Goal: Transaction & Acquisition: Purchase product/service

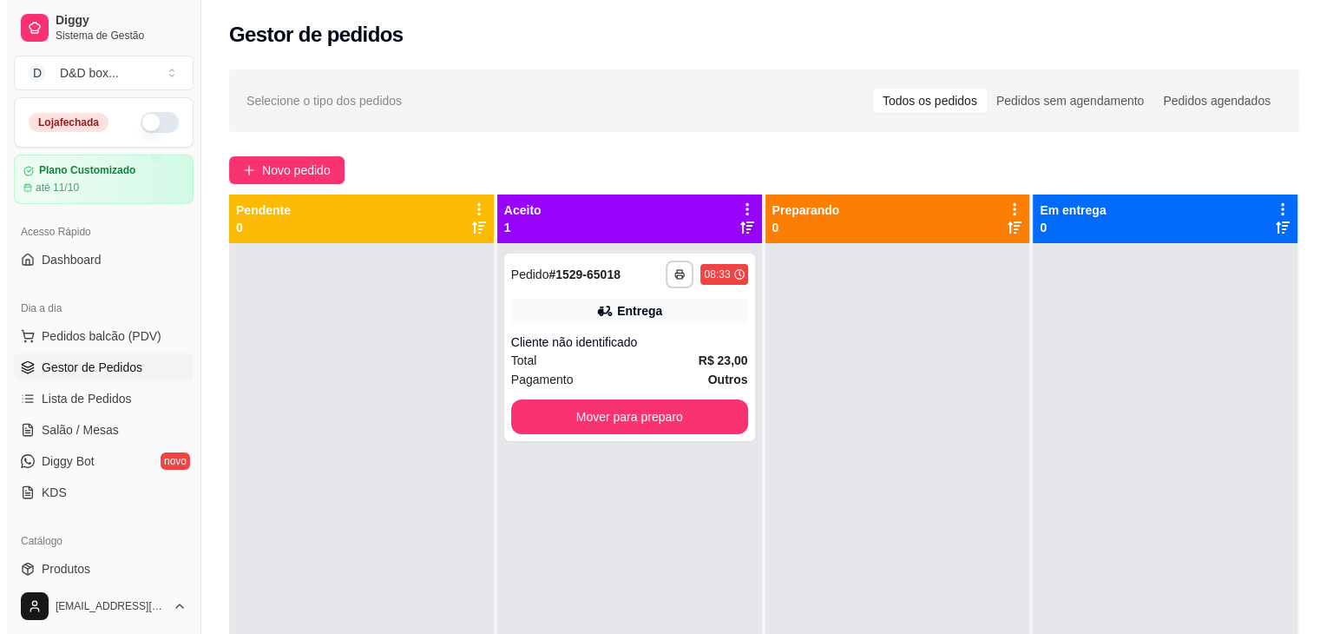
scroll to position [49, 0]
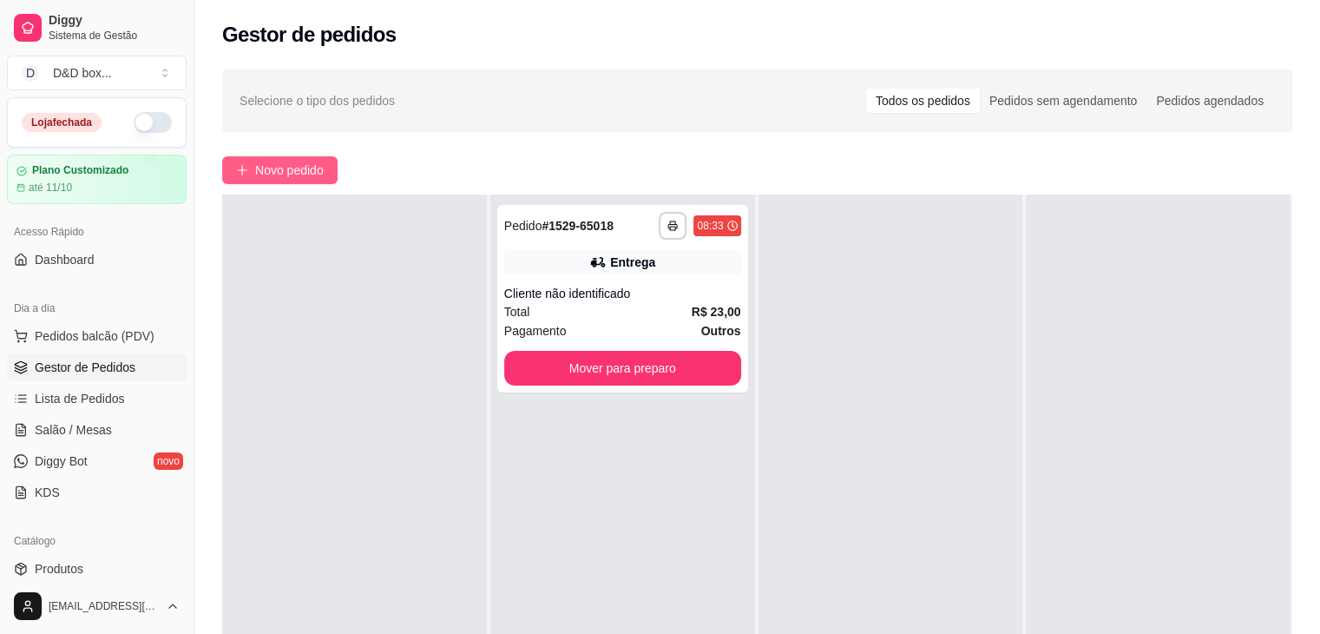
click at [291, 158] on button "Novo pedido" at bounding box center [279, 170] width 115 height 28
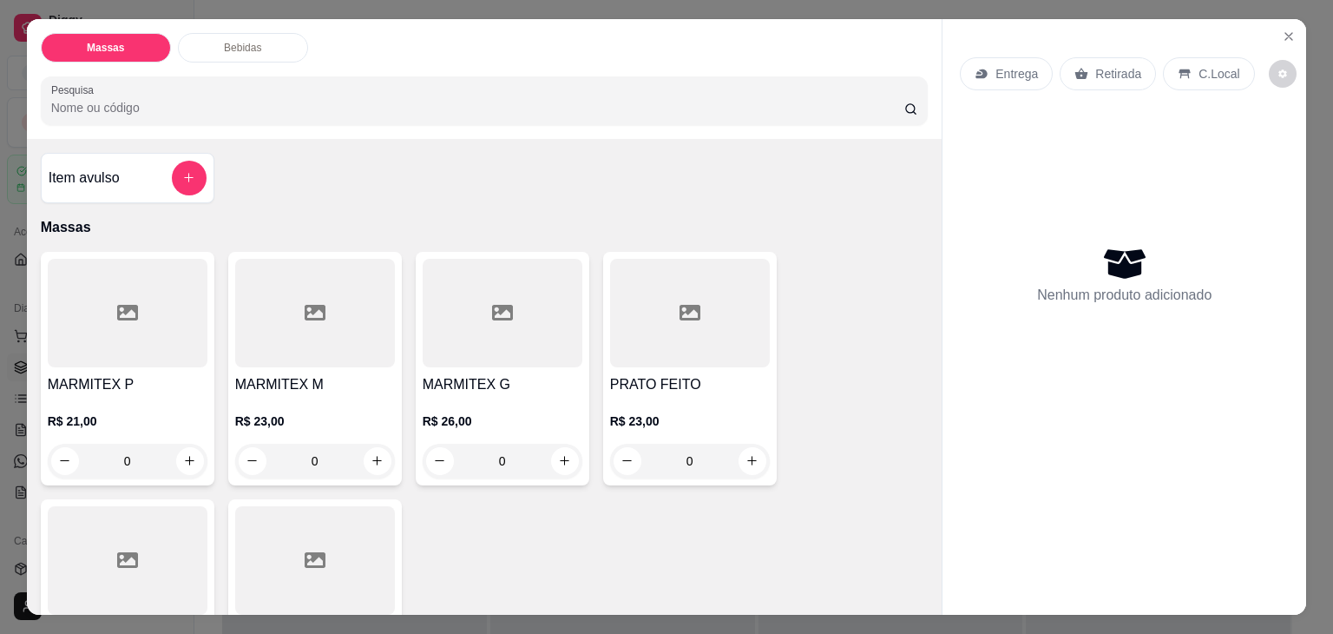
click at [347, 353] on div at bounding box center [315, 313] width 160 height 108
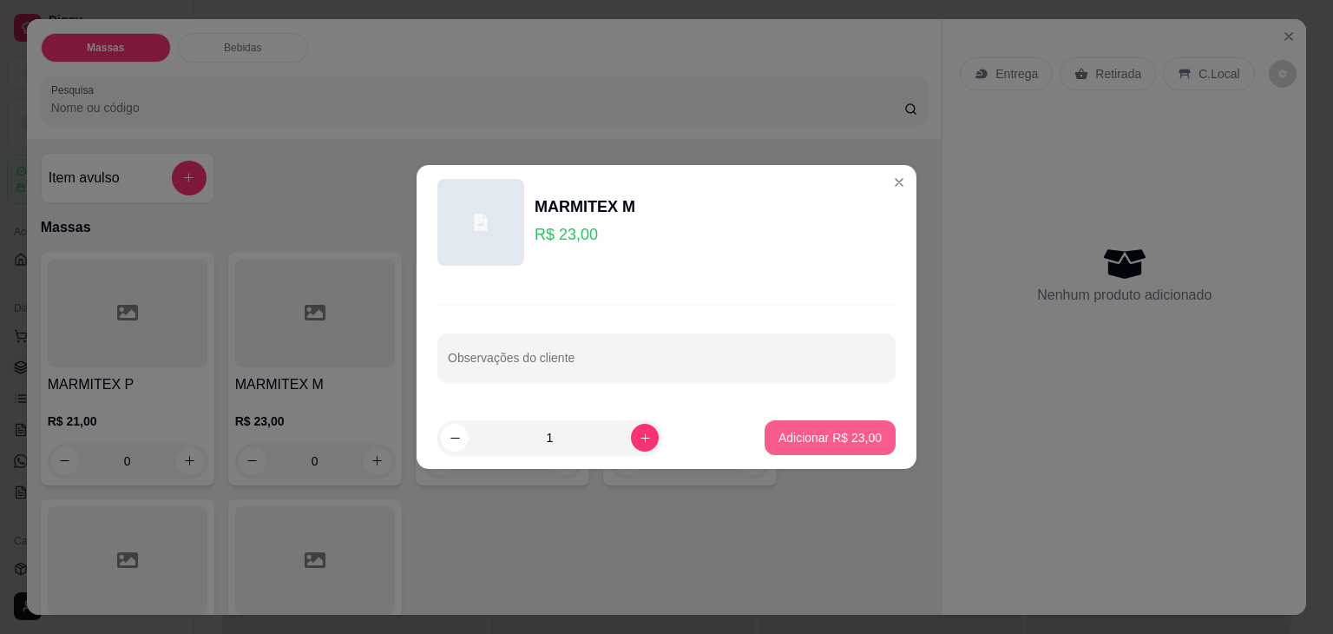
click at [784, 435] on p "Adicionar R$ 23,00" at bounding box center [829, 437] width 103 height 17
type input "1"
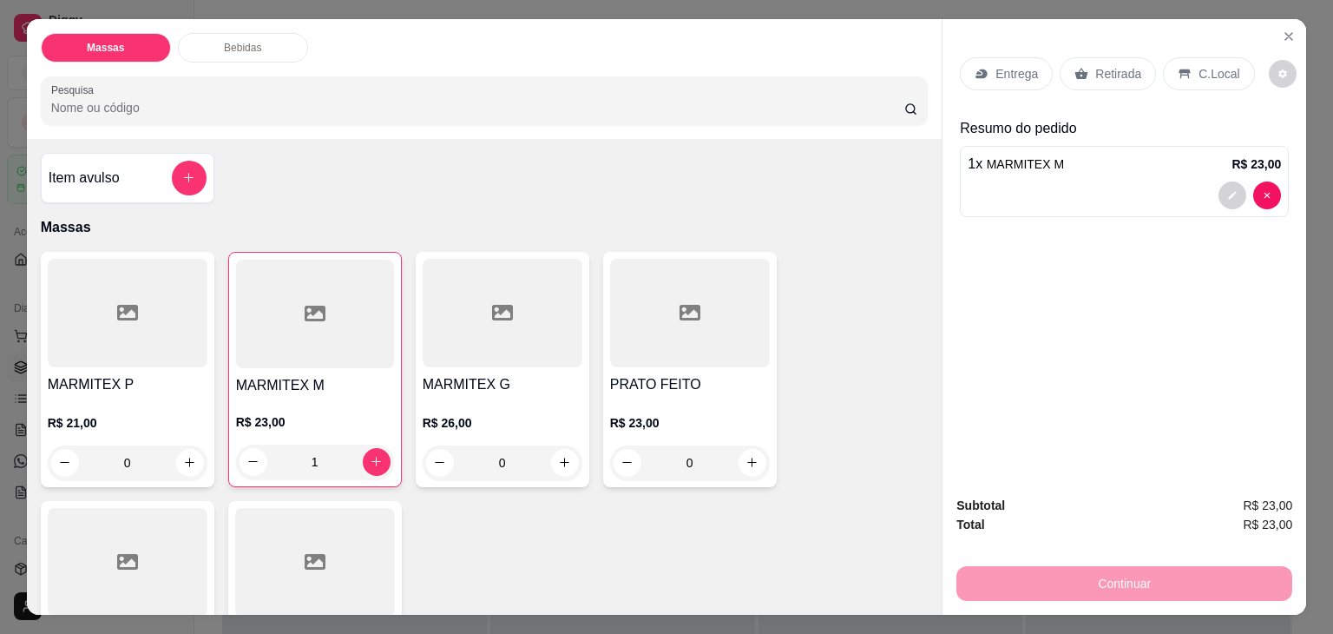
click at [160, 383] on h4 "MARMITEX P" at bounding box center [128, 384] width 160 height 21
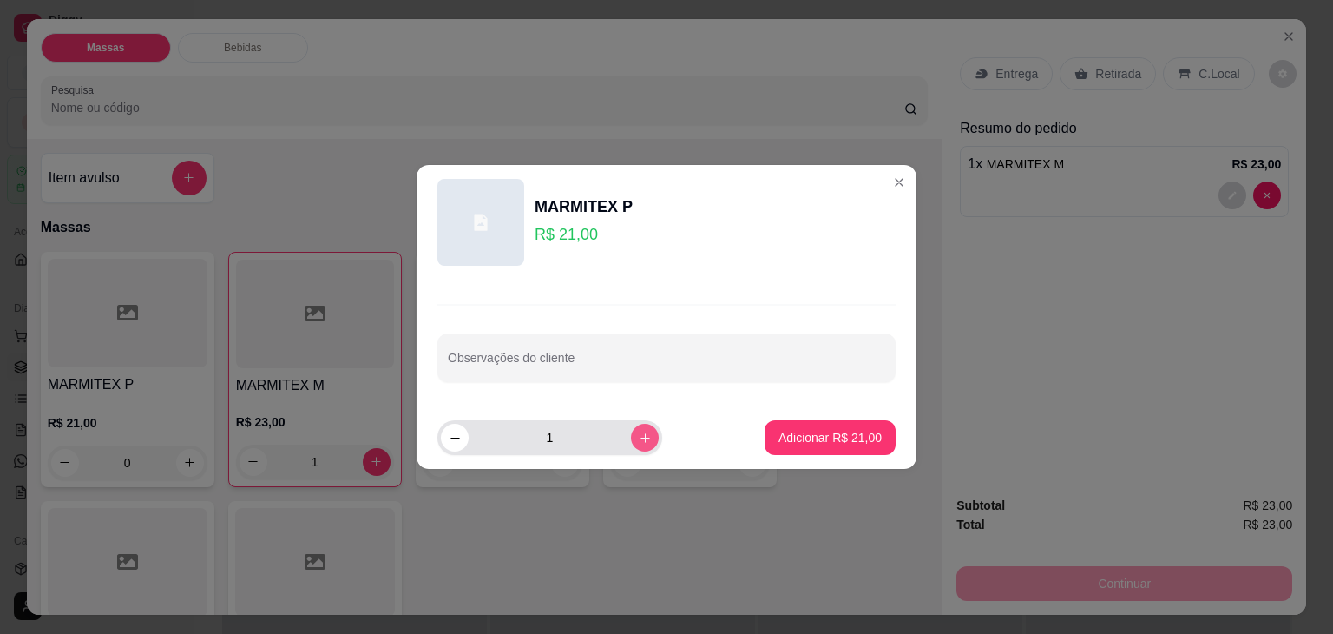
click at [639, 437] on icon "increase-product-quantity" at bounding box center [645, 437] width 13 height 13
type input "2"
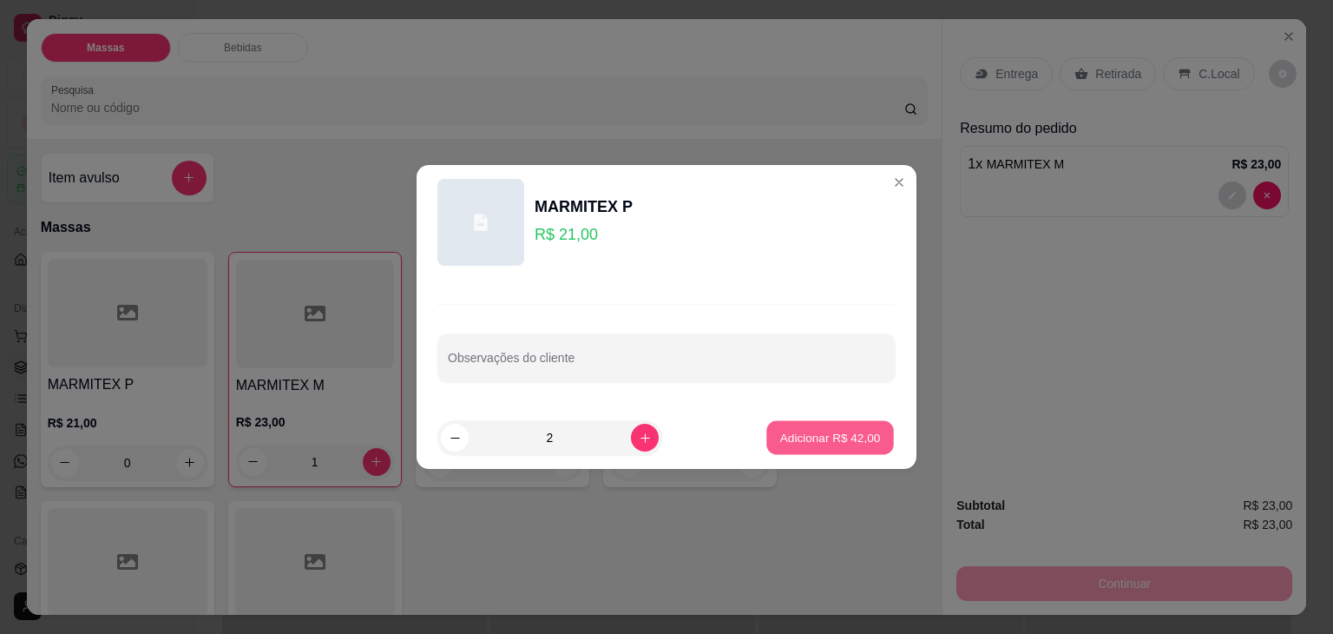
click at [791, 439] on p "Adicionar R$ 42,00" at bounding box center [830, 437] width 101 height 16
type input "2"
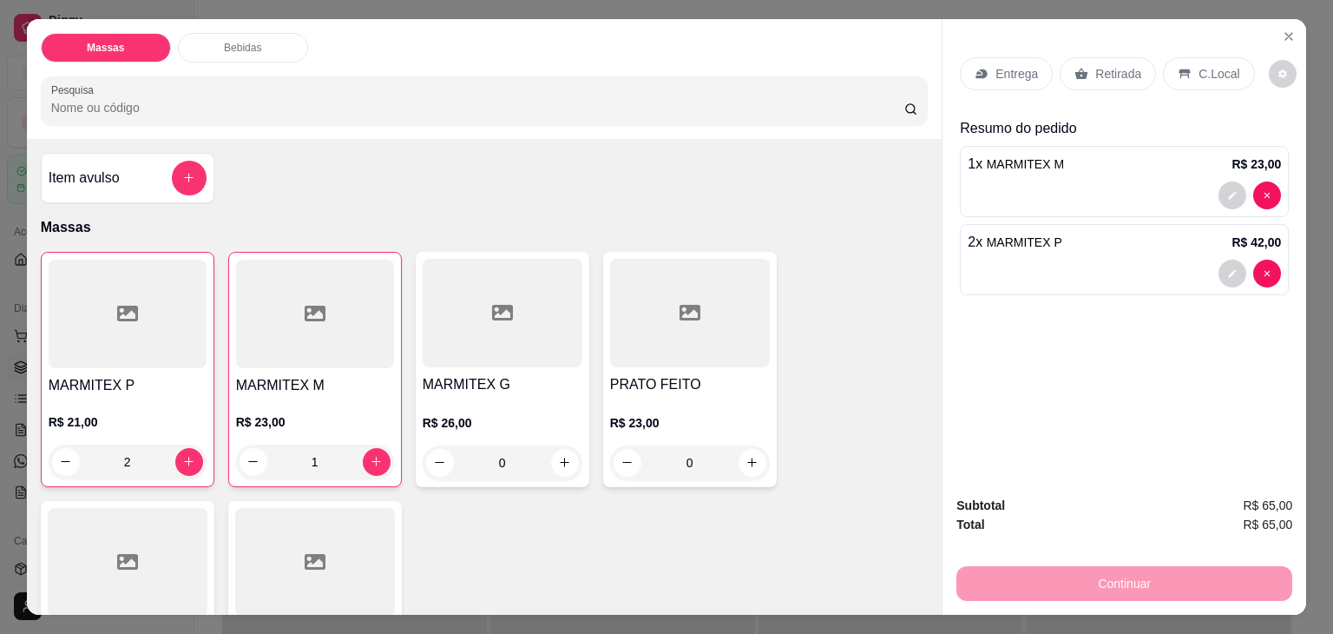
click at [988, 59] on div "Entrega" at bounding box center [1006, 73] width 93 height 33
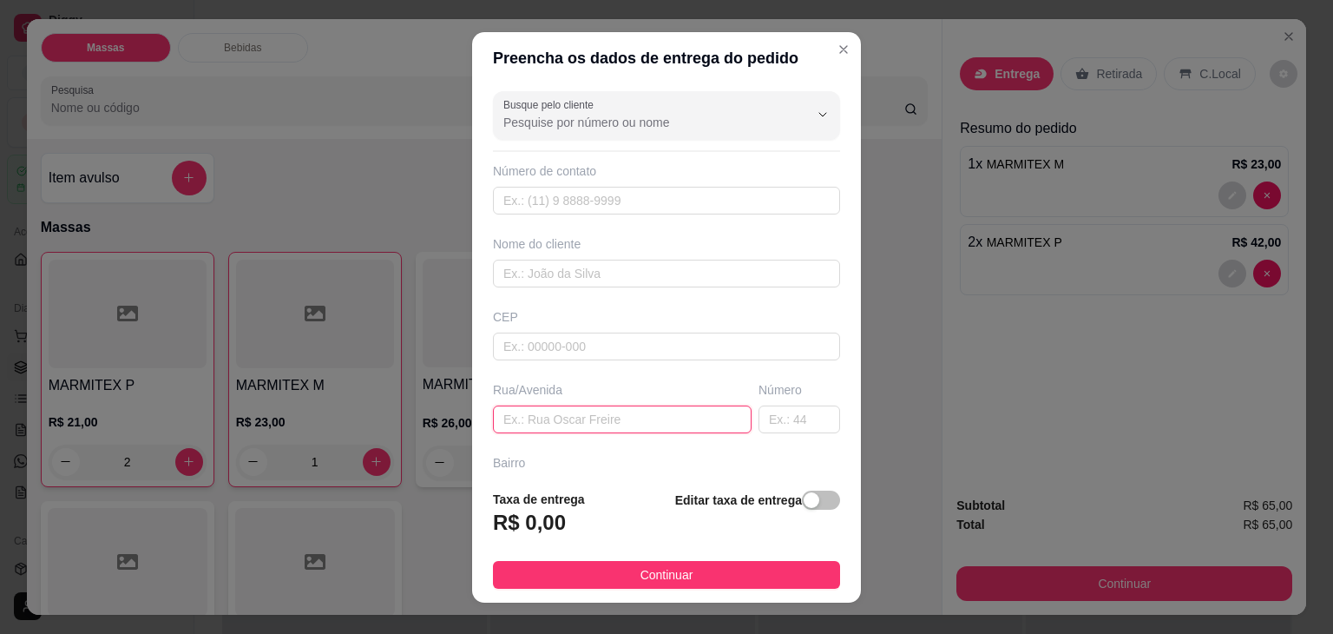
click at [577, 417] on input "text" at bounding box center [622, 419] width 259 height 28
type input "[STREET_ADDRESS]"
click at [805, 497] on span "button" at bounding box center [821, 499] width 38 height 19
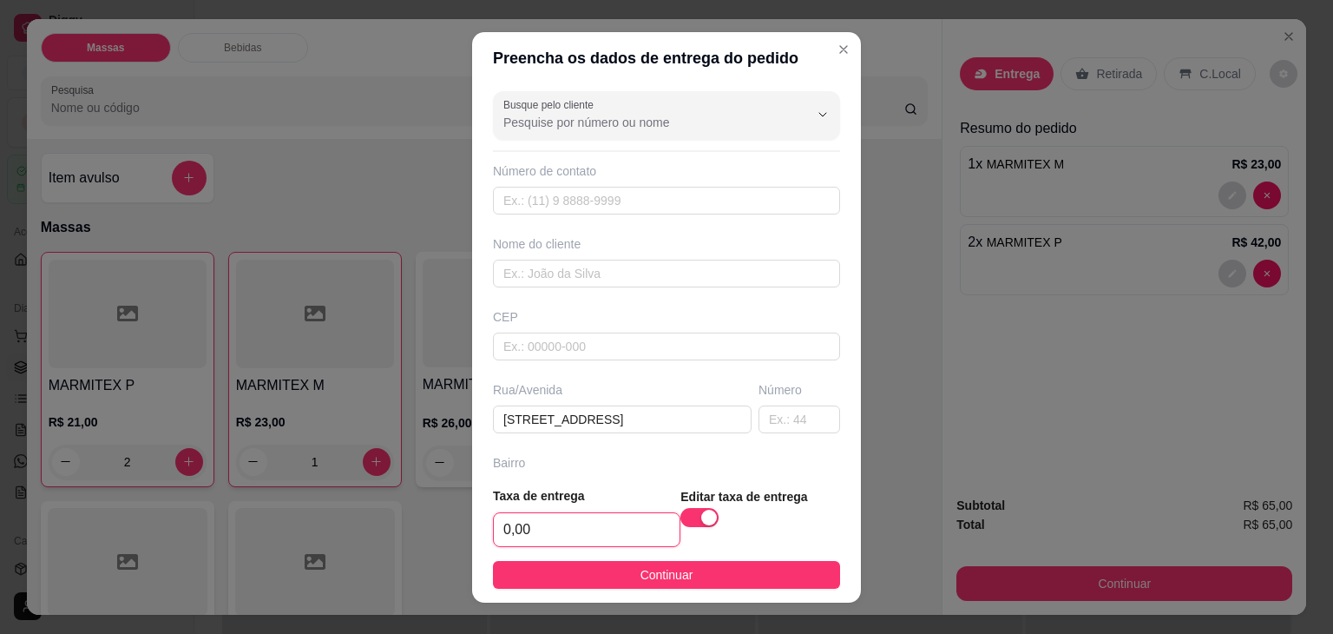
click at [599, 529] on input "0,00" at bounding box center [587, 529] width 186 height 33
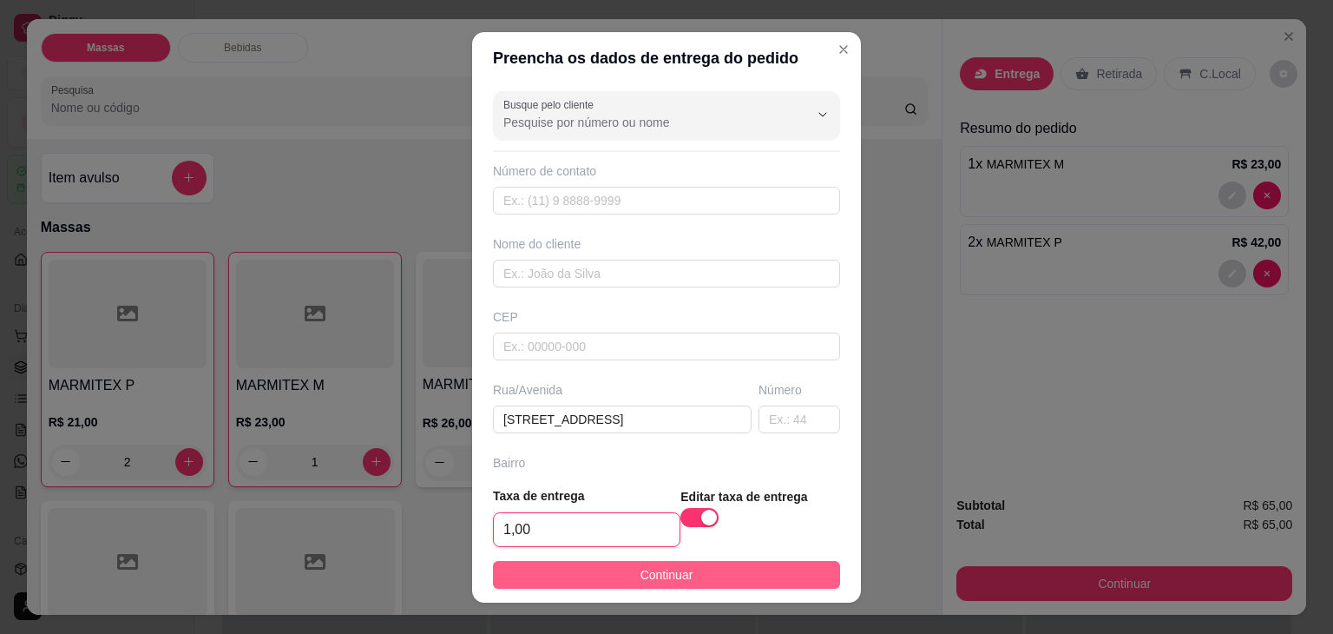
type input "1,00"
click at [593, 575] on button "Continuar" at bounding box center [666, 575] width 347 height 28
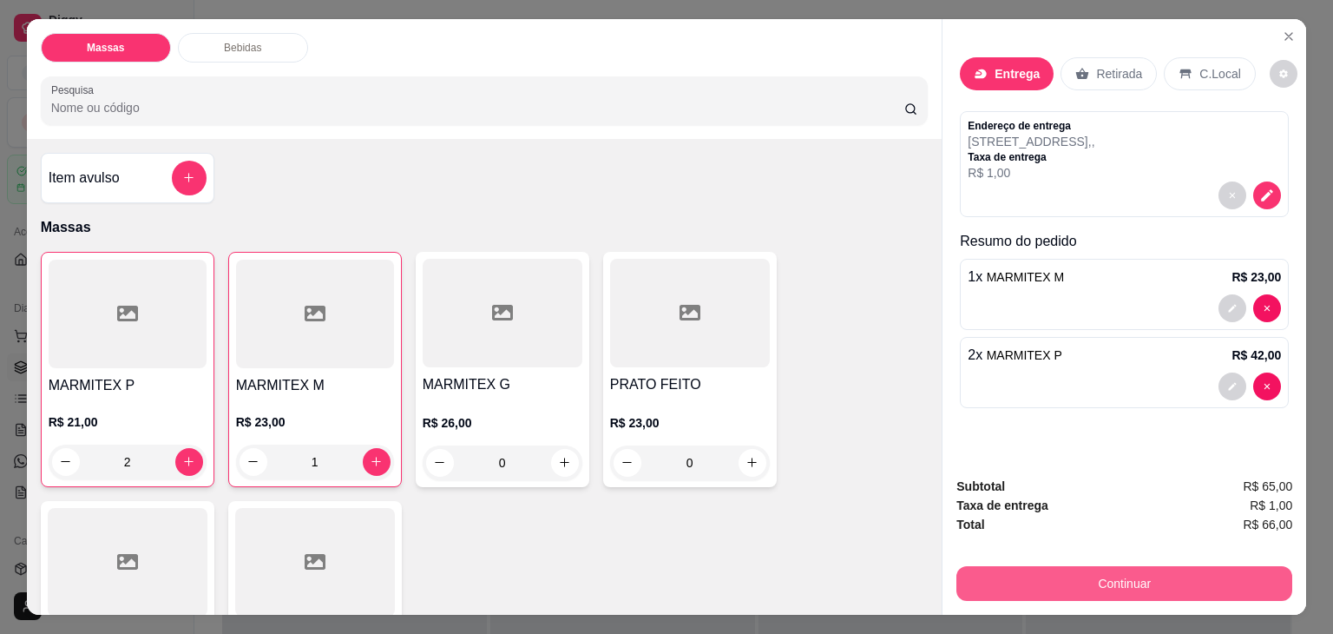
click at [1118, 566] on button "Continuar" at bounding box center [1124, 583] width 336 height 35
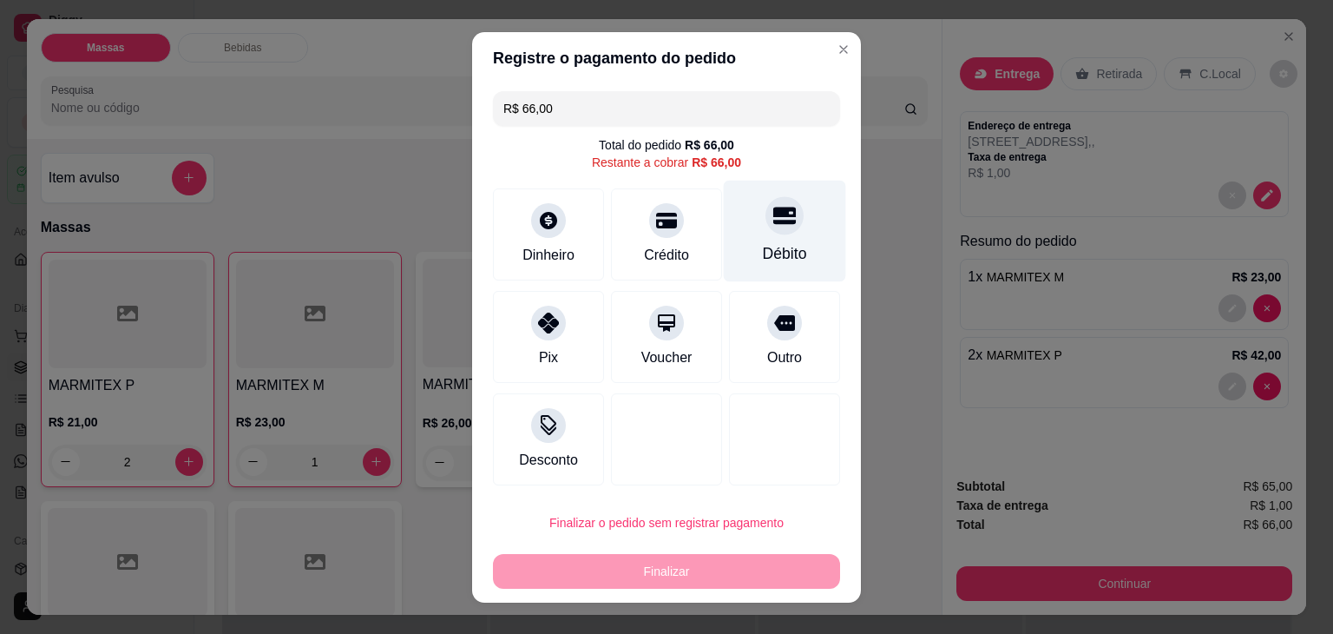
click at [763, 257] on div "Débito" at bounding box center [785, 253] width 44 height 23
type input "R$ 0,00"
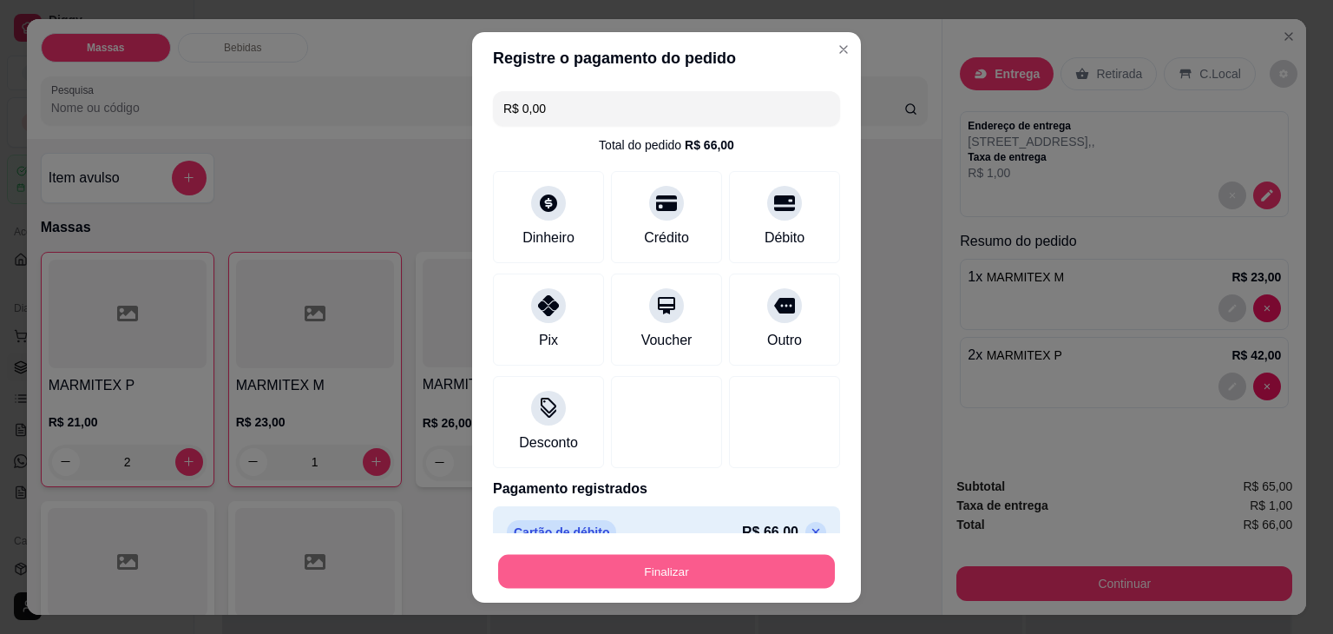
click at [745, 563] on button "Finalizar" at bounding box center [666, 571] width 337 height 34
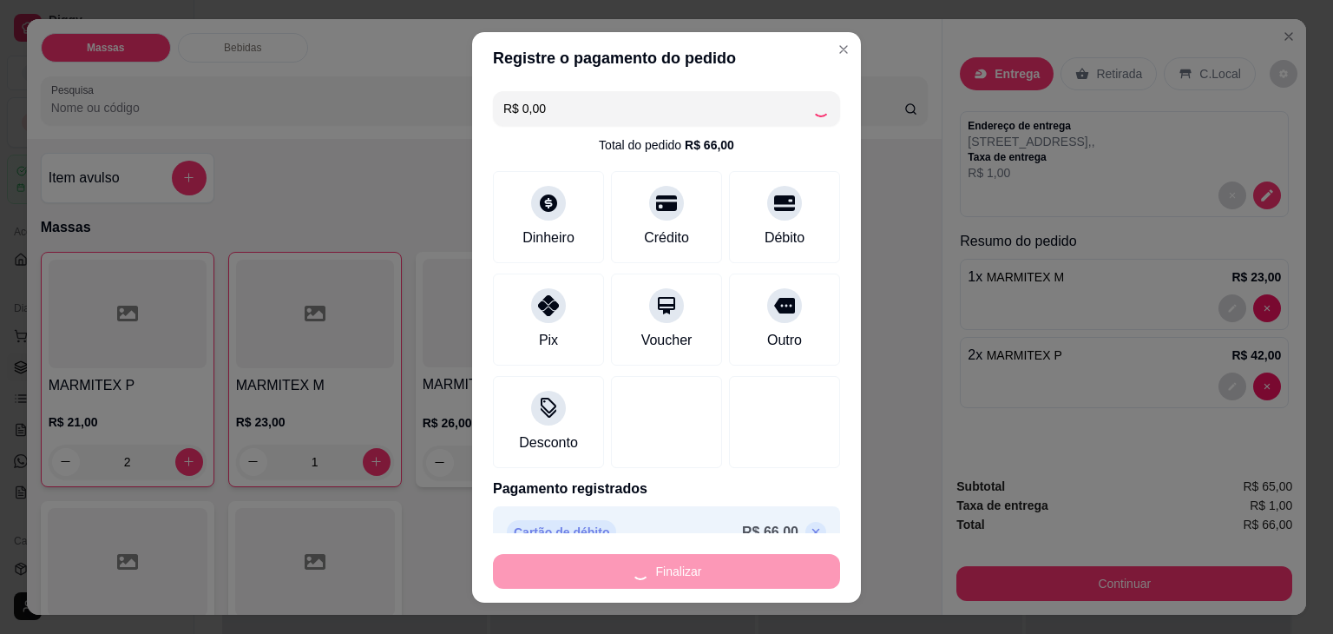
type input "0"
type input "-R$ 66,00"
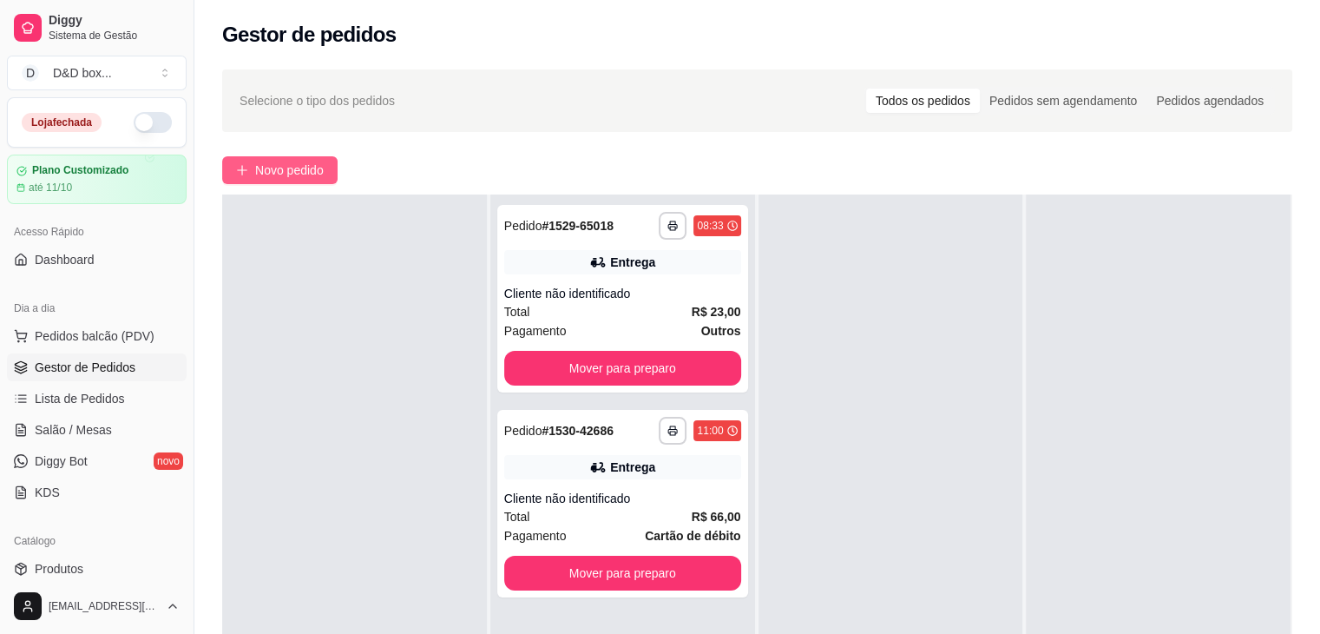
click at [240, 156] on button "Novo pedido" at bounding box center [279, 170] width 115 height 28
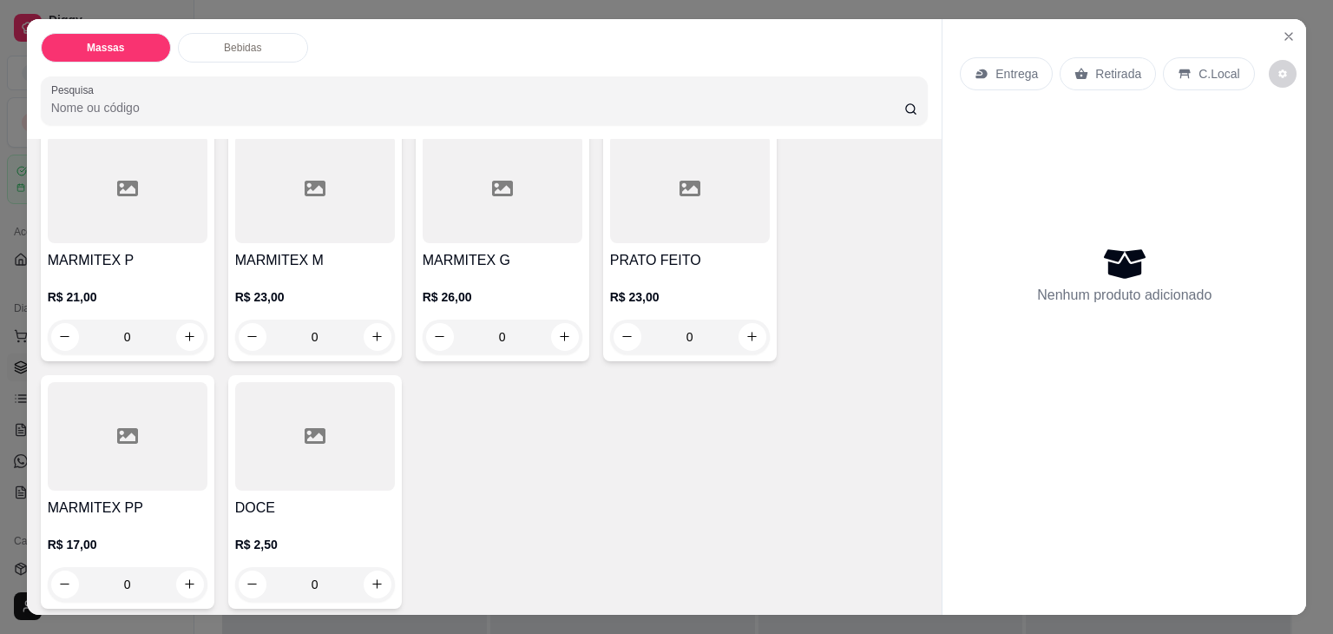
scroll to position [87, 0]
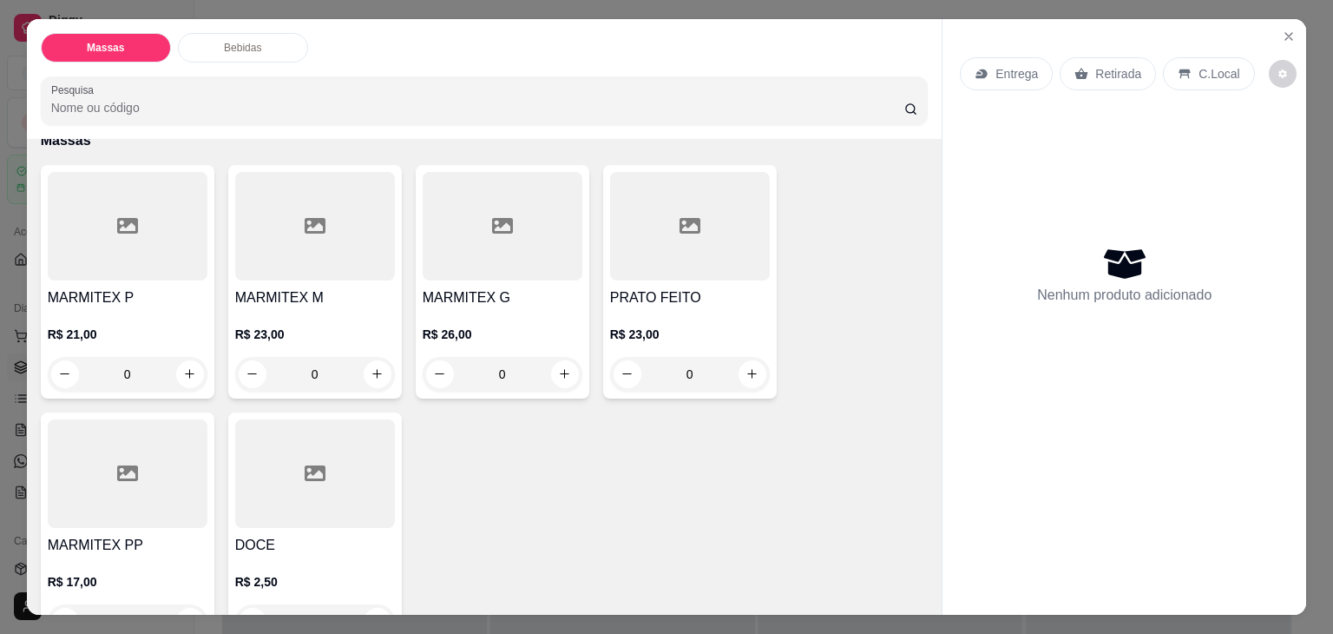
click at [486, 248] on div at bounding box center [503, 226] width 160 height 108
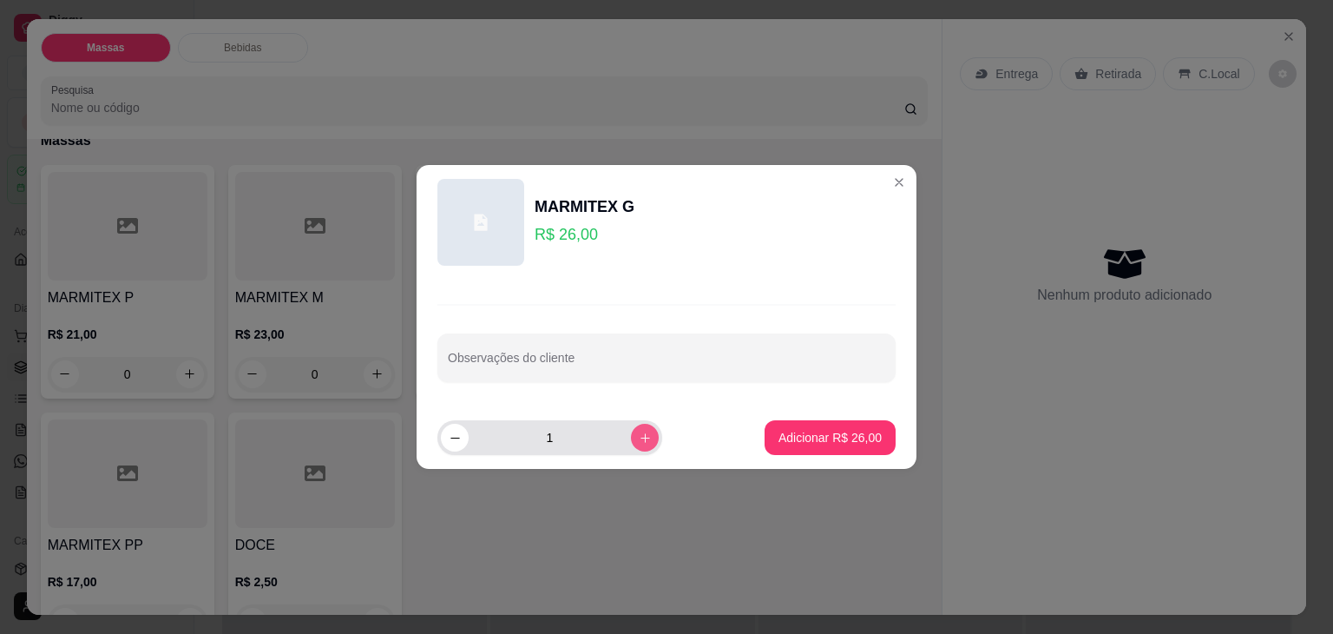
click at [631, 432] on button "increase-product-quantity" at bounding box center [645, 437] width 28 height 28
type input "2"
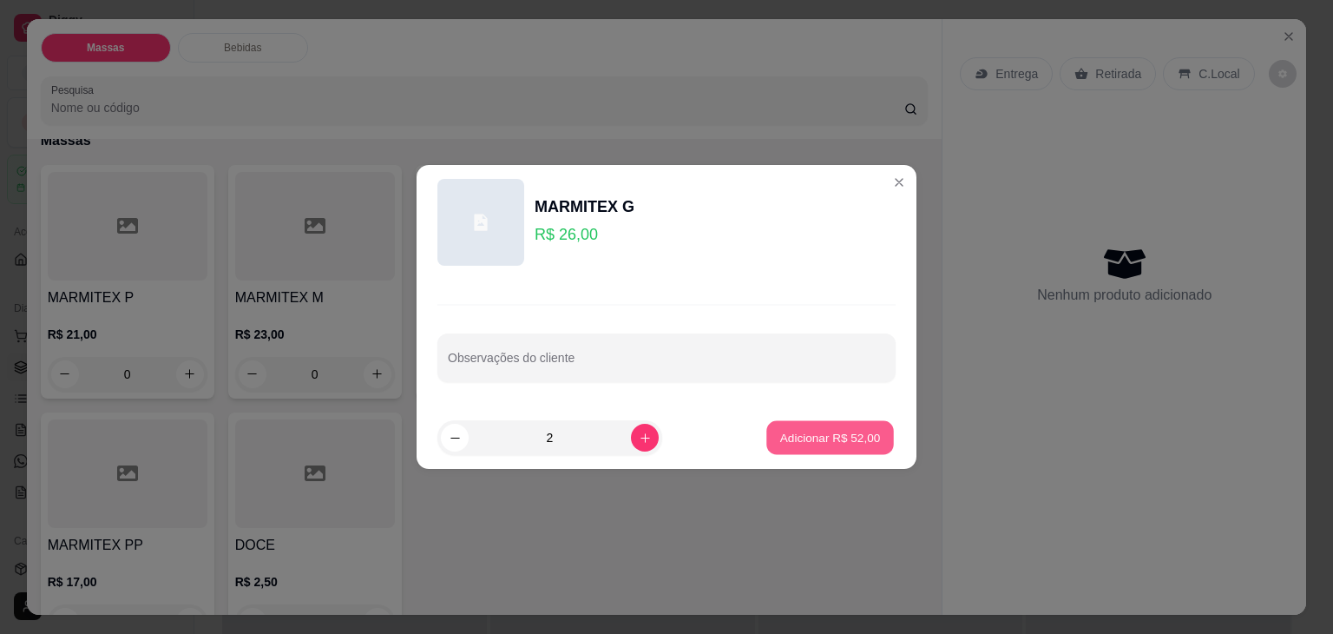
click at [816, 438] on p "Adicionar R$ 52,00" at bounding box center [830, 437] width 101 height 16
type input "2"
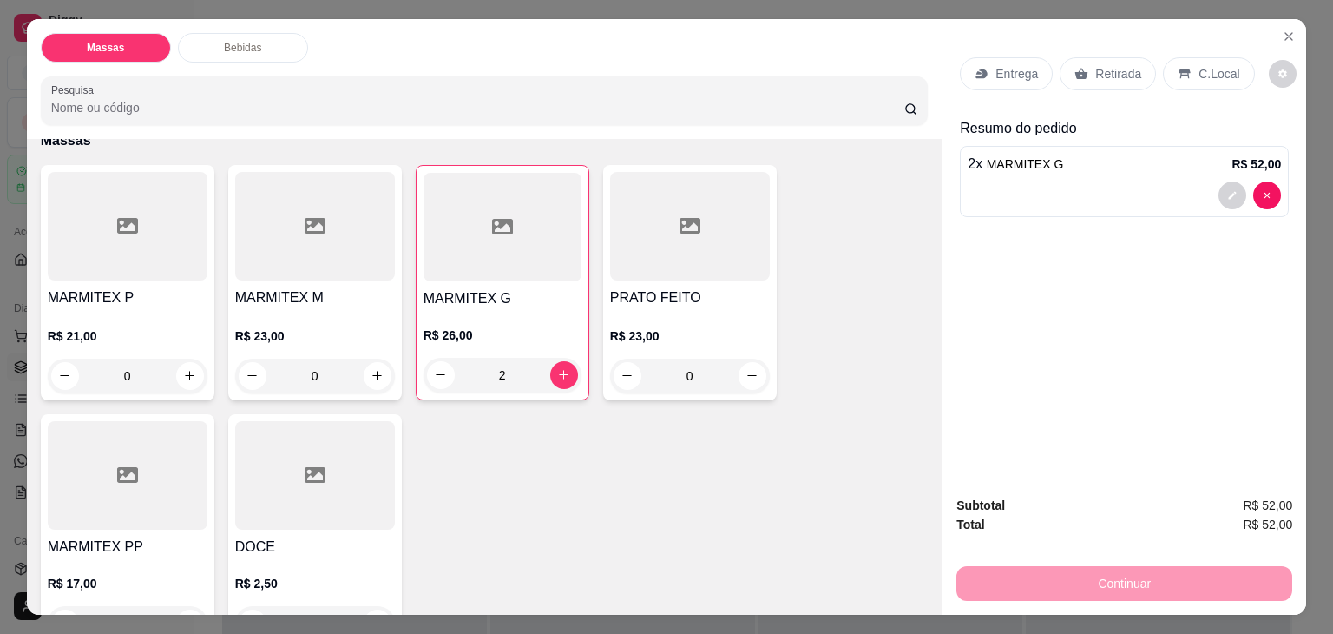
click at [1004, 65] on p "Entrega" at bounding box center [1016, 73] width 43 height 17
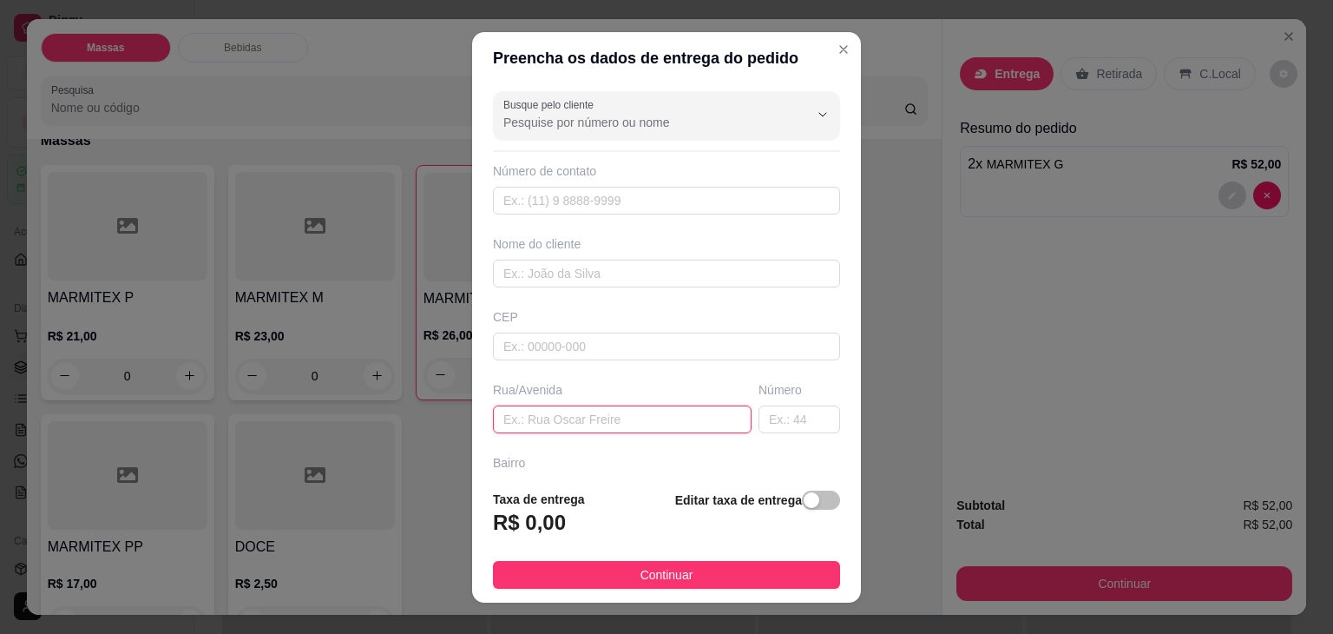
click at [542, 427] on input "text" at bounding box center [622, 419] width 259 height 28
type input "[STREET_ADDRESS]"
click at [804, 507] on div "button" at bounding box center [812, 500] width 16 height 16
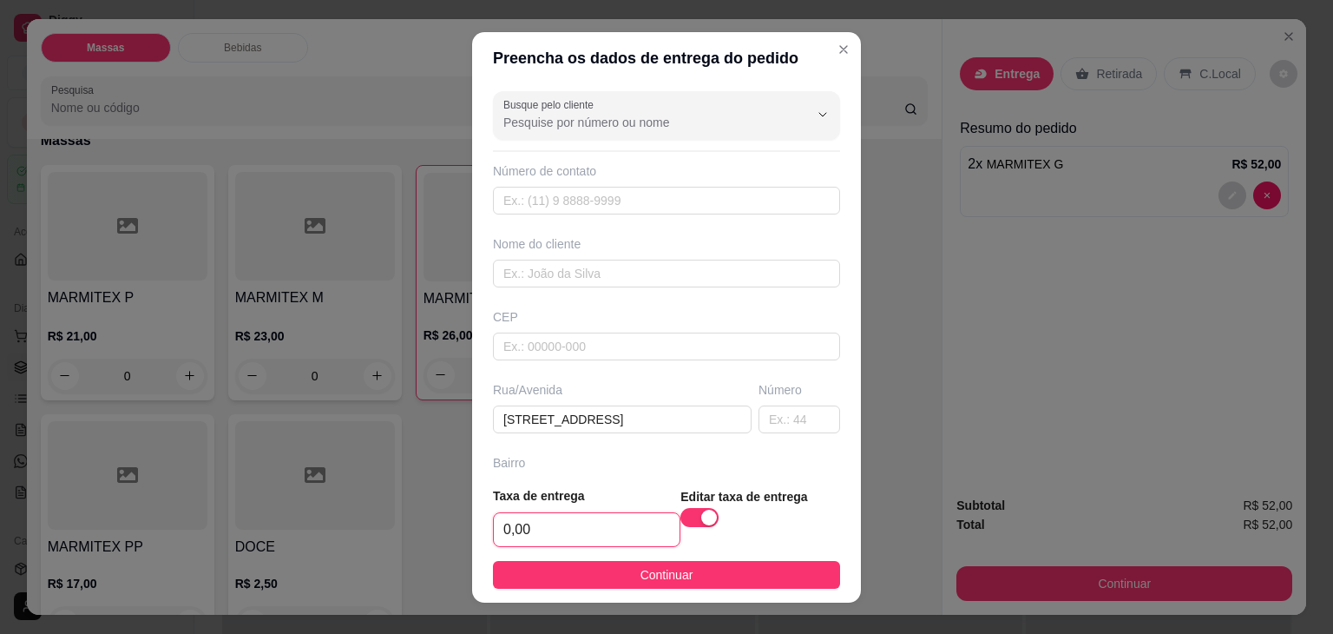
click at [639, 523] on input "0,00" at bounding box center [587, 529] width 186 height 33
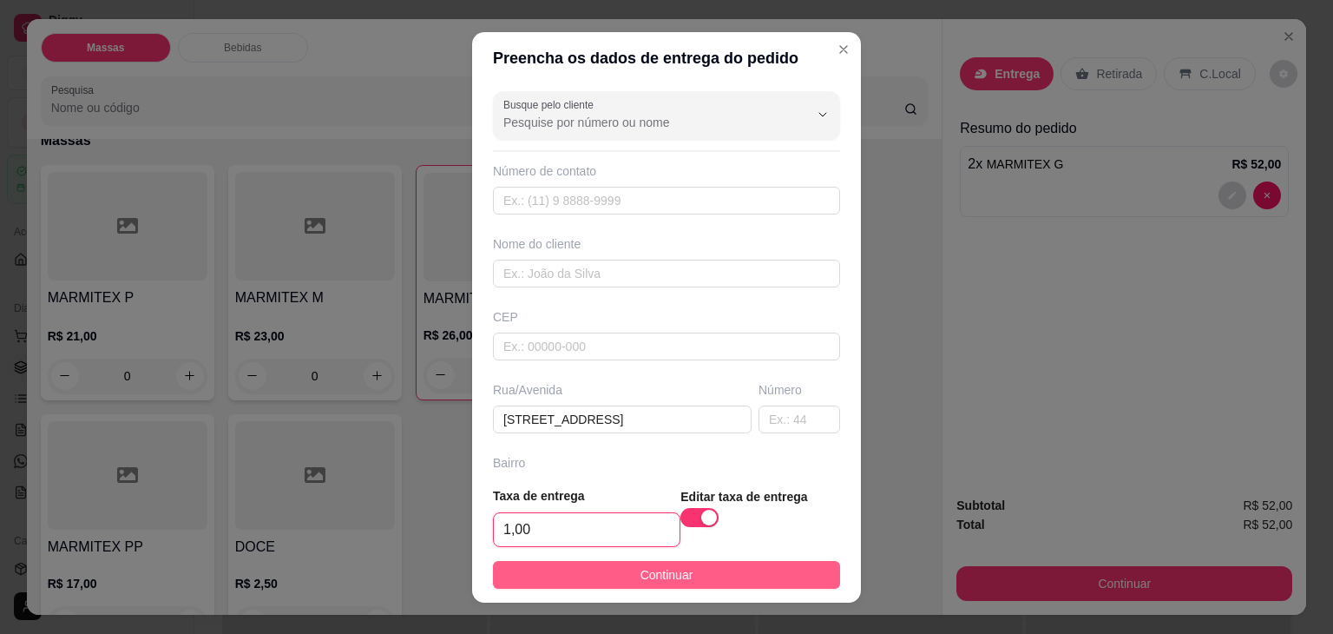
type input "1,00"
click at [505, 571] on button "Continuar" at bounding box center [666, 575] width 347 height 28
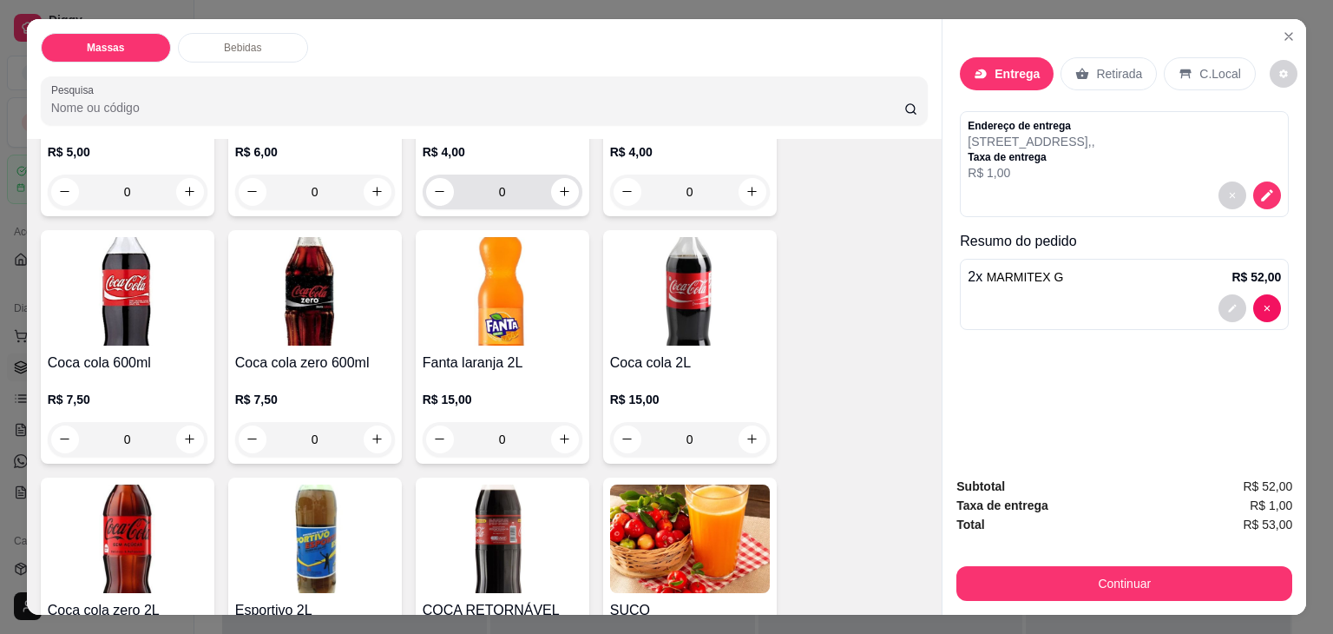
scroll to position [1128, 0]
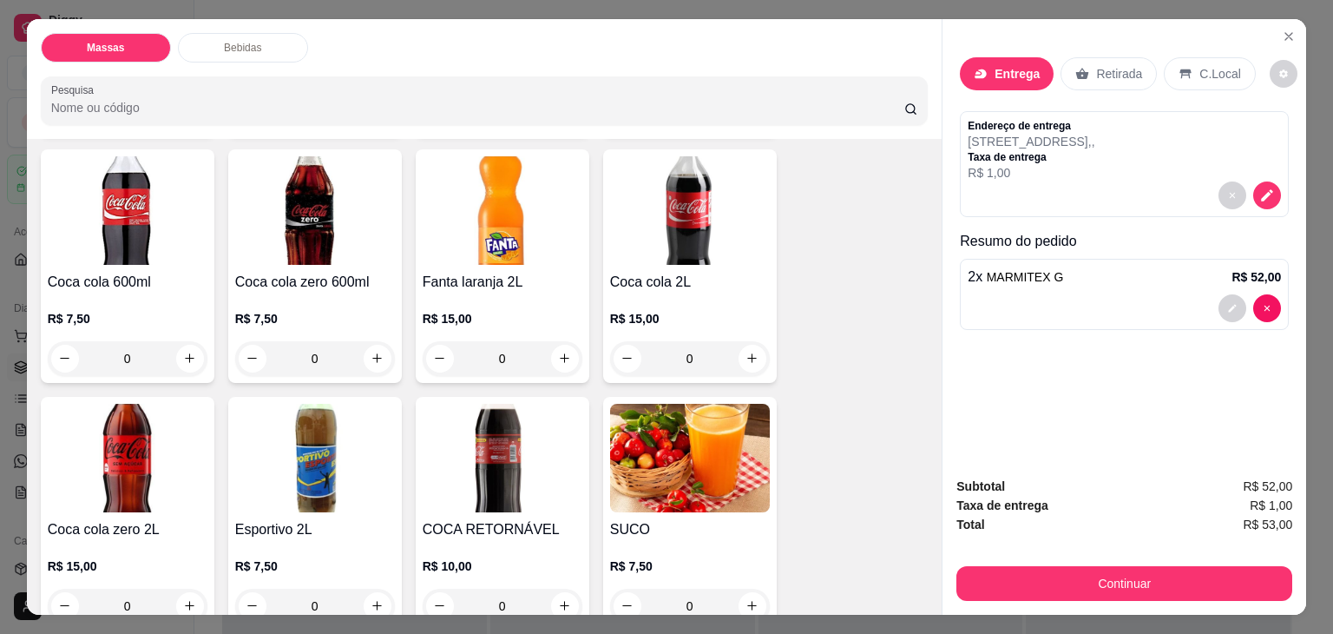
click at [346, 463] on img at bounding box center [315, 458] width 160 height 108
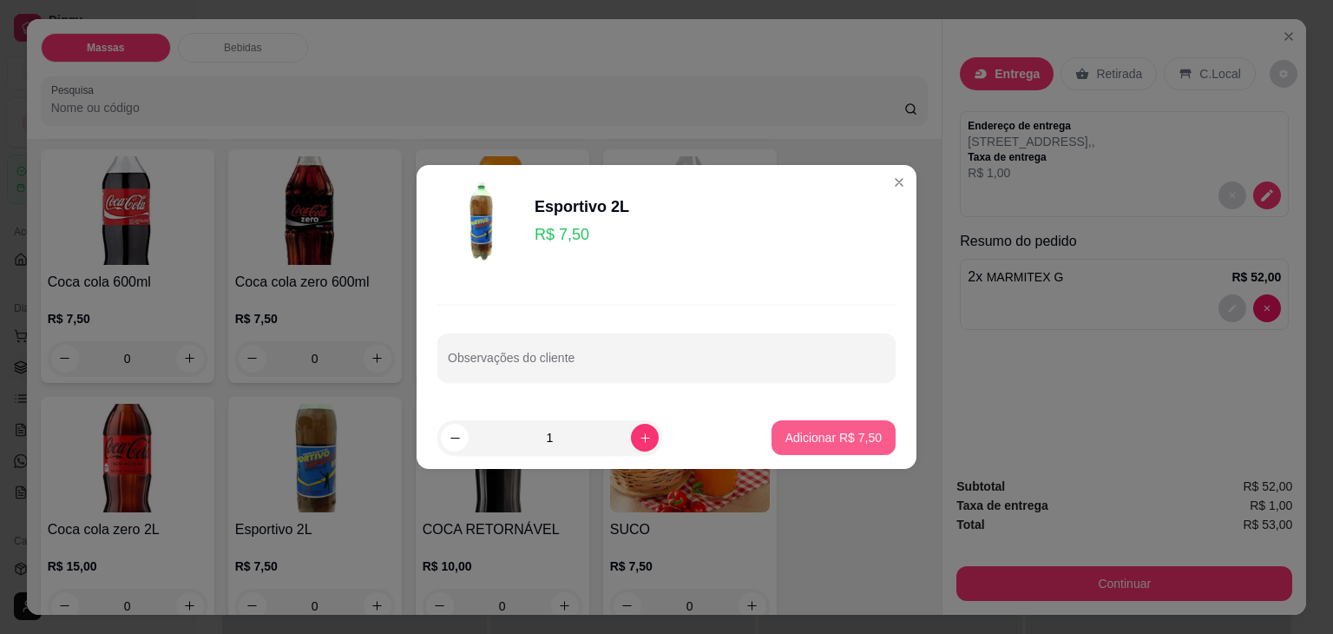
click at [827, 437] on p "Adicionar R$ 7,50" at bounding box center [833, 437] width 96 height 17
type input "1"
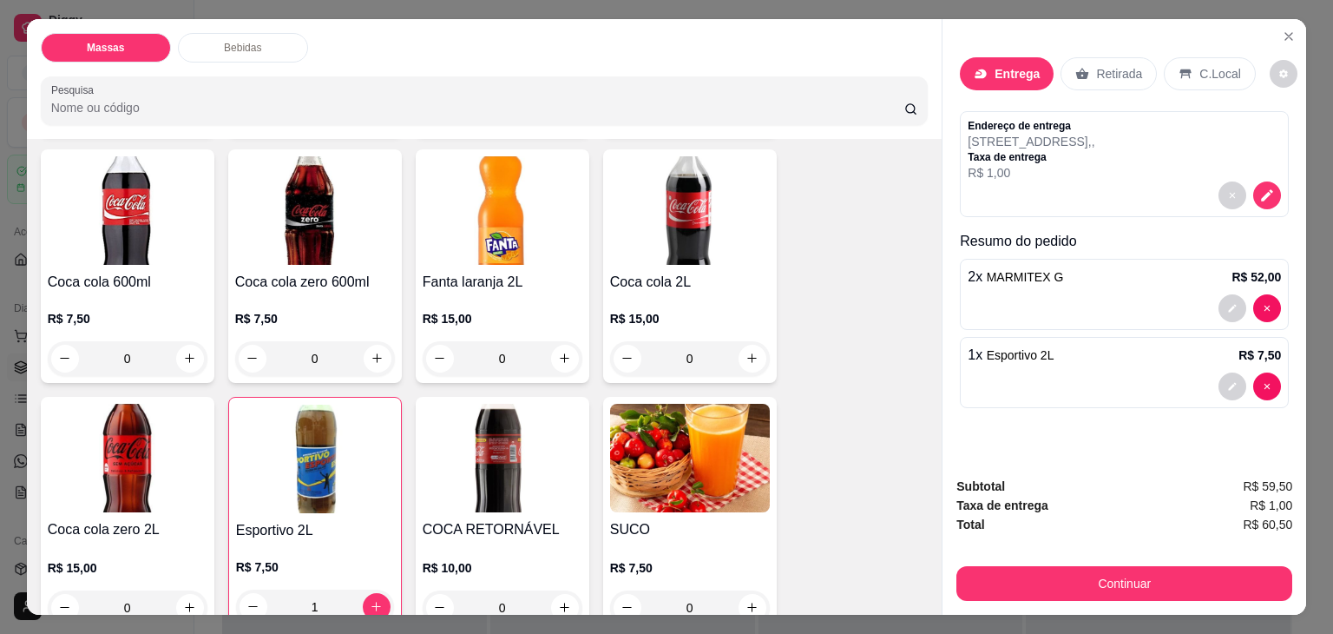
click at [1004, 65] on p "Entrega" at bounding box center [1017, 73] width 45 height 17
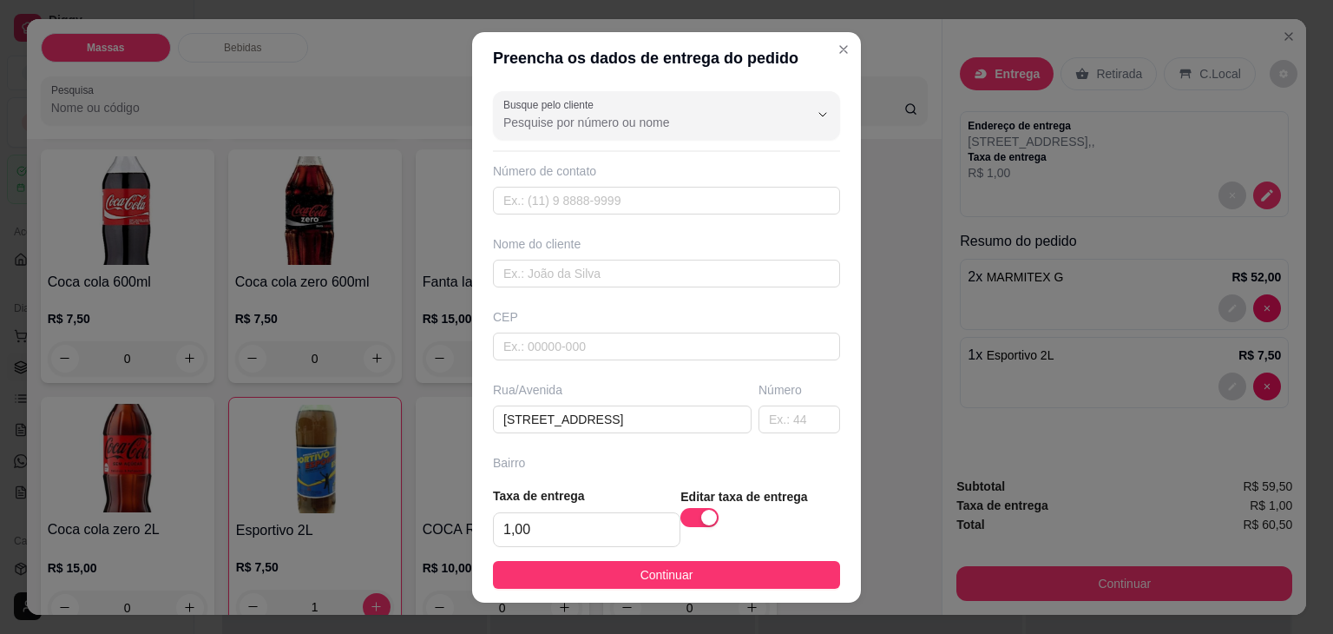
click at [754, 574] on button "Continuar" at bounding box center [666, 575] width 347 height 28
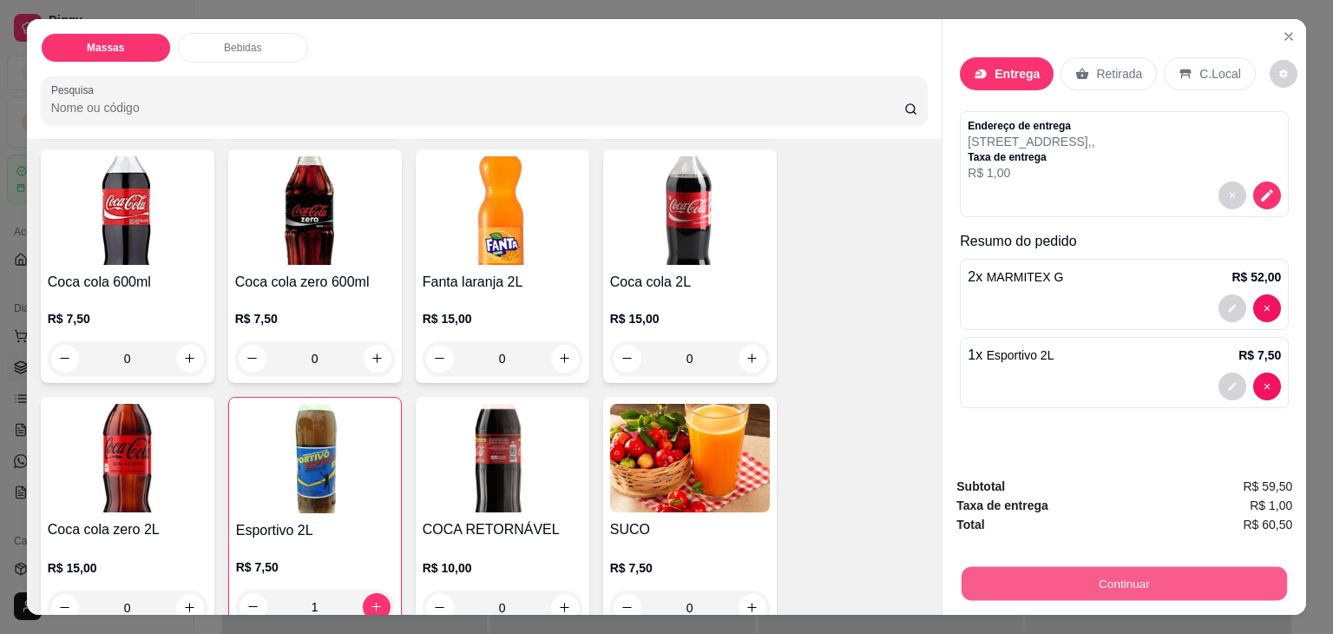
click at [993, 570] on button "Continuar" at bounding box center [1124, 584] width 325 height 34
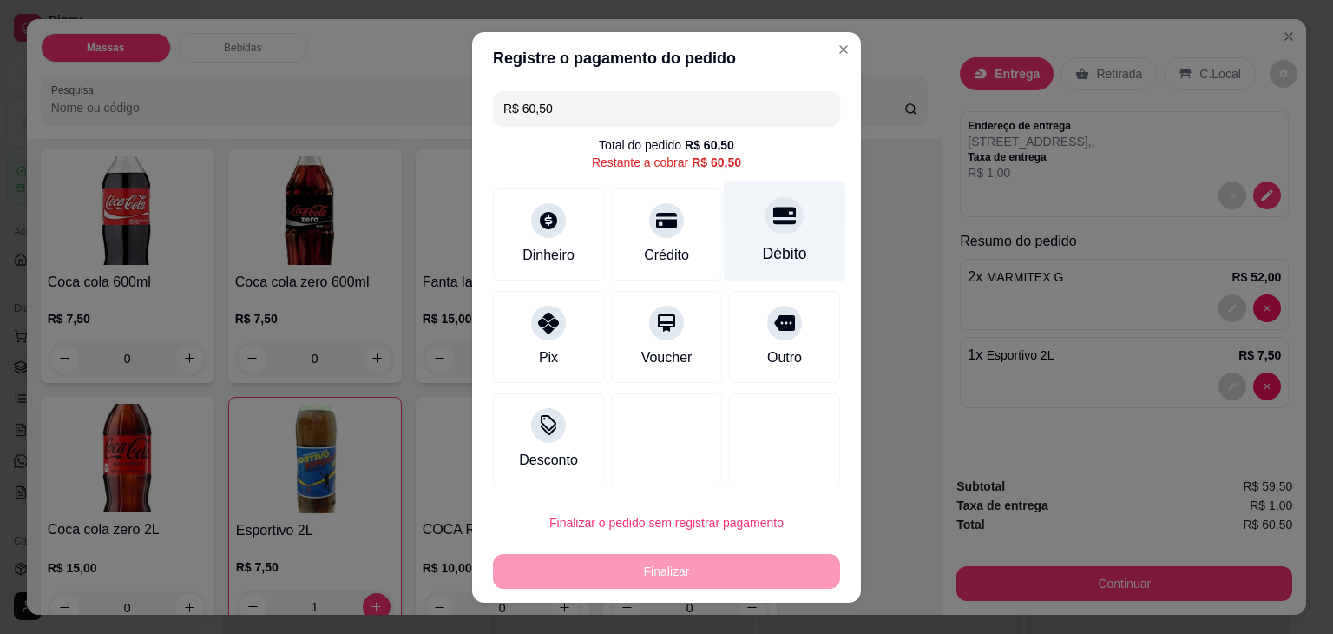
click at [750, 237] on div "Débito" at bounding box center [785, 231] width 122 height 102
type input "R$ 0,00"
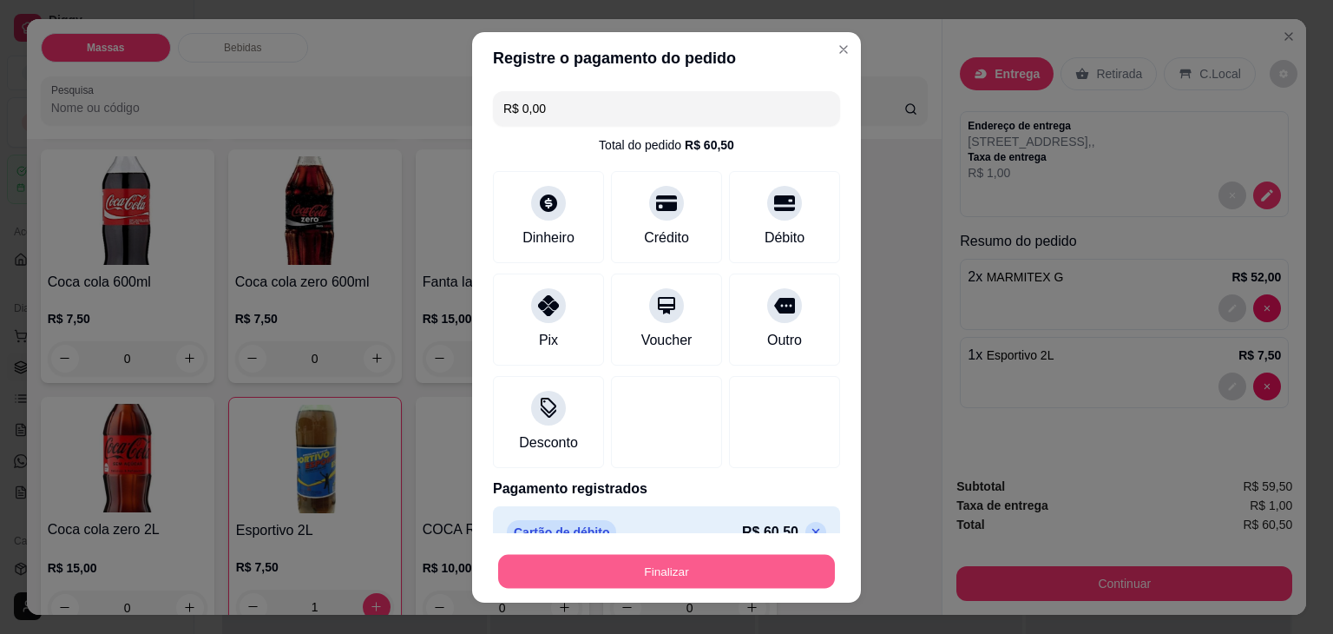
click at [701, 561] on button "Finalizar" at bounding box center [666, 571] width 337 height 34
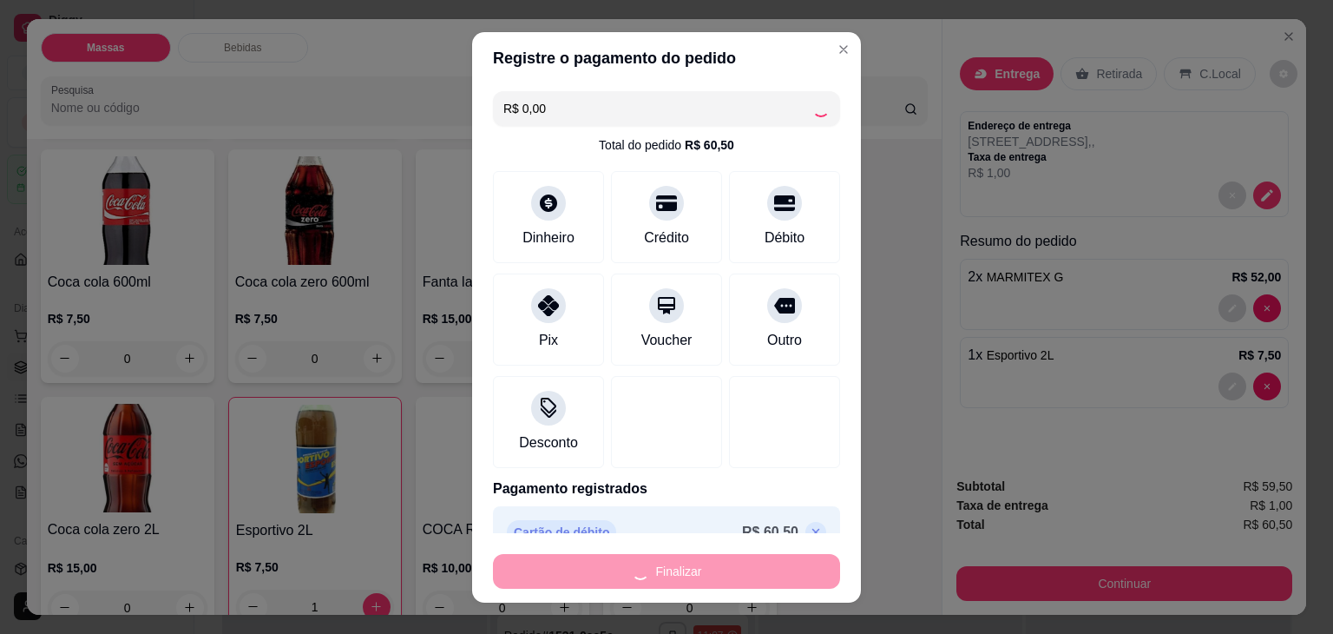
type input "0"
type input "-R$ 60,50"
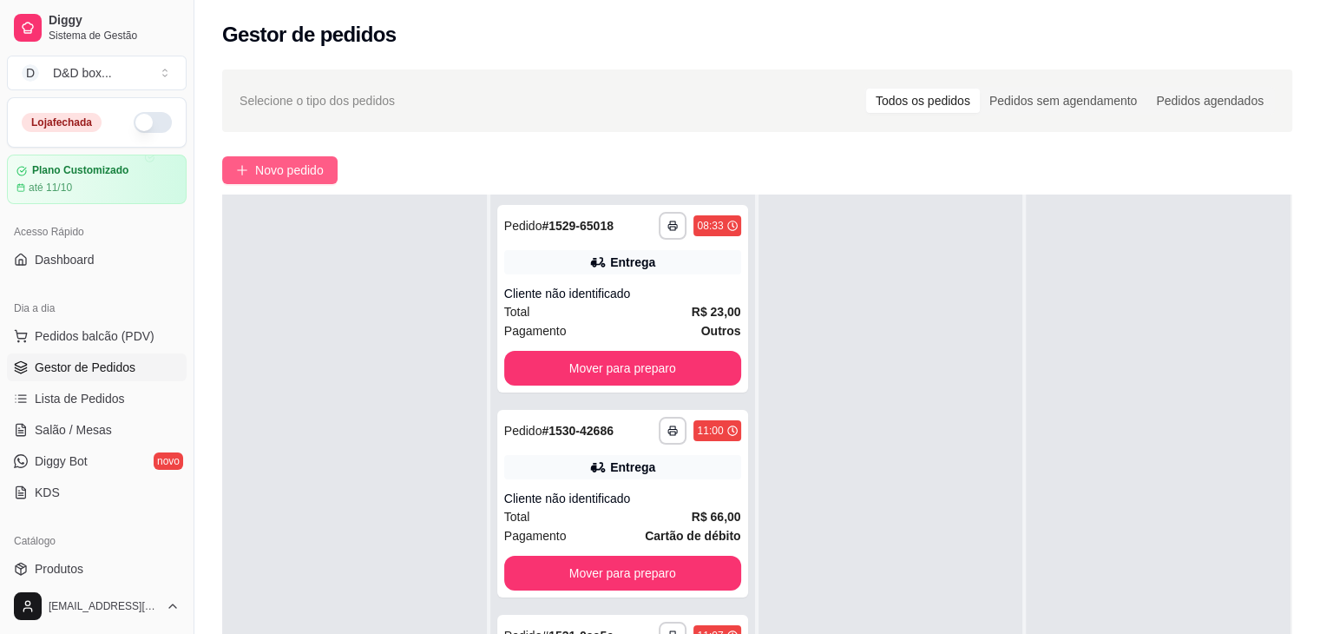
click at [246, 161] on button "Novo pedido" at bounding box center [279, 170] width 115 height 28
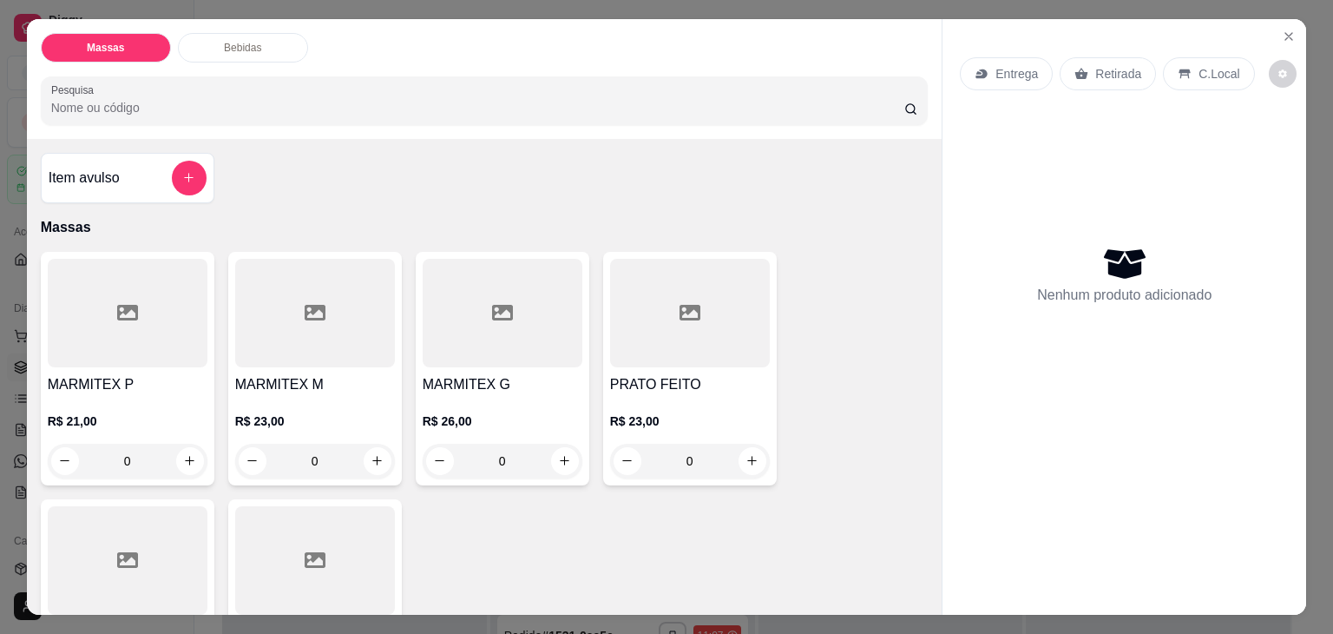
click at [116, 358] on div at bounding box center [128, 313] width 160 height 108
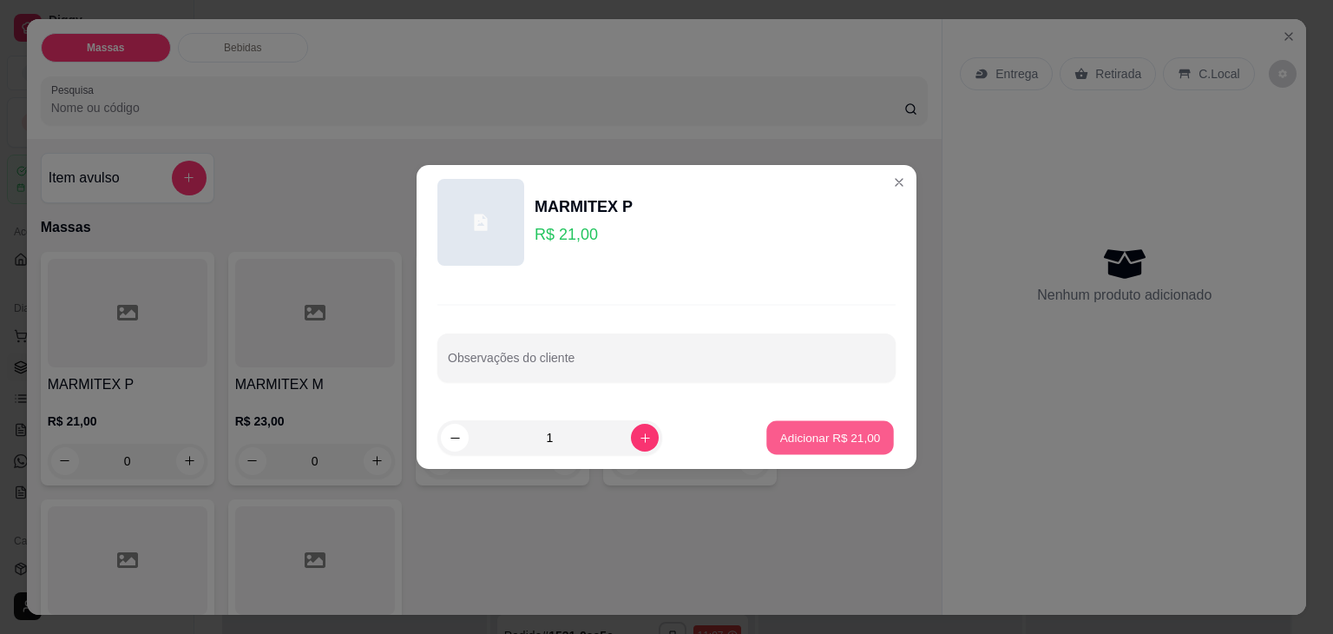
click at [780, 435] on p "Adicionar R$ 21,00" at bounding box center [830, 437] width 101 height 16
type input "1"
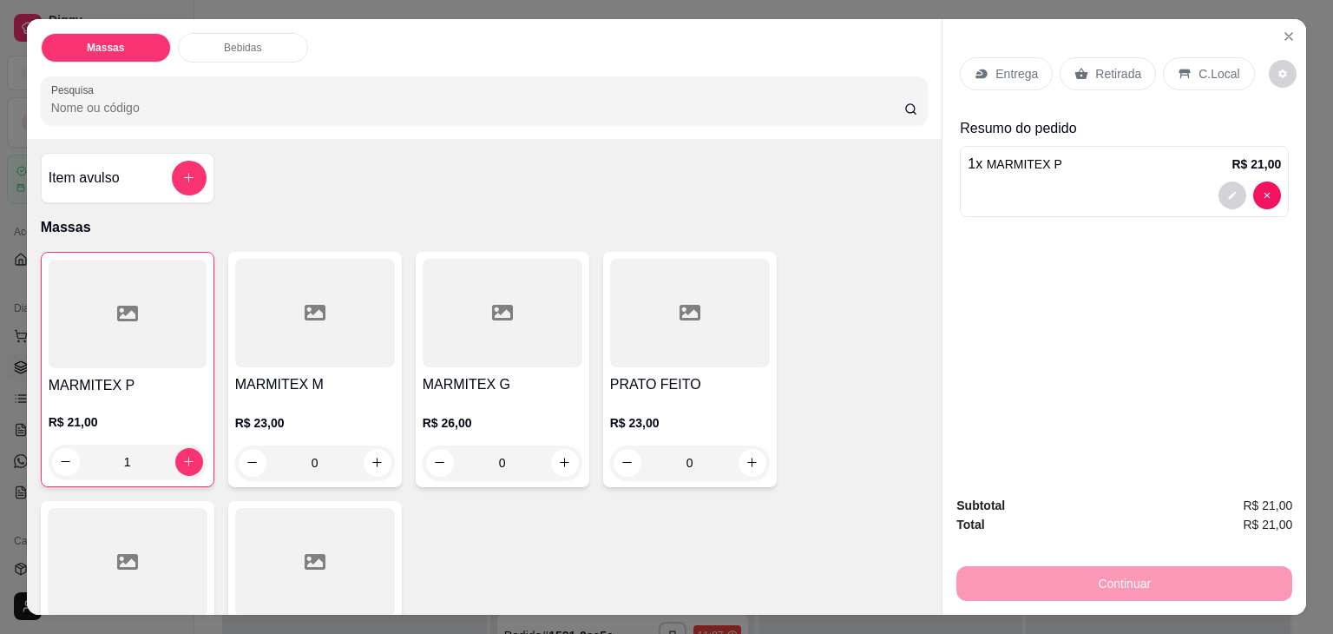
click at [1017, 65] on p "Entrega" at bounding box center [1016, 73] width 43 height 17
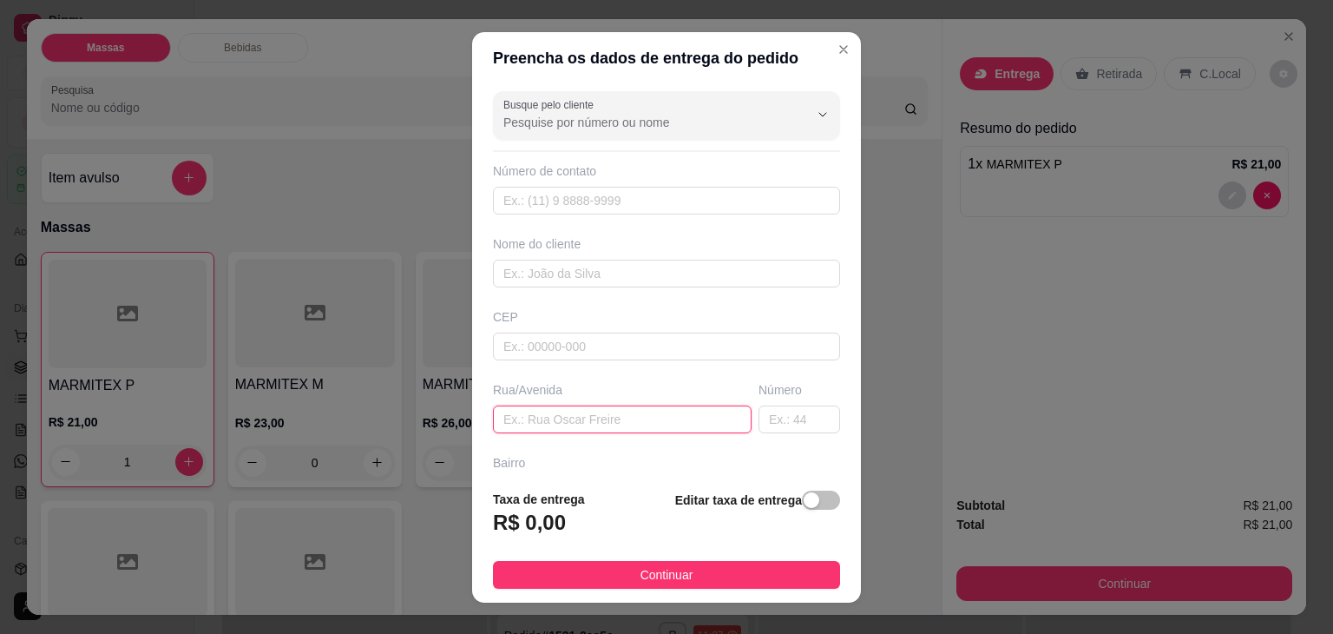
click at [549, 423] on input "text" at bounding box center [622, 419] width 259 height 28
type input "[PERSON_NAME] N 102"
click at [804, 500] on div "button" at bounding box center [812, 500] width 16 height 16
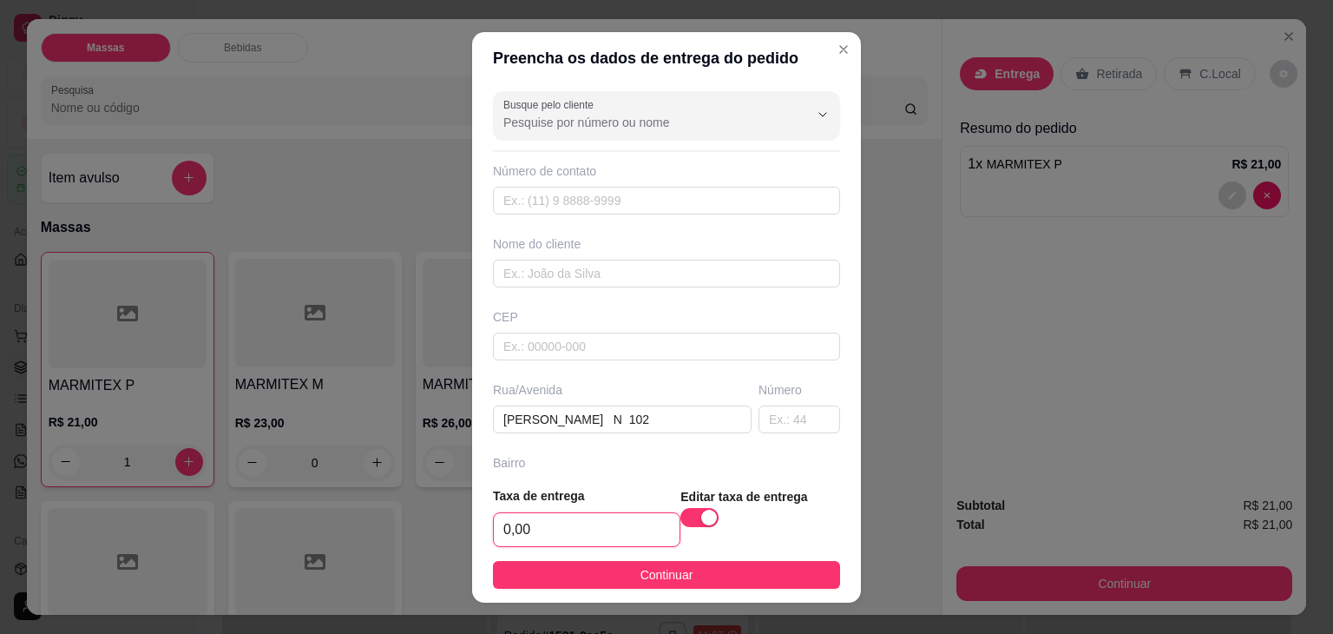
click at [643, 525] on input "0,00" at bounding box center [587, 529] width 186 height 33
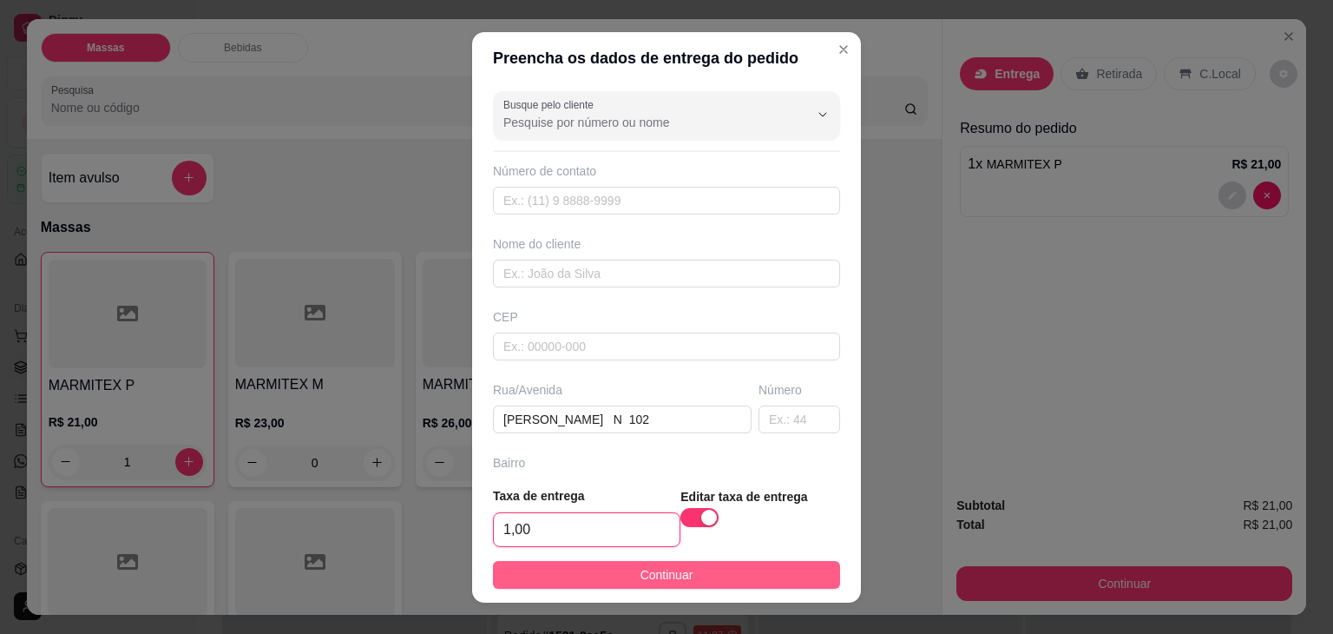
type input "1,00"
click at [640, 568] on span "Continuar" at bounding box center [666, 574] width 53 height 19
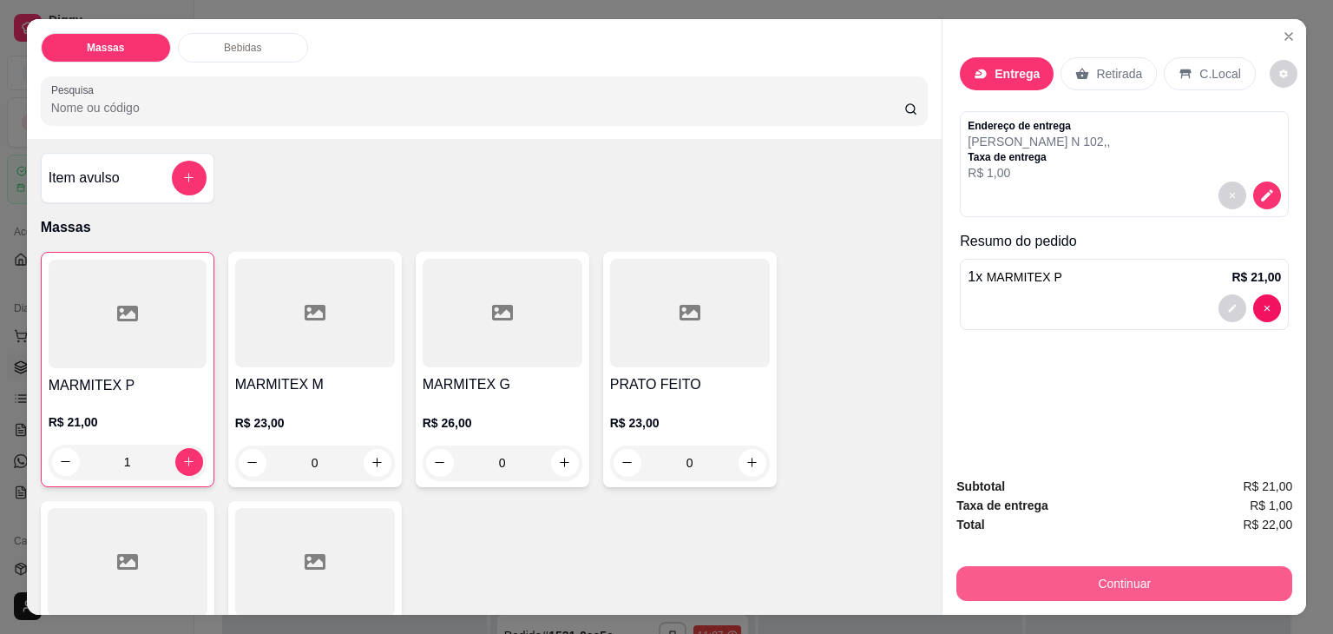
click at [1093, 570] on button "Continuar" at bounding box center [1124, 583] width 336 height 35
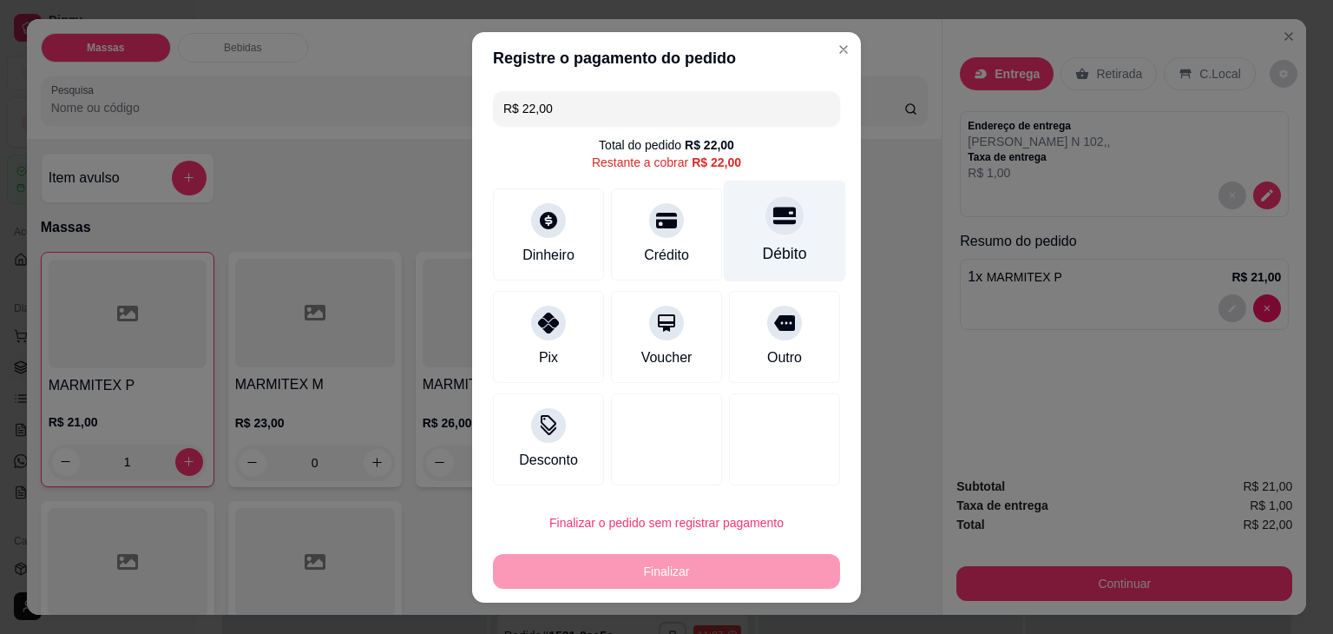
click at [768, 233] on div at bounding box center [784, 215] width 38 height 38
type input "R$ 0,00"
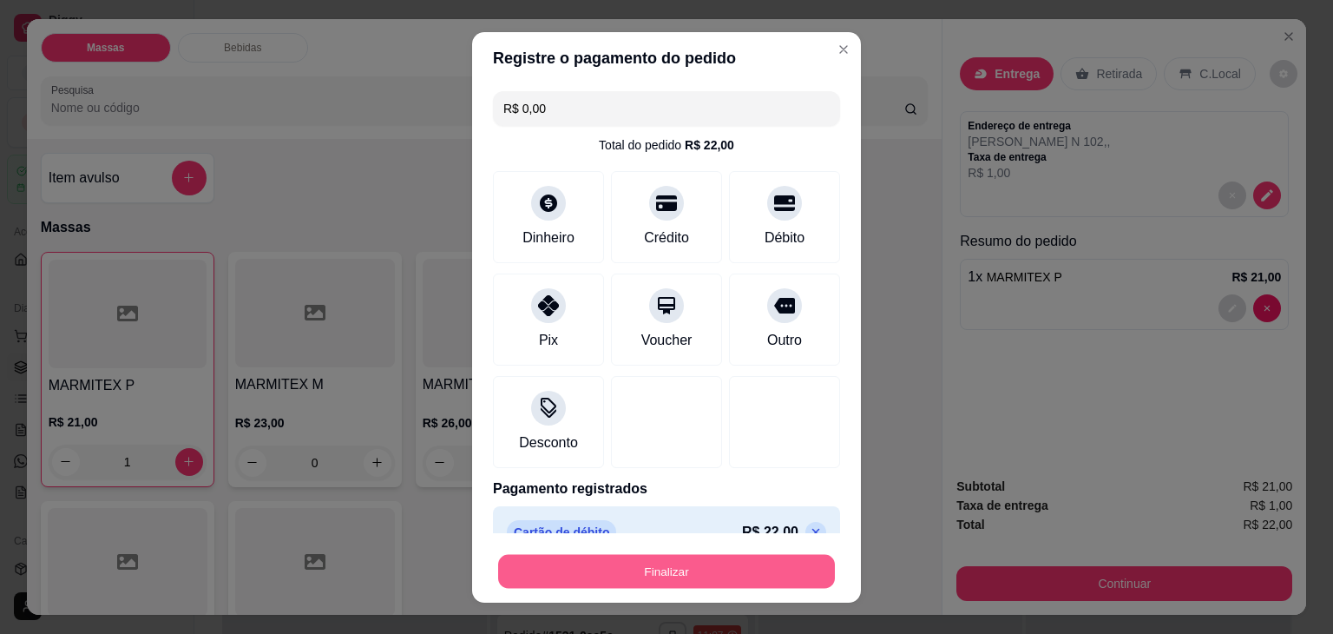
click at [718, 563] on button "Finalizar" at bounding box center [666, 571] width 337 height 34
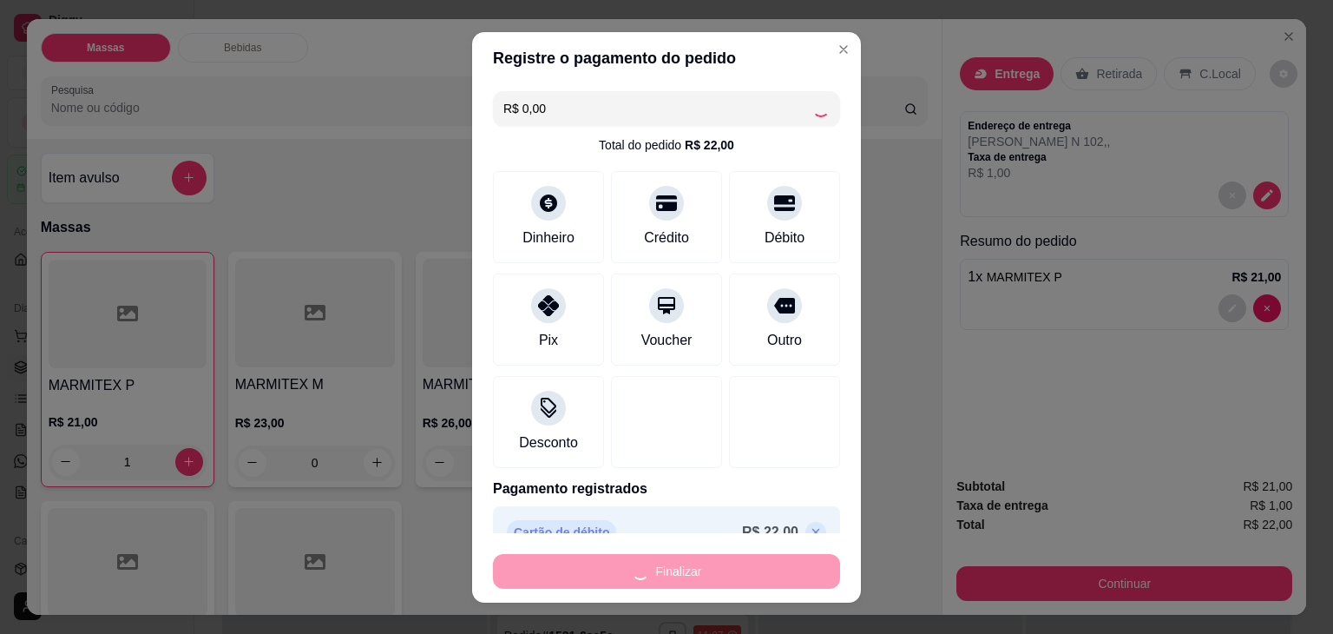
type input "0"
type input "-R$ 22,00"
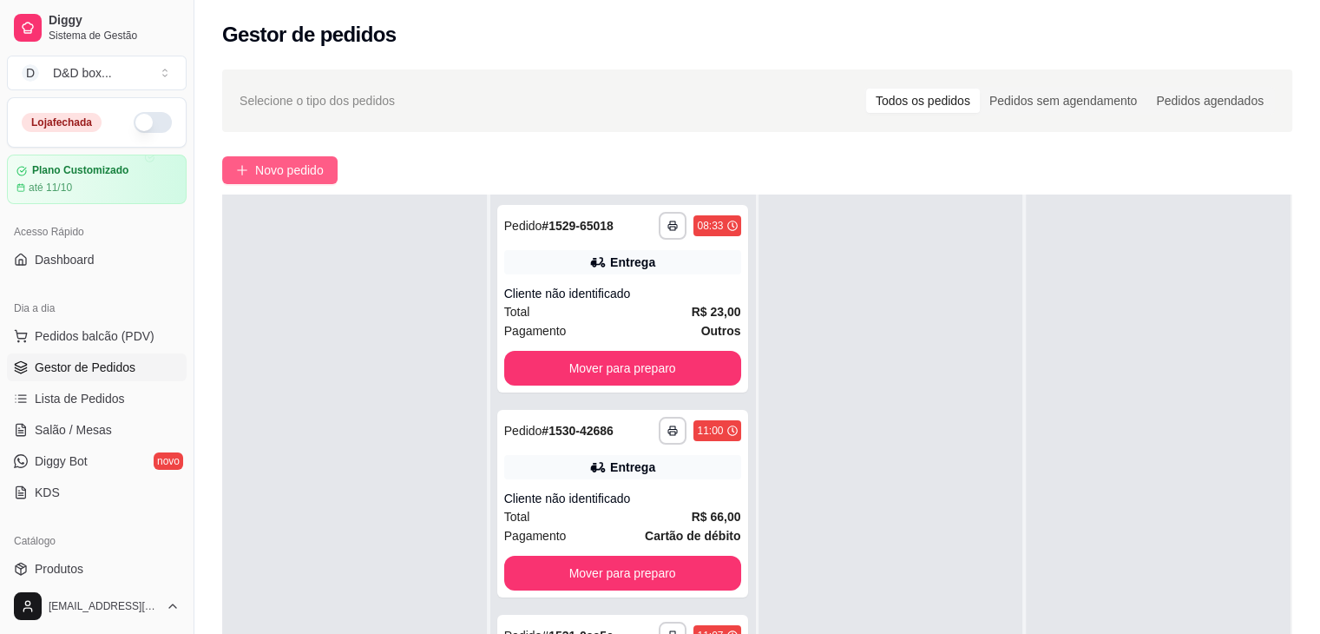
click at [291, 161] on span "Novo pedido" at bounding box center [289, 170] width 69 height 19
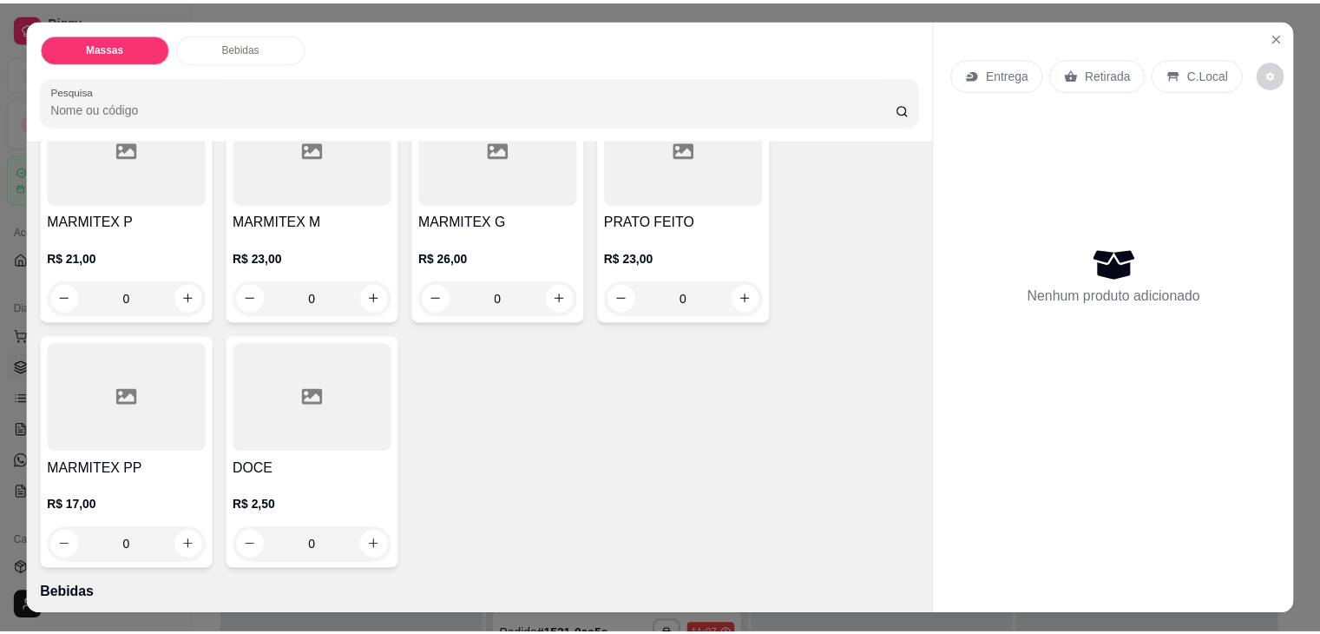
scroll to position [174, 0]
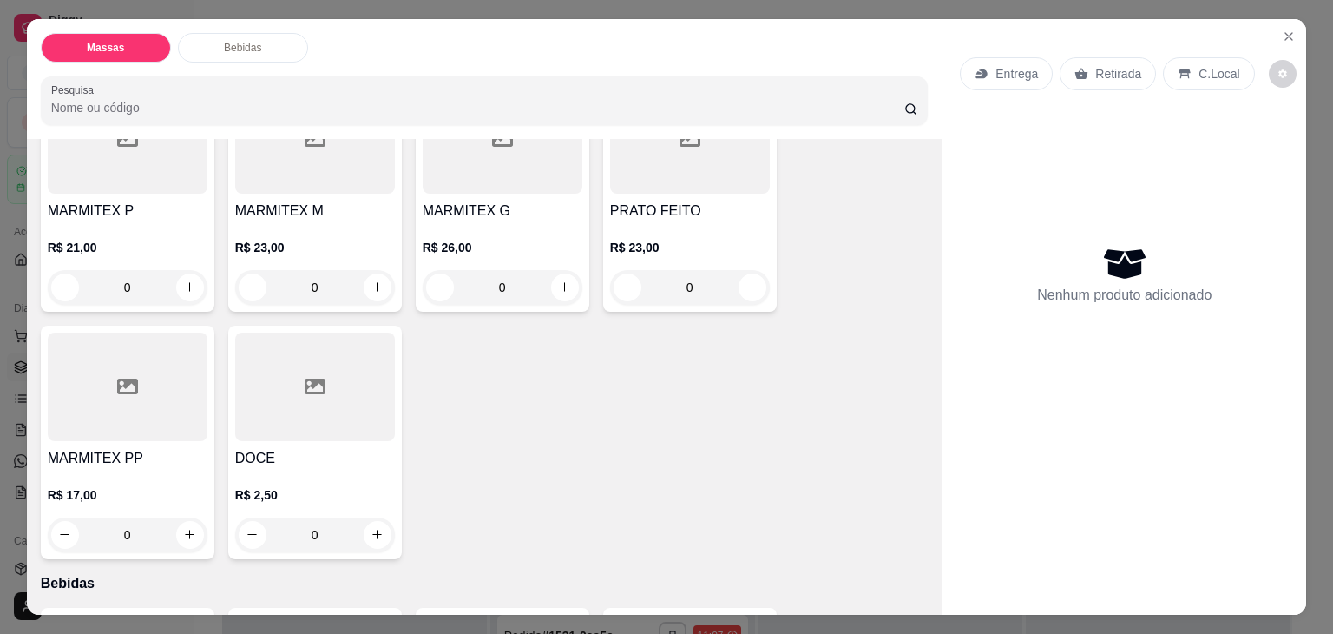
click at [708, 239] on p "R$ 23,00" at bounding box center [690, 247] width 160 height 17
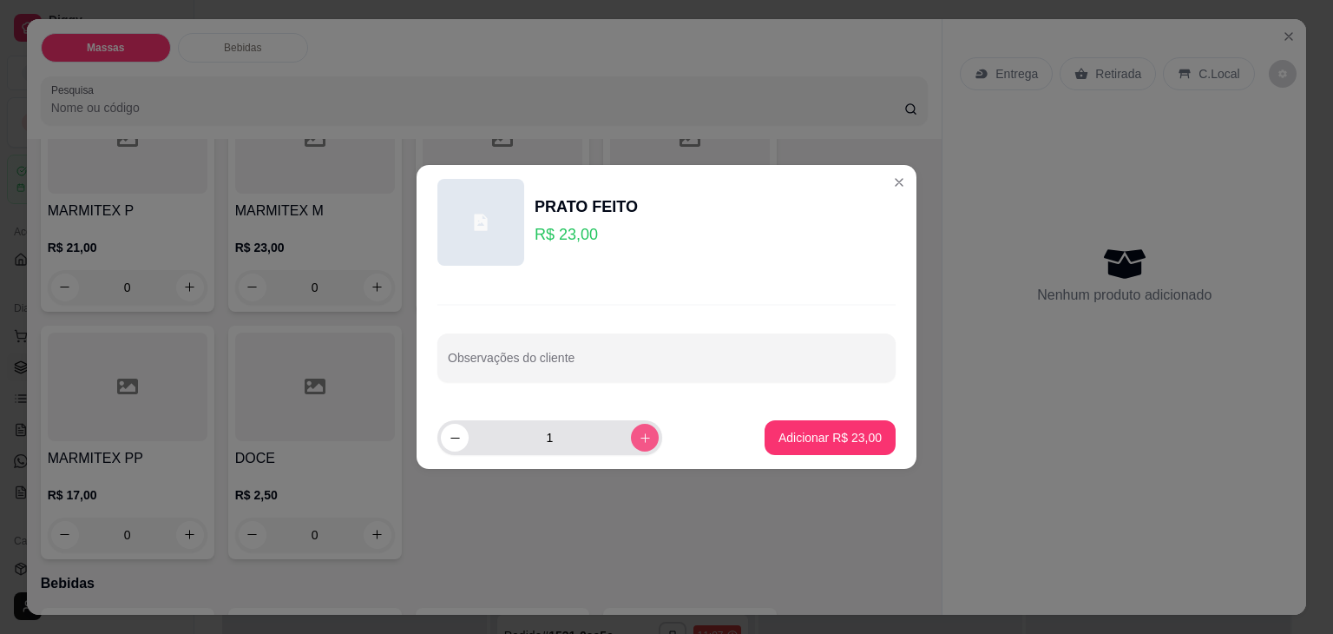
click at [631, 444] on button "increase-product-quantity" at bounding box center [645, 437] width 28 height 28
type input "2"
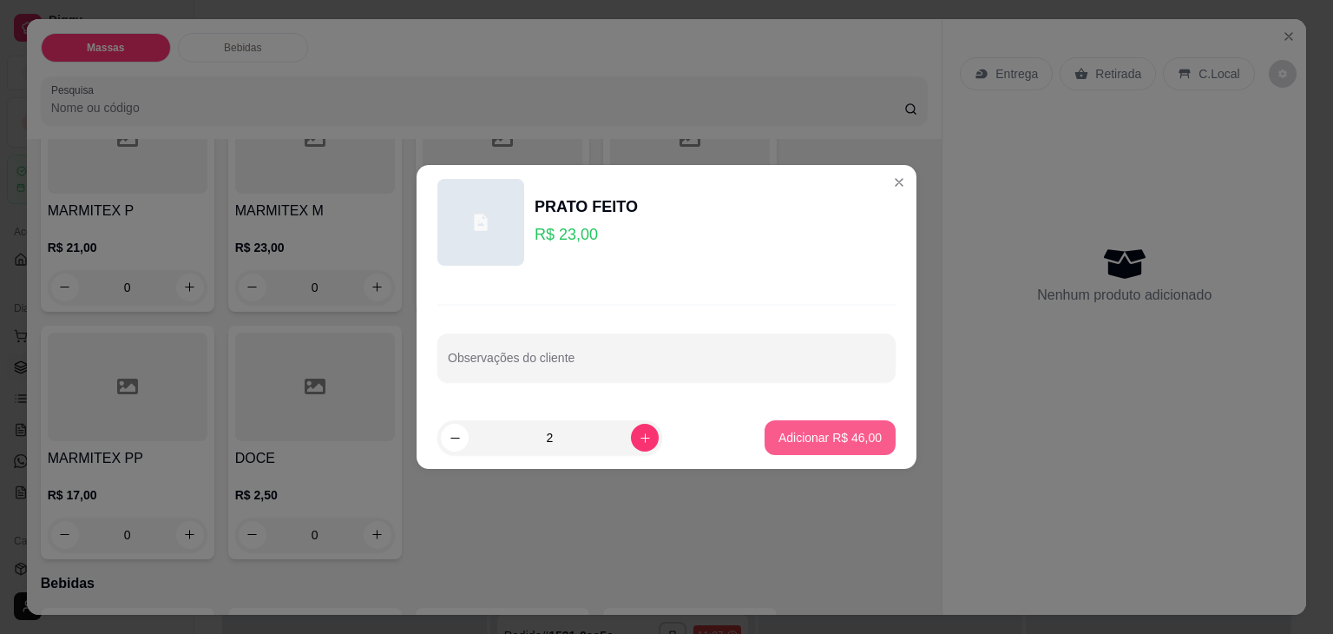
click at [778, 440] on p "Adicionar R$ 46,00" at bounding box center [829, 437] width 103 height 17
type input "2"
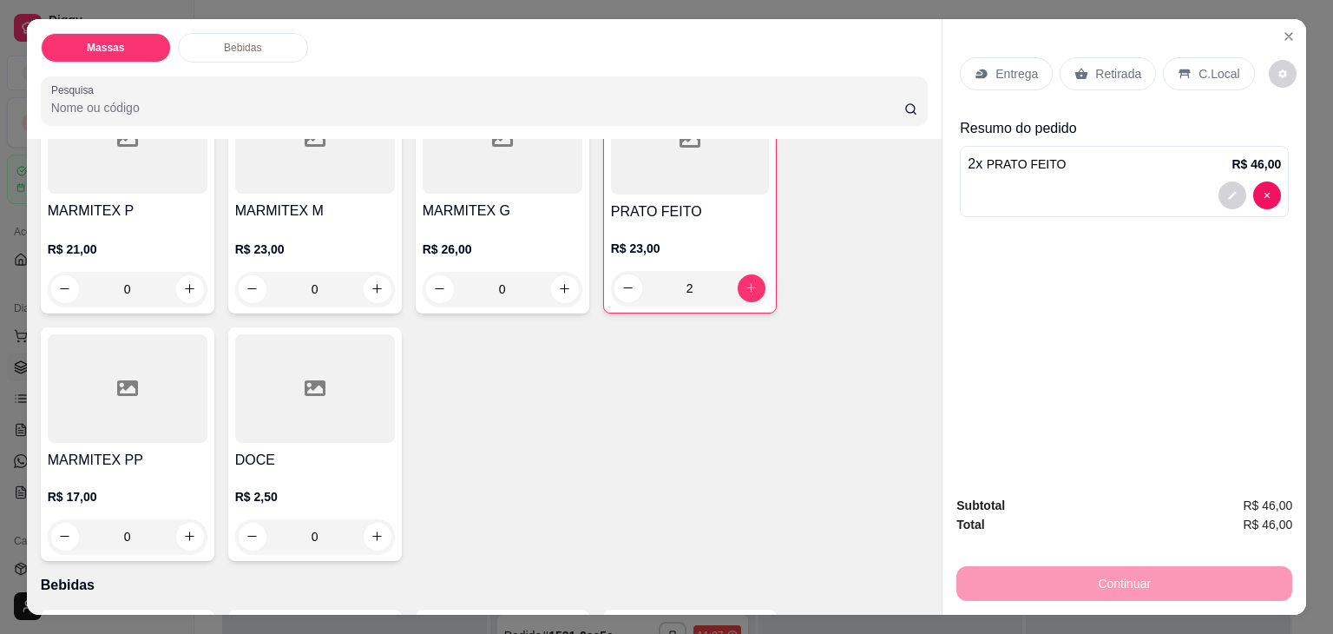
click at [1079, 68] on icon at bounding box center [1081, 74] width 14 height 14
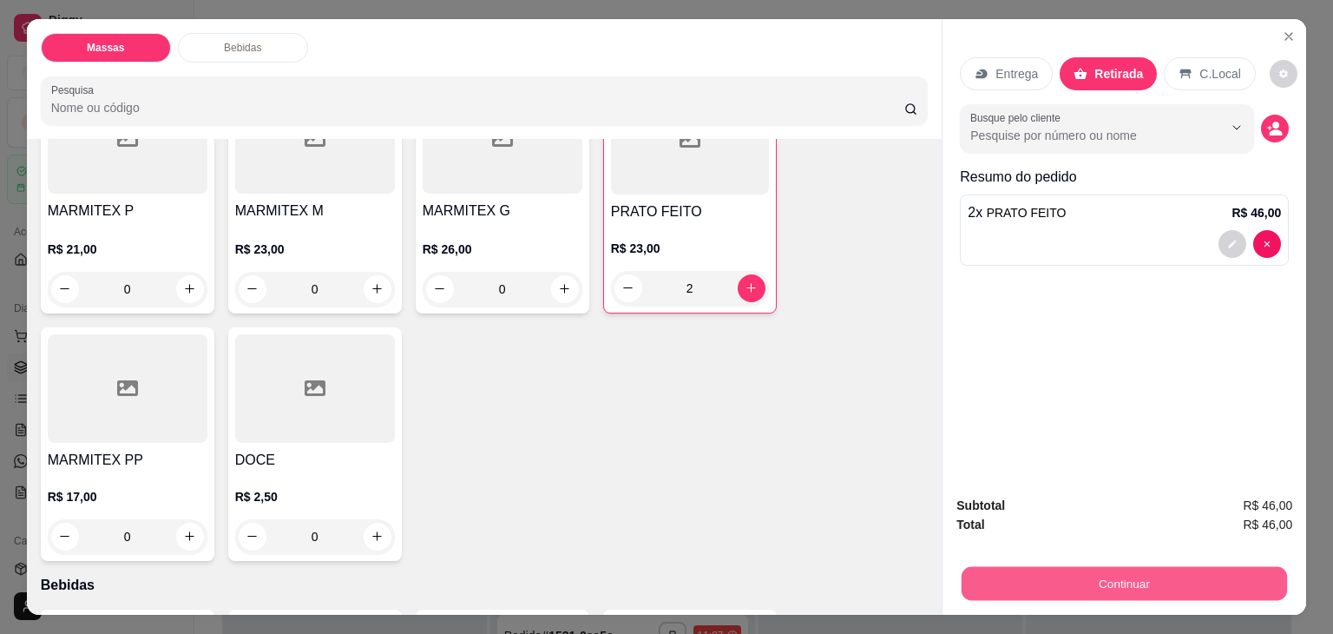
click at [1052, 571] on button "Continuar" at bounding box center [1124, 584] width 325 height 34
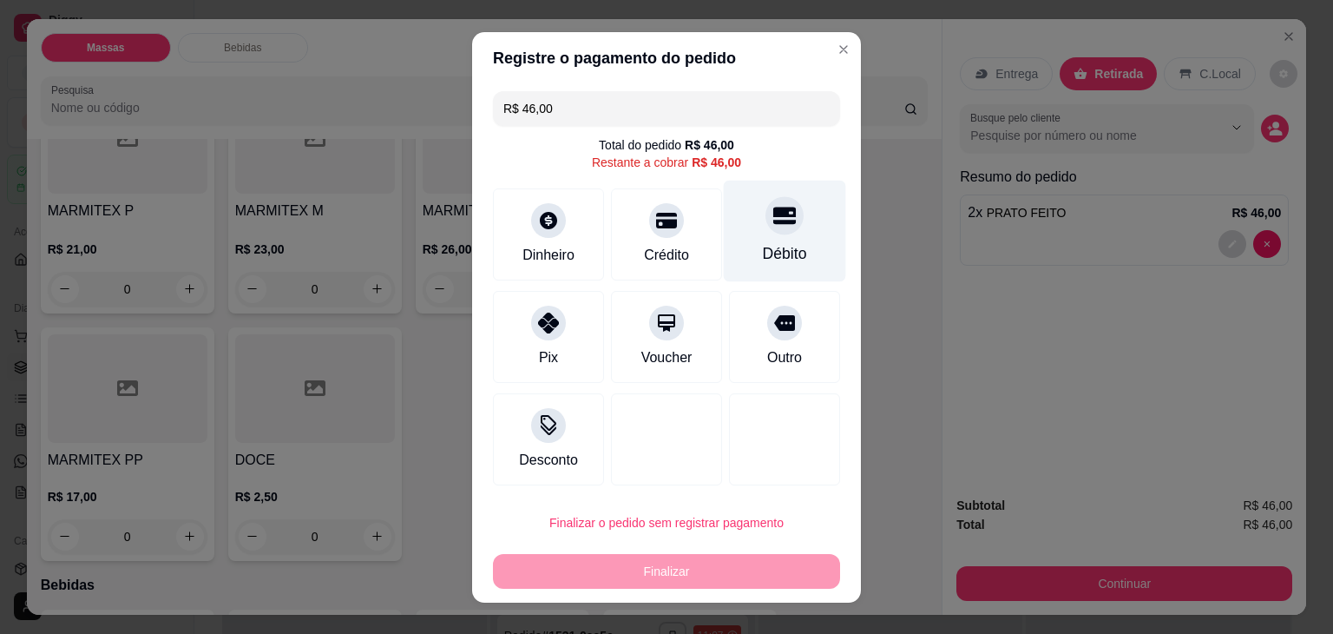
click at [802, 242] on div "Débito" at bounding box center [785, 231] width 122 height 102
type input "R$ 0,00"
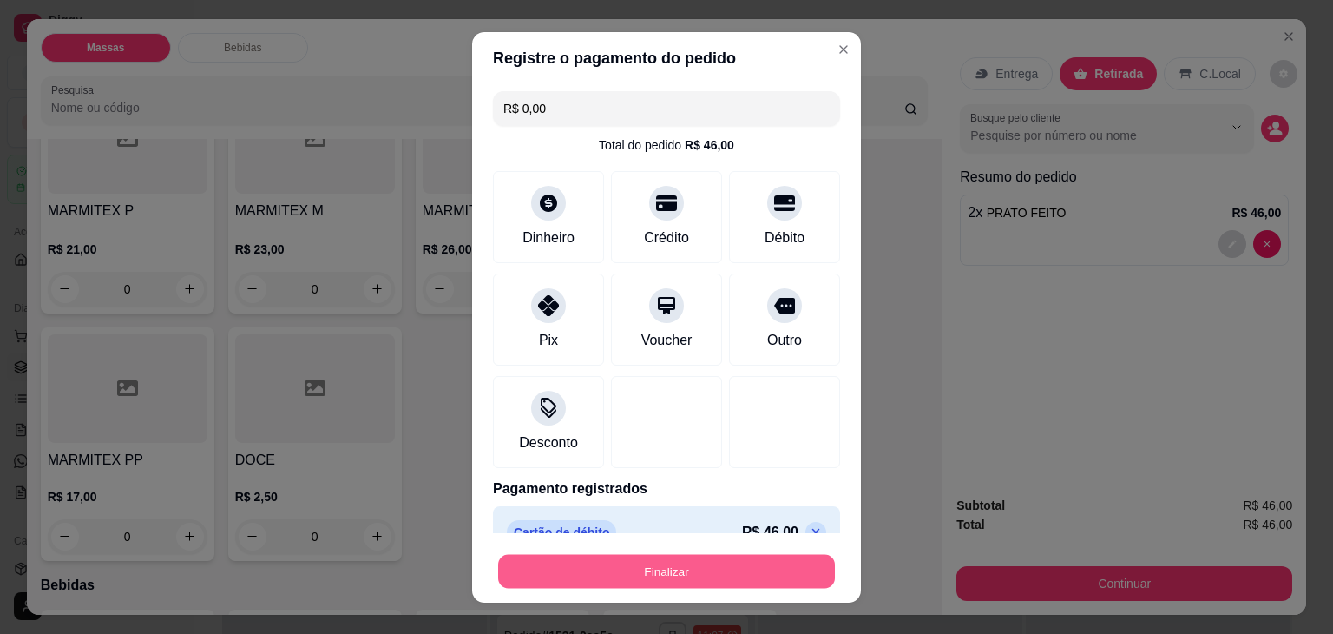
click at [693, 569] on button "Finalizar" at bounding box center [666, 571] width 337 height 34
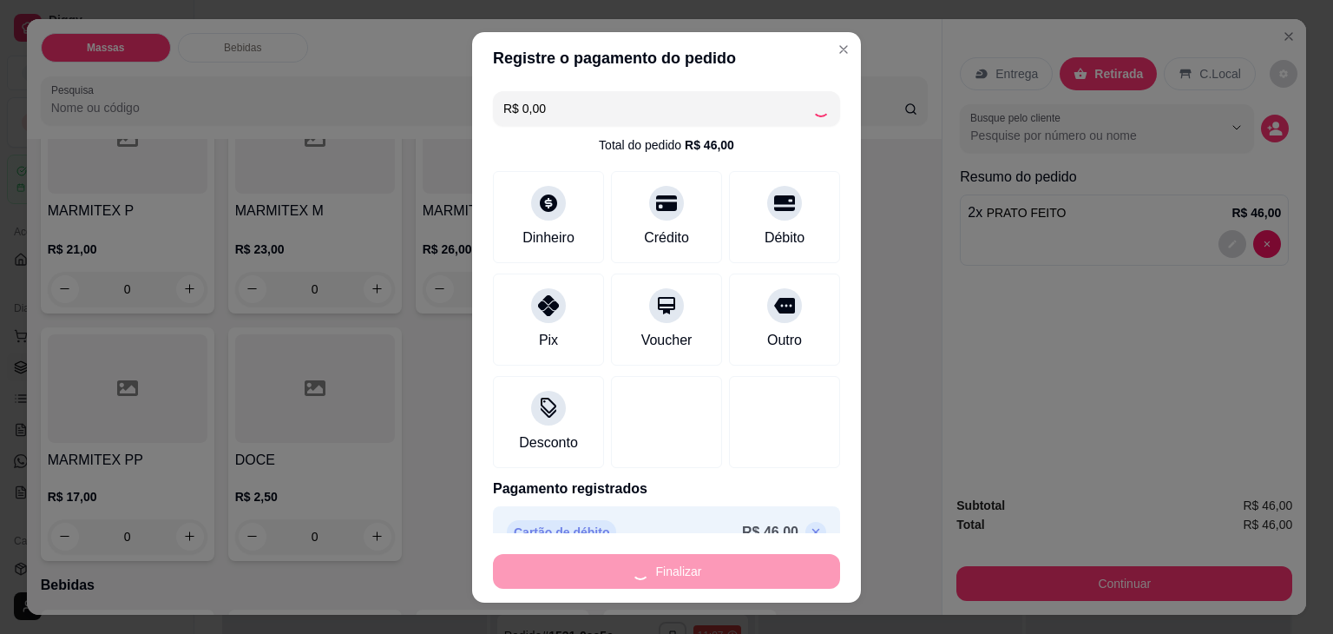
type input "0"
type input "-R$ 46,00"
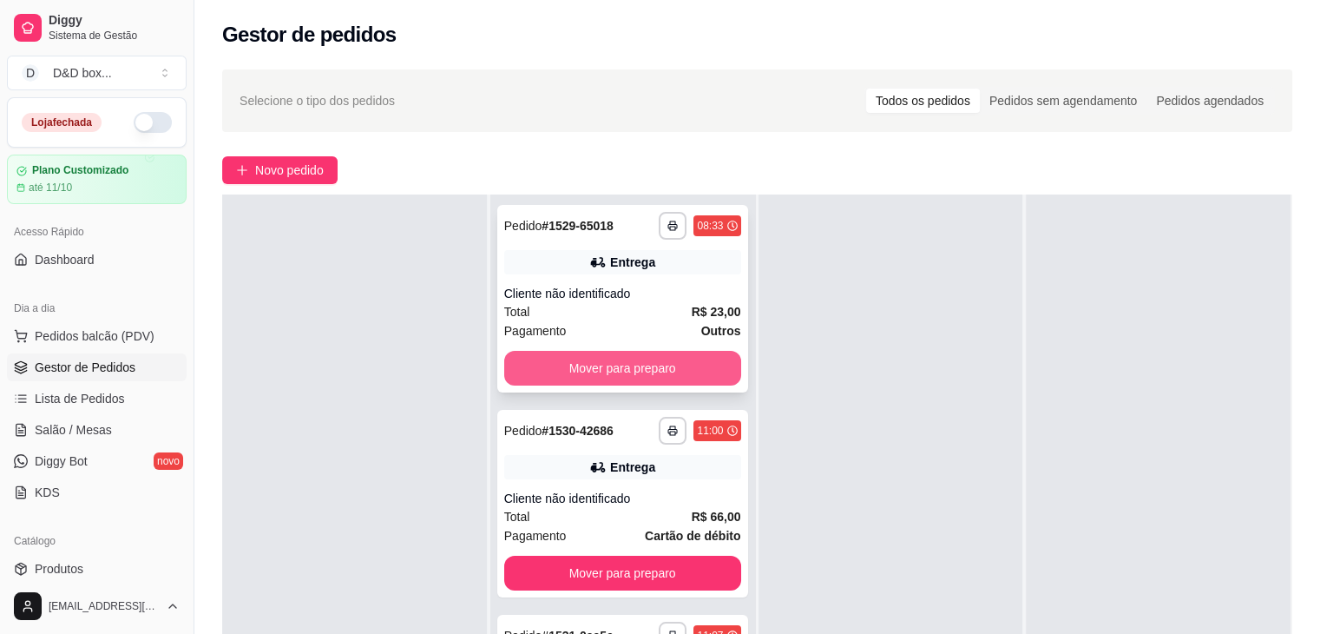
click at [548, 362] on button "Mover para preparo" at bounding box center [622, 368] width 237 height 35
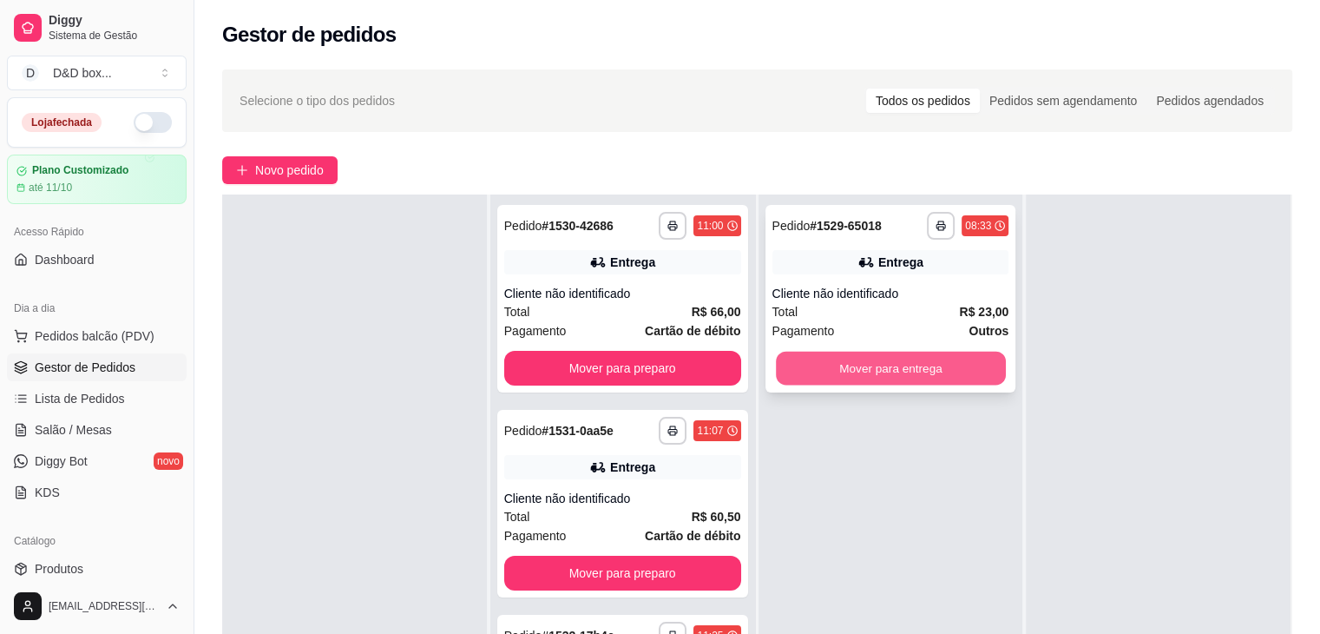
click at [785, 372] on button "Mover para entrega" at bounding box center [891, 368] width 230 height 34
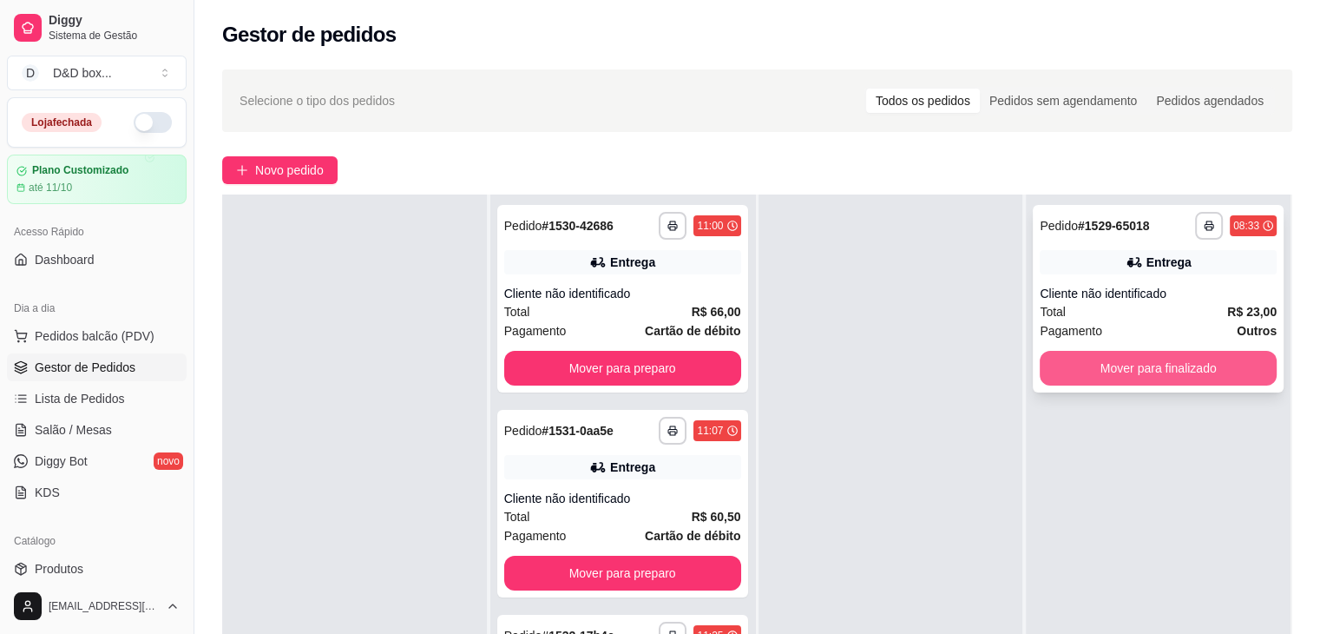
click at [1062, 358] on button "Mover para finalizado" at bounding box center [1158, 368] width 237 height 35
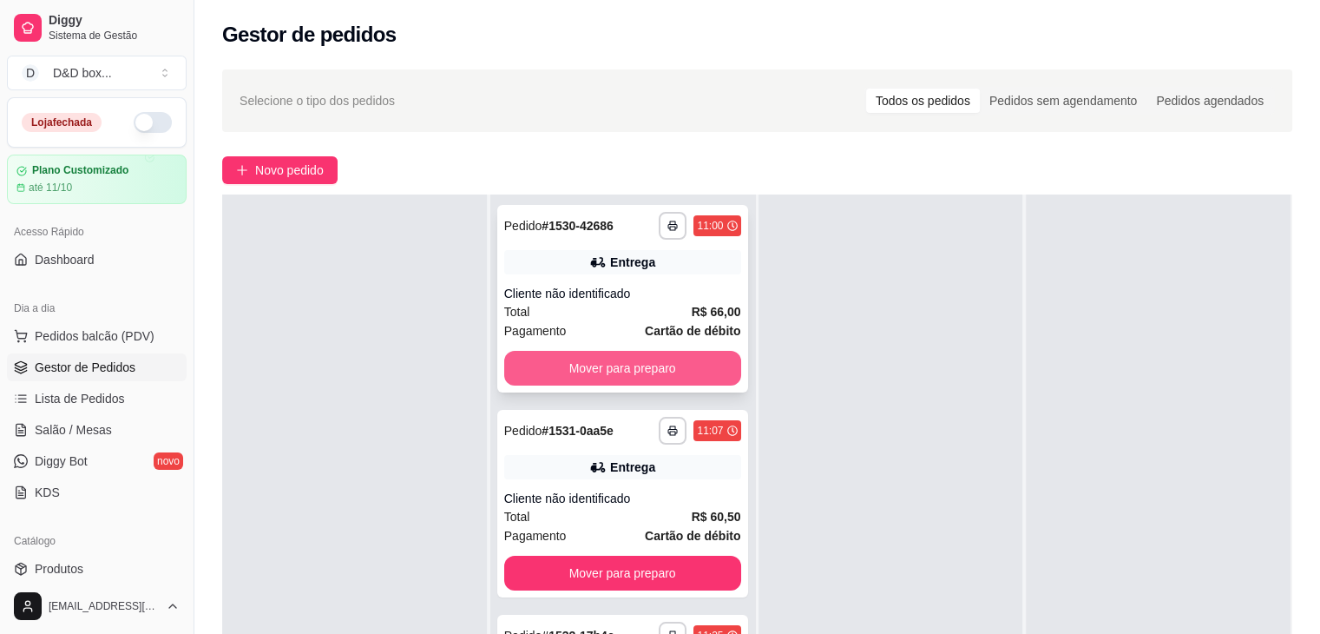
click at [692, 378] on button "Mover para preparo" at bounding box center [622, 368] width 237 height 35
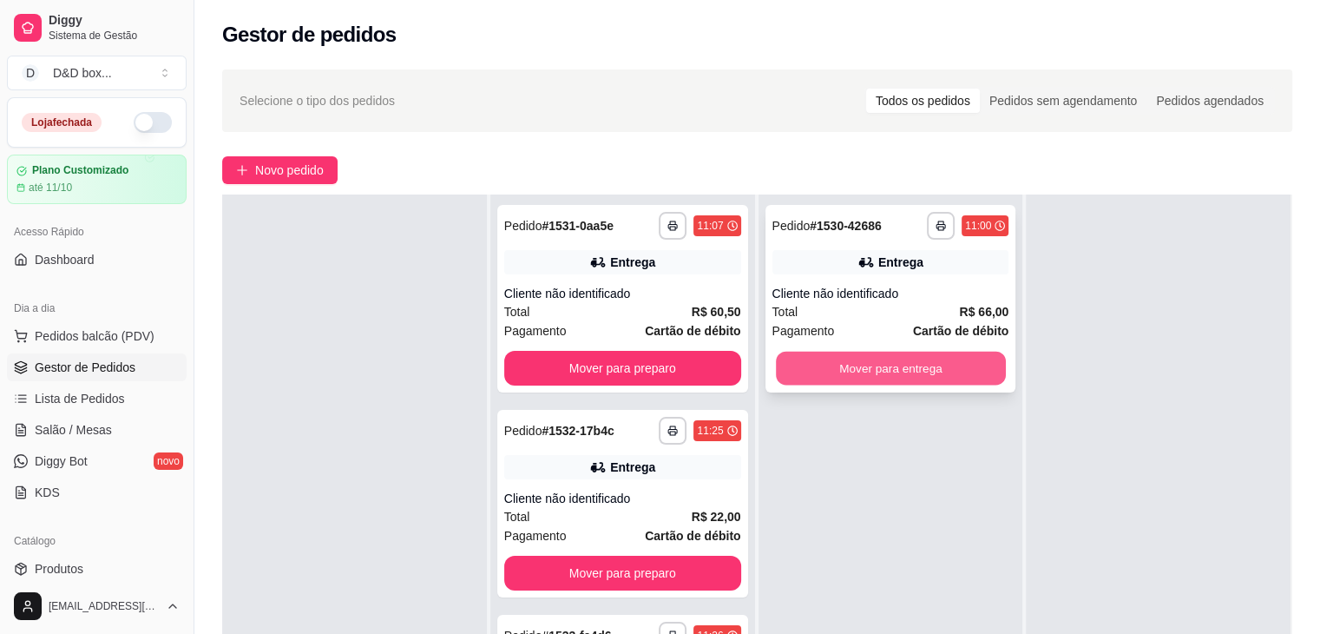
click at [862, 371] on button "Mover para entrega" at bounding box center [891, 368] width 230 height 34
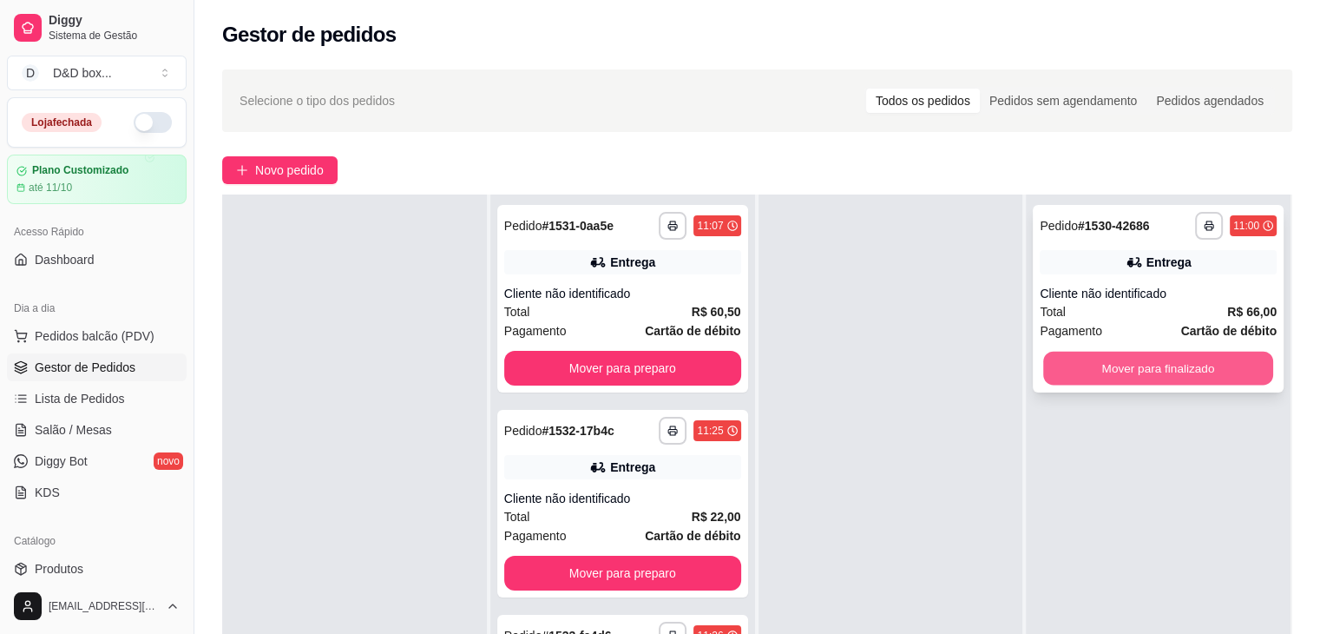
click at [1047, 364] on button "Mover para finalizado" at bounding box center [1158, 368] width 230 height 34
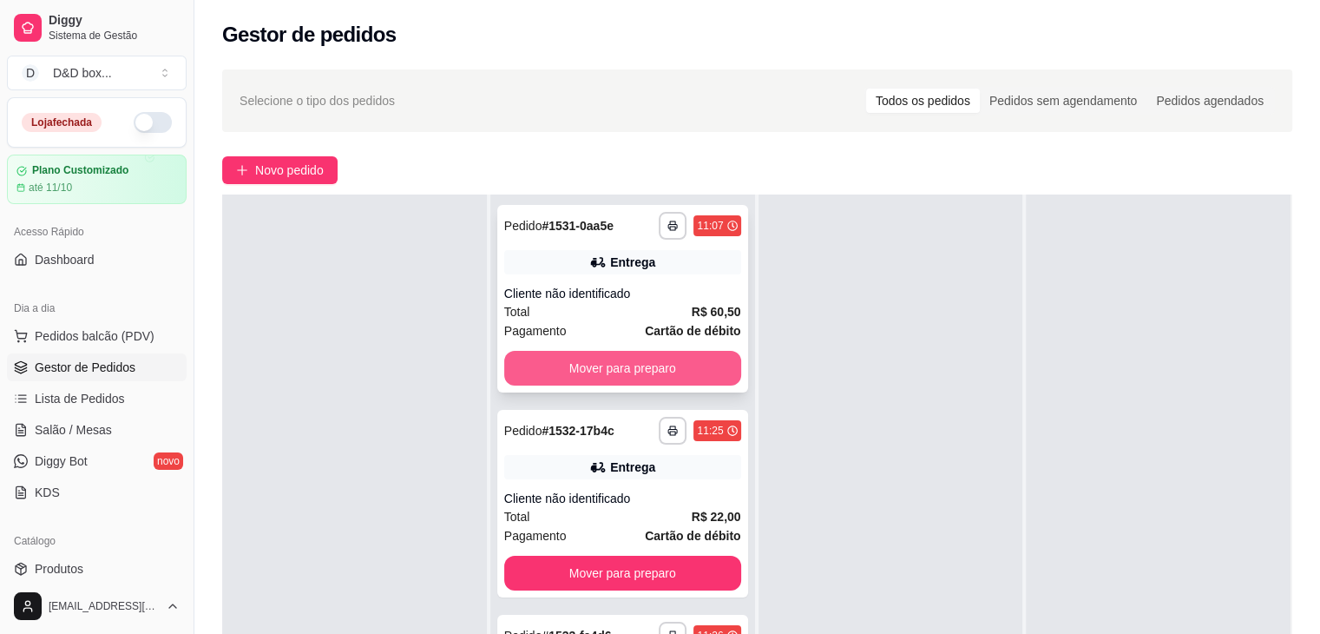
click at [705, 378] on button "Mover para preparo" at bounding box center [622, 368] width 237 height 35
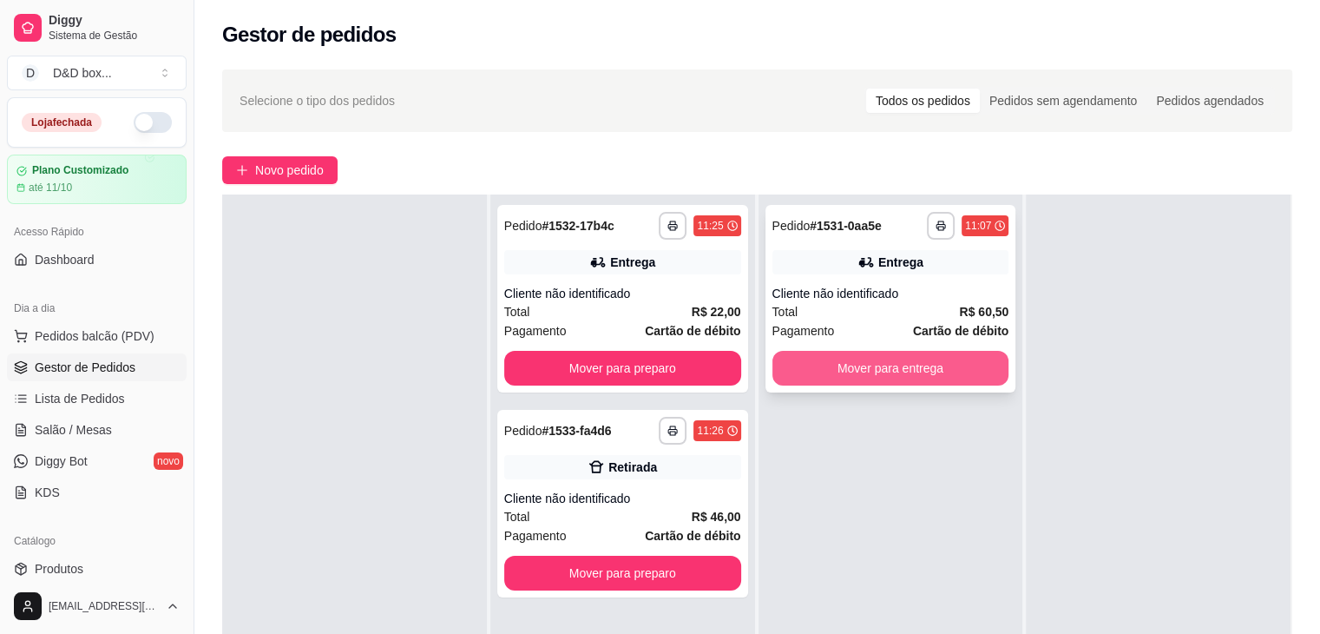
click at [799, 376] on button "Mover para entrega" at bounding box center [890, 368] width 237 height 35
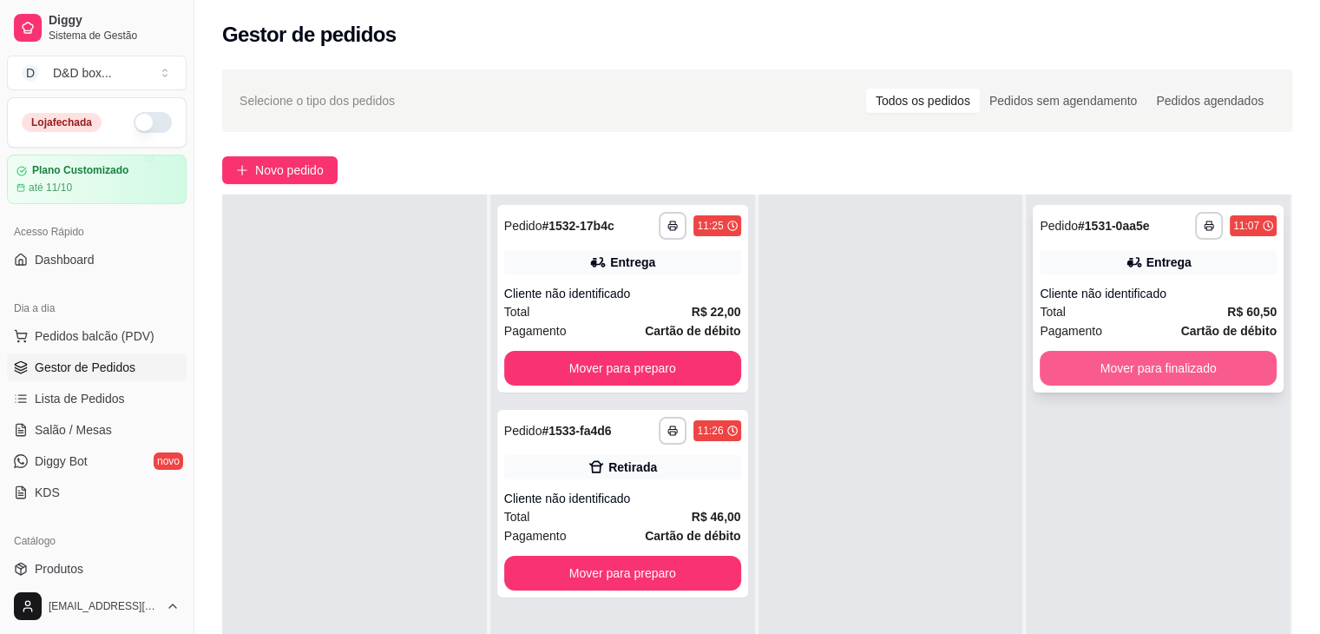
click at [1059, 367] on button "Mover para finalizado" at bounding box center [1158, 368] width 237 height 35
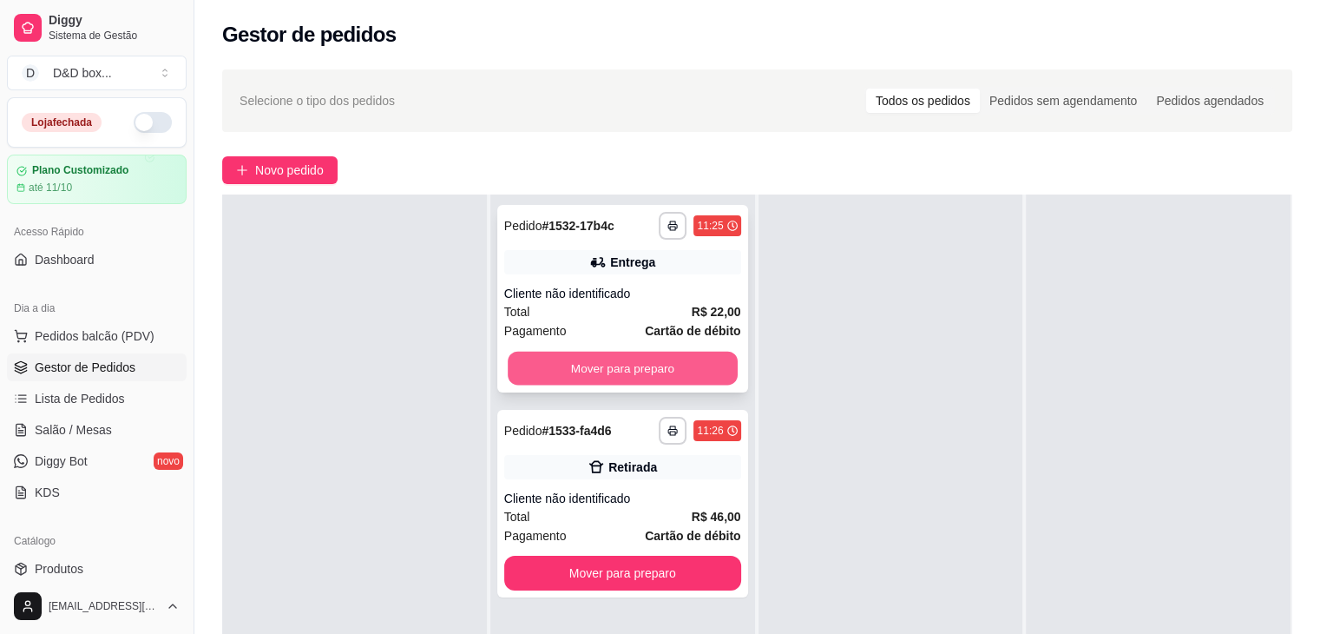
click at [719, 372] on button "Mover para preparo" at bounding box center [623, 368] width 230 height 34
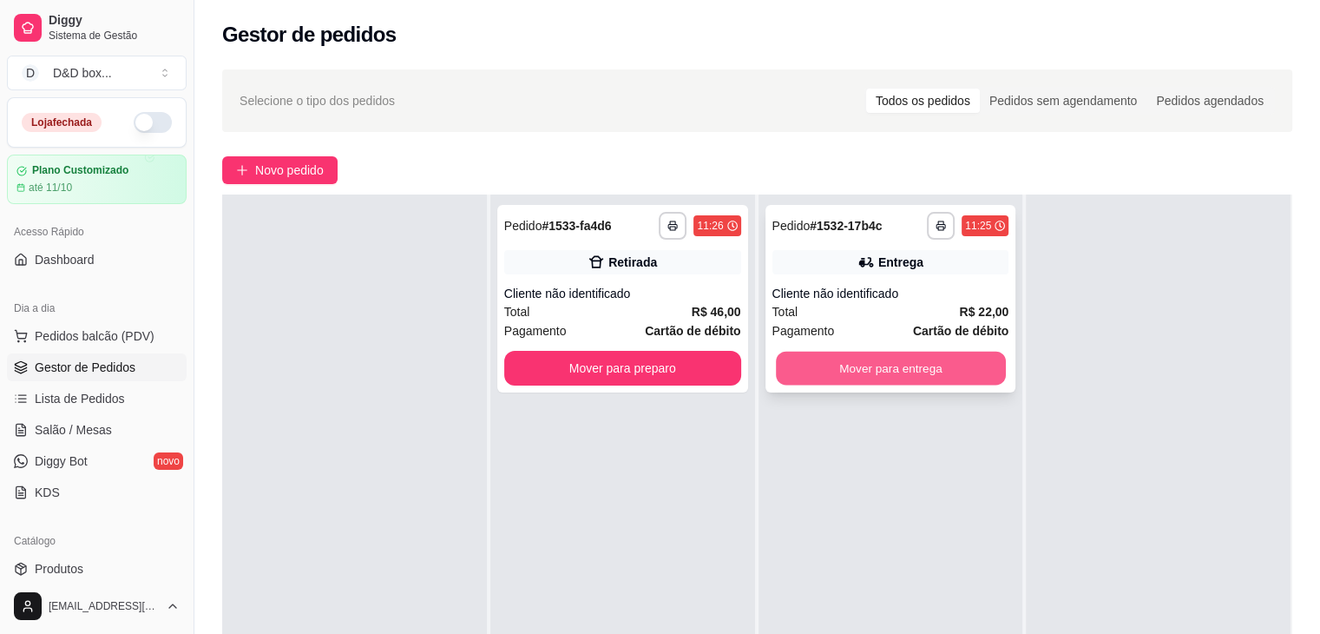
click at [817, 364] on button "Mover para entrega" at bounding box center [891, 368] width 230 height 34
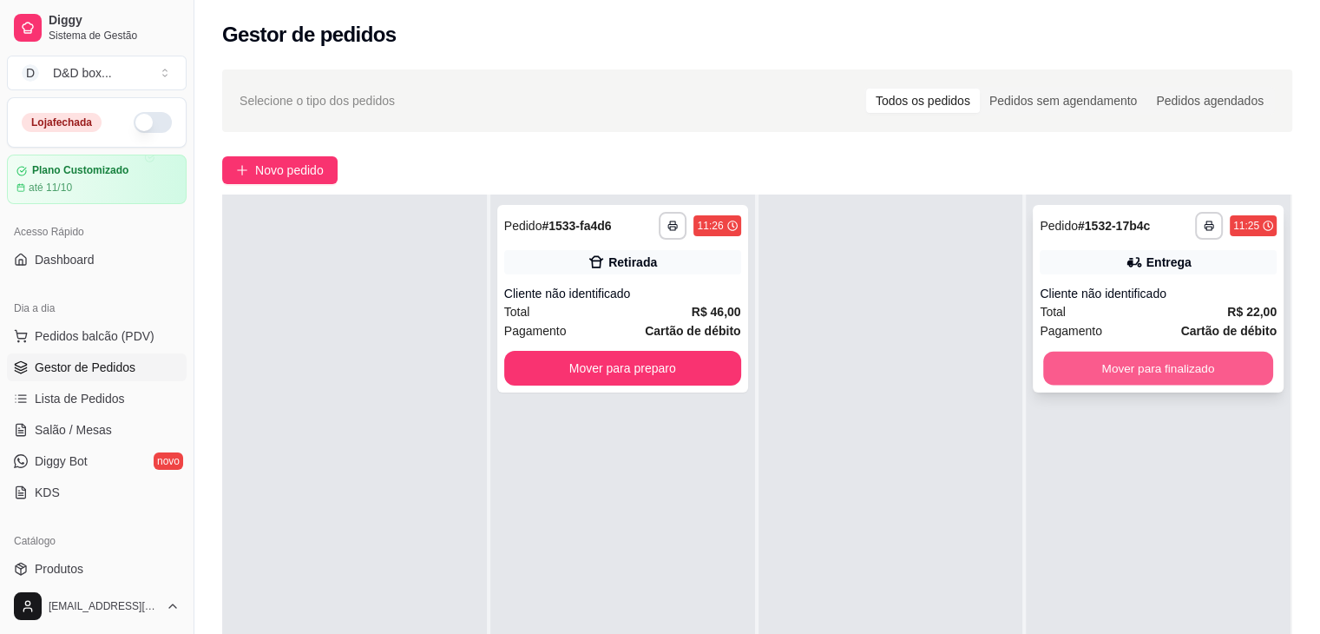
click at [1048, 372] on button "Mover para finalizado" at bounding box center [1158, 368] width 230 height 34
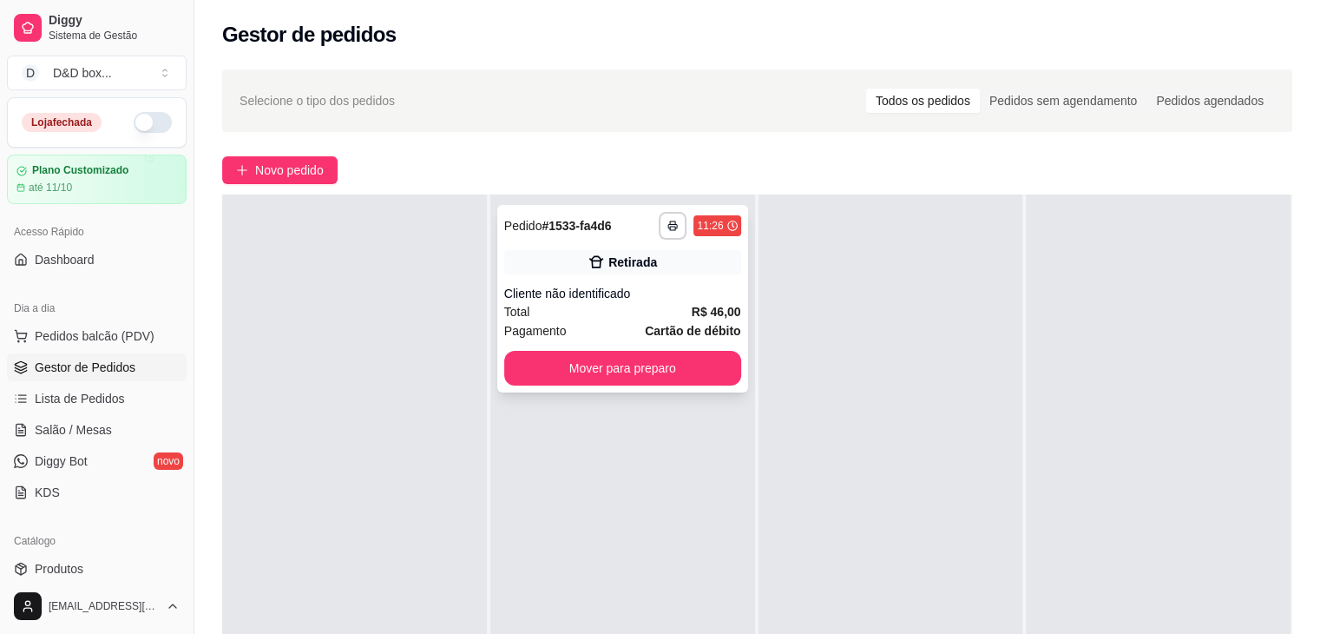
click at [693, 344] on div "**********" at bounding box center [622, 298] width 251 height 187
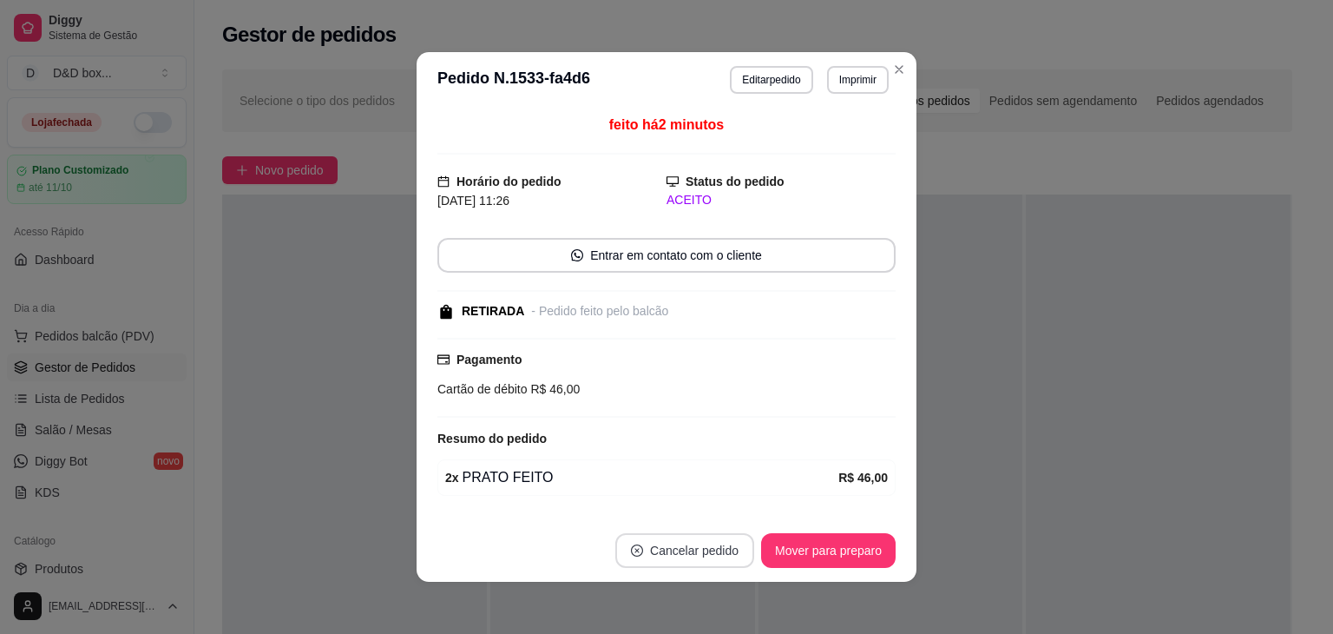
click at [699, 546] on button "Cancelar pedido" at bounding box center [684, 550] width 139 height 35
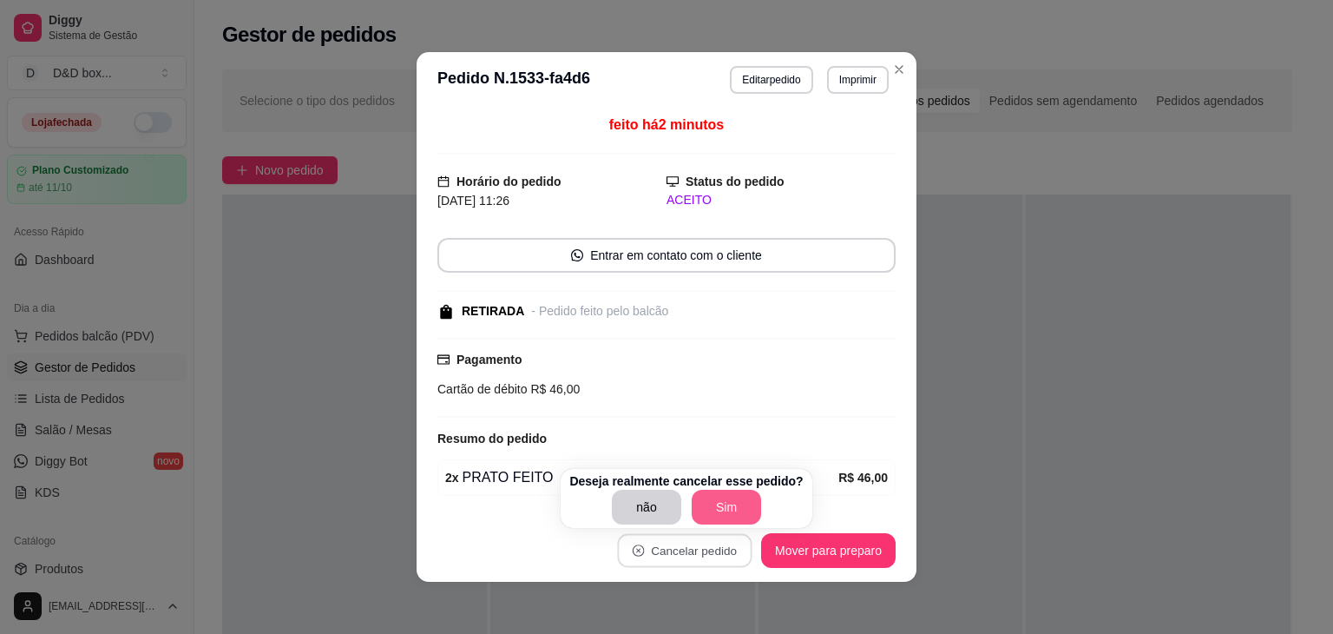
click at [726, 497] on button "Sim" at bounding box center [726, 506] width 69 height 35
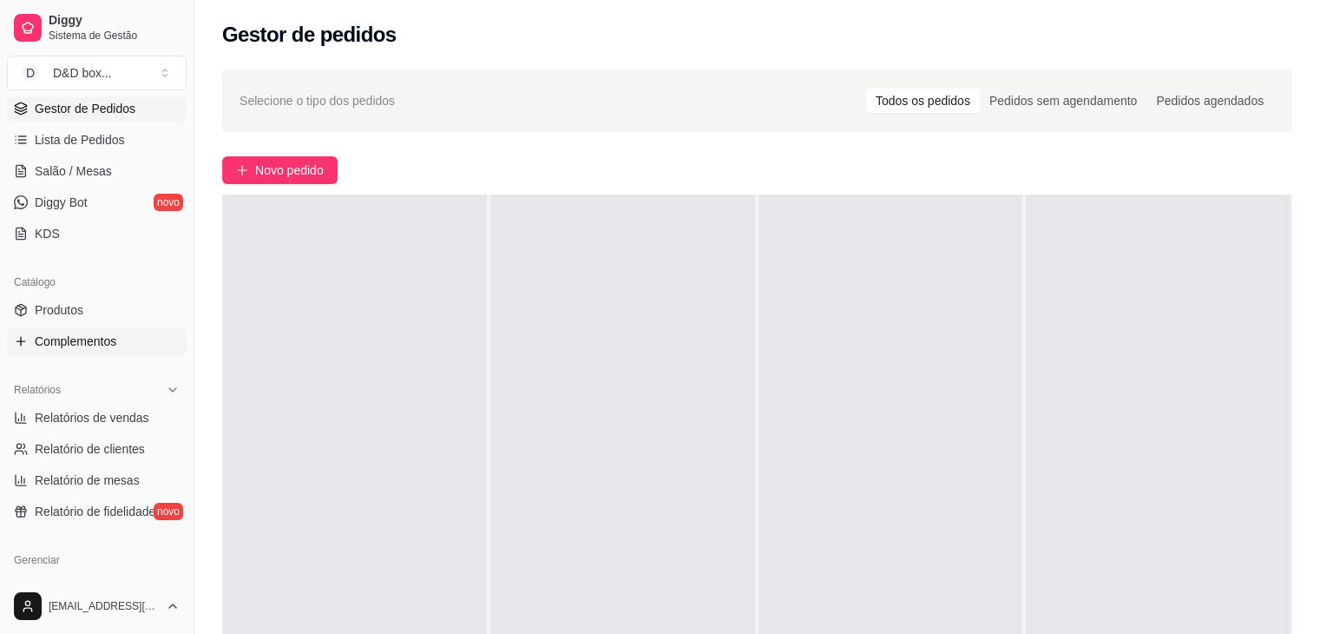
scroll to position [260, 0]
click at [69, 420] on span "Relatórios de vendas" at bounding box center [92, 415] width 115 height 17
select select "ALL"
select select "0"
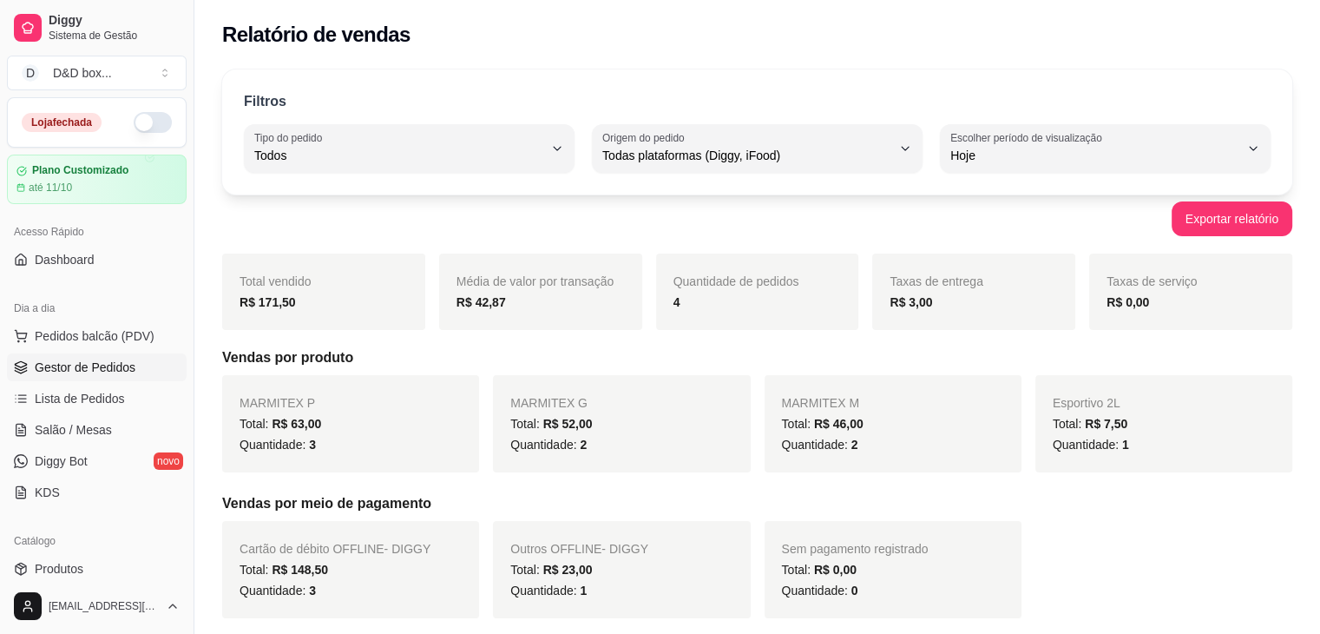
click at [107, 370] on span "Gestor de Pedidos" at bounding box center [85, 366] width 101 height 17
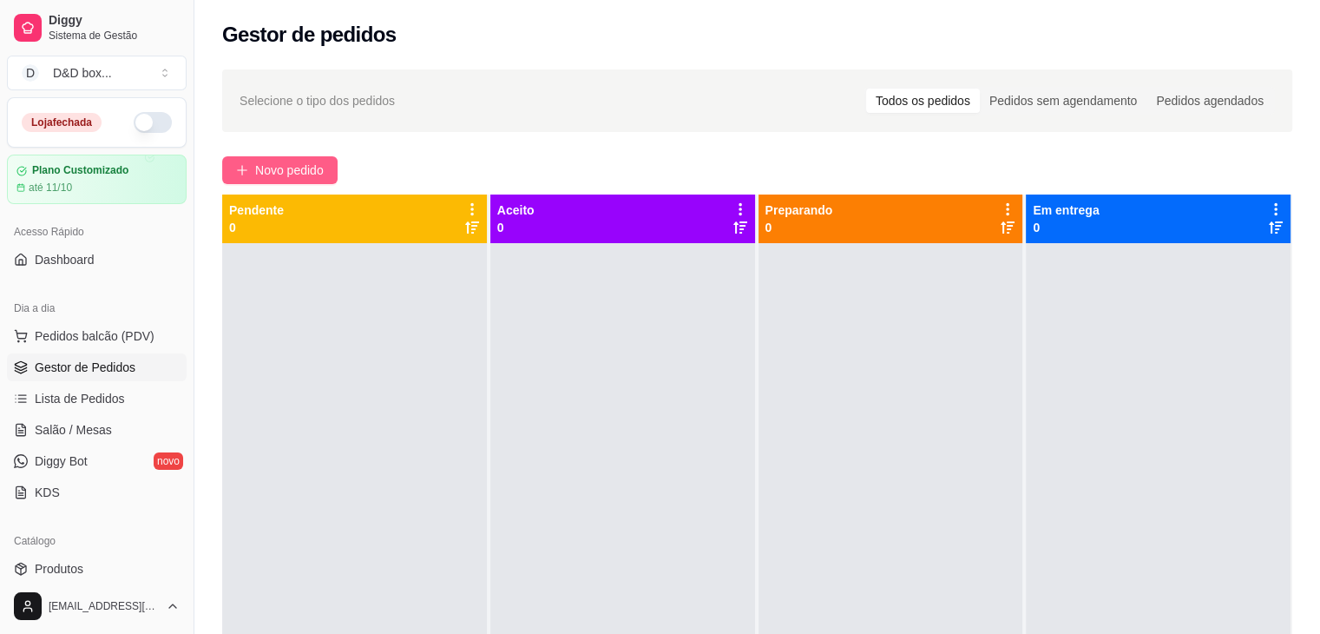
click at [293, 170] on span "Novo pedido" at bounding box center [289, 170] width 69 height 19
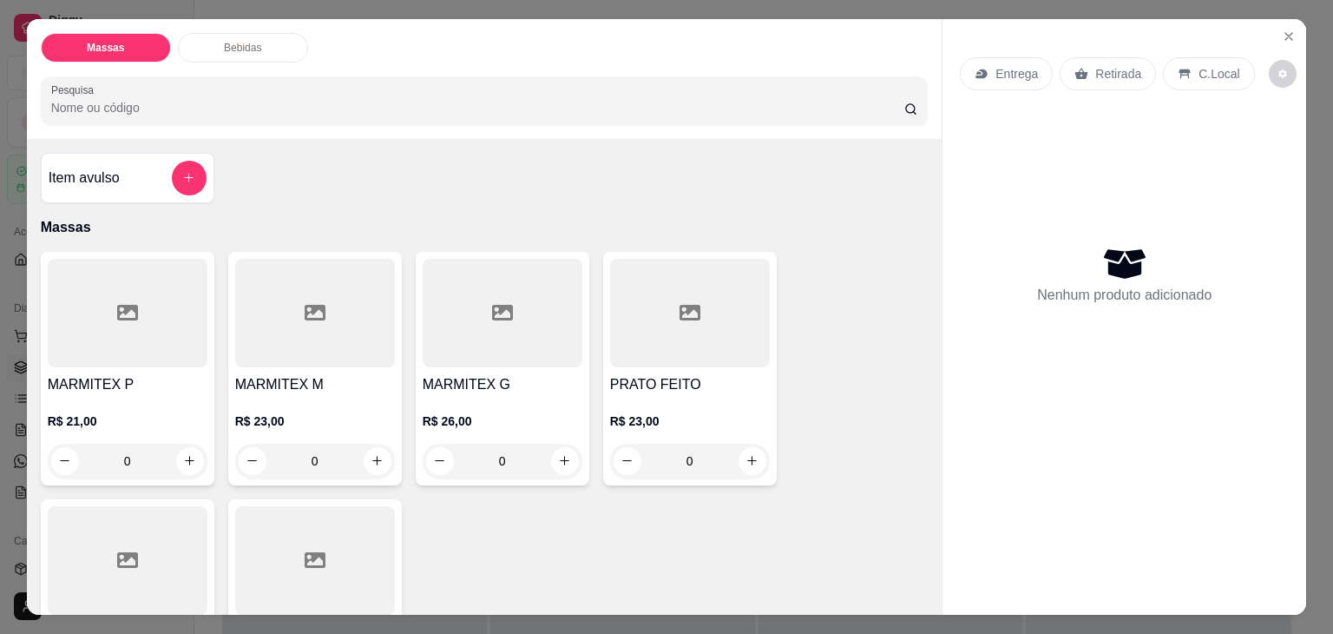
click at [116, 361] on div "MARMITEX P R$ 21,00 0" at bounding box center [128, 368] width 174 height 233
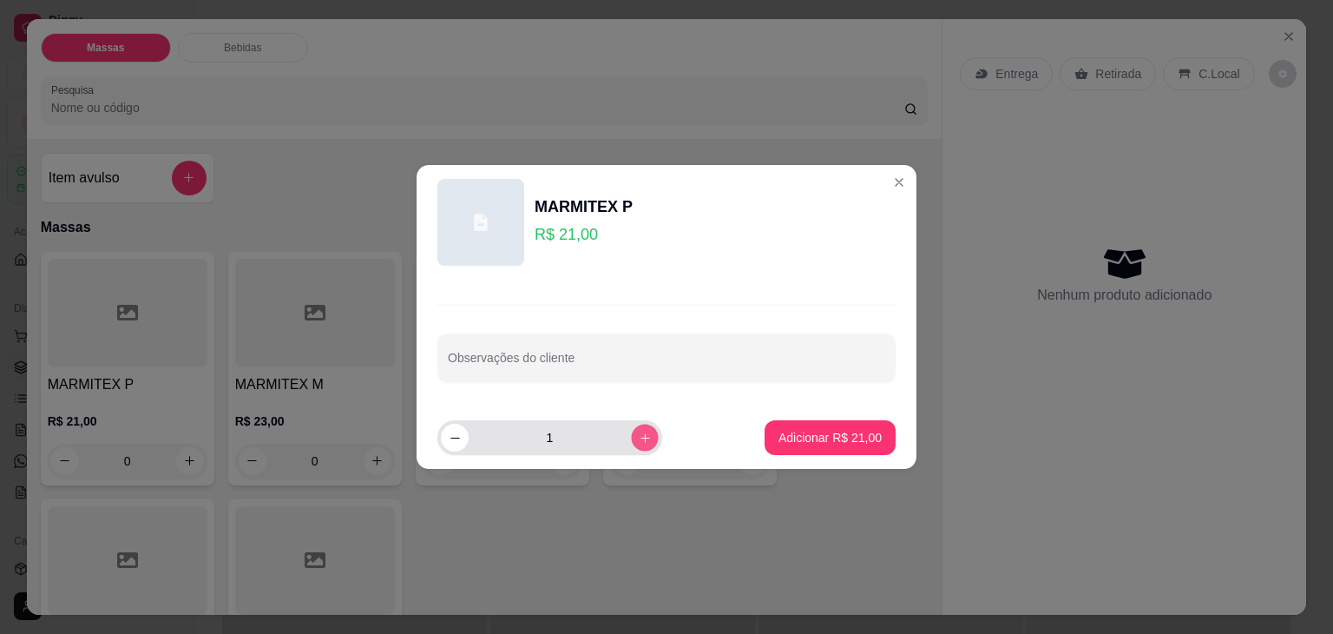
click at [639, 437] on icon "increase-product-quantity" at bounding box center [645, 437] width 13 height 13
type input "2"
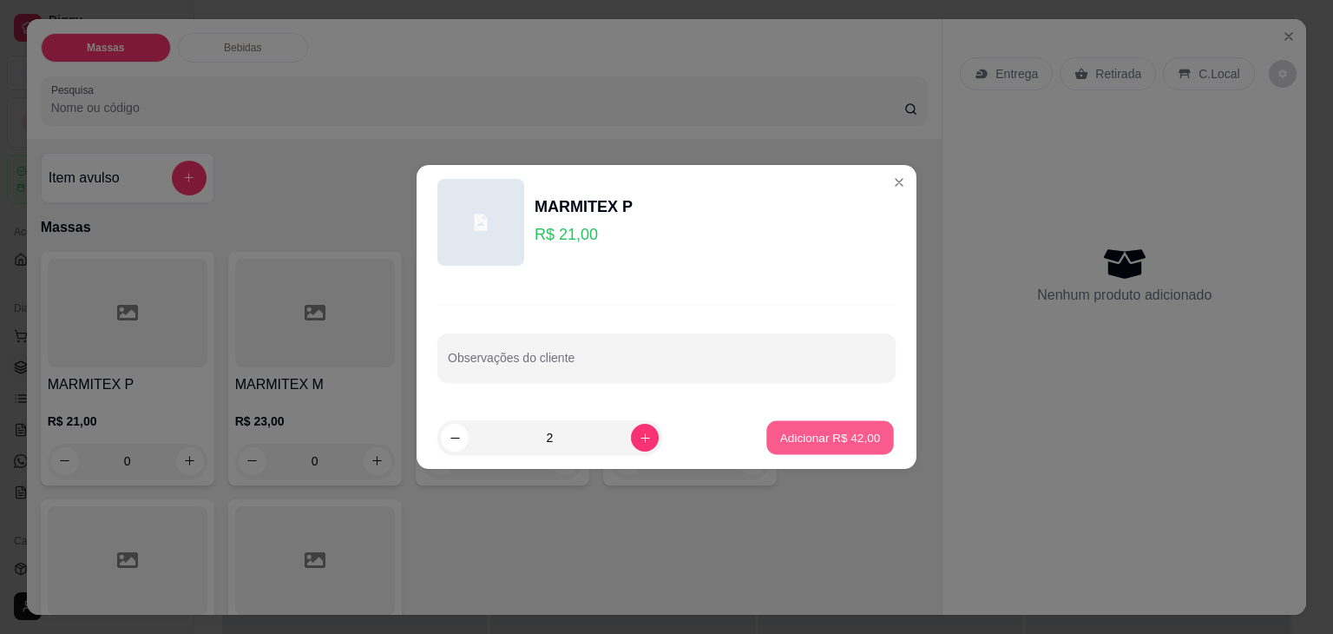
click at [809, 432] on p "Adicionar R$ 42,00" at bounding box center [830, 437] width 101 height 16
type input "2"
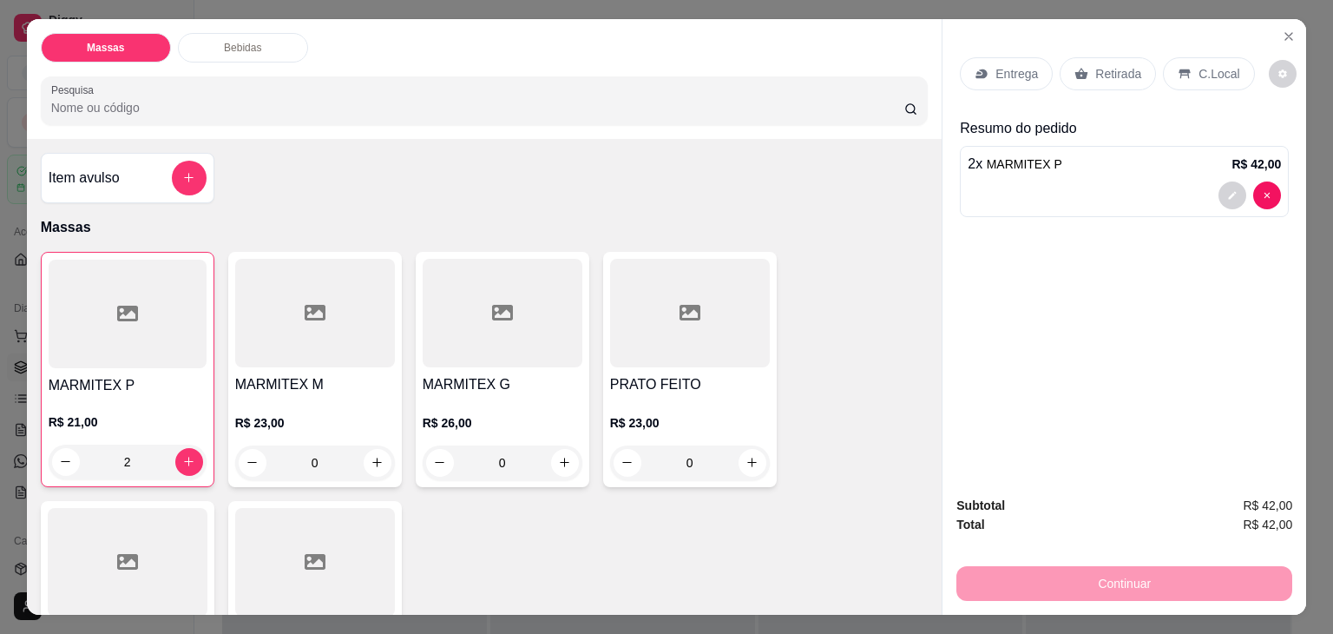
click at [279, 374] on h4 "MARMITEX M" at bounding box center [315, 384] width 160 height 21
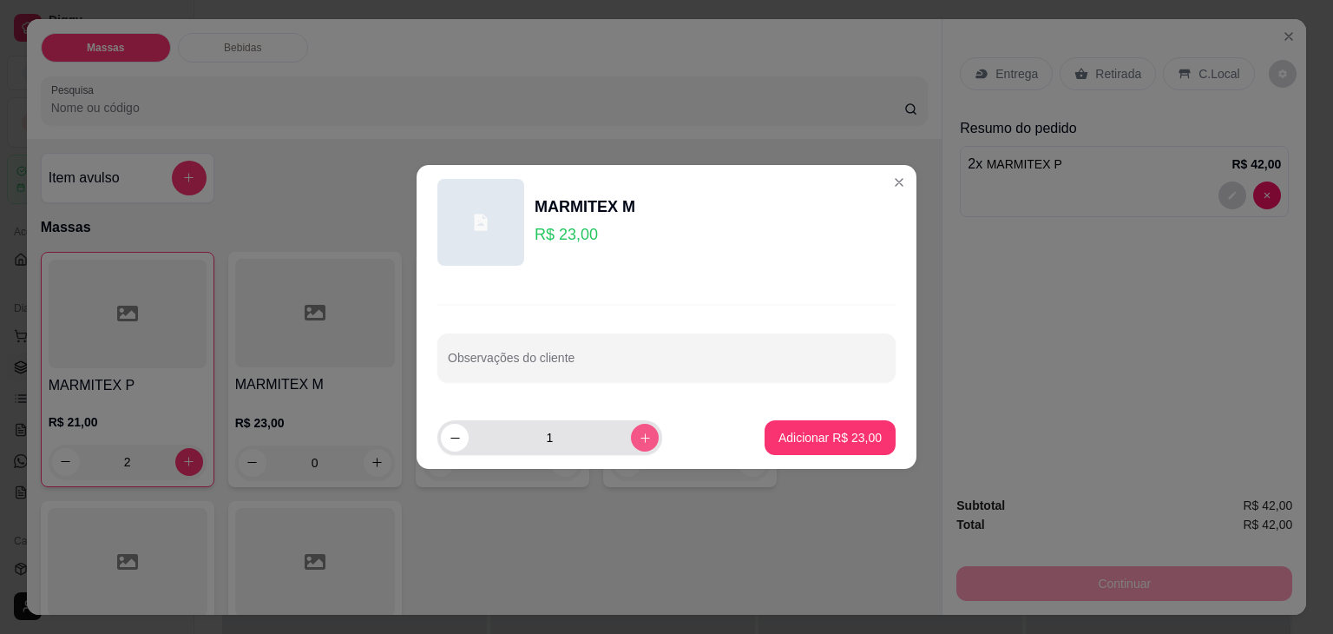
click at [640, 441] on icon "increase-product-quantity" at bounding box center [645, 438] width 10 height 10
type input "2"
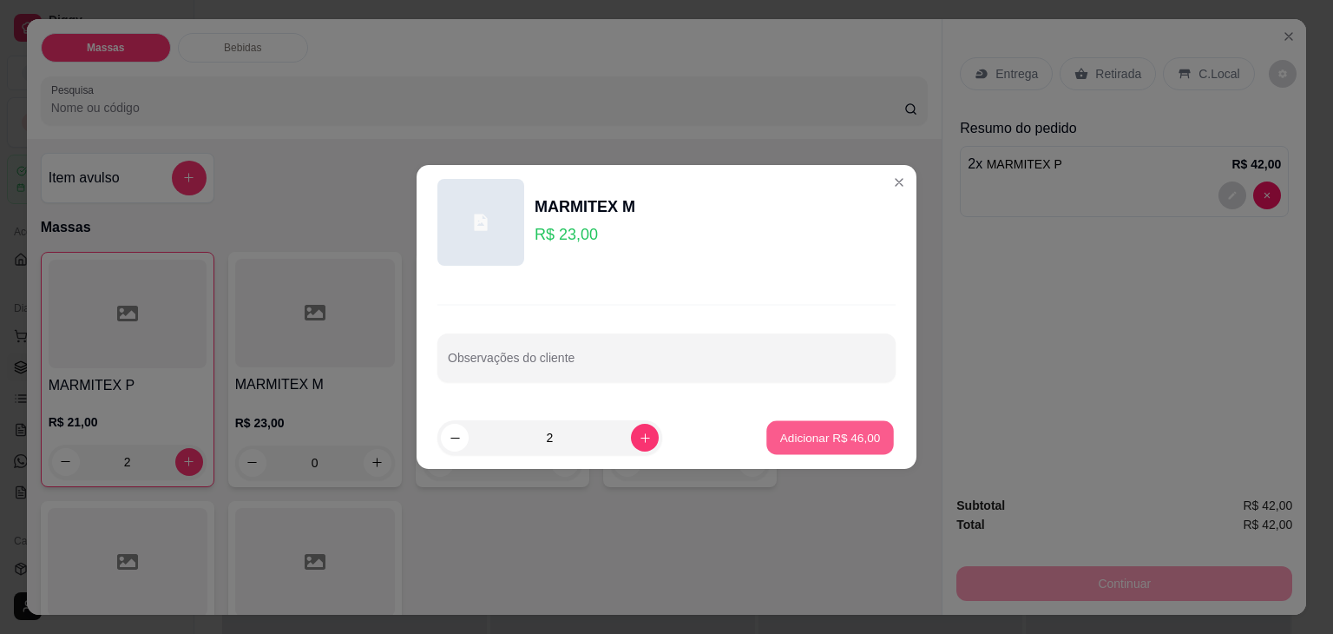
click at [767, 434] on button "Adicionar R$ 46,00" at bounding box center [830, 438] width 128 height 34
type input "2"
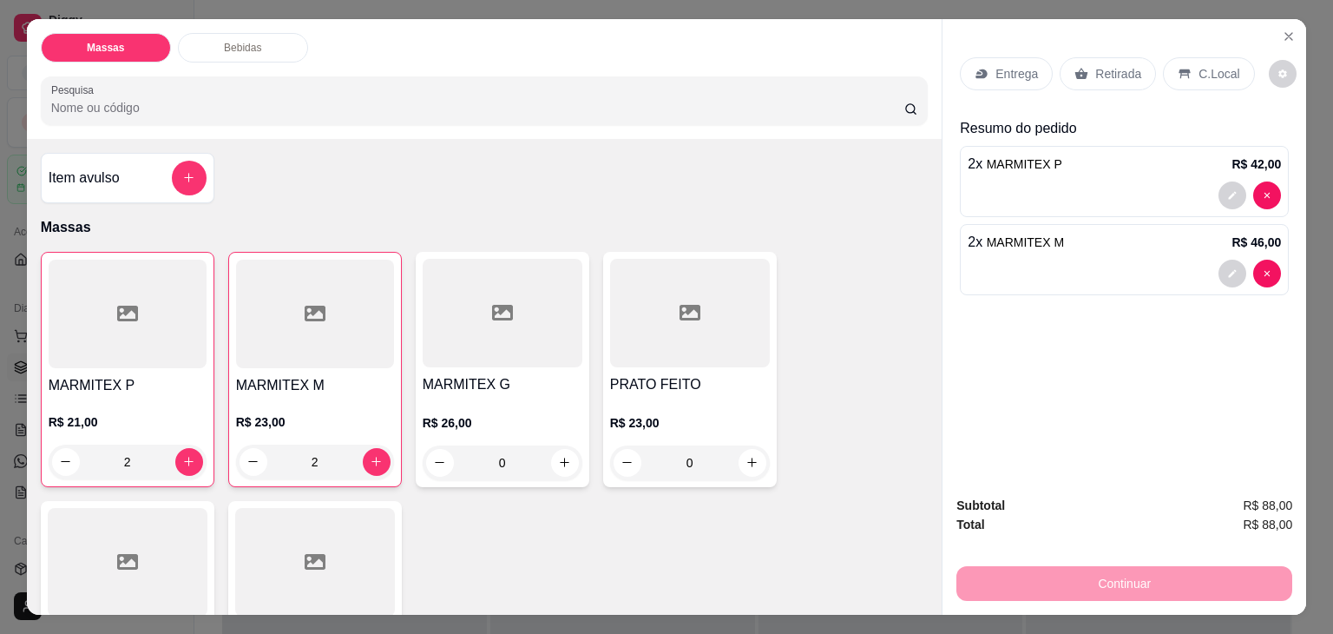
click at [1009, 65] on p "Entrega" at bounding box center [1016, 73] width 43 height 17
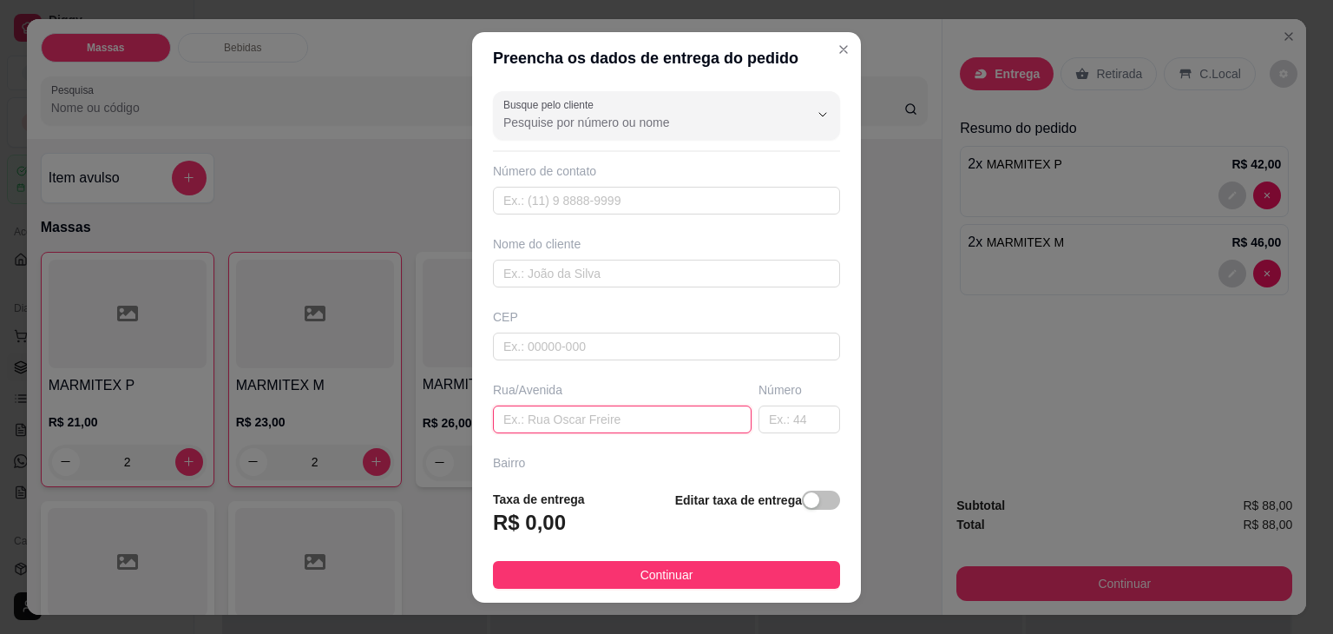
click at [577, 427] on input "text" at bounding box center [622, 419] width 259 height 28
type input "[PERSON_NAME] N 90 LAGOS 2"
click at [809, 497] on span "button" at bounding box center [821, 499] width 38 height 19
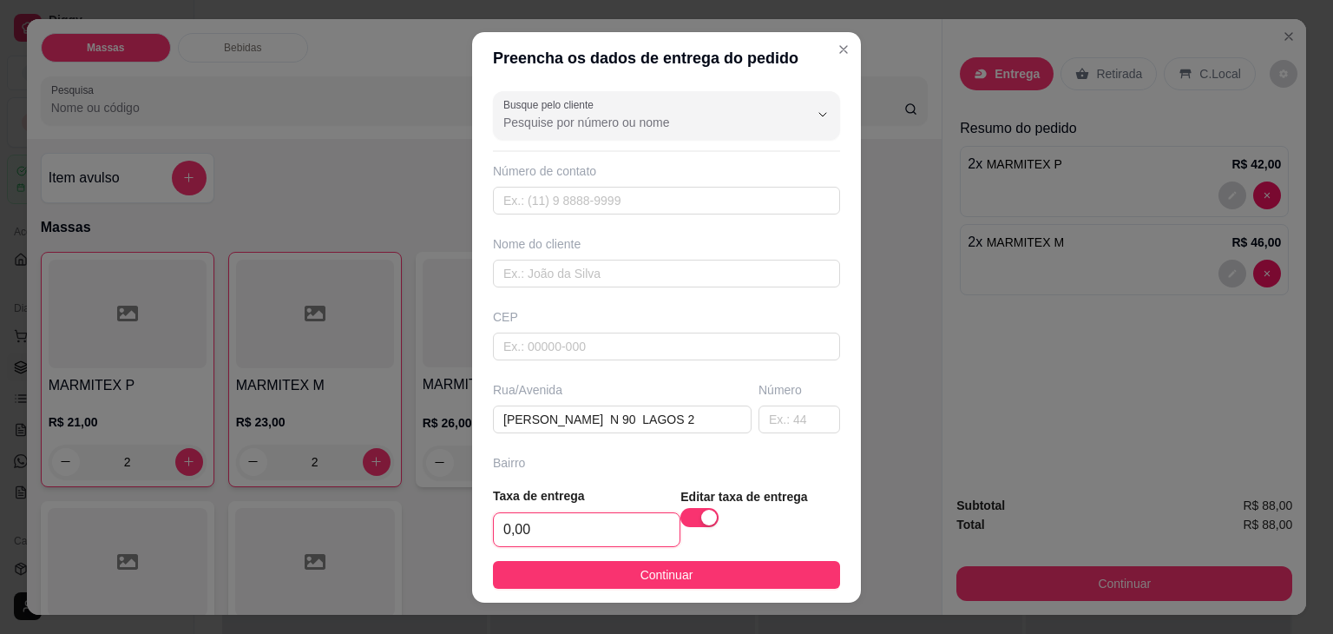
click at [621, 544] on input "0,00" at bounding box center [587, 529] width 186 height 33
type input "1,00"
click at [632, 591] on footer "Taxa de entrega 1,00 Editar taxa de entrega Continuar" at bounding box center [666, 537] width 389 height 130
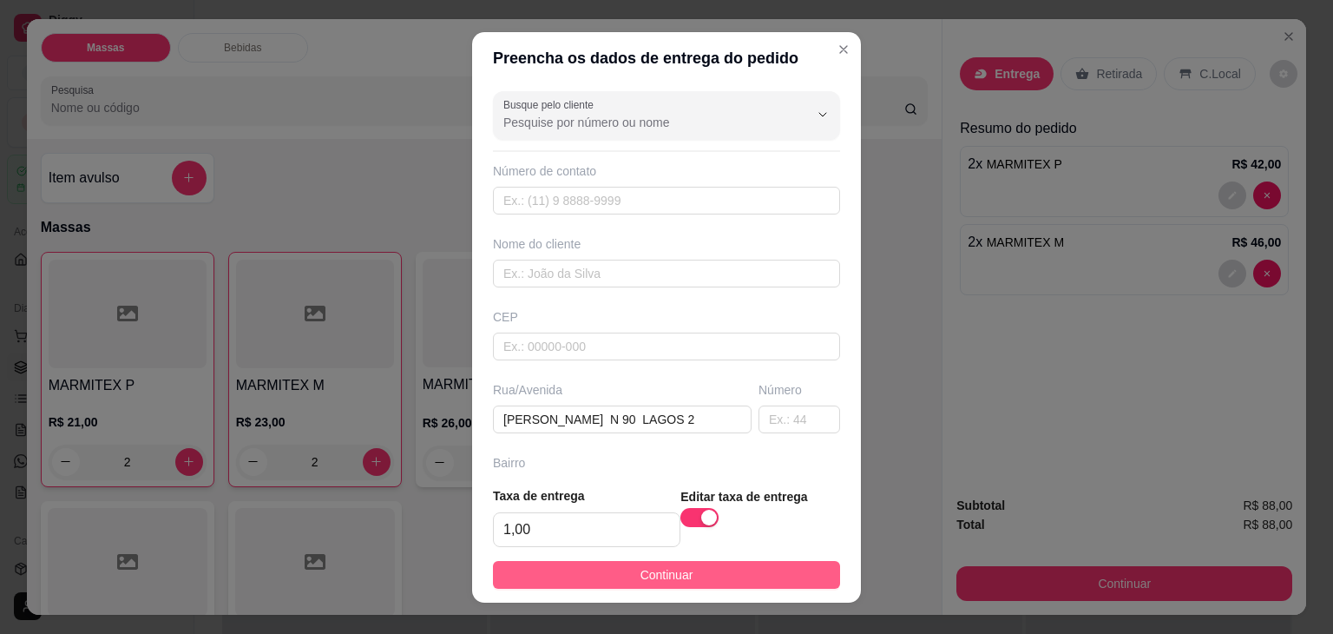
click at [653, 566] on span "Continuar" at bounding box center [666, 574] width 53 height 19
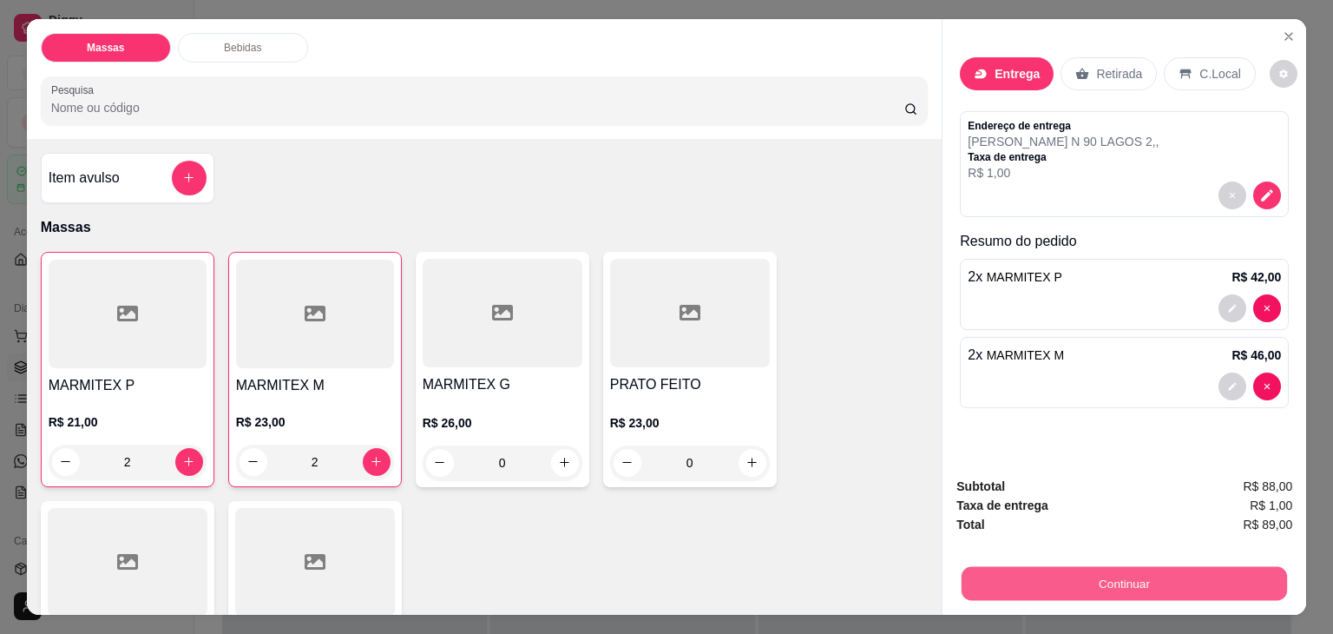
click at [1002, 571] on button "Continuar" at bounding box center [1124, 584] width 325 height 34
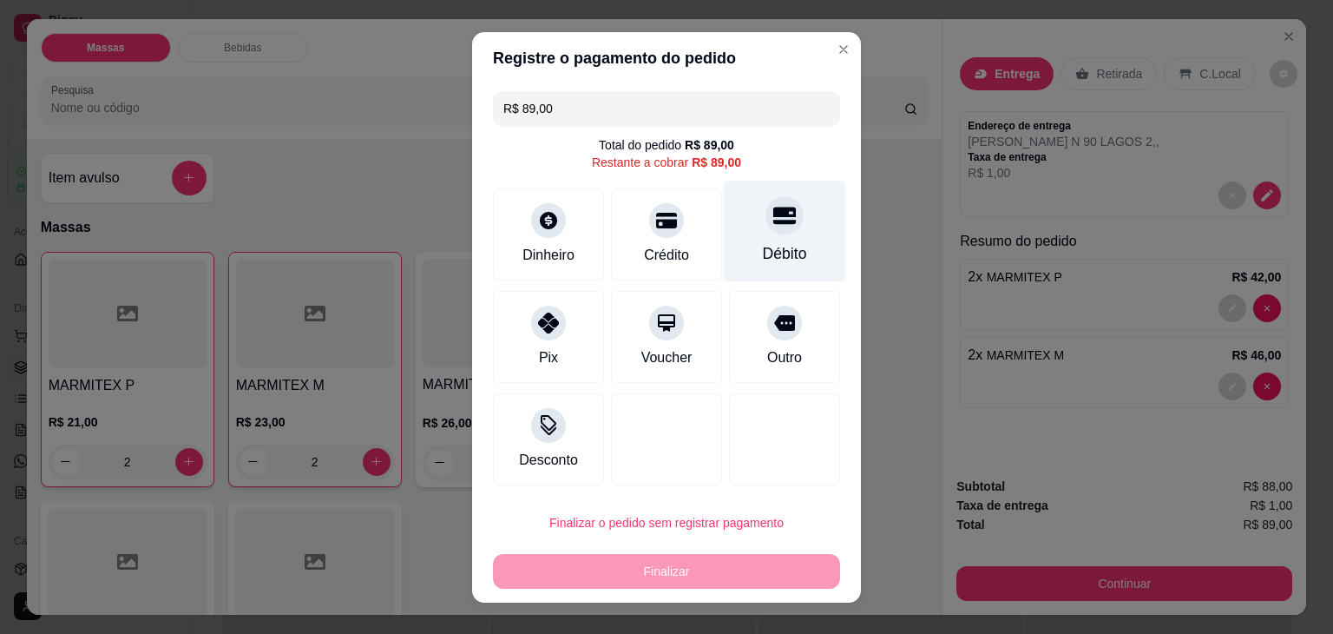
click at [765, 230] on div at bounding box center [784, 215] width 38 height 38
type input "R$ 0,00"
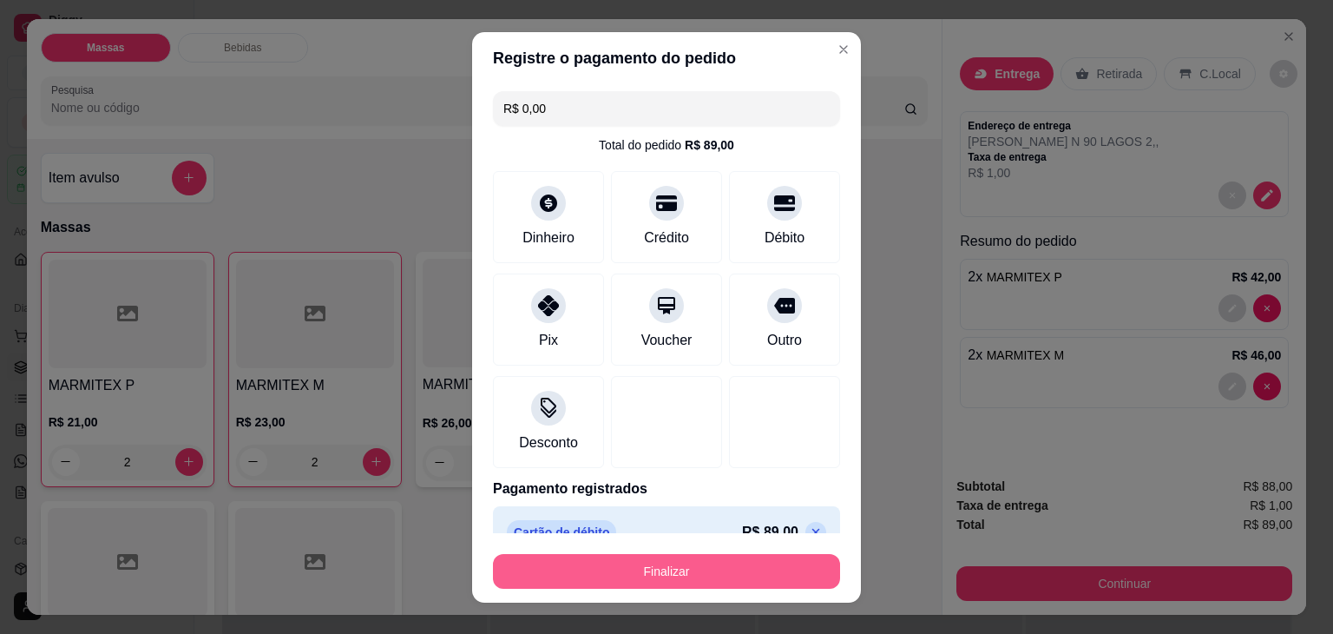
click at [722, 570] on button "Finalizar" at bounding box center [666, 571] width 347 height 35
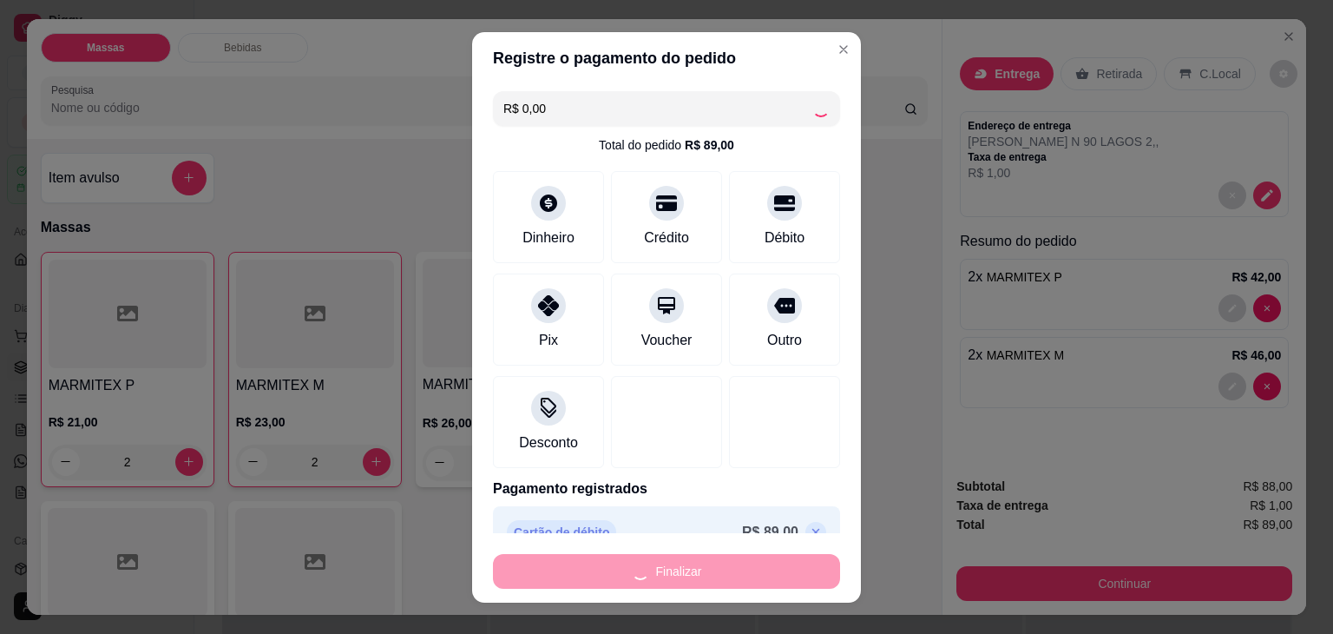
type input "0"
type input "-R$ 89,00"
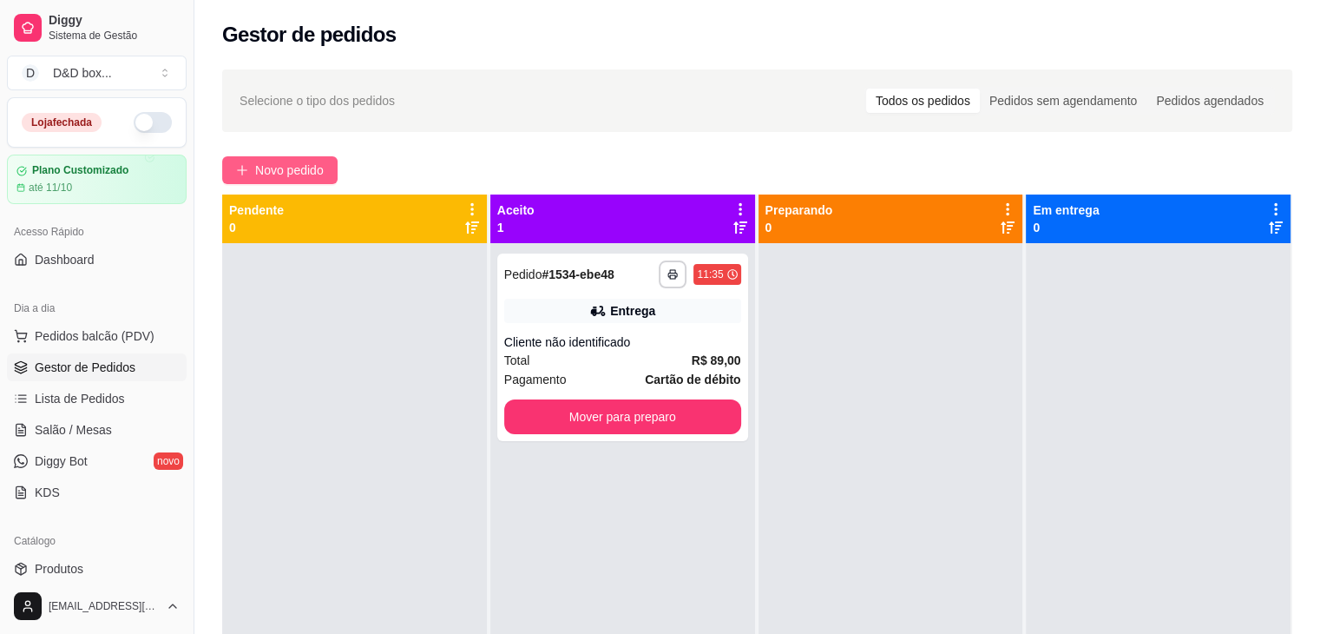
click at [311, 164] on span "Novo pedido" at bounding box center [289, 170] width 69 height 19
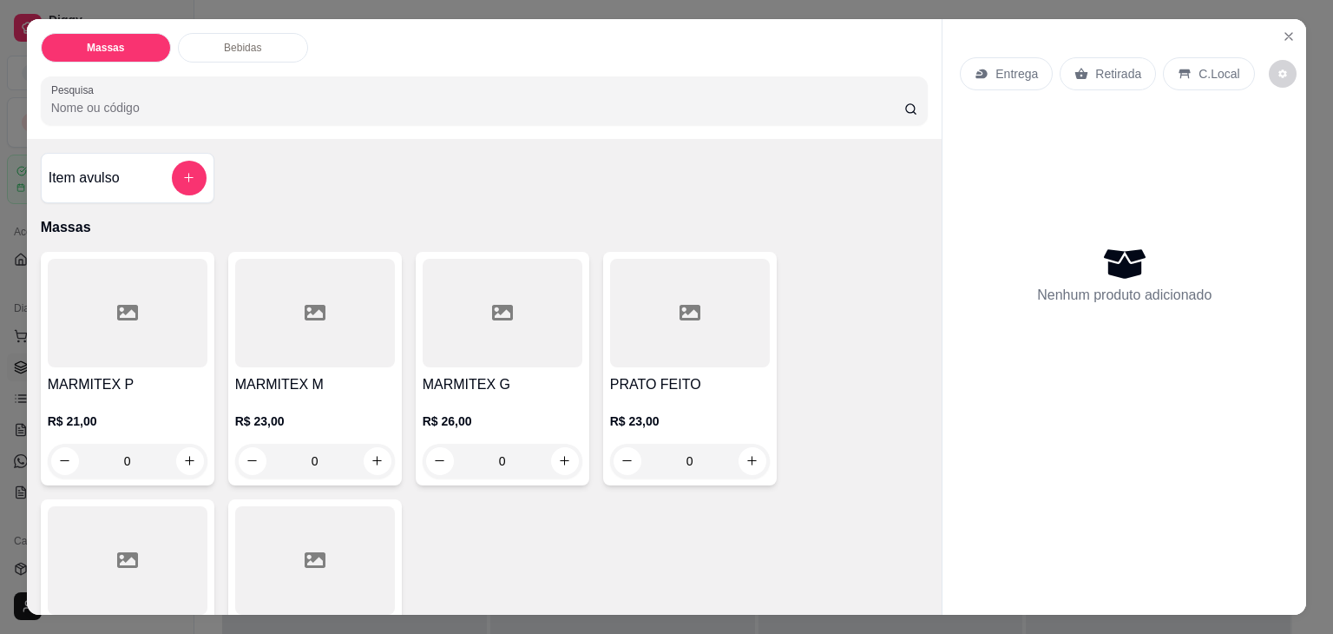
click at [267, 375] on h4 "MARMITEX M" at bounding box center [315, 384] width 160 height 21
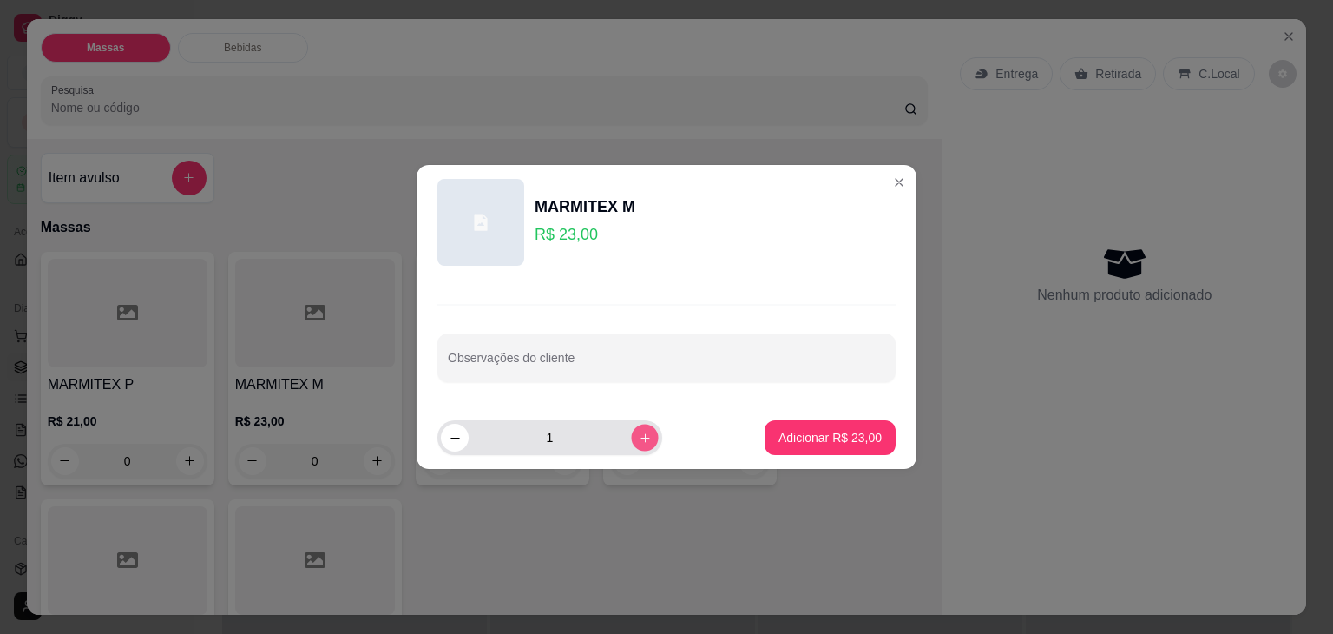
click at [637, 438] on button "increase-product-quantity" at bounding box center [644, 436] width 27 height 27
click at [457, 443] on button "decrease-product-quantity" at bounding box center [454, 436] width 27 height 27
type input "2"
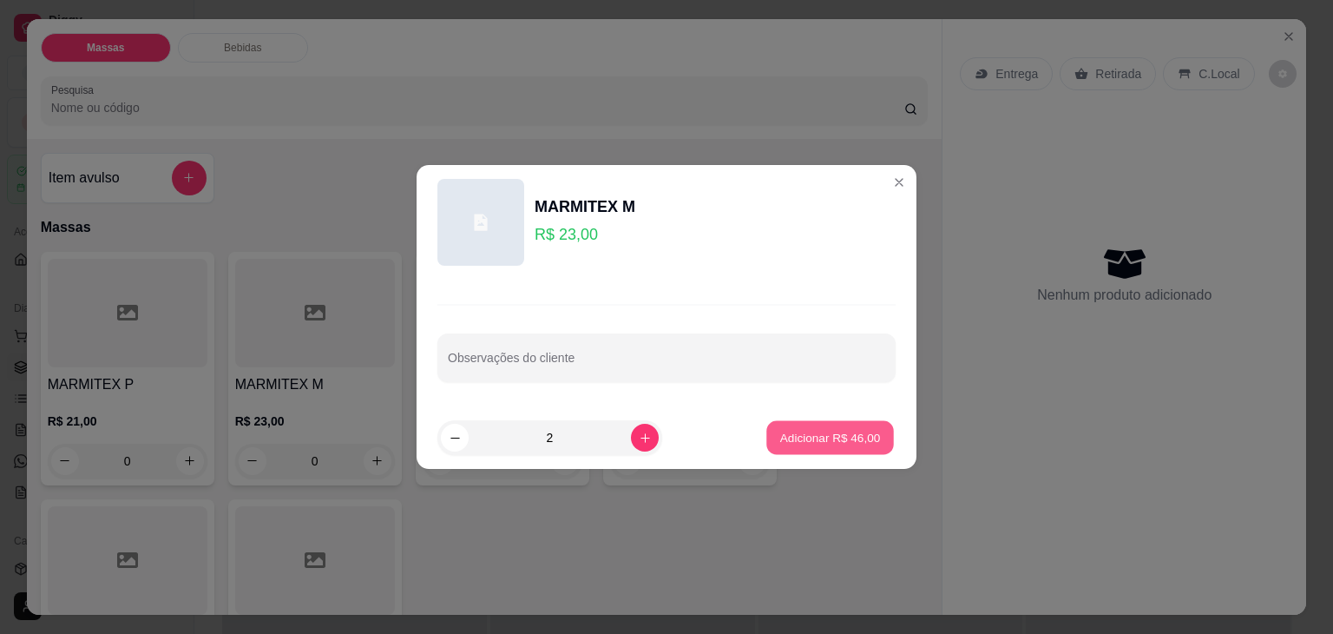
click at [817, 433] on p "Adicionar R$ 46,00" at bounding box center [830, 437] width 101 height 16
type input "2"
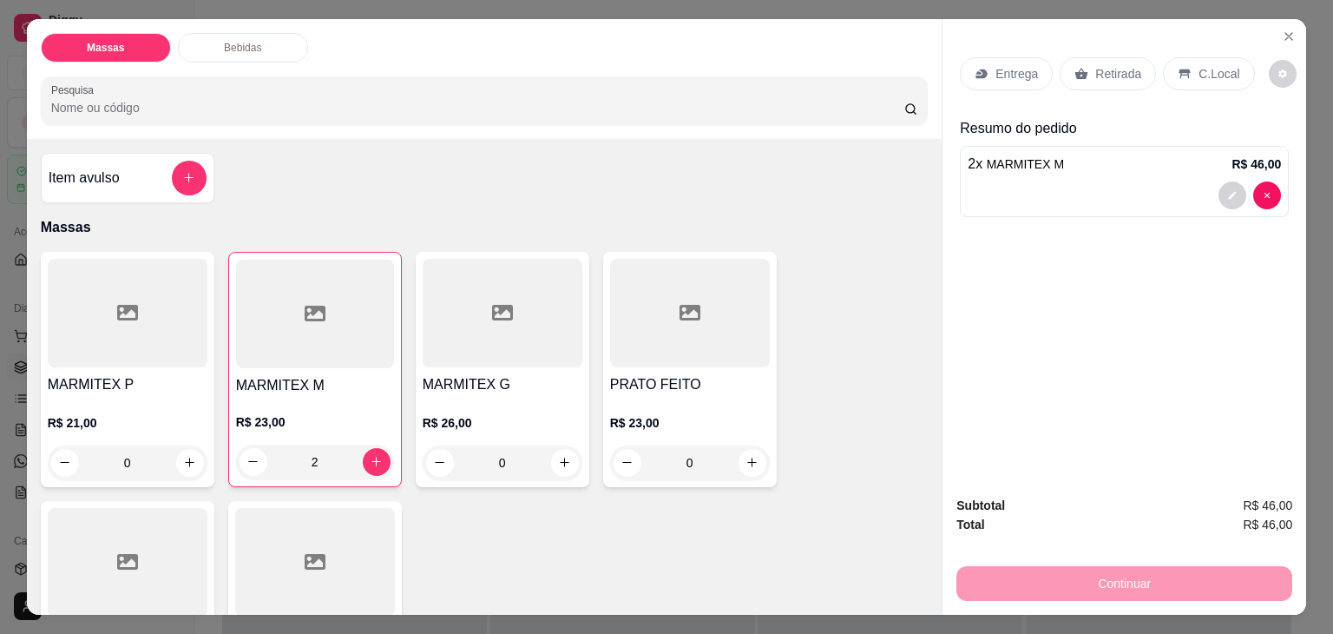
click at [145, 355] on div at bounding box center [128, 313] width 160 height 108
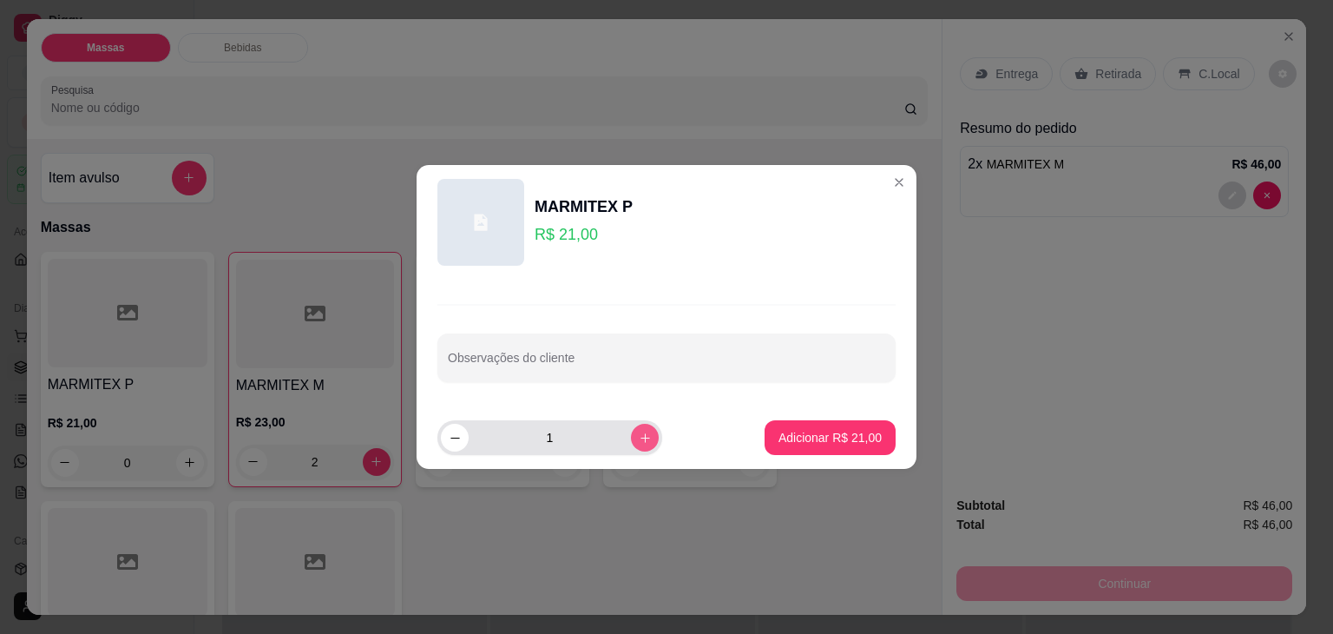
click at [639, 441] on icon "increase-product-quantity" at bounding box center [645, 437] width 13 height 13
type input "2"
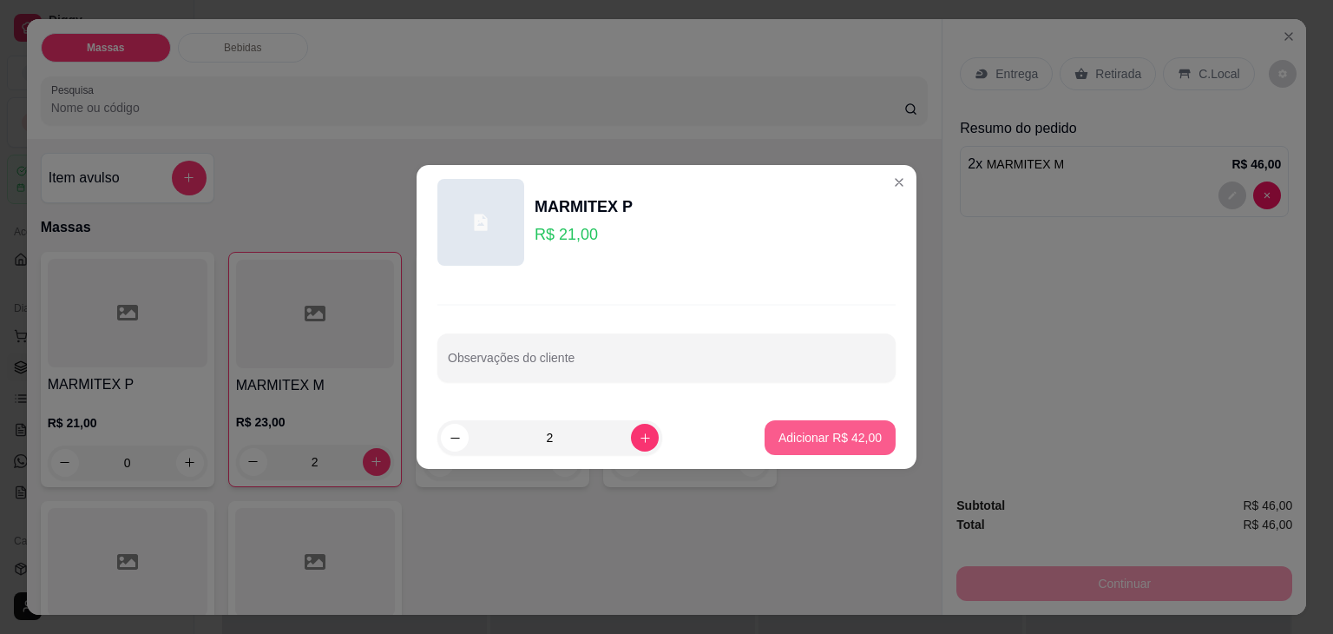
click at [788, 436] on p "Adicionar R$ 42,00" at bounding box center [829, 437] width 103 height 17
type input "2"
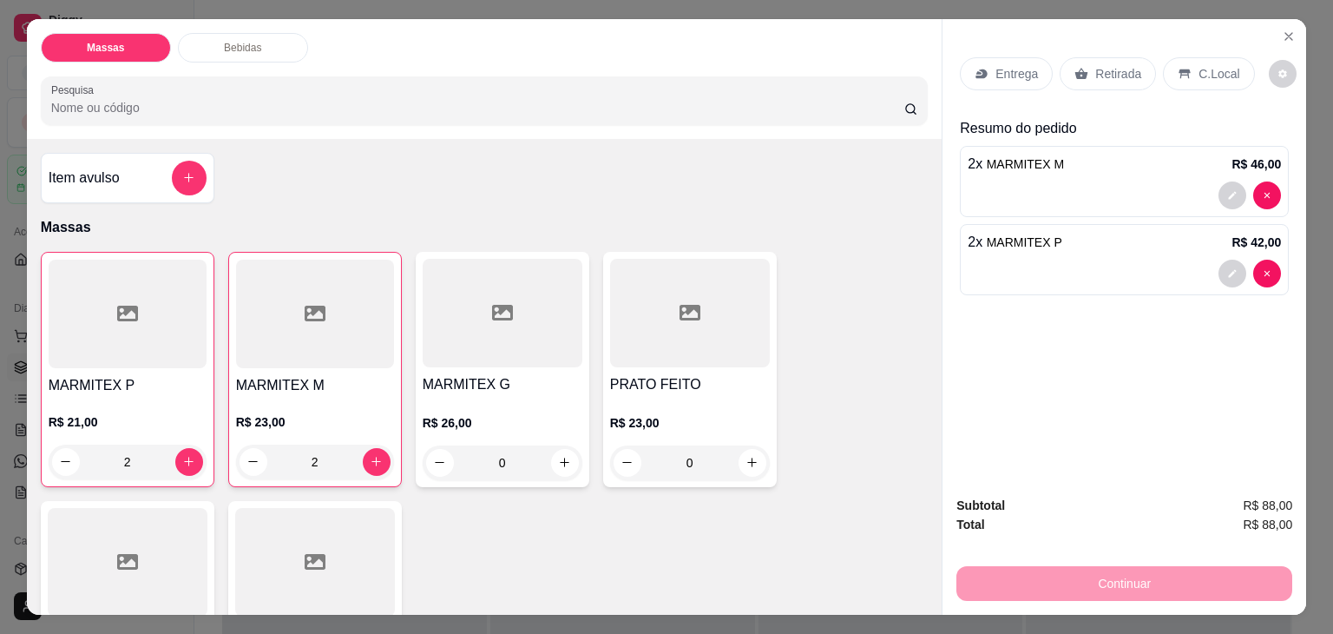
click at [1111, 65] on p "Retirada" at bounding box center [1118, 73] width 46 height 17
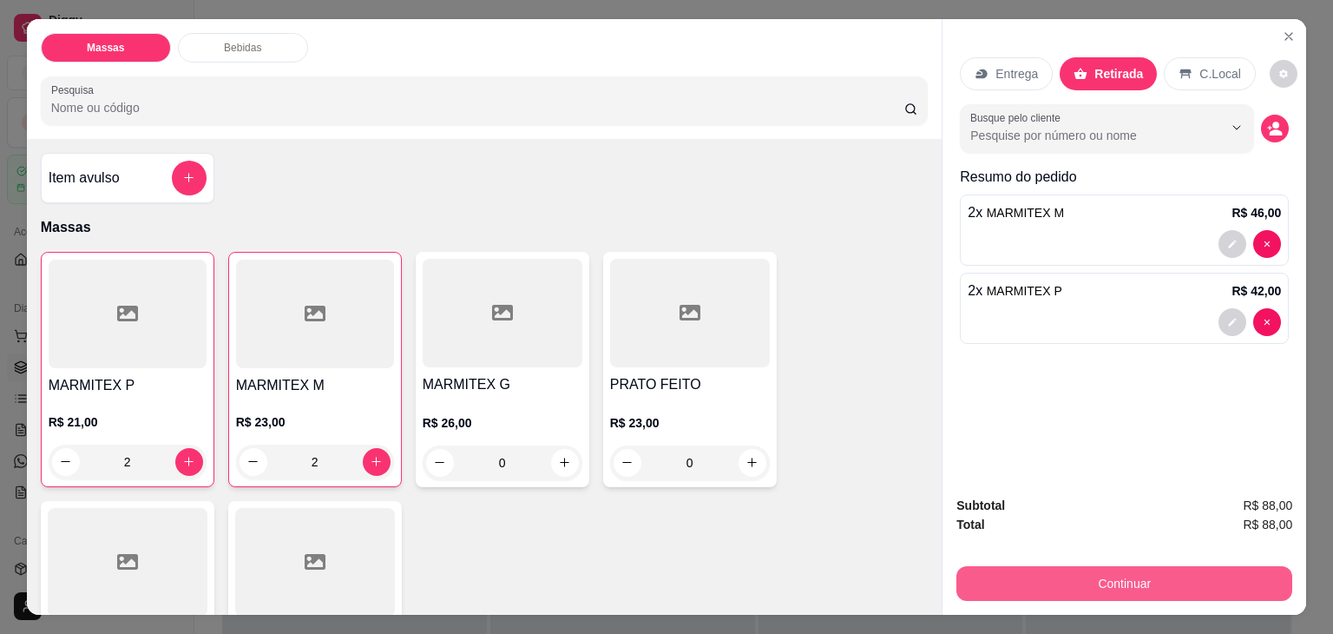
click at [1055, 572] on button "Continuar" at bounding box center [1124, 583] width 336 height 35
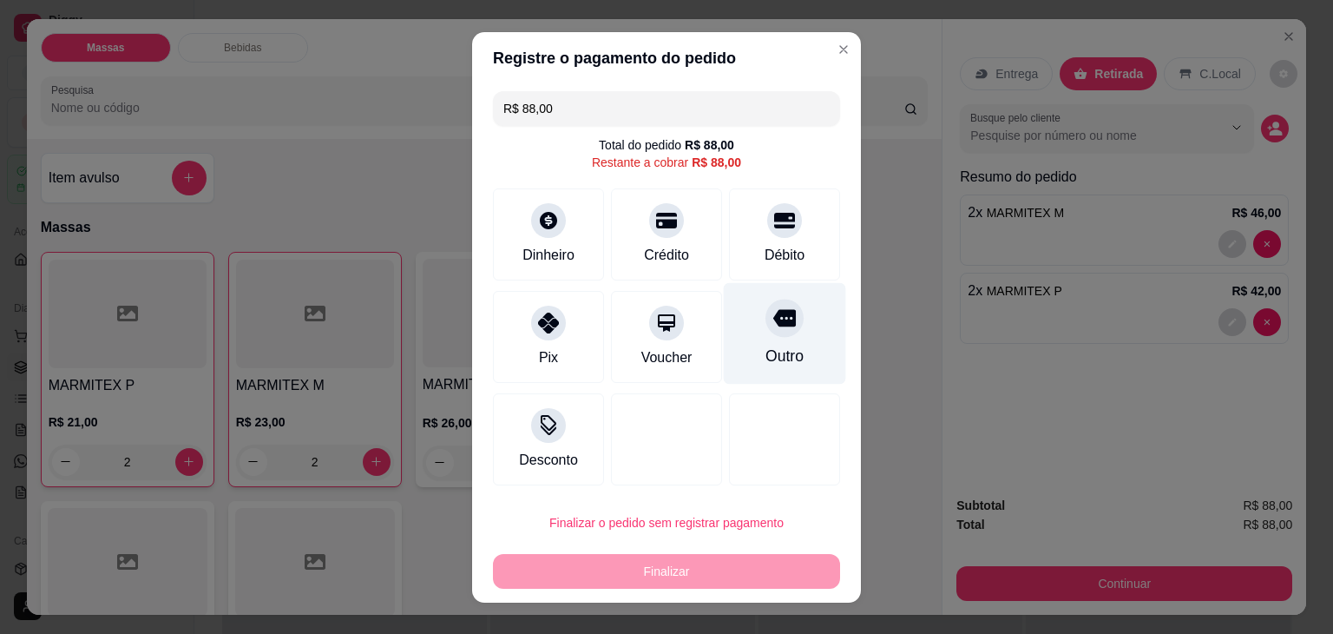
drag, startPoint x: 760, startPoint y: 235, endPoint x: 754, endPoint y: 353, distance: 118.2
click at [760, 251] on div "Débito" at bounding box center [784, 234] width 111 height 92
type input "R$ 0,00"
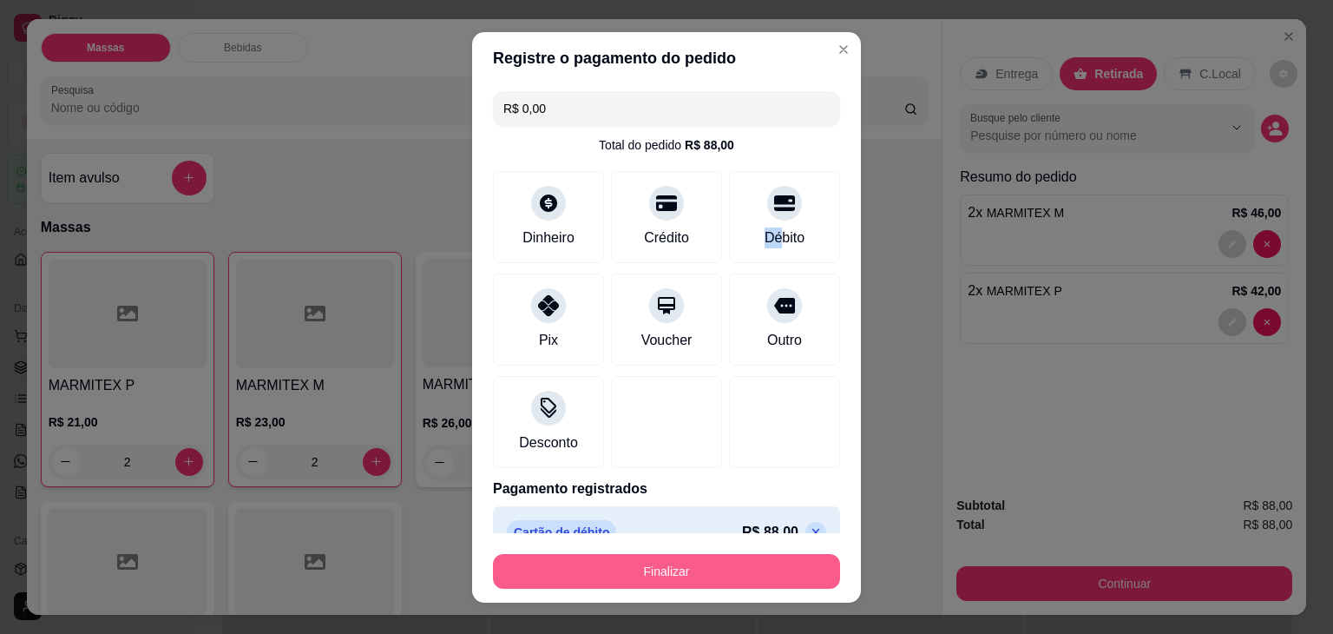
click at [752, 560] on button "Finalizar" at bounding box center [666, 571] width 347 height 35
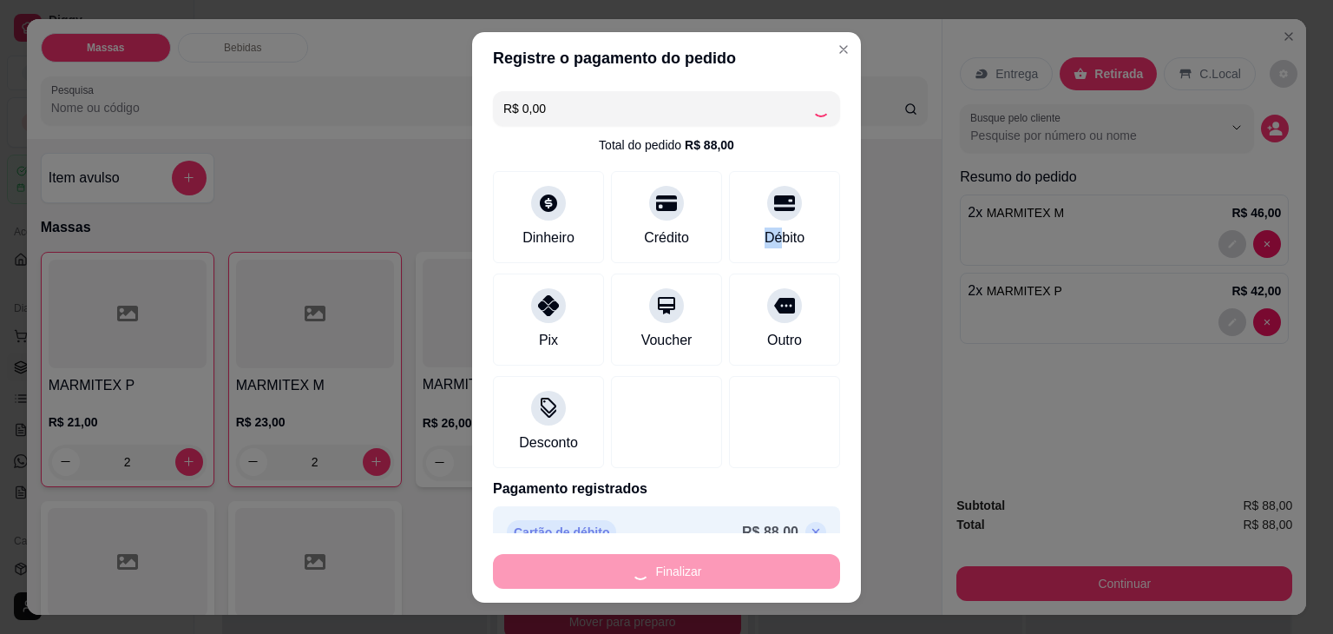
type input "0"
type input "-R$ 88,00"
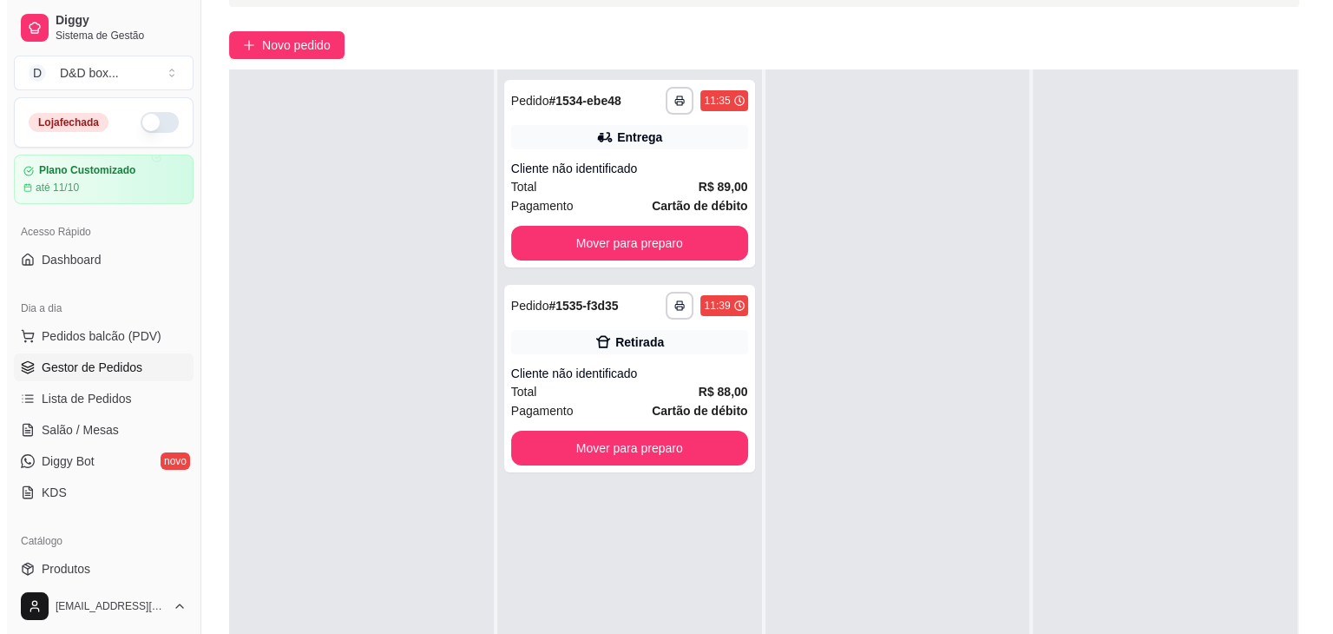
scroll to position [87, 0]
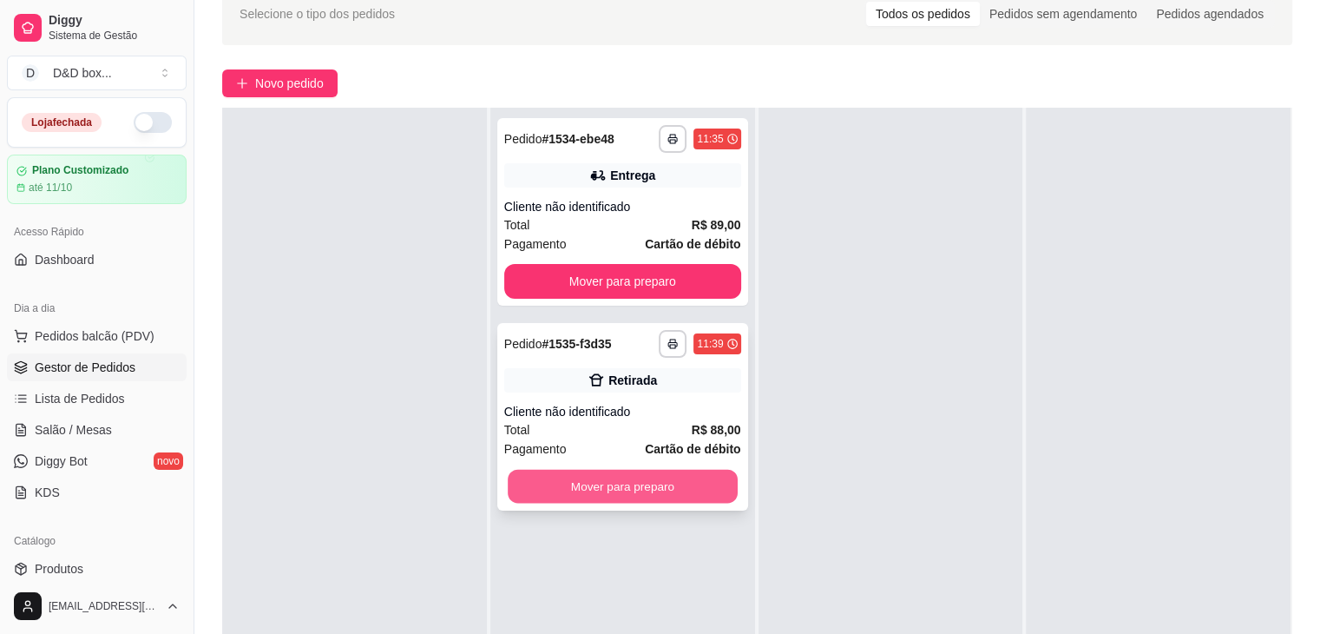
click at [699, 478] on button "Mover para preparo" at bounding box center [623, 486] width 230 height 34
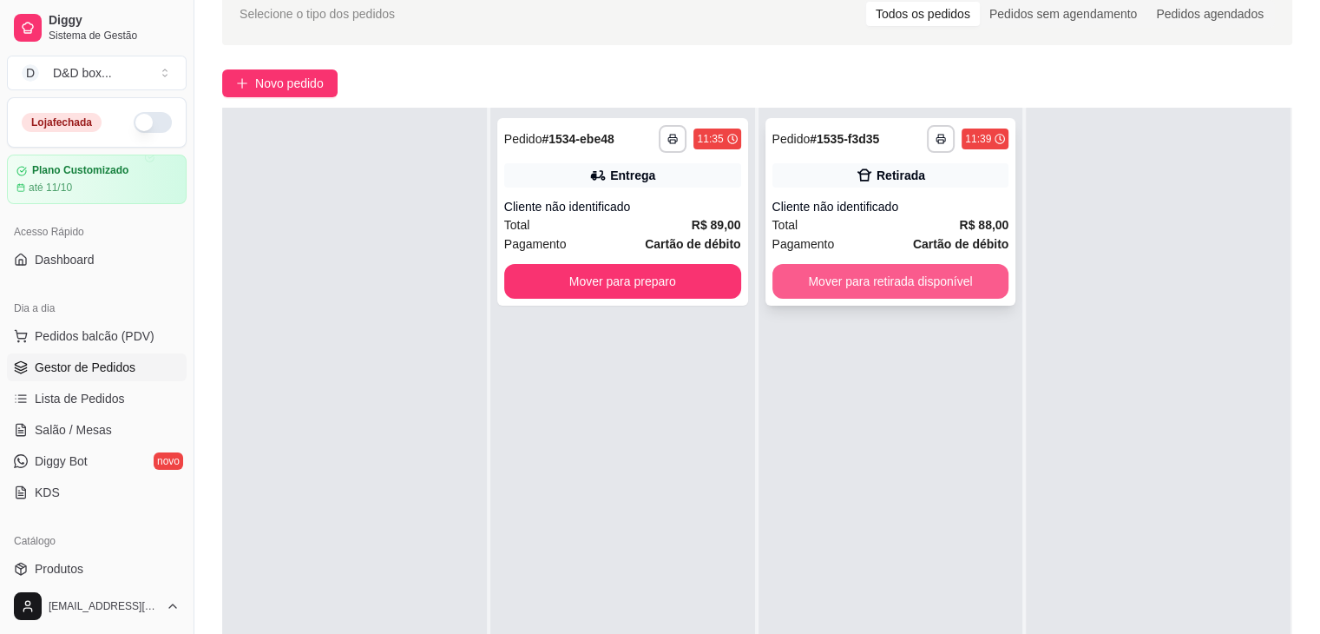
click at [945, 282] on button "Mover para retirada disponível" at bounding box center [890, 281] width 237 height 35
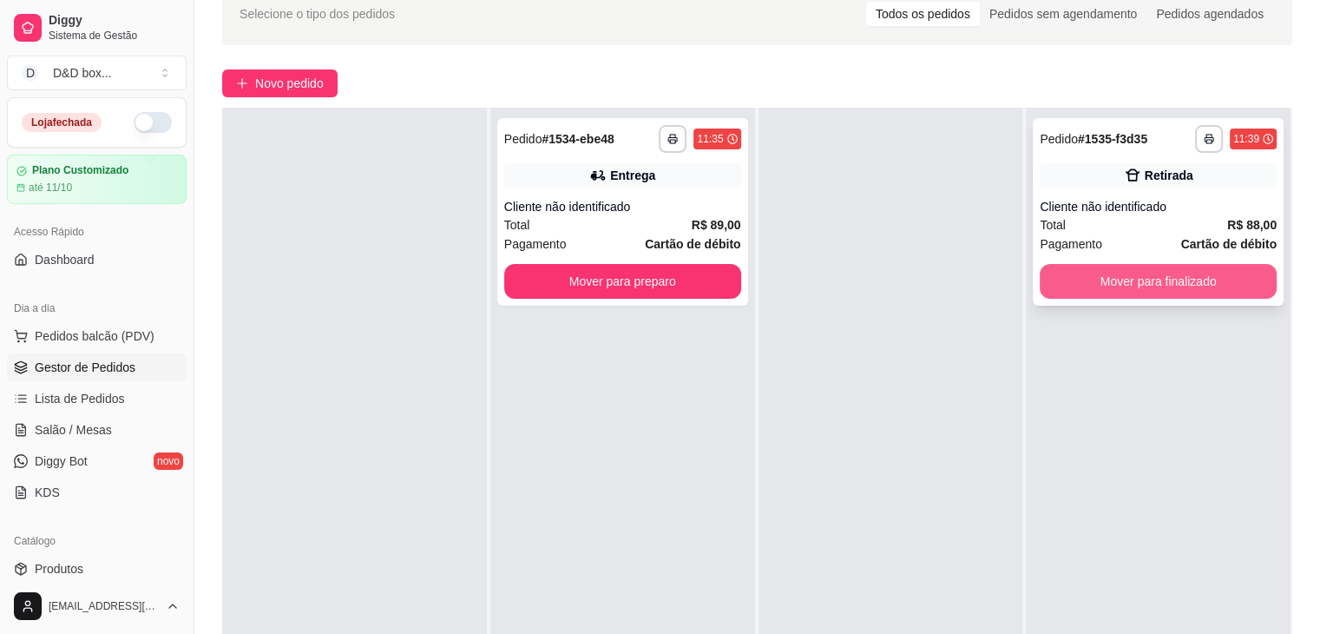
click at [1043, 271] on button "Mover para finalizado" at bounding box center [1158, 281] width 237 height 35
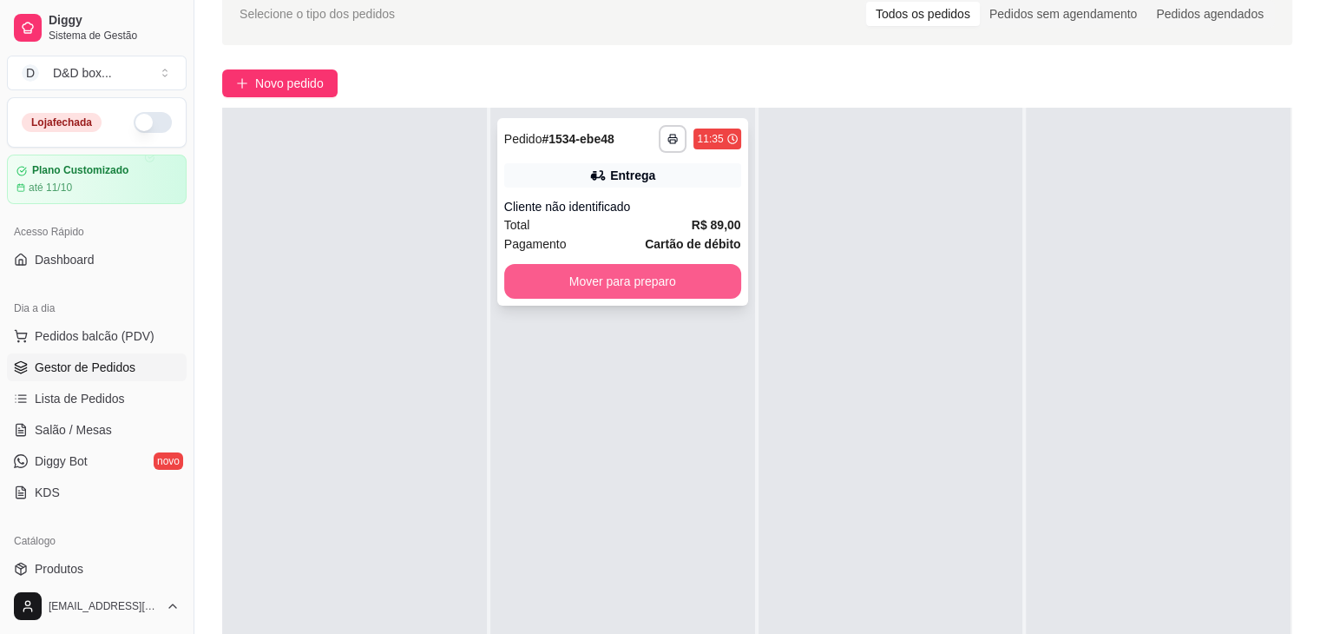
click at [718, 272] on button "Mover para preparo" at bounding box center [622, 281] width 237 height 35
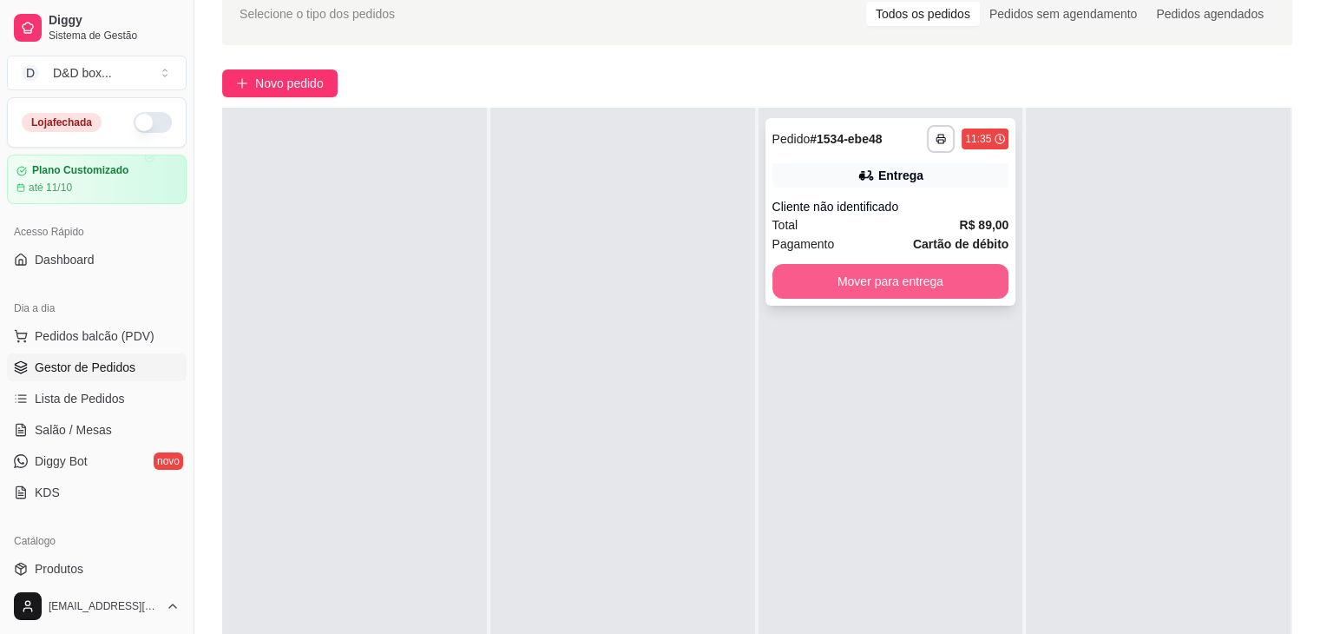
click at [833, 290] on button "Mover para entrega" at bounding box center [890, 281] width 237 height 35
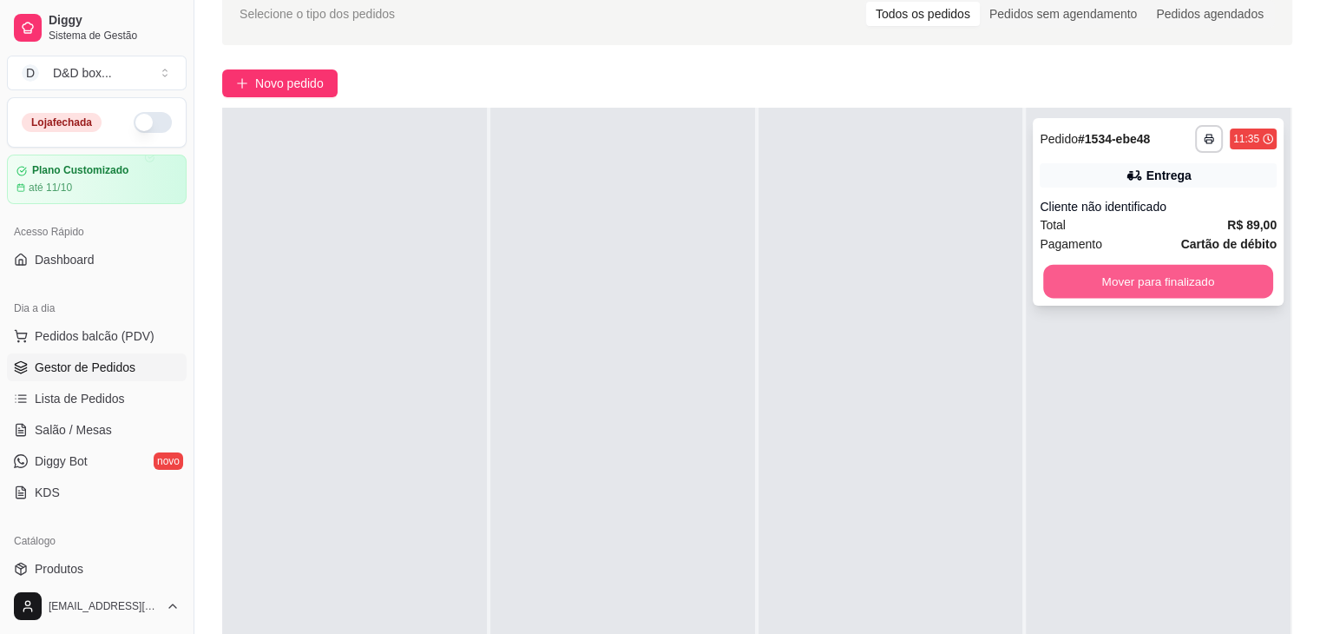
click at [1076, 285] on button "Mover para finalizado" at bounding box center [1158, 282] width 230 height 34
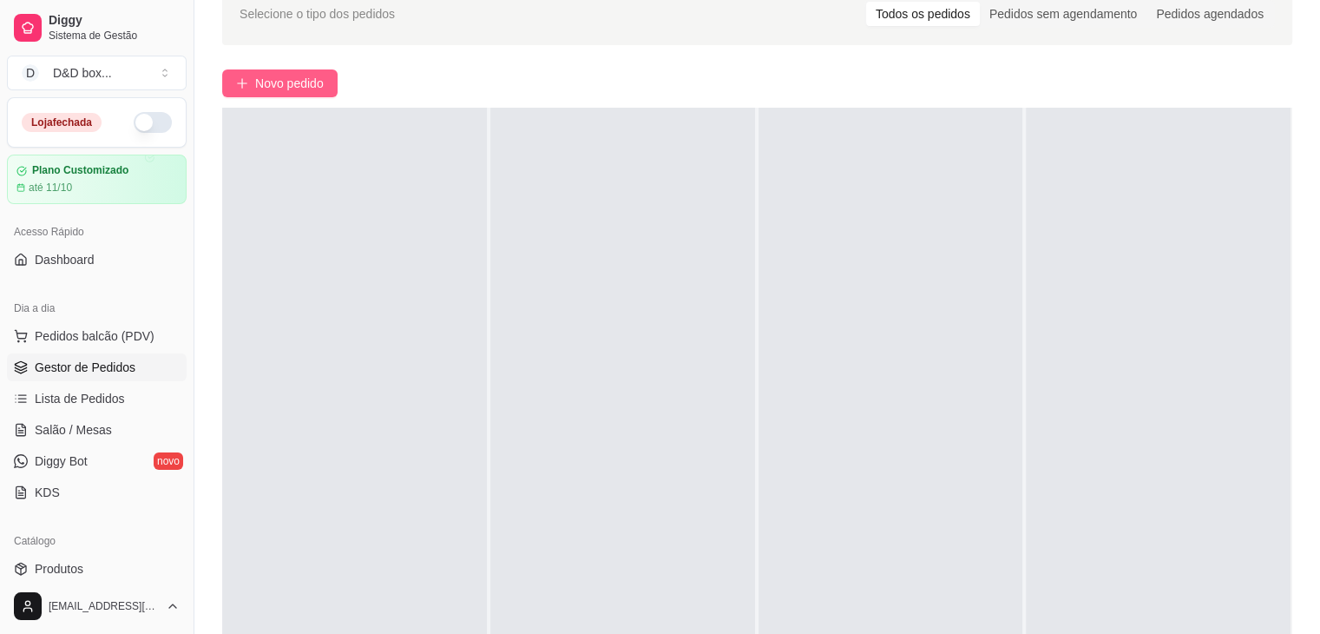
click at [313, 76] on span "Novo pedido" at bounding box center [289, 83] width 69 height 19
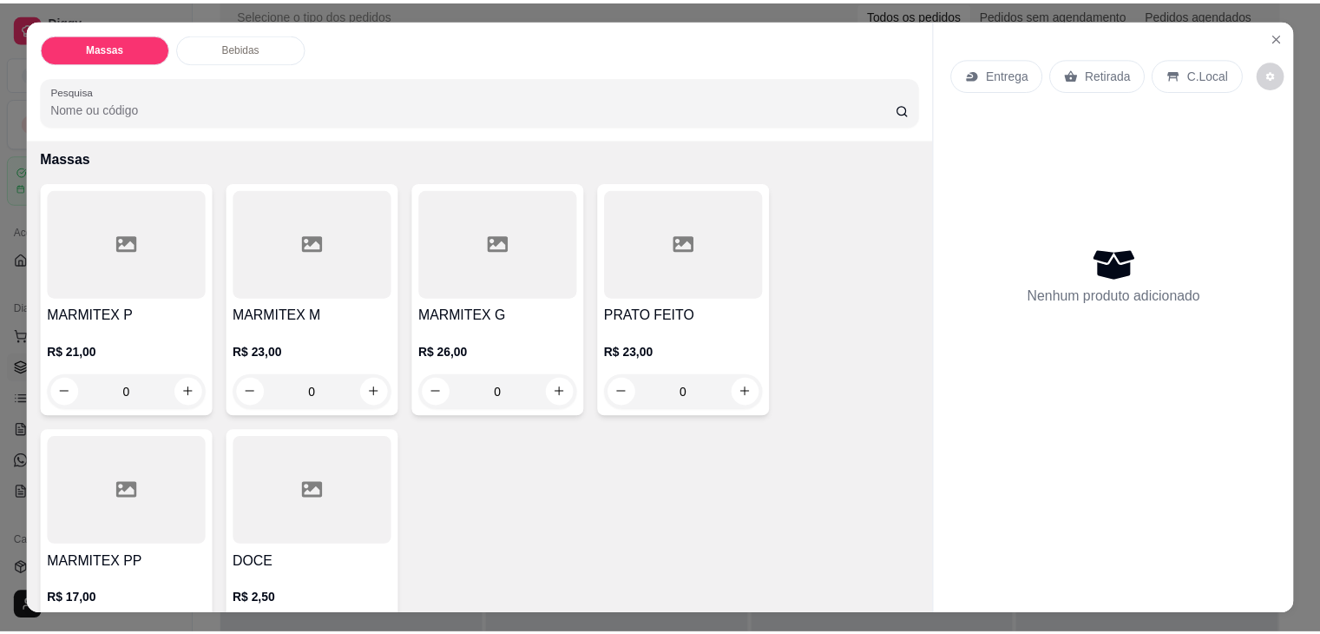
scroll to position [174, 0]
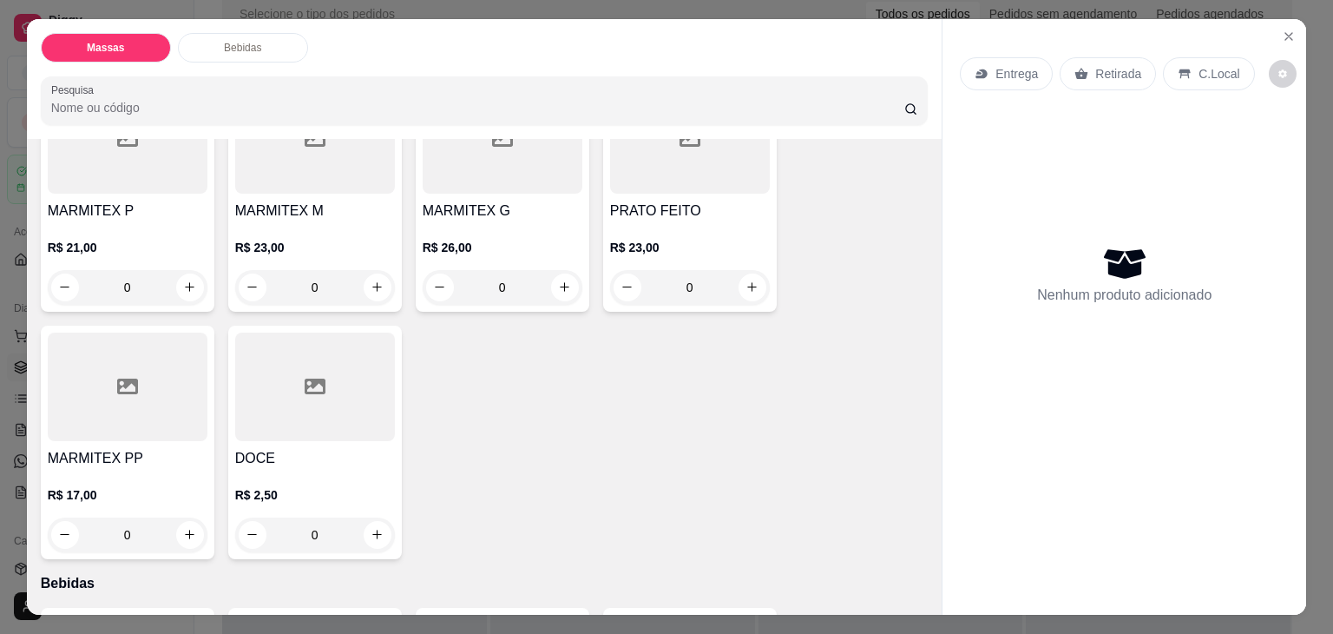
click at [270, 211] on h4 "MARMITEX M" at bounding box center [315, 210] width 160 height 21
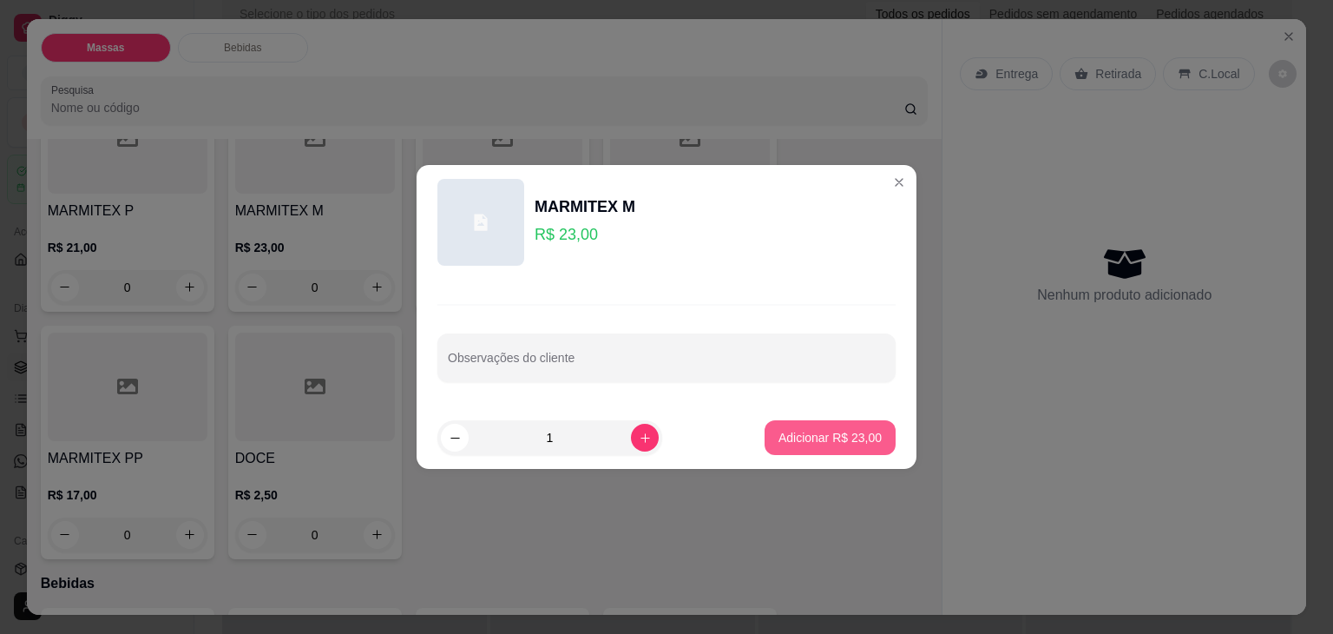
click at [765, 432] on button "Adicionar R$ 23,00" at bounding box center [830, 437] width 131 height 35
type input "1"
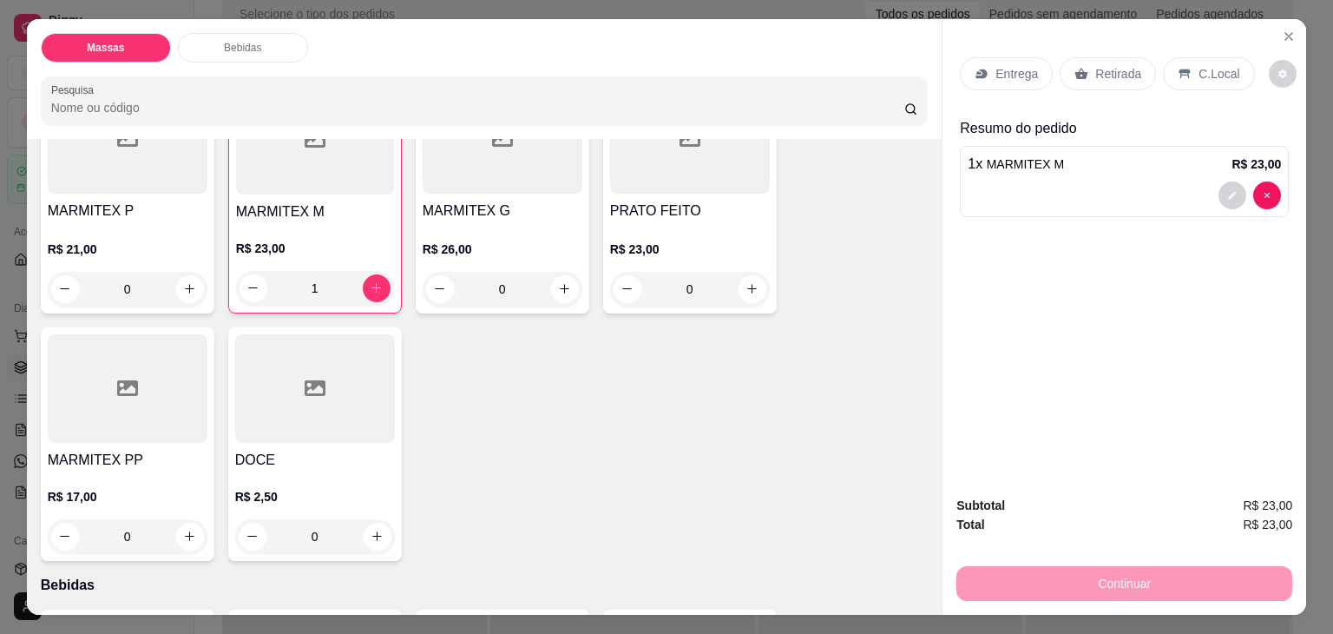
drag, startPoint x: 1102, startPoint y: 67, endPoint x: 1055, endPoint y: 274, distance: 212.6
click at [1104, 67] on p "Retirada" at bounding box center [1118, 73] width 46 height 17
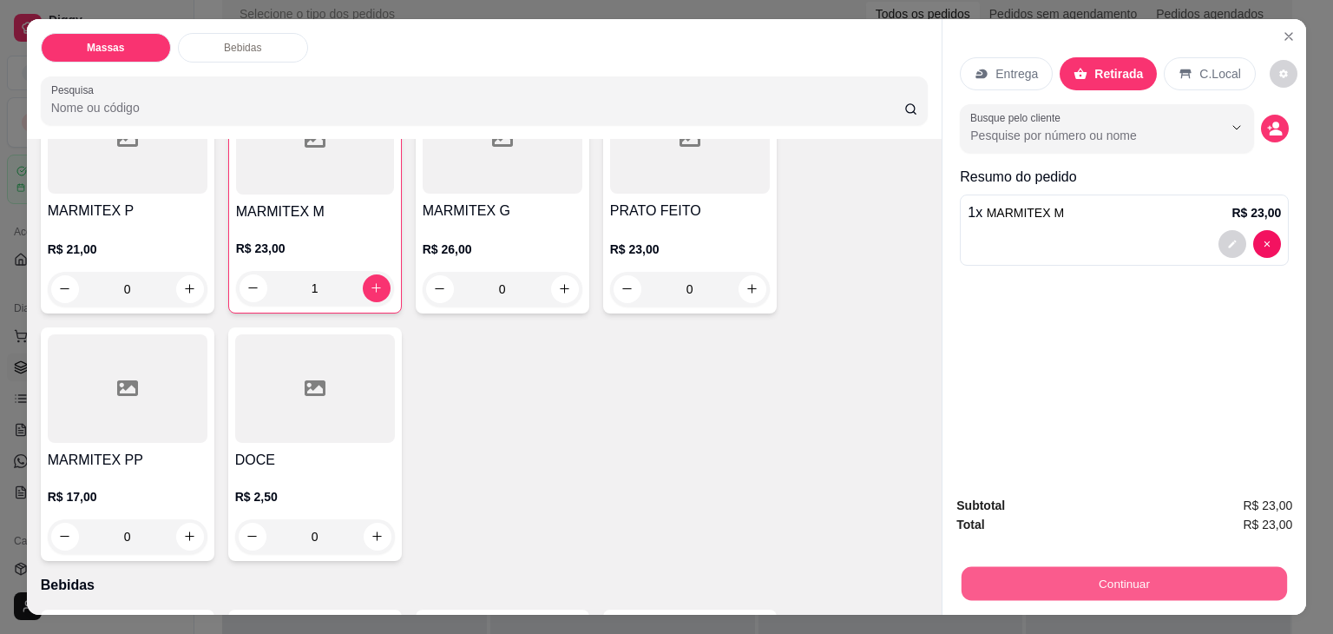
click at [1073, 567] on button "Continuar" at bounding box center [1124, 584] width 325 height 34
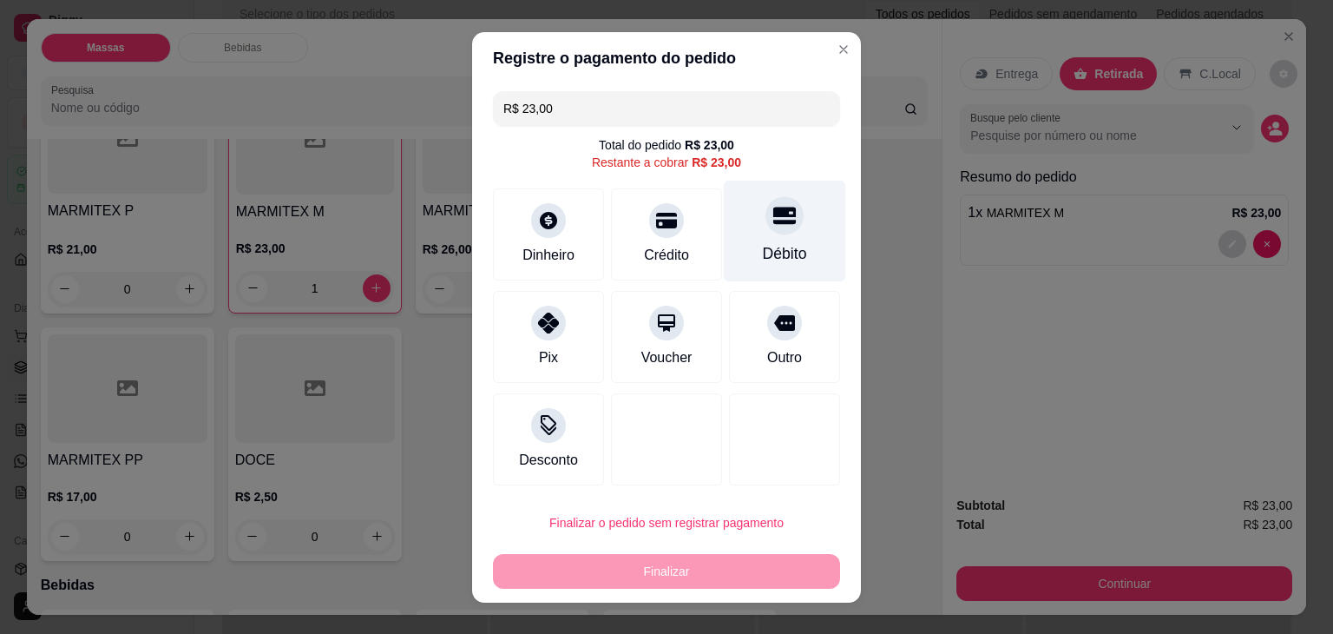
drag, startPoint x: 783, startPoint y: 220, endPoint x: 742, endPoint y: 430, distance: 214.8
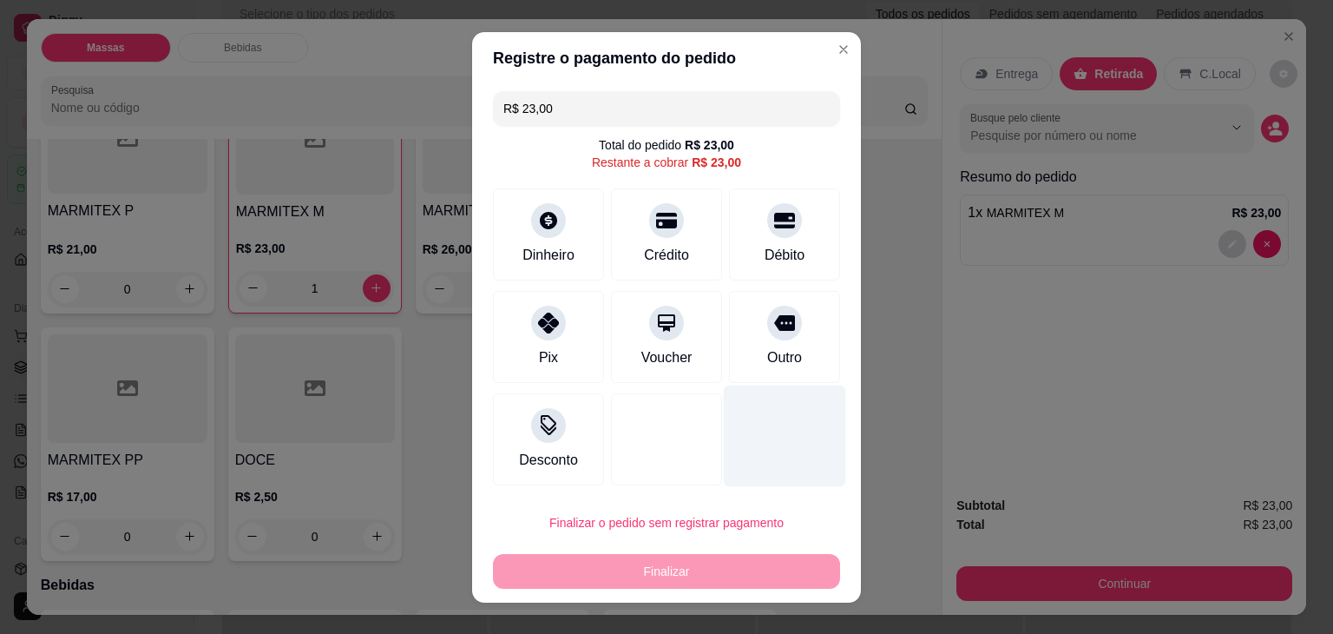
click at [783, 223] on div at bounding box center [784, 220] width 35 height 35
type input "R$ 0,00"
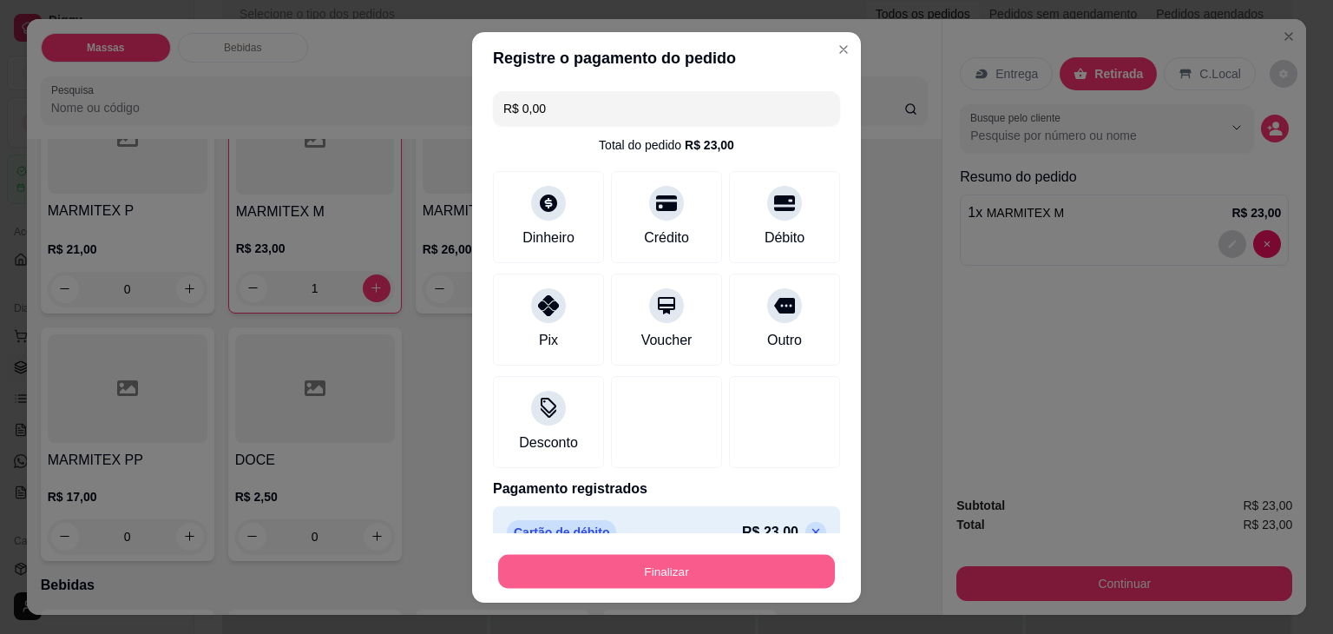
click at [719, 577] on button "Finalizar" at bounding box center [666, 571] width 337 height 34
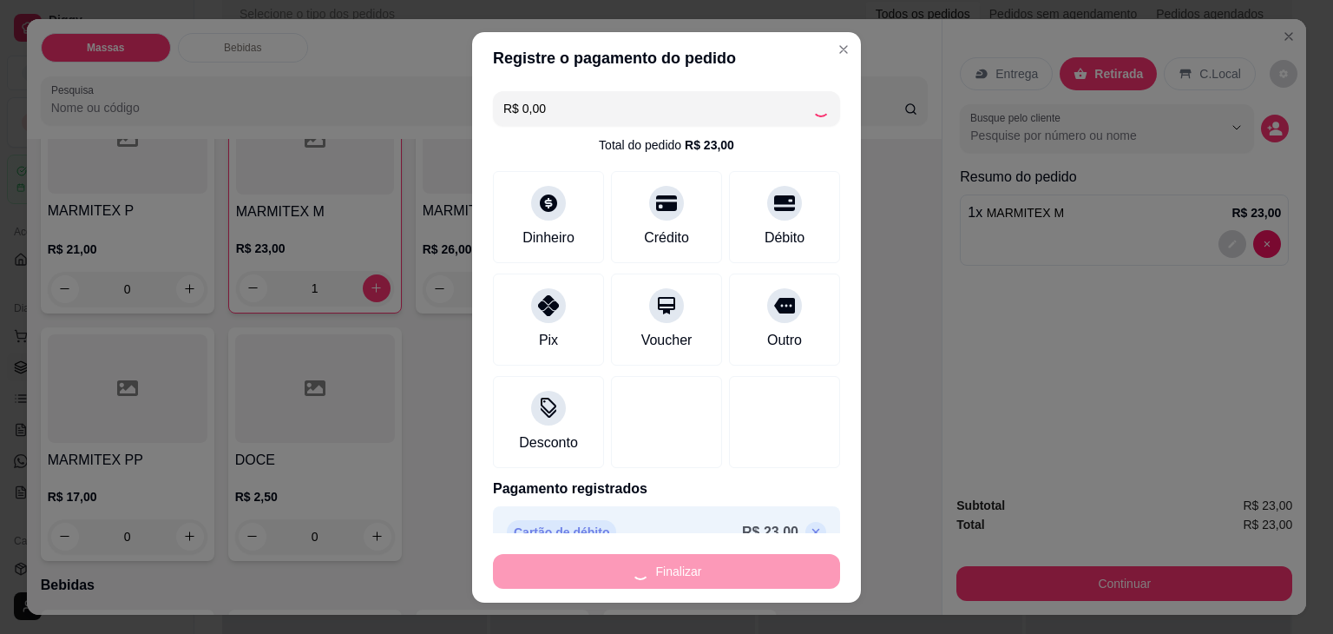
type input "0"
type input "-R$ 23,00"
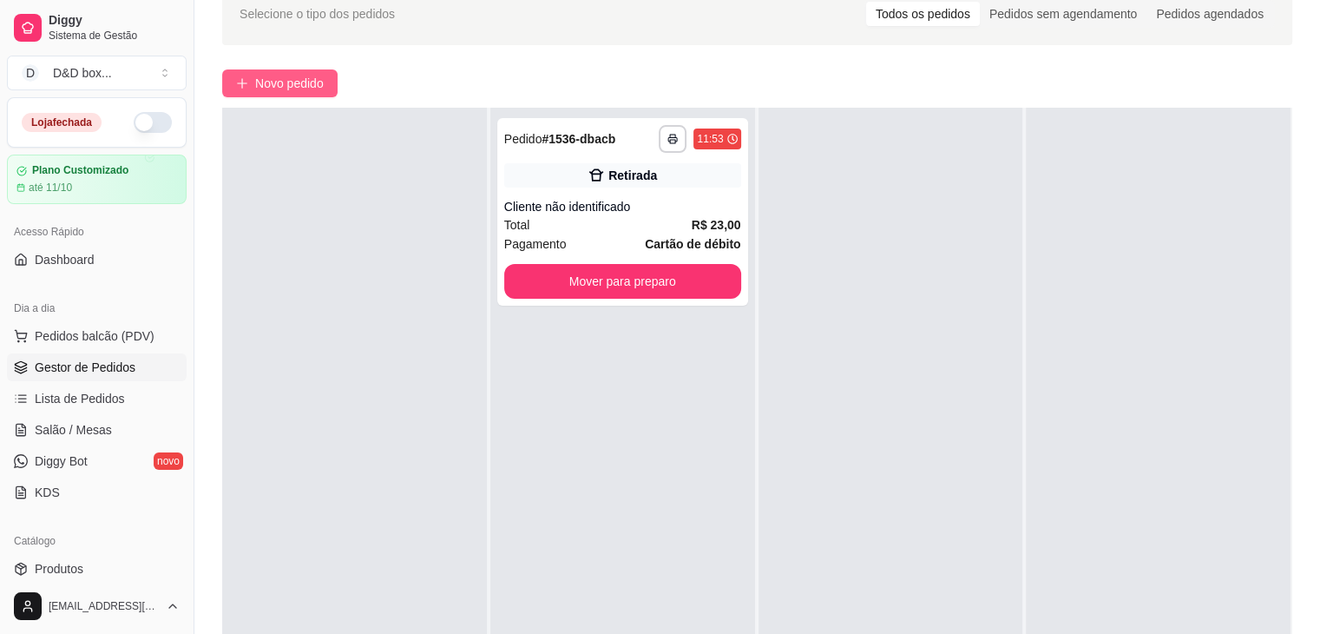
click at [305, 89] on span "Novo pedido" at bounding box center [289, 83] width 69 height 19
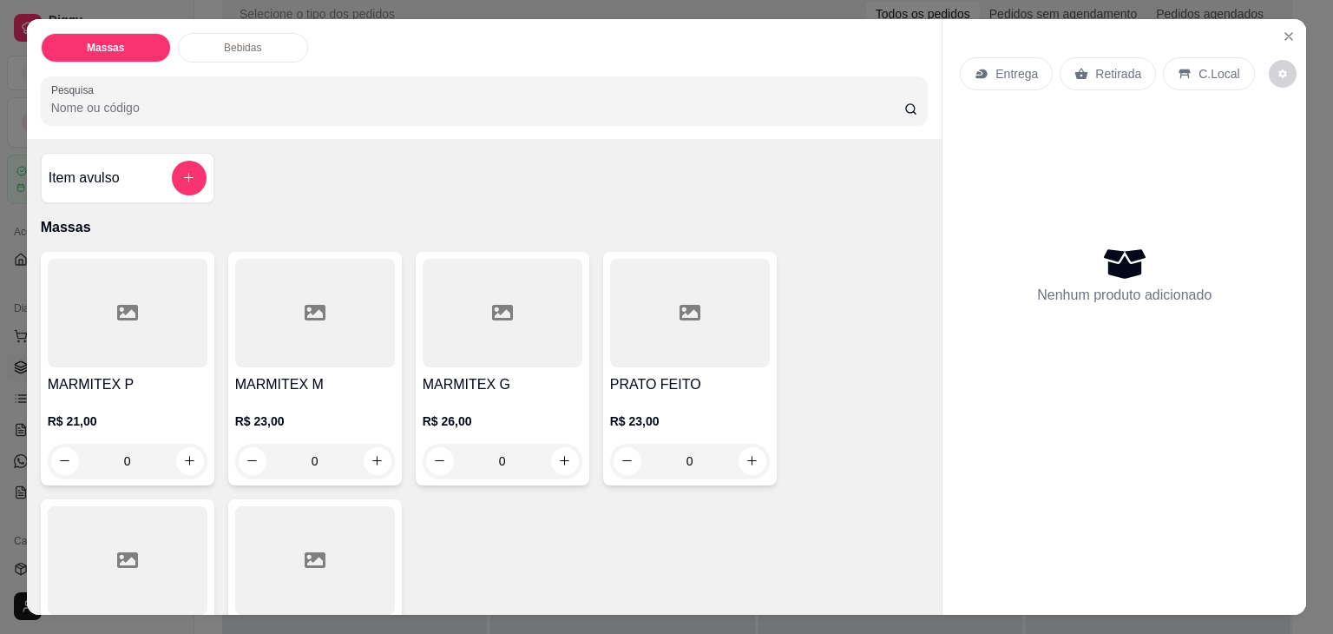
click at [294, 378] on h4 "MARMITEX M" at bounding box center [315, 384] width 160 height 21
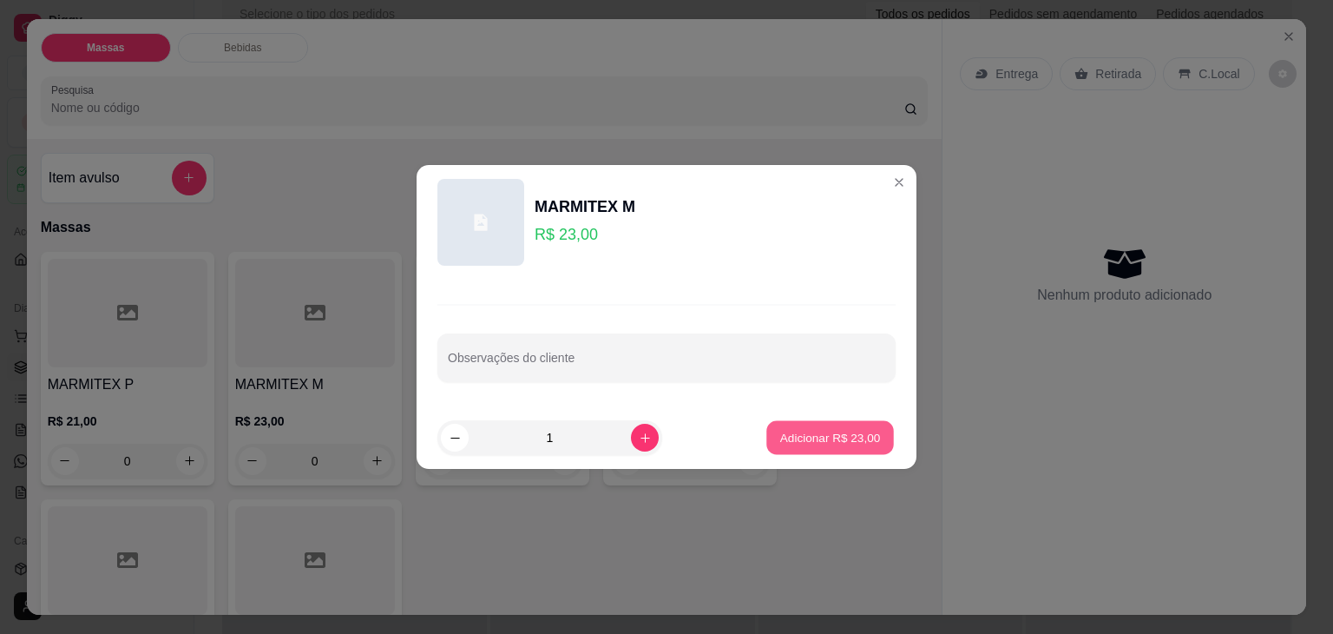
click at [801, 432] on p "Adicionar R$ 23,00" at bounding box center [830, 437] width 101 height 16
type input "1"
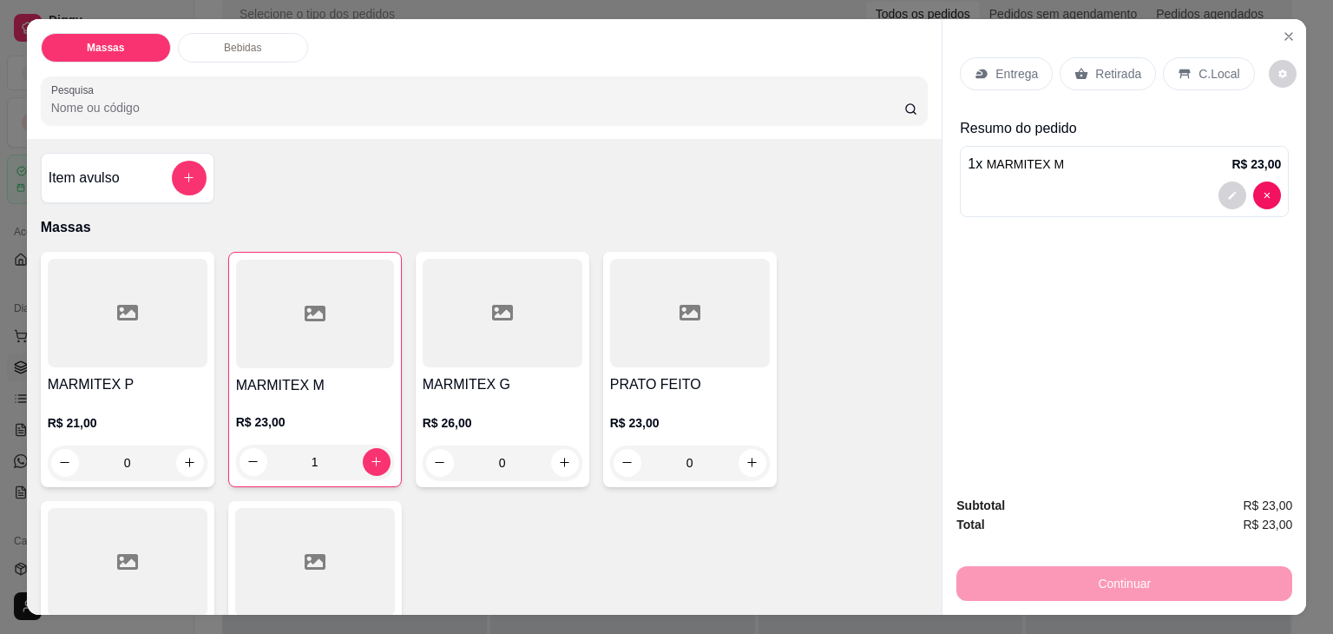
click at [1125, 65] on p "Retirada" at bounding box center [1118, 73] width 46 height 17
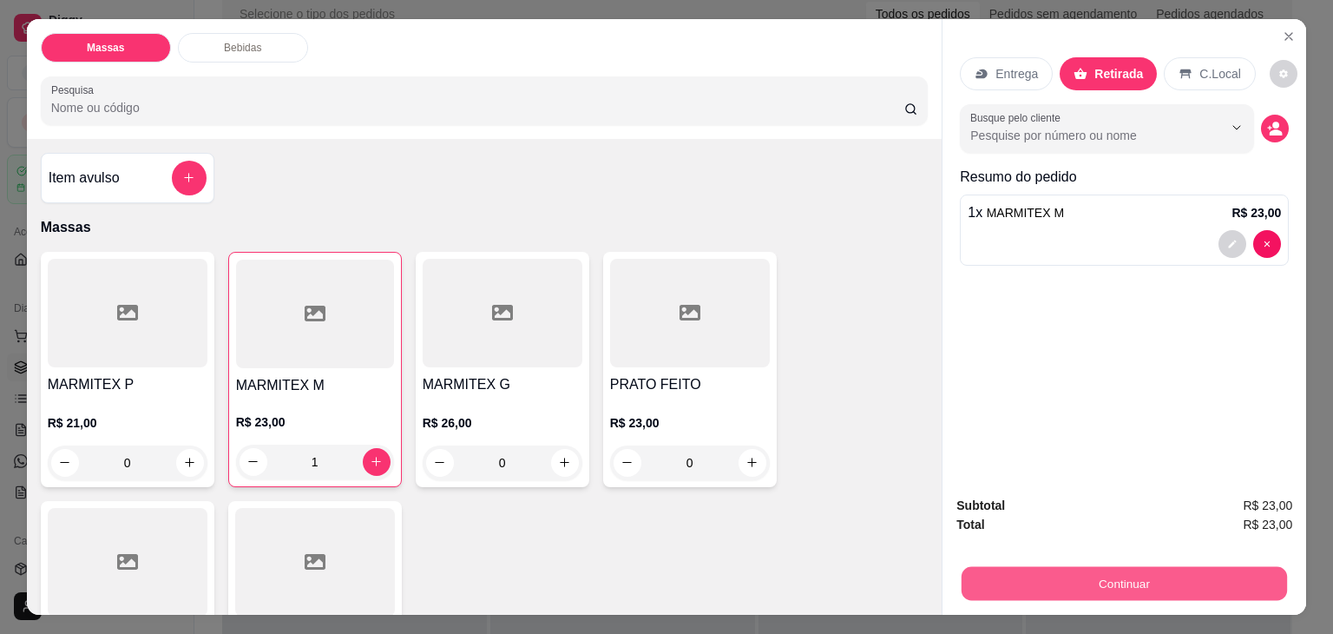
click at [1117, 584] on button "Continuar" at bounding box center [1124, 584] width 325 height 34
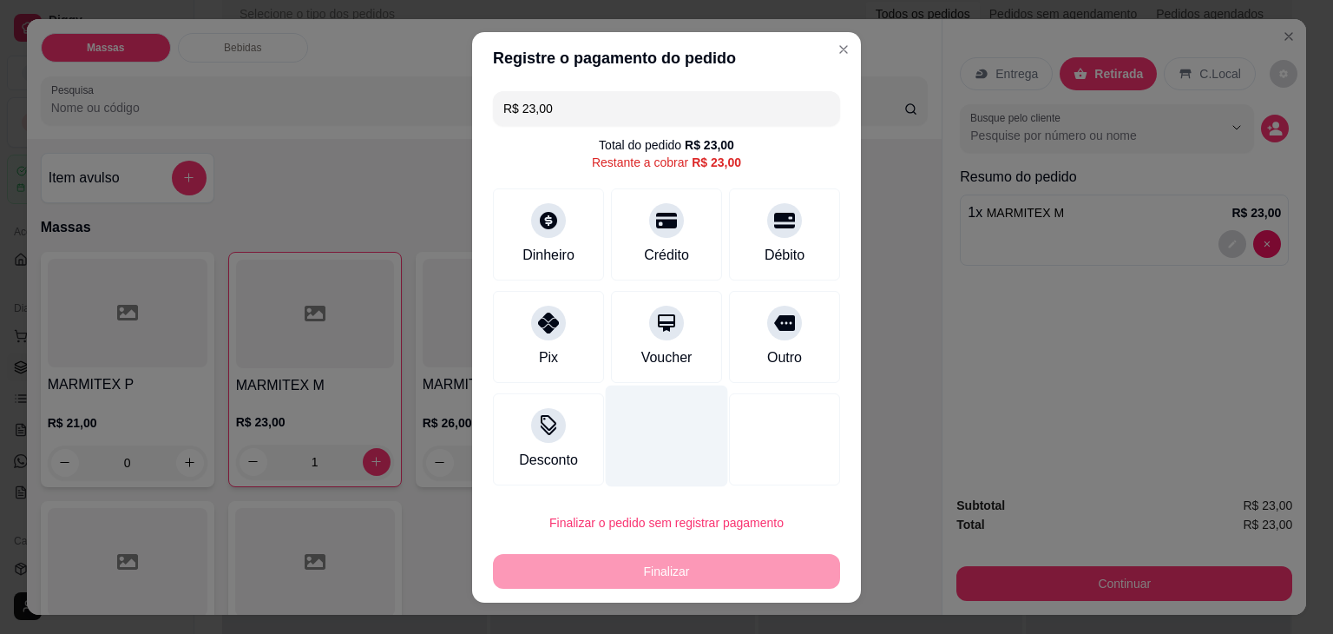
drag, startPoint x: 739, startPoint y: 219, endPoint x: 683, endPoint y: 456, distance: 243.3
click at [741, 245] on div "Débito" at bounding box center [784, 234] width 111 height 92
type input "R$ 0,00"
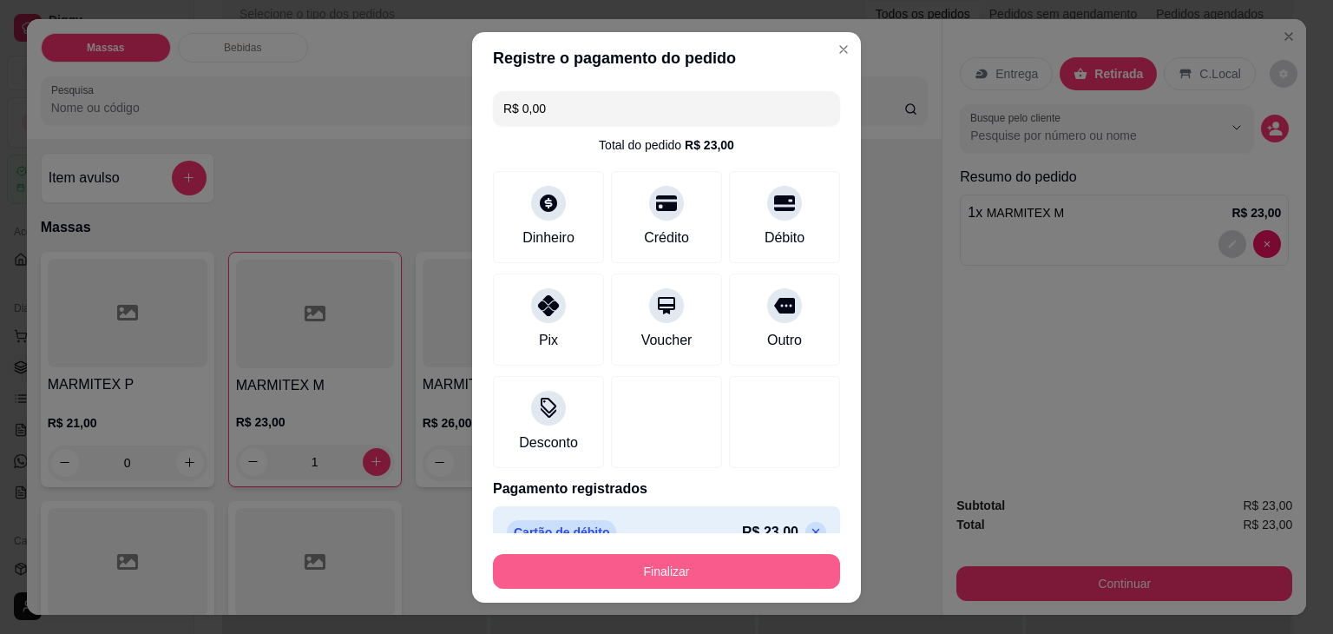
click at [699, 567] on button "Finalizar" at bounding box center [666, 571] width 347 height 35
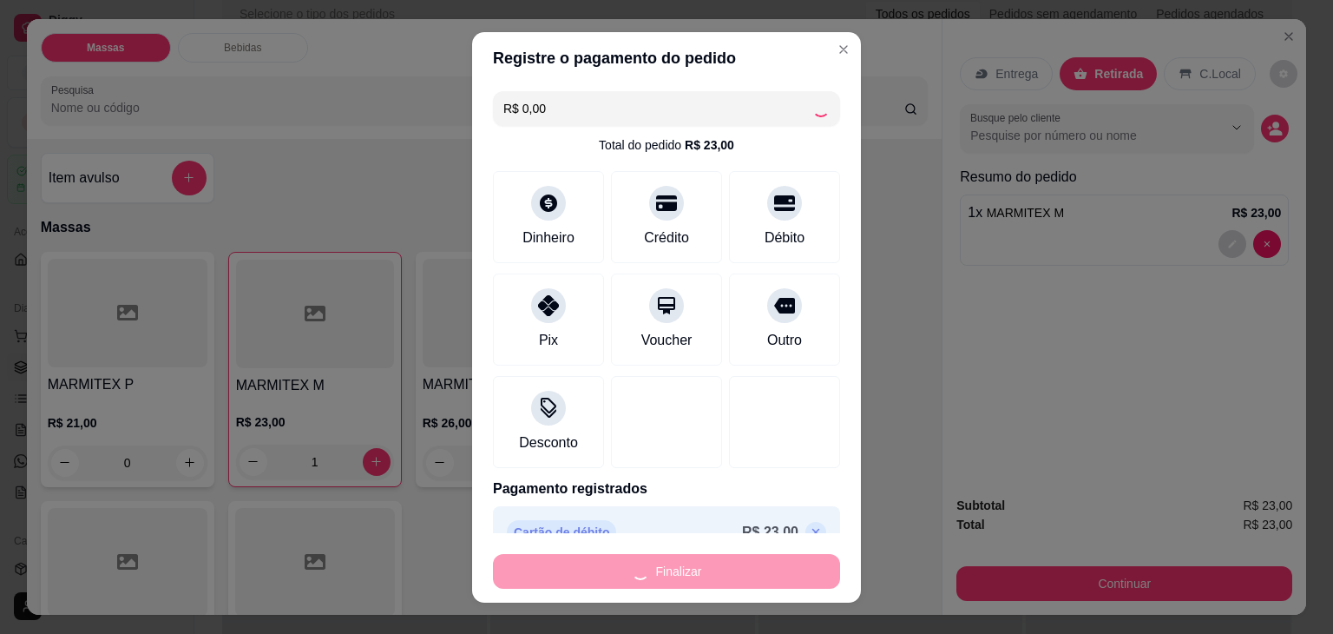
type input "0"
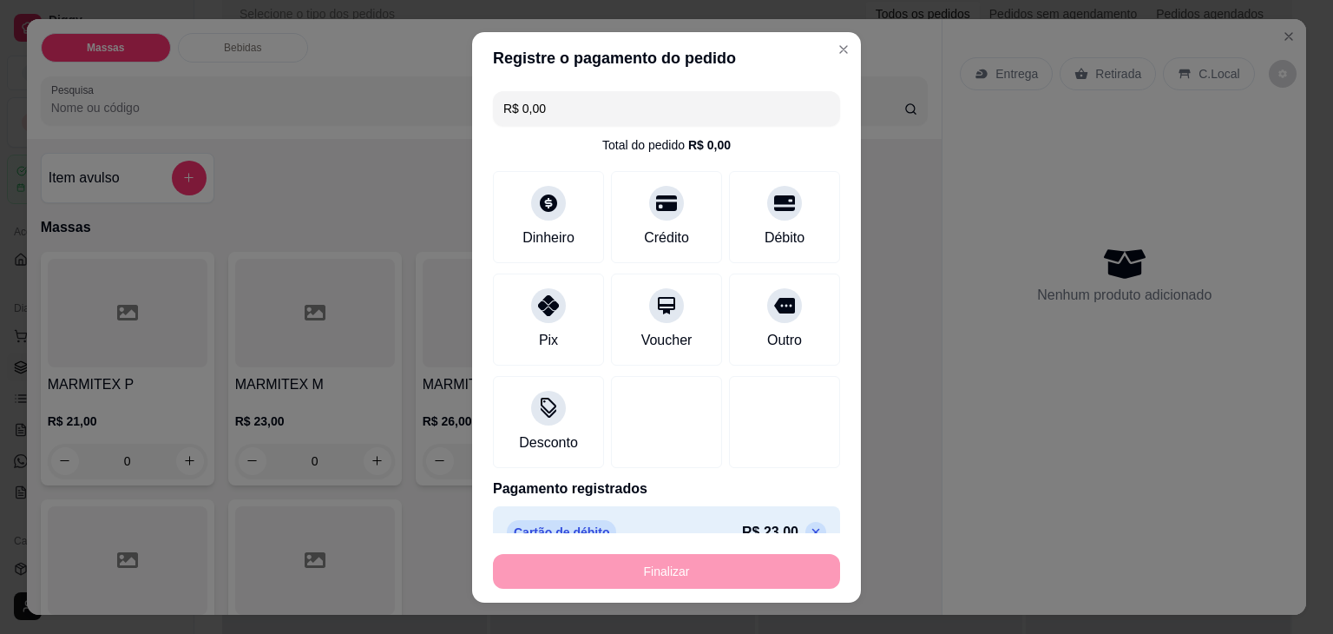
type input "-R$ 23,00"
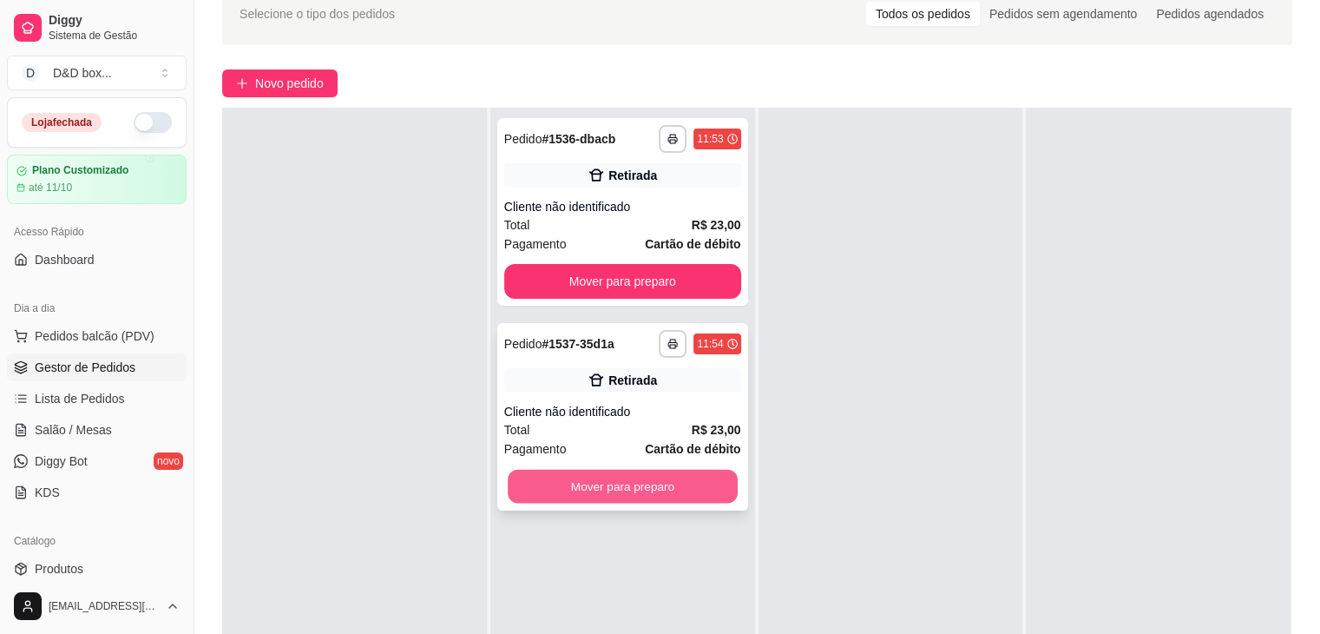
click at [605, 482] on button "Mover para preparo" at bounding box center [623, 486] width 230 height 34
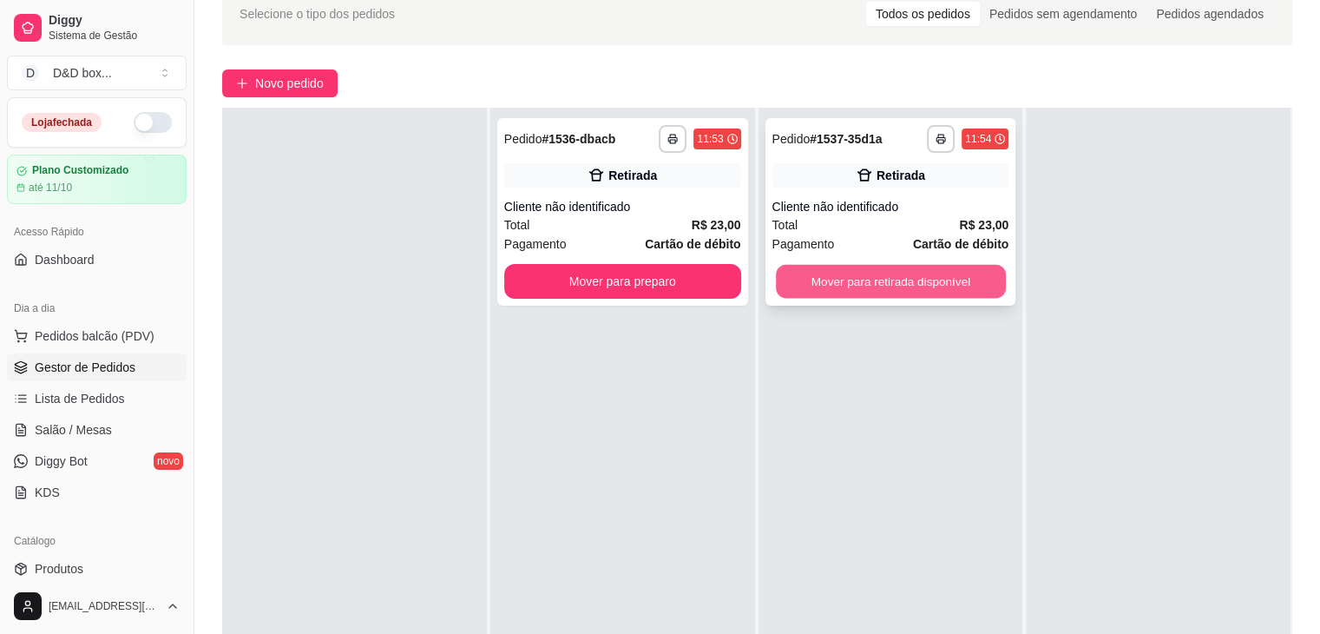
click at [870, 275] on button "Mover para retirada disponível" at bounding box center [891, 282] width 230 height 34
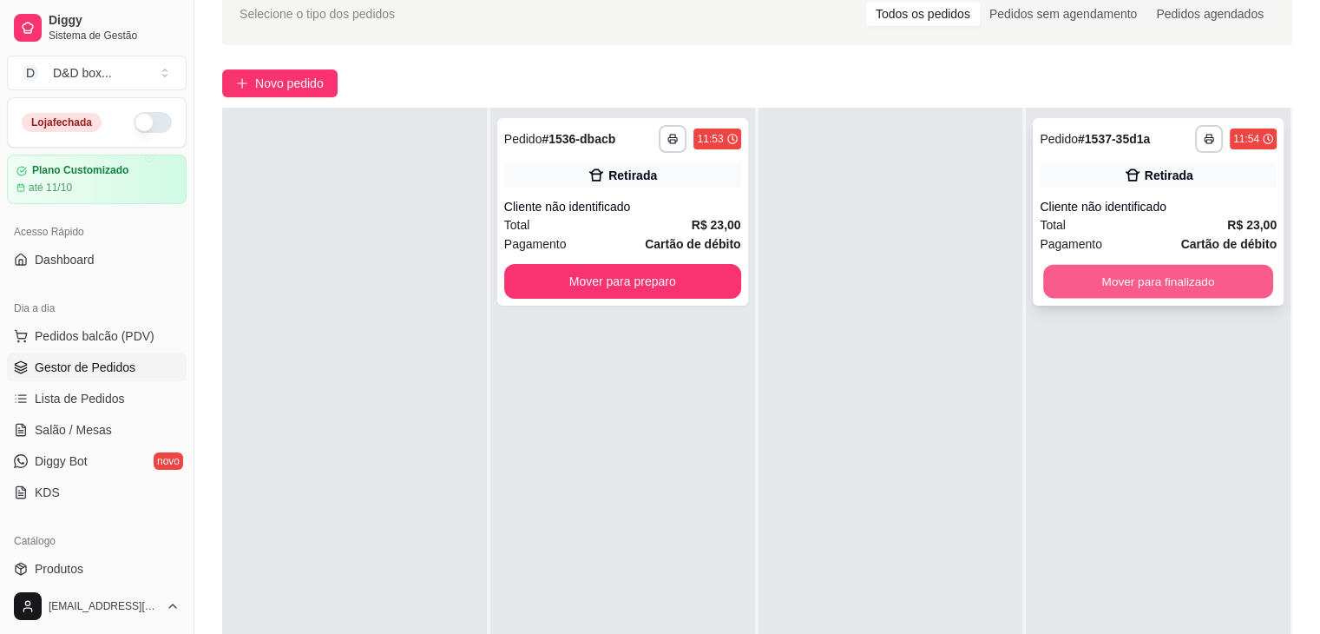
click at [1043, 275] on button "Mover para finalizado" at bounding box center [1158, 282] width 230 height 34
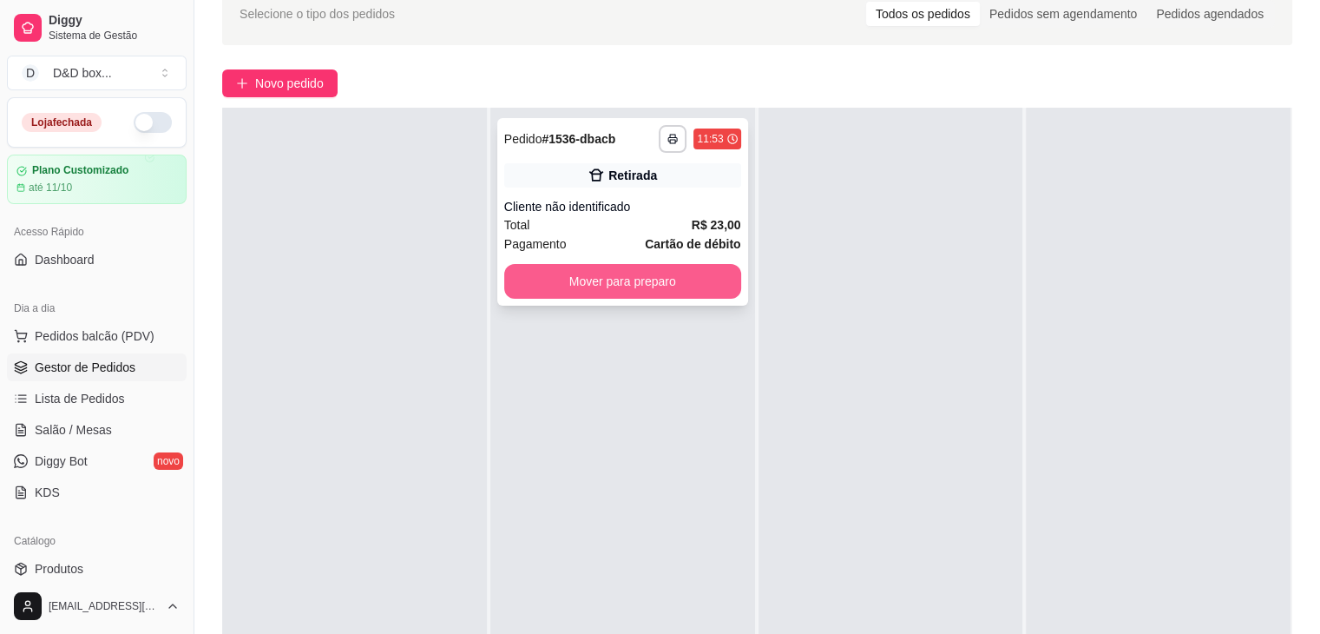
click at [711, 265] on button "Mover para preparo" at bounding box center [622, 281] width 237 height 35
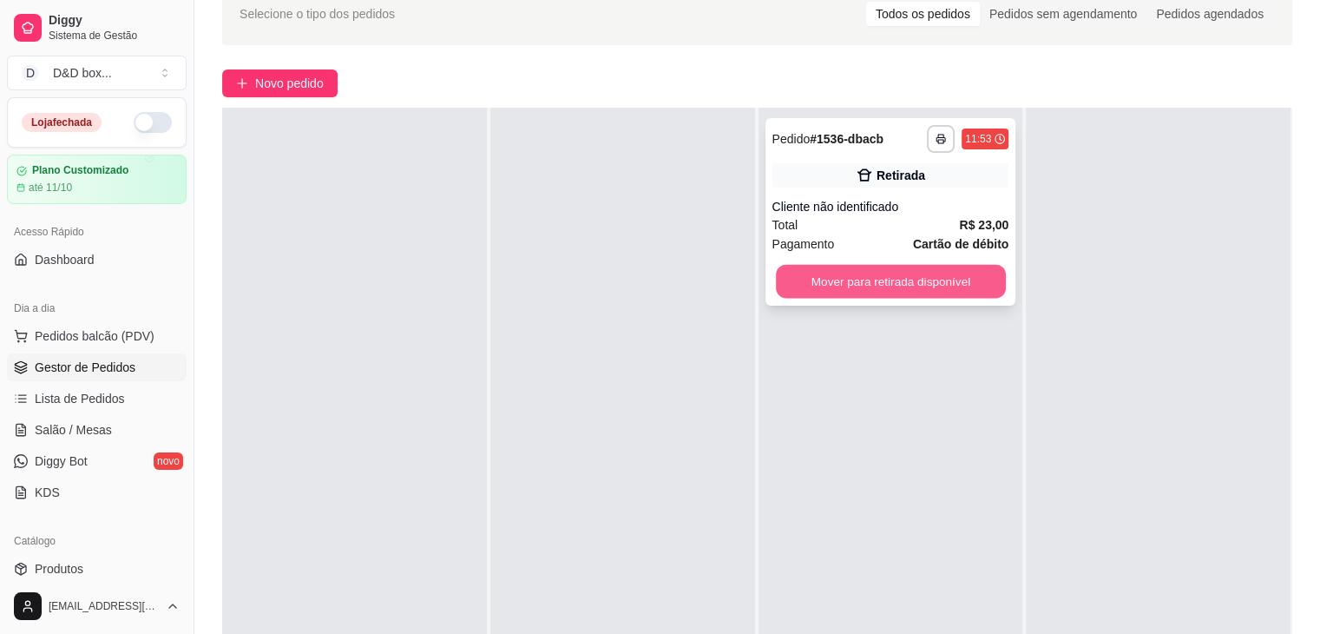
click at [979, 274] on button "Mover para retirada disponível" at bounding box center [891, 282] width 230 height 34
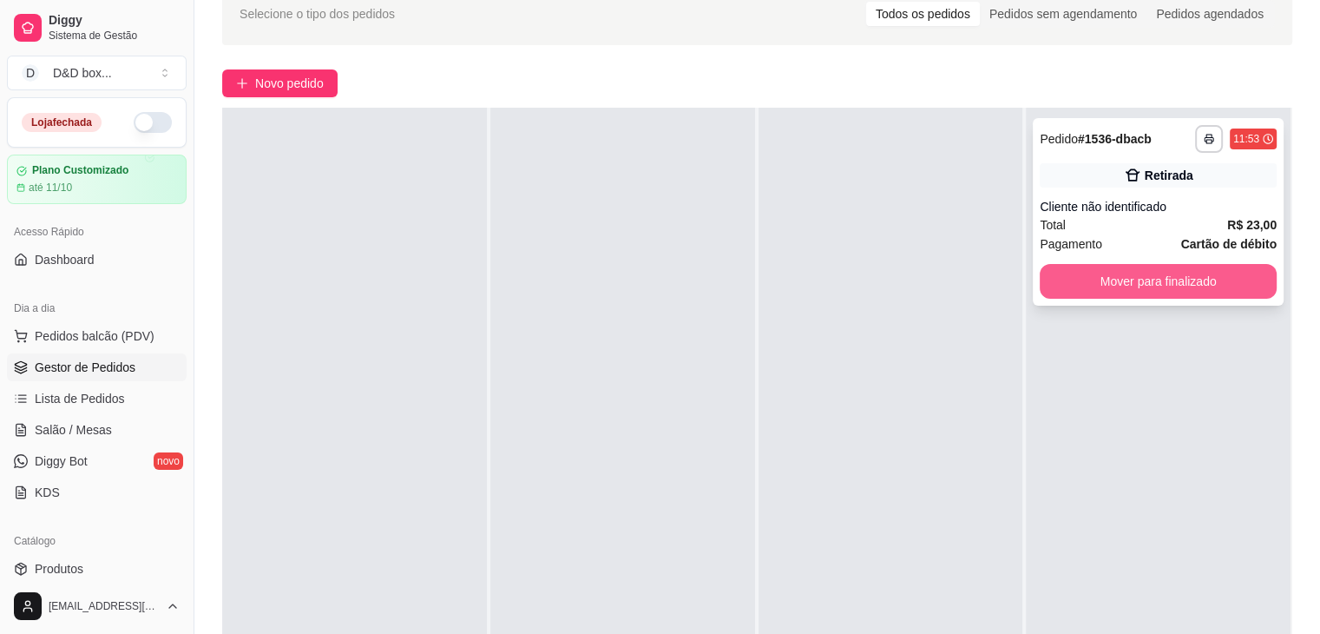
click at [1066, 290] on button "Mover para finalizado" at bounding box center [1158, 281] width 237 height 35
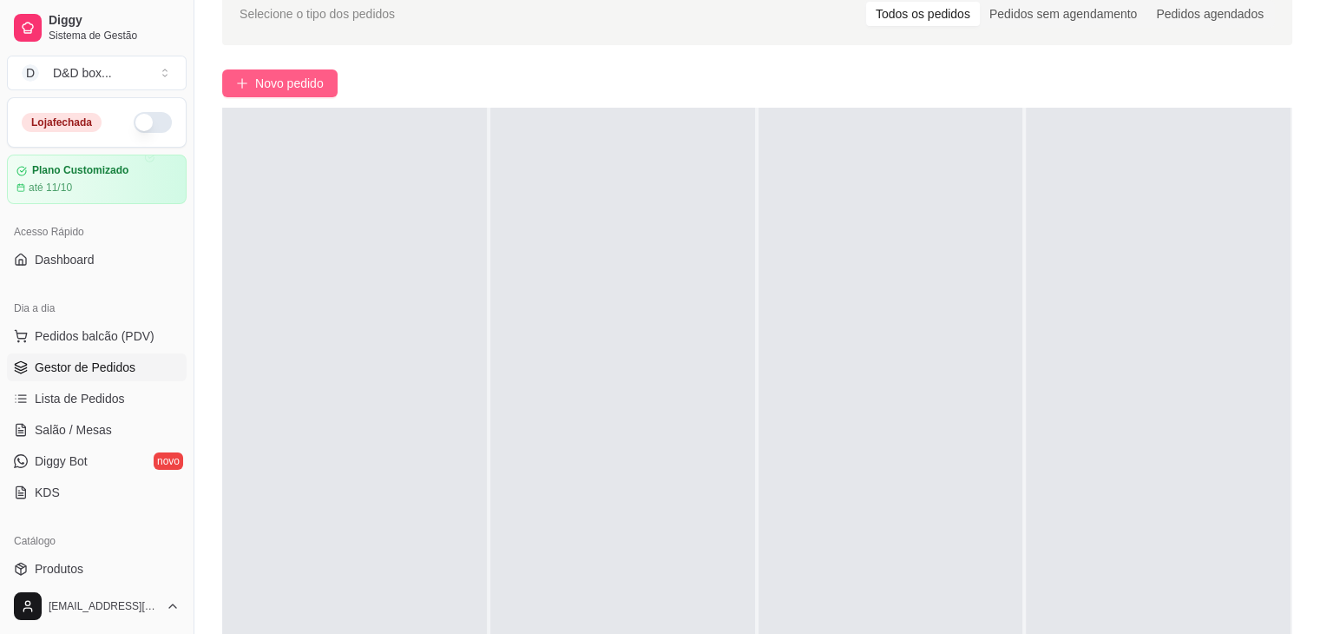
click at [267, 83] on span "Novo pedido" at bounding box center [289, 83] width 69 height 19
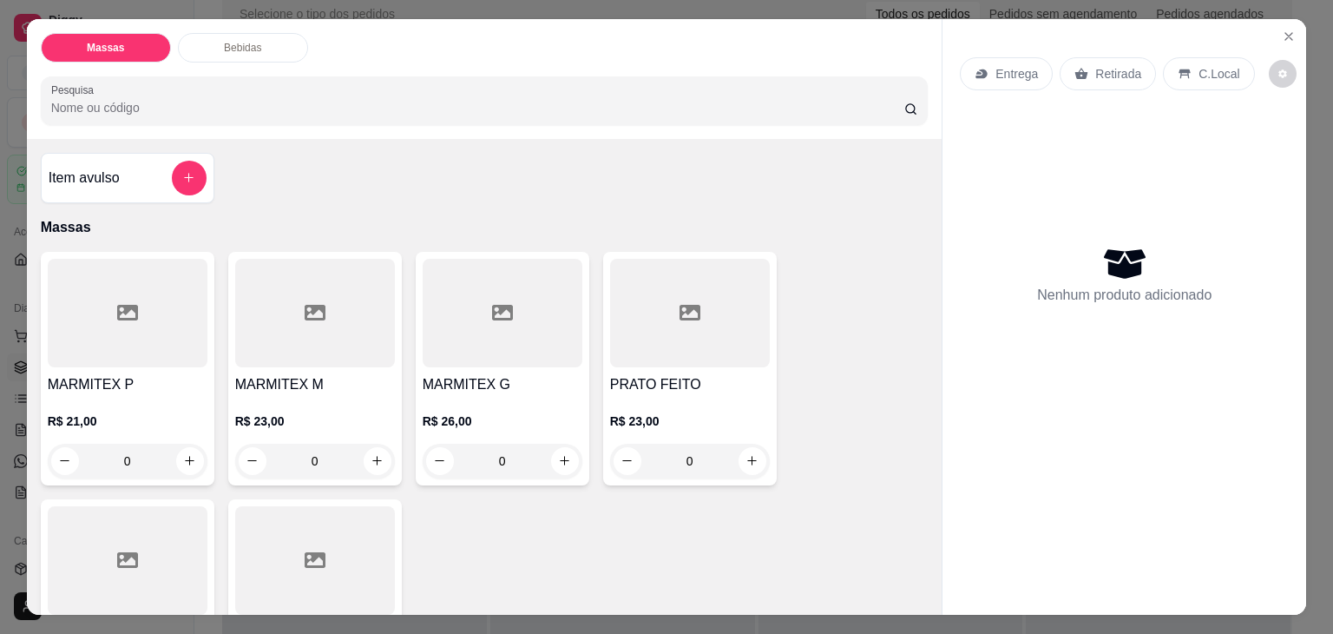
click at [317, 375] on h4 "MARMITEX M" at bounding box center [315, 384] width 160 height 21
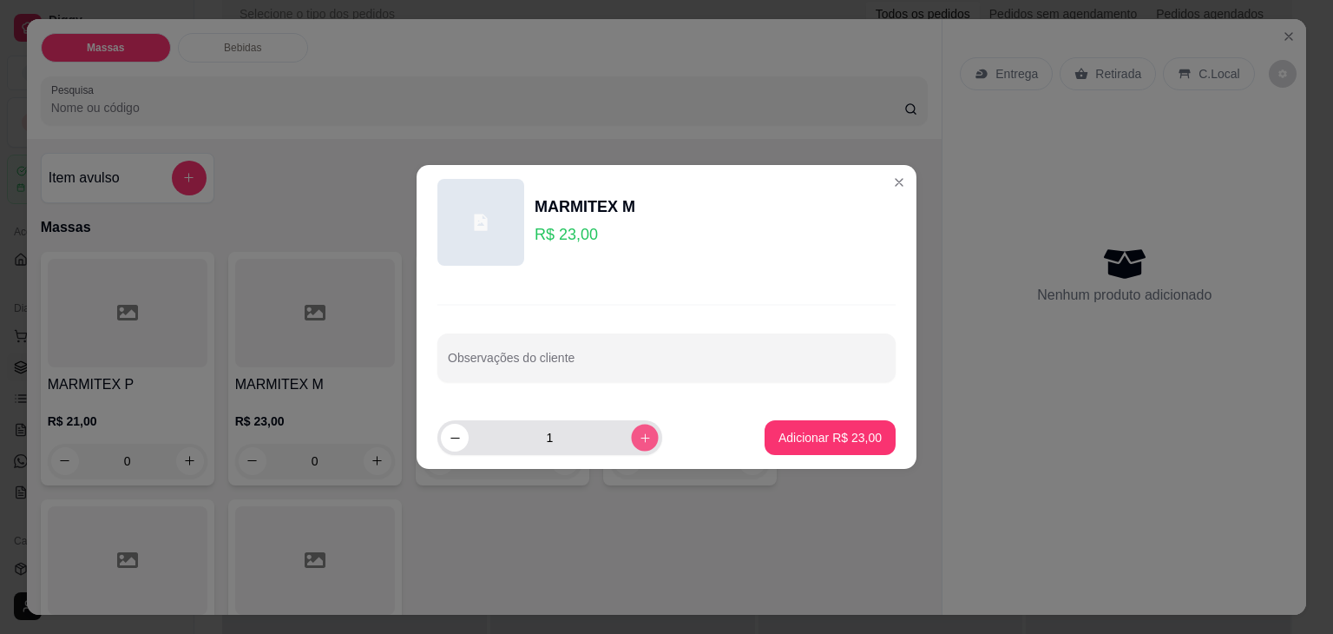
click at [639, 438] on icon "increase-product-quantity" at bounding box center [645, 437] width 13 height 13
type input "2"
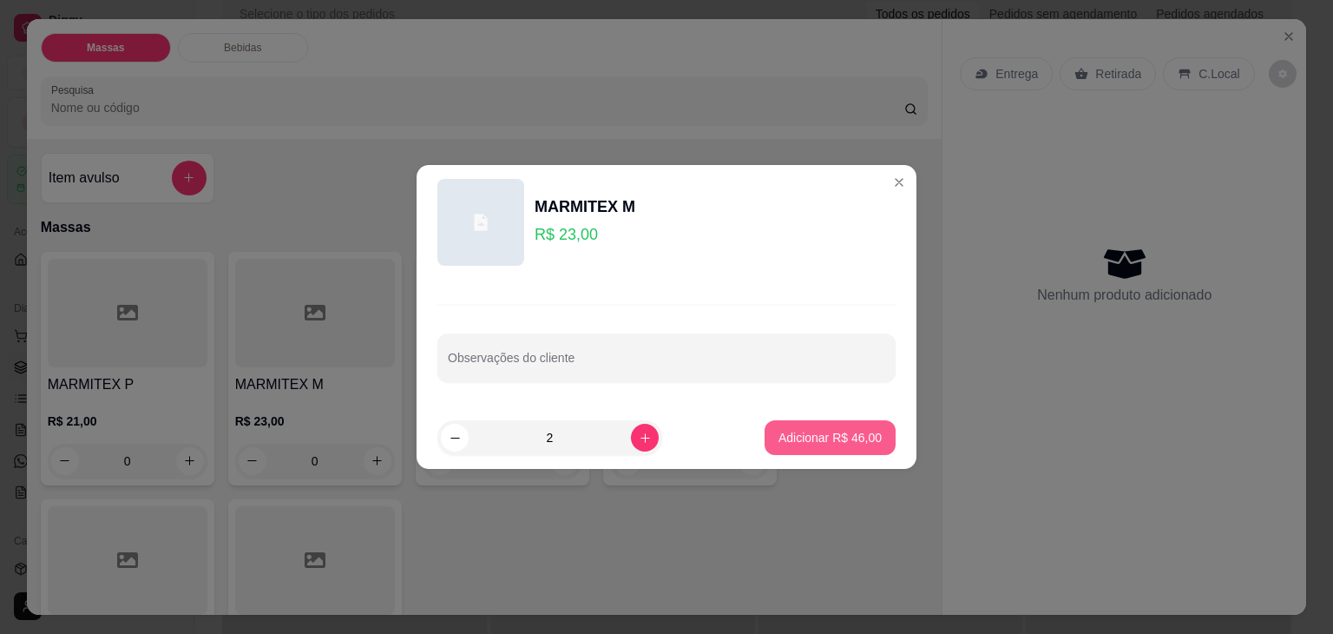
click at [778, 429] on p "Adicionar R$ 46,00" at bounding box center [829, 437] width 103 height 17
type input "2"
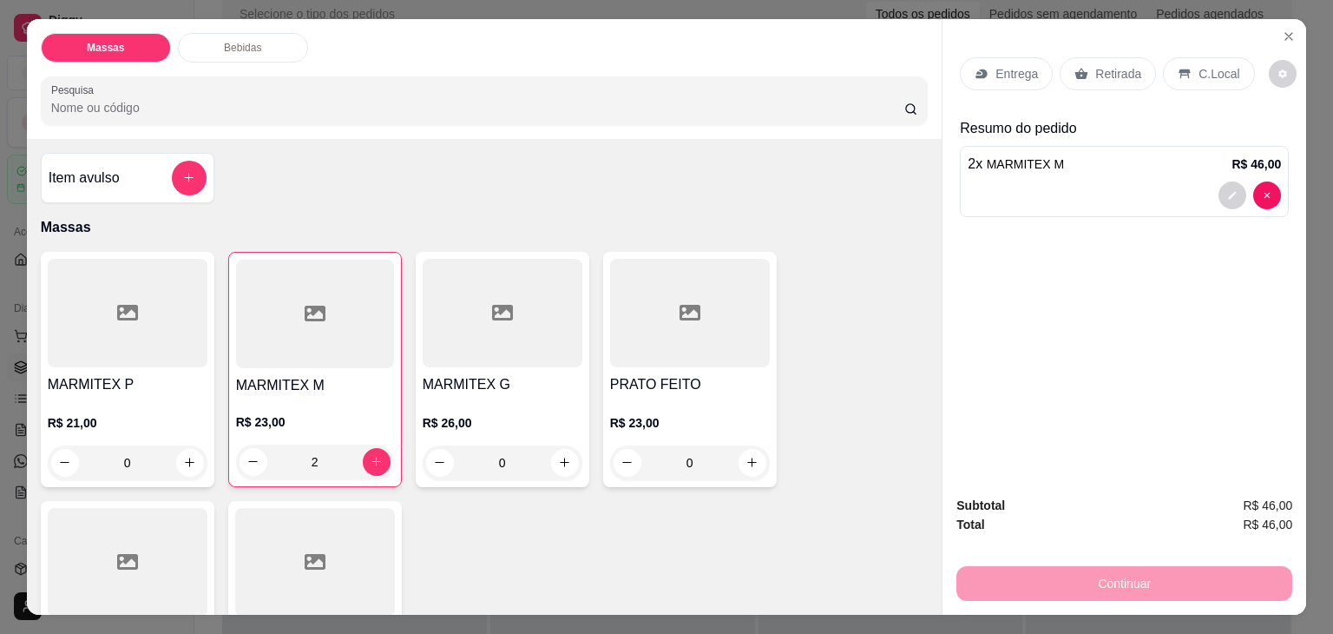
click at [1118, 70] on p "Retirada" at bounding box center [1118, 73] width 46 height 17
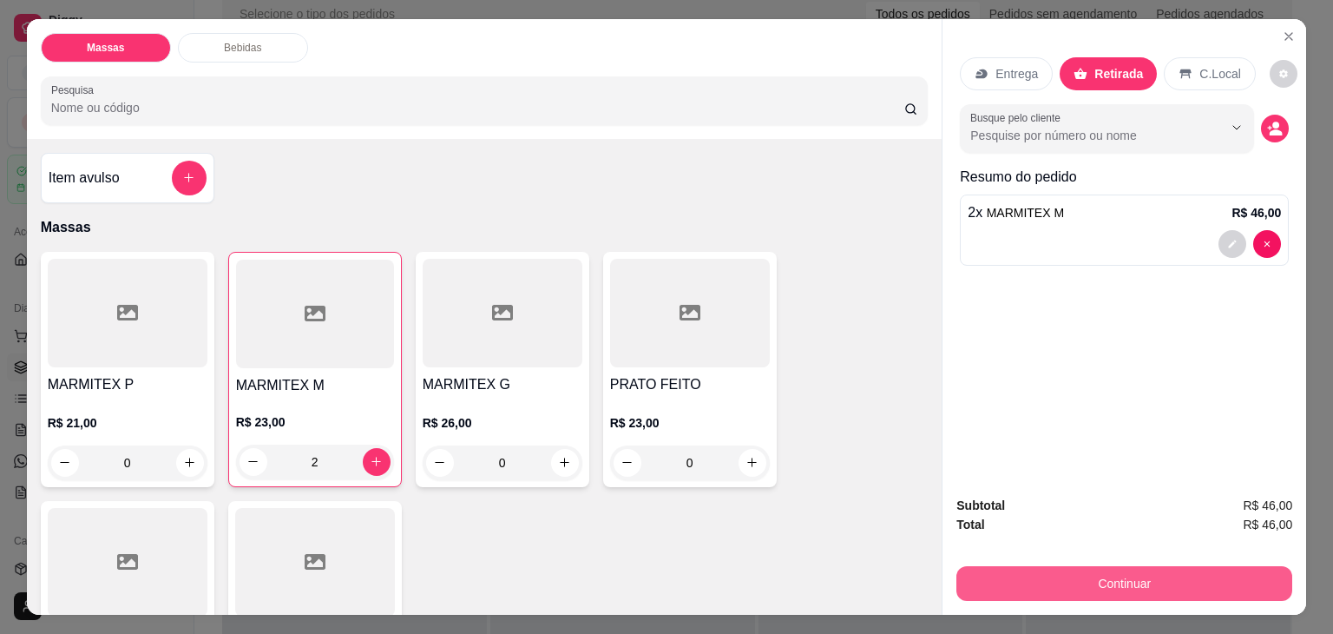
click at [1207, 573] on button "Continuar" at bounding box center [1124, 583] width 336 height 35
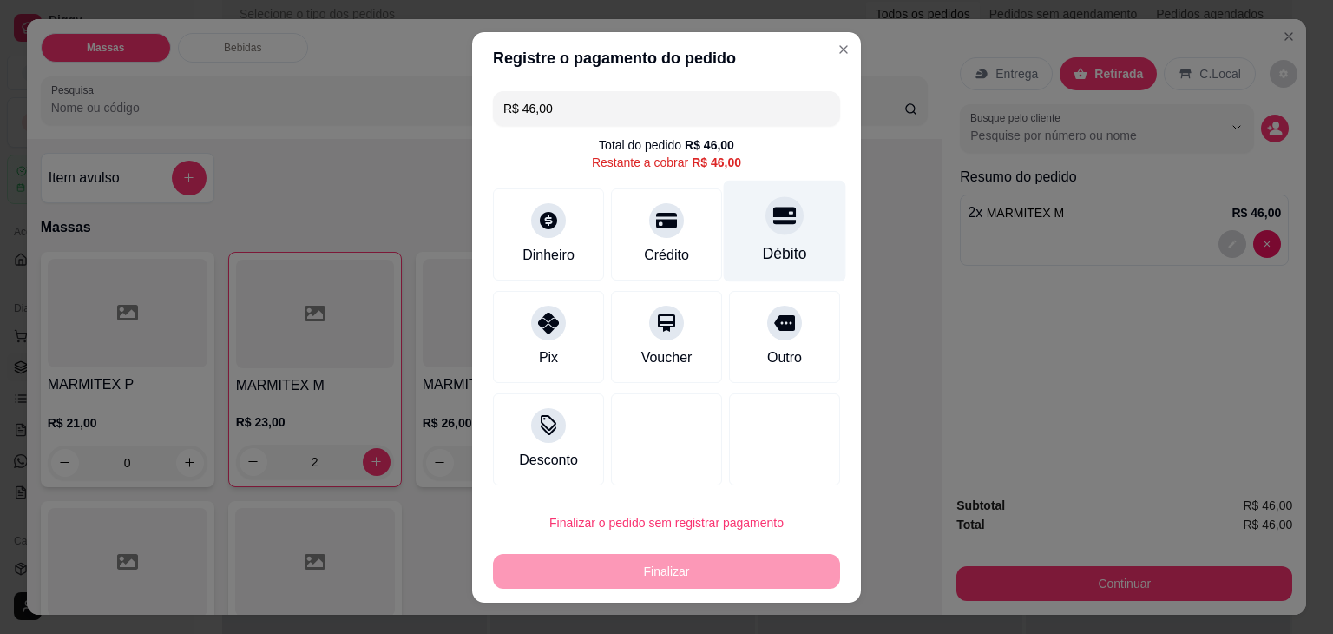
click at [766, 202] on div at bounding box center [784, 215] width 38 height 38
type input "R$ 0,00"
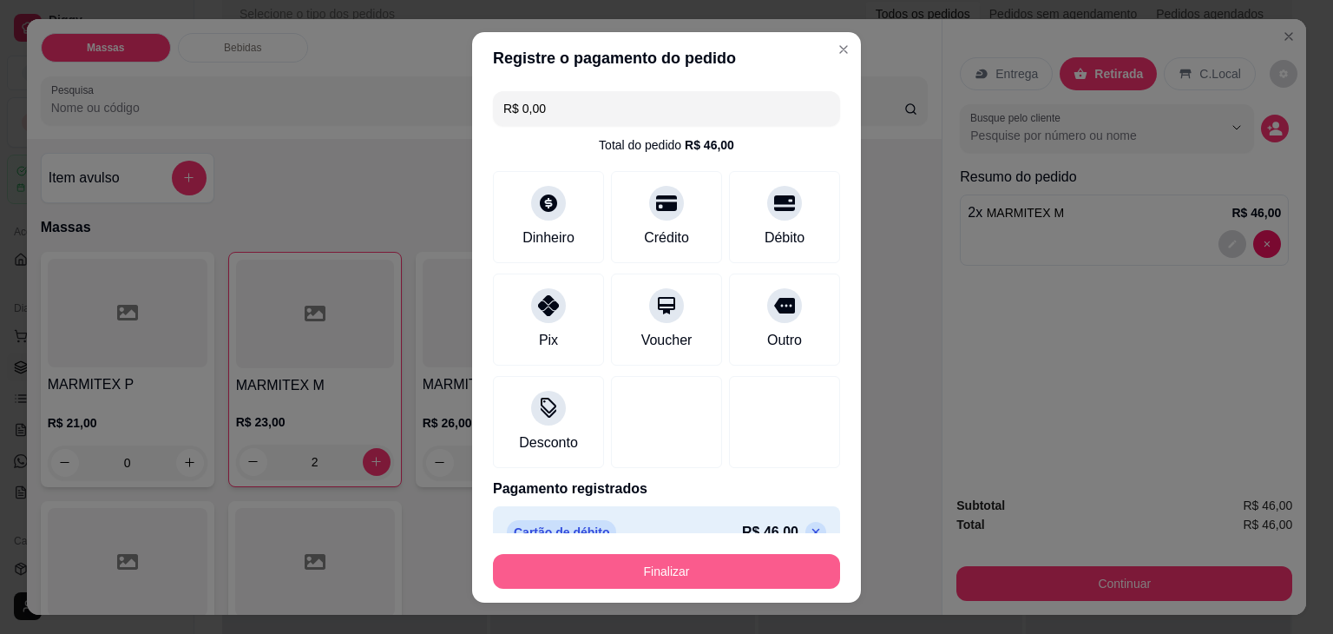
click at [698, 577] on button "Finalizar" at bounding box center [666, 571] width 347 height 35
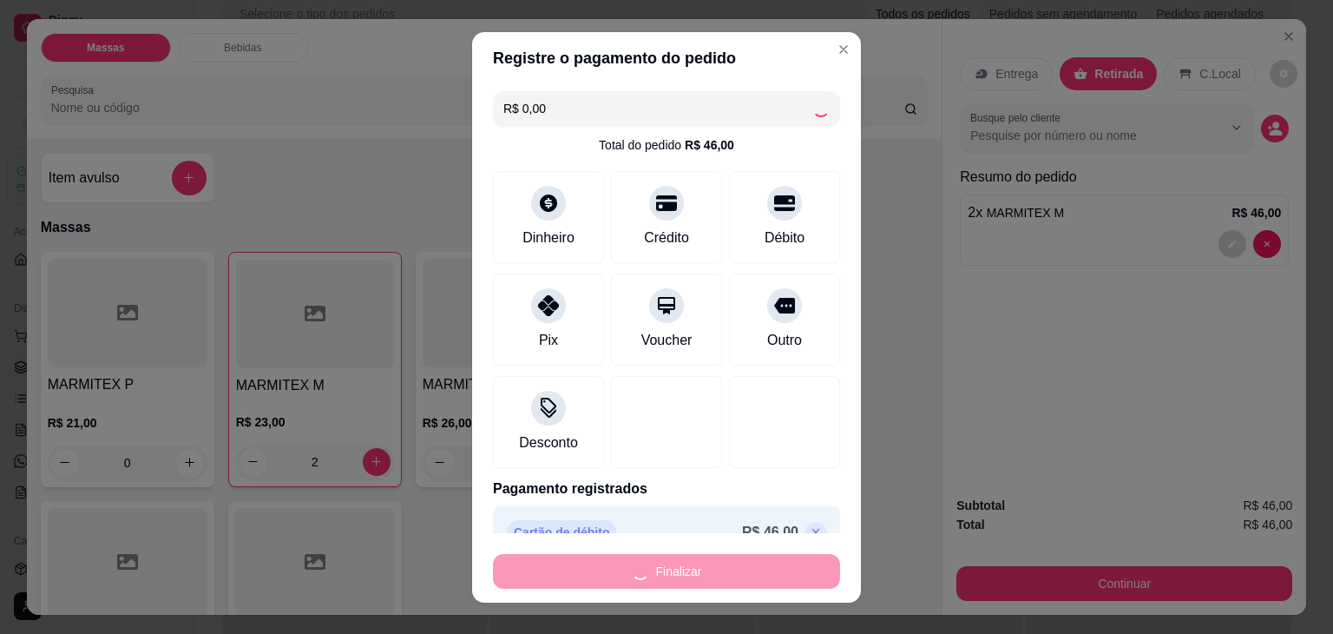
type input "0"
type input "-R$ 46,00"
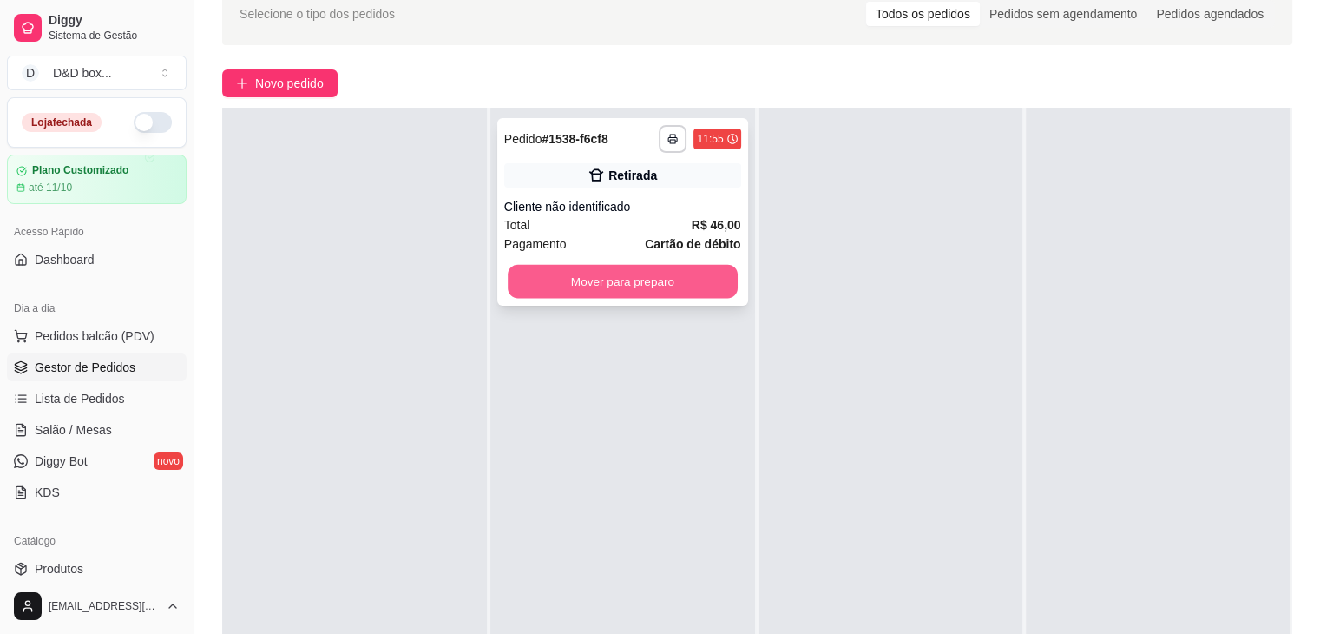
click at [660, 289] on button "Mover para preparo" at bounding box center [623, 282] width 230 height 34
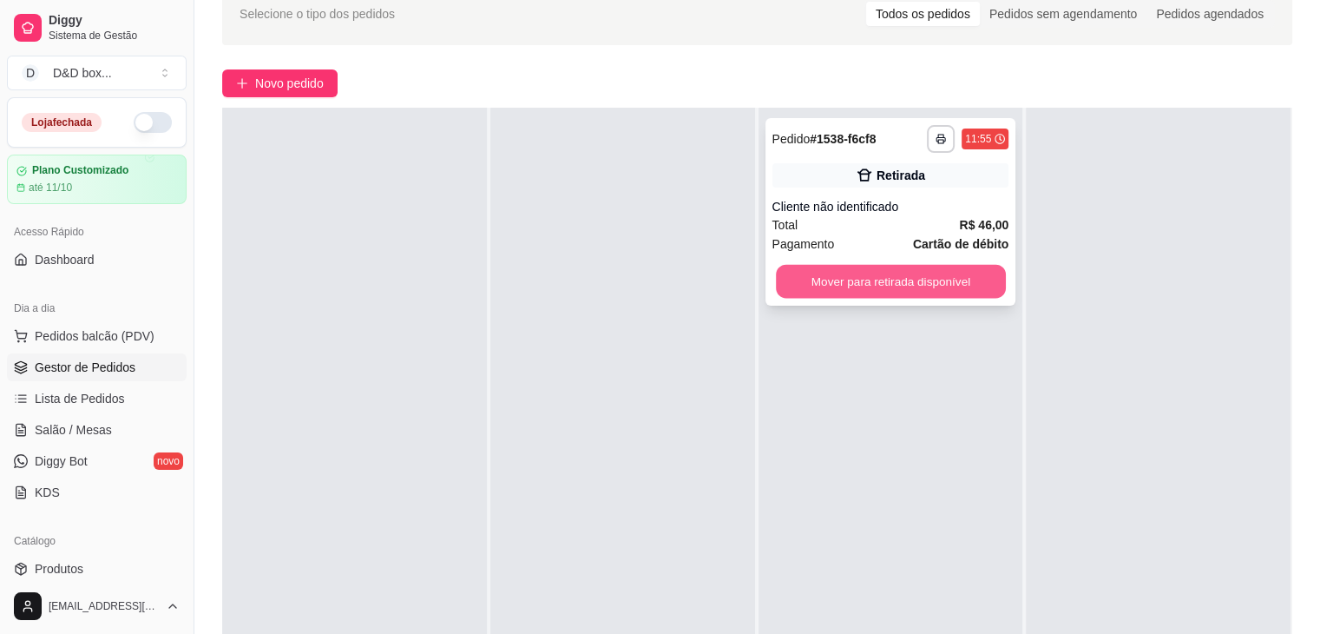
click at [896, 279] on button "Mover para retirada disponível" at bounding box center [891, 282] width 230 height 34
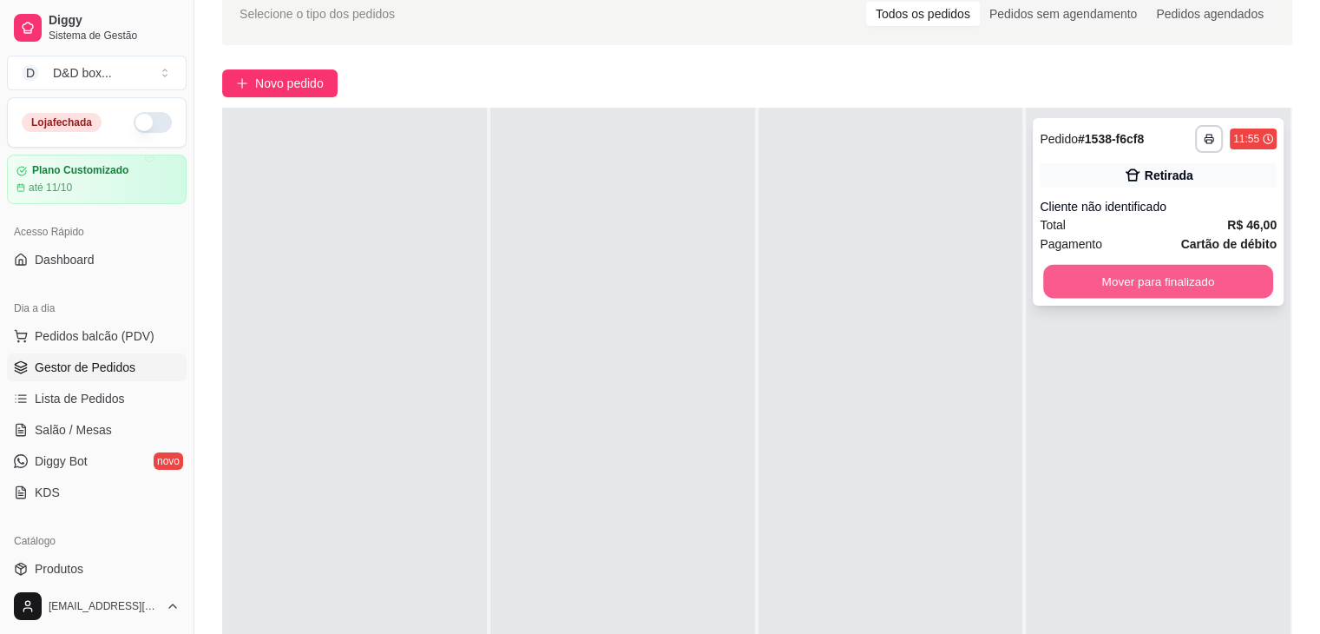
click at [1180, 282] on button "Mover para finalizado" at bounding box center [1158, 282] width 230 height 34
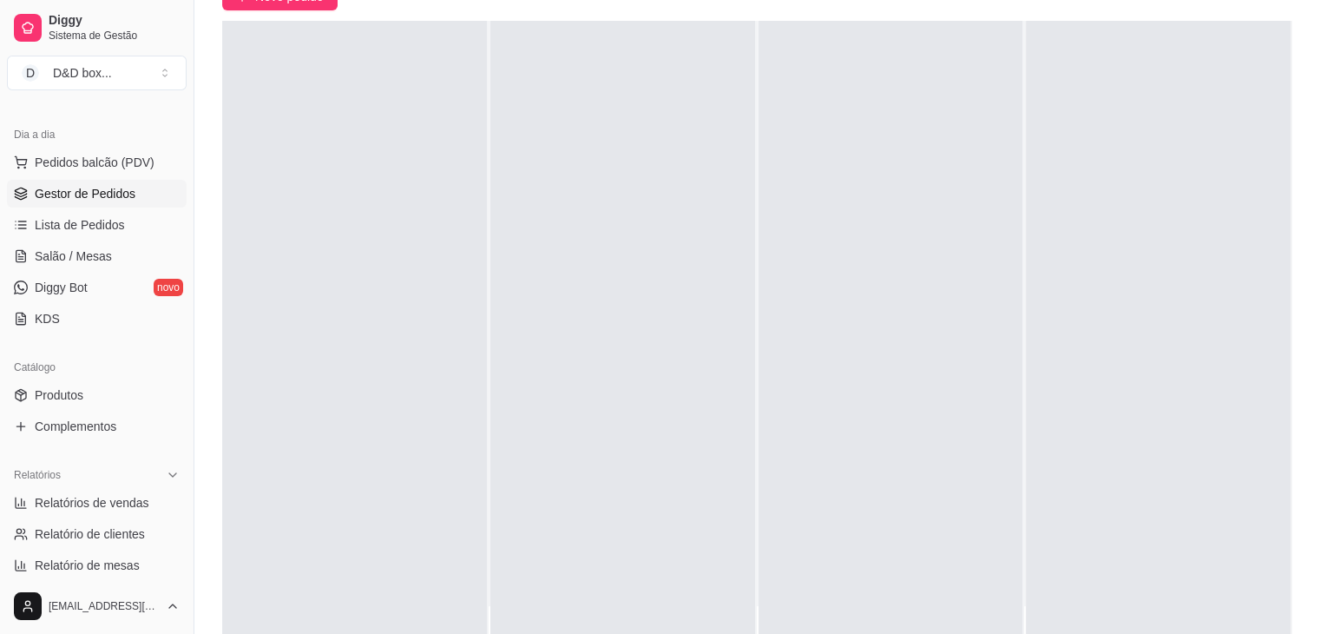
scroll to position [260, 0]
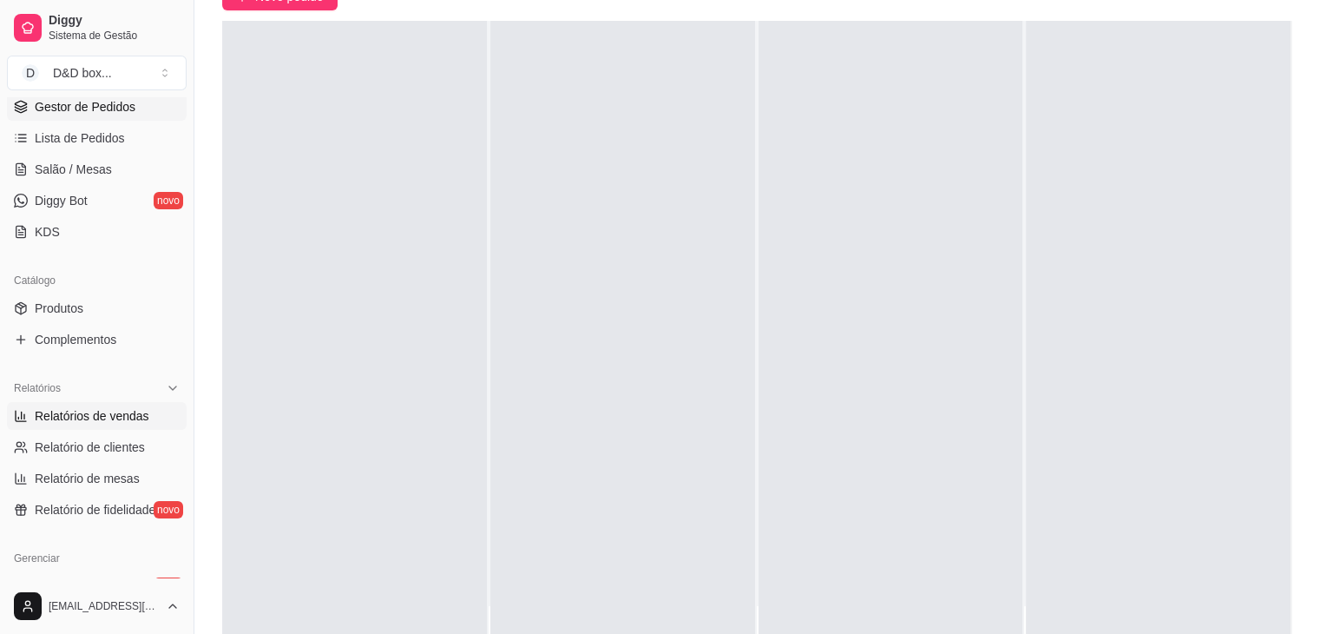
click at [55, 415] on span "Relatórios de vendas" at bounding box center [92, 415] width 115 height 17
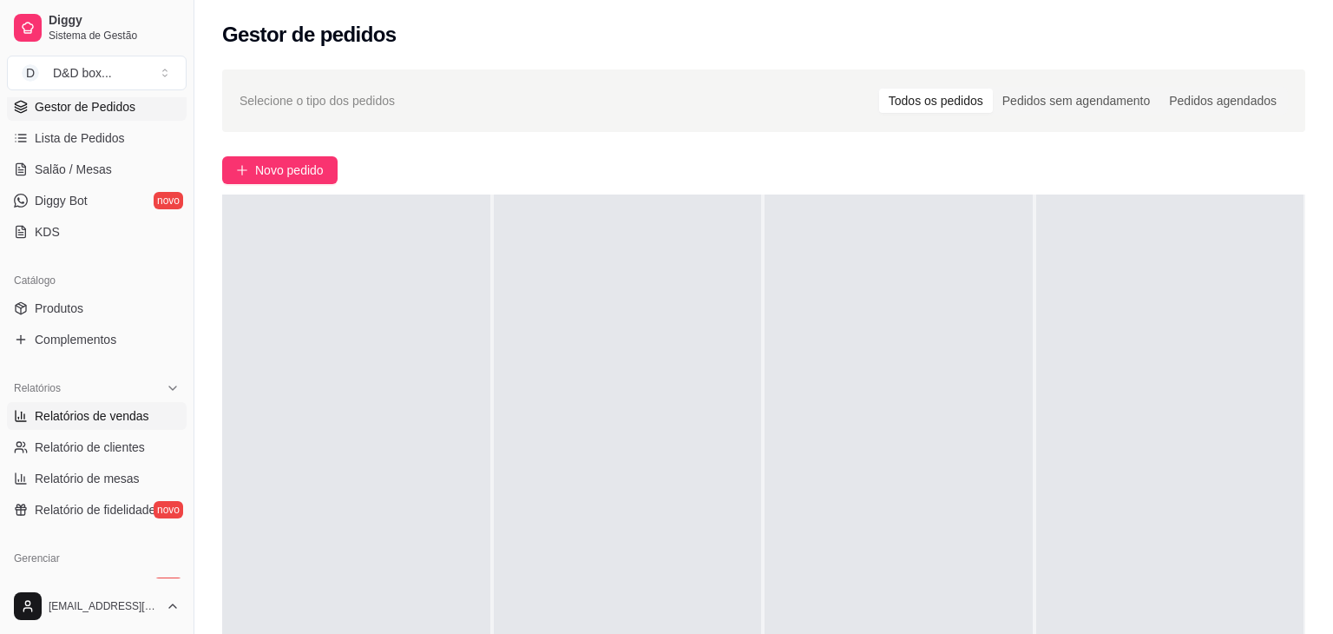
select select "ALL"
select select "0"
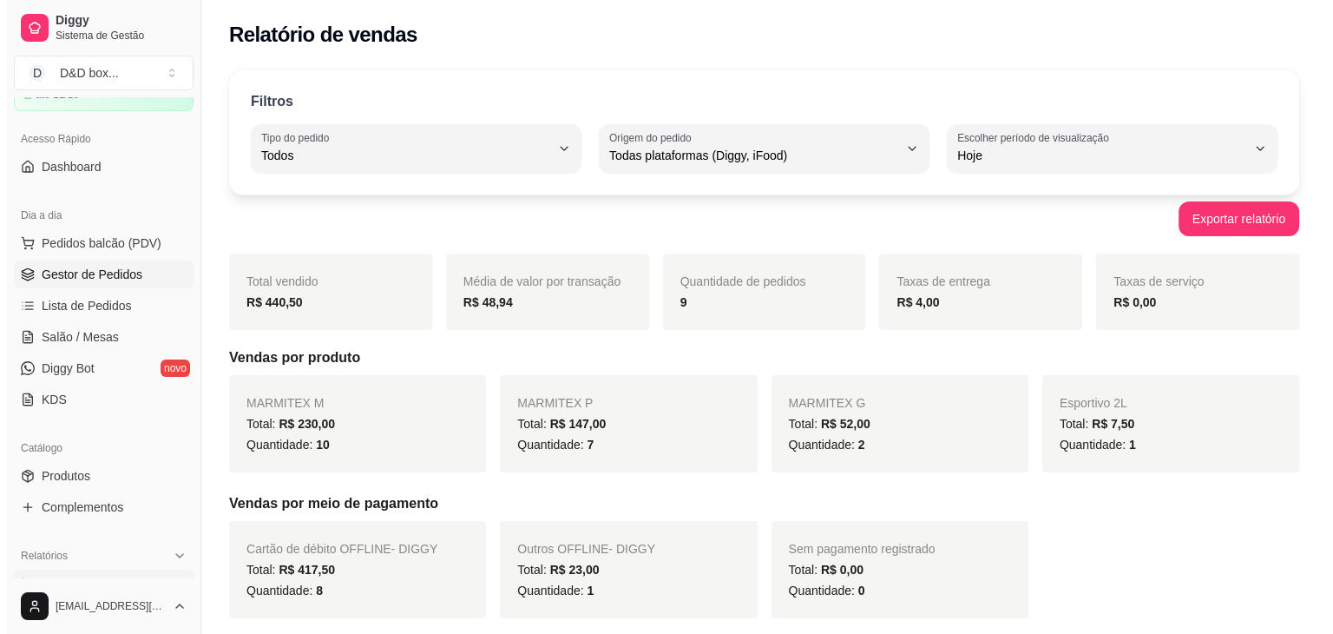
scroll to position [87, 0]
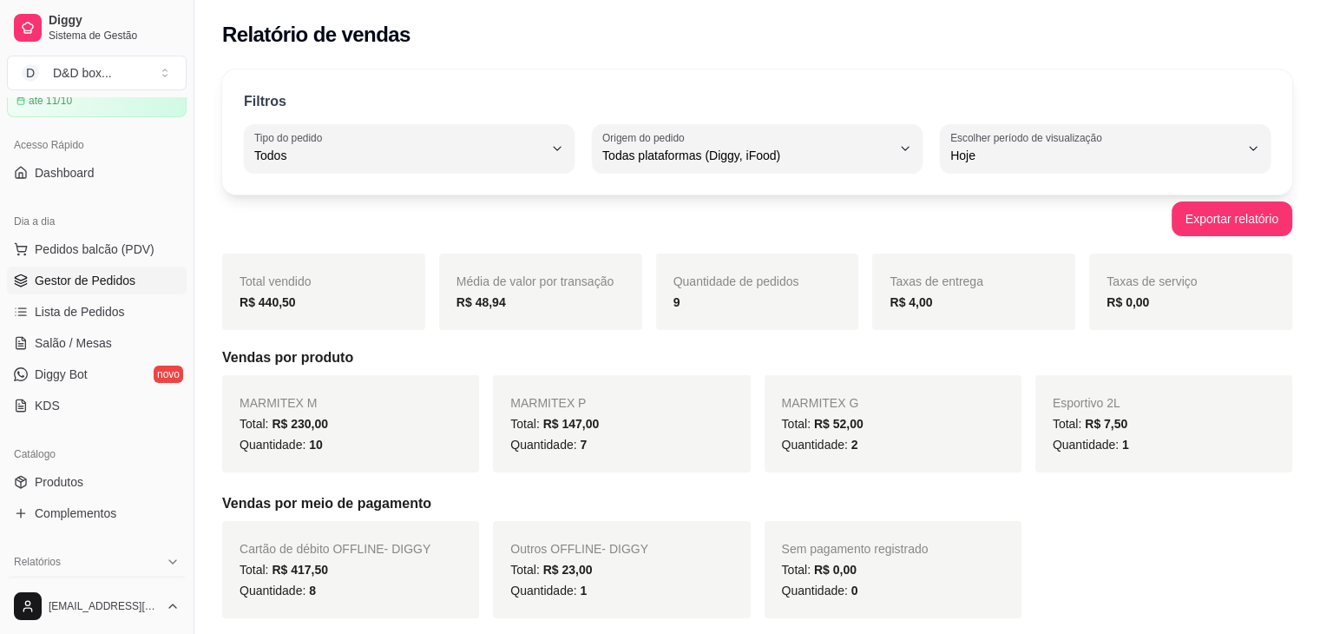
click at [79, 272] on span "Gestor de Pedidos" at bounding box center [85, 280] width 101 height 17
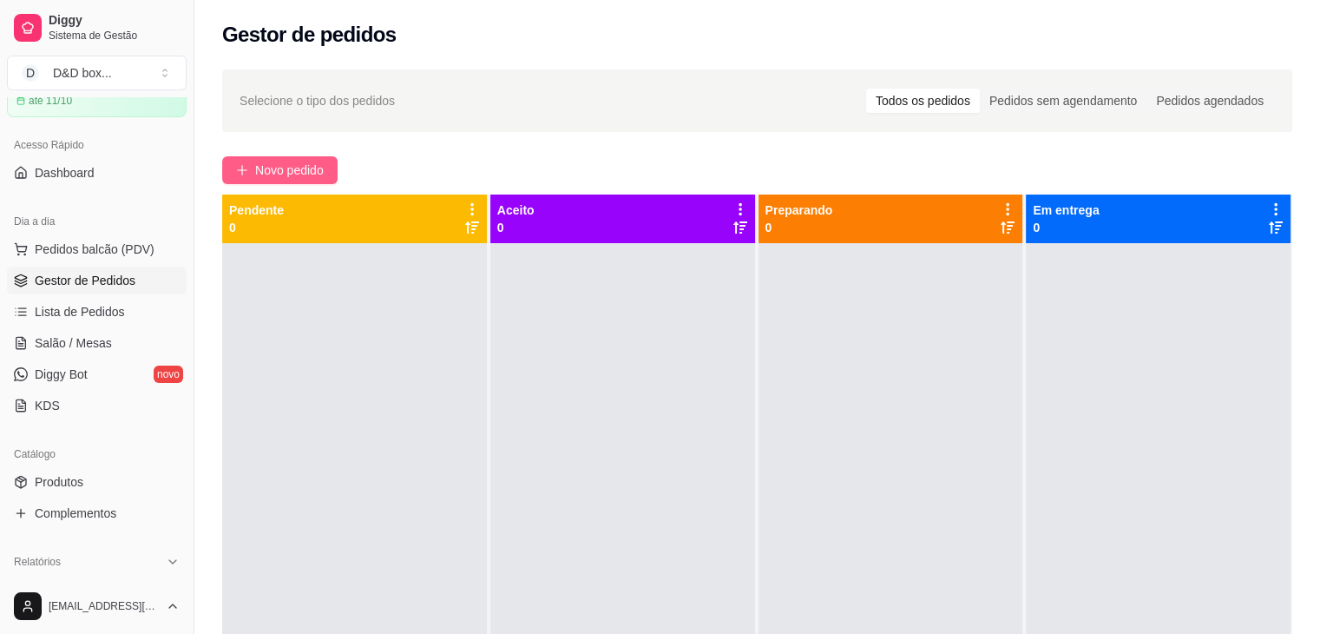
click at [282, 161] on span "Novo pedido" at bounding box center [289, 170] width 69 height 19
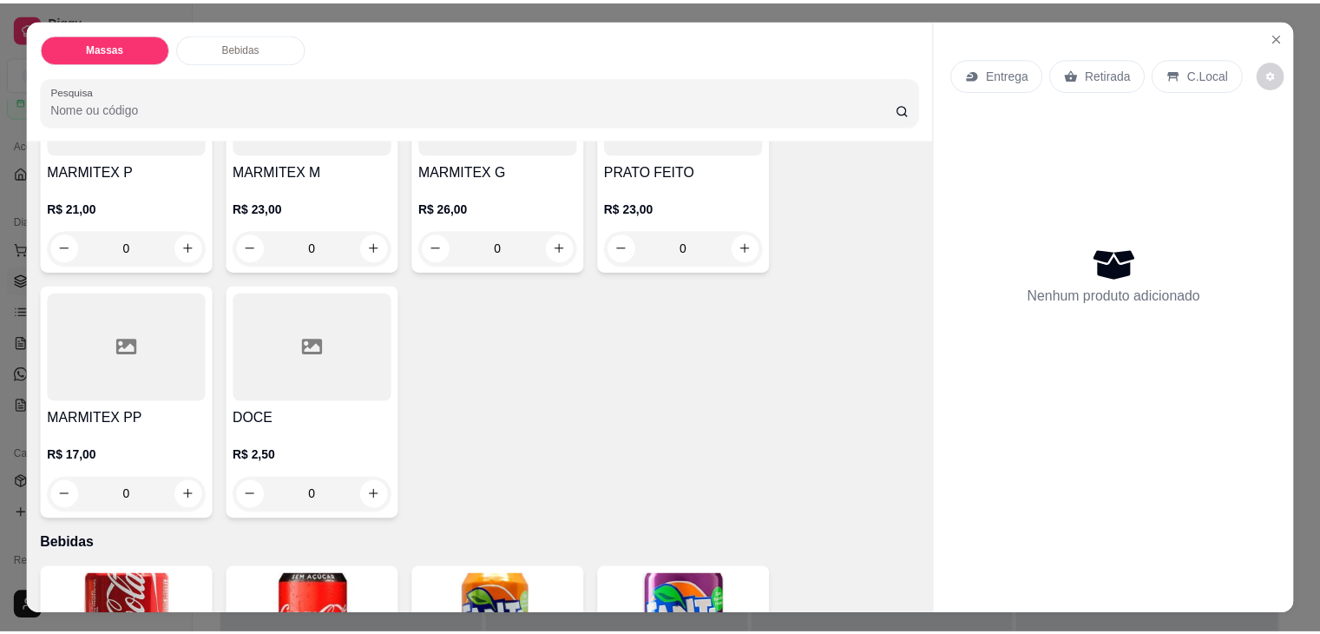
scroll to position [174, 0]
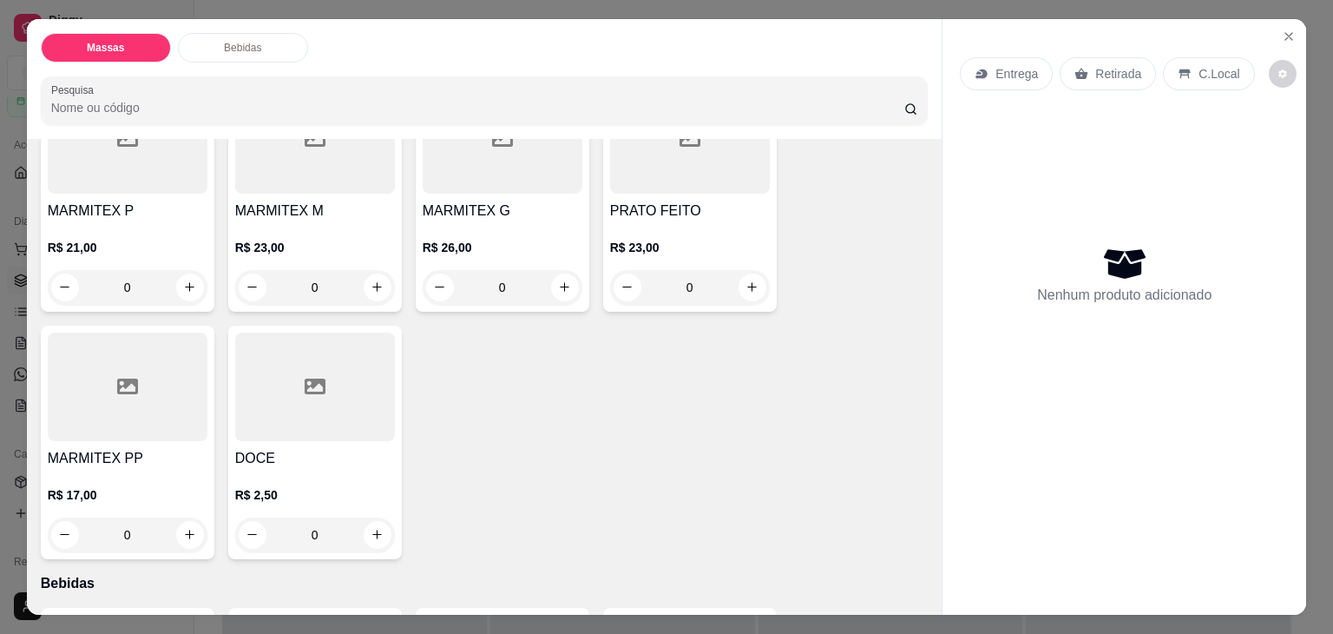
click at [491, 221] on div "R$ 26,00 0" at bounding box center [503, 262] width 160 height 83
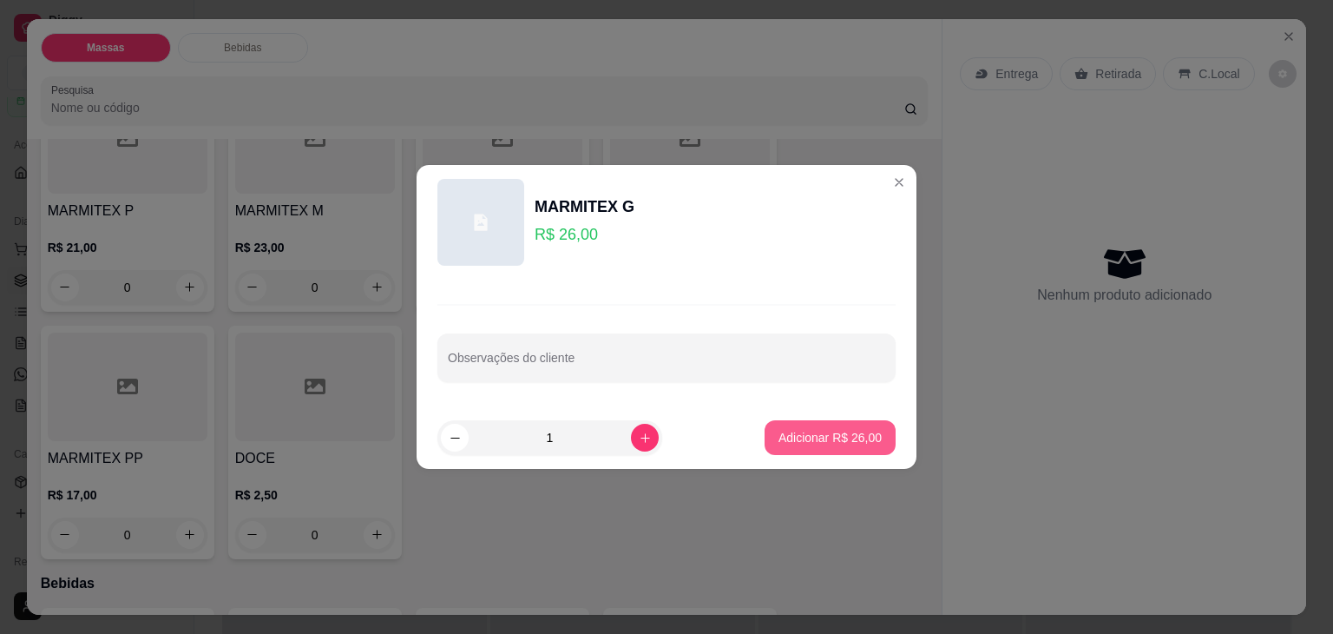
click at [783, 431] on p "Adicionar R$ 26,00" at bounding box center [829, 437] width 103 height 17
type input "1"
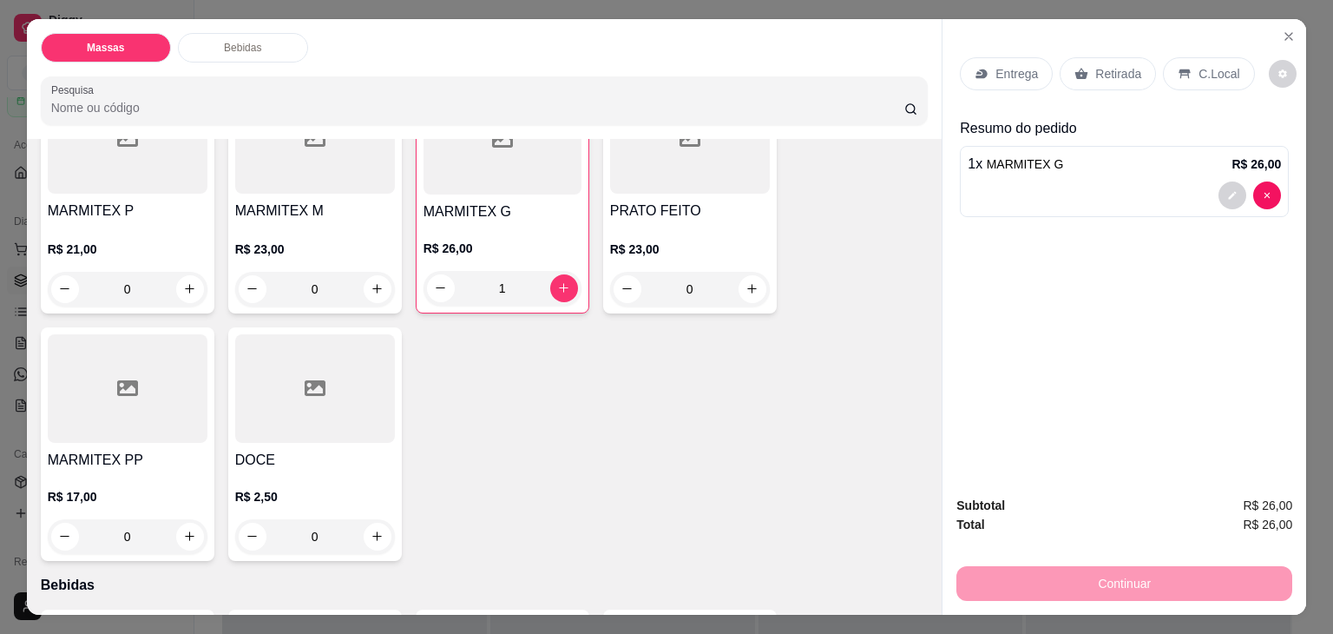
click at [1104, 65] on p "Retirada" at bounding box center [1118, 73] width 46 height 17
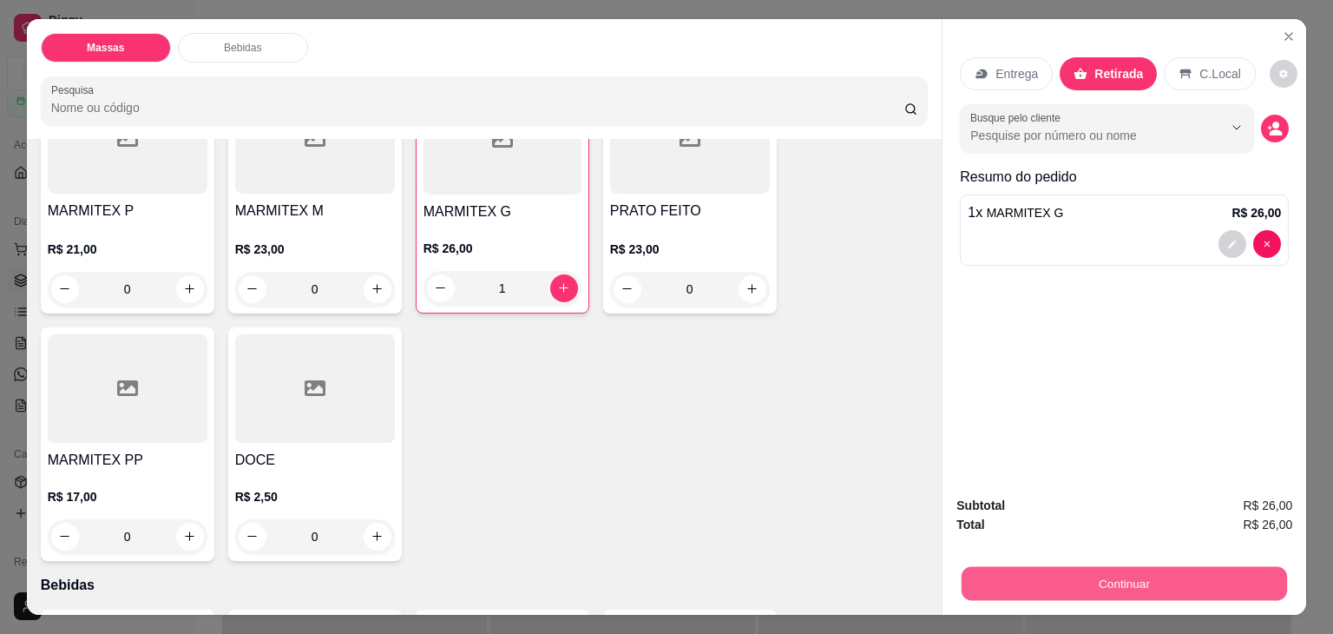
click at [1085, 574] on button "Continuar" at bounding box center [1124, 584] width 325 height 34
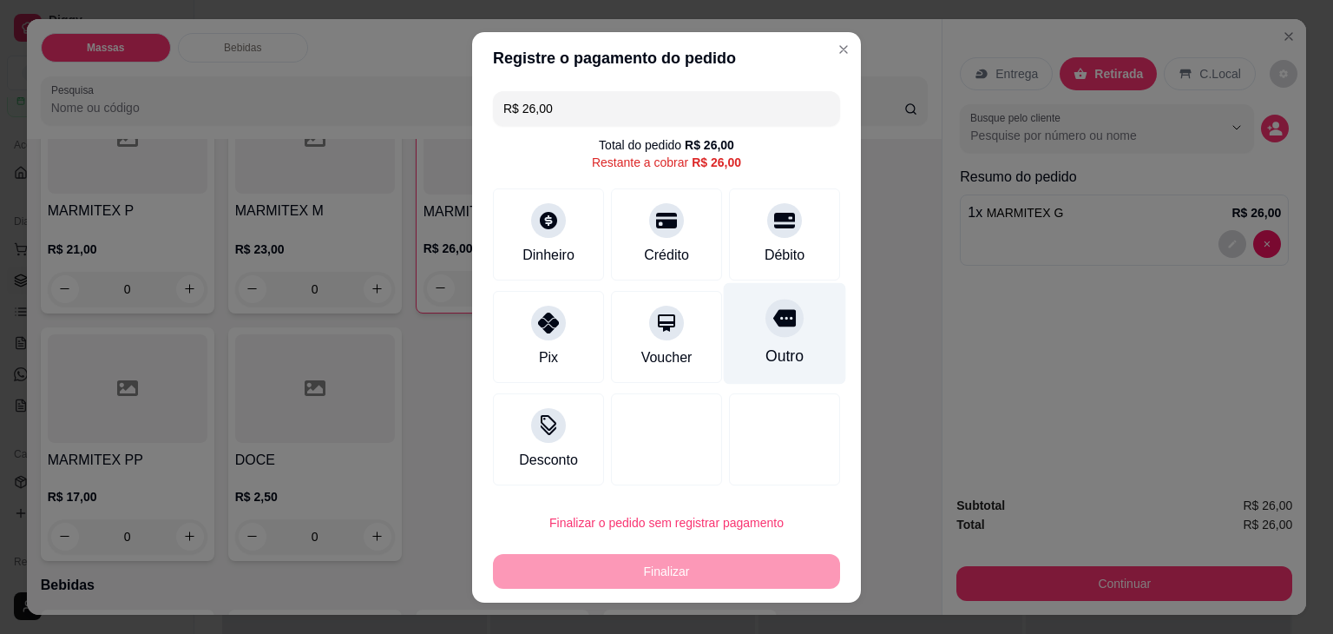
drag, startPoint x: 791, startPoint y: 237, endPoint x: 786, endPoint y: 338, distance: 101.6
click at [791, 240] on div "Débito" at bounding box center [784, 234] width 111 height 92
type input "R$ 0,00"
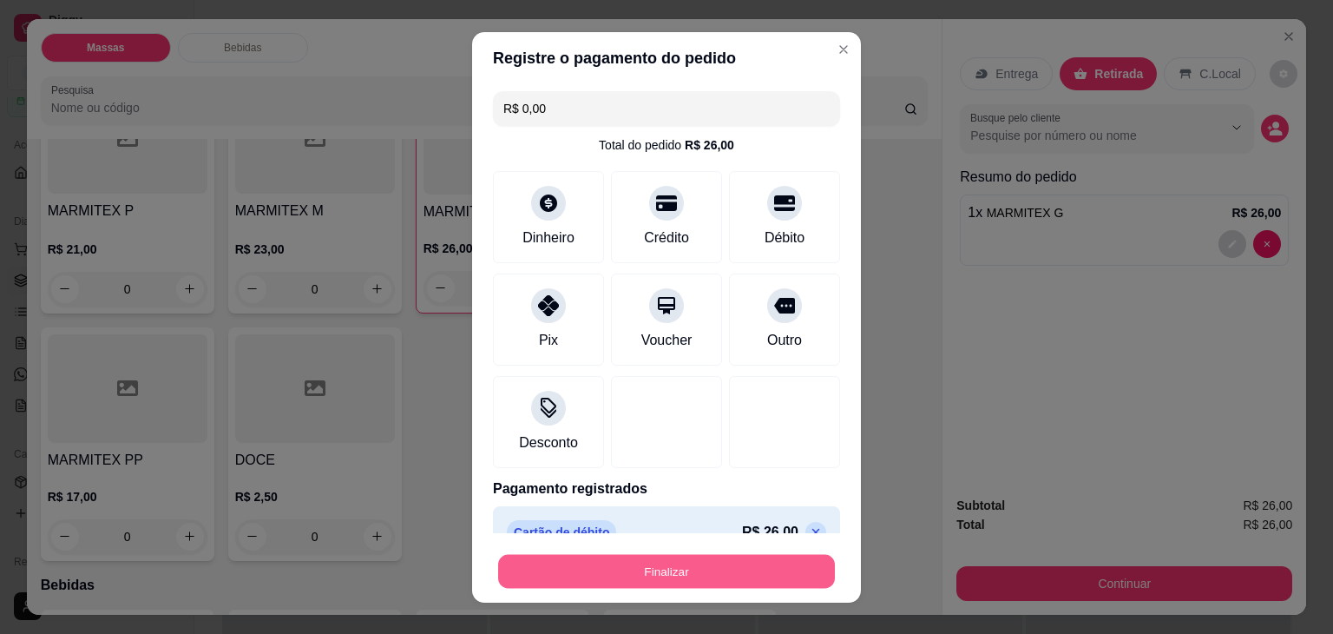
click at [743, 559] on button "Finalizar" at bounding box center [666, 571] width 337 height 34
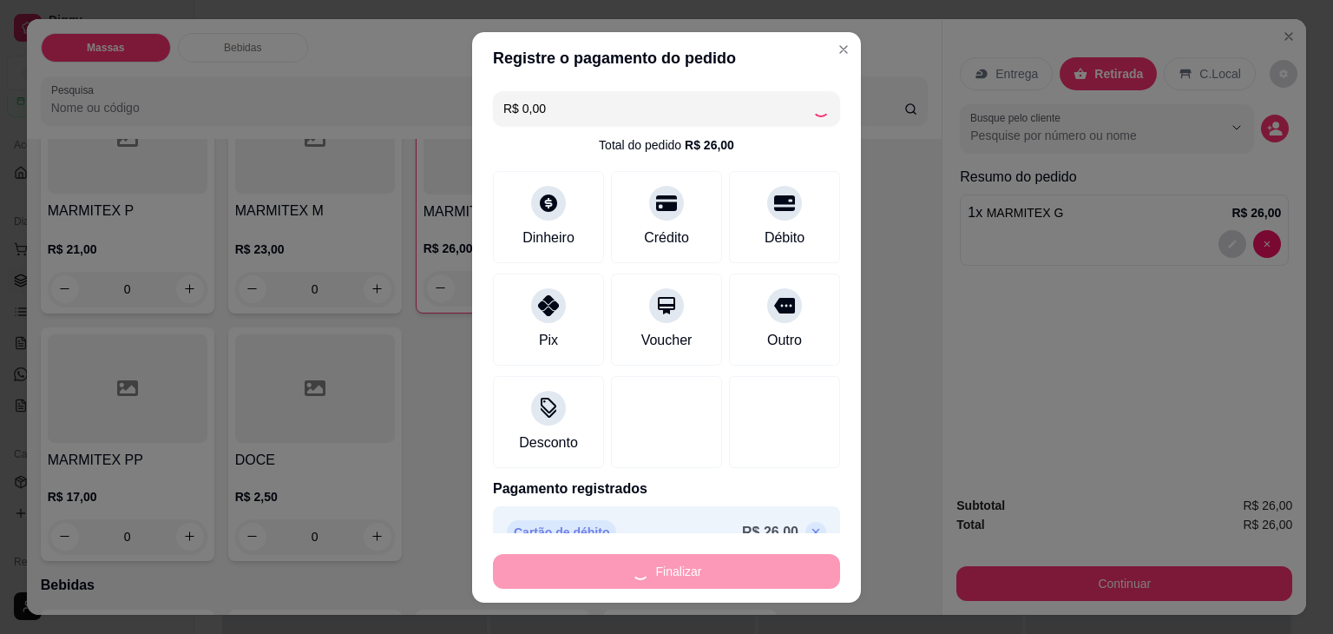
type input "0"
type input "-R$ 26,00"
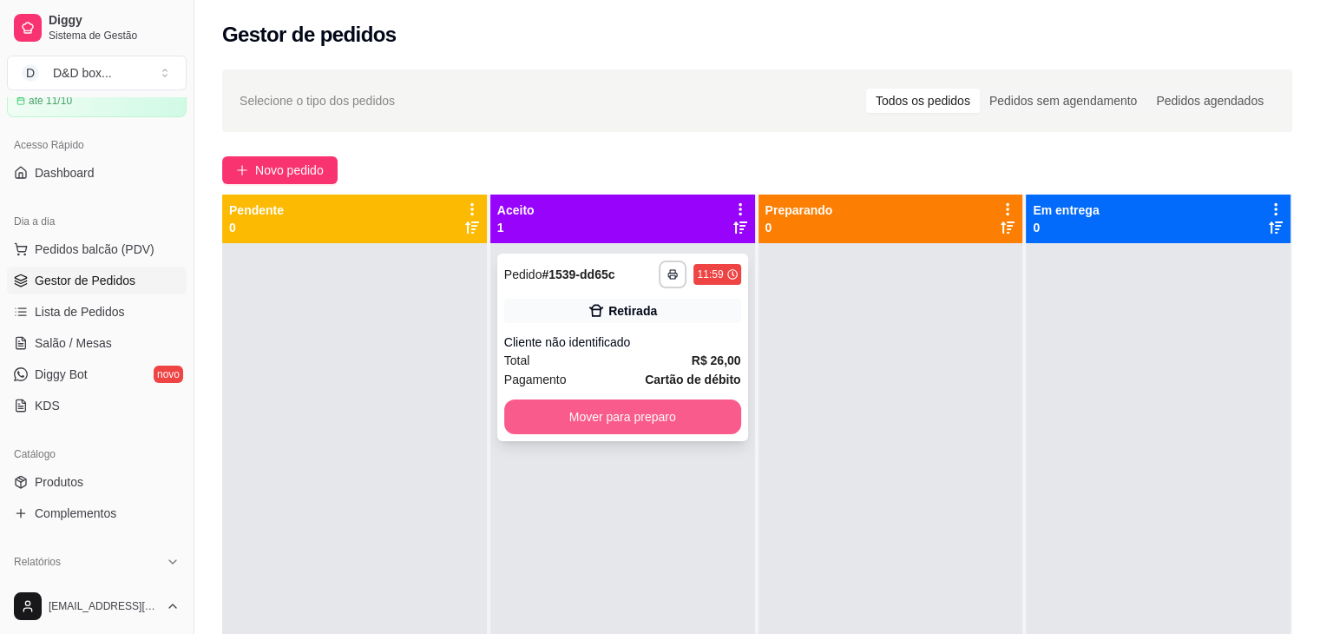
click at [703, 417] on button "Mover para preparo" at bounding box center [622, 416] width 237 height 35
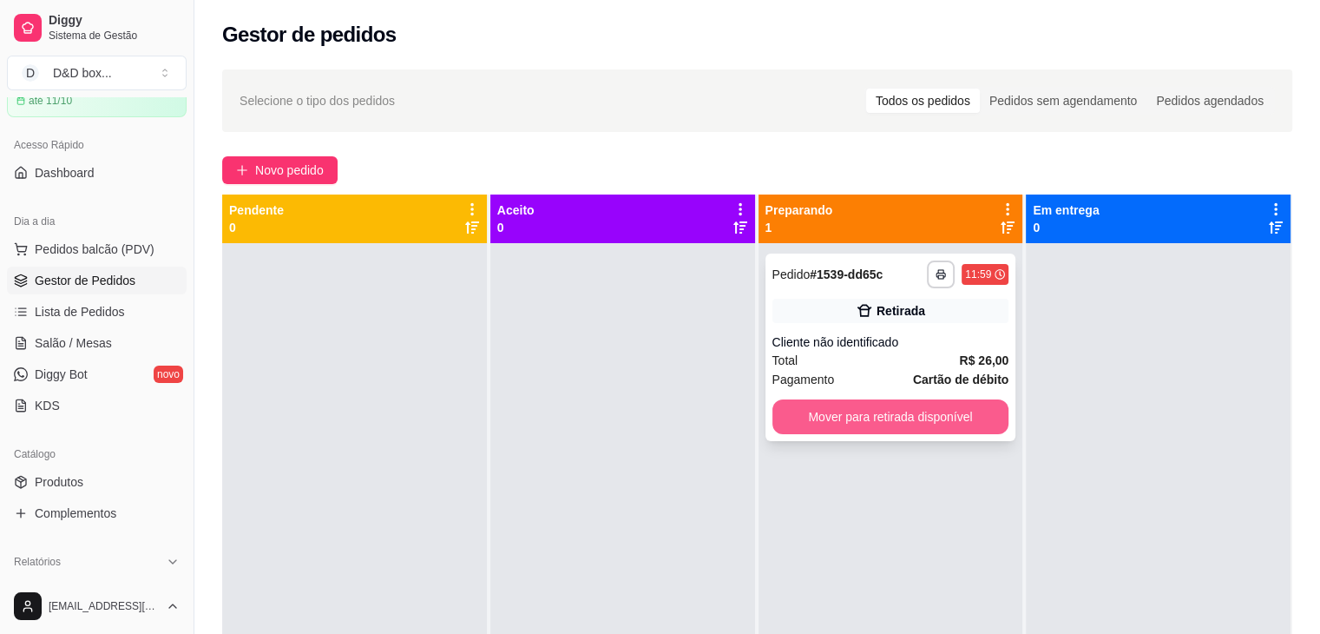
click at [809, 407] on button "Mover para retirada disponível" at bounding box center [890, 416] width 237 height 35
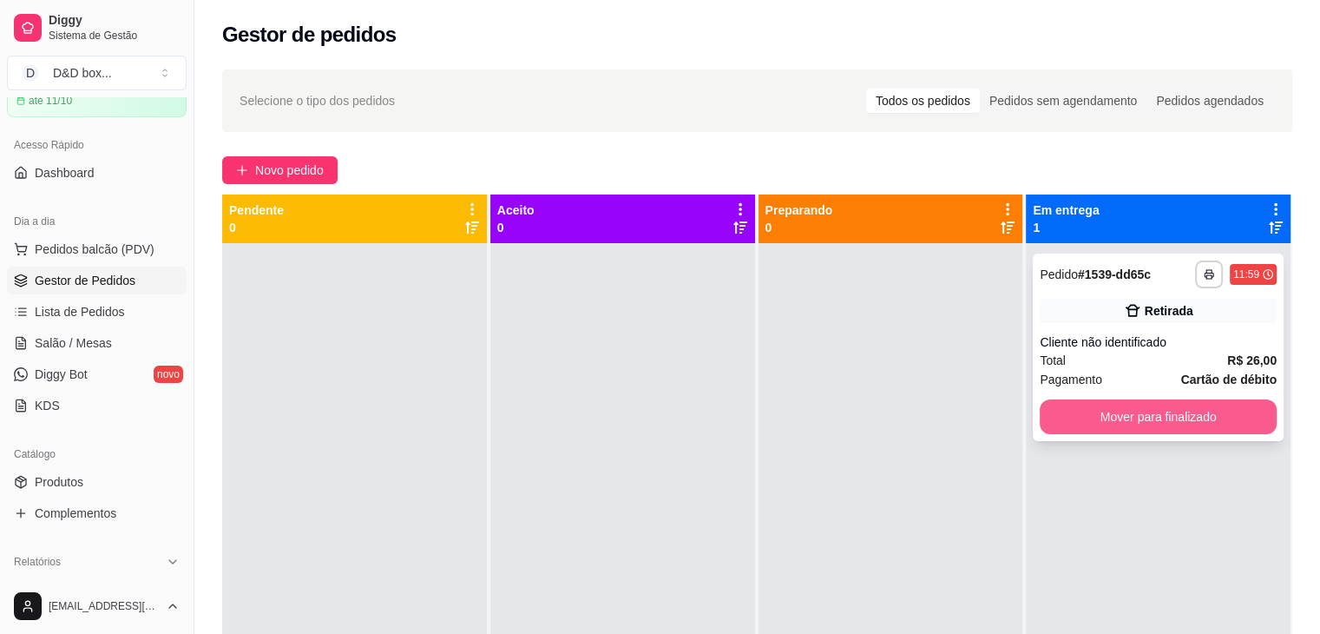
click at [1080, 417] on button "Mover para finalizado" at bounding box center [1158, 416] width 237 height 35
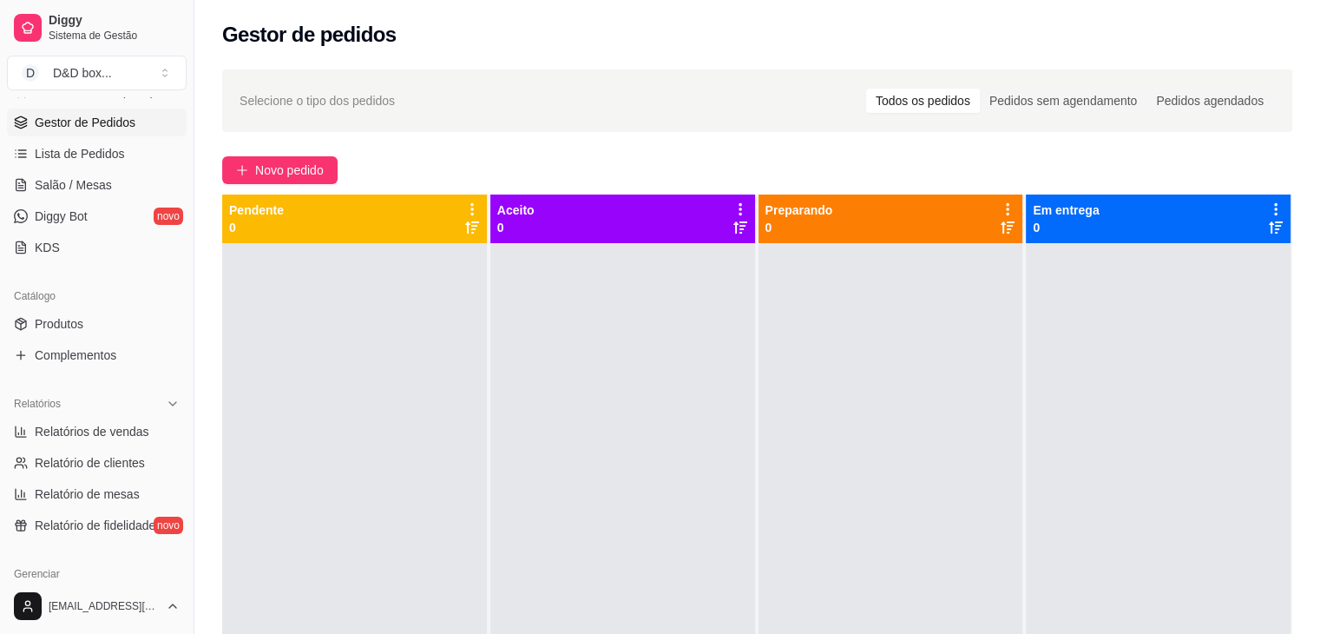
scroll to position [347, 0]
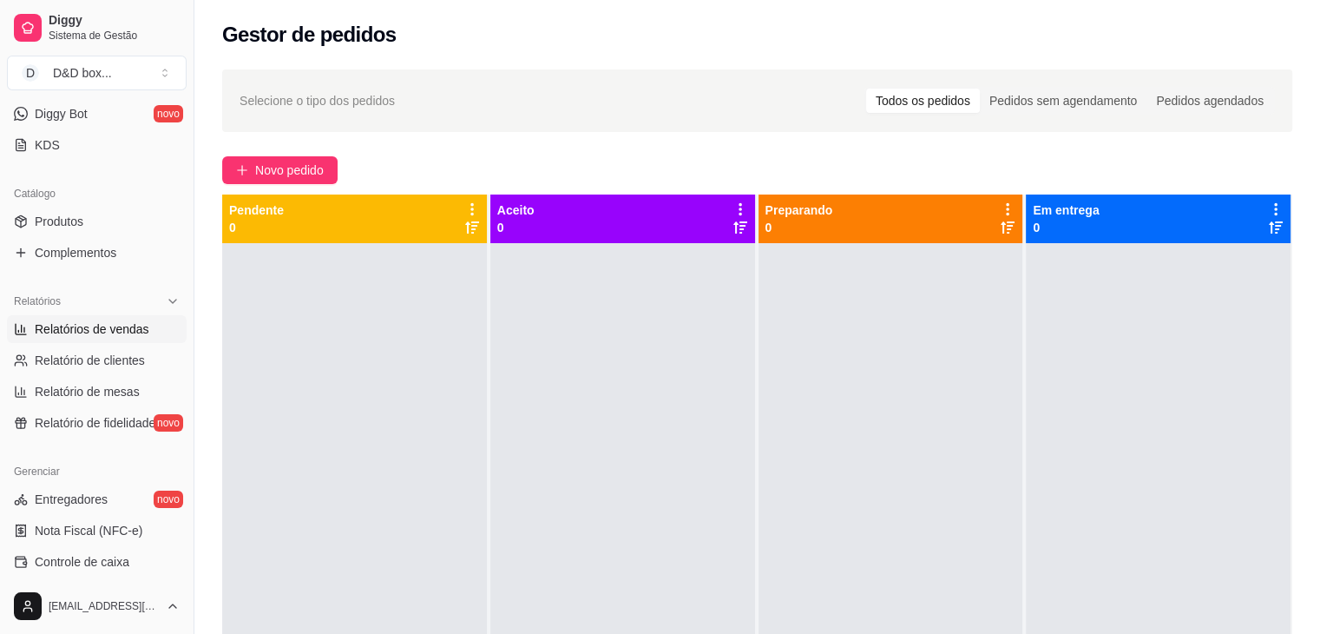
click at [119, 326] on span "Relatórios de vendas" at bounding box center [92, 328] width 115 height 17
select select "ALL"
select select "0"
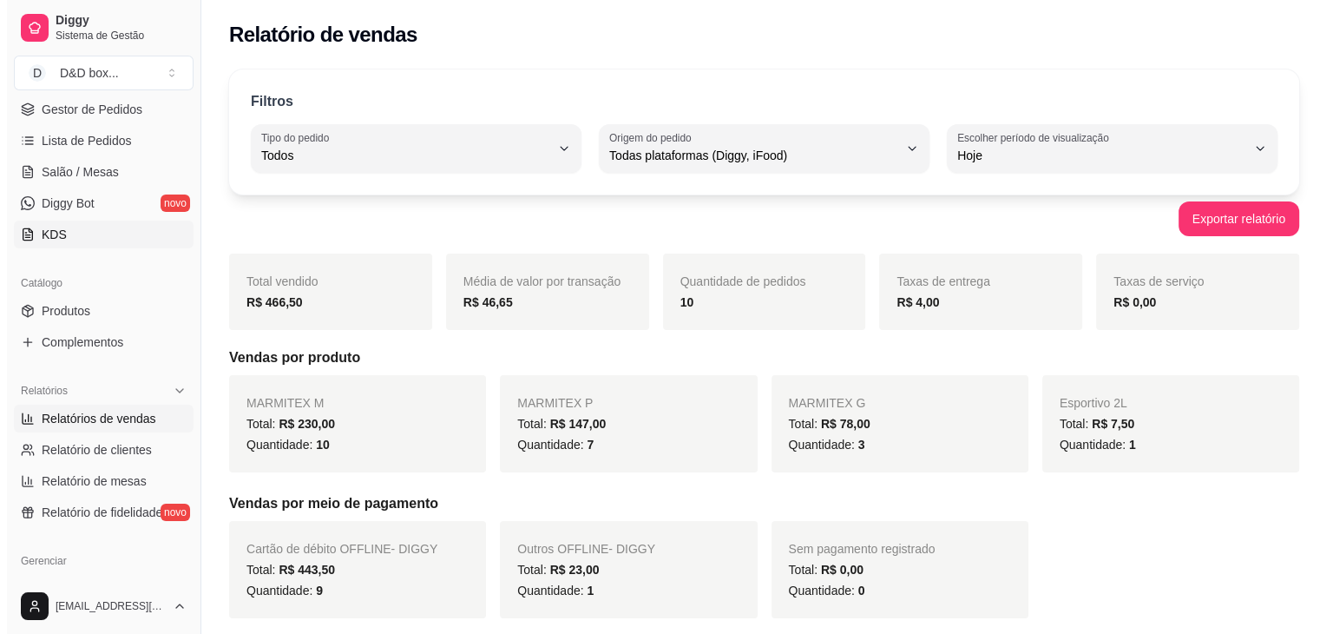
scroll to position [174, 0]
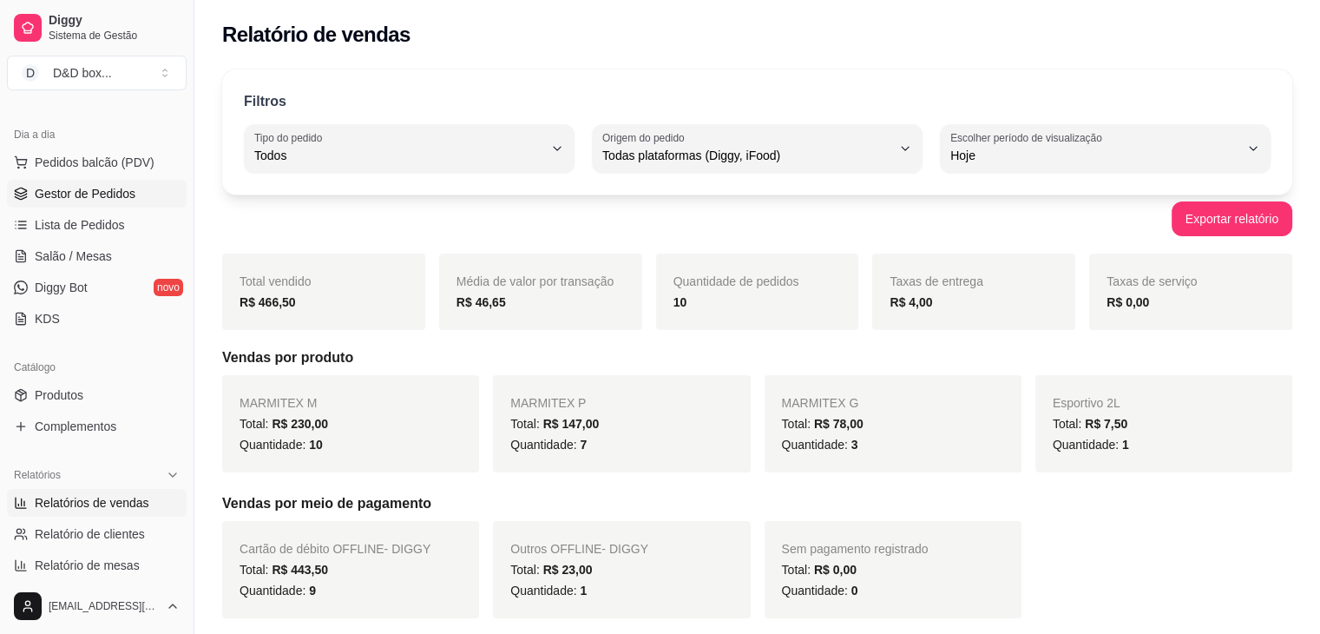
click at [109, 199] on span "Gestor de Pedidos" at bounding box center [85, 193] width 101 height 17
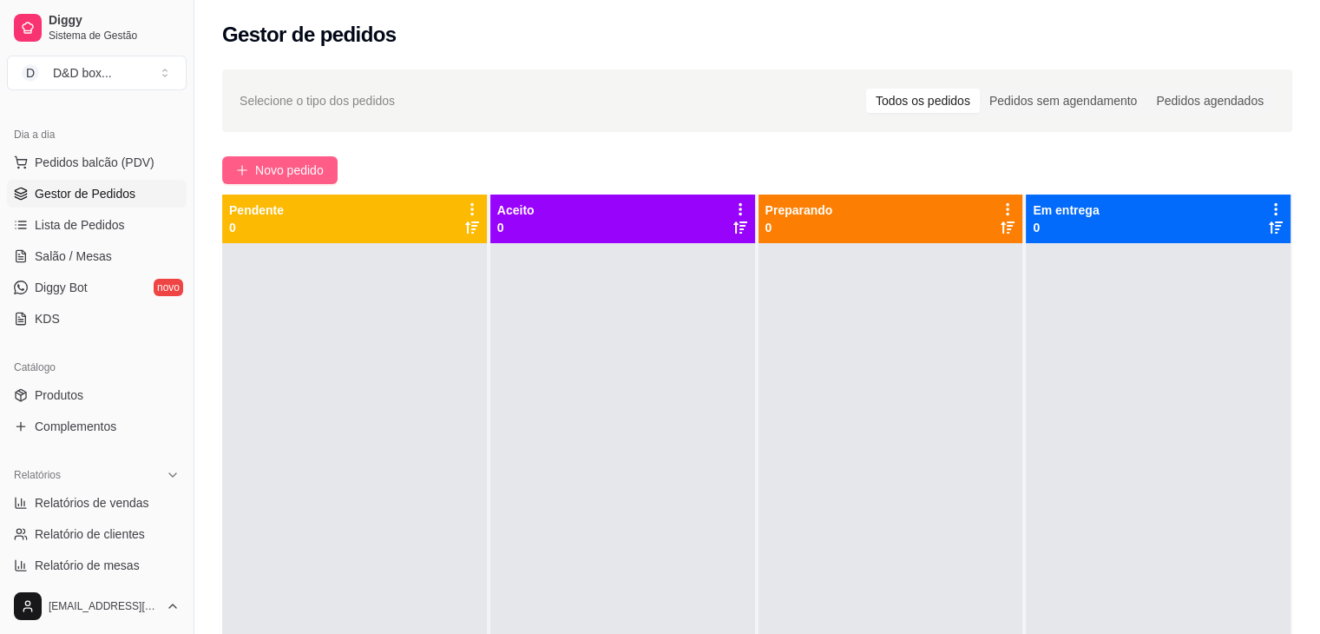
click at [305, 170] on span "Novo pedido" at bounding box center [289, 170] width 69 height 19
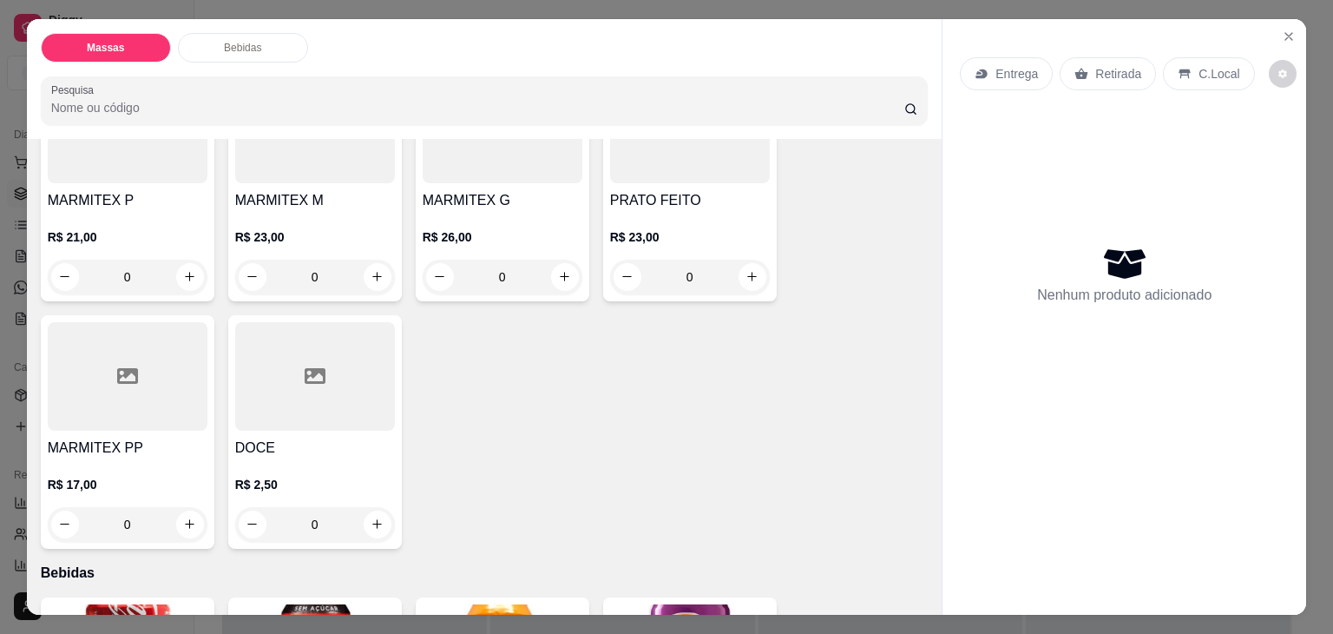
scroll to position [87, 0]
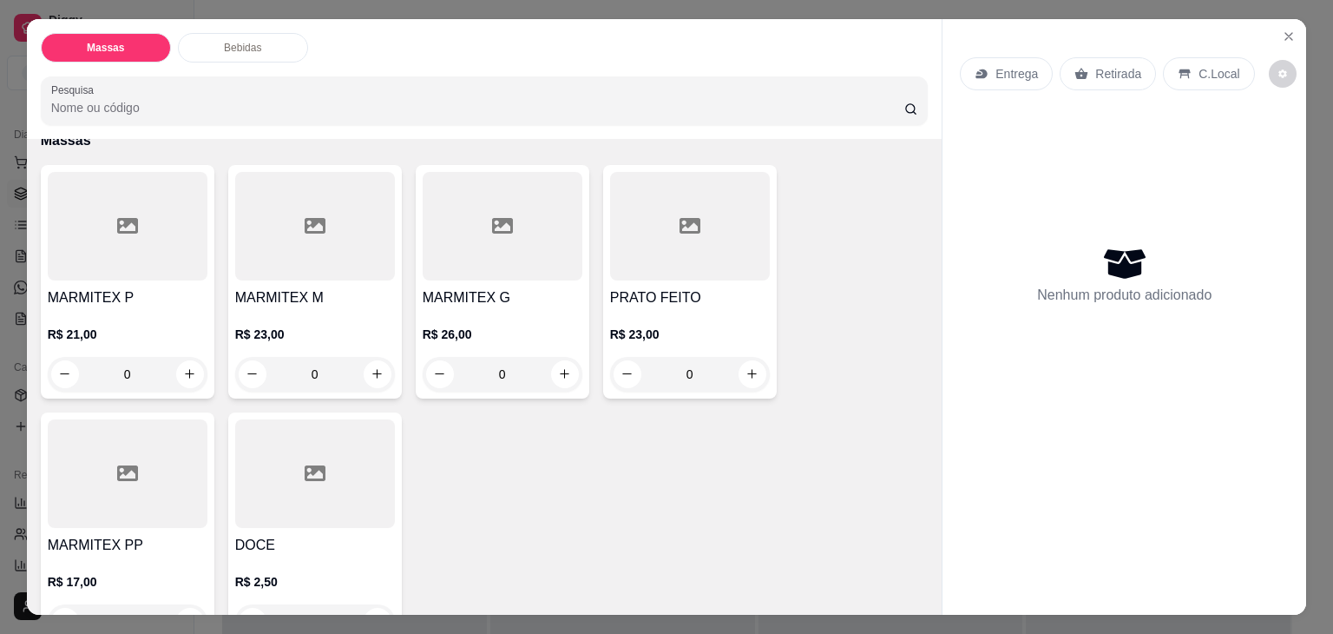
click at [358, 308] on div "R$ 23,00 0" at bounding box center [315, 349] width 160 height 83
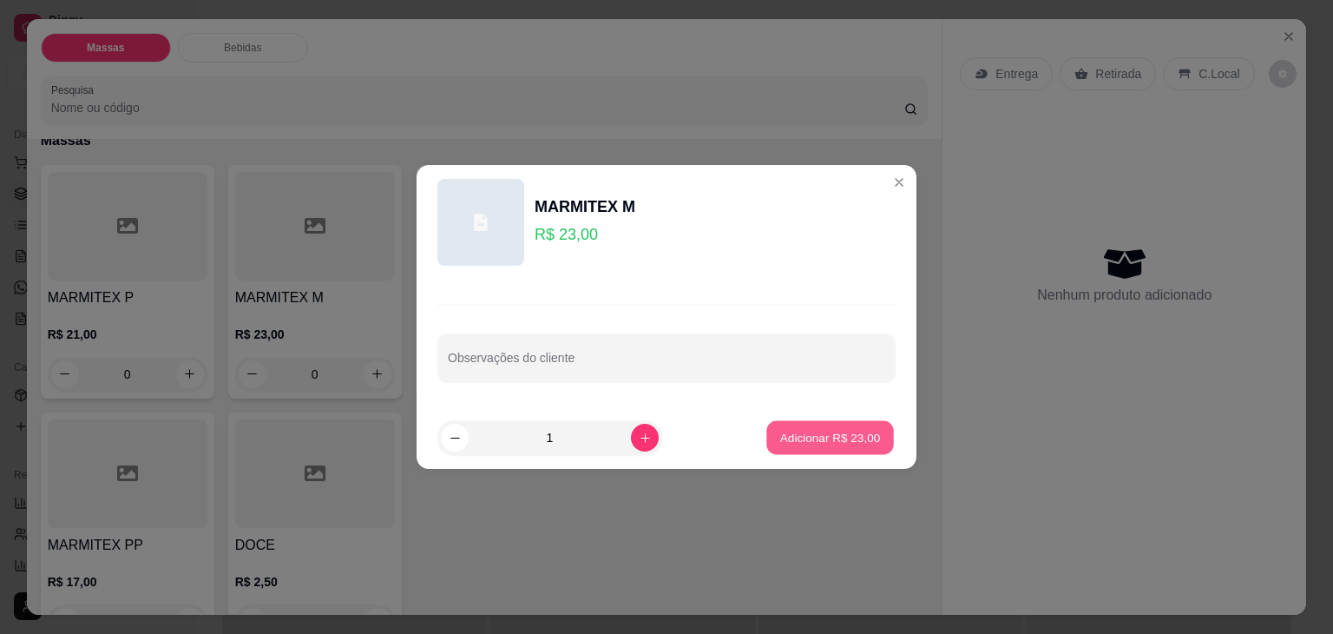
click at [780, 431] on p "Adicionar R$ 23,00" at bounding box center [830, 437] width 101 height 16
type input "1"
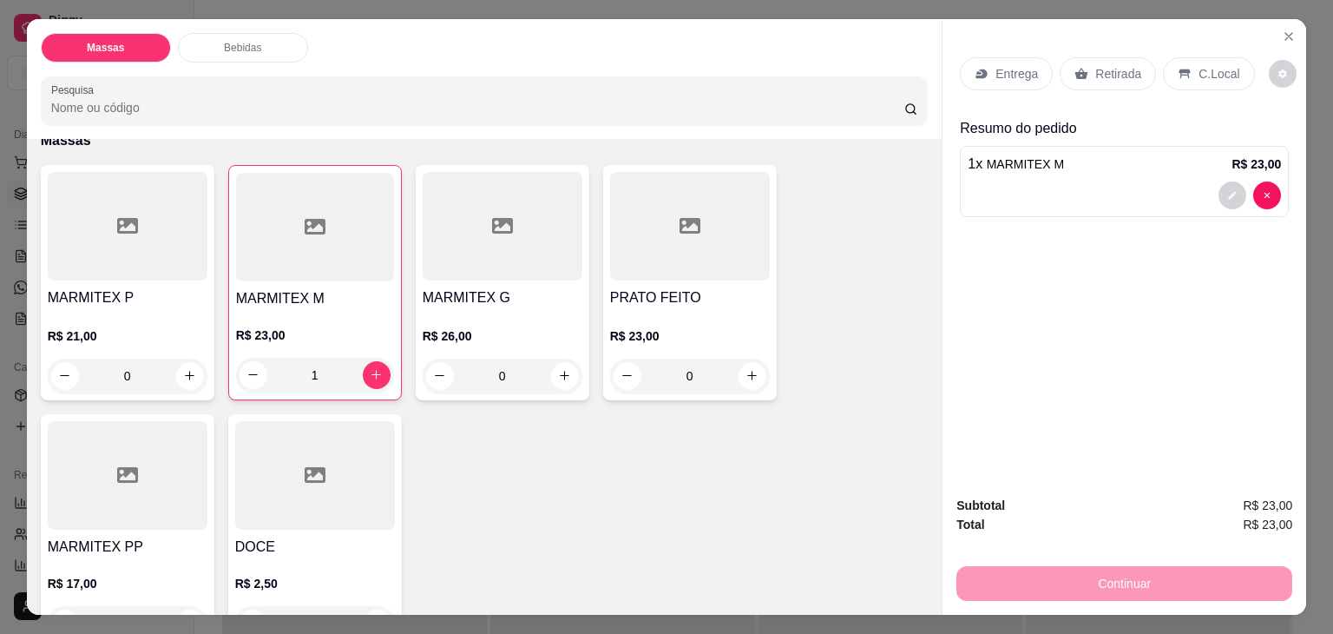
click at [1095, 68] on p "Retirada" at bounding box center [1118, 73] width 46 height 17
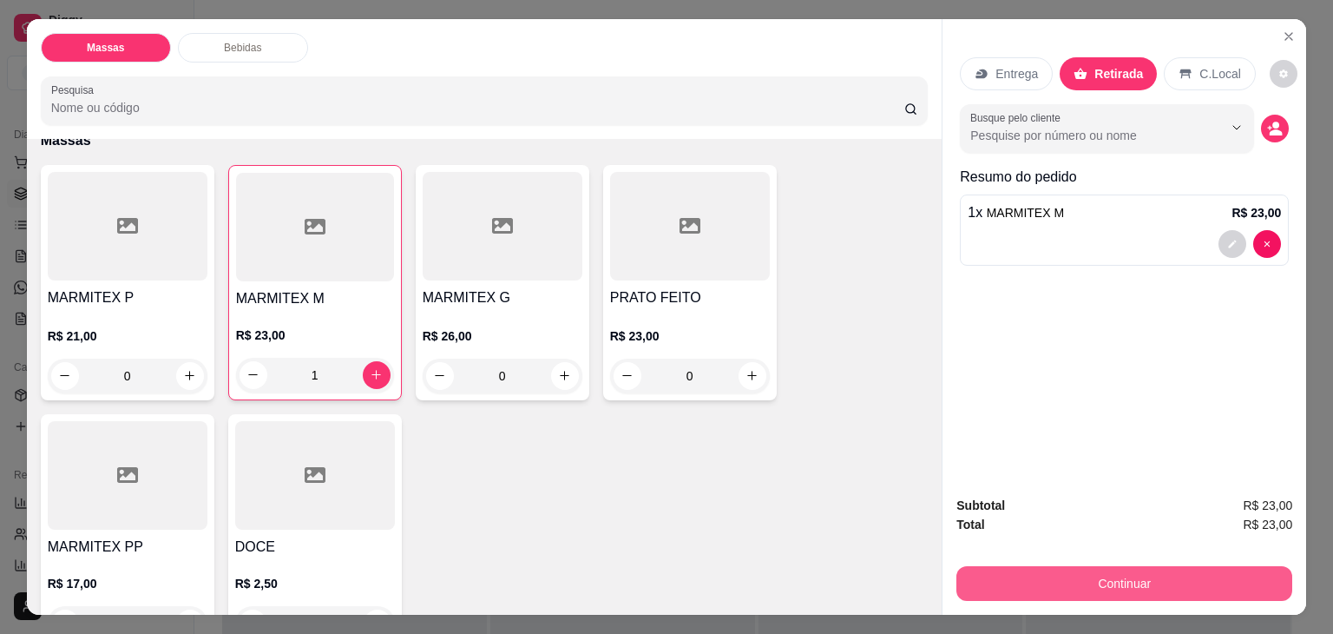
click at [1092, 576] on button "Continuar" at bounding box center [1124, 583] width 336 height 35
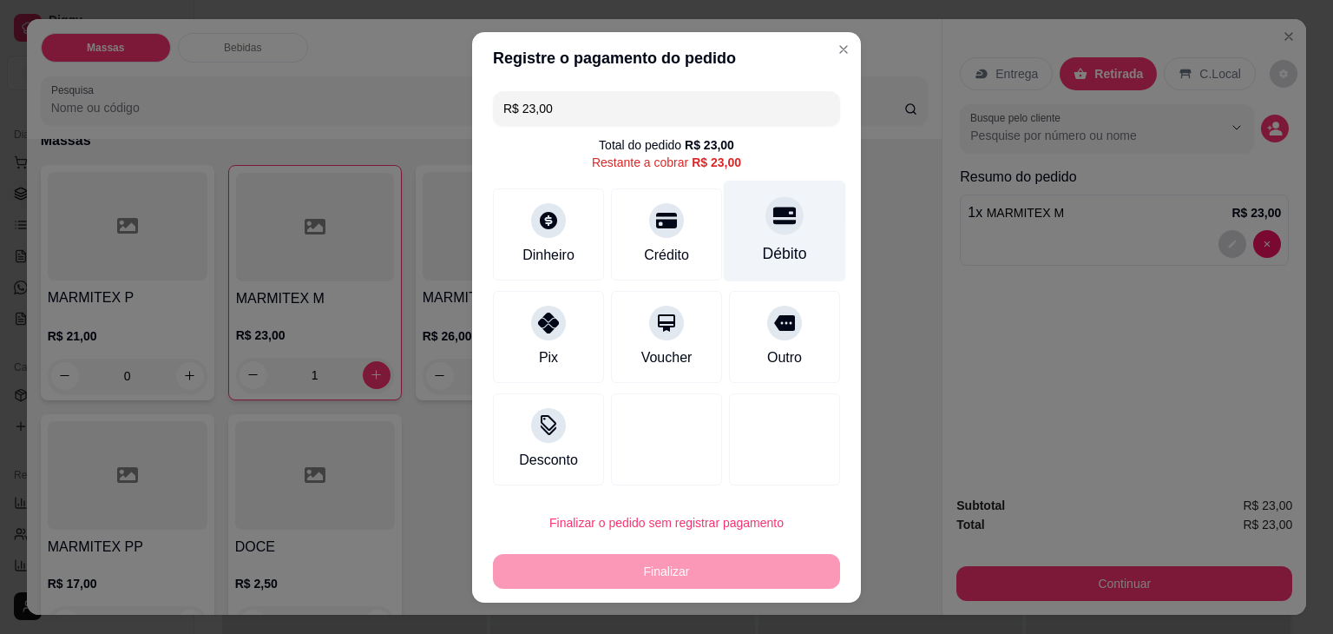
drag, startPoint x: 742, startPoint y: 238, endPoint x: 733, endPoint y: 358, distance: 120.9
click at [743, 240] on div "Débito" at bounding box center [785, 231] width 122 height 102
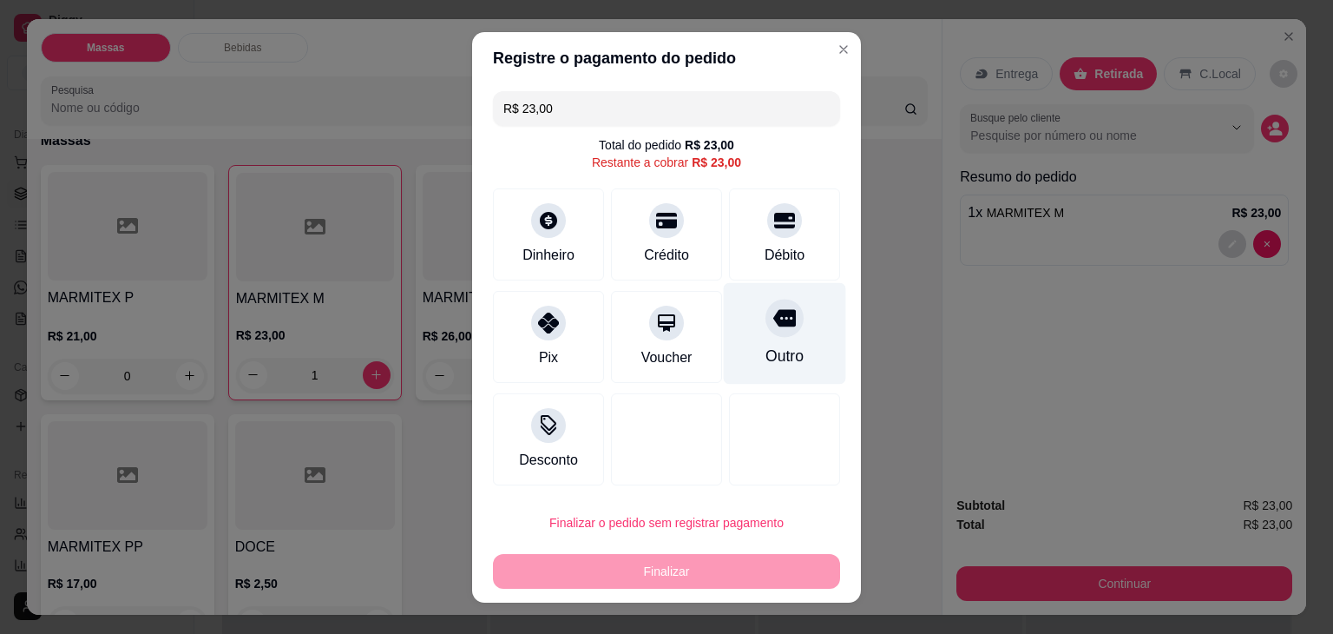
type input "R$ 0,00"
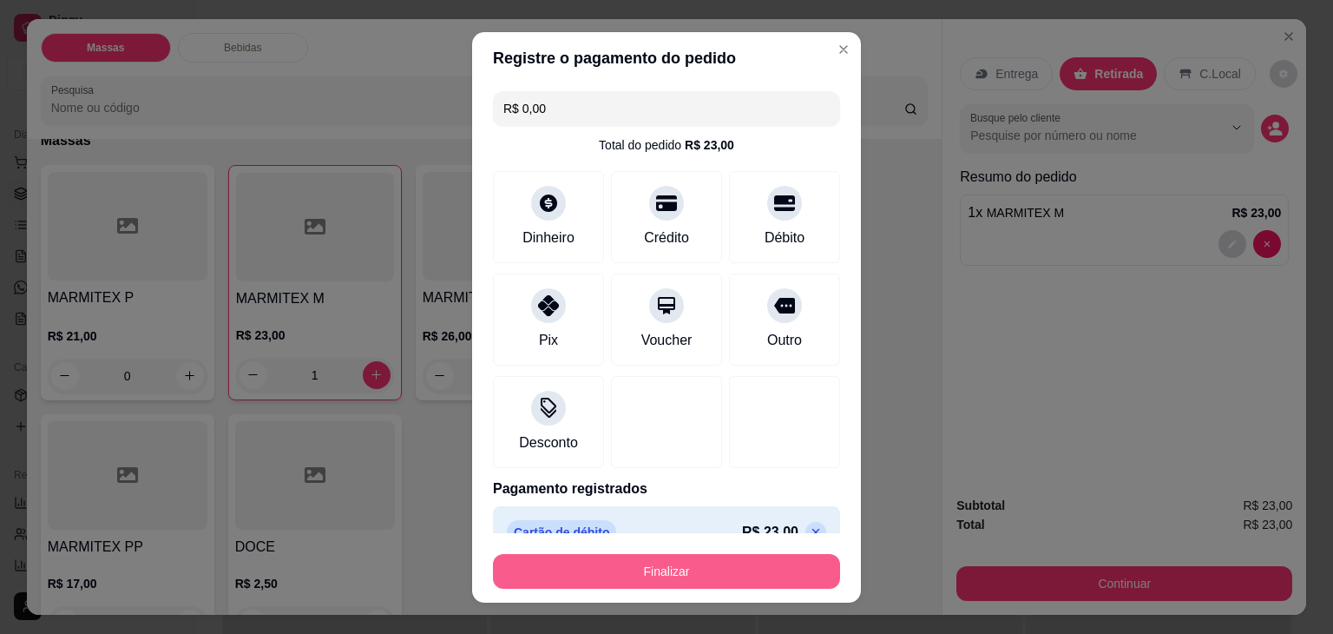
click at [698, 567] on button "Finalizar" at bounding box center [666, 571] width 347 height 35
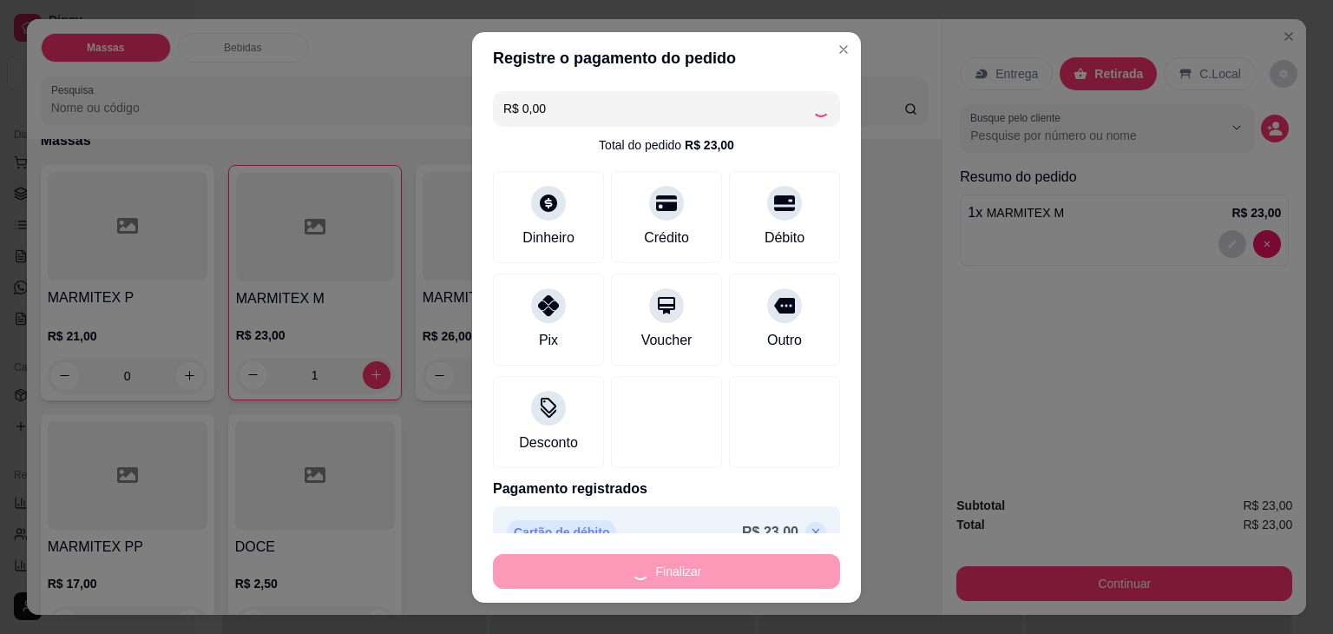
type input "0"
type input "-R$ 23,00"
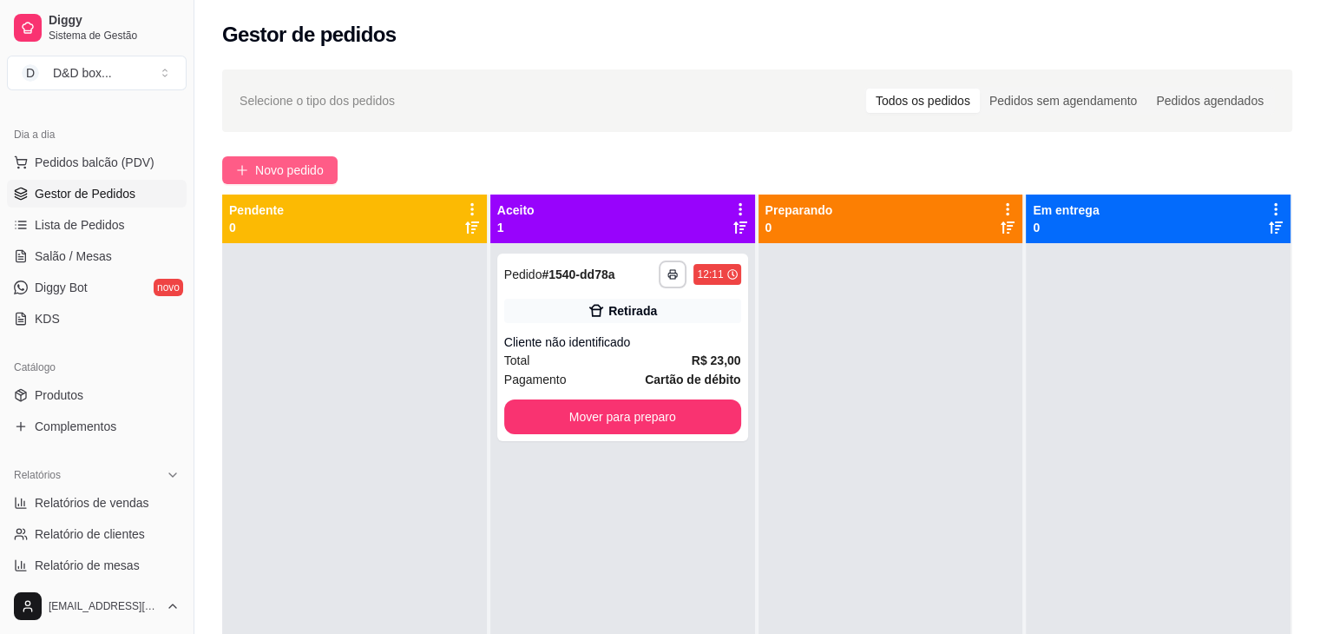
click at [270, 167] on span "Novo pedido" at bounding box center [289, 170] width 69 height 19
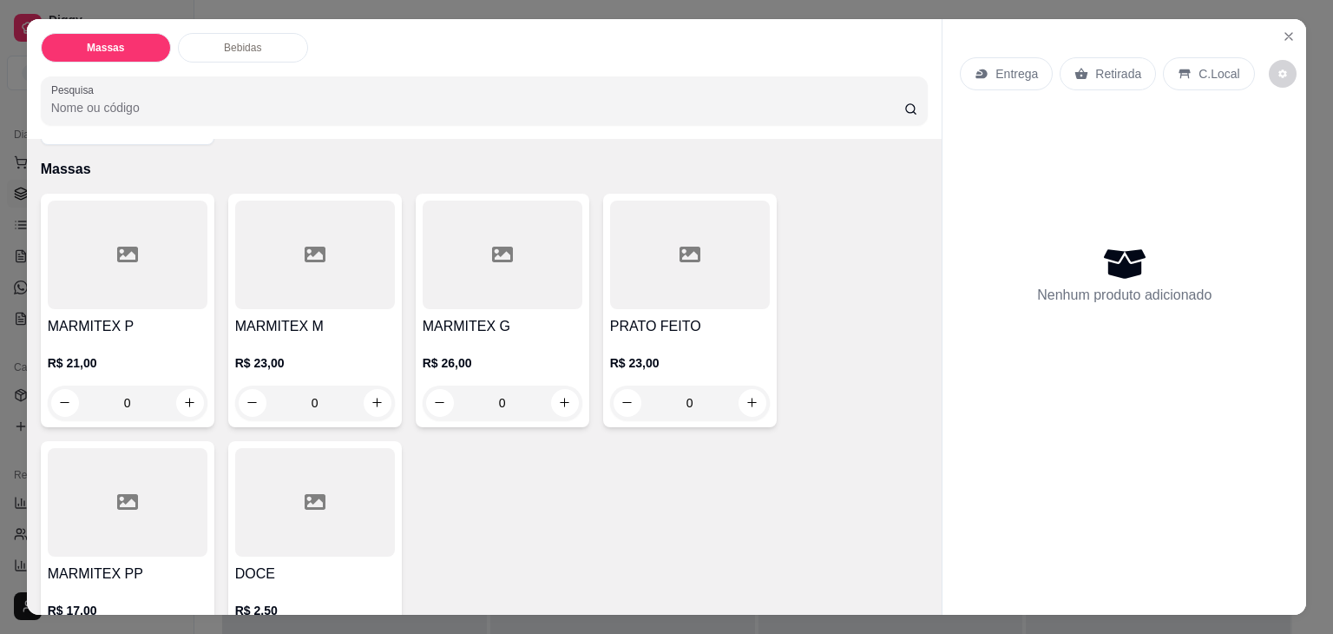
scroll to position [174, 0]
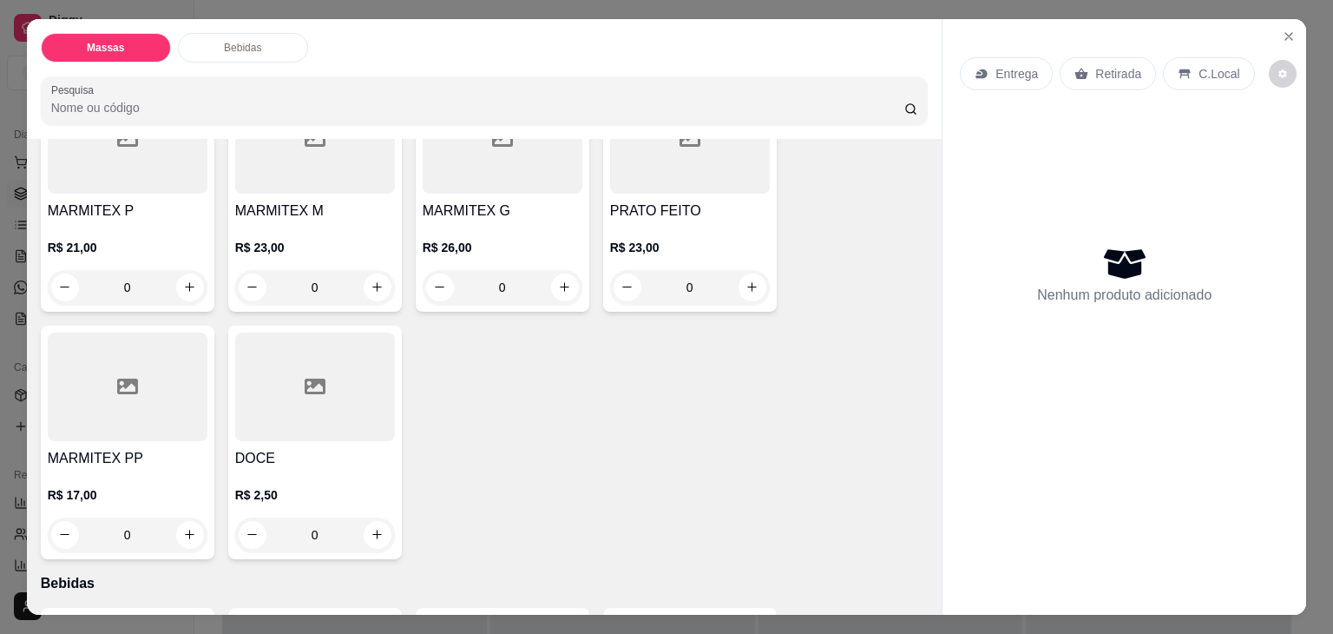
click at [473, 240] on p "R$ 26,00" at bounding box center [503, 247] width 160 height 17
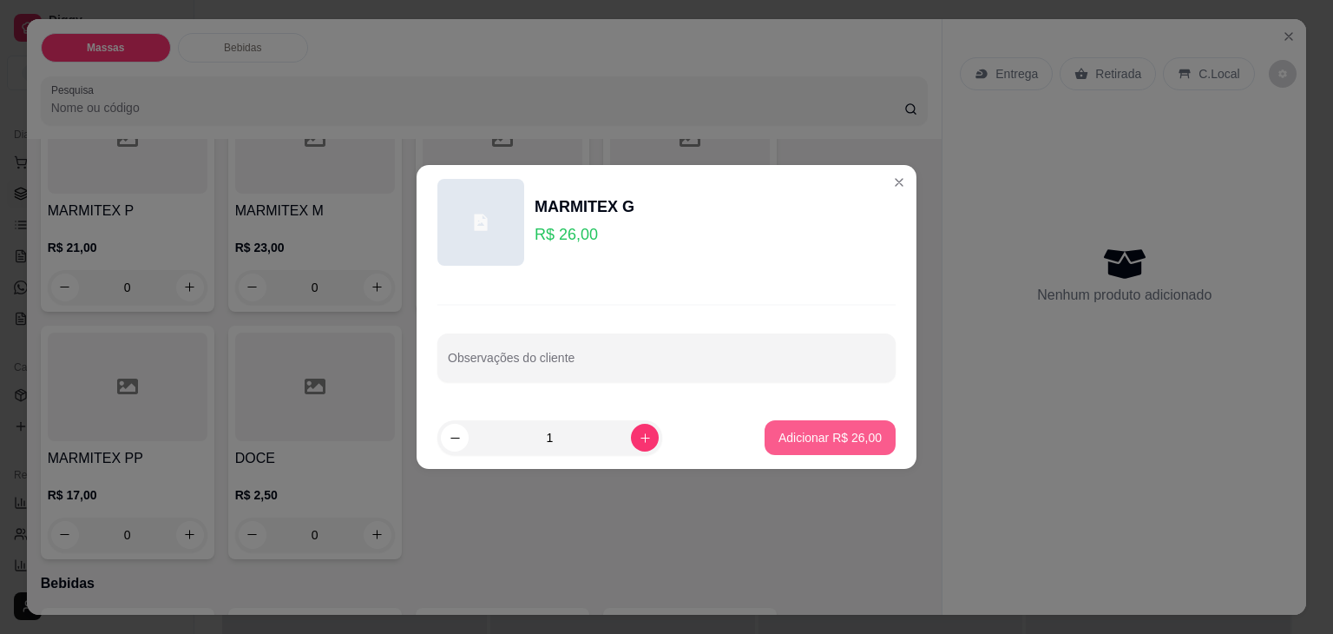
click at [789, 449] on button "Adicionar R$ 26,00" at bounding box center [830, 437] width 131 height 35
type input "1"
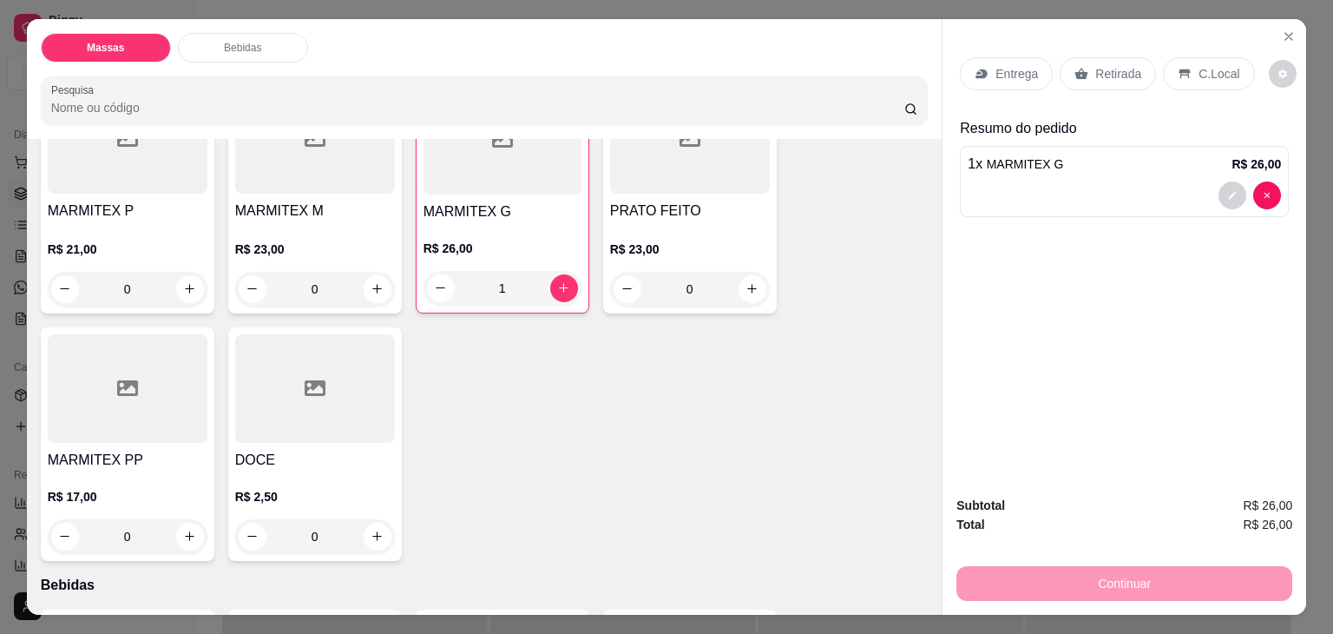
drag, startPoint x: 1087, startPoint y: 64, endPoint x: 1086, endPoint y: 74, distance: 9.6
click at [1095, 65] on p "Retirada" at bounding box center [1118, 73] width 46 height 17
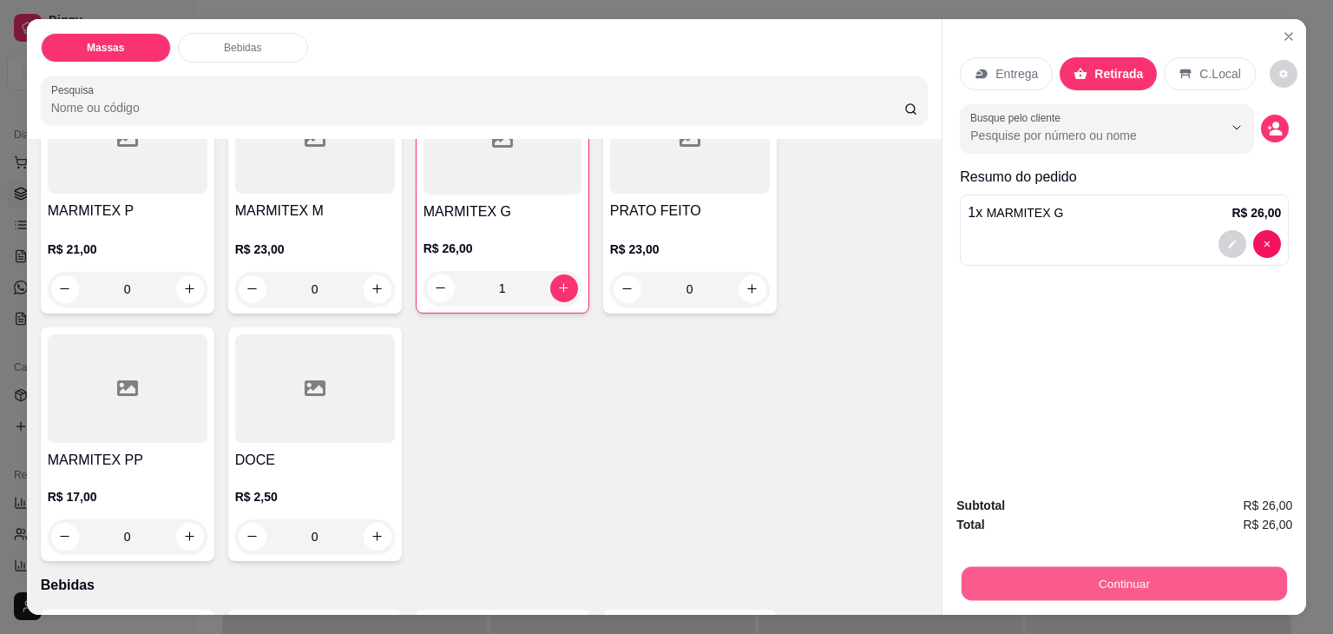
click at [962, 574] on button "Continuar" at bounding box center [1124, 584] width 325 height 34
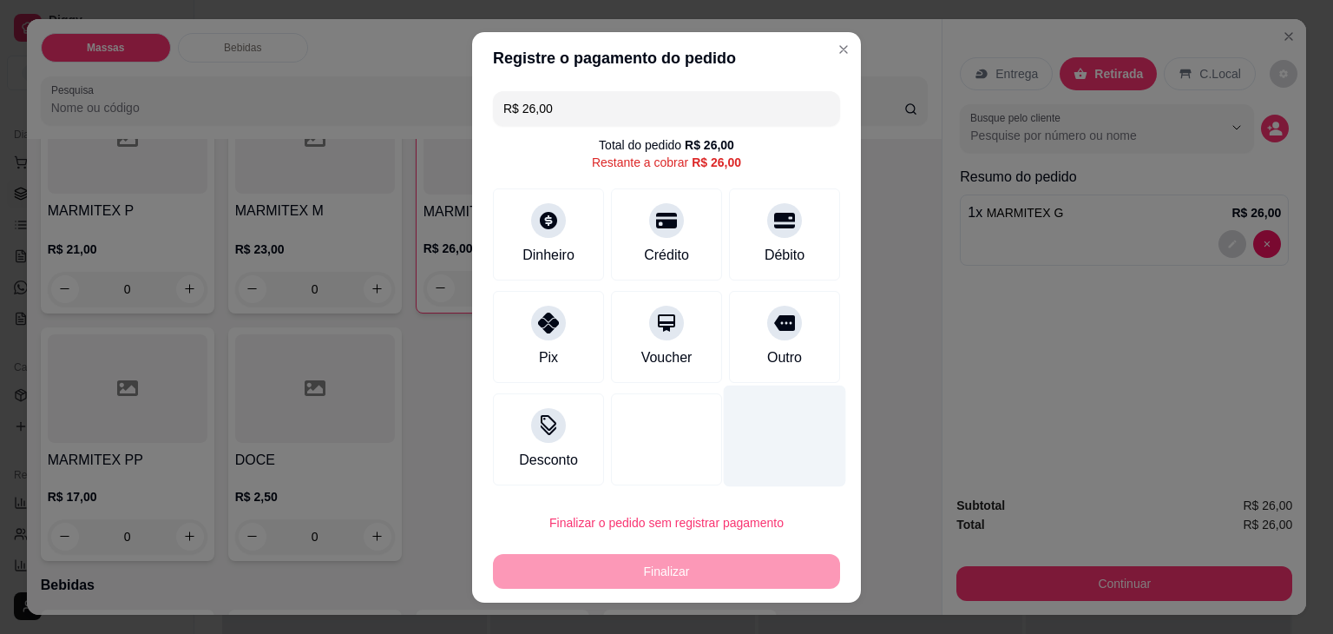
drag, startPoint x: 749, startPoint y: 238, endPoint x: 712, endPoint y: 448, distance: 213.3
click at [750, 243] on div "Débito" at bounding box center [784, 234] width 111 height 92
type input "R$ 0,00"
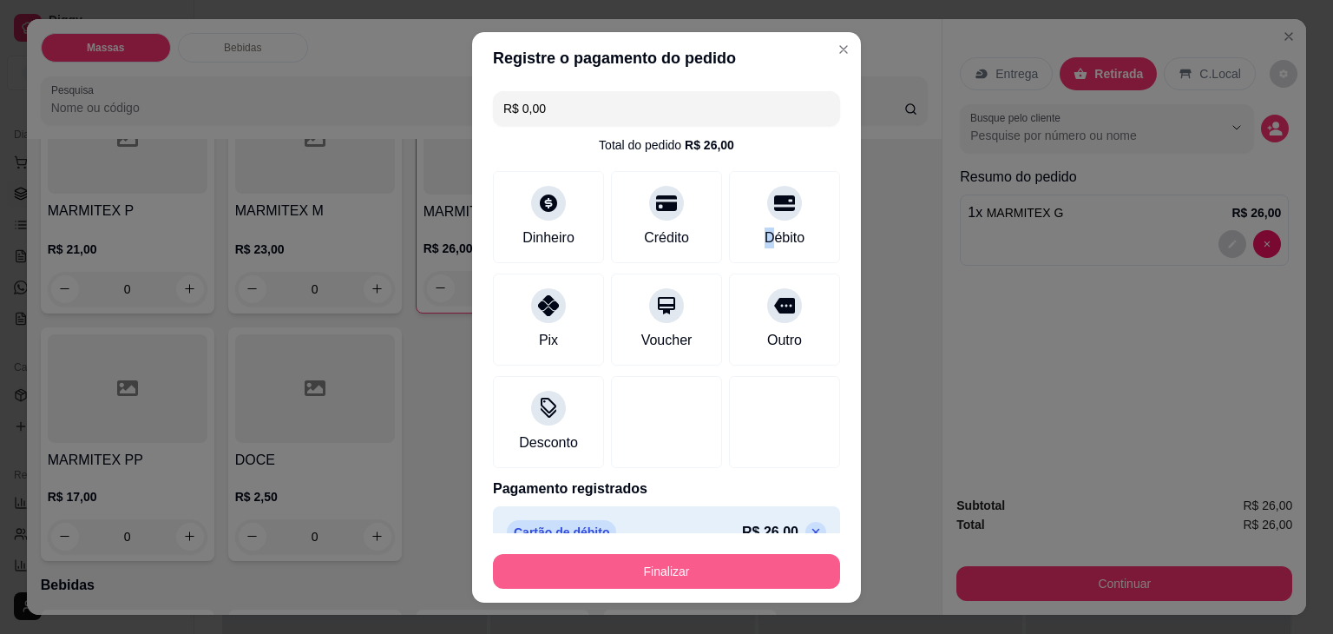
click at [698, 556] on button "Finalizar" at bounding box center [666, 571] width 347 height 35
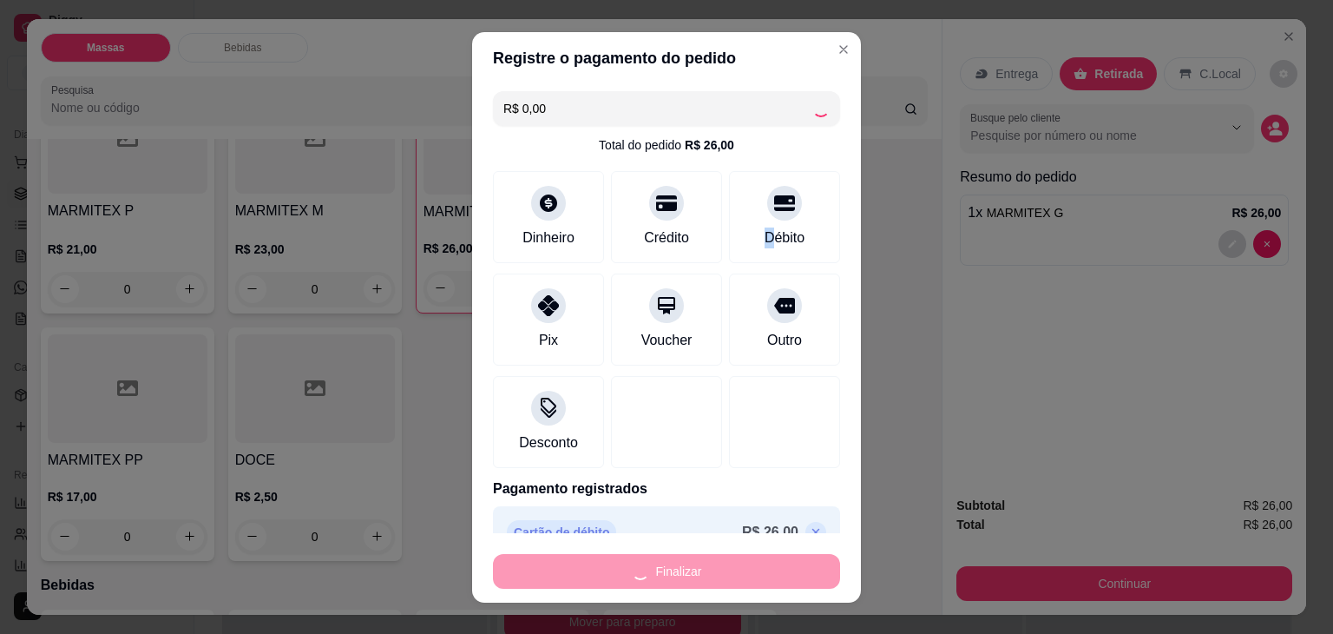
type input "0"
type input "-R$ 26,00"
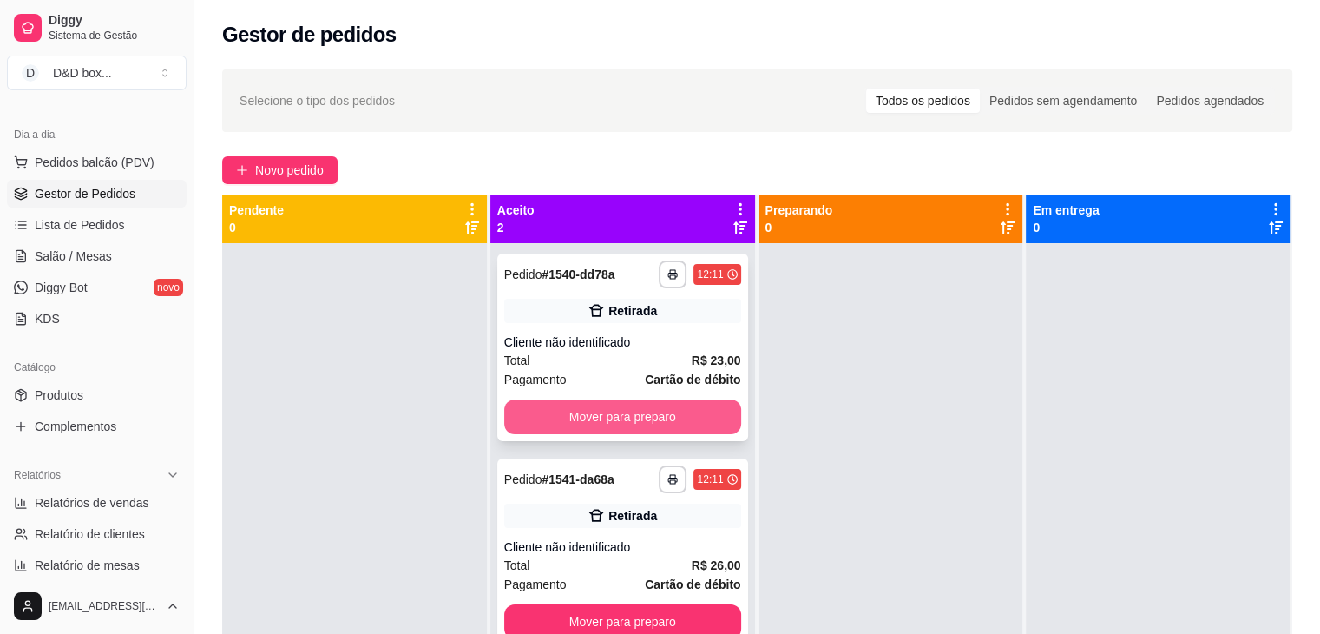
click at [656, 418] on button "Mover para preparo" at bounding box center [622, 416] width 237 height 35
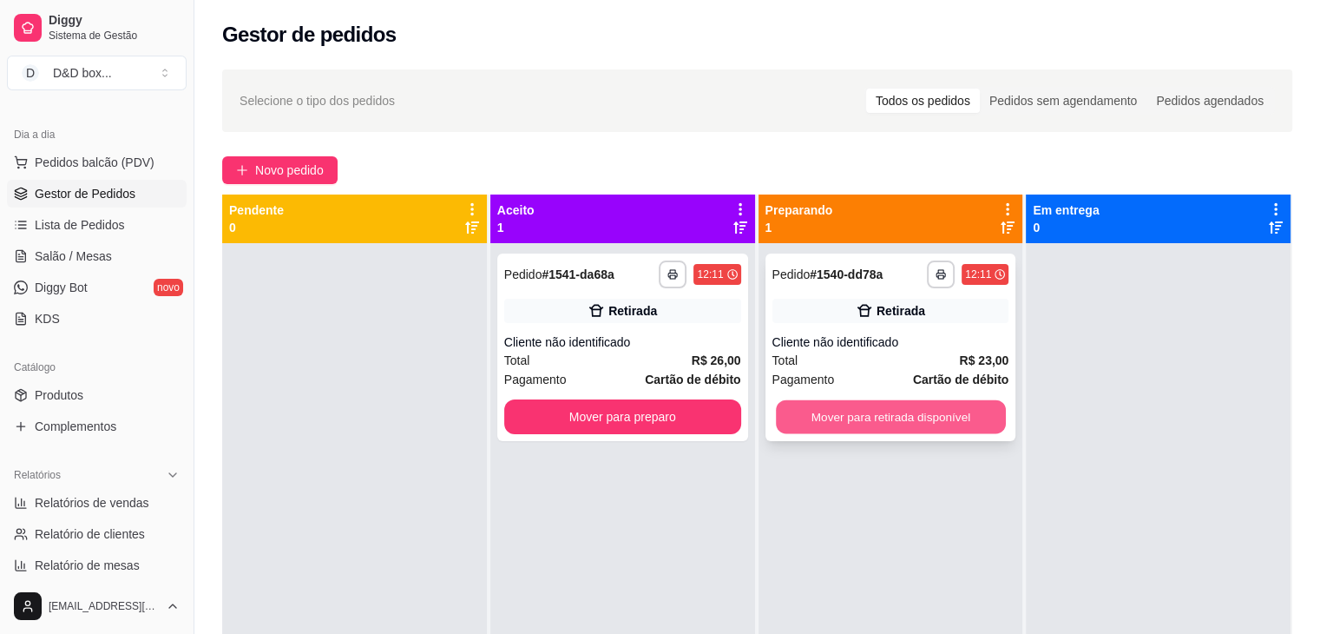
click at [923, 417] on button "Mover para retirada disponível" at bounding box center [891, 417] width 230 height 34
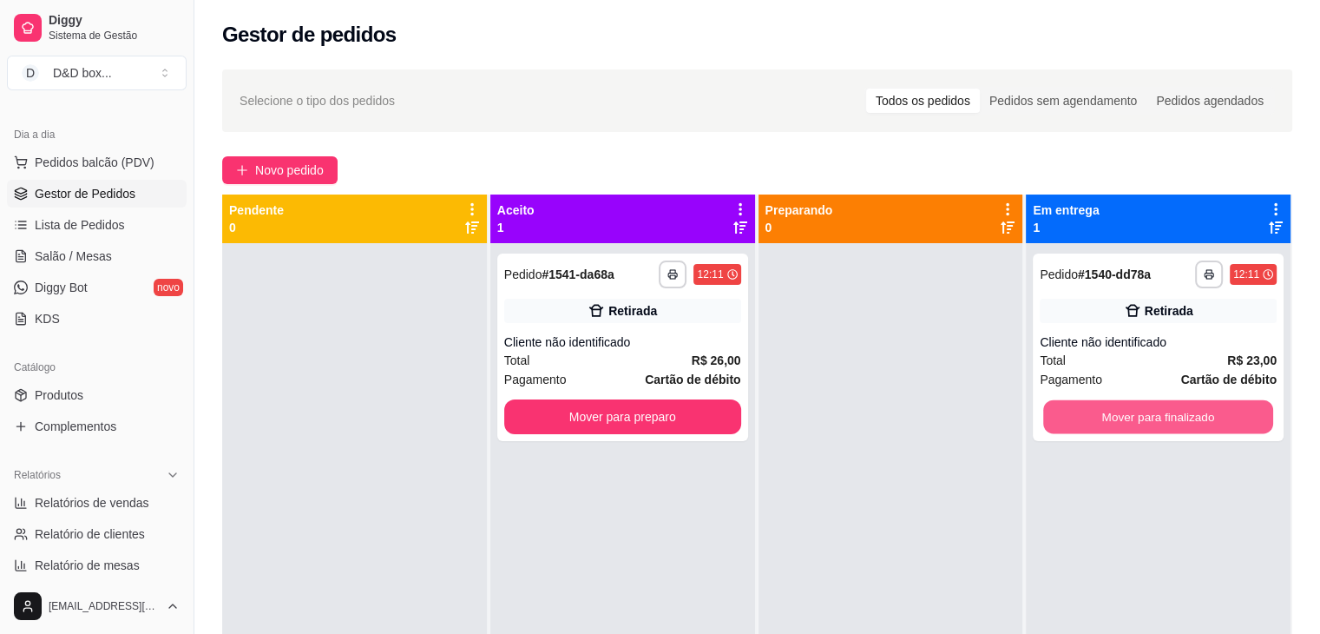
click at [1092, 410] on button "Mover para finalizado" at bounding box center [1158, 417] width 230 height 34
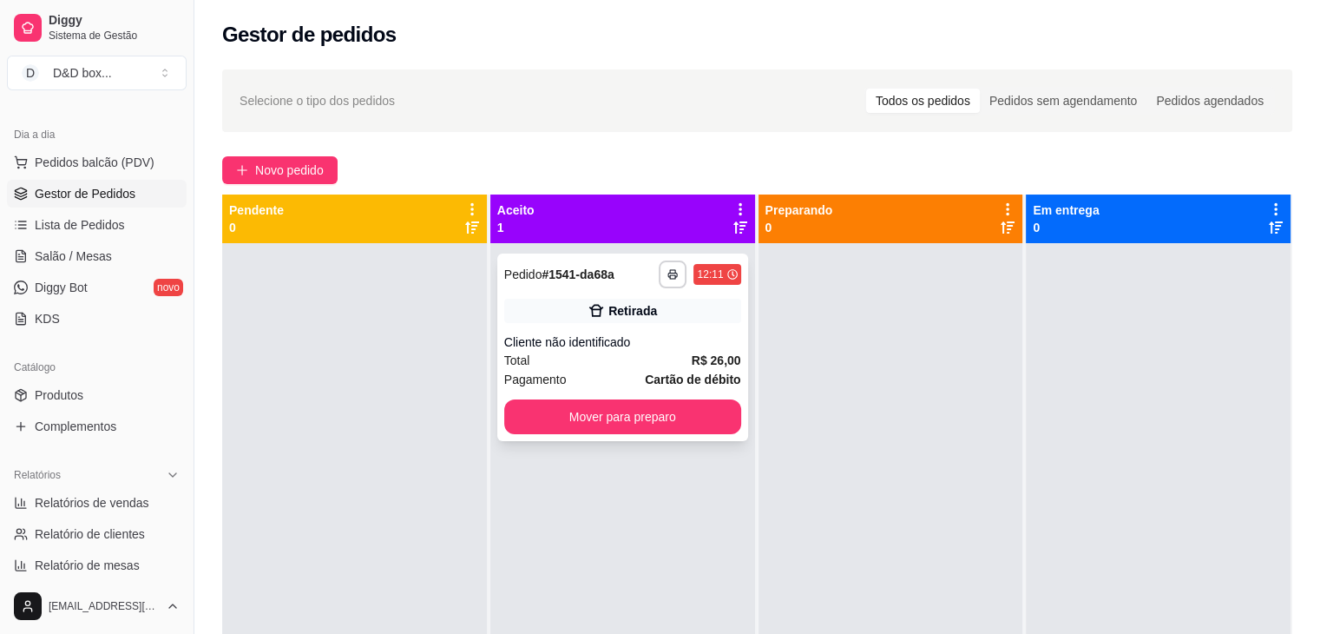
click at [631, 355] on div "Total R$ 26,00" at bounding box center [622, 360] width 237 height 19
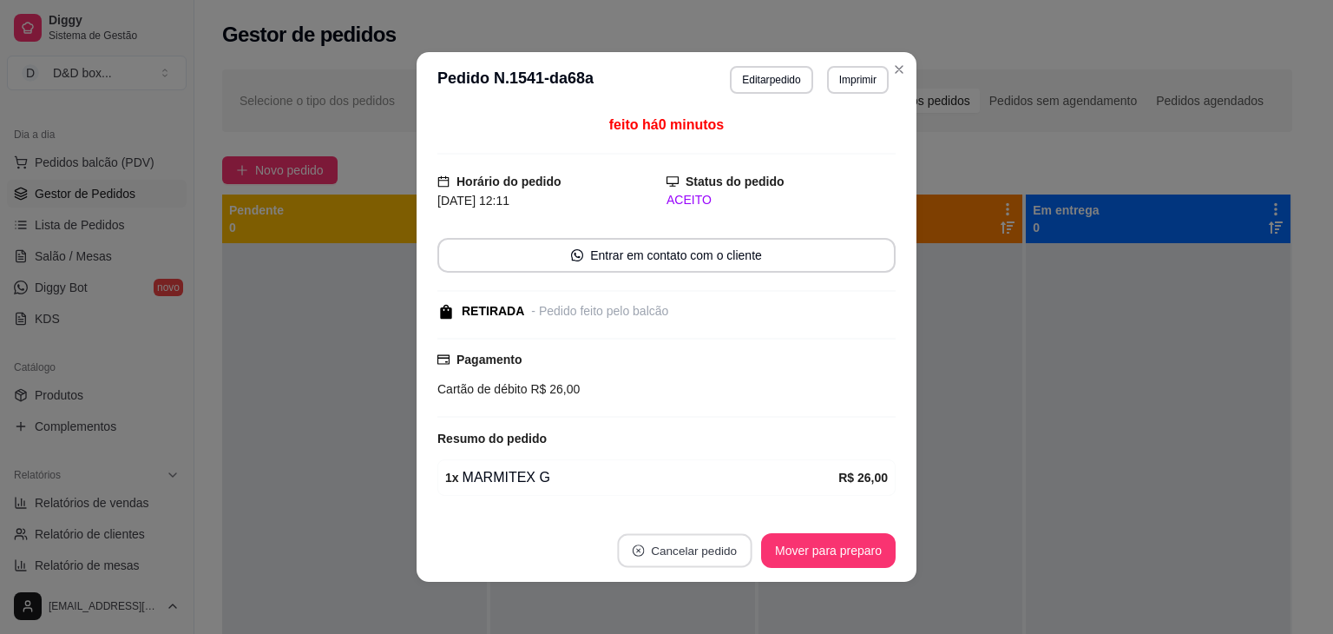
click at [670, 545] on button "Cancelar pedido" at bounding box center [684, 551] width 135 height 34
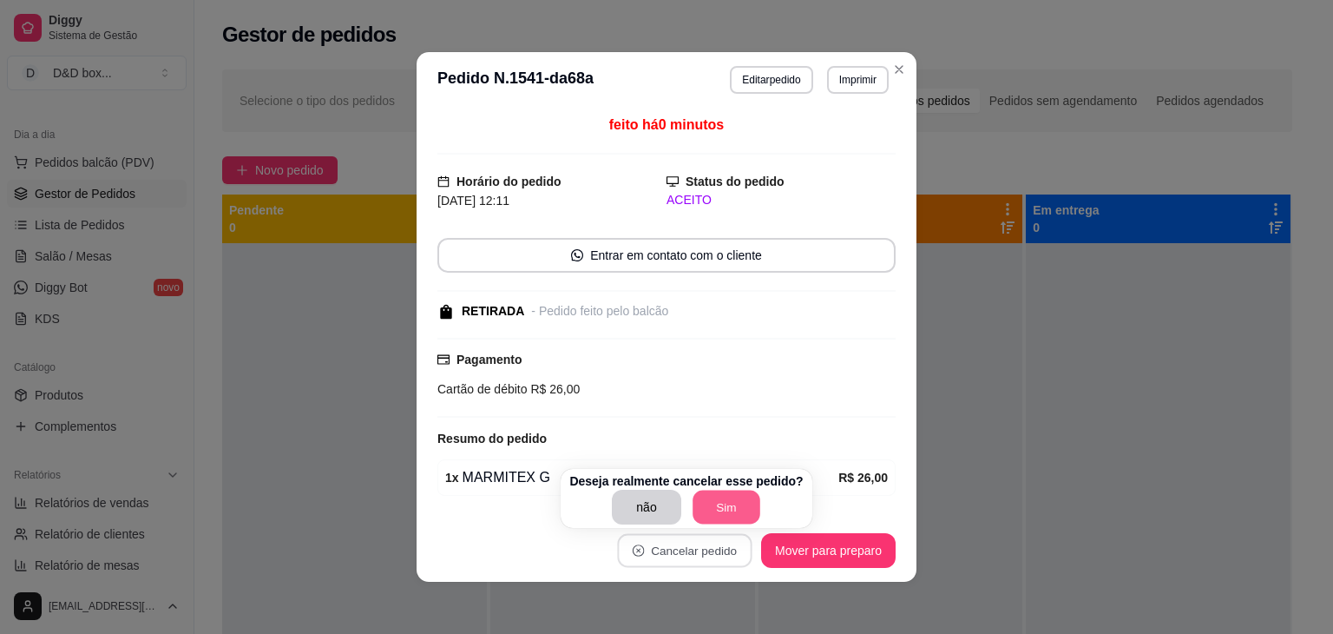
click at [732, 507] on button "Sim" at bounding box center [727, 507] width 68 height 34
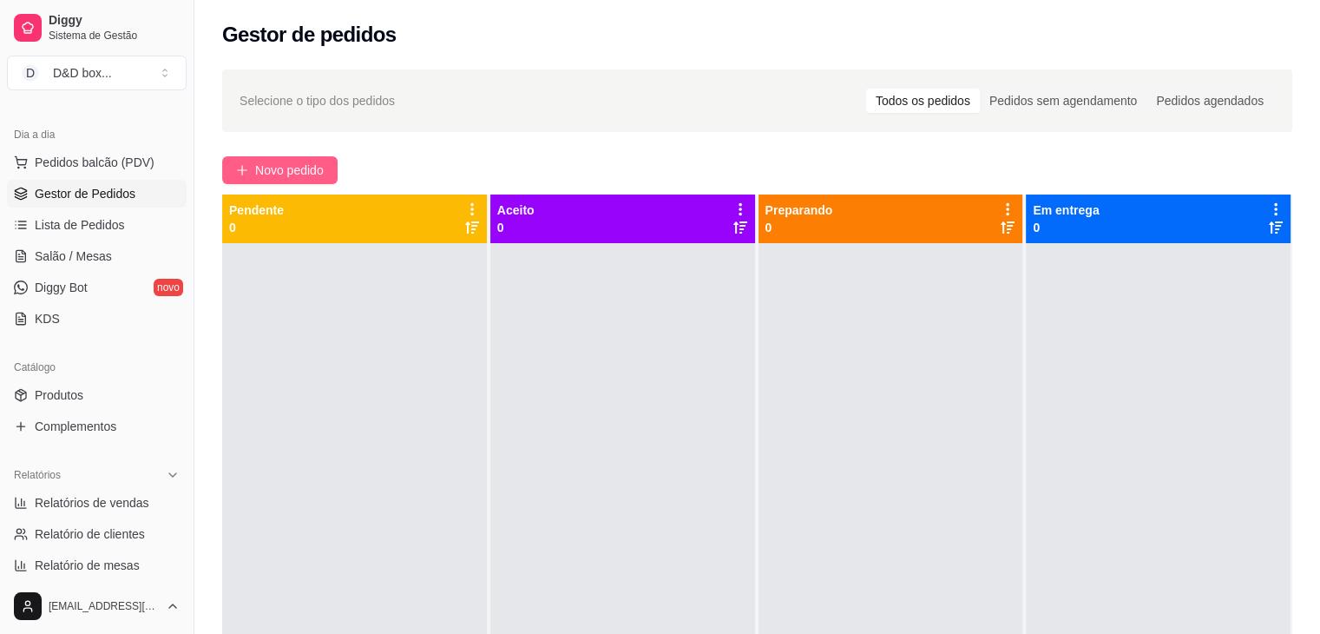
click at [307, 162] on span "Novo pedido" at bounding box center [289, 170] width 69 height 19
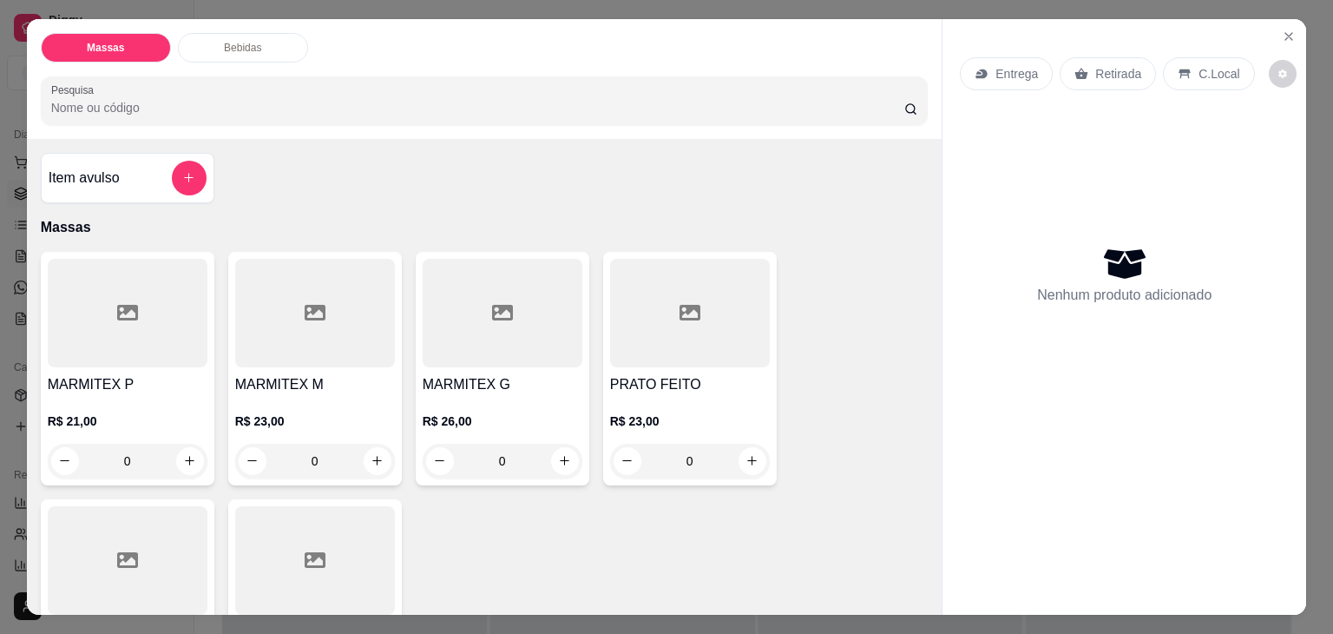
click at [121, 338] on div at bounding box center [128, 313] width 160 height 108
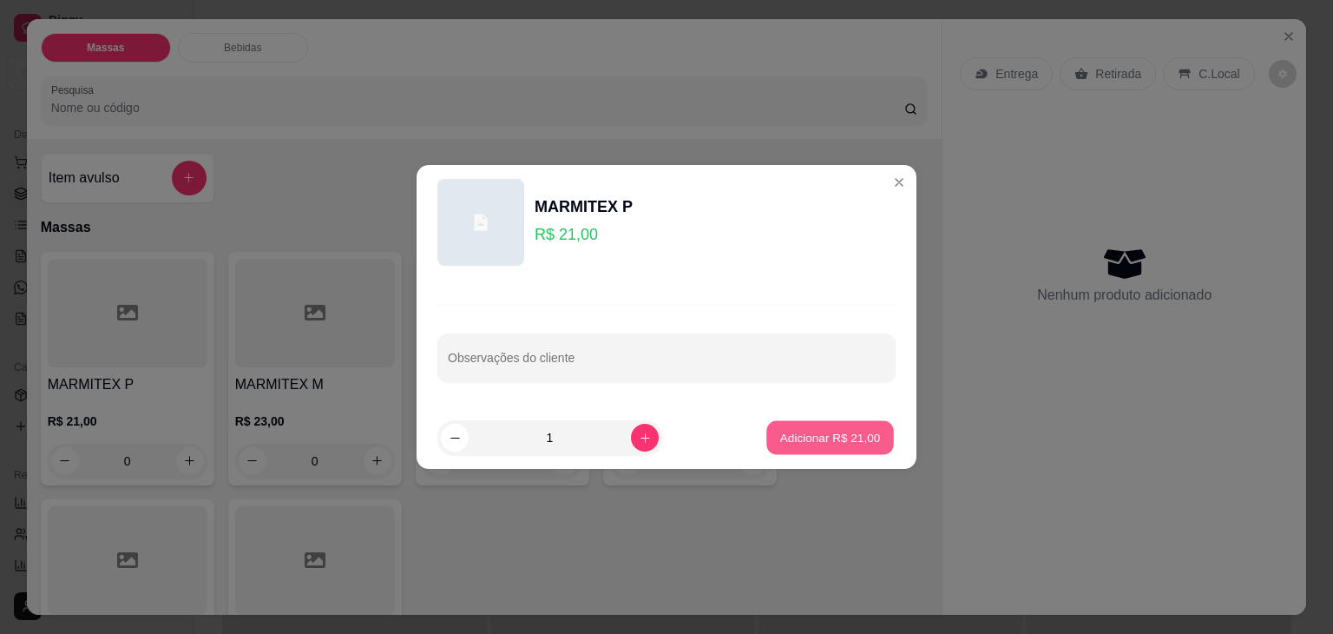
click at [810, 438] on p "Adicionar R$ 21,00" at bounding box center [830, 437] width 101 height 16
type input "1"
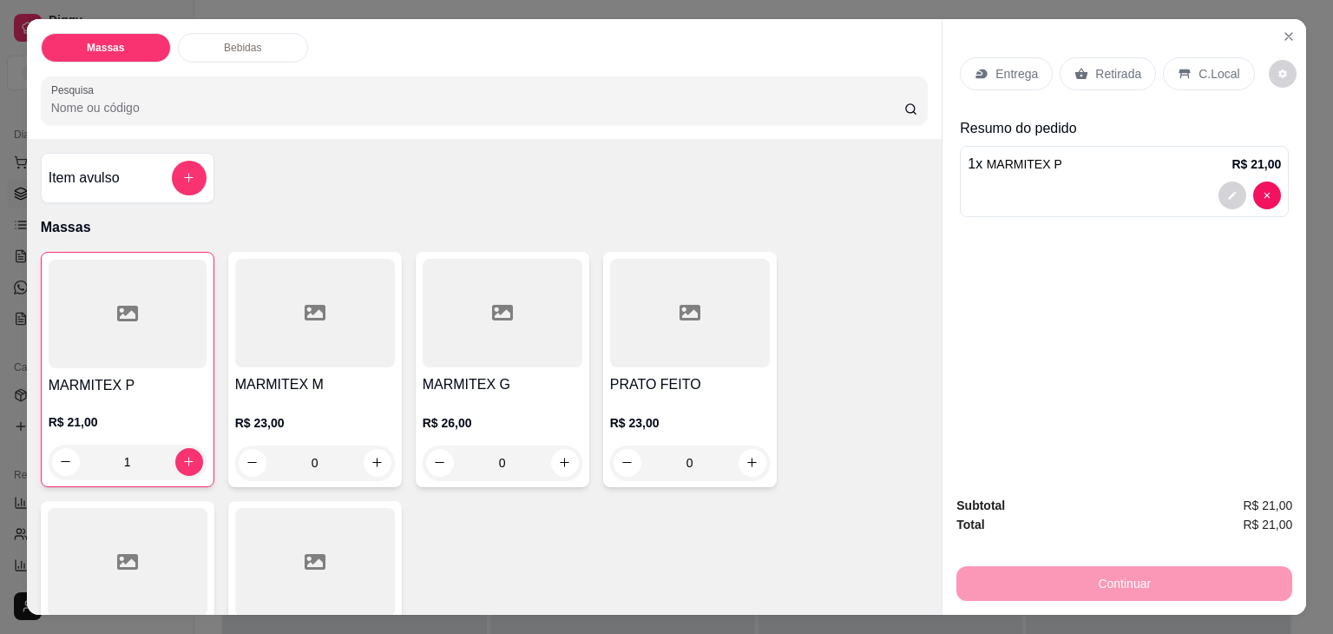
click at [996, 70] on p "Entrega" at bounding box center [1016, 73] width 43 height 17
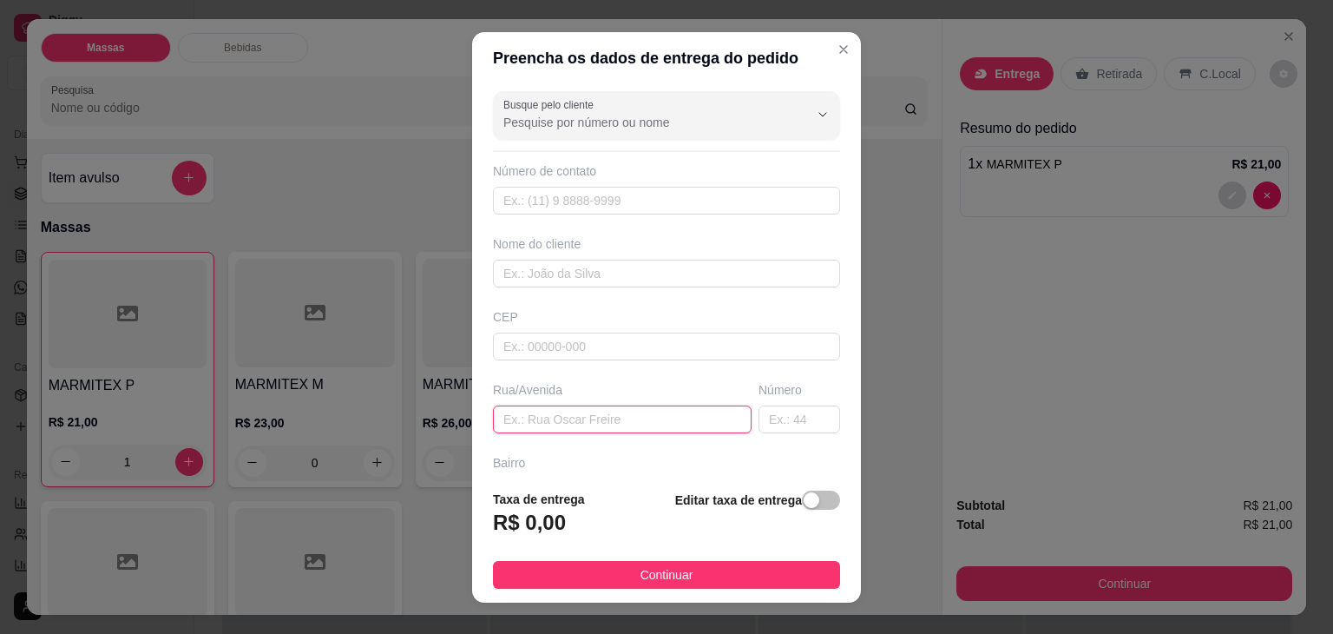
click at [693, 416] on input "text" at bounding box center [622, 419] width 259 height 28
click at [691, 413] on input "text" at bounding box center [622, 419] width 259 height 28
type input "FABRICIO"
click at [802, 507] on span "button" at bounding box center [821, 499] width 38 height 19
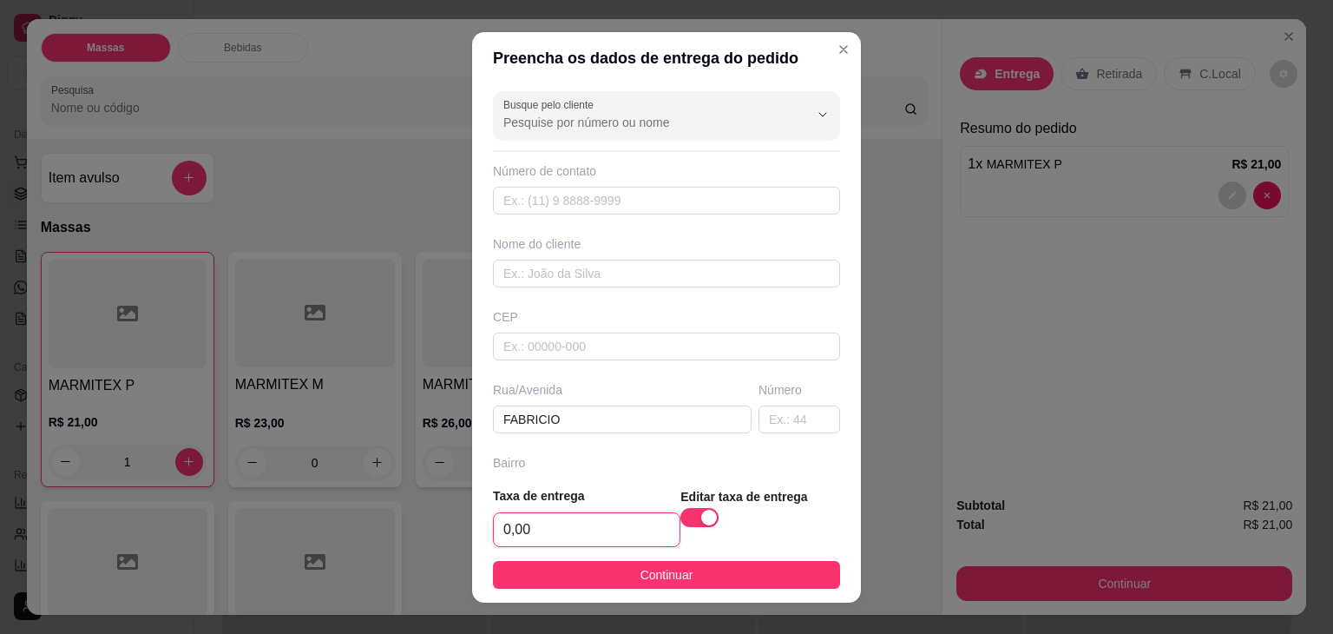
click at [636, 529] on input "0,00" at bounding box center [587, 529] width 186 height 33
click at [625, 537] on input "0,00" at bounding box center [587, 529] width 186 height 33
type input "1,00"
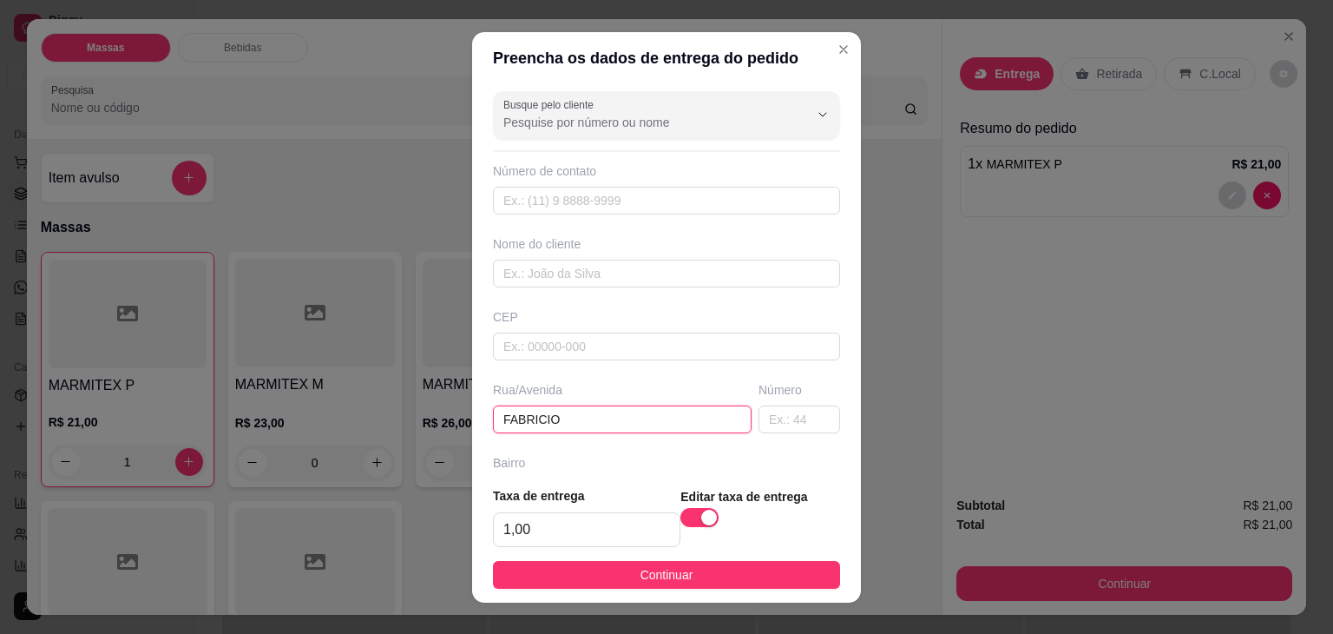
click at [594, 417] on input "FABRICIO" at bounding box center [622, 419] width 259 height 28
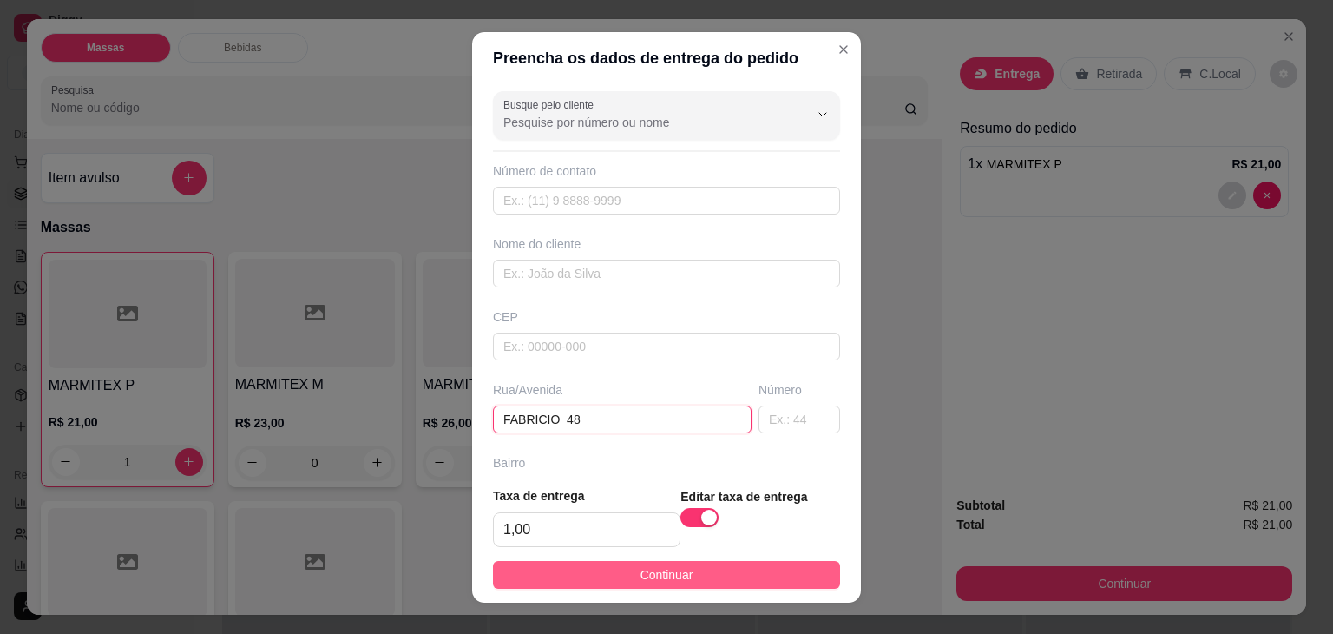
type input "FABRICIO 48"
click at [640, 579] on span "Continuar" at bounding box center [666, 574] width 53 height 19
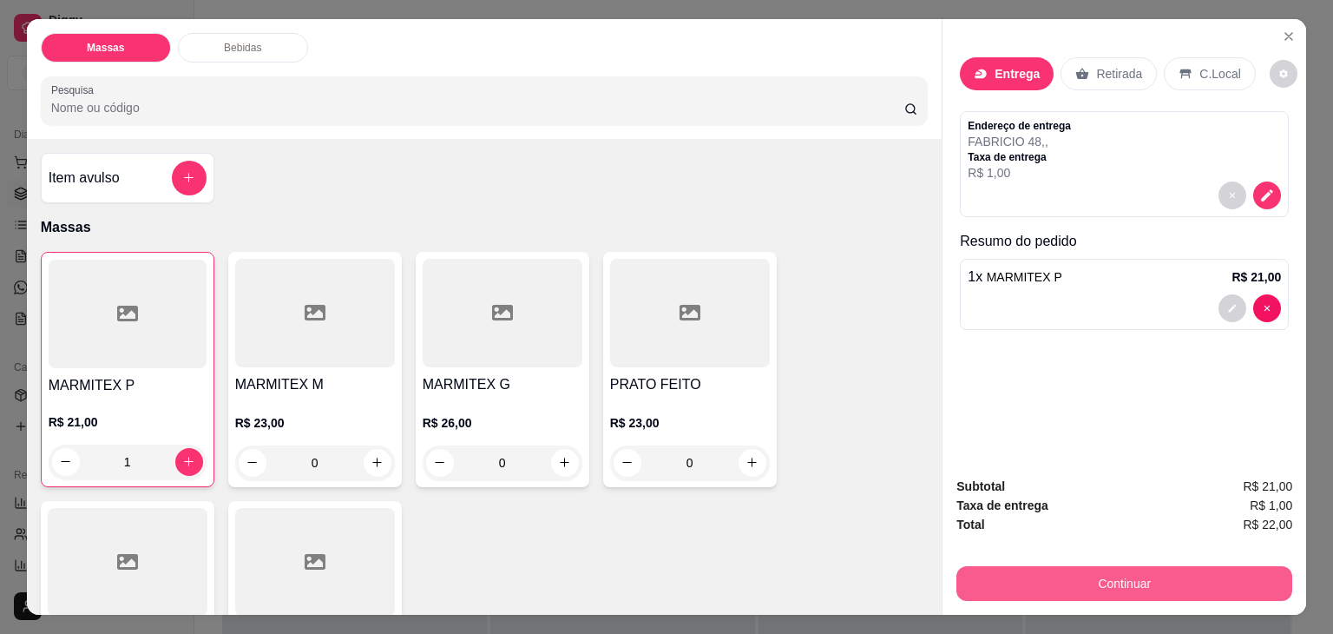
click at [1114, 581] on button "Continuar" at bounding box center [1124, 583] width 336 height 35
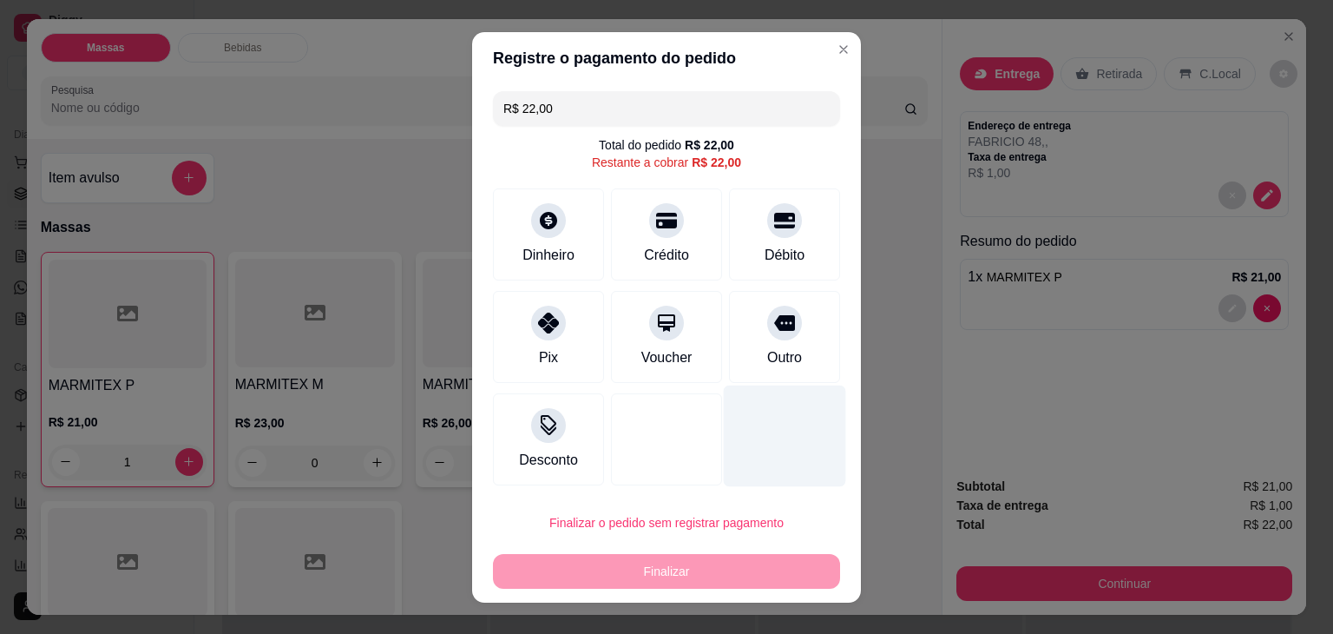
drag, startPoint x: 757, startPoint y: 225, endPoint x: 729, endPoint y: 397, distance: 174.1
click at [755, 240] on div "Débito" at bounding box center [784, 234] width 111 height 92
type input "R$ 0,00"
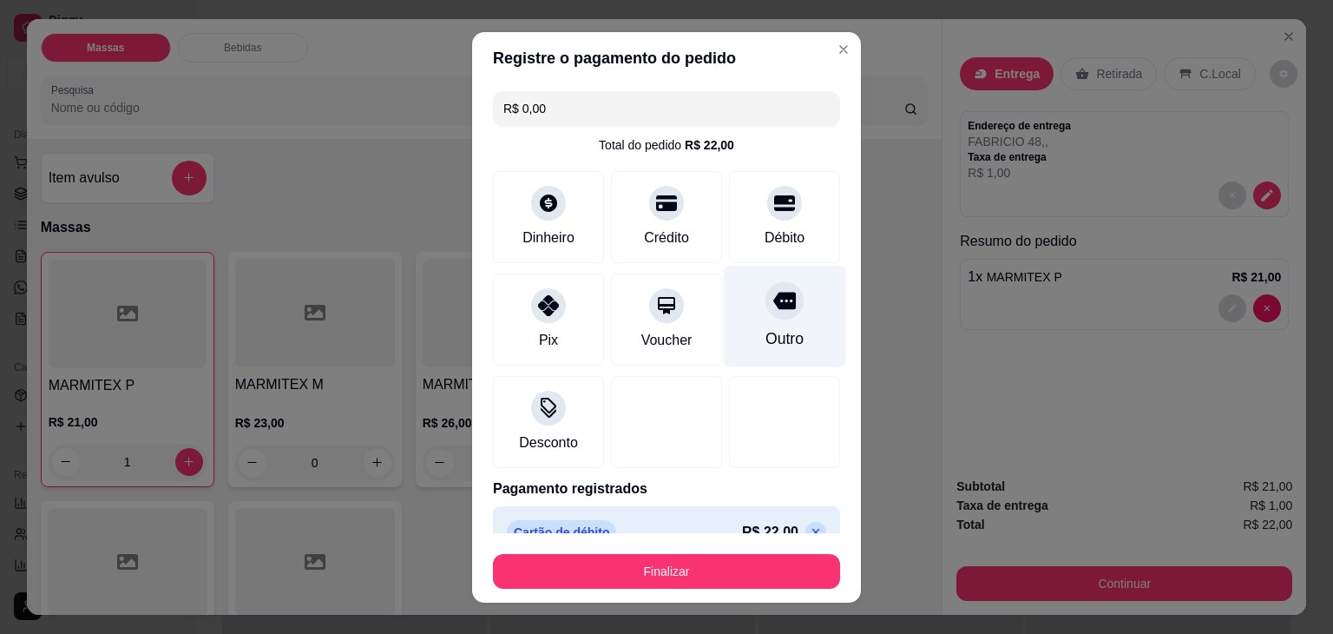
click at [765, 316] on div at bounding box center [784, 300] width 38 height 38
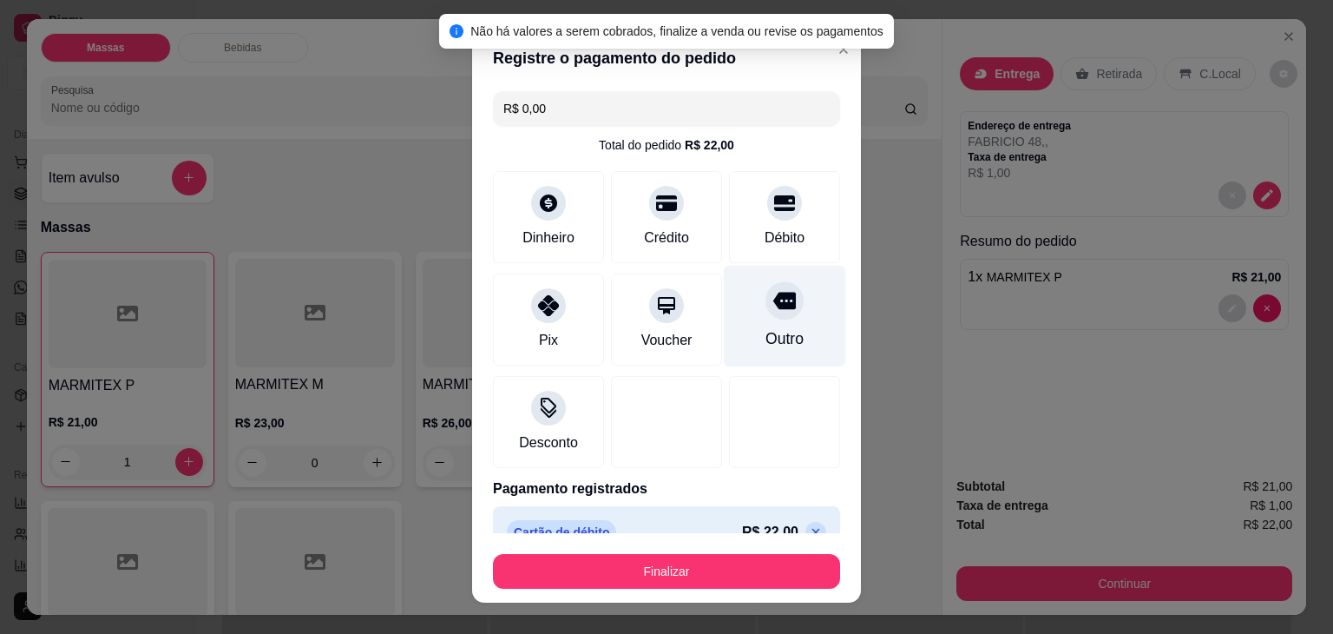
drag, startPoint x: 749, startPoint y: 324, endPoint x: 751, endPoint y: 340, distance: 16.6
click at [750, 324] on div "Outro" at bounding box center [785, 316] width 122 height 102
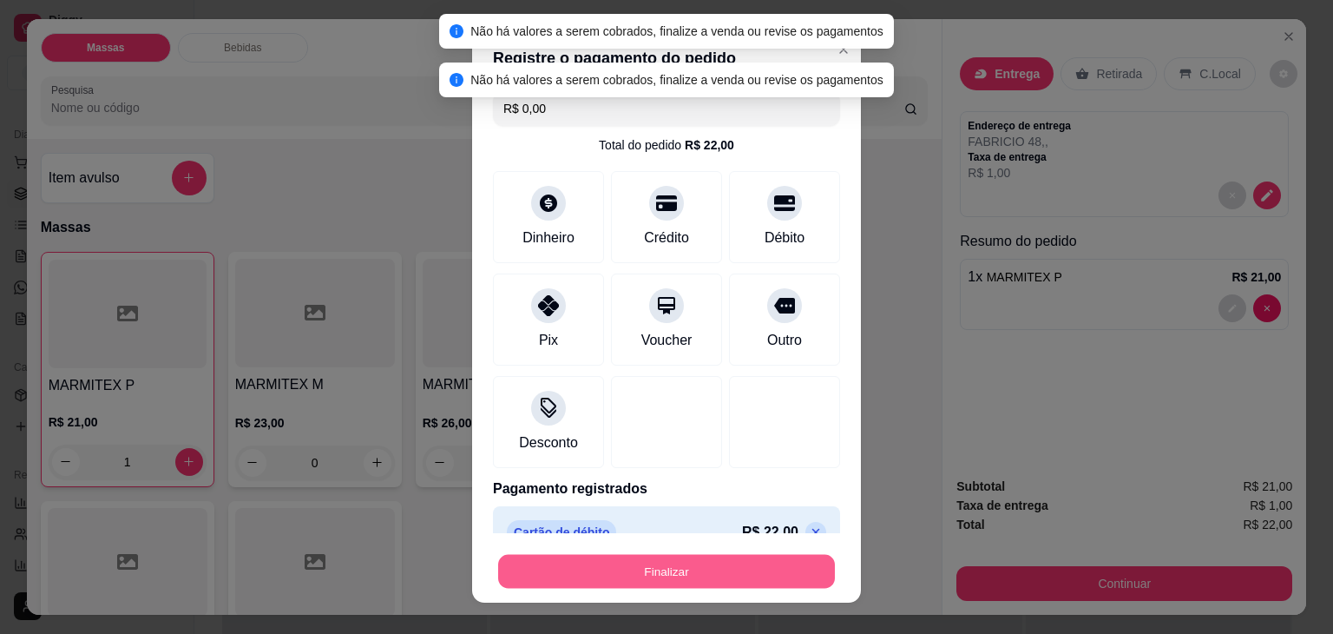
click at [696, 560] on button "Finalizar" at bounding box center [666, 571] width 337 height 34
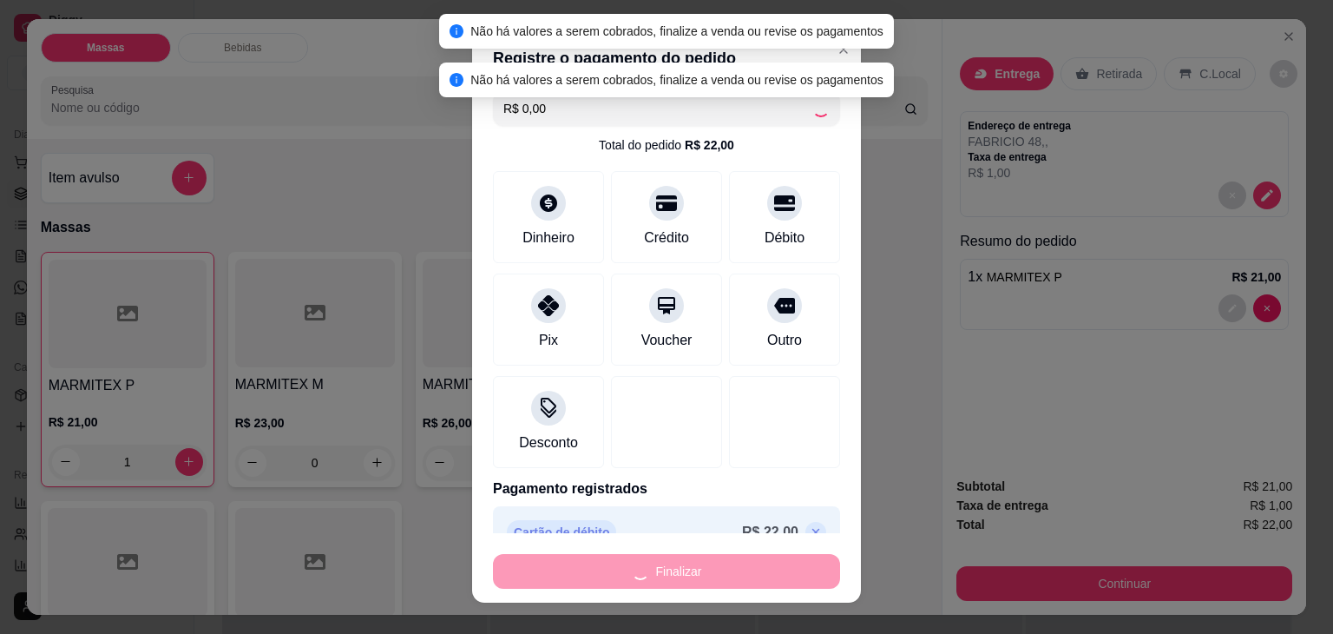
type input "0"
type input "-R$ 22,00"
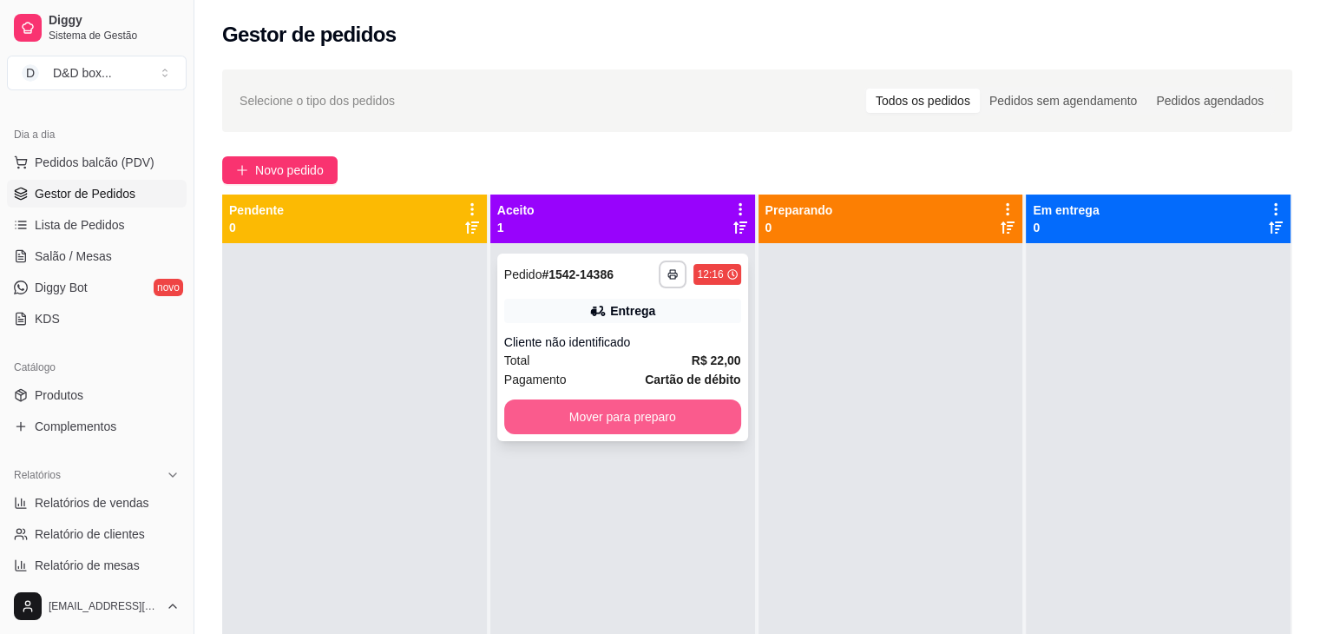
click at [694, 417] on button "Mover para preparo" at bounding box center [622, 416] width 237 height 35
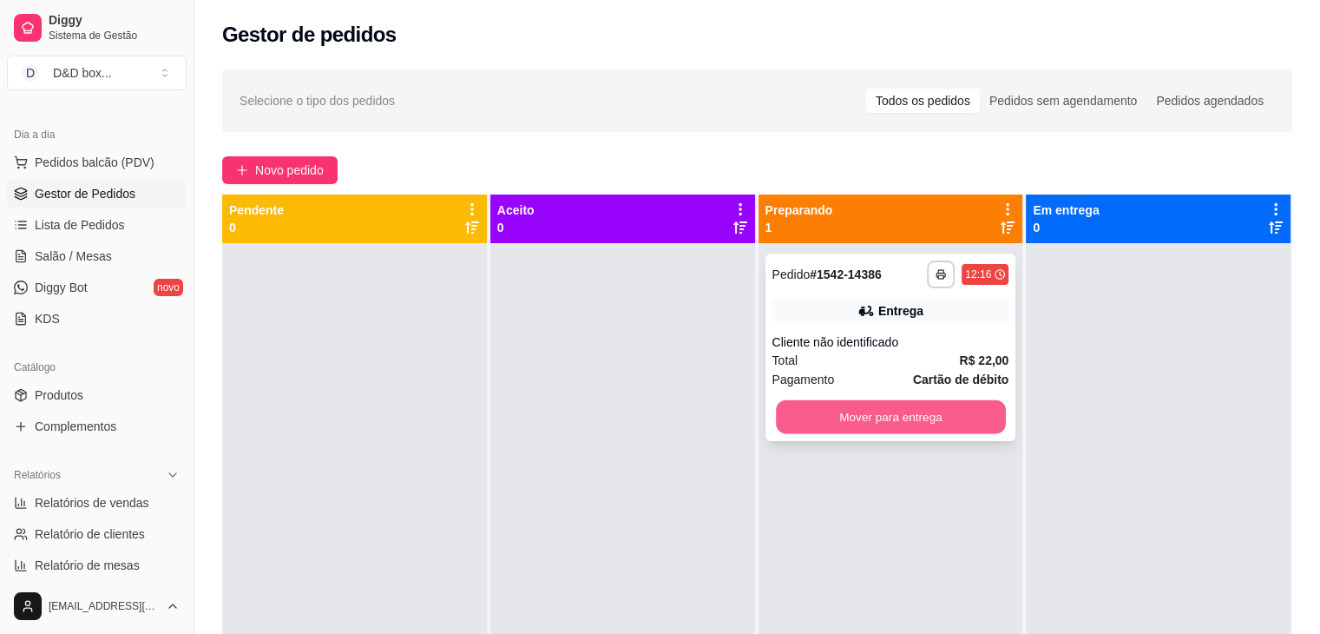
click at [948, 414] on button "Mover para entrega" at bounding box center [891, 417] width 230 height 34
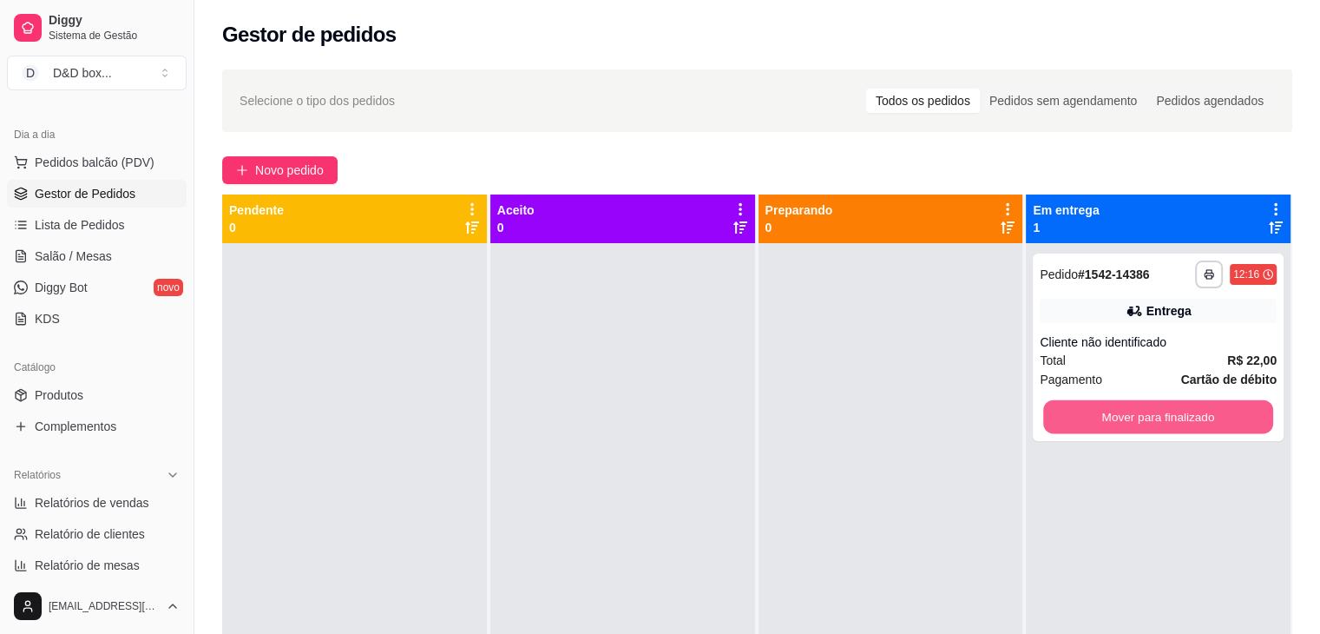
click at [1061, 401] on button "Mover para finalizado" at bounding box center [1158, 417] width 230 height 34
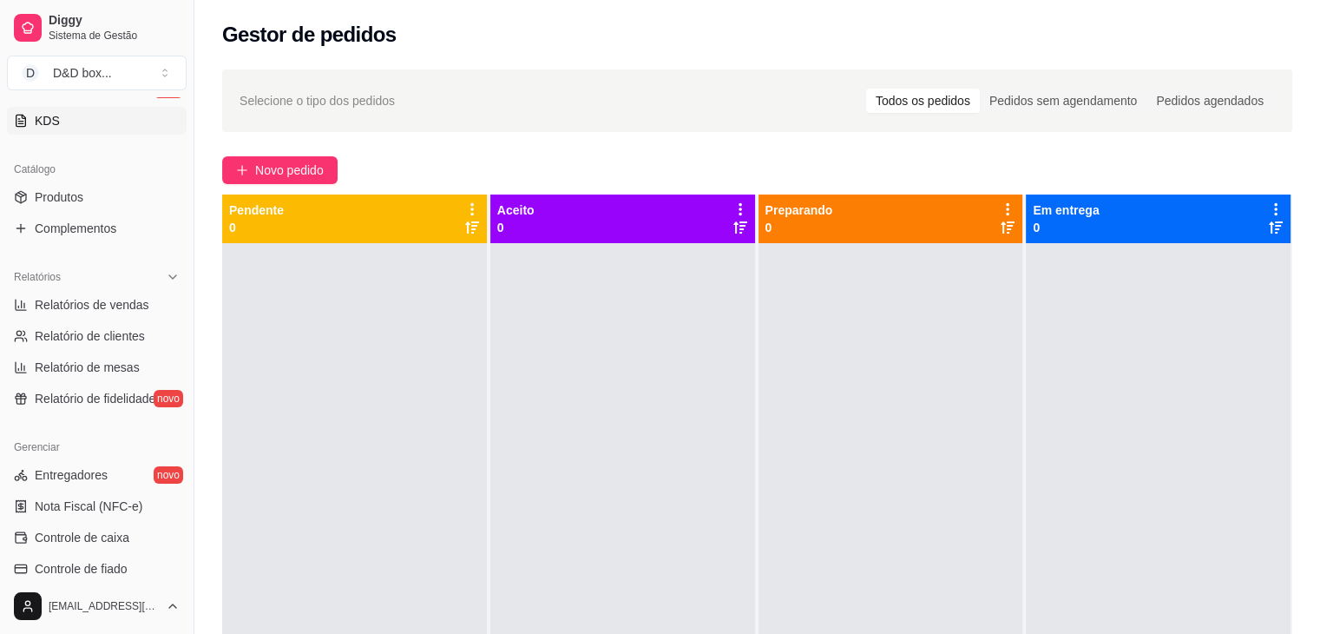
scroll to position [434, 0]
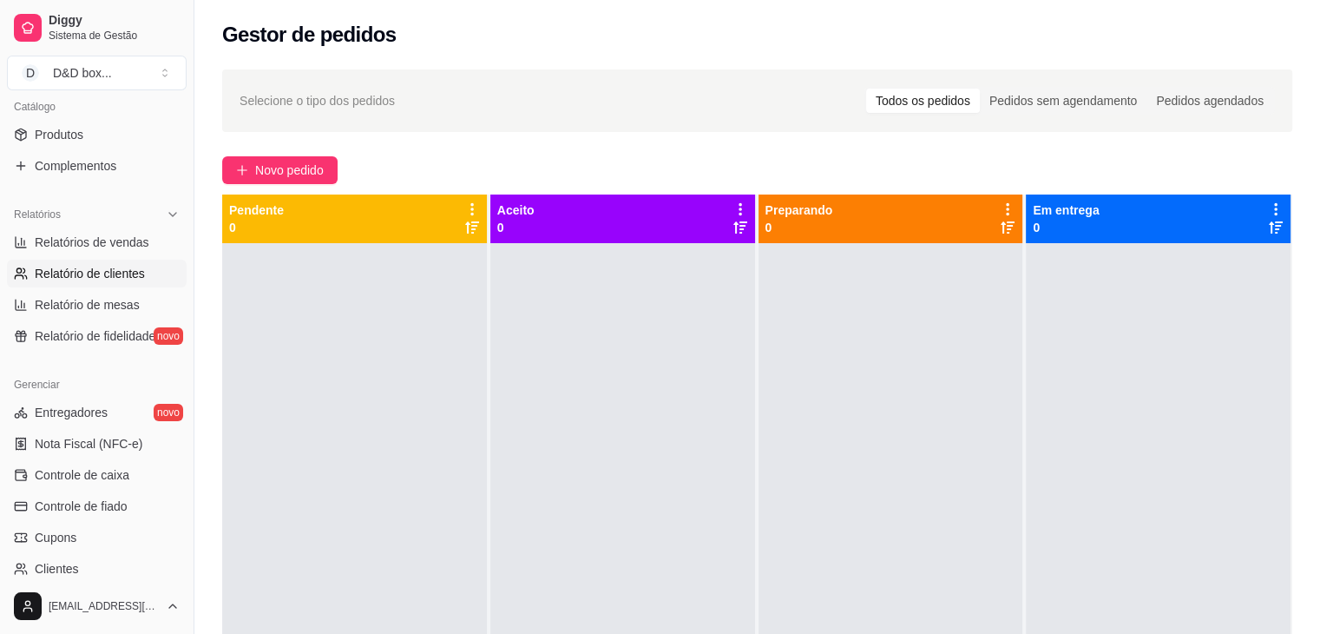
click at [101, 268] on span "Relatório de clientes" at bounding box center [90, 273] width 110 height 17
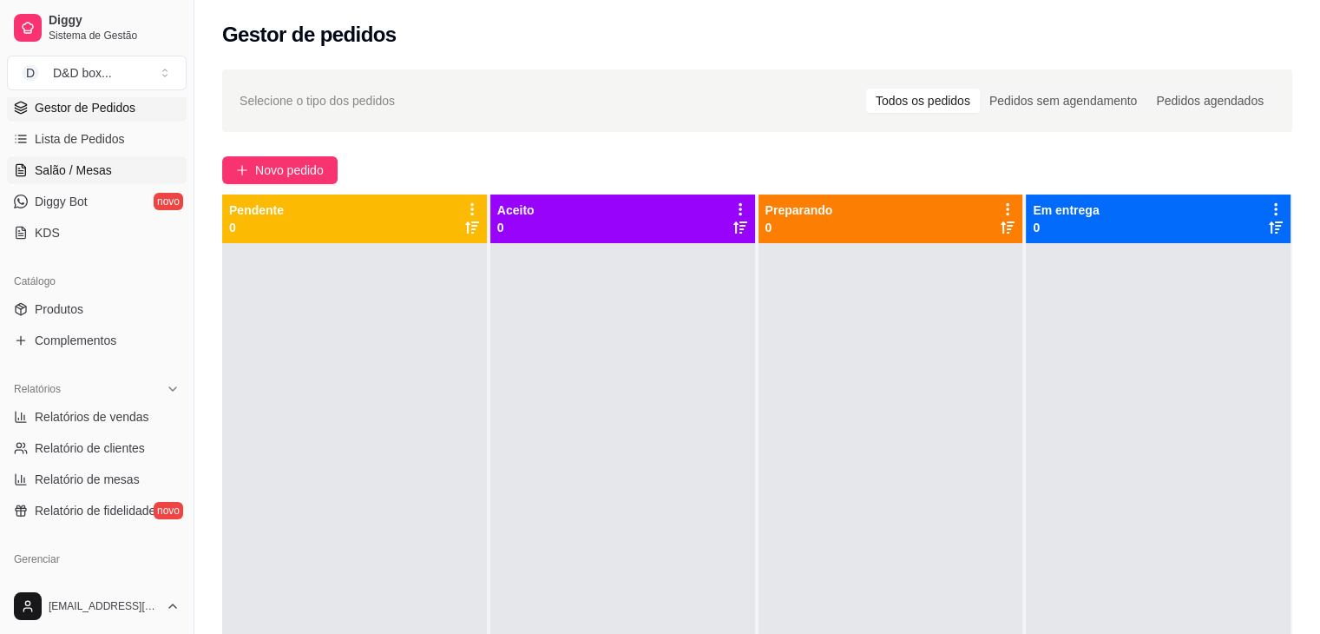
scroll to position [260, 0]
click at [76, 417] on span "Relatórios de vendas" at bounding box center [92, 415] width 115 height 17
select select "ALL"
select select "0"
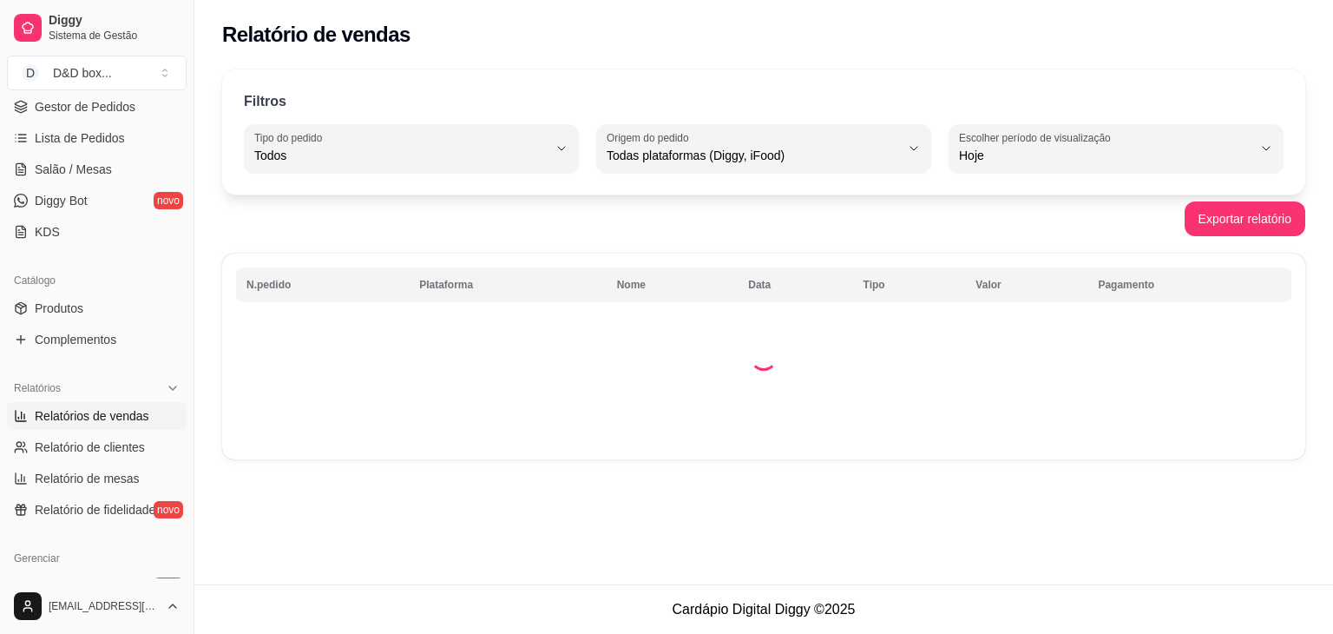
click at [80, 417] on span "Relatórios de vendas" at bounding box center [92, 415] width 115 height 17
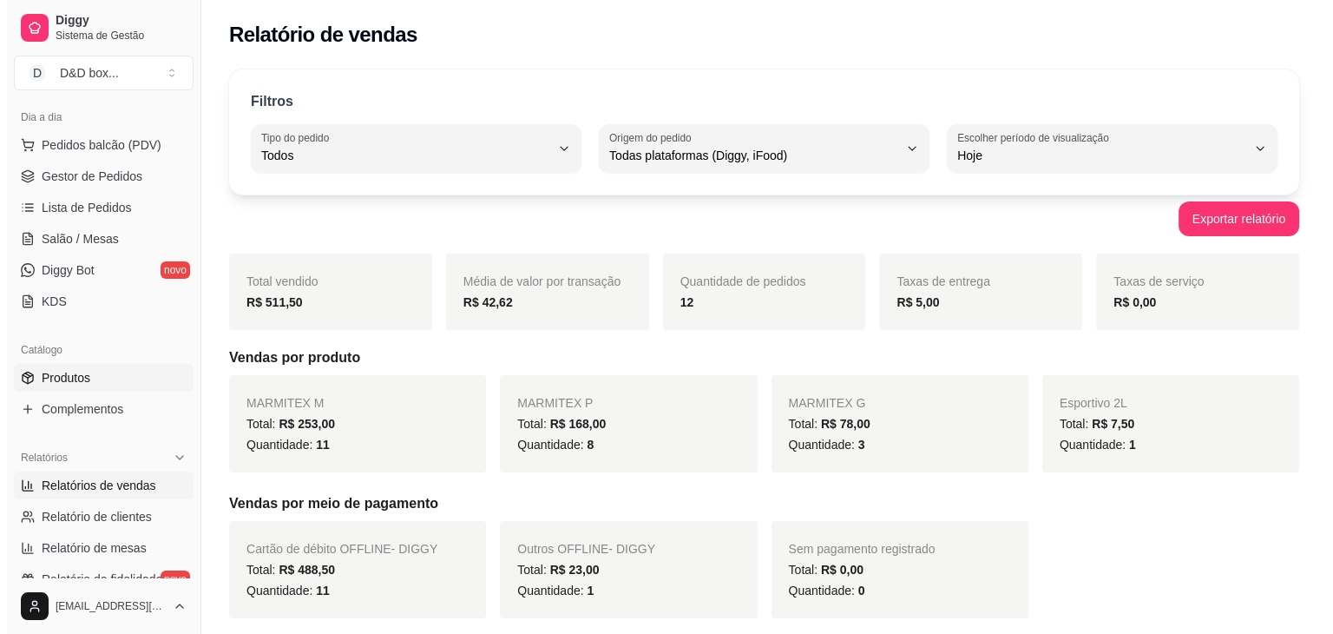
scroll to position [87, 0]
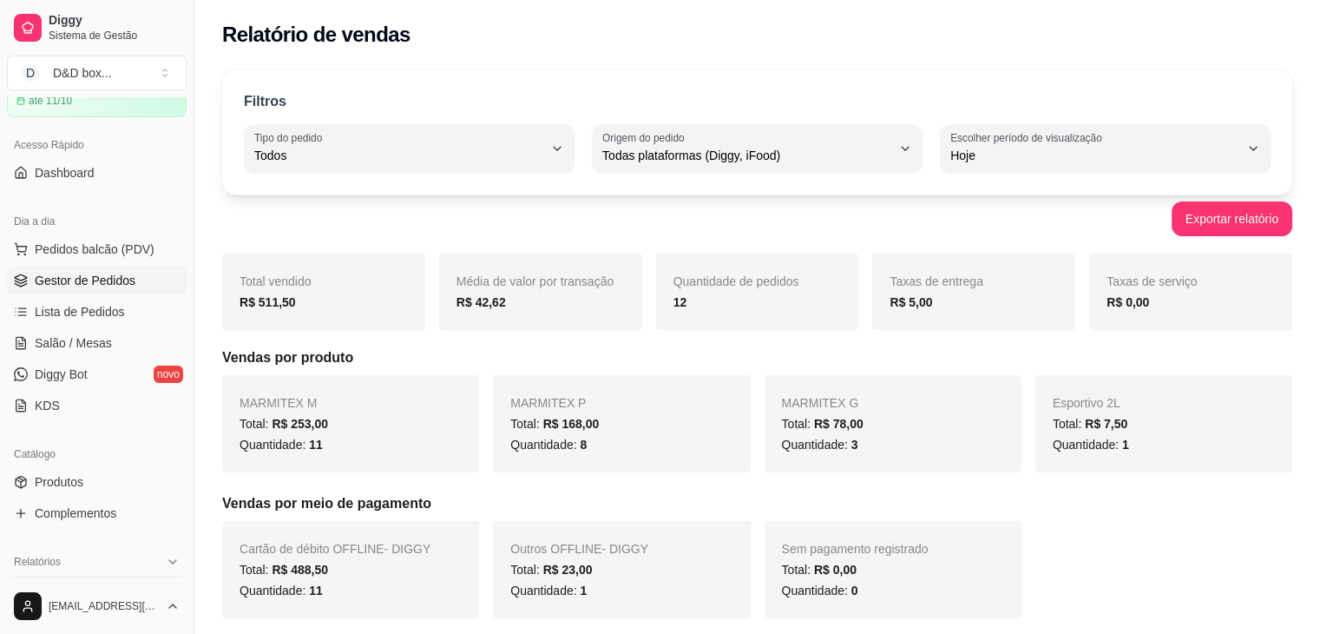
click at [101, 279] on span "Gestor de Pedidos" at bounding box center [85, 280] width 101 height 17
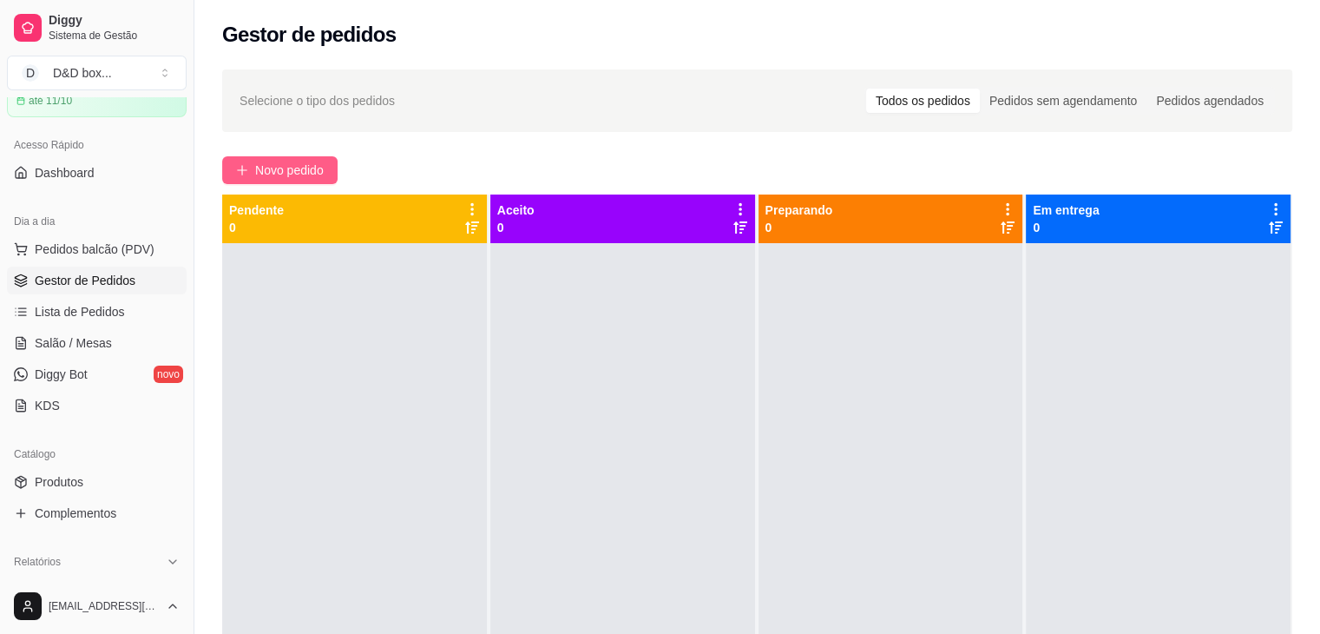
click at [301, 158] on button "Novo pedido" at bounding box center [279, 170] width 115 height 28
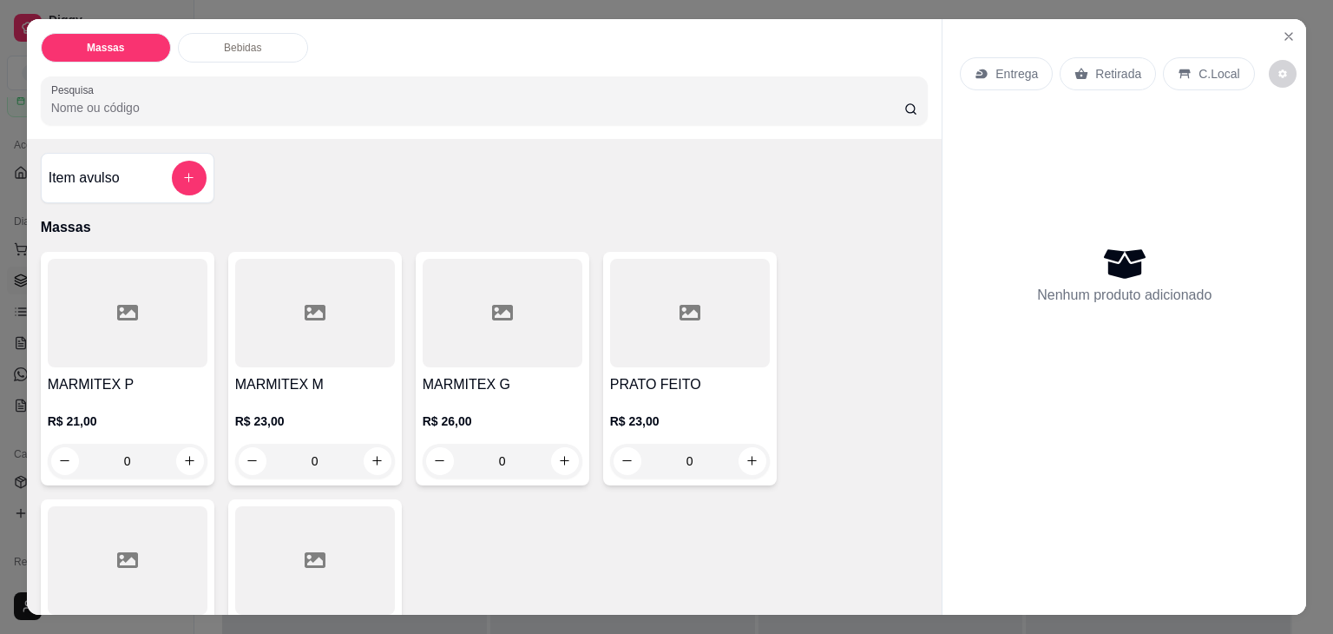
click at [268, 346] on div at bounding box center [315, 313] width 160 height 108
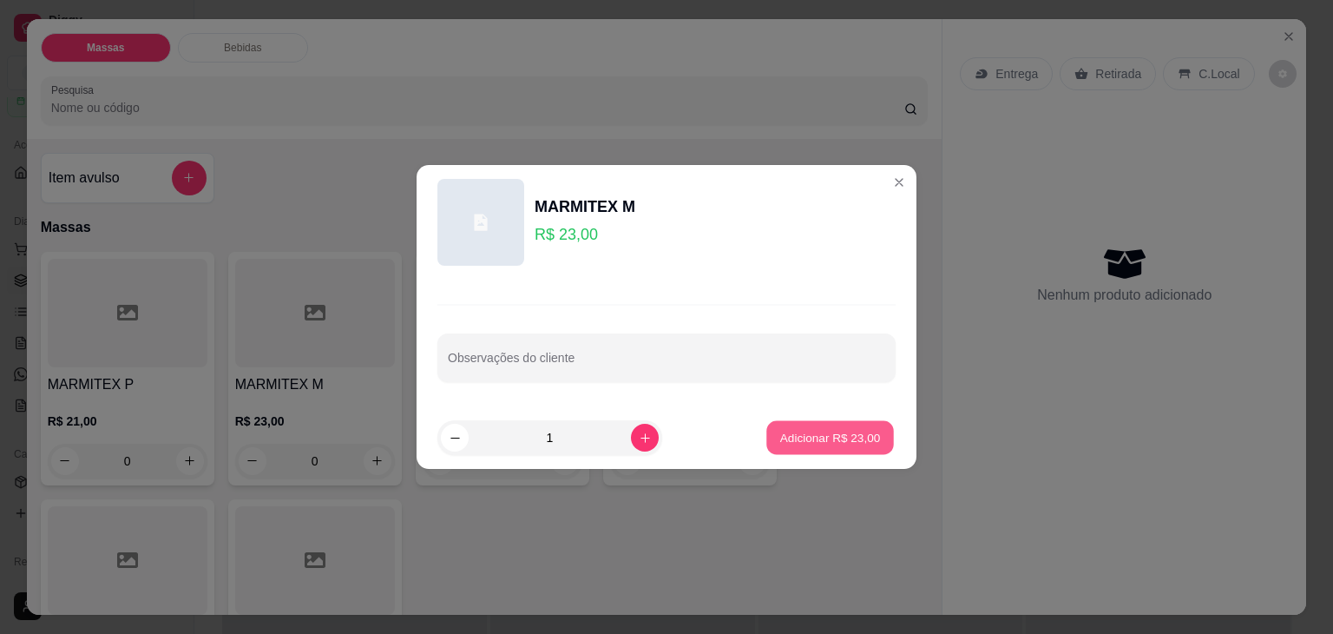
click at [809, 435] on p "Adicionar R$ 23,00" at bounding box center [830, 437] width 101 height 16
type input "1"
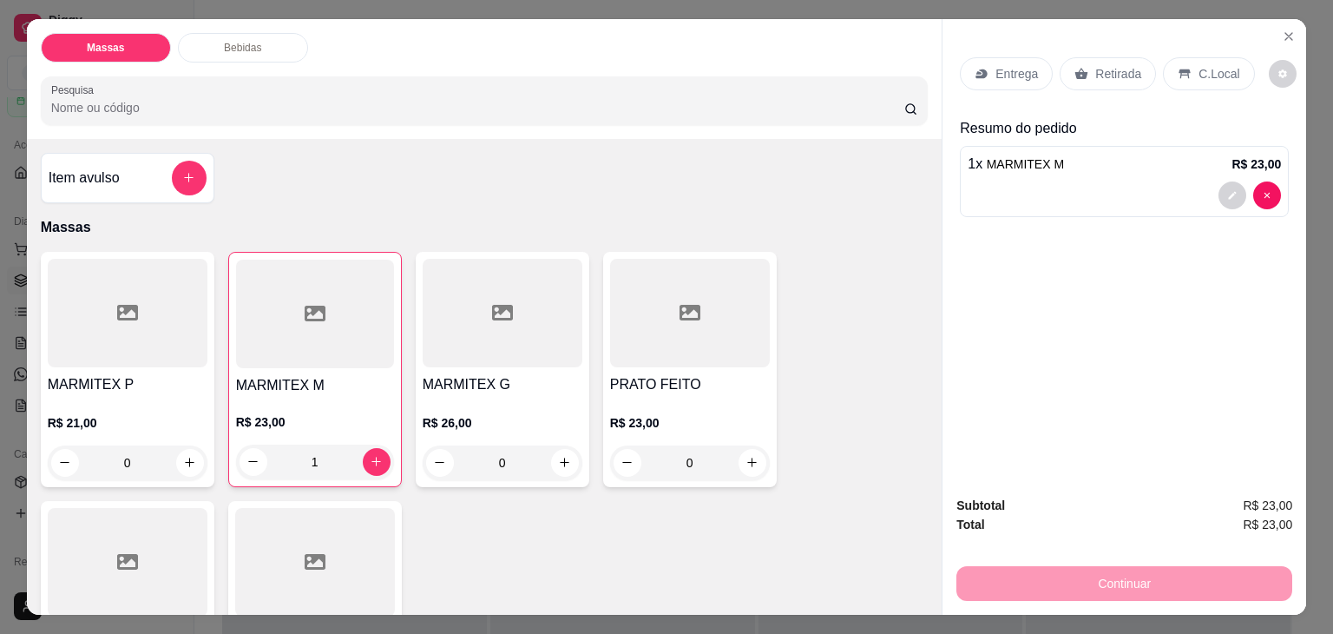
click at [1117, 65] on p "Retirada" at bounding box center [1118, 73] width 46 height 17
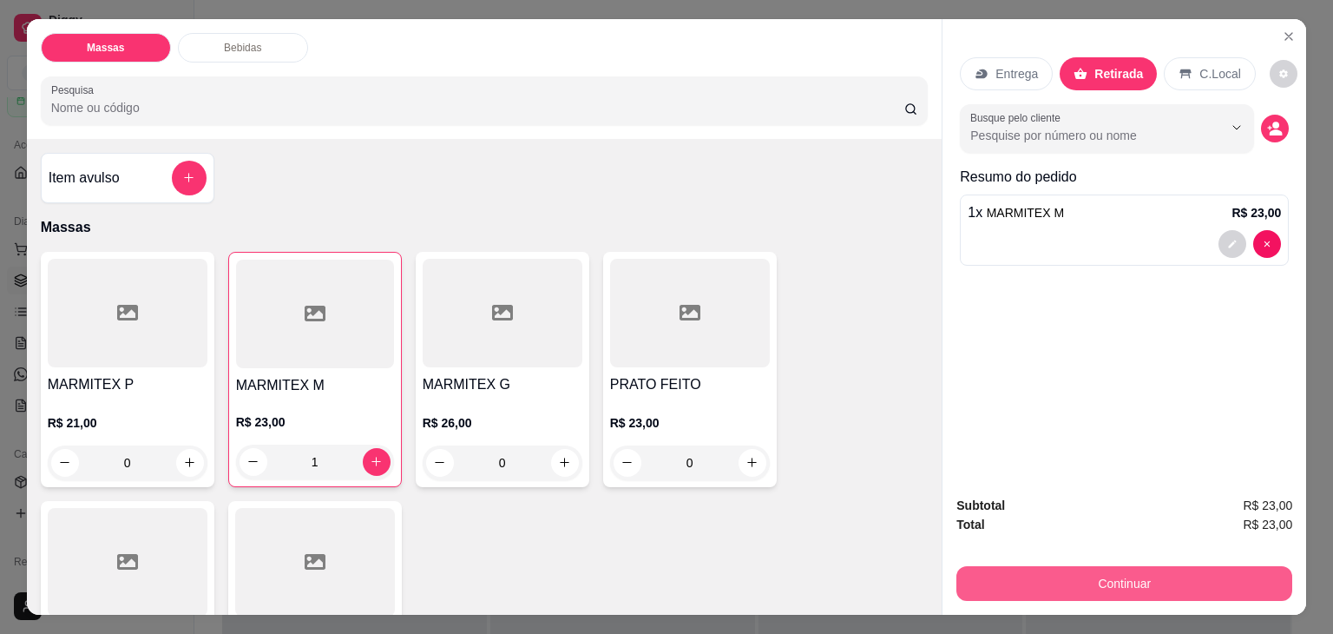
click at [1016, 589] on button "Continuar" at bounding box center [1124, 583] width 336 height 35
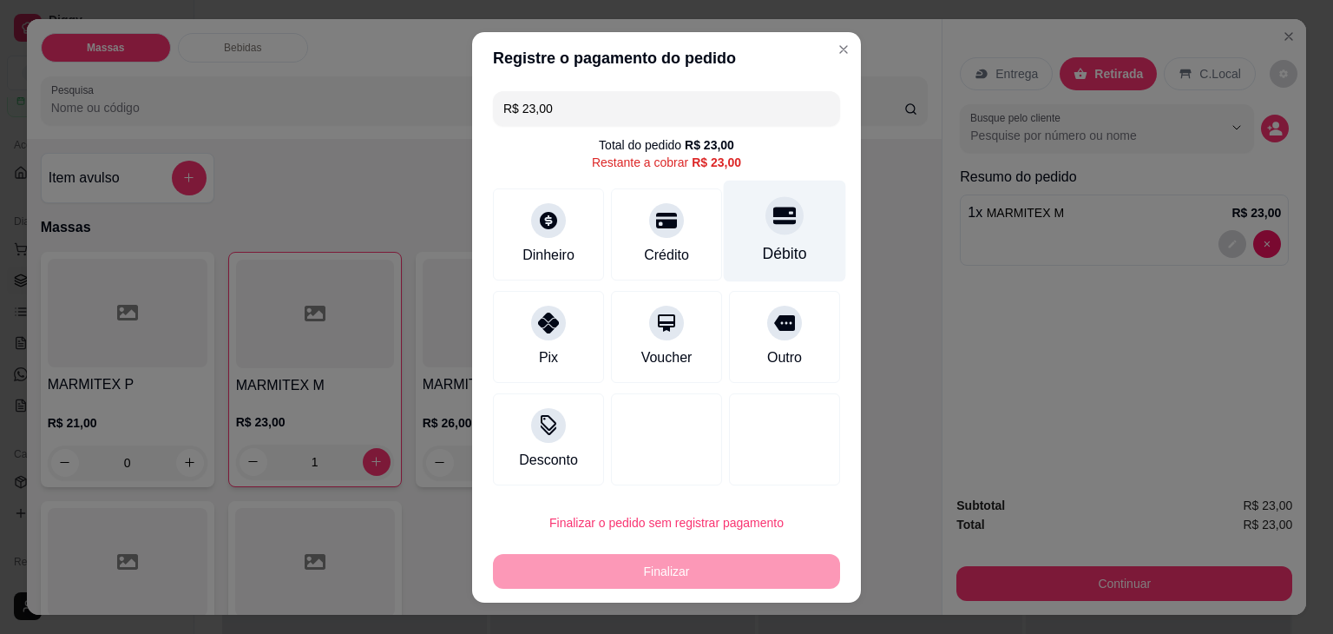
click at [782, 220] on div at bounding box center [784, 215] width 38 height 38
type input "R$ 0,00"
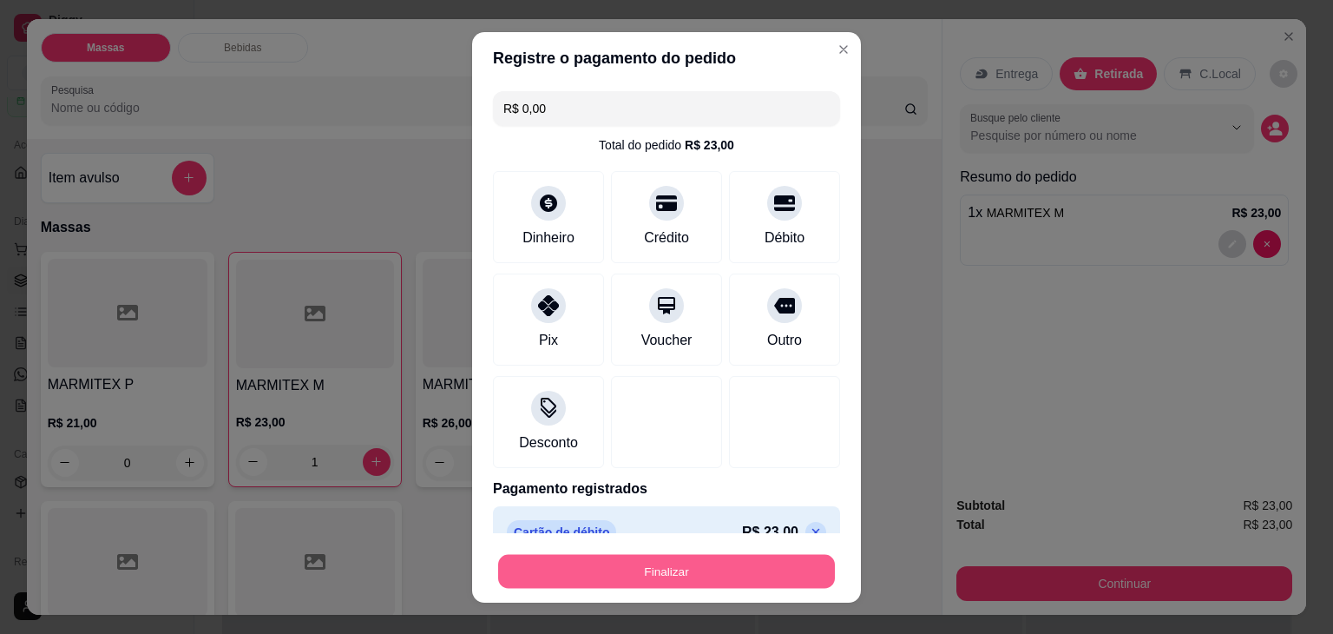
click at [679, 558] on button "Finalizar" at bounding box center [666, 571] width 337 height 34
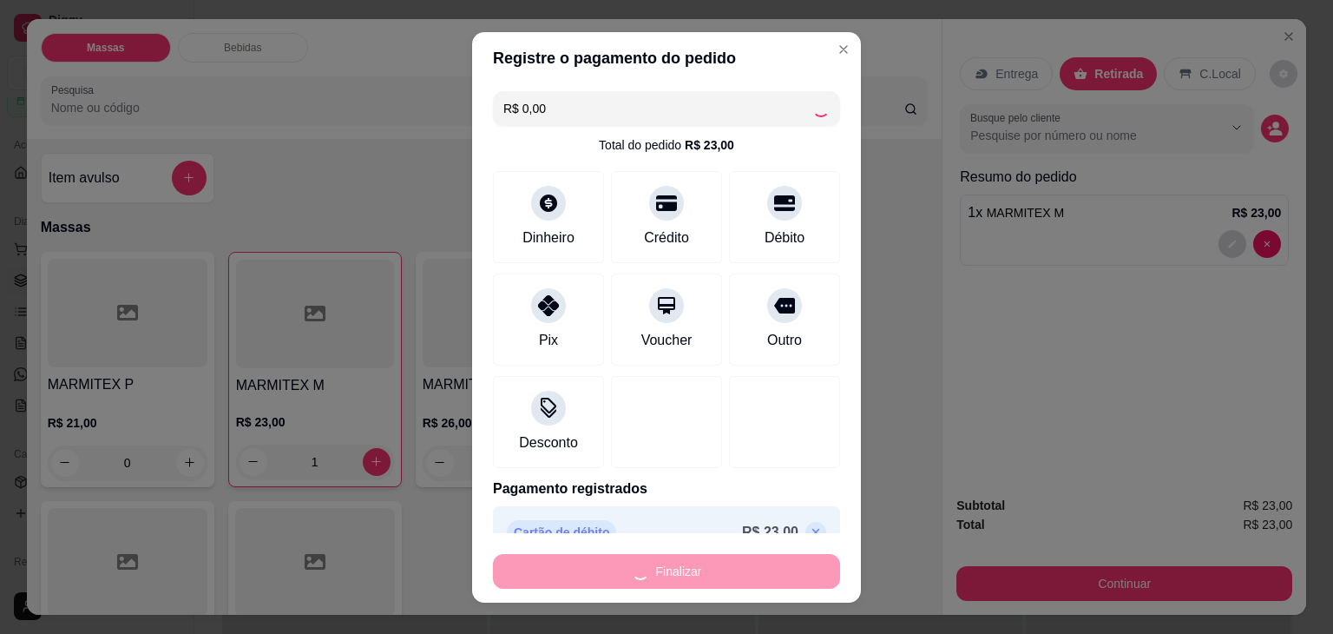
type input "0"
type input "-R$ 23,00"
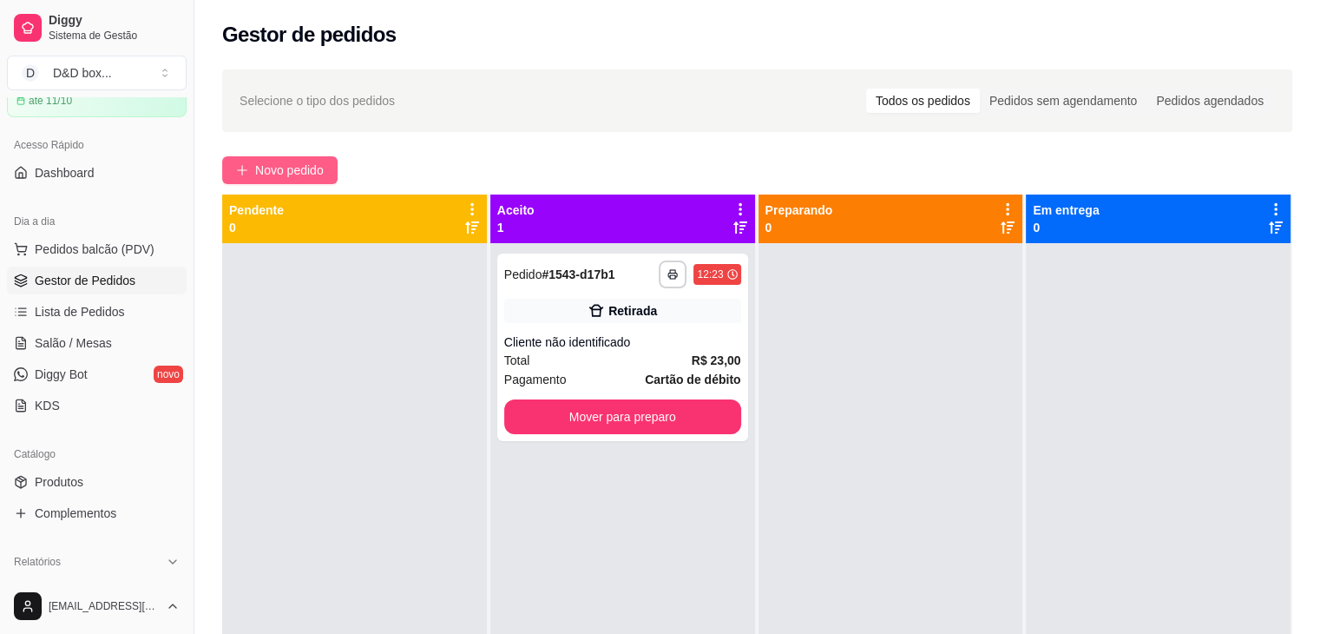
click at [315, 164] on span "Novo pedido" at bounding box center [289, 170] width 69 height 19
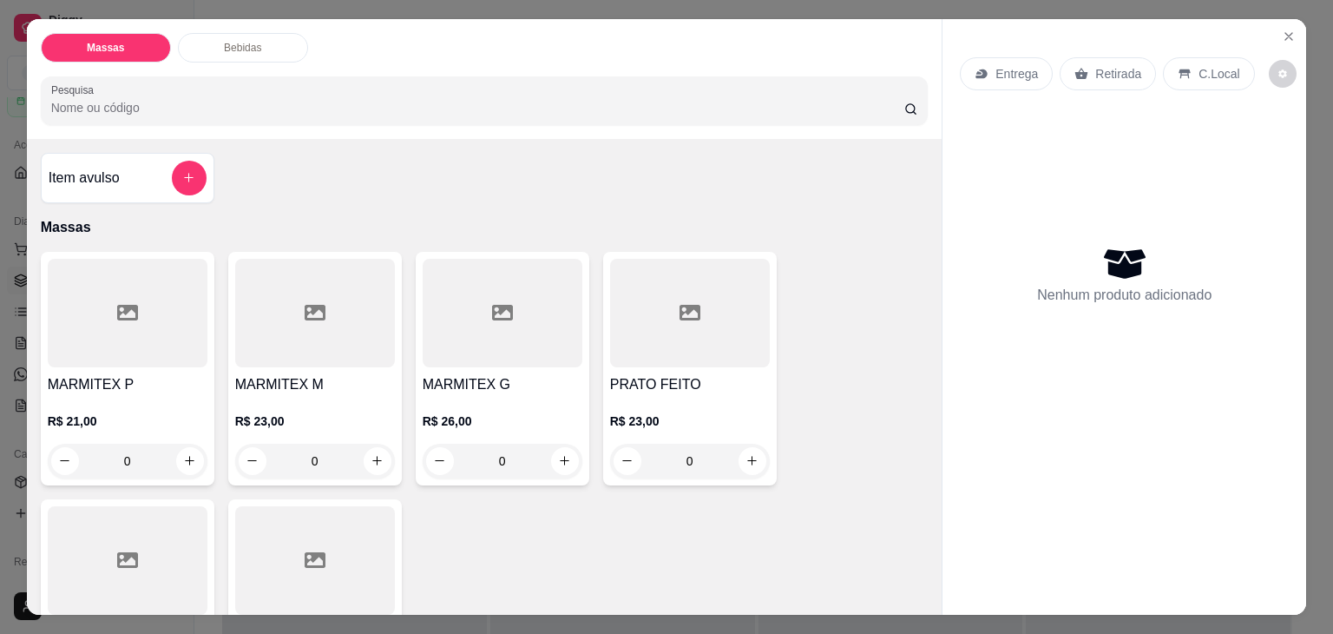
click at [156, 362] on div "MARMITEX P R$ 21,00 0" at bounding box center [128, 368] width 174 height 233
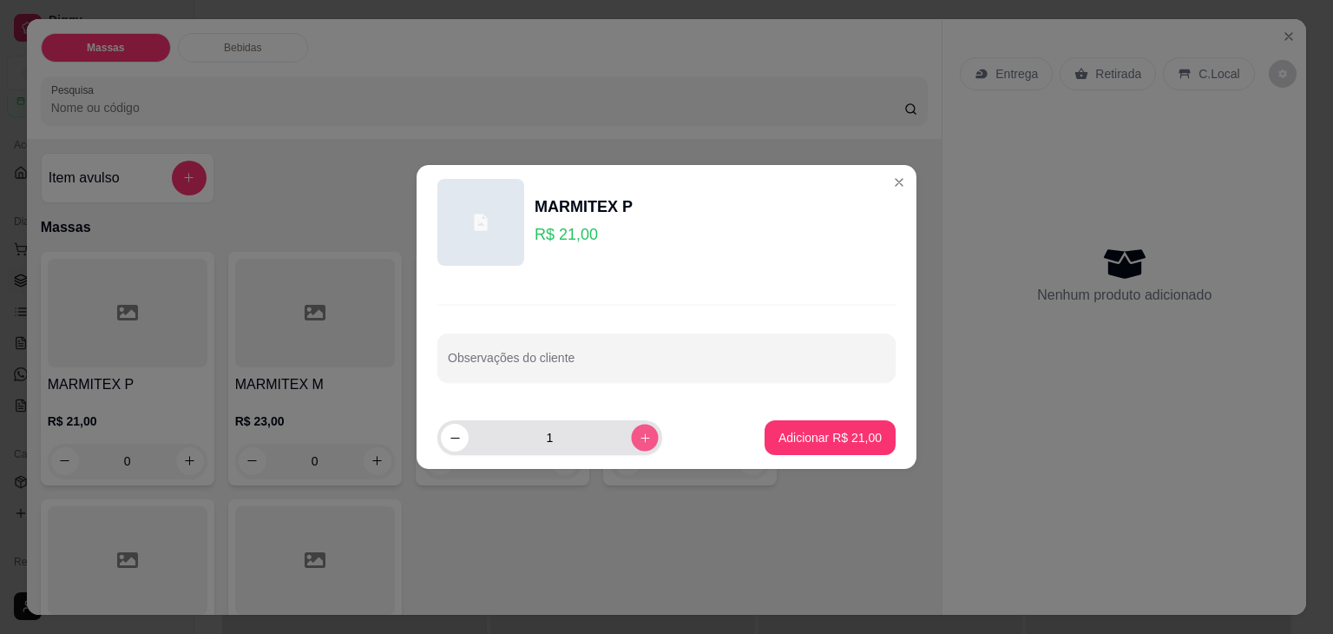
click at [639, 437] on icon "increase-product-quantity" at bounding box center [645, 437] width 13 height 13
type input "2"
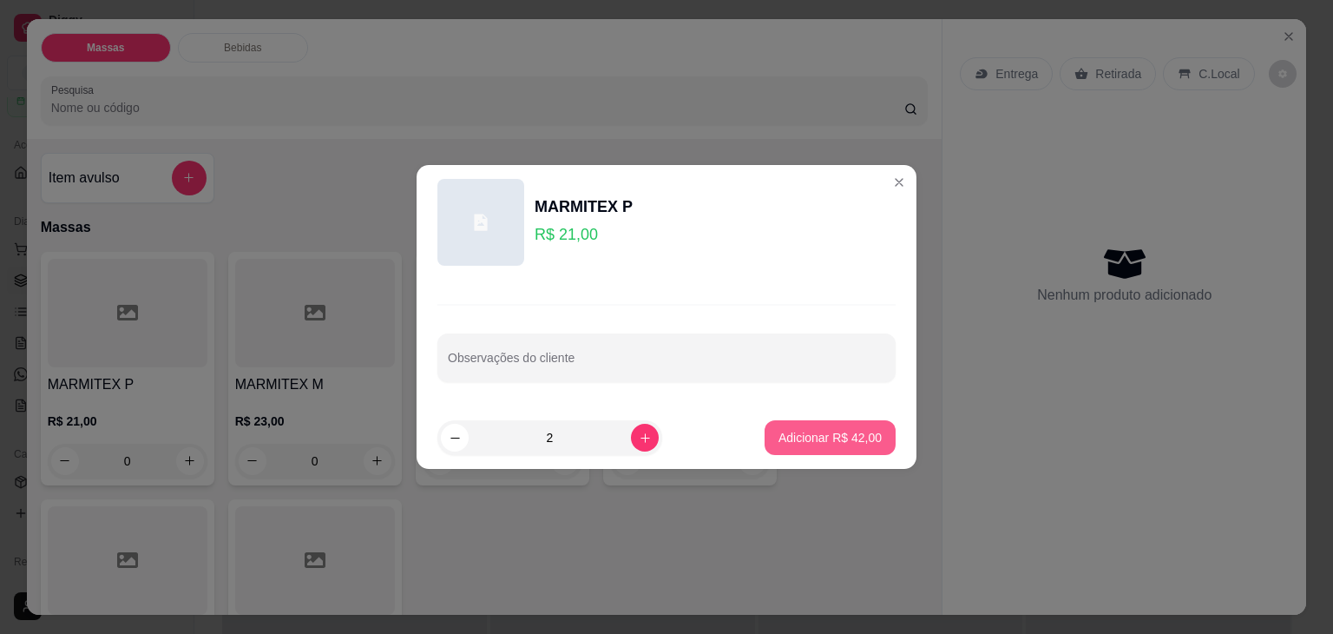
click at [808, 441] on p "Adicionar R$ 42,00" at bounding box center [829, 437] width 103 height 17
type input "2"
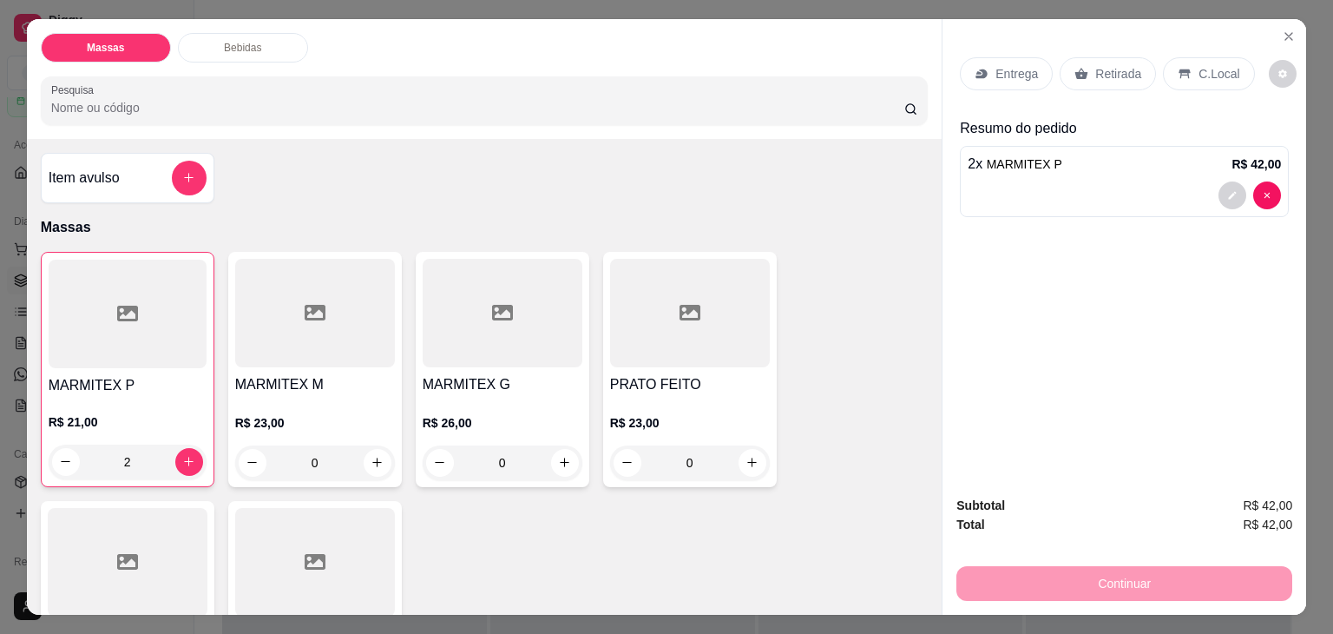
click at [1017, 67] on p "Entrega" at bounding box center [1016, 73] width 43 height 17
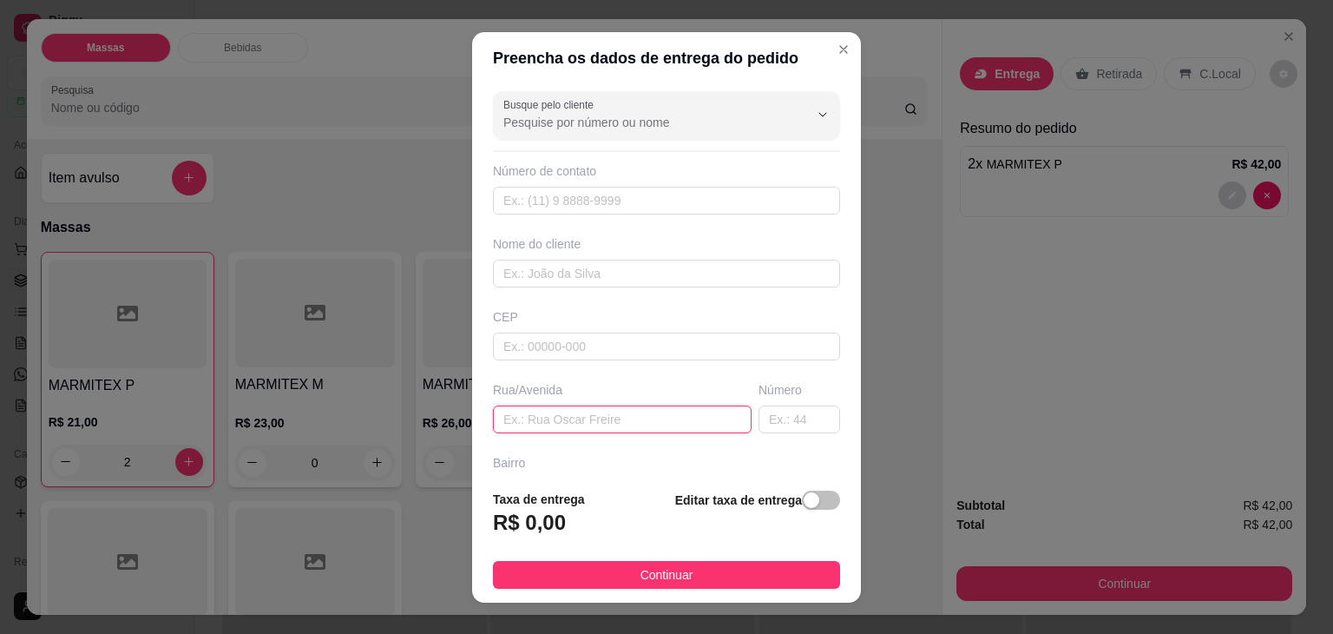
click at [596, 414] on input "text" at bounding box center [622, 419] width 259 height 28
type input "KI MASA"
click at [802, 499] on button "button" at bounding box center [821, 499] width 38 height 19
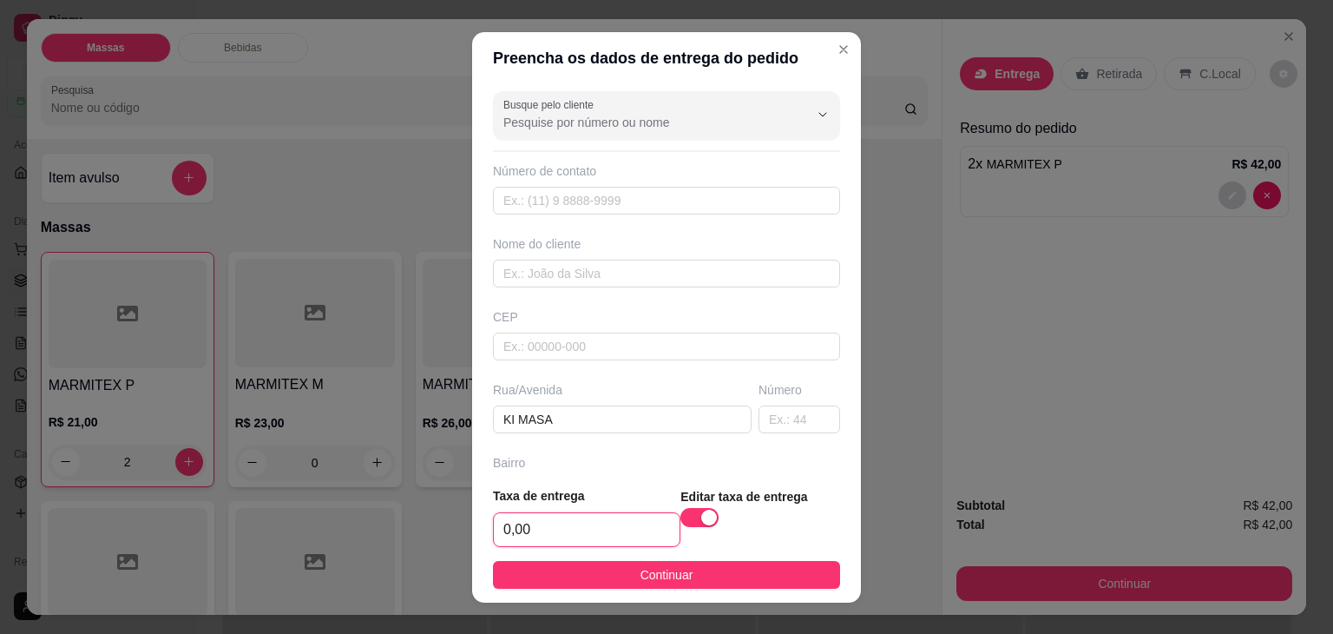
click at [614, 525] on input "0,00" at bounding box center [587, 529] width 186 height 33
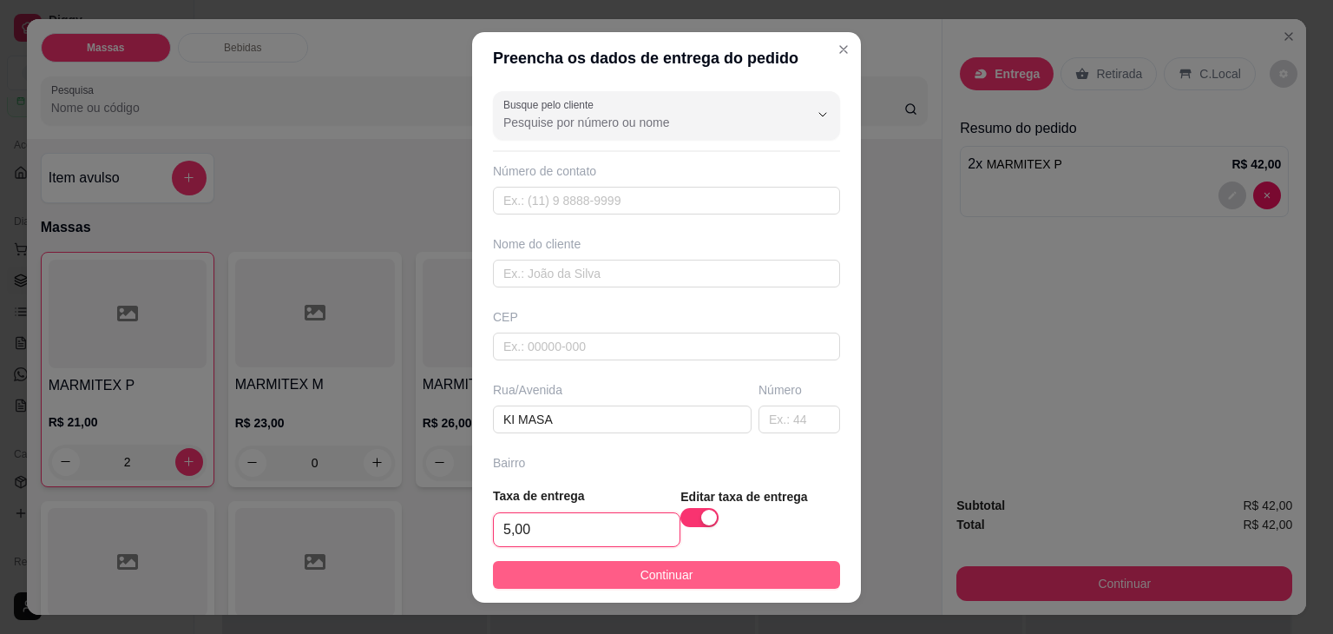
type input "5,00"
click at [611, 563] on button "Continuar" at bounding box center [666, 575] width 347 height 28
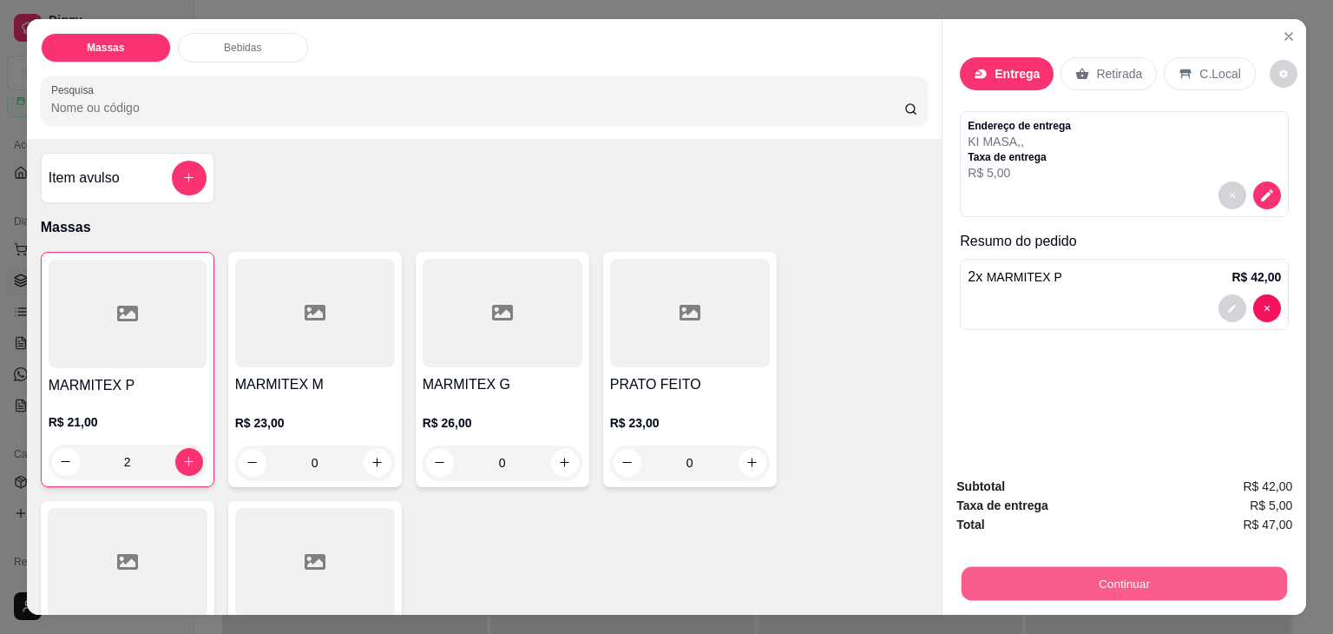
click at [1012, 568] on button "Continuar" at bounding box center [1124, 584] width 325 height 34
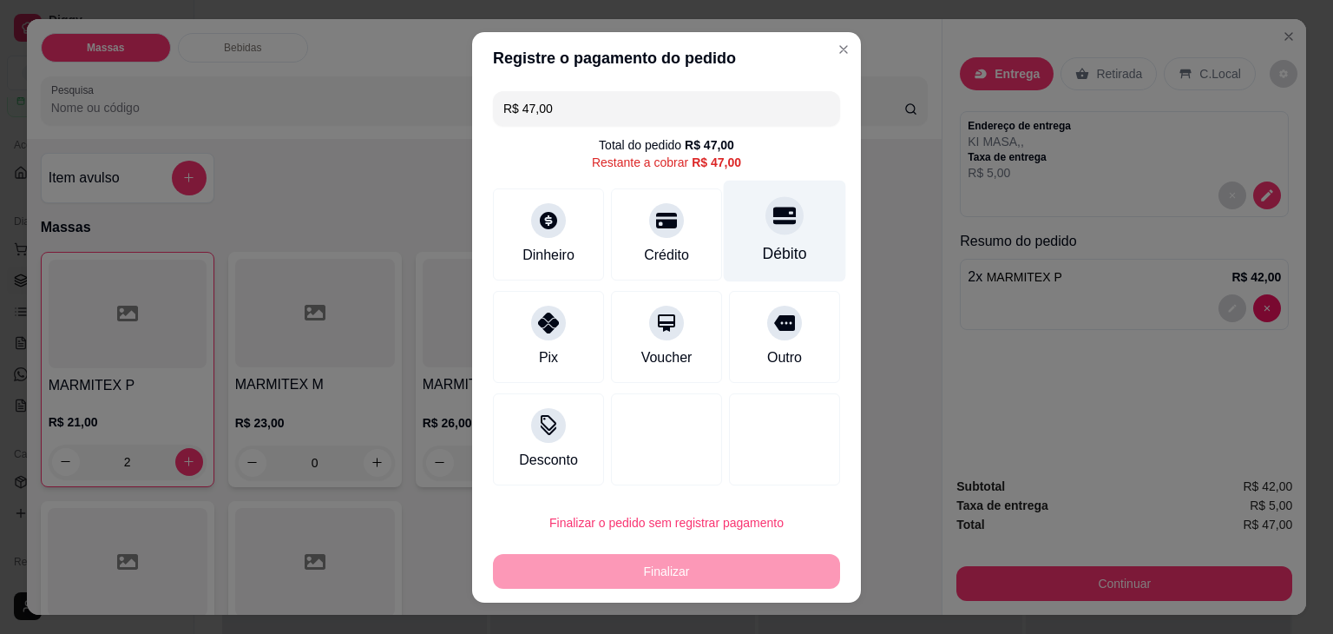
click at [784, 253] on div "Débito" at bounding box center [785, 253] width 44 height 23
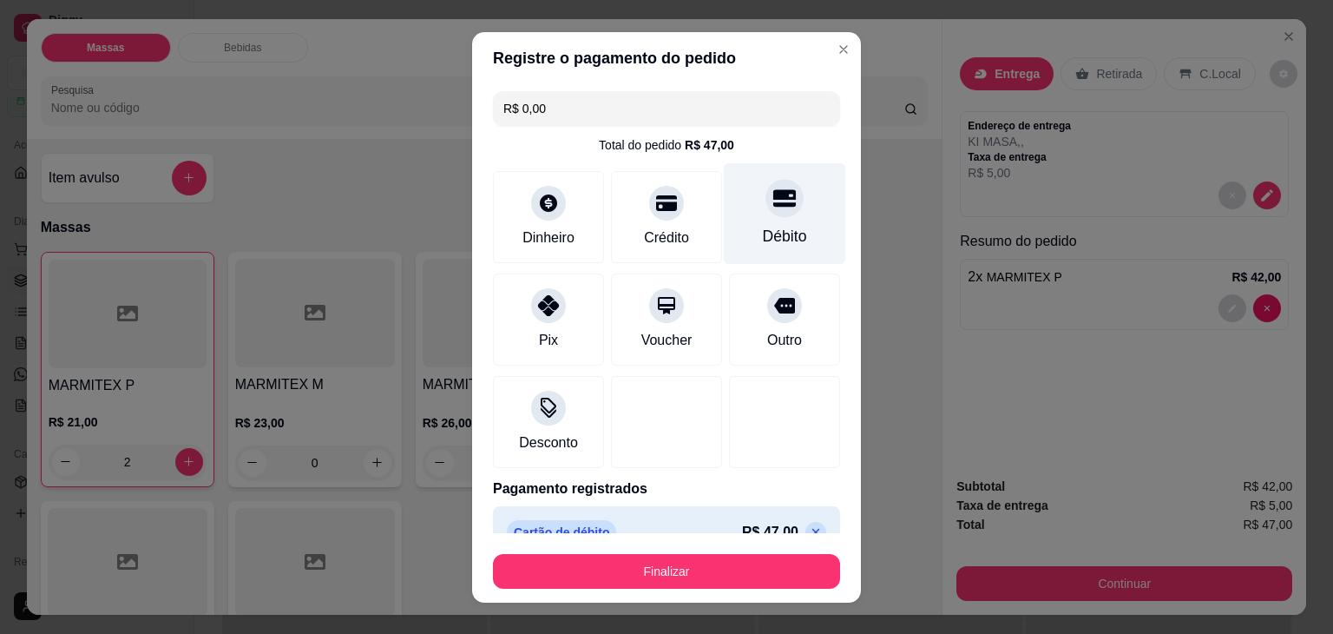
type input "R$ 0,00"
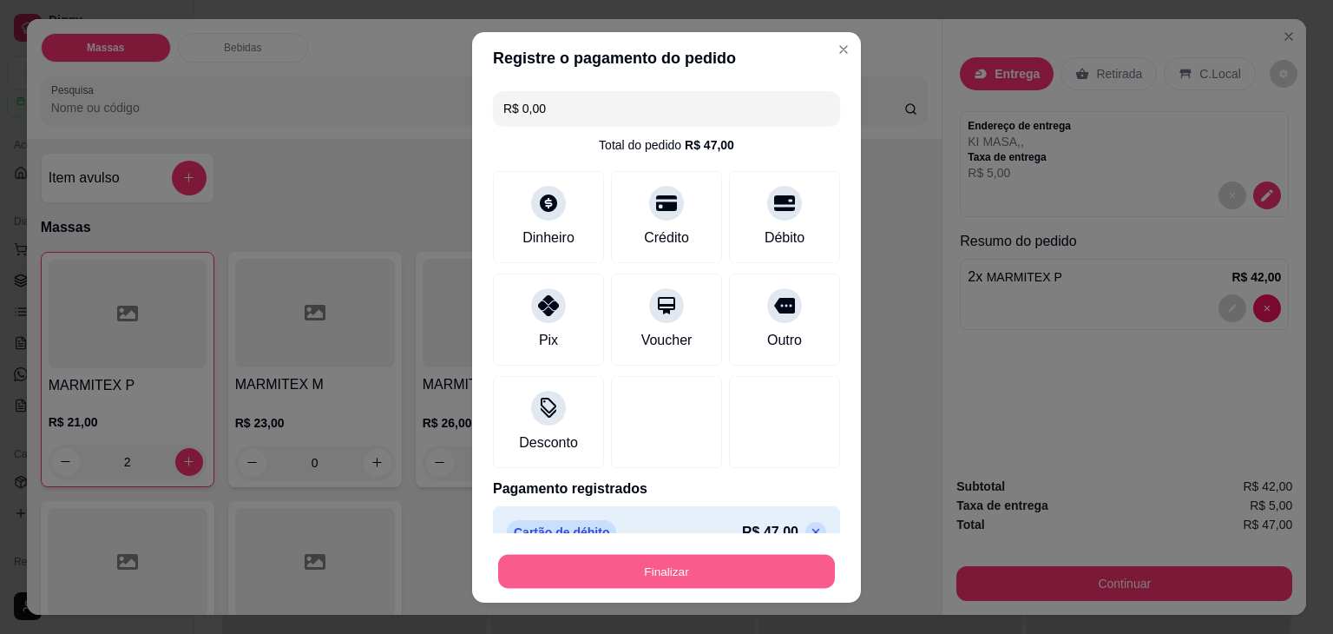
click at [650, 574] on button "Finalizar" at bounding box center [666, 571] width 337 height 34
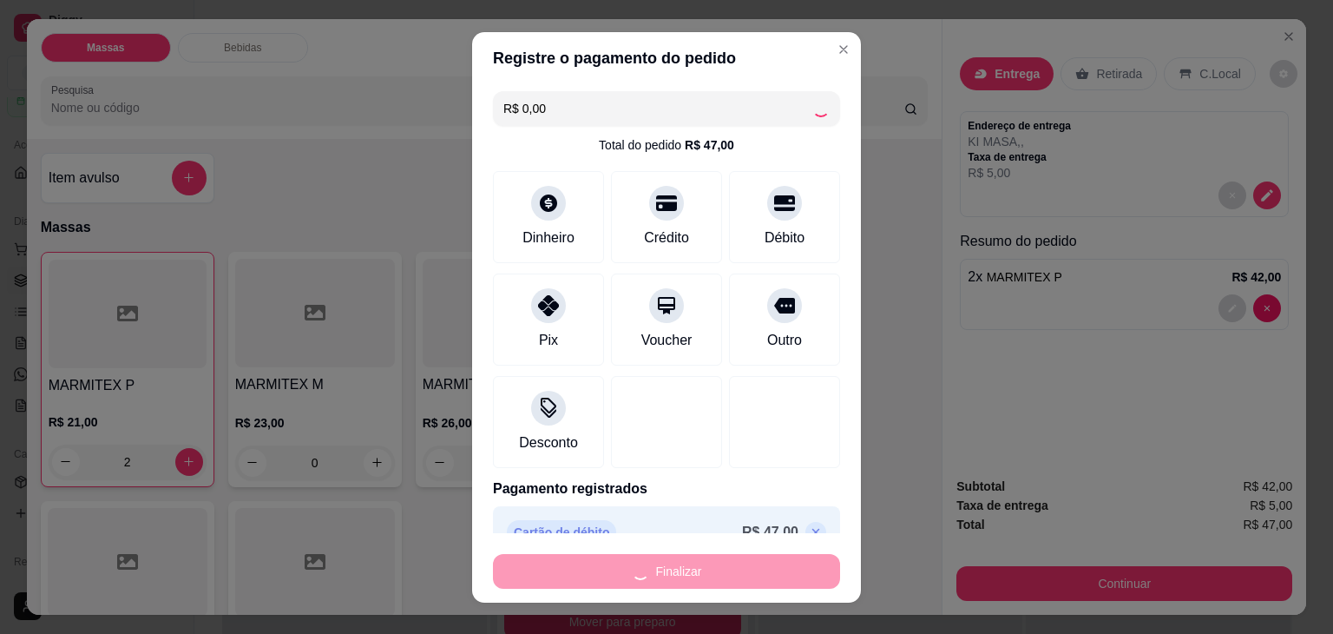
type input "0"
type input "-R$ 47,00"
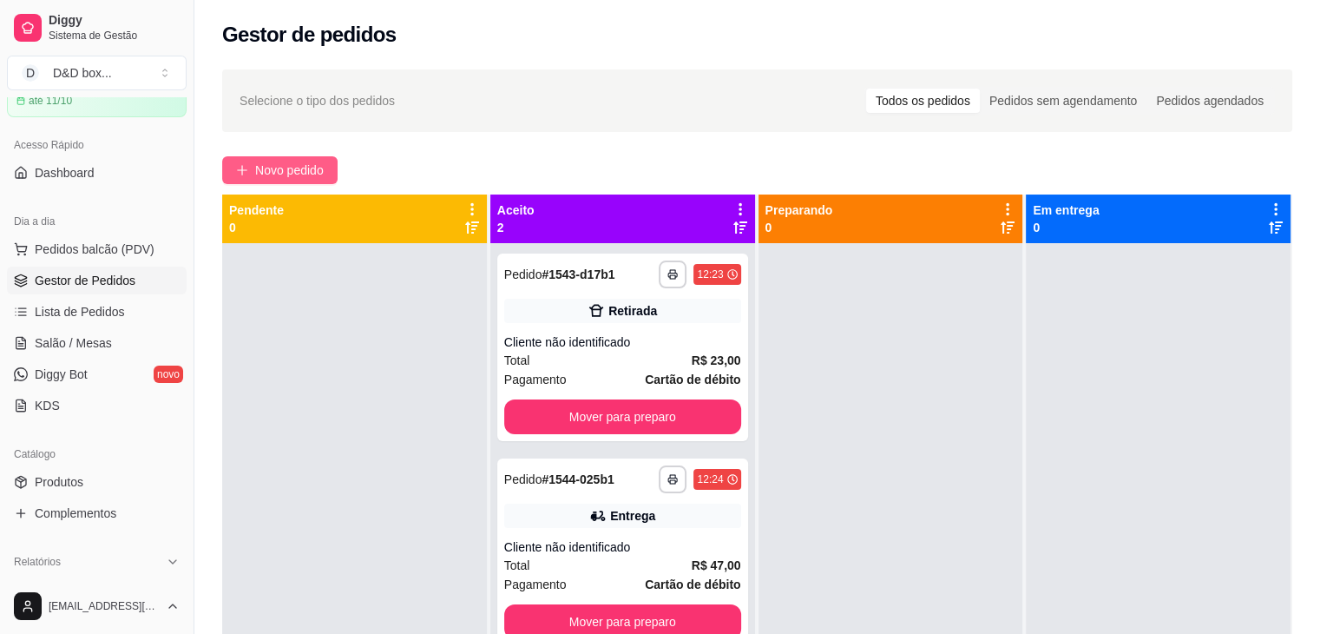
click at [266, 169] on span "Novo pedido" at bounding box center [289, 170] width 69 height 19
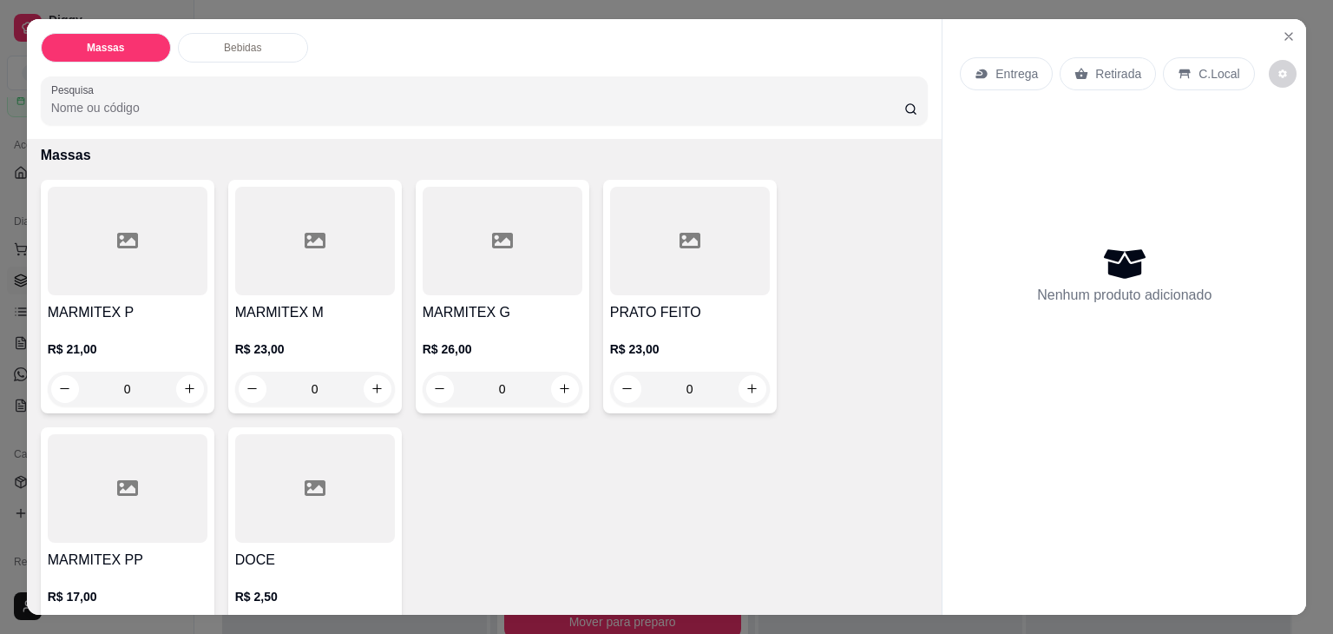
scroll to position [174, 0]
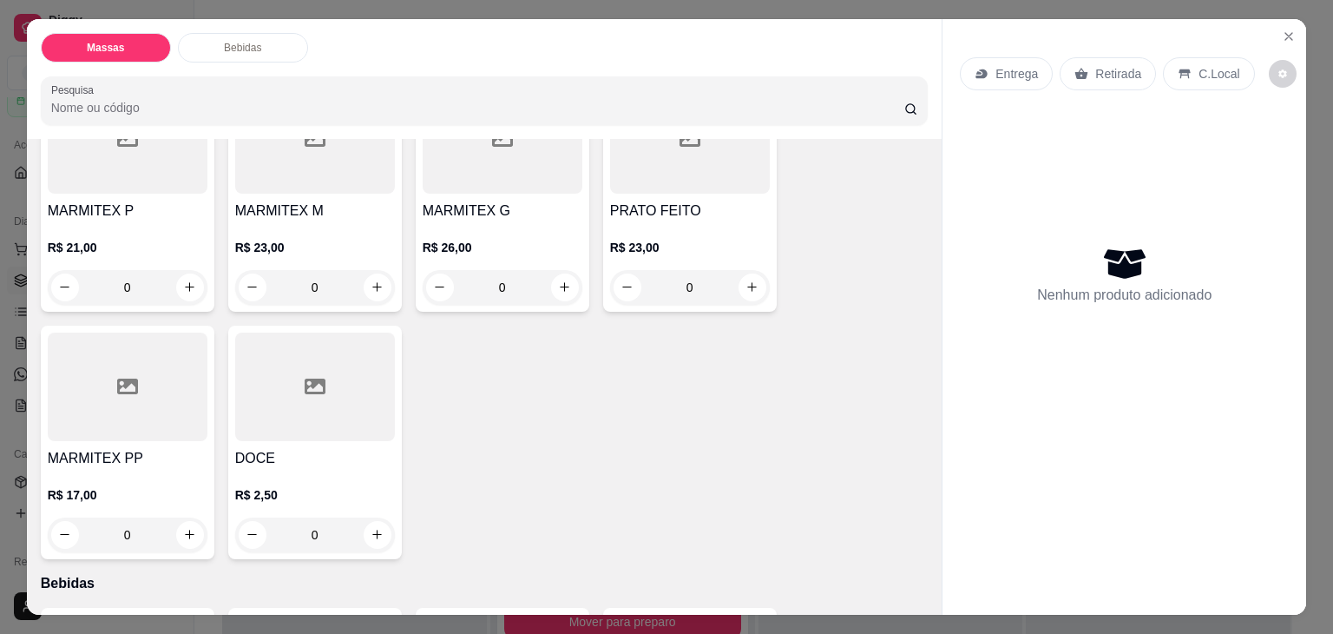
click at [469, 179] on div at bounding box center [503, 139] width 160 height 108
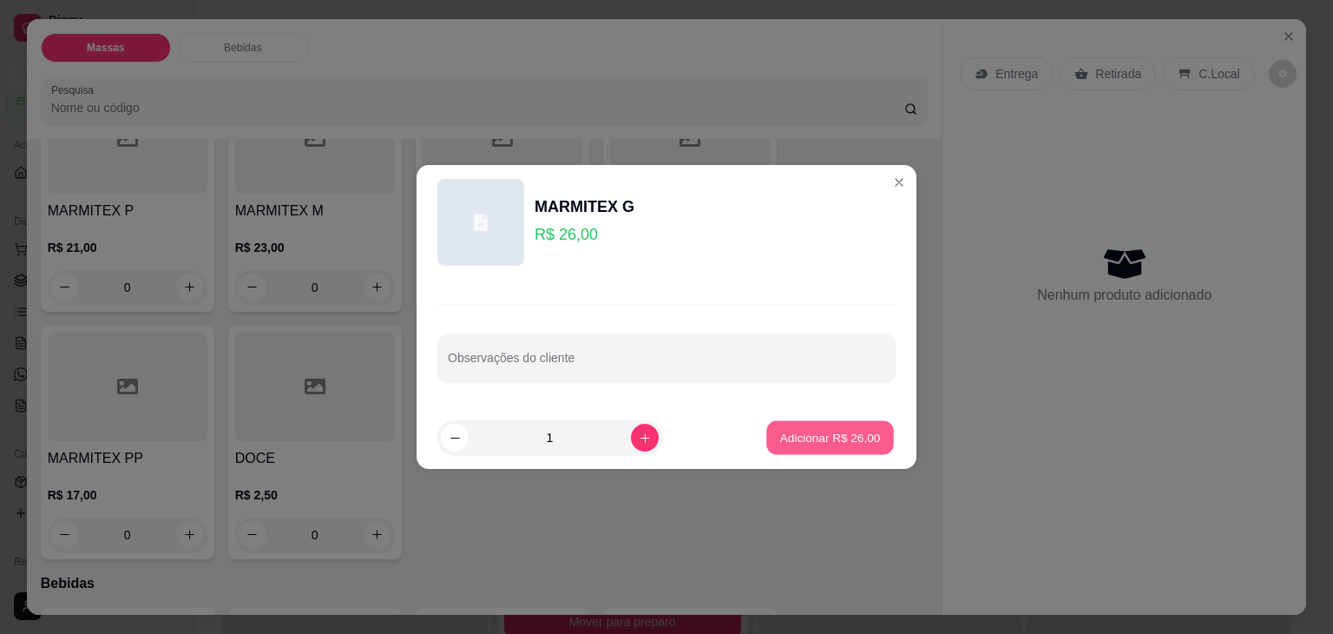
click at [795, 435] on p "Adicionar R$ 26,00" at bounding box center [830, 437] width 101 height 16
type input "1"
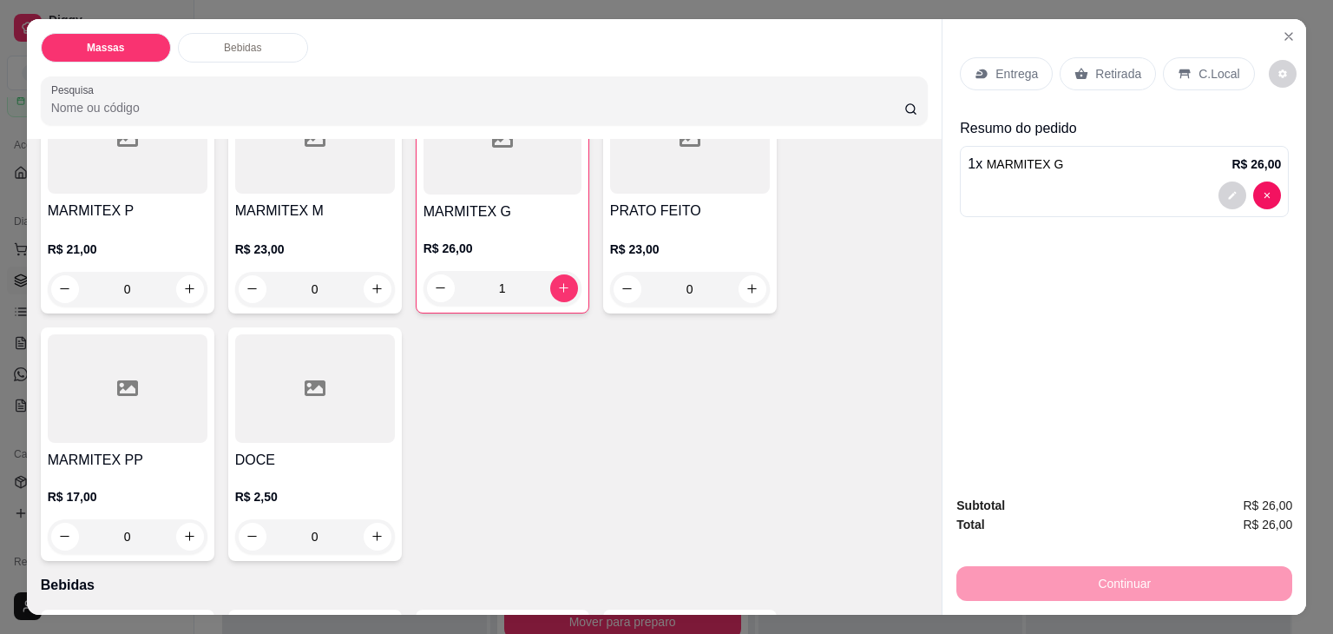
click at [1112, 65] on p "Retirada" at bounding box center [1118, 73] width 46 height 17
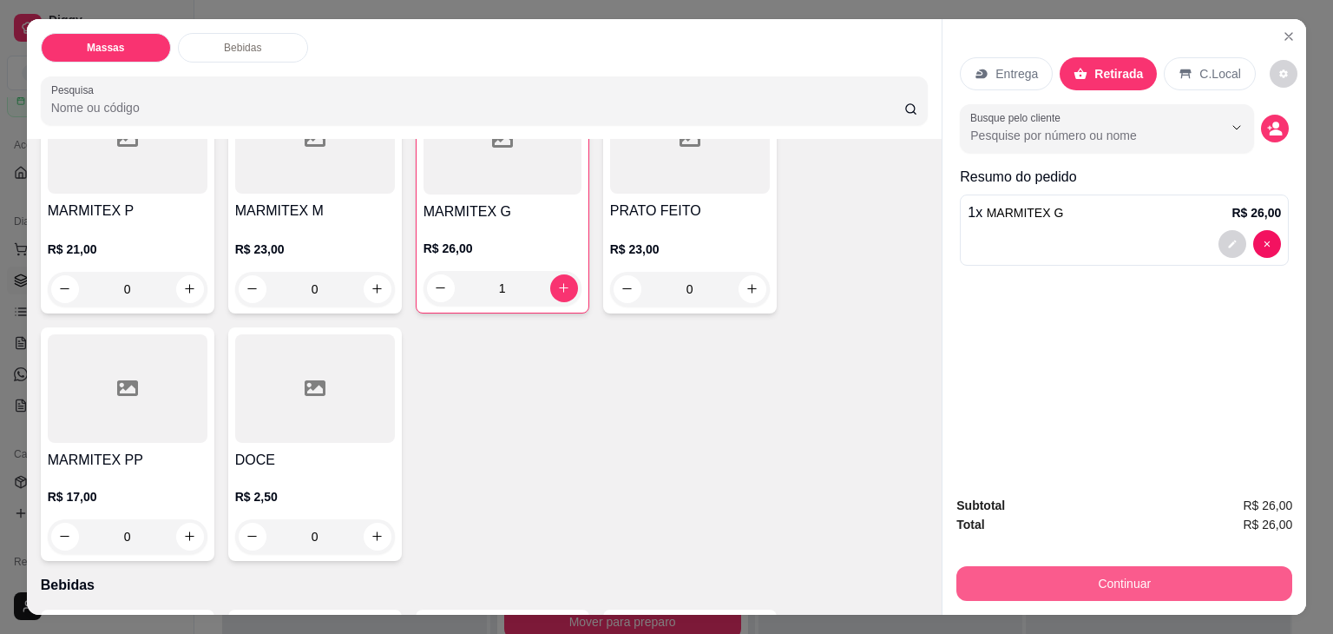
click at [1098, 577] on button "Continuar" at bounding box center [1124, 583] width 336 height 35
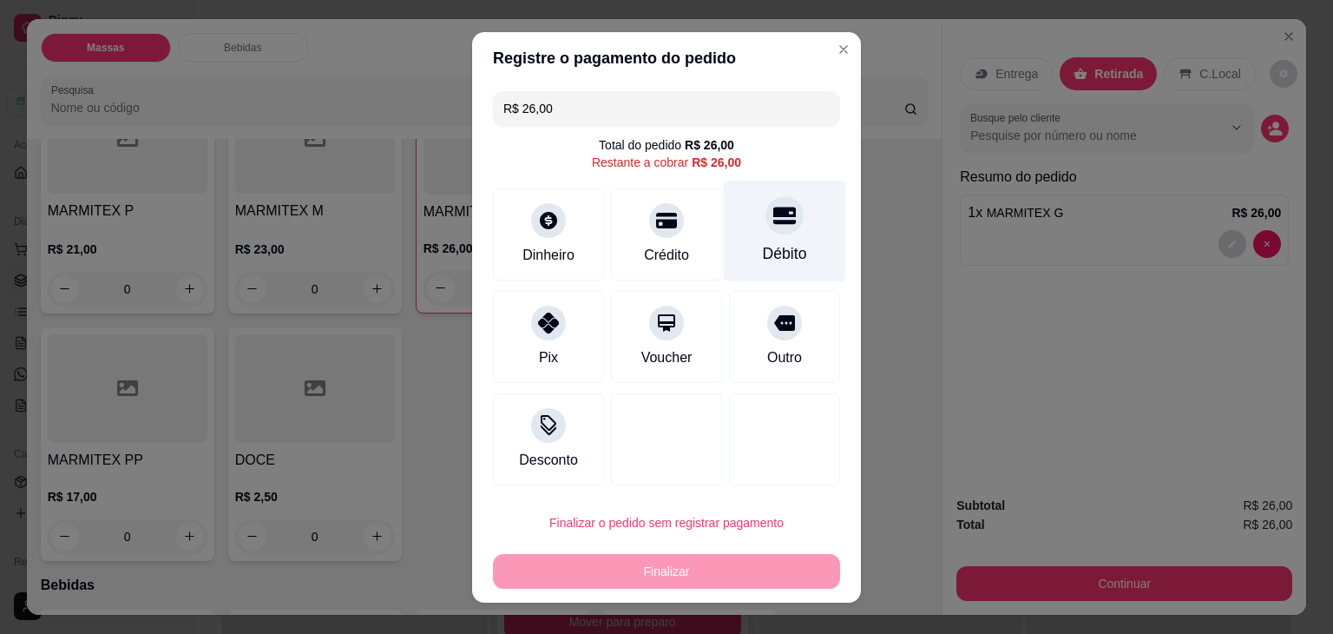
click at [782, 245] on div "Débito" at bounding box center [785, 253] width 44 height 23
type input "R$ 0,00"
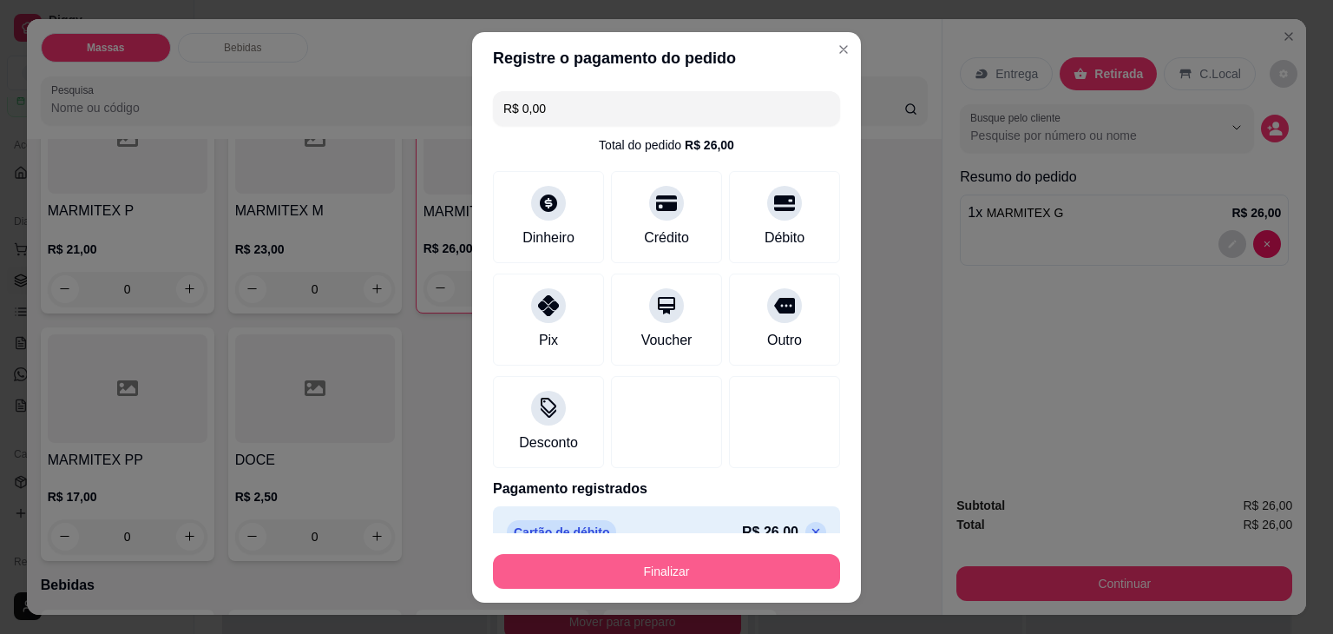
click at [726, 560] on button "Finalizar" at bounding box center [666, 571] width 347 height 35
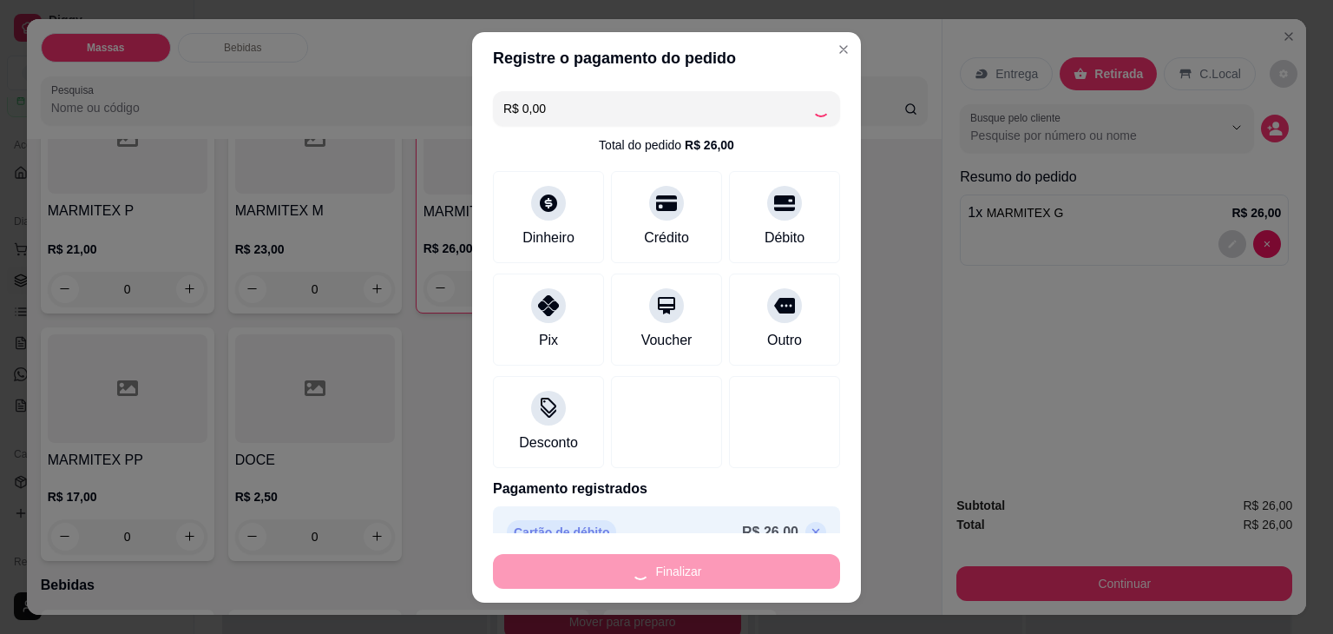
type input "0"
type input "-R$ 26,00"
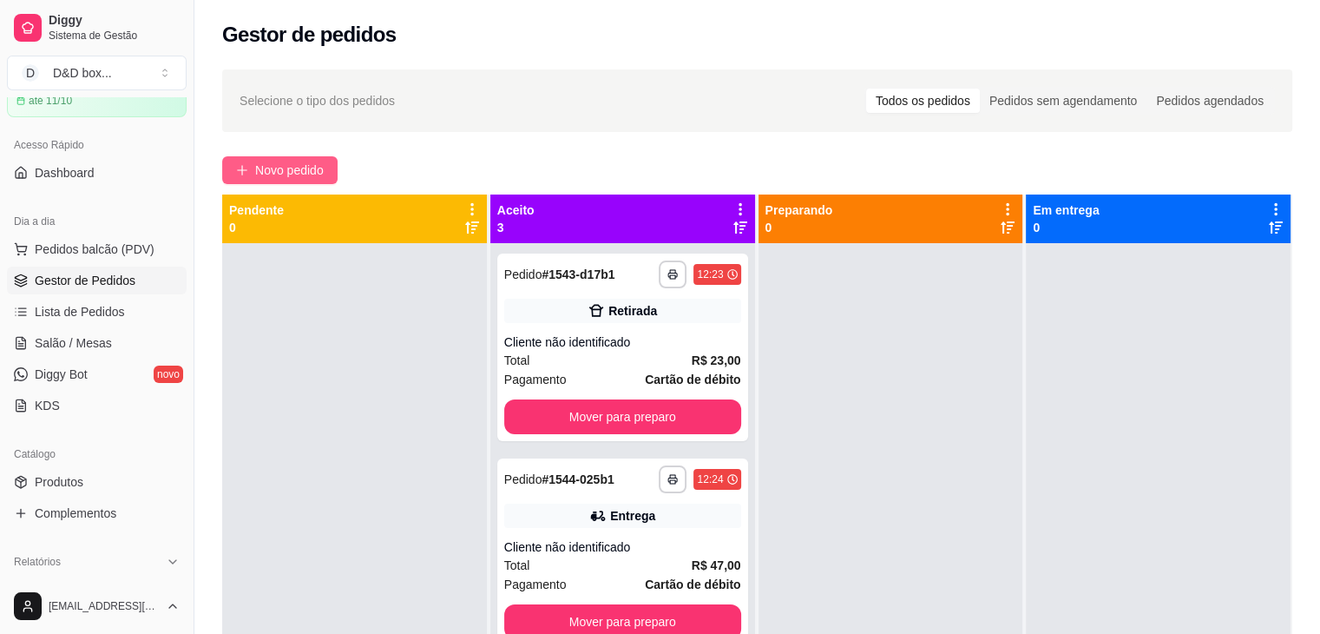
click at [280, 165] on span "Novo pedido" at bounding box center [289, 170] width 69 height 19
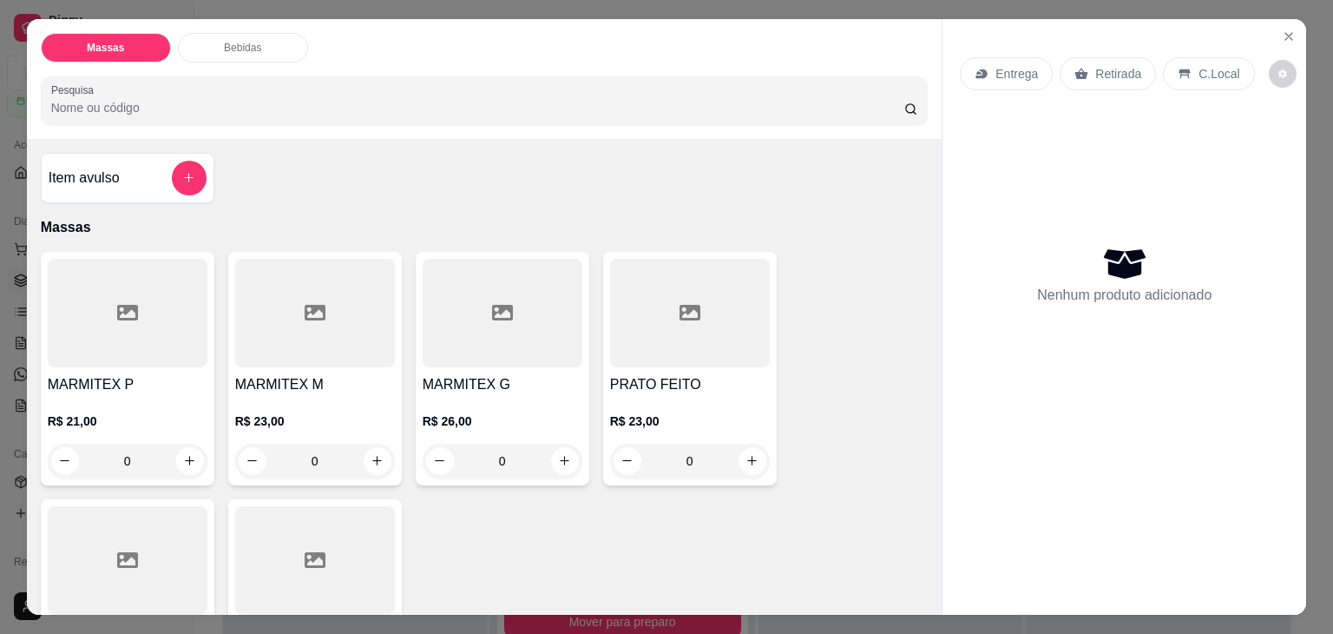
click at [164, 395] on div "R$ 21,00 0" at bounding box center [128, 436] width 160 height 83
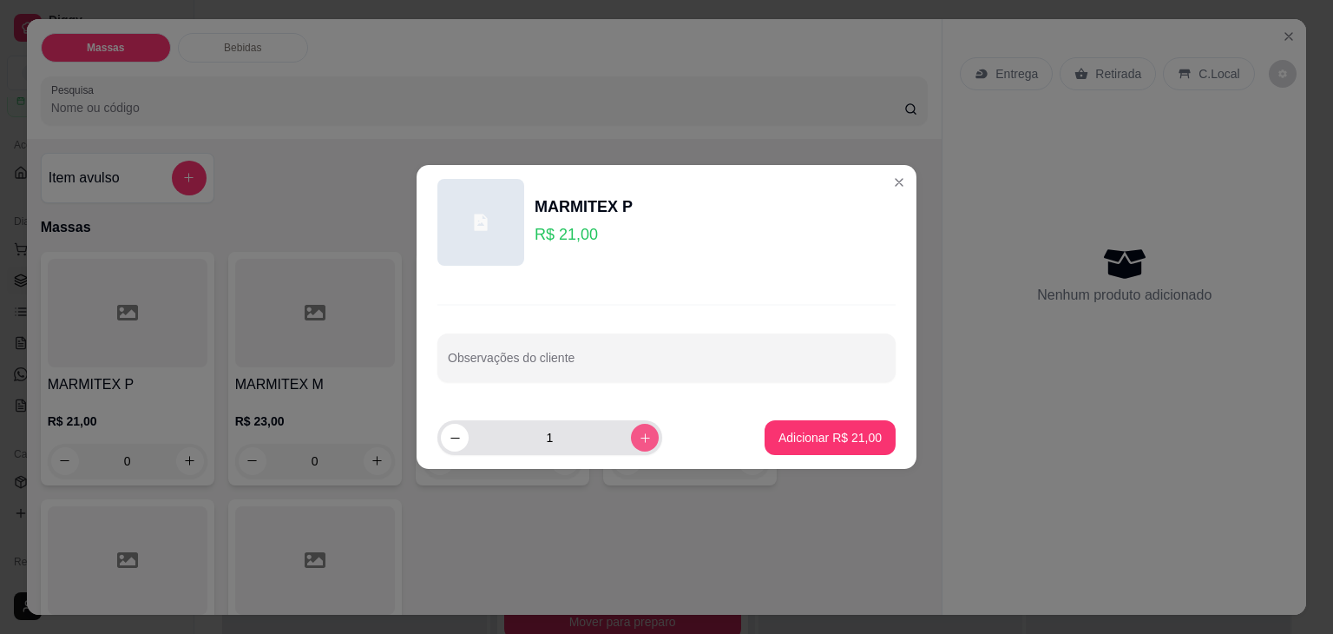
click at [631, 437] on button "increase-product-quantity" at bounding box center [645, 437] width 28 height 28
type input "2"
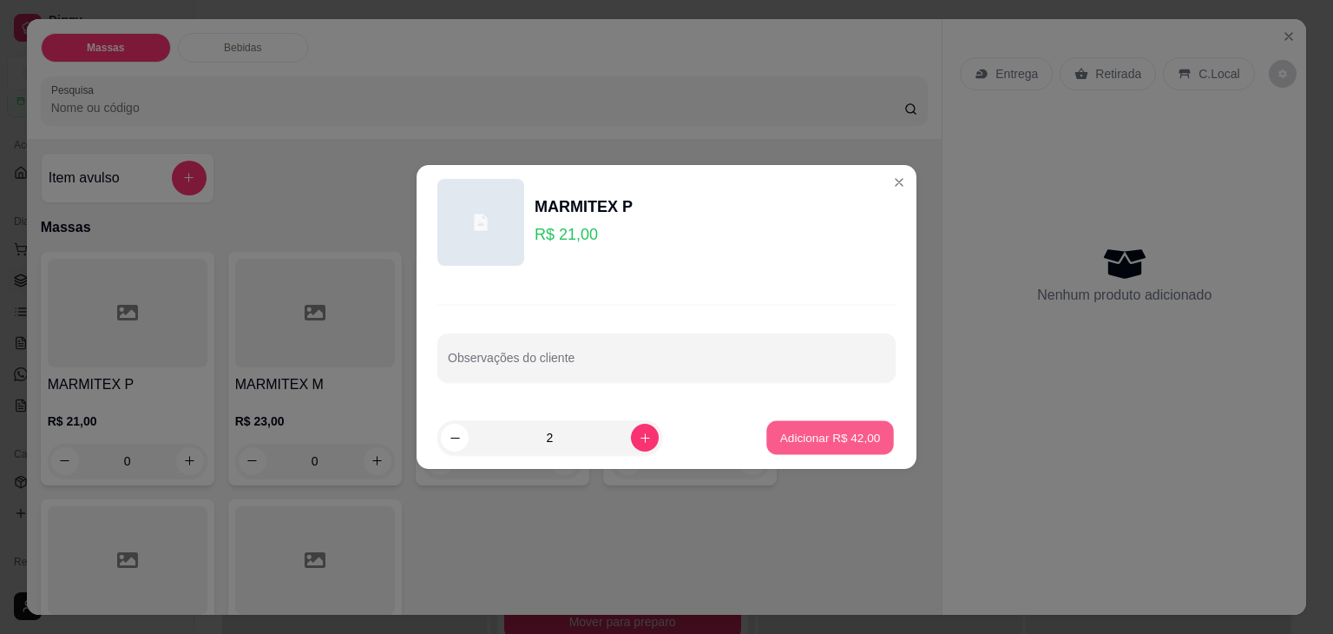
click at [766, 430] on button "Adicionar R$ 42,00" at bounding box center [830, 438] width 128 height 34
type input "2"
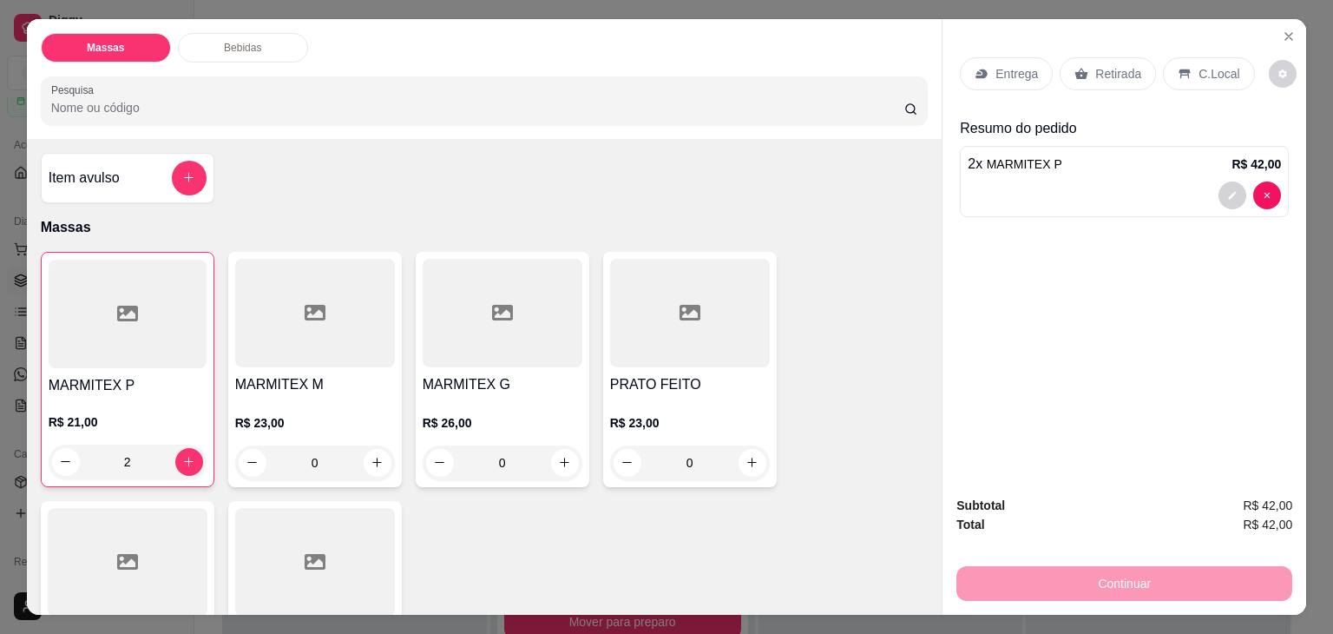
click at [1027, 66] on p "Entrega" at bounding box center [1016, 73] width 43 height 17
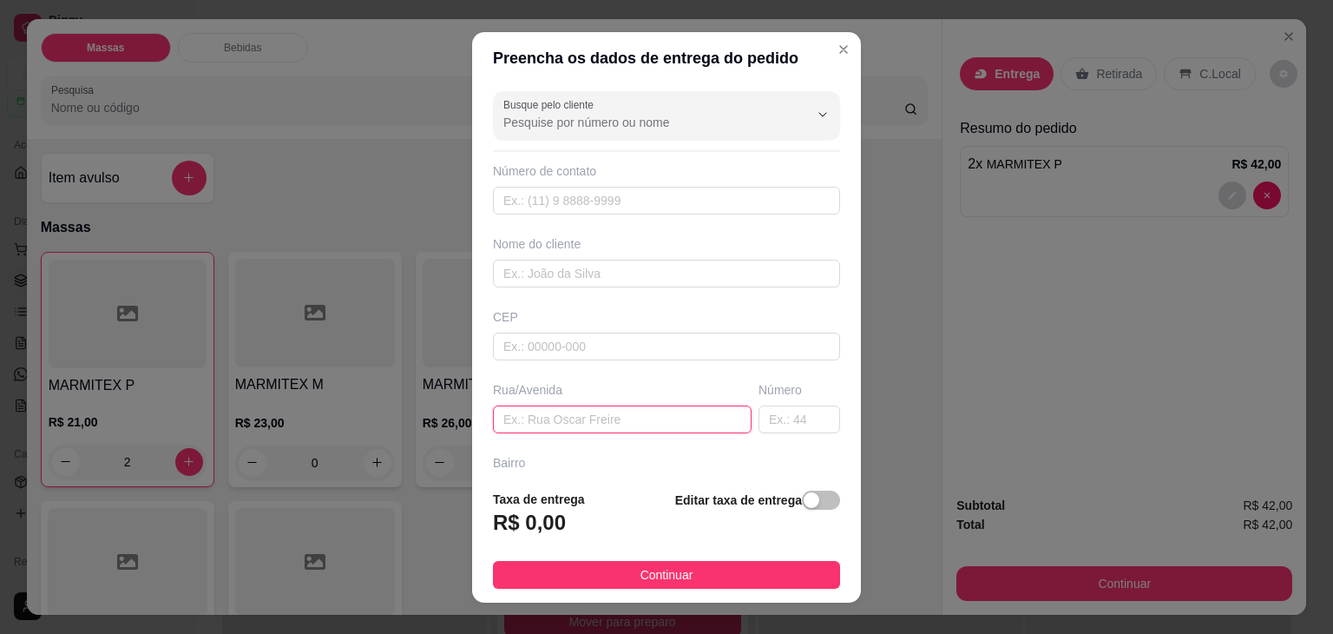
click at [557, 417] on input "text" at bounding box center [622, 419] width 259 height 28
type input "LAVA RAPIDO"
click at [802, 504] on button "button" at bounding box center [821, 499] width 38 height 19
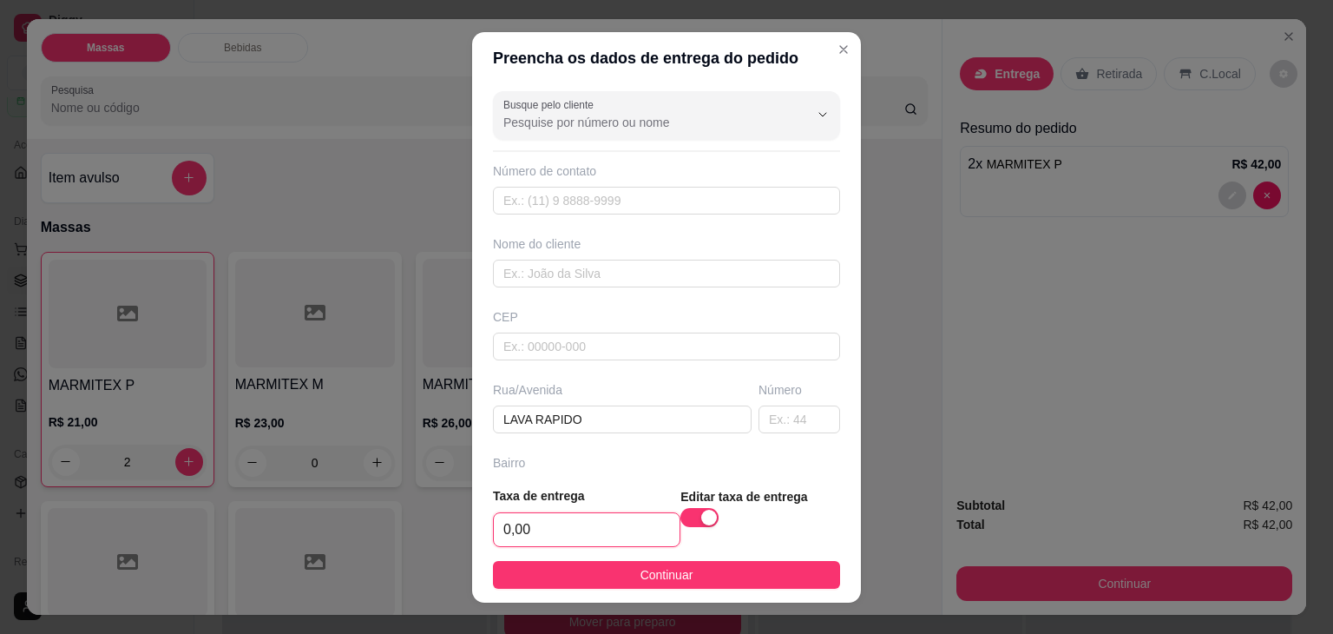
click at [620, 536] on input "0,00" at bounding box center [587, 529] width 186 height 33
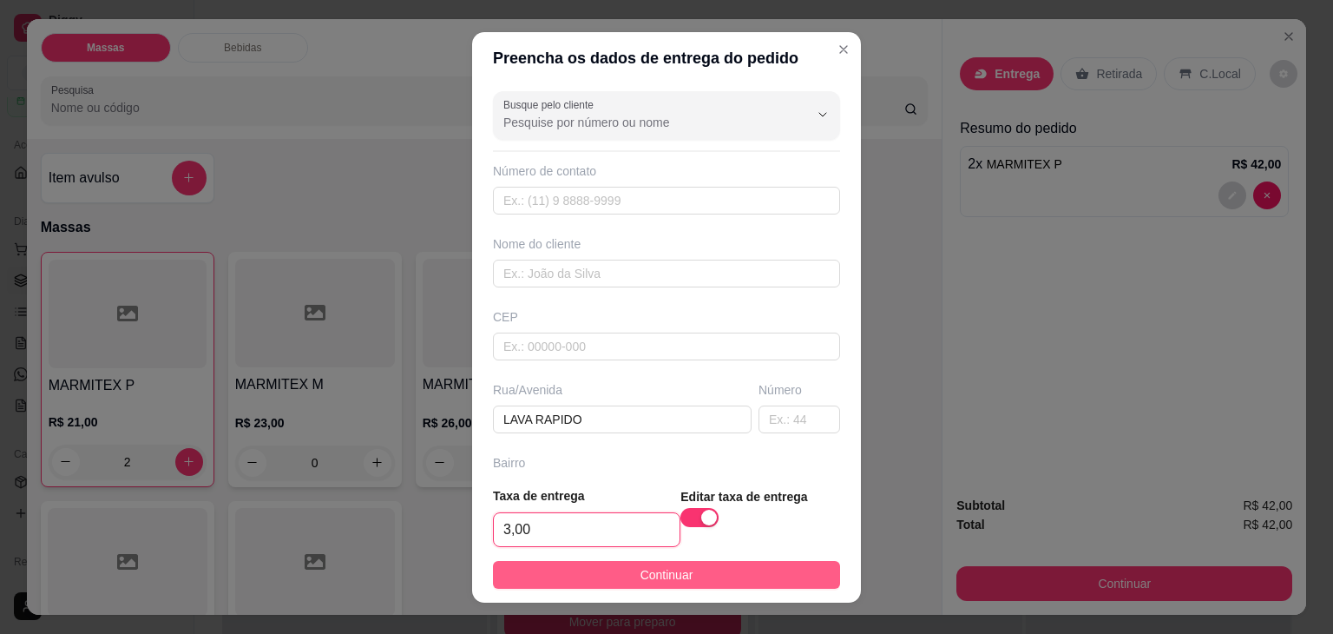
type input "3,00"
click at [622, 567] on button "Continuar" at bounding box center [666, 575] width 347 height 28
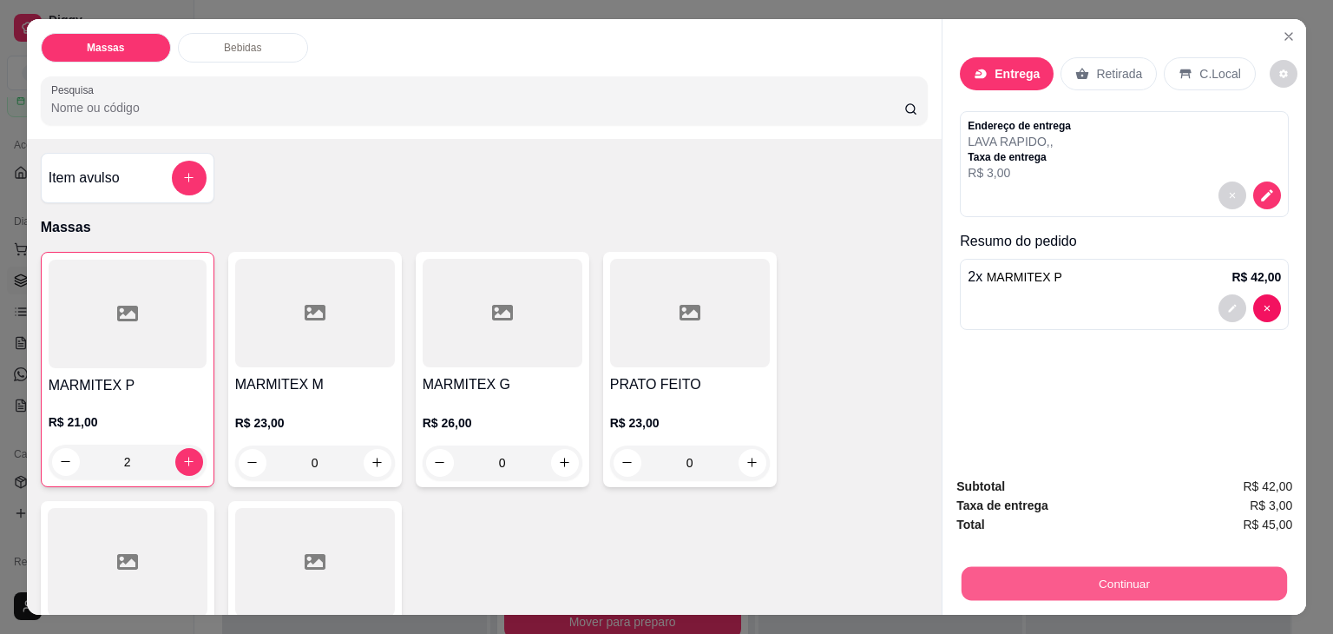
click at [1115, 567] on button "Continuar" at bounding box center [1124, 584] width 325 height 34
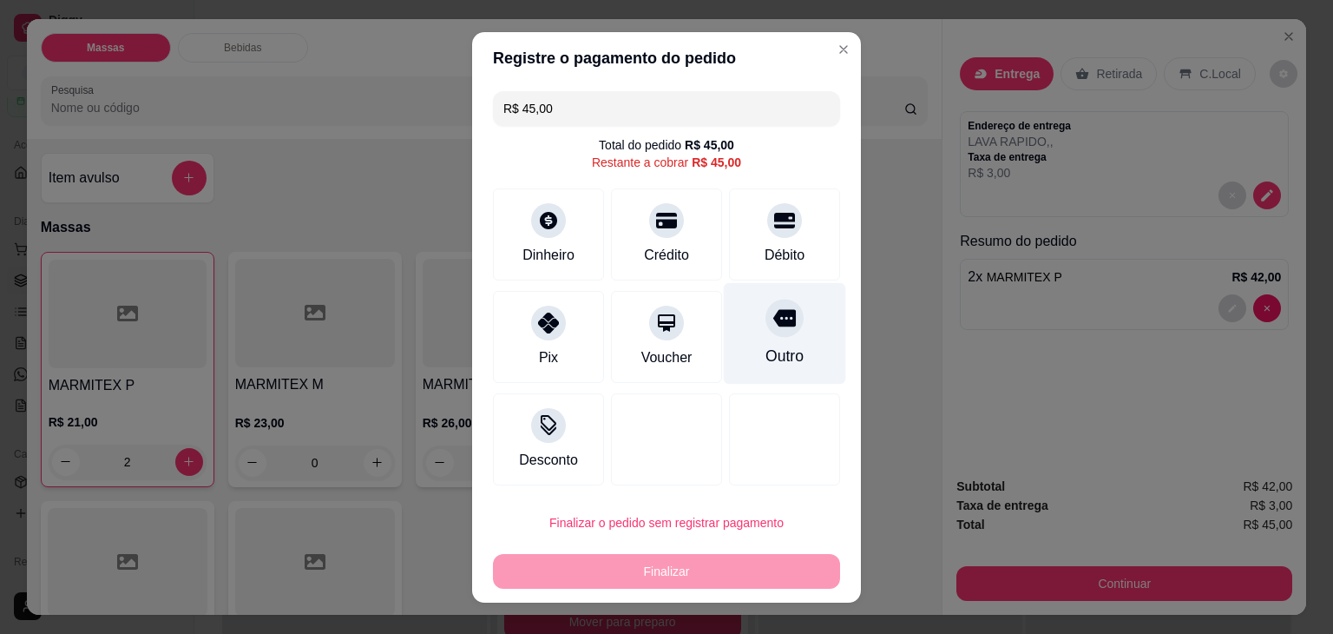
drag, startPoint x: 753, startPoint y: 233, endPoint x: 726, endPoint y: 321, distance: 92.8
click at [753, 234] on div "Débito" at bounding box center [784, 234] width 111 height 92
type input "R$ 0,00"
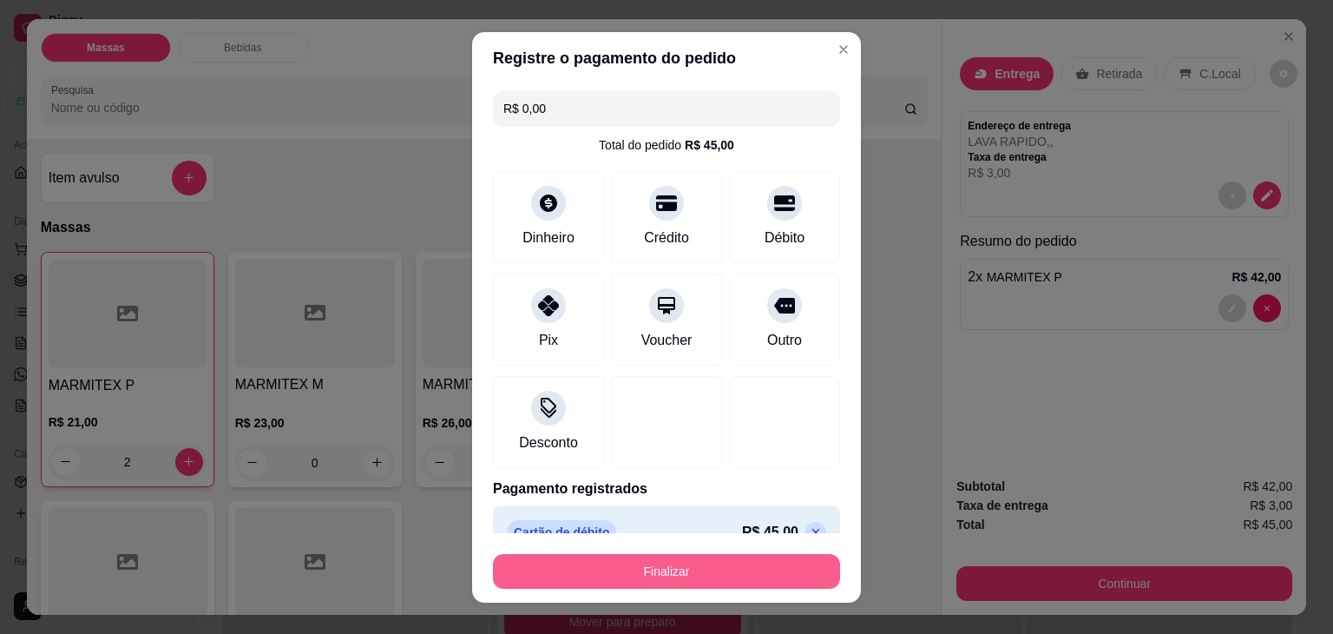
click at [668, 567] on button "Finalizar" at bounding box center [666, 571] width 347 height 35
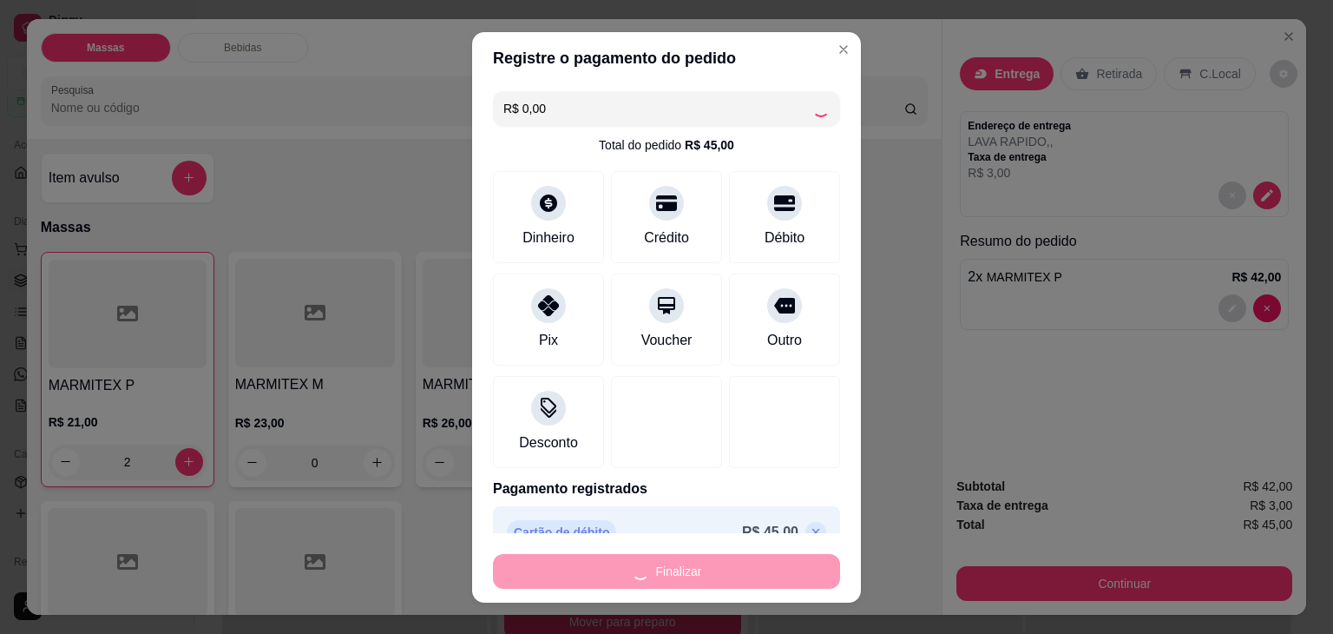
type input "0"
type input "-R$ 45,00"
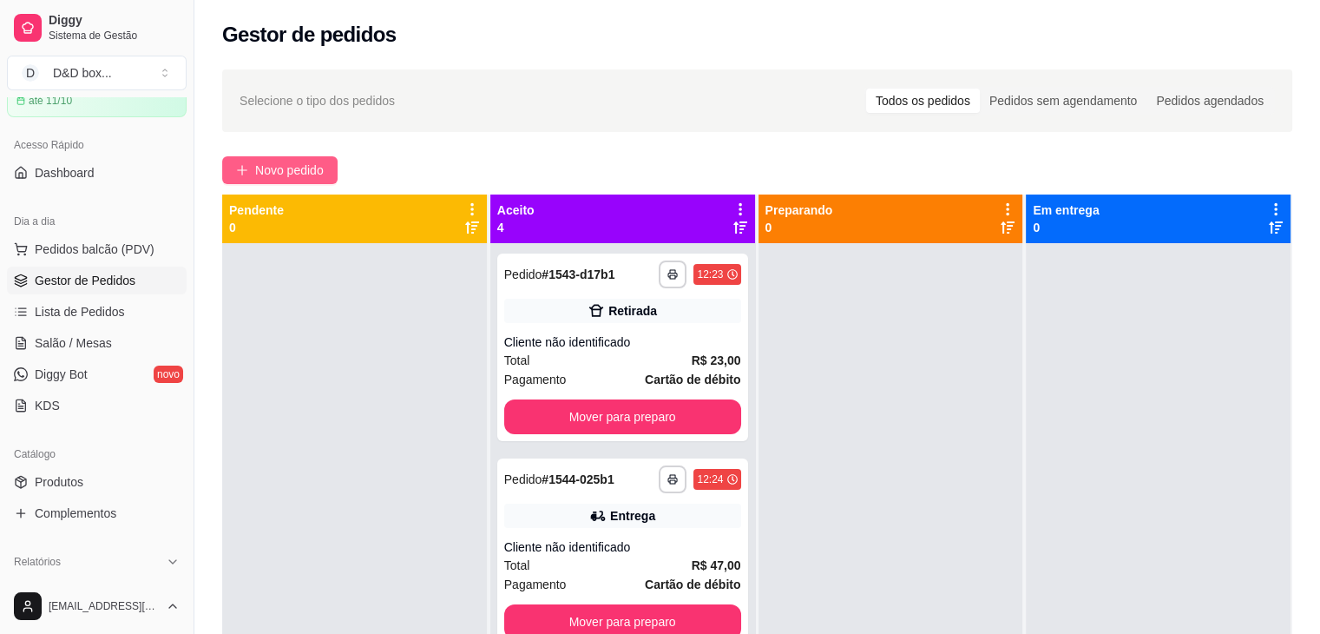
click at [306, 168] on span "Novo pedido" at bounding box center [289, 170] width 69 height 19
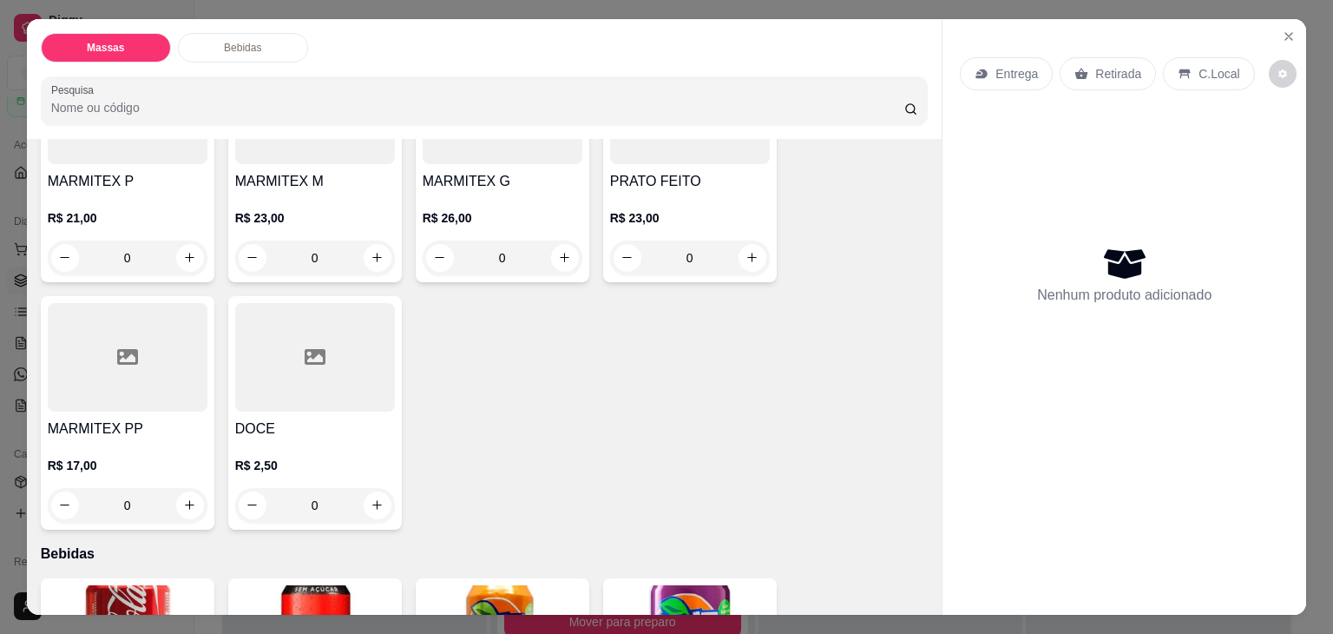
scroll to position [174, 0]
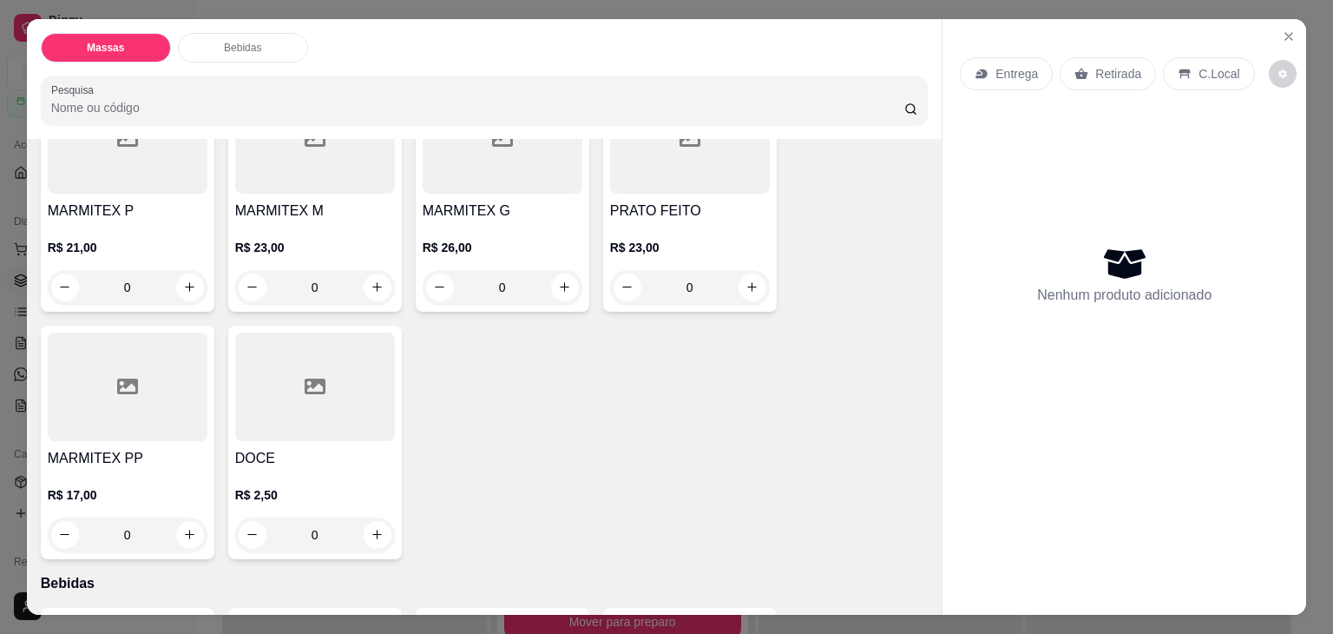
click at [669, 221] on div "R$ 23,00 0" at bounding box center [690, 262] width 160 height 83
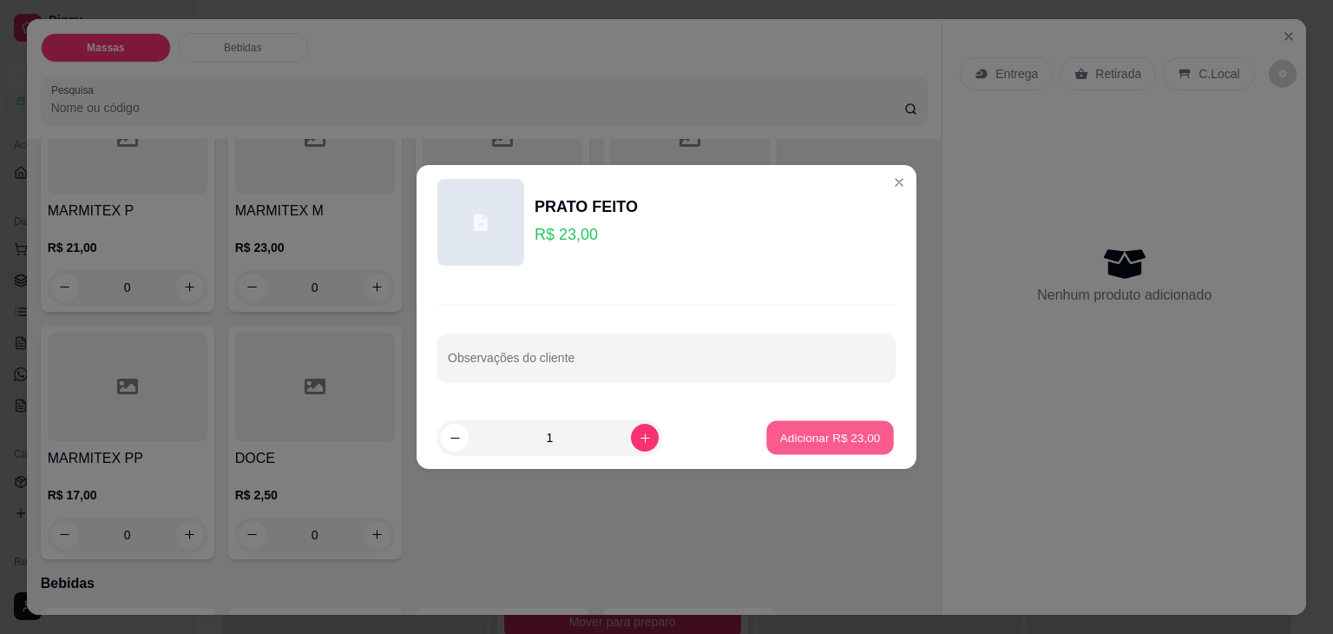
click at [781, 436] on p "Adicionar R$ 23,00" at bounding box center [830, 437] width 101 height 16
type input "1"
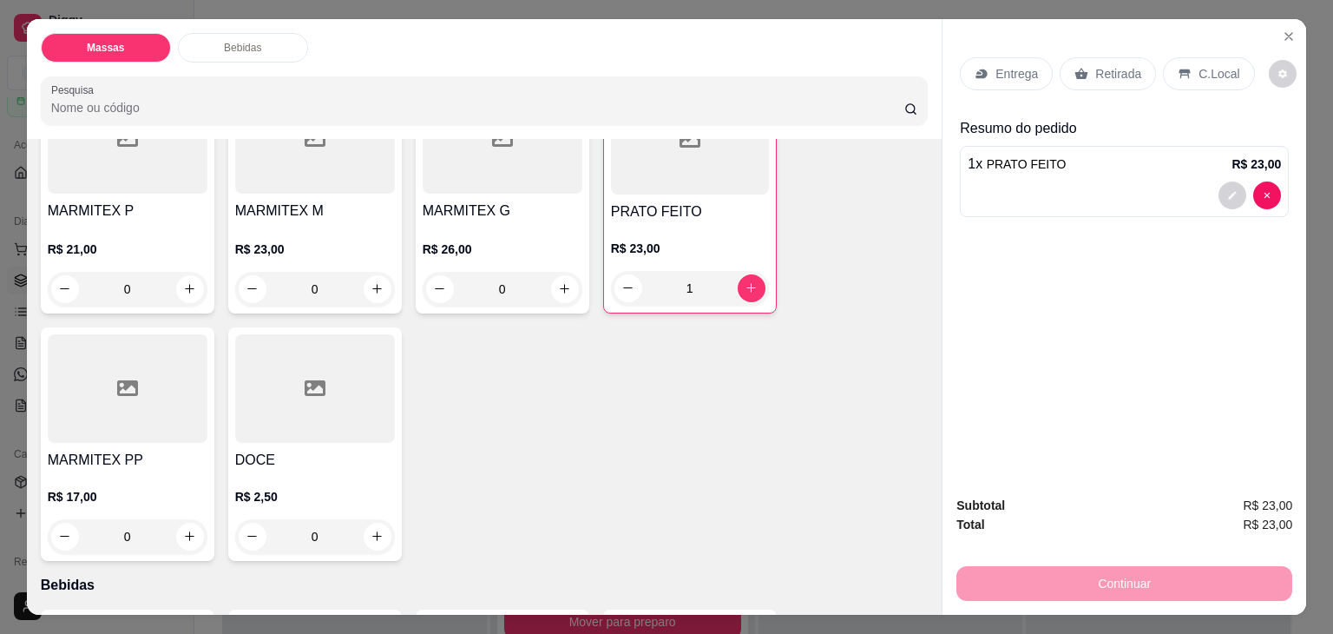
click at [1095, 65] on p "Retirada" at bounding box center [1118, 73] width 46 height 17
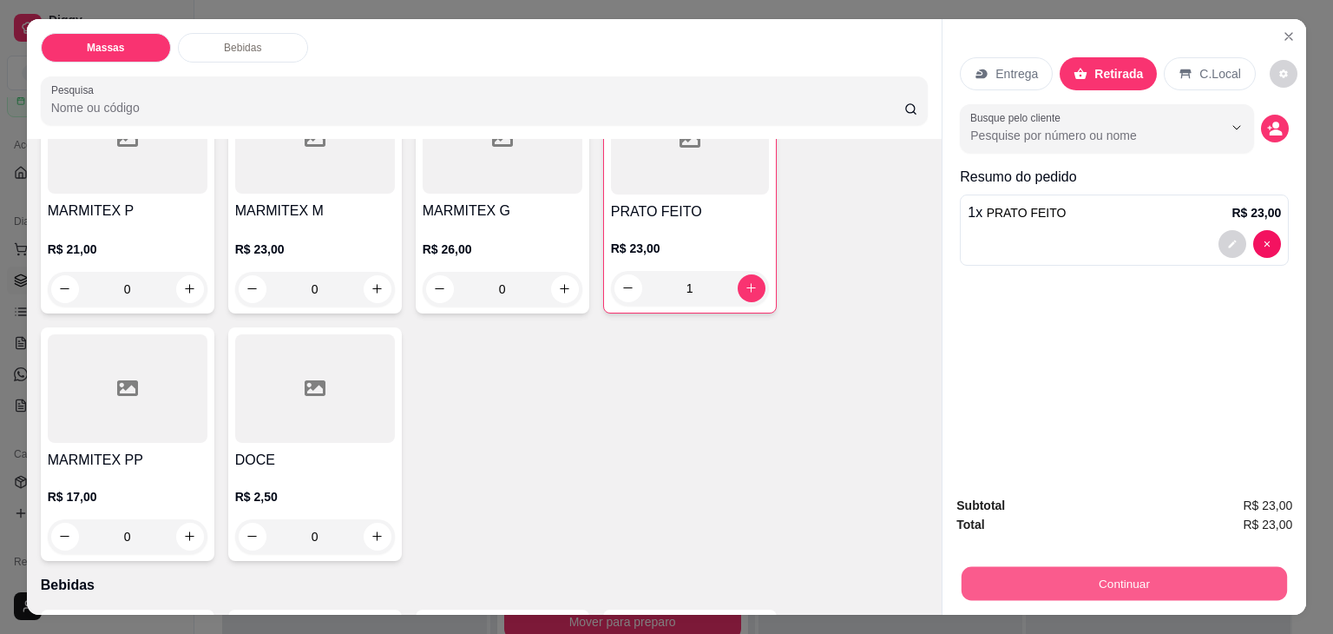
click at [1036, 581] on button "Continuar" at bounding box center [1124, 584] width 325 height 34
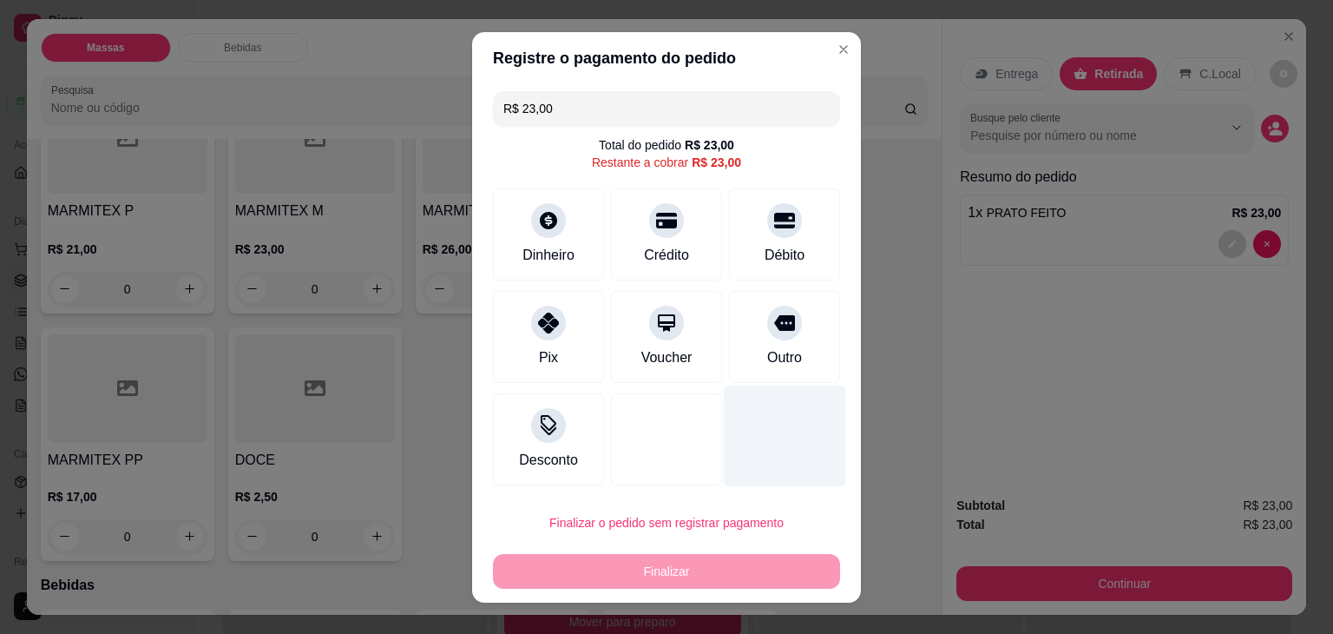
drag, startPoint x: 781, startPoint y: 259, endPoint x: 766, endPoint y: 461, distance: 201.9
click at [781, 269] on div "Débito" at bounding box center [784, 234] width 111 height 92
type input "R$ 0,00"
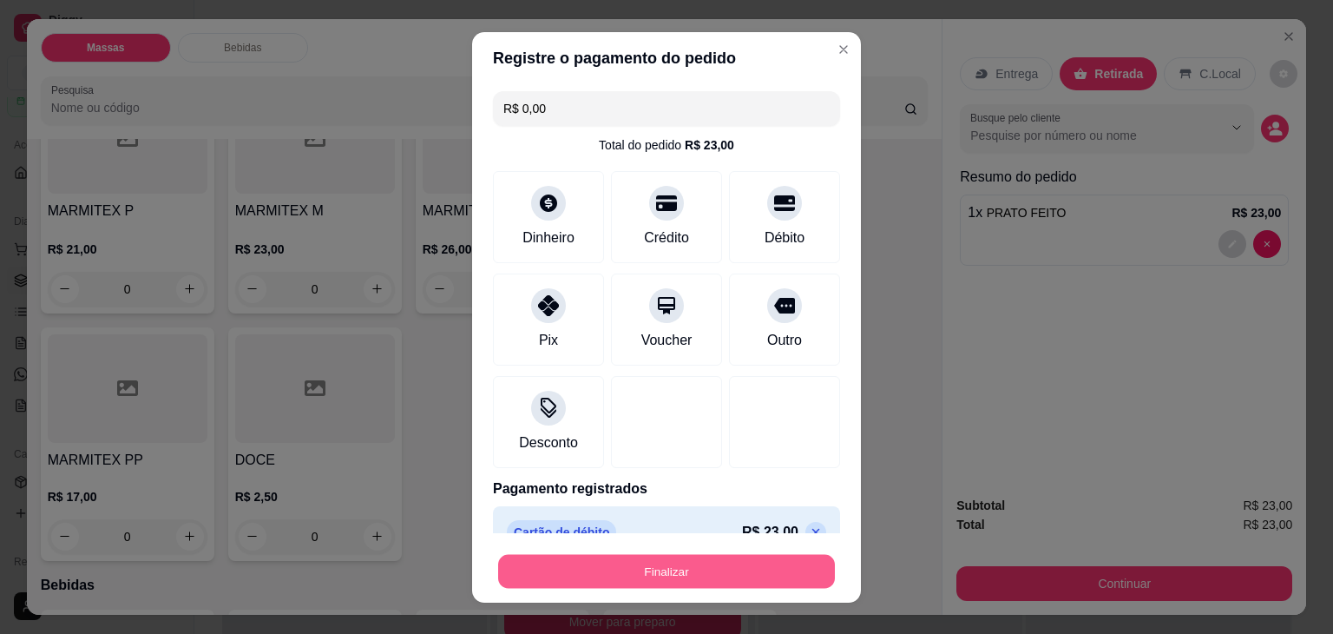
click at [753, 566] on button "Finalizar" at bounding box center [666, 571] width 337 height 34
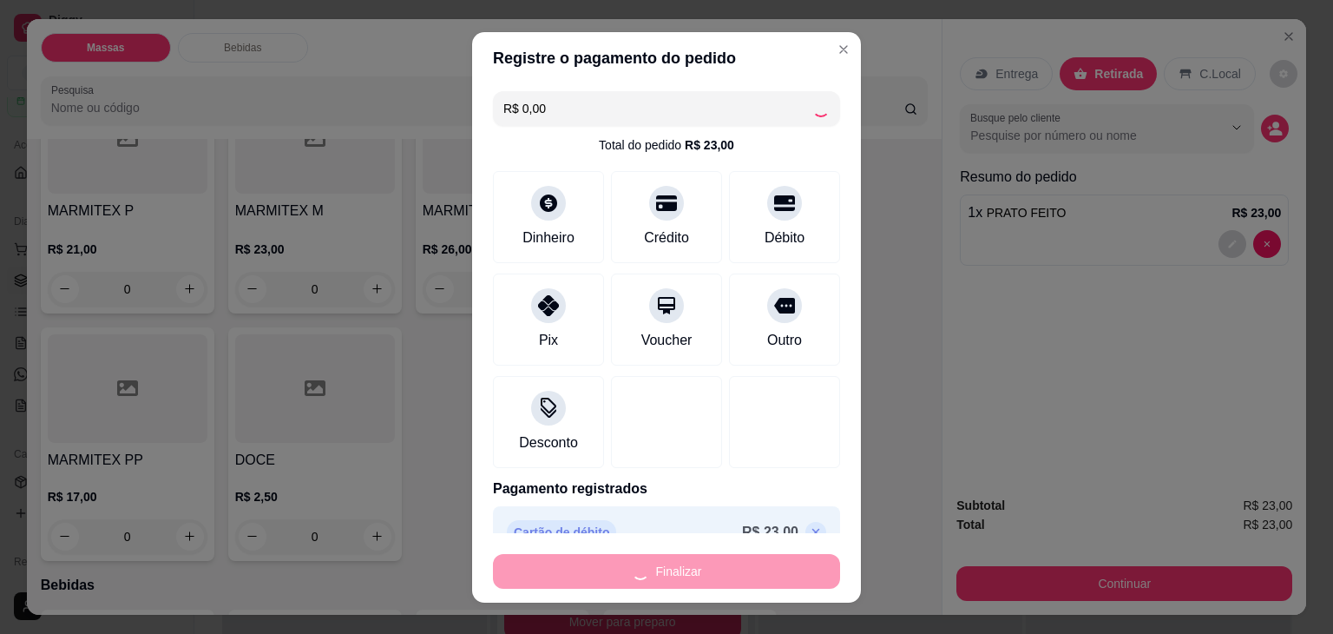
type input "0"
type input "-R$ 23,00"
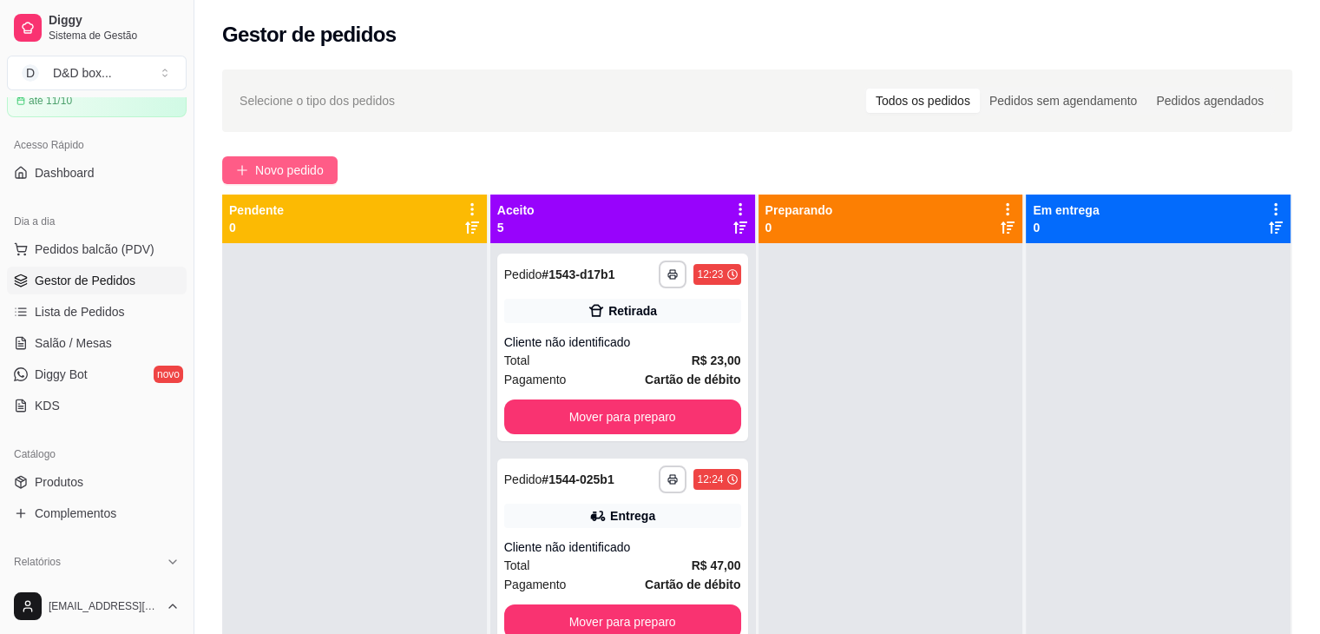
click at [281, 161] on span "Novo pedido" at bounding box center [289, 170] width 69 height 19
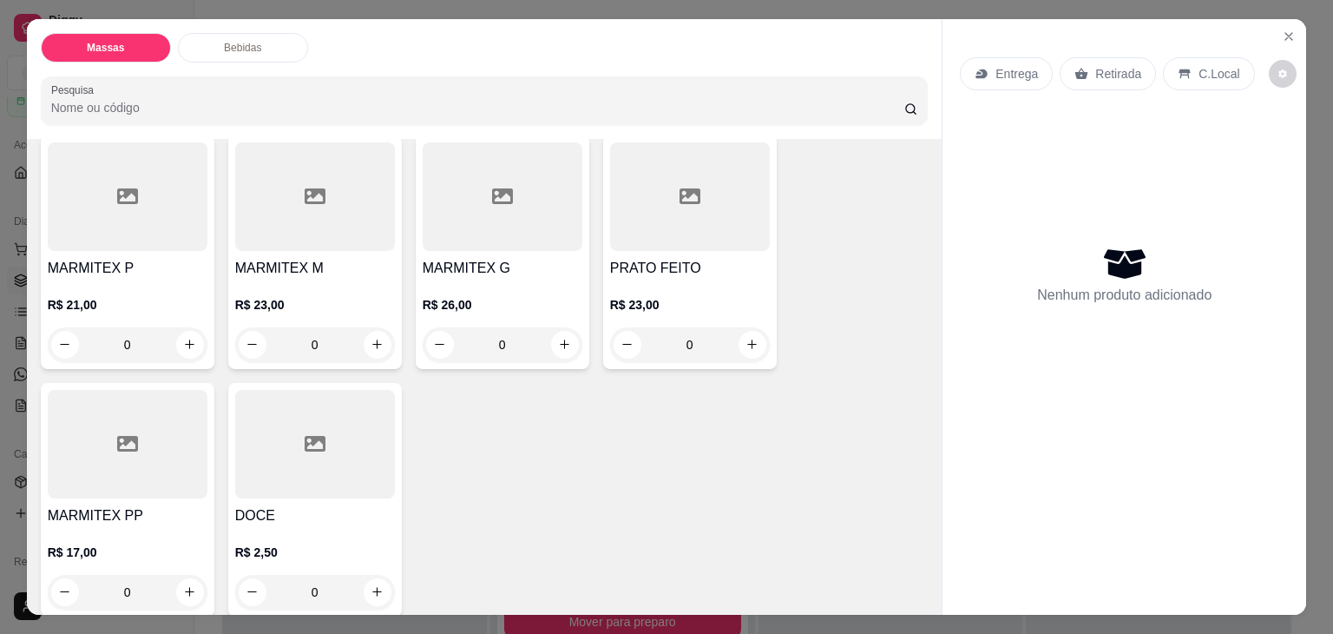
scroll to position [87, 0]
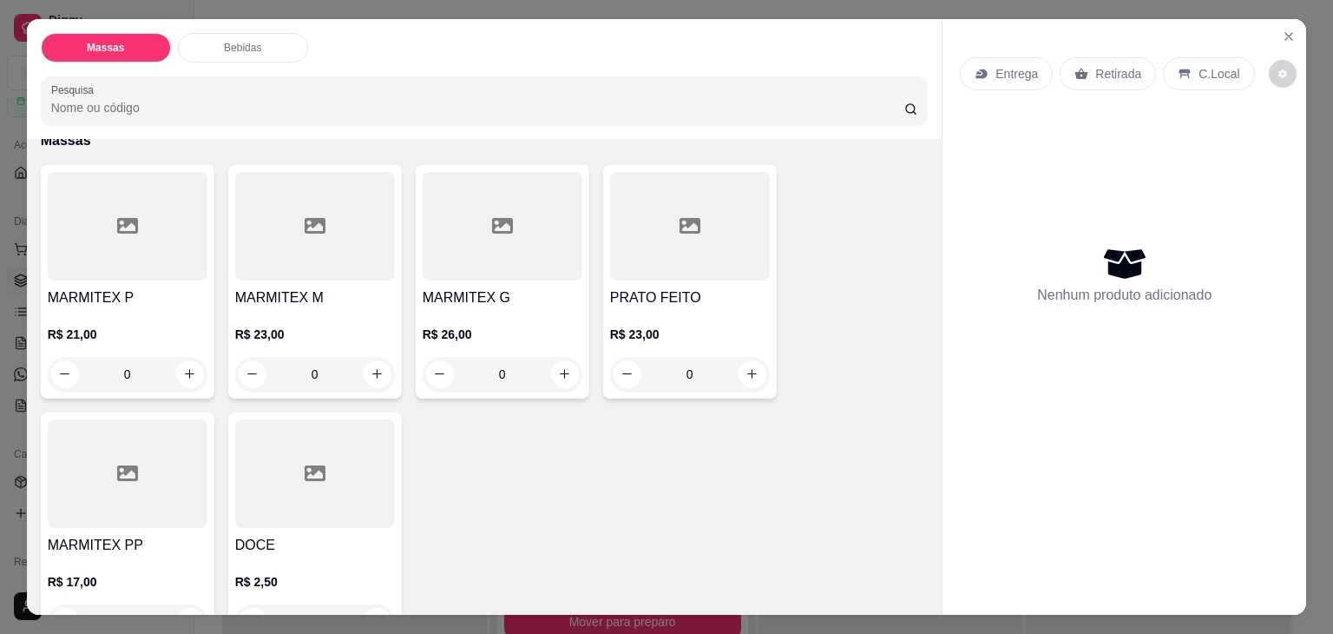
click at [92, 259] on div at bounding box center [128, 226] width 160 height 108
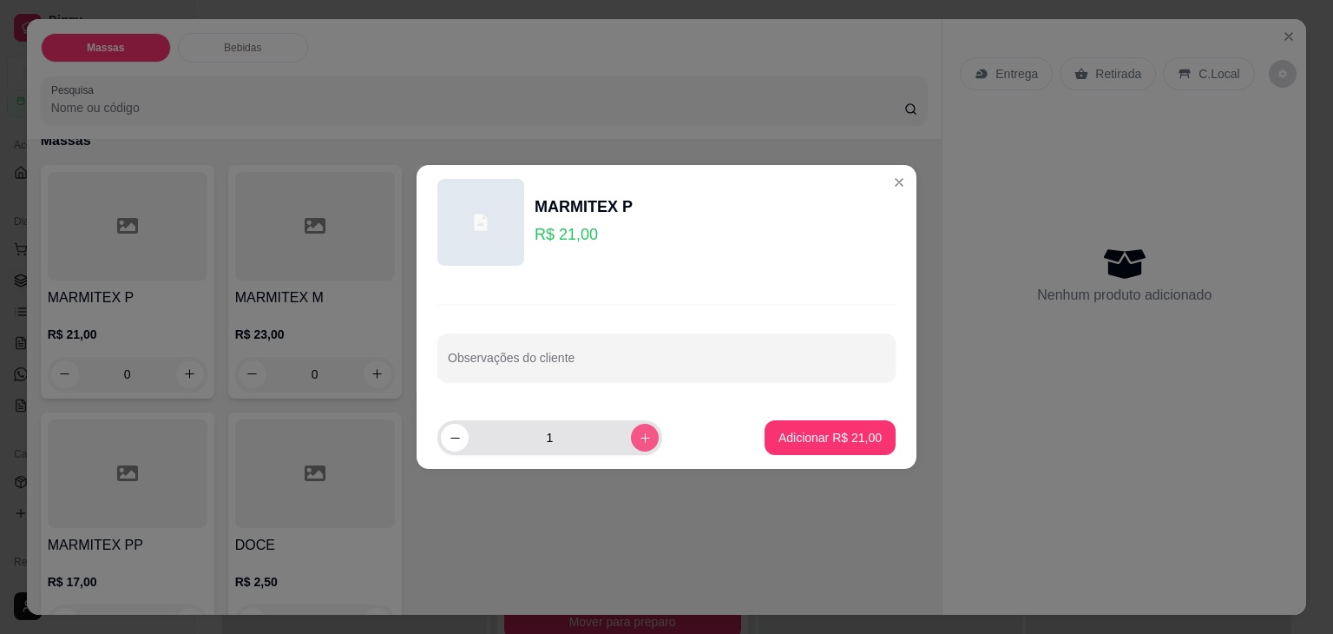
click at [640, 435] on icon "increase-product-quantity" at bounding box center [645, 438] width 10 height 10
click at [640, 435] on icon "increase-product-quantity" at bounding box center [644, 437] width 9 height 9
type input "3"
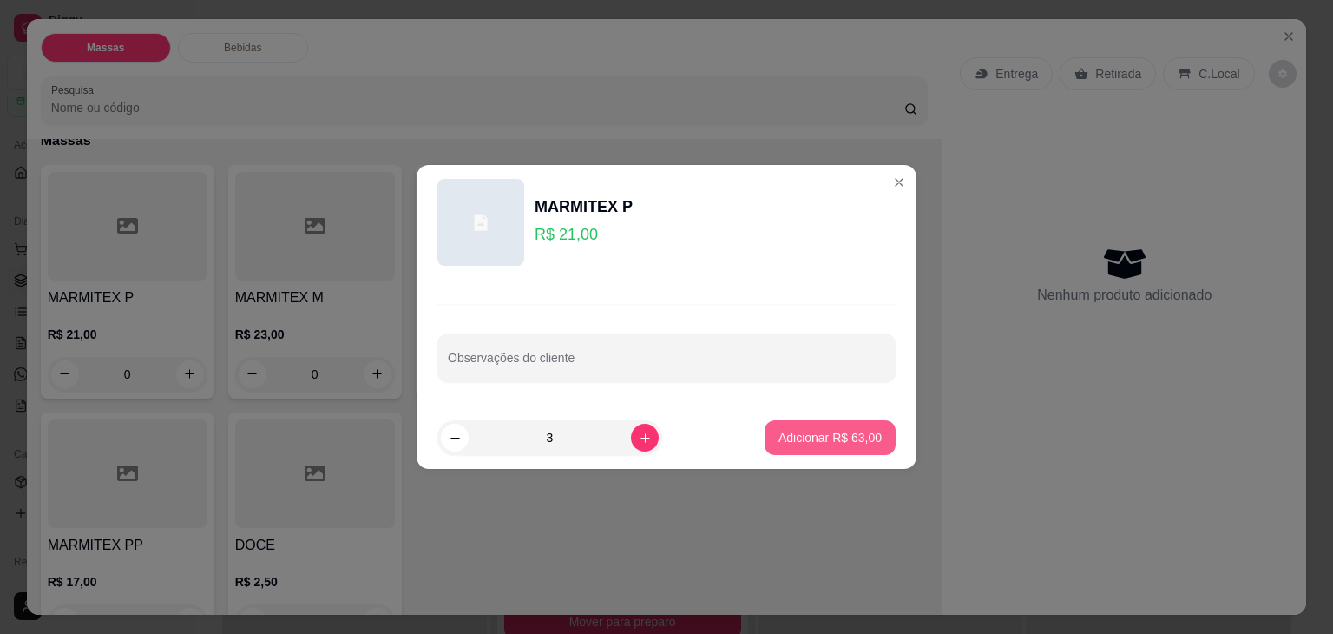
click at [798, 438] on p "Adicionar R$ 63,00" at bounding box center [829, 437] width 103 height 17
type input "3"
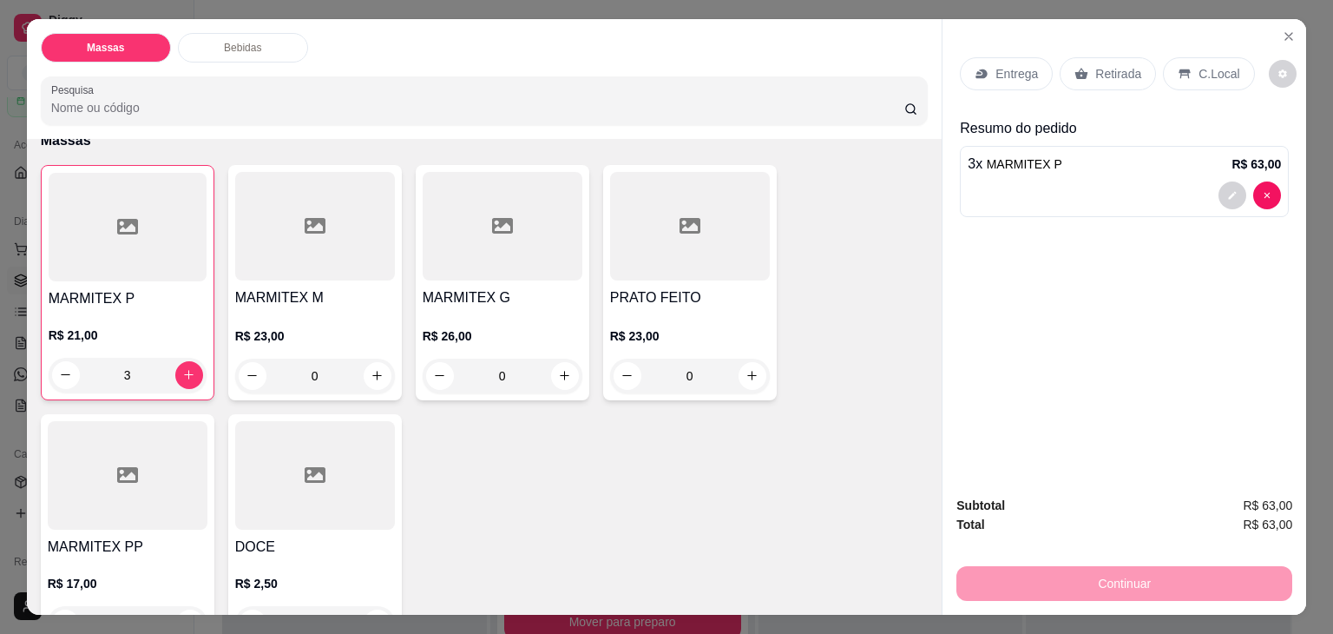
click at [1099, 71] on p "Retirada" at bounding box center [1118, 73] width 46 height 17
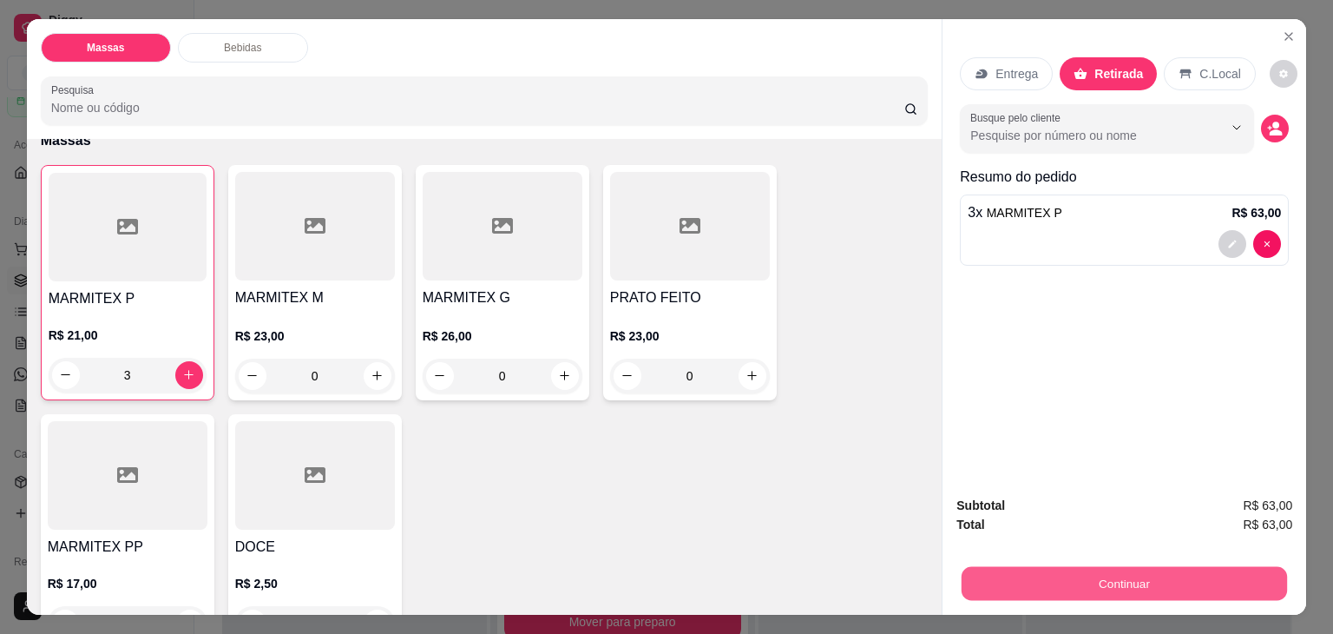
click at [1049, 574] on button "Continuar" at bounding box center [1124, 584] width 325 height 34
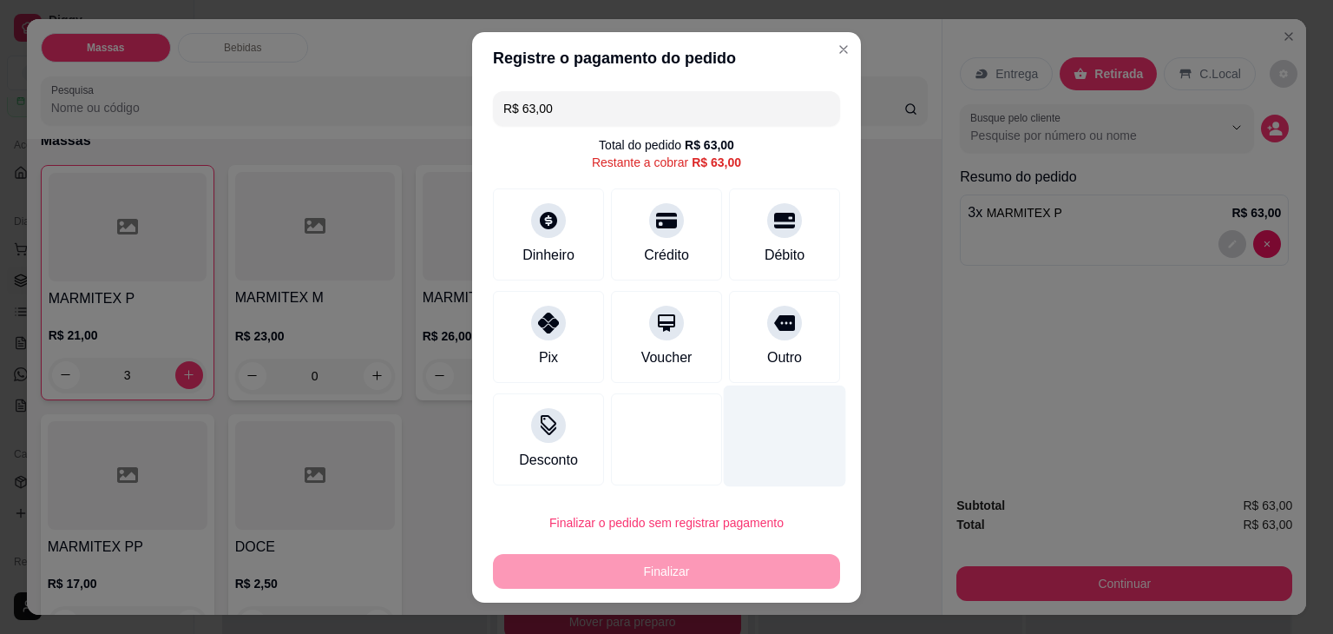
drag, startPoint x: 778, startPoint y: 228, endPoint x: 737, endPoint y: 448, distance: 223.3
click at [776, 239] on div "Débito" at bounding box center [784, 234] width 111 height 92
type input "R$ 0,00"
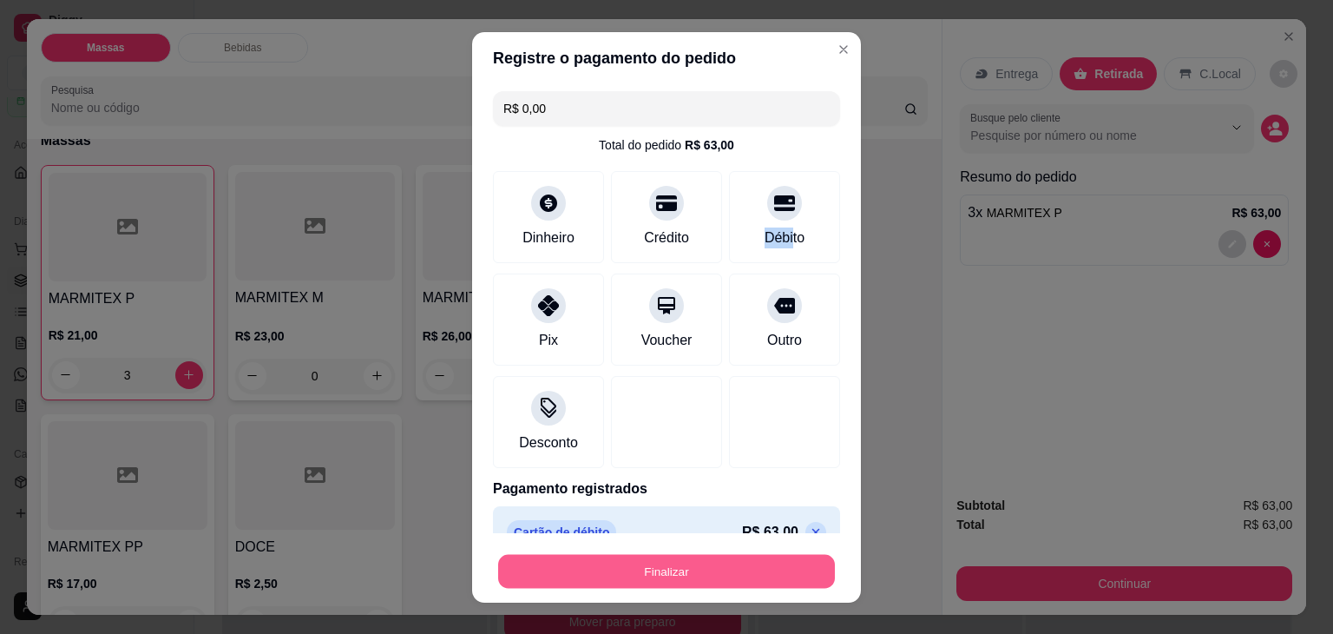
click at [715, 570] on button "Finalizar" at bounding box center [666, 571] width 337 height 34
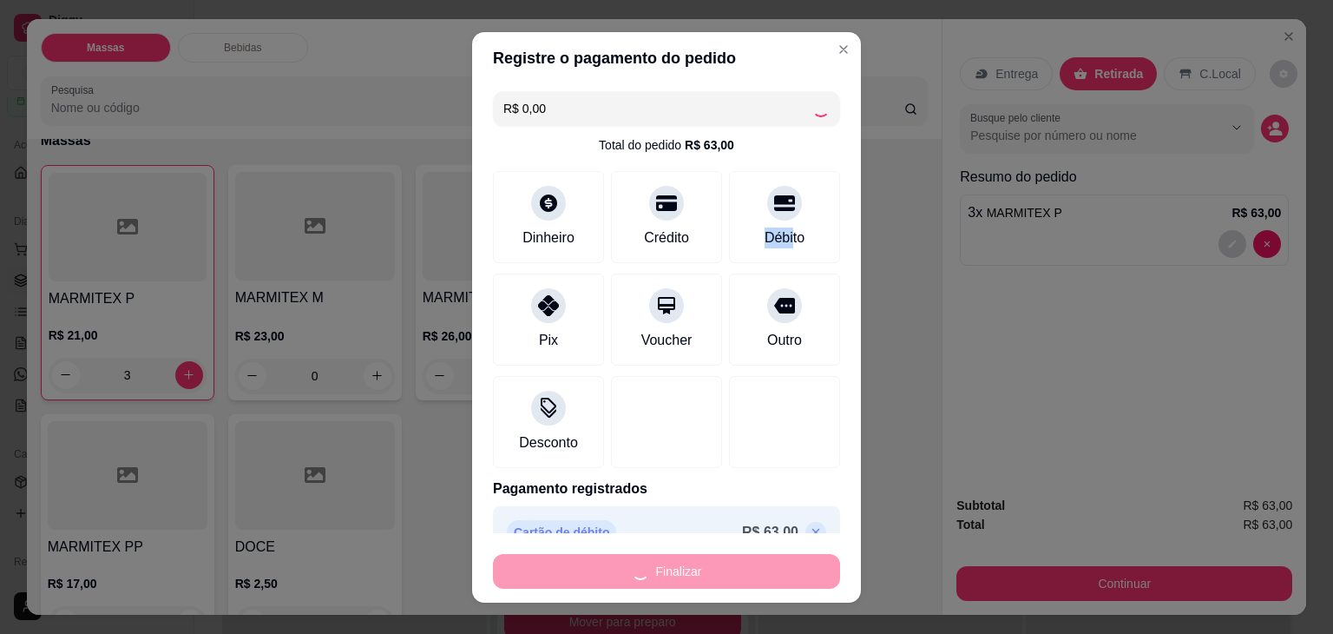
type input "0"
type input "-R$ 63,00"
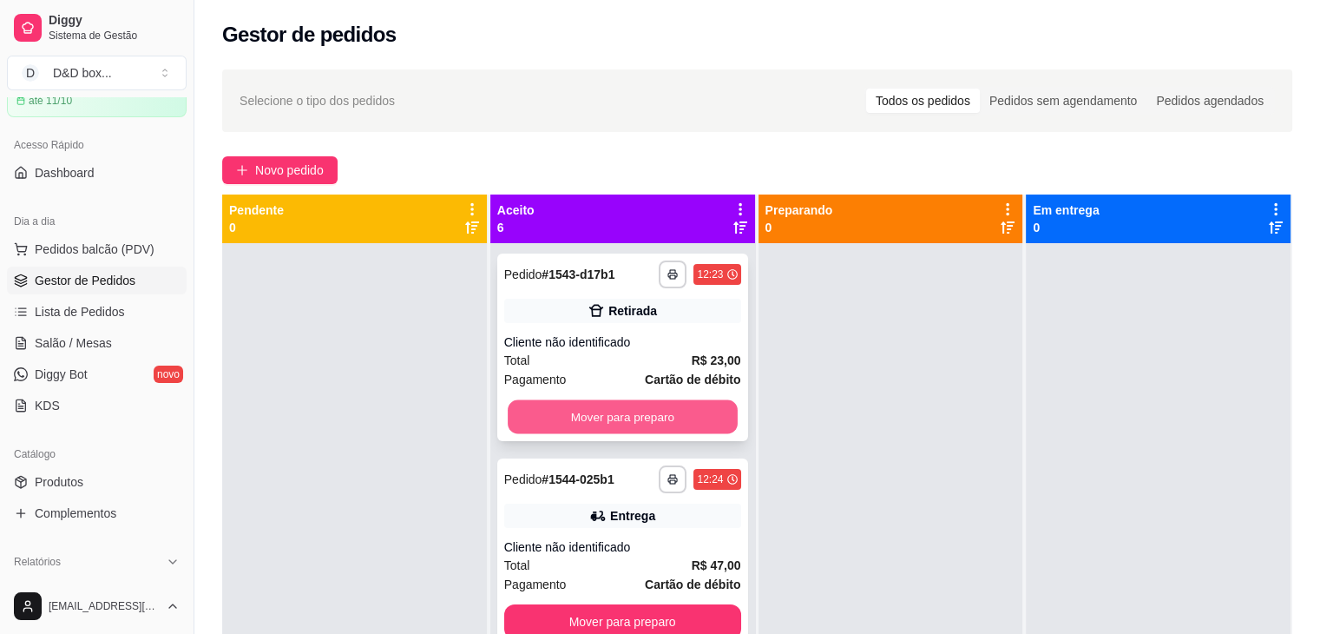
click at [665, 413] on button "Mover para preparo" at bounding box center [623, 417] width 230 height 34
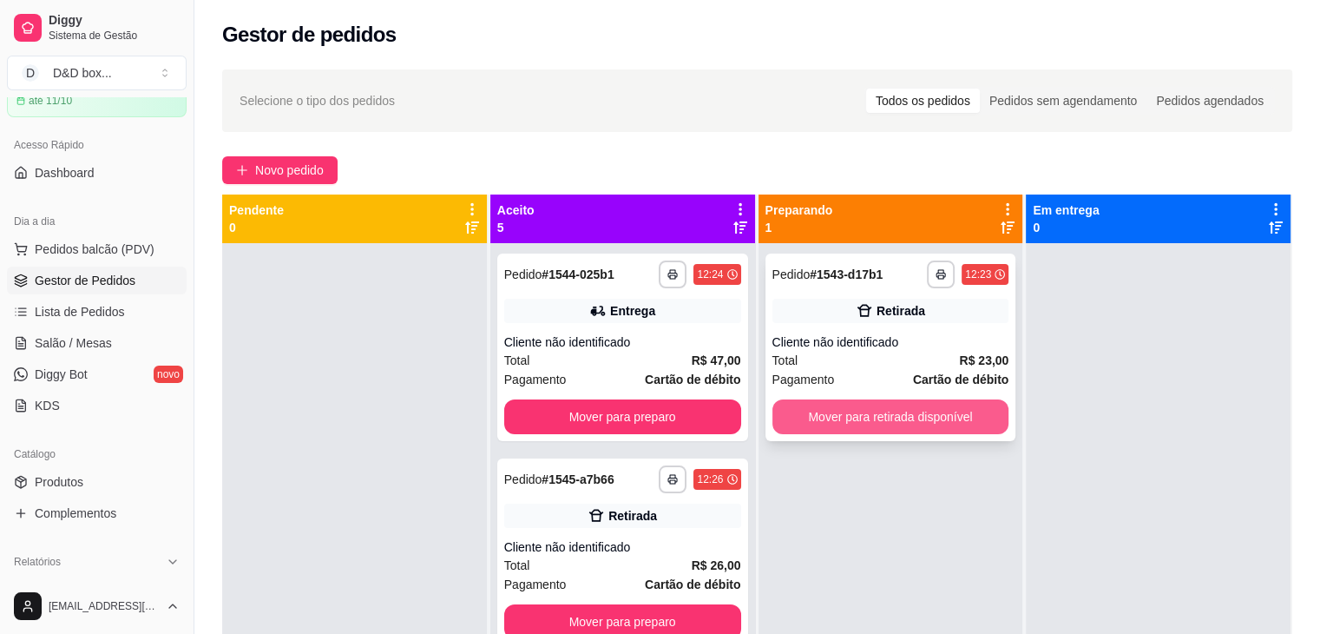
click at [789, 403] on button "Mover para retirada disponível" at bounding box center [890, 416] width 237 height 35
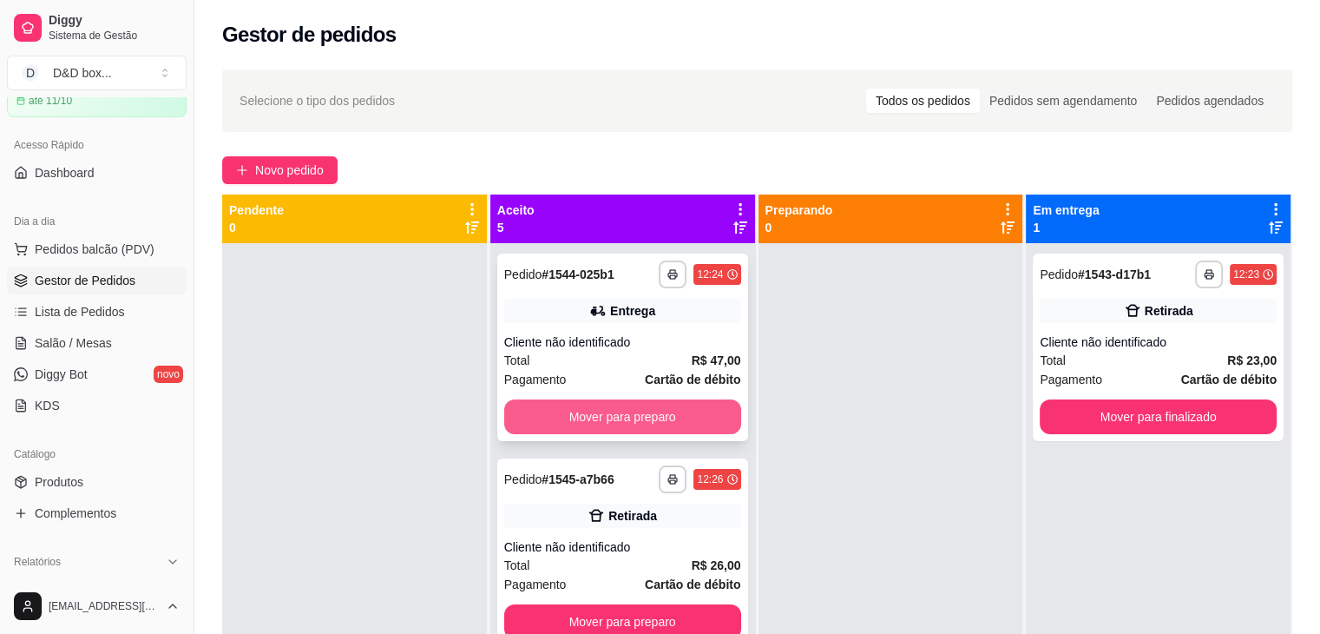
click at [660, 412] on button "Mover para preparo" at bounding box center [622, 416] width 237 height 35
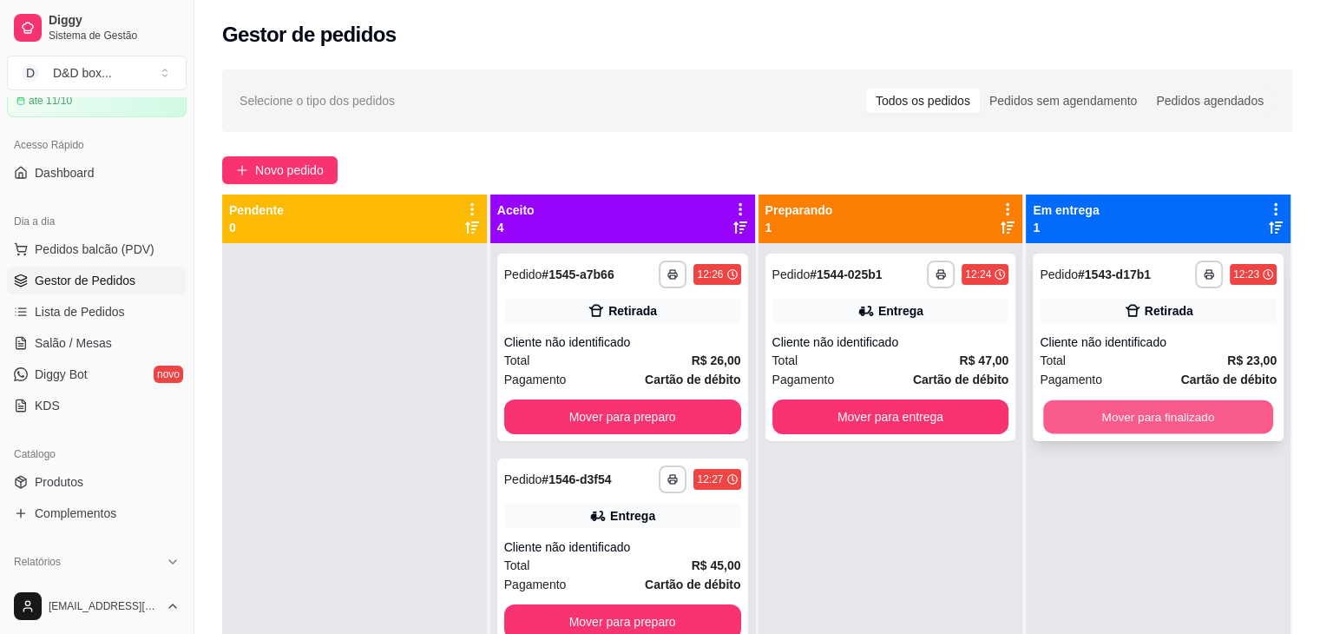
click at [1093, 411] on button "Mover para finalizado" at bounding box center [1158, 417] width 230 height 34
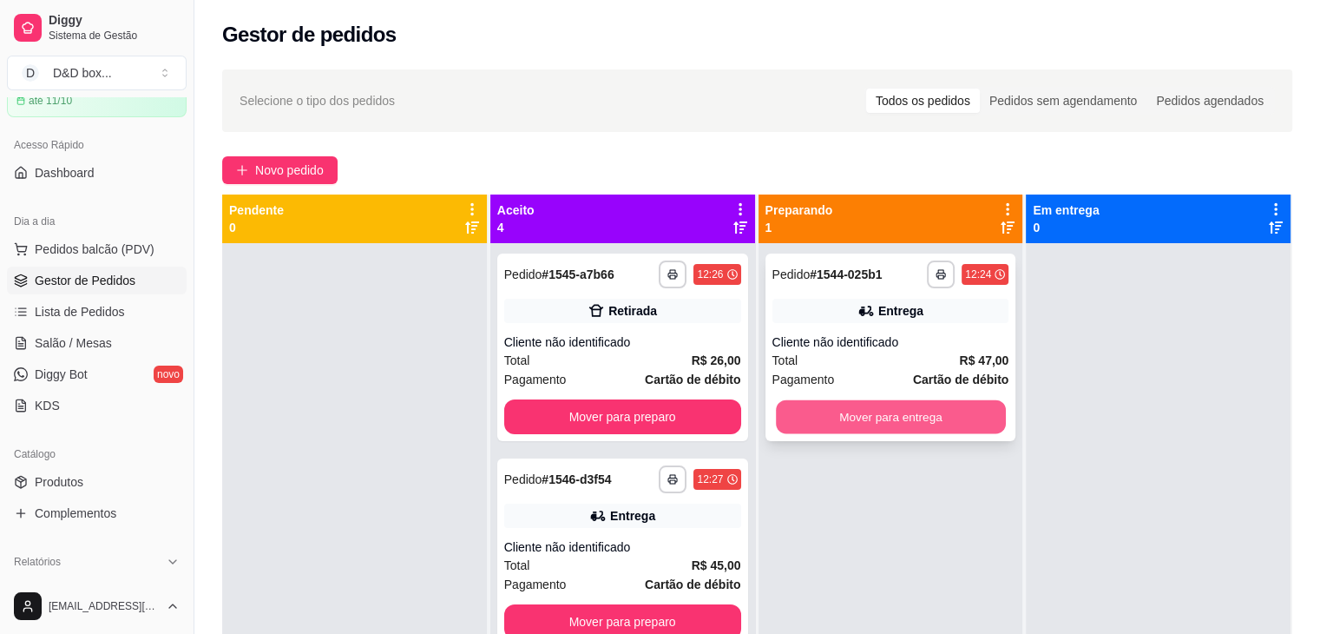
click at [955, 408] on button "Mover para entrega" at bounding box center [891, 417] width 230 height 34
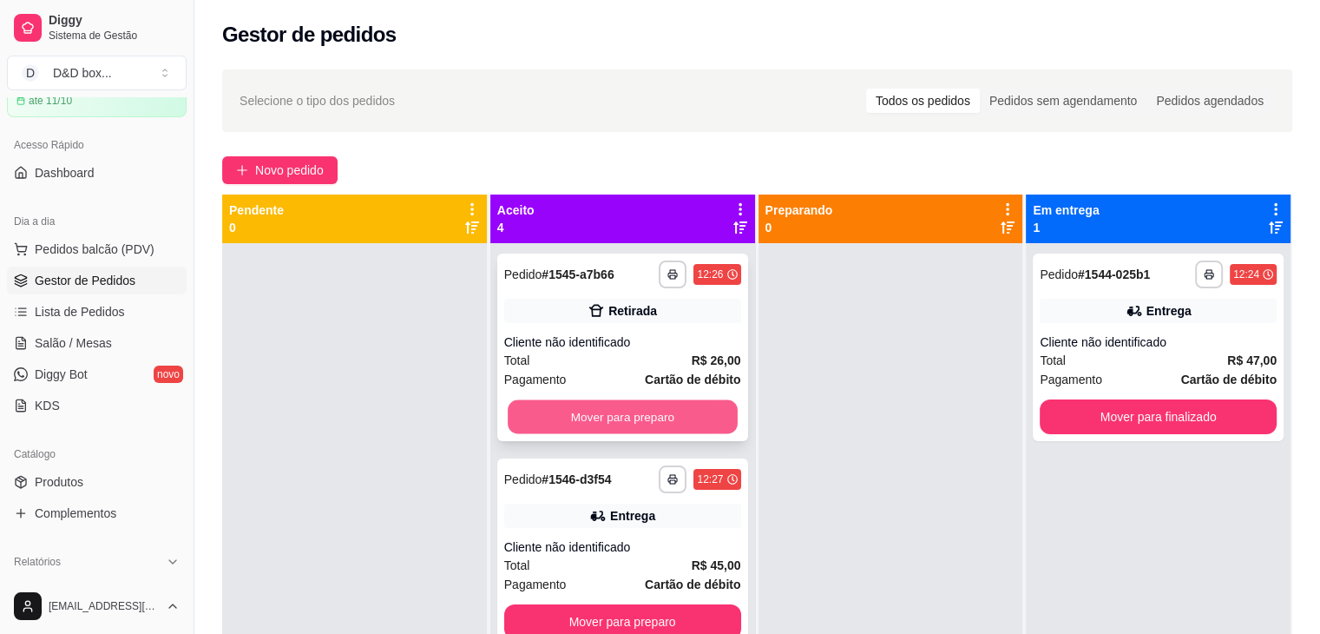
click at [673, 400] on button "Mover para preparo" at bounding box center [623, 417] width 230 height 34
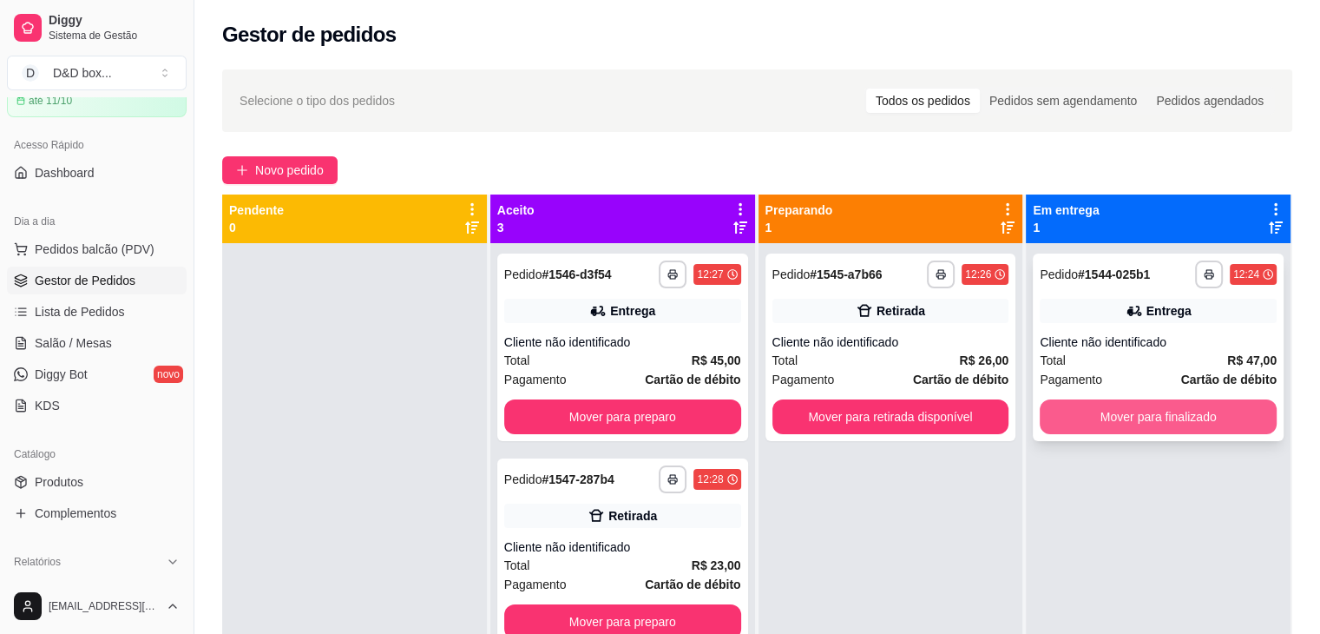
click at [1059, 400] on button "Mover para finalizado" at bounding box center [1158, 416] width 237 height 35
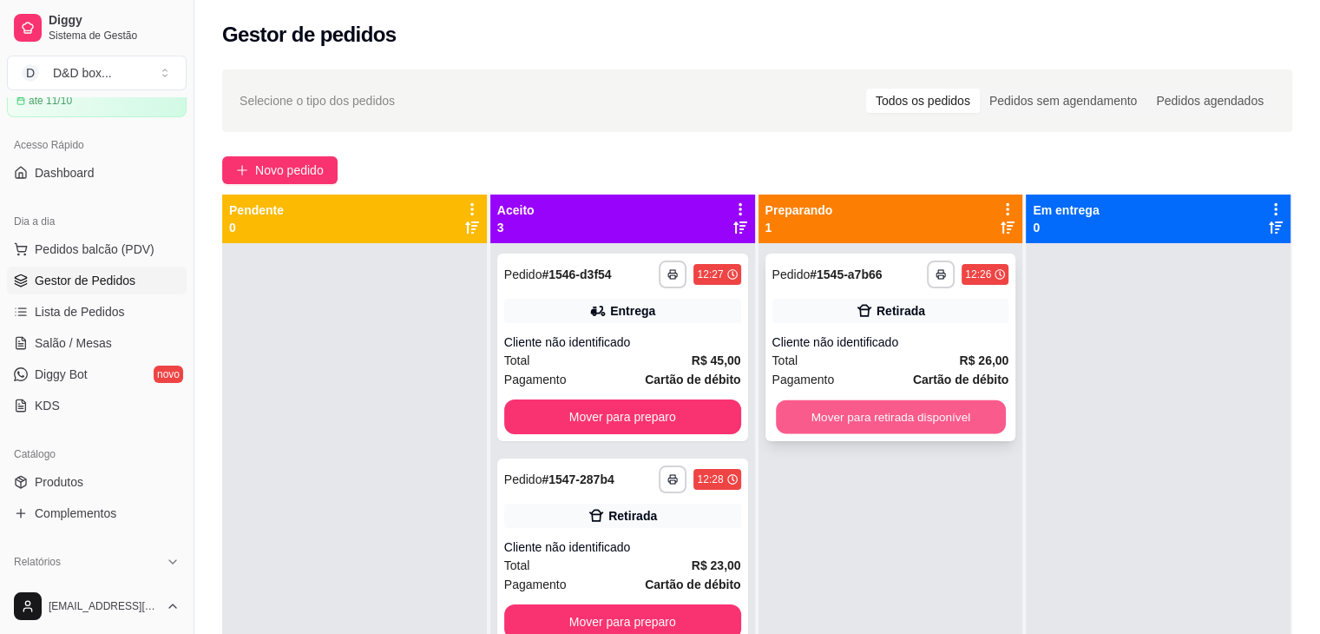
click at [942, 402] on button "Mover para retirada disponível" at bounding box center [891, 417] width 230 height 34
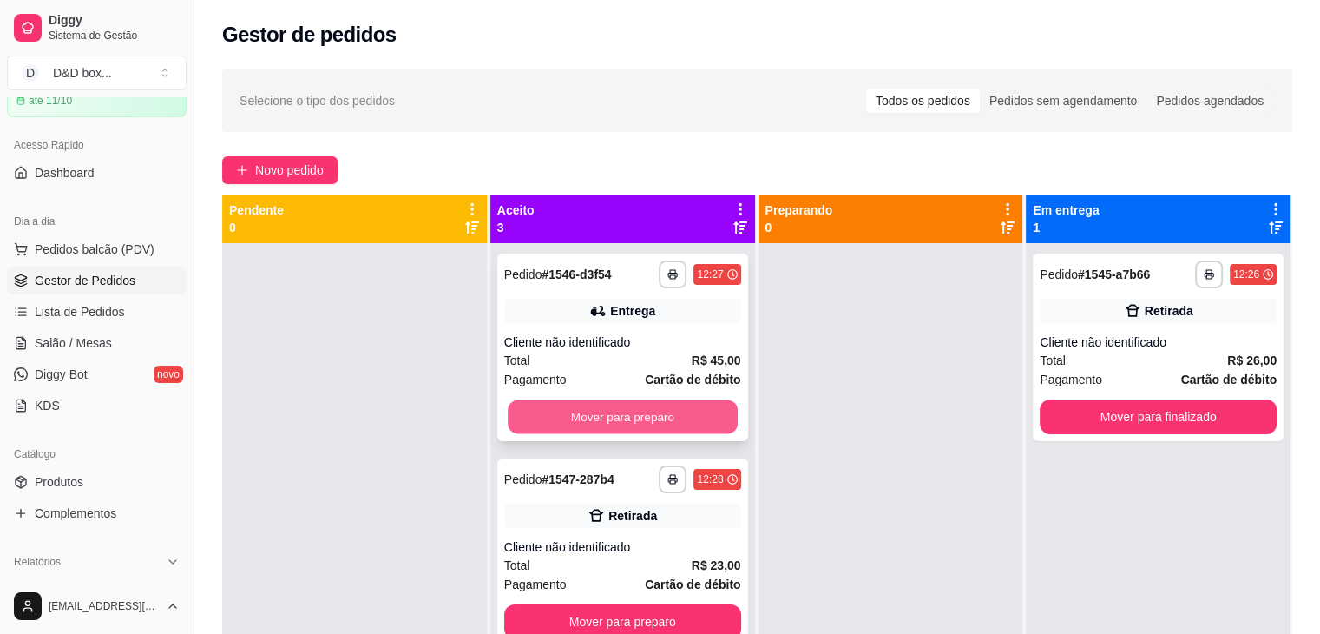
click at [687, 410] on button "Mover para preparo" at bounding box center [623, 417] width 230 height 34
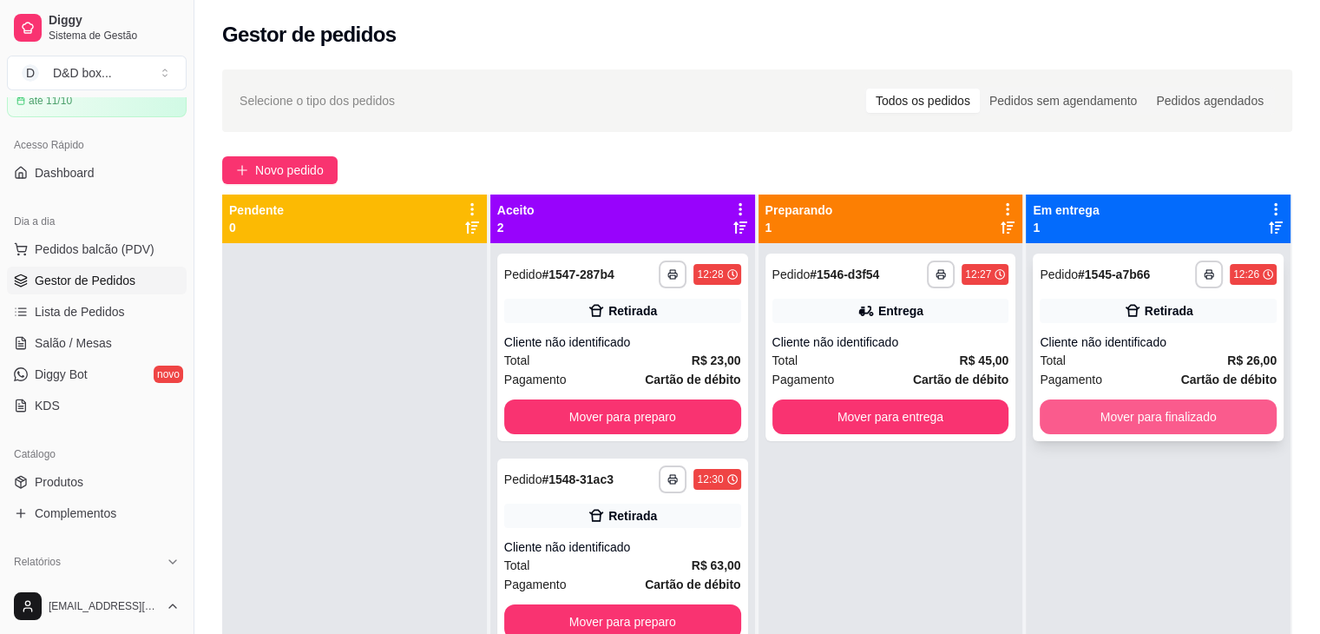
click at [1106, 417] on button "Mover para finalizado" at bounding box center [1158, 416] width 237 height 35
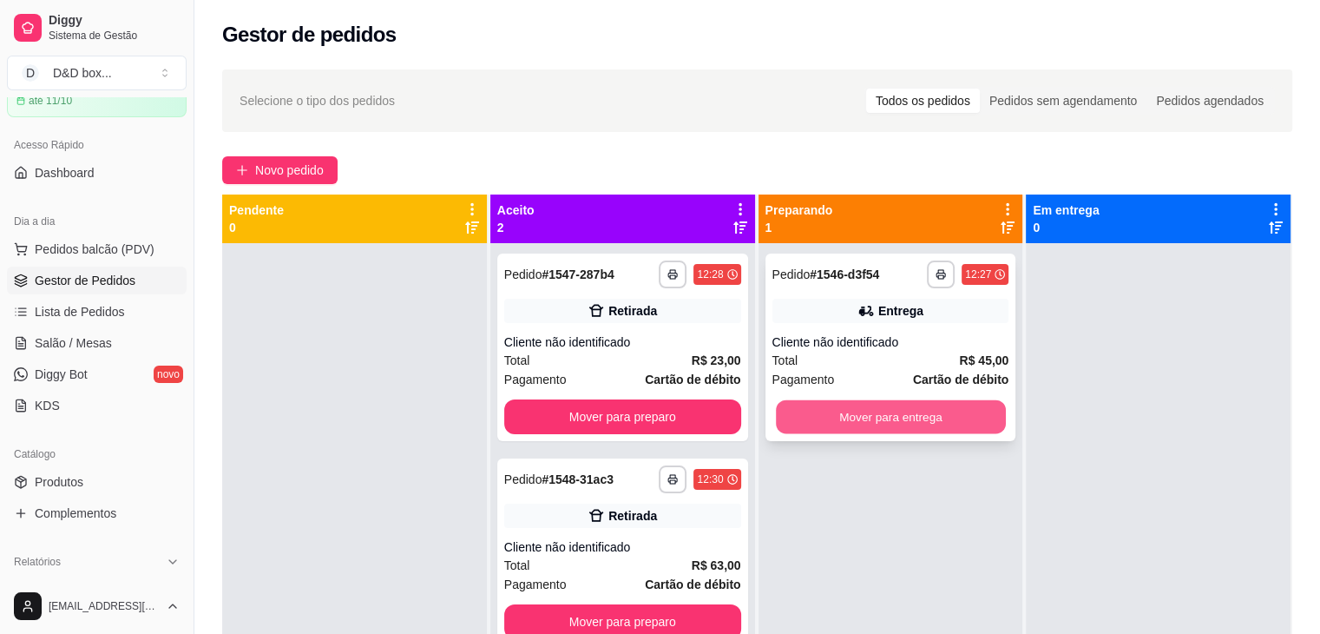
click at [977, 417] on button "Mover para entrega" at bounding box center [891, 417] width 230 height 34
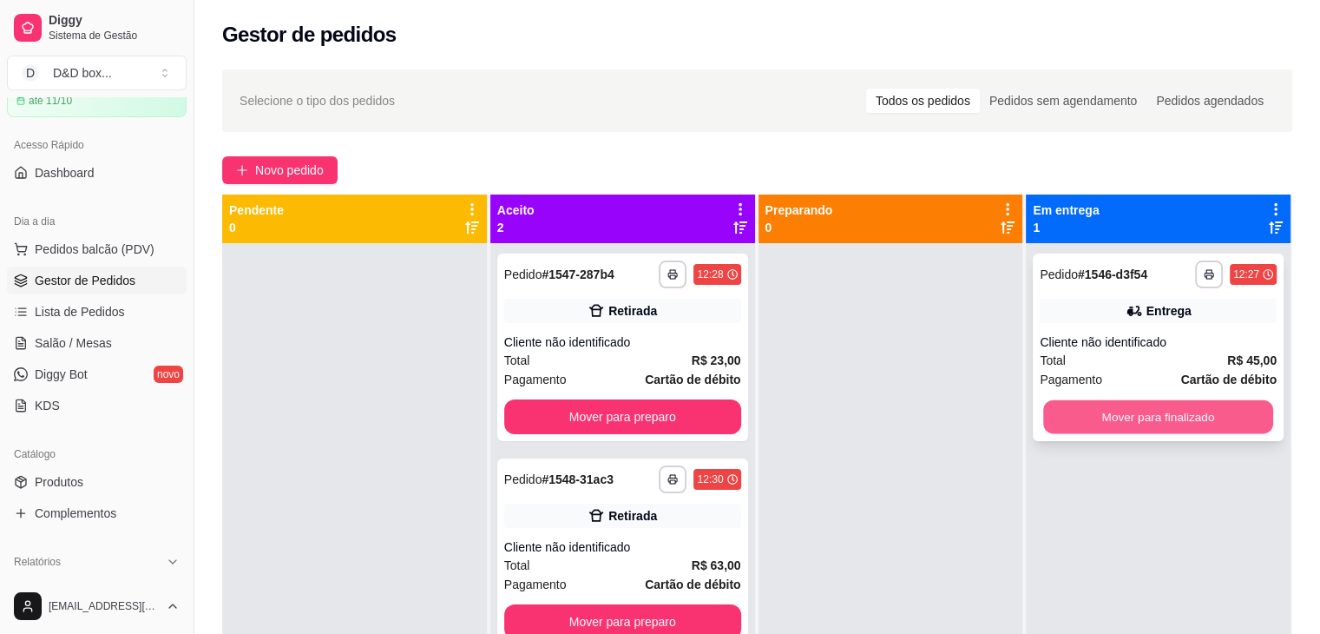
click at [1049, 414] on button "Mover para finalizado" at bounding box center [1158, 417] width 230 height 34
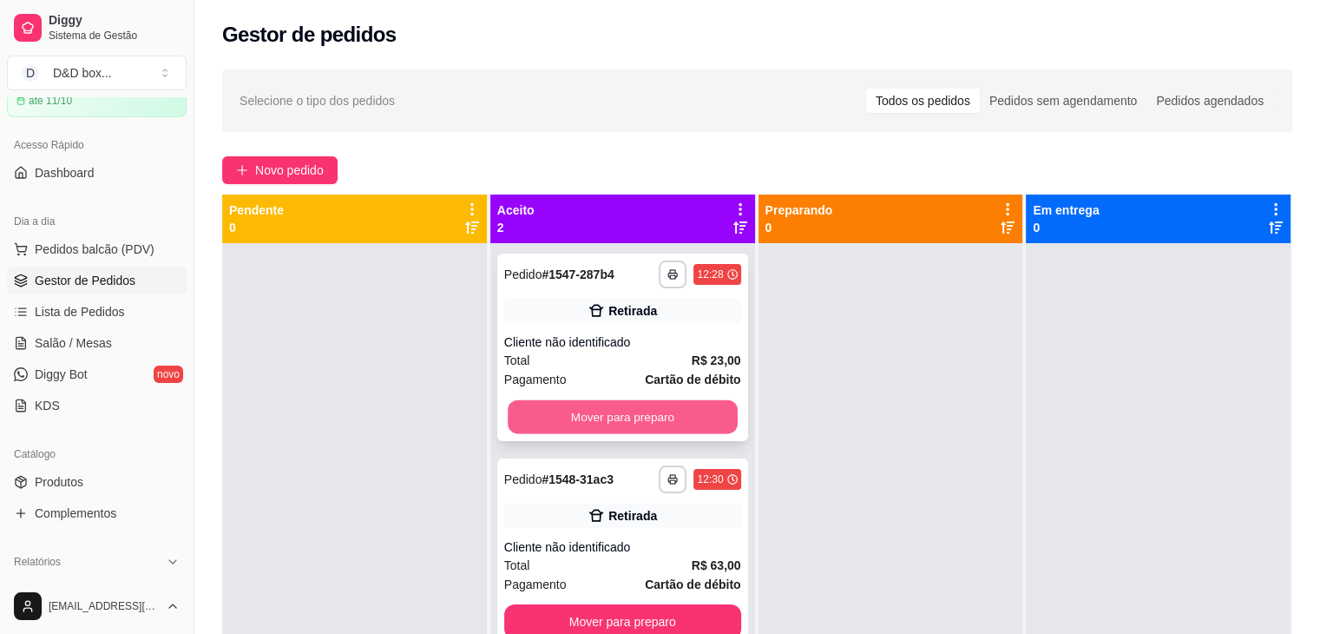
click at [688, 408] on button "Mover para preparo" at bounding box center [623, 417] width 230 height 34
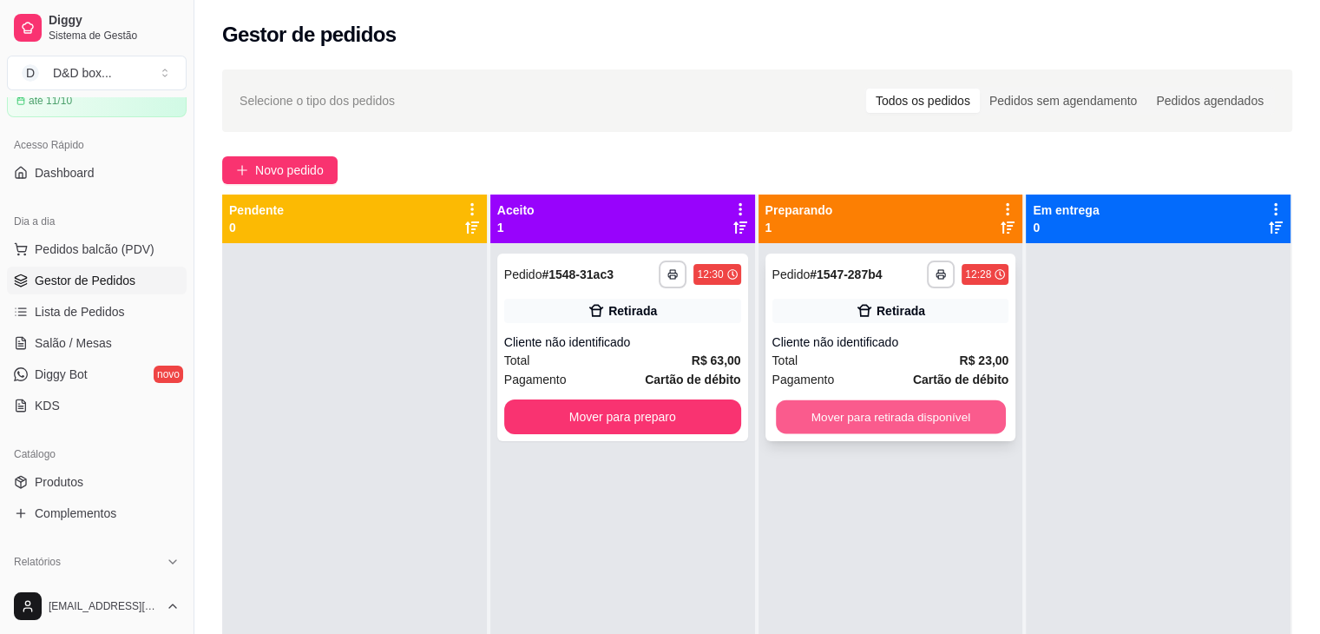
click at [879, 424] on button "Mover para retirada disponível" at bounding box center [891, 417] width 230 height 34
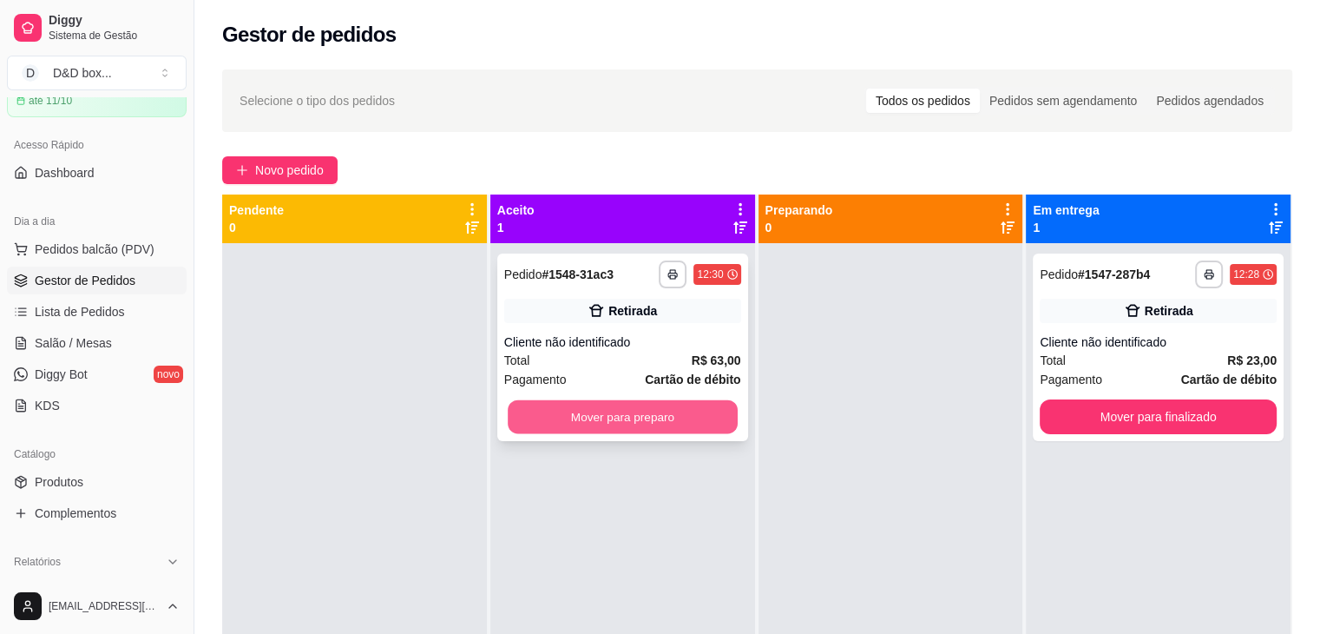
click at [705, 418] on button "Mover para preparo" at bounding box center [623, 417] width 230 height 34
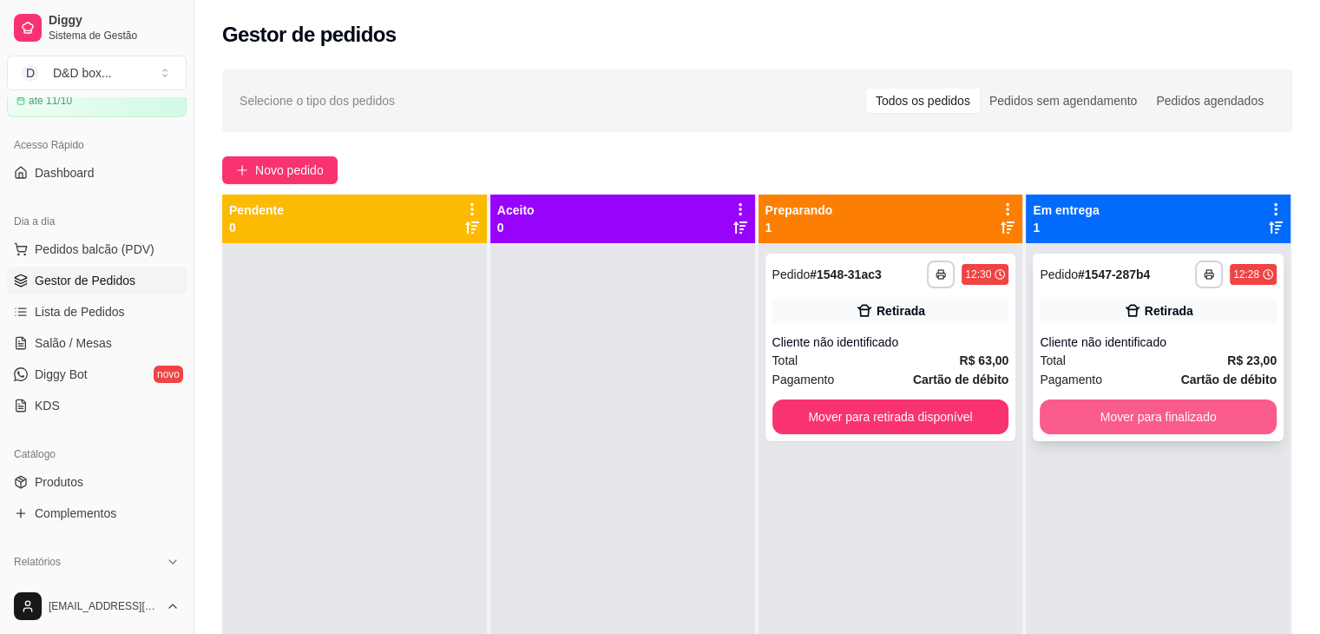
click at [1152, 432] on button "Mover para finalizado" at bounding box center [1158, 416] width 237 height 35
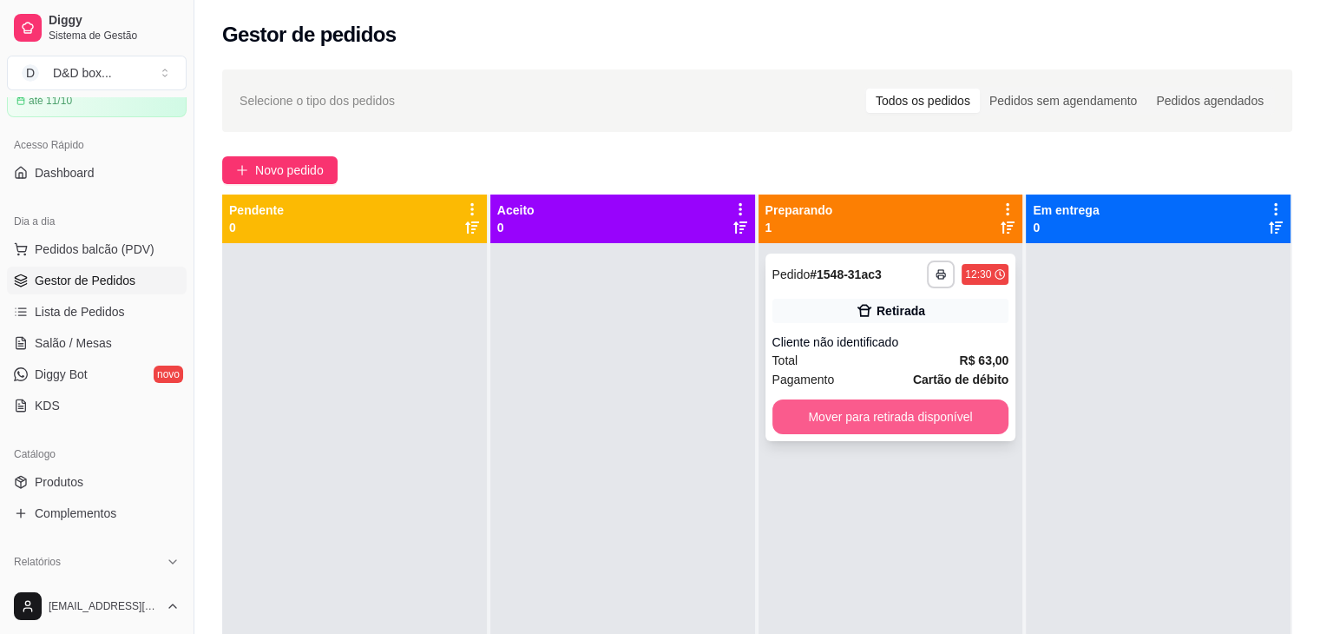
click at [972, 409] on button "Mover para retirada disponível" at bounding box center [890, 416] width 237 height 35
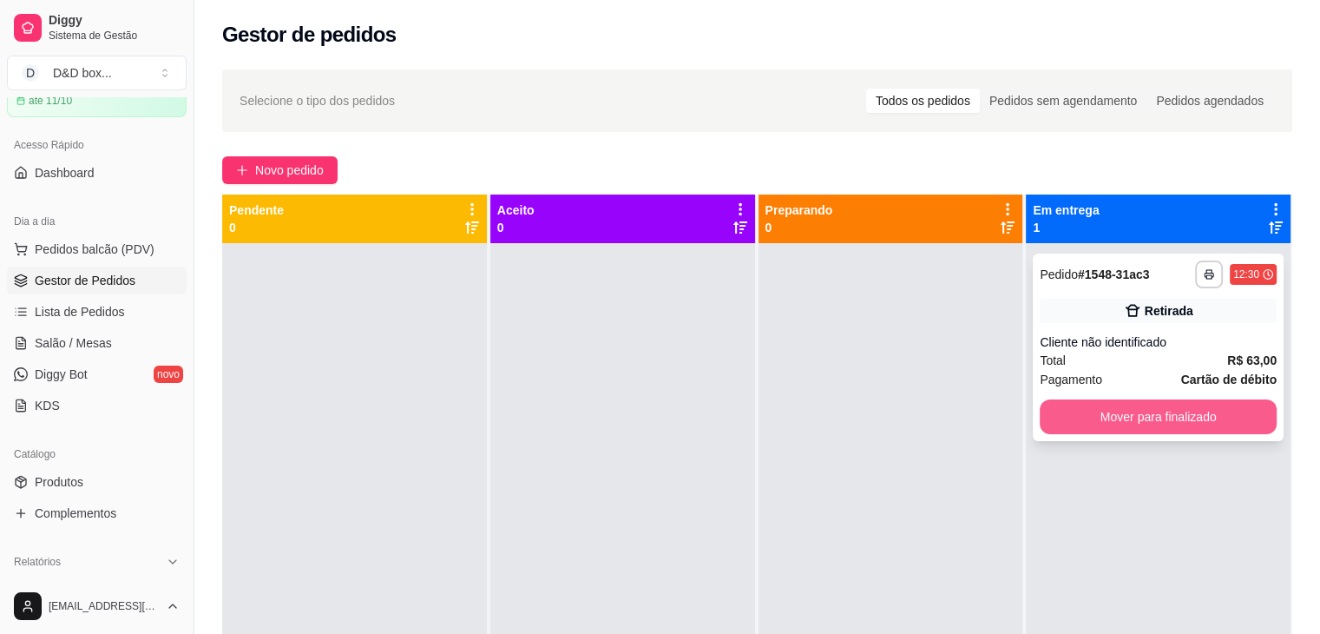
click at [1100, 400] on button "Mover para finalizado" at bounding box center [1158, 416] width 237 height 35
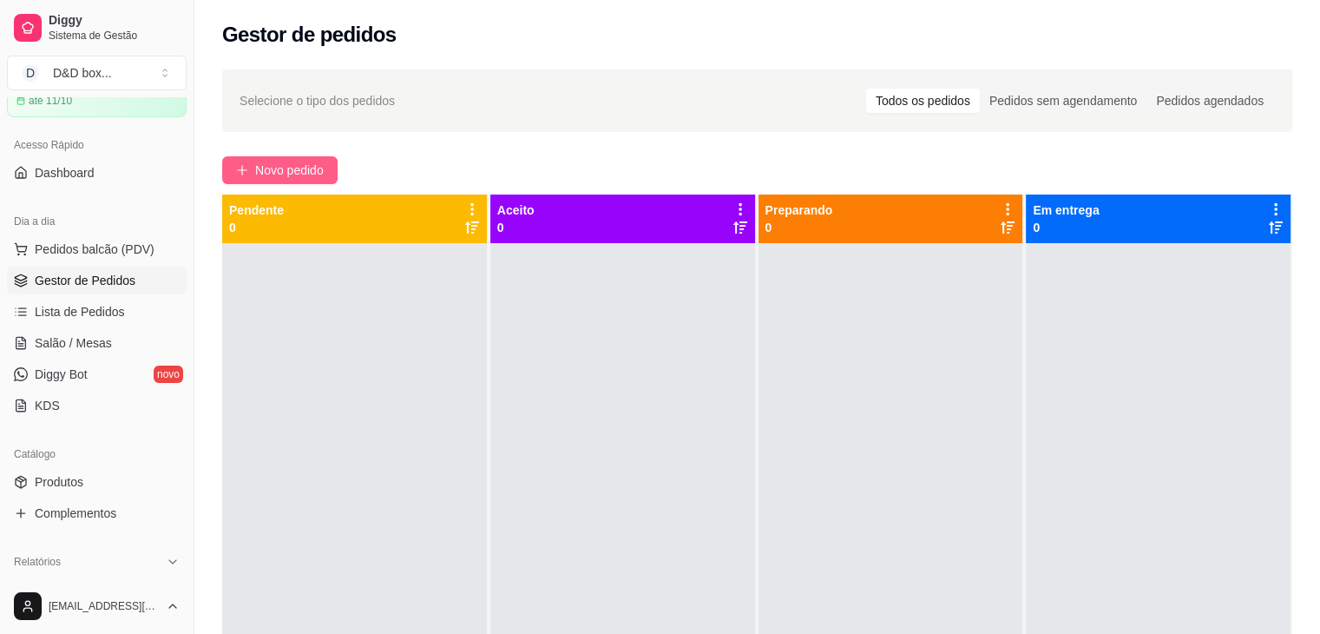
click at [315, 161] on span "Novo pedido" at bounding box center [289, 170] width 69 height 19
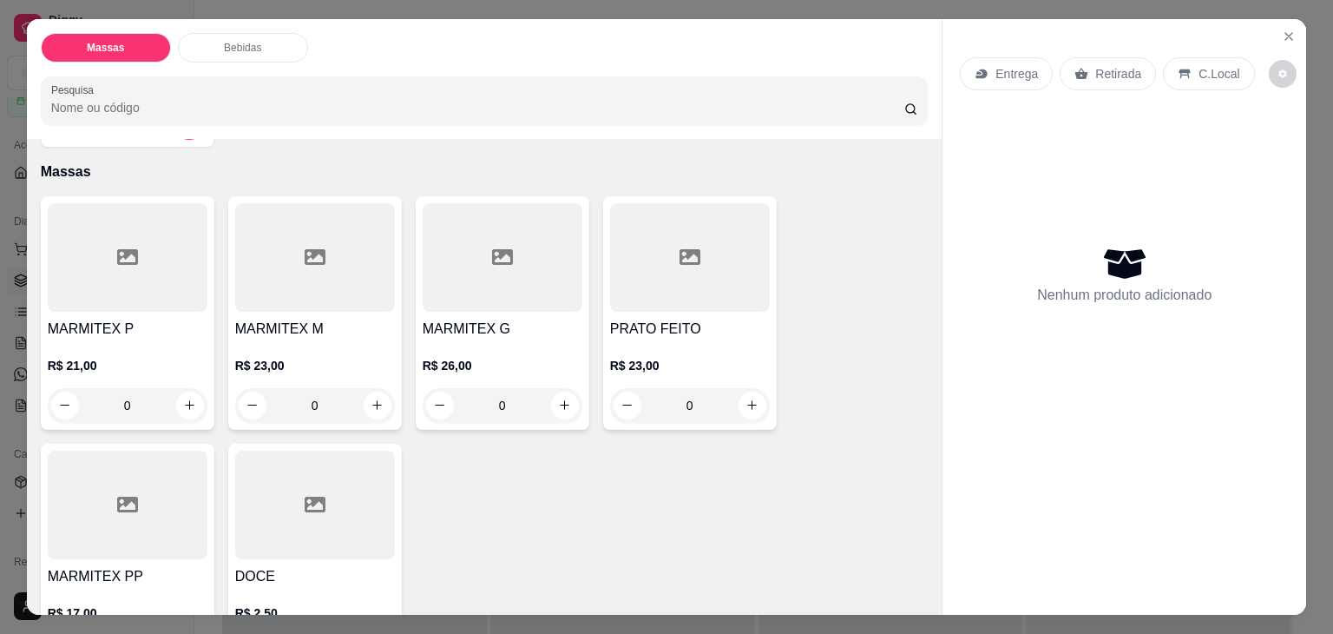
scroll to position [87, 0]
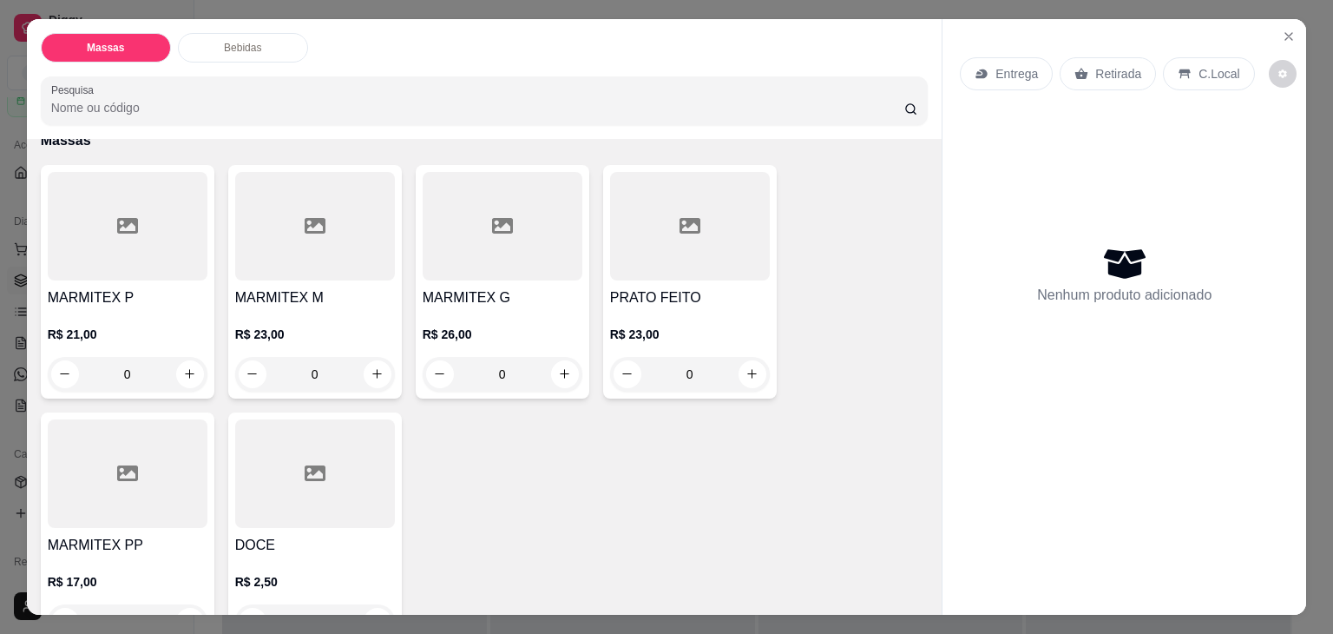
click at [332, 308] on div "R$ 23,00 0" at bounding box center [315, 349] width 160 height 83
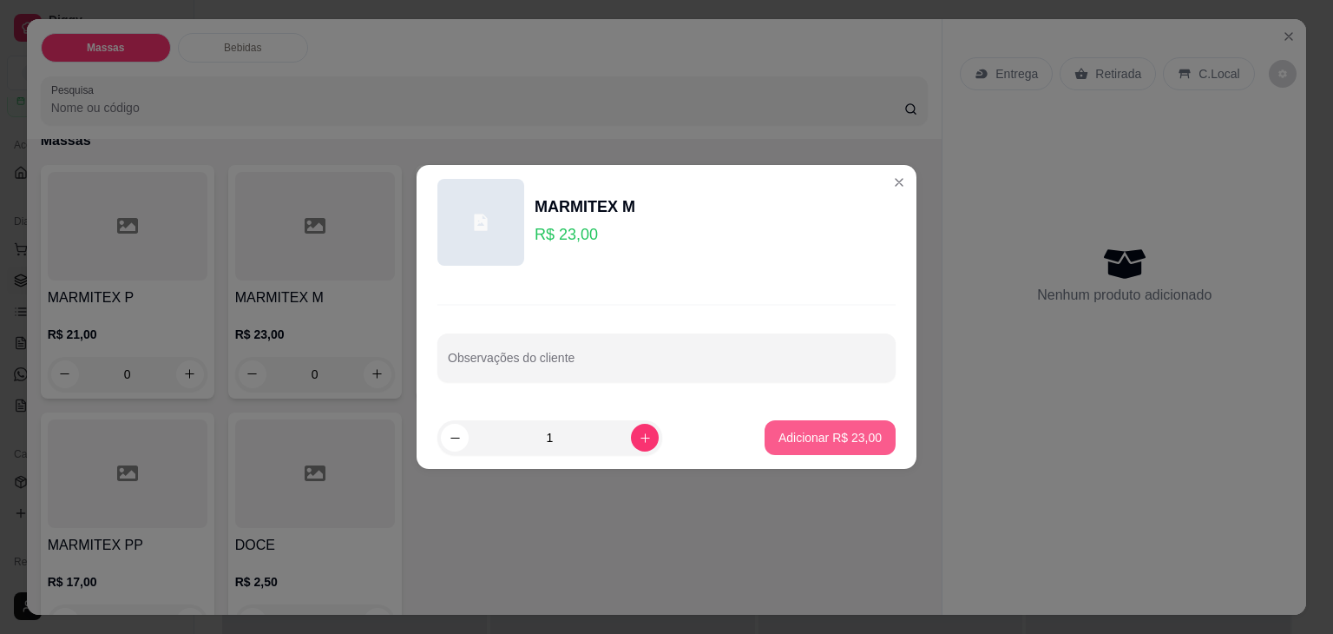
click at [792, 437] on p "Adicionar R$ 23,00" at bounding box center [829, 437] width 103 height 17
type input "1"
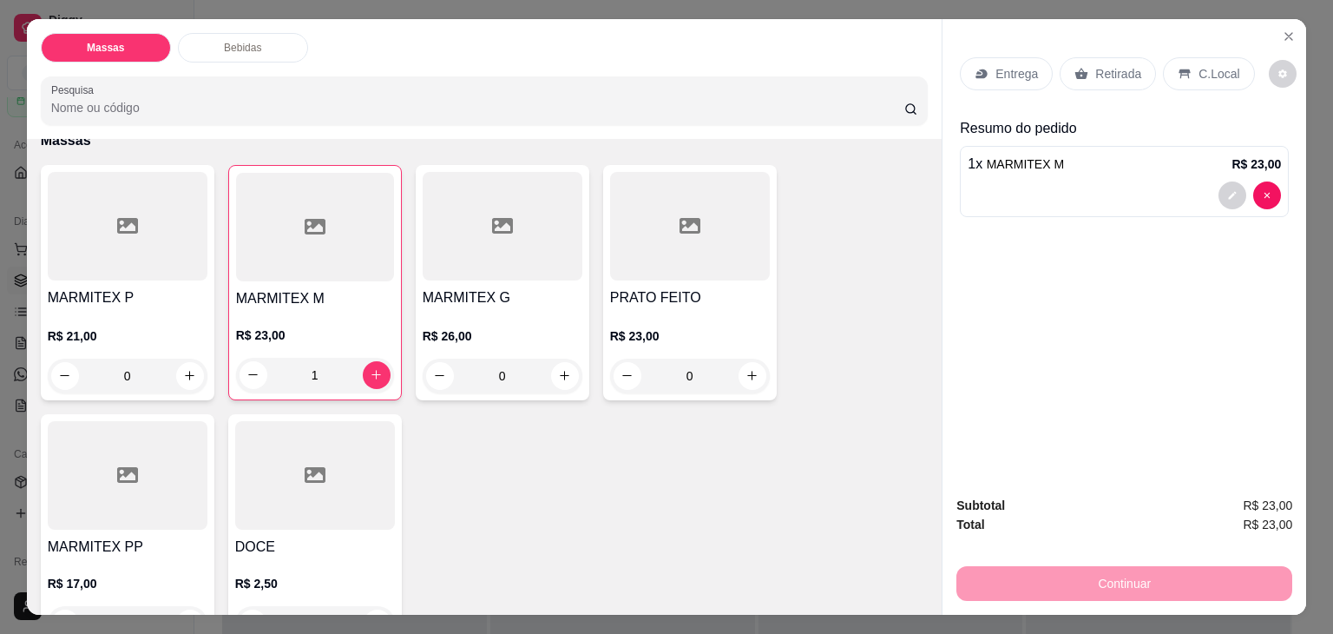
drag, startPoint x: 1077, startPoint y: 63, endPoint x: 1078, endPoint y: 79, distance: 15.6
click at [1076, 67] on icon at bounding box center [1081, 74] width 14 height 14
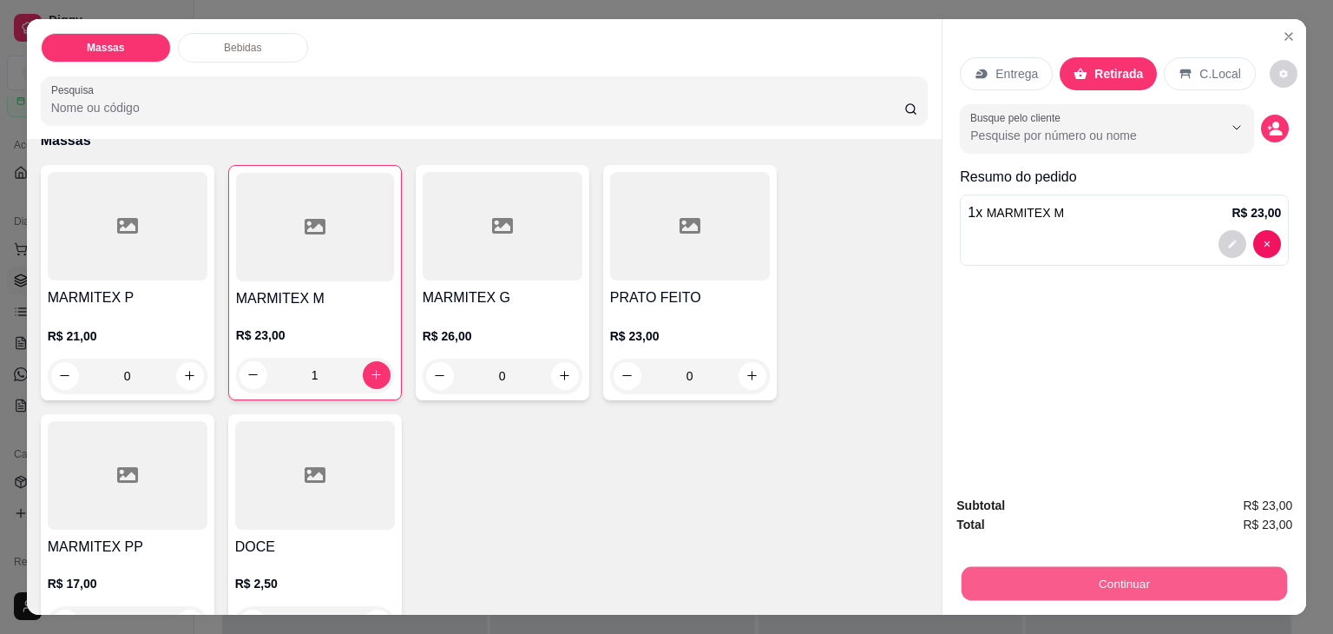
click at [1121, 578] on button "Continuar" at bounding box center [1124, 584] width 325 height 34
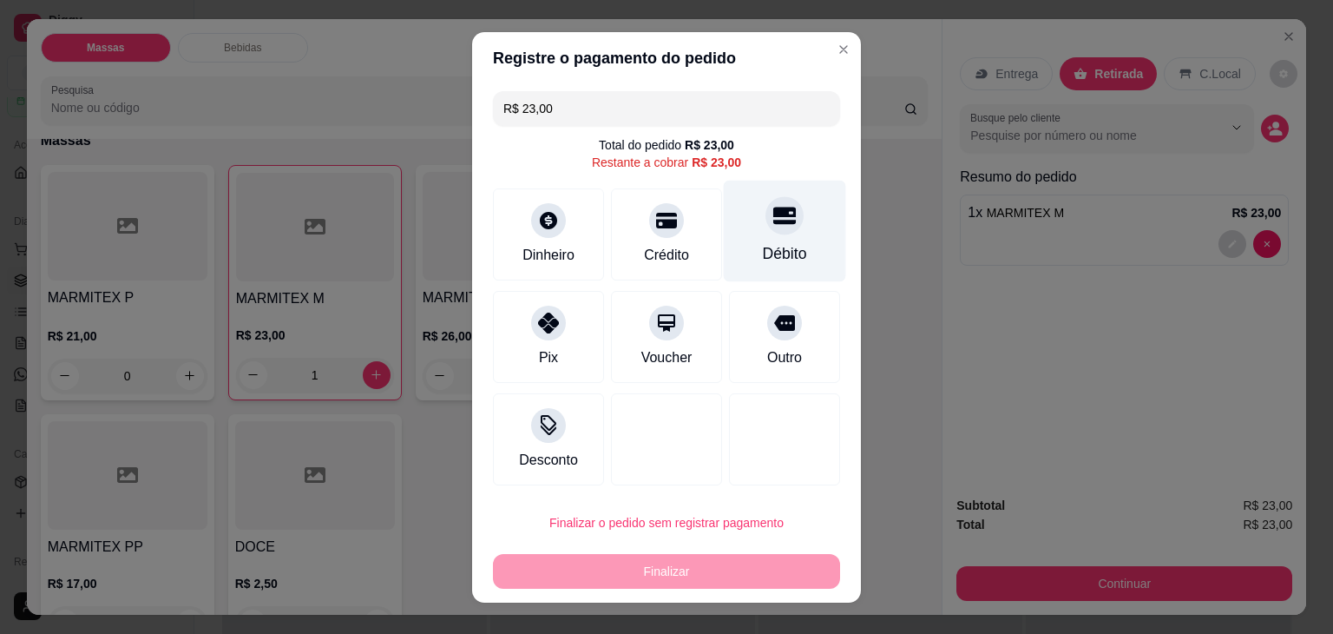
click at [757, 240] on div "Débito" at bounding box center [785, 231] width 122 height 102
type input "R$ 0,00"
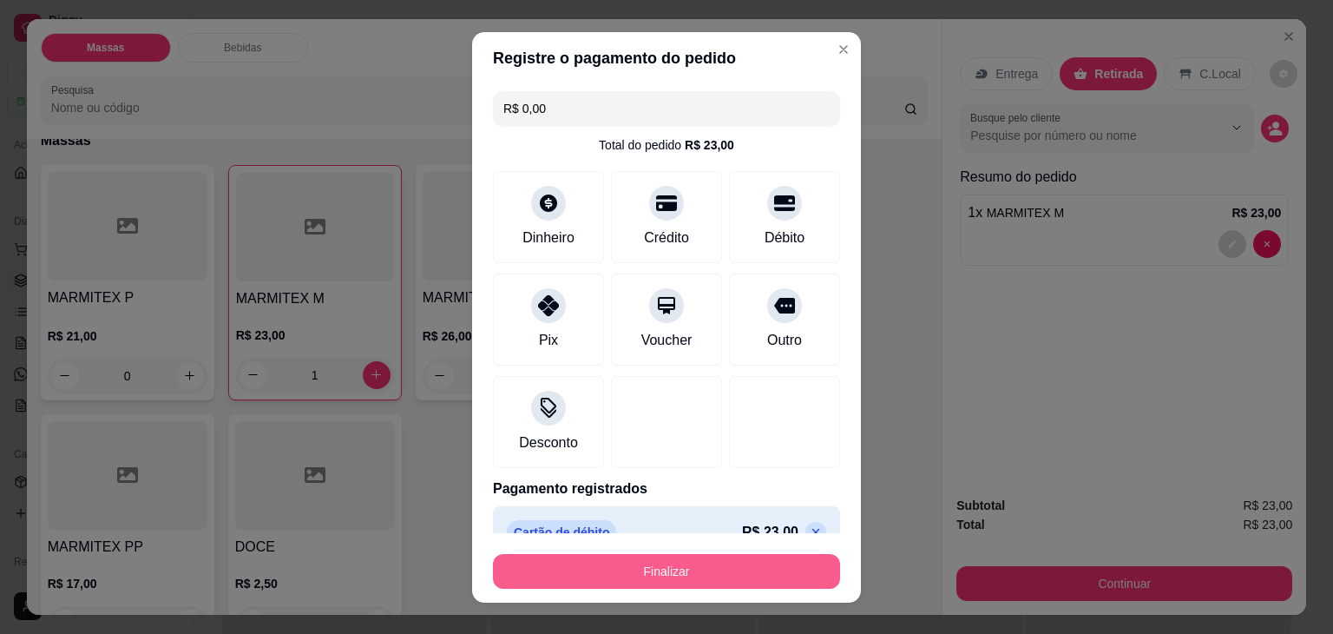
click at [677, 568] on button "Finalizar" at bounding box center [666, 571] width 347 height 35
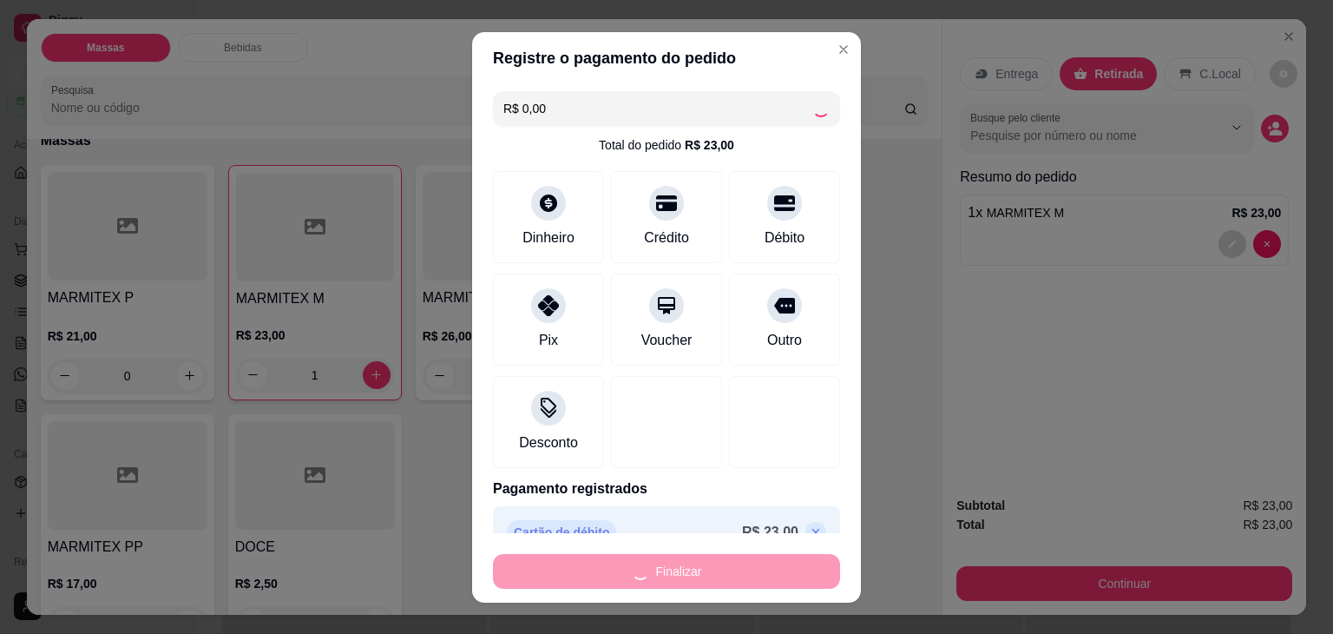
type input "0"
type input "-R$ 23,00"
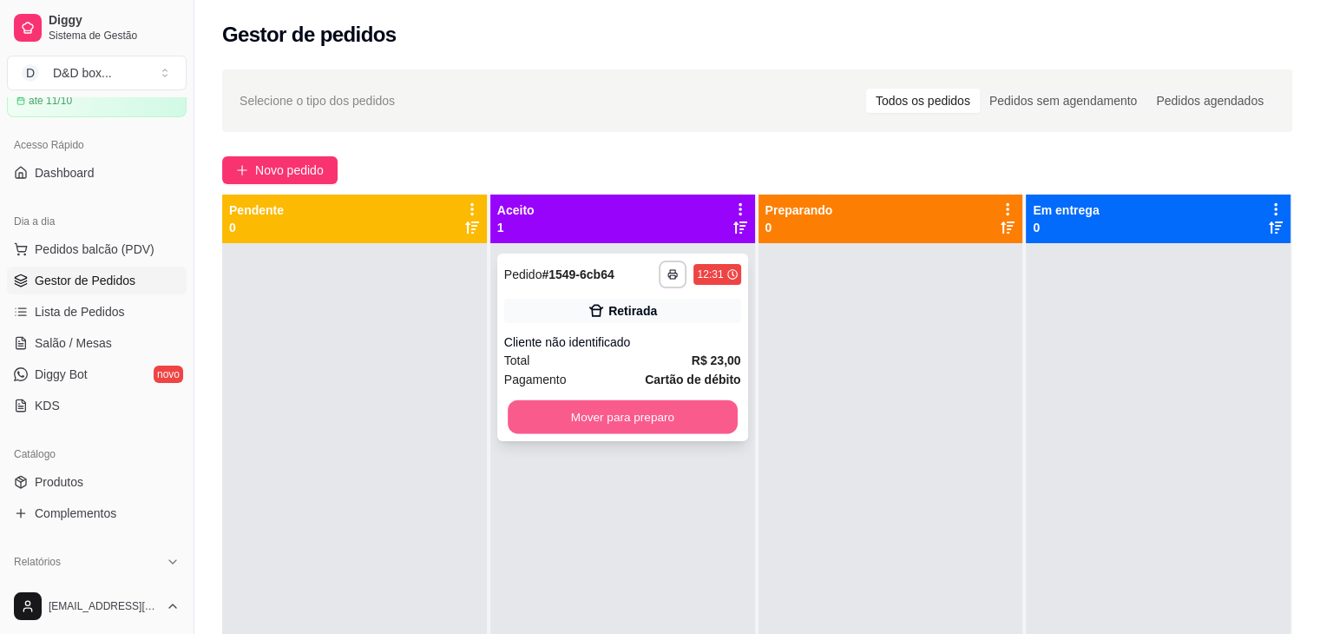
click at [601, 416] on button "Mover para preparo" at bounding box center [623, 417] width 230 height 34
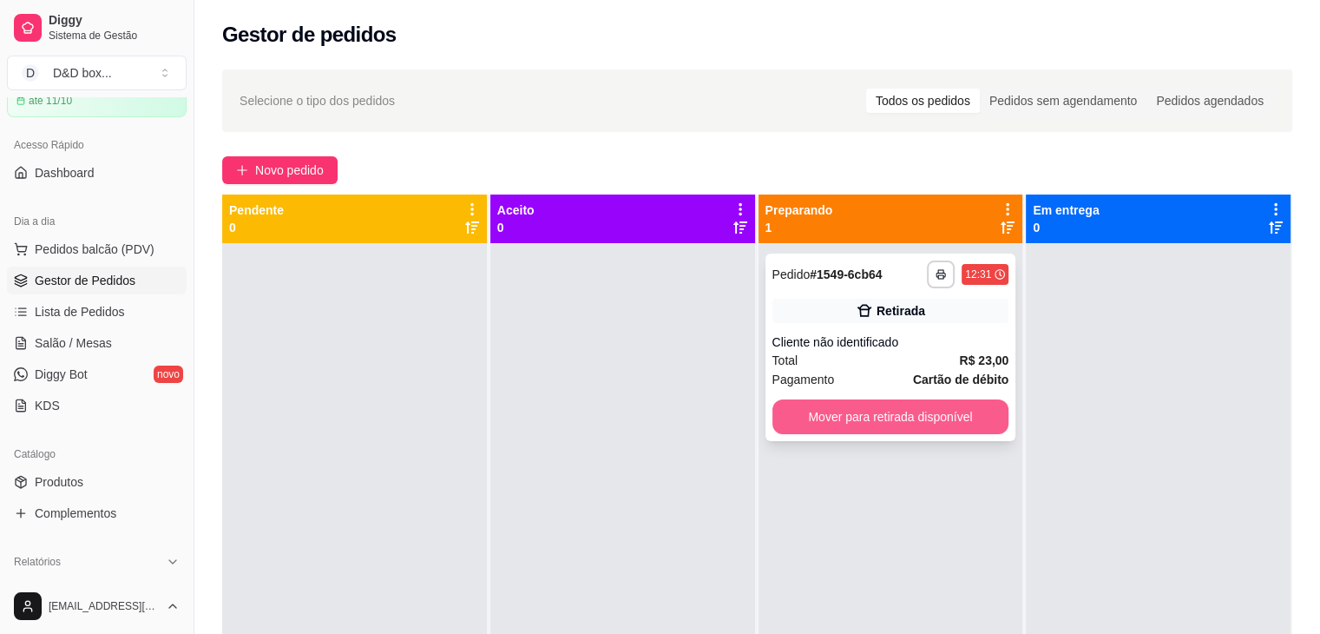
click at [877, 404] on button "Mover para retirada disponível" at bounding box center [890, 416] width 237 height 35
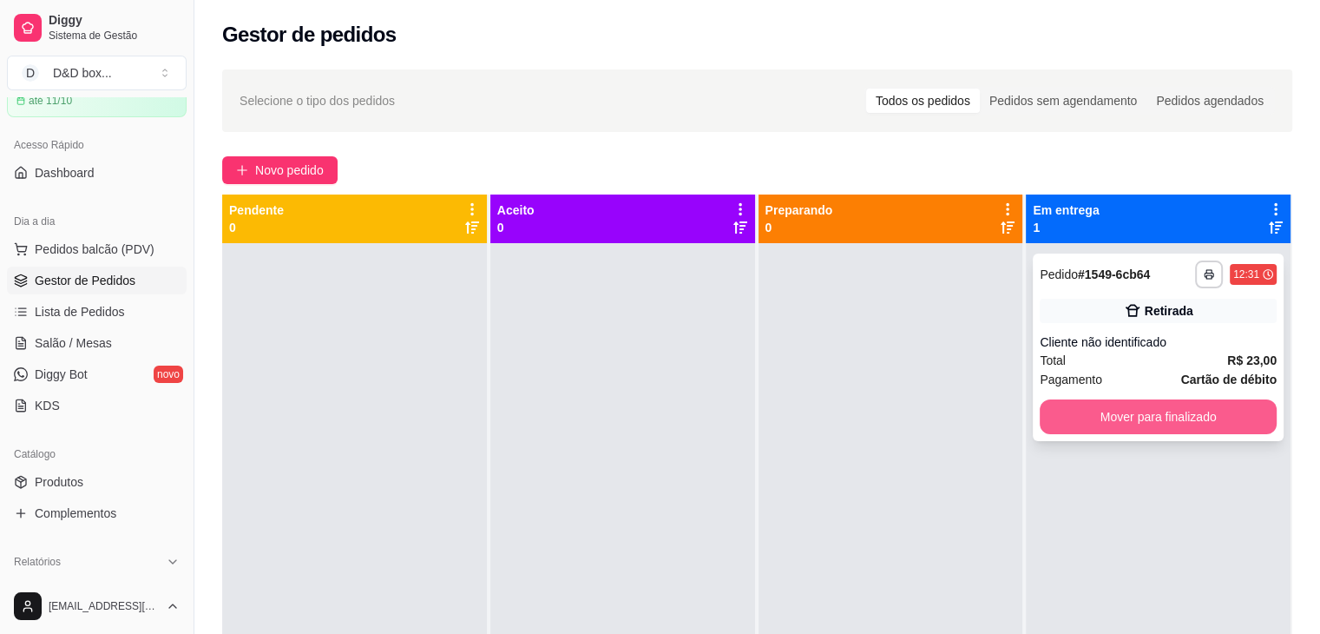
click at [1095, 417] on button "Mover para finalizado" at bounding box center [1158, 416] width 237 height 35
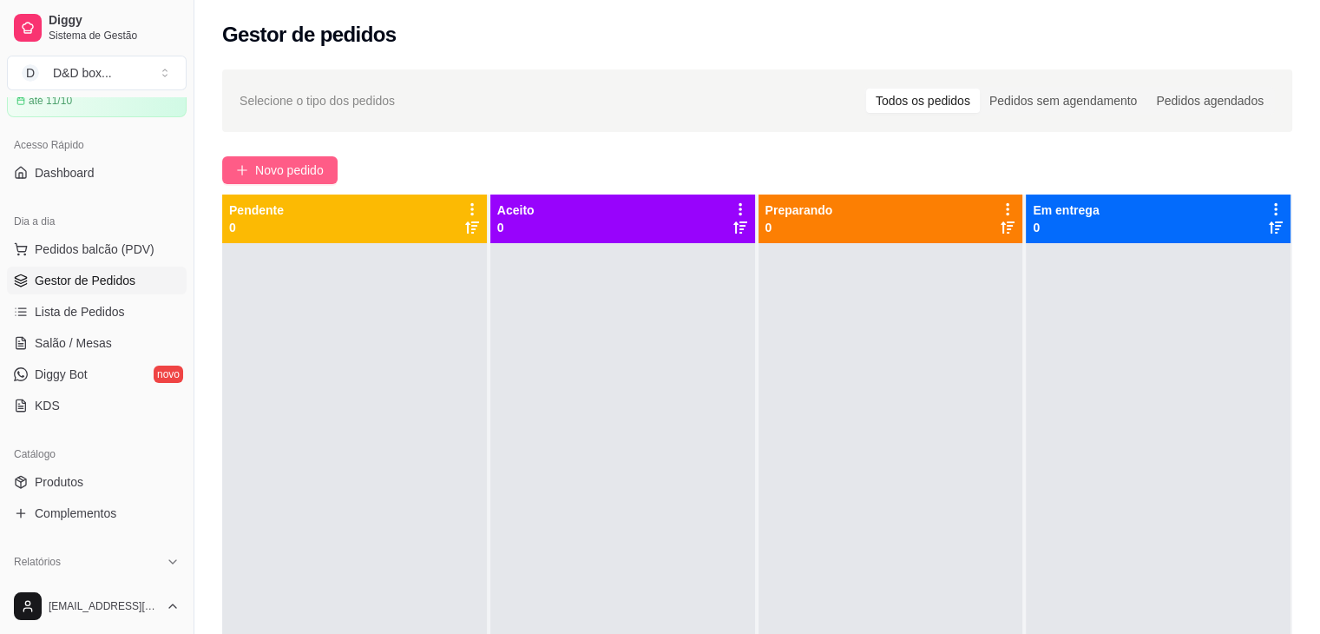
click at [271, 167] on span "Novo pedido" at bounding box center [289, 170] width 69 height 19
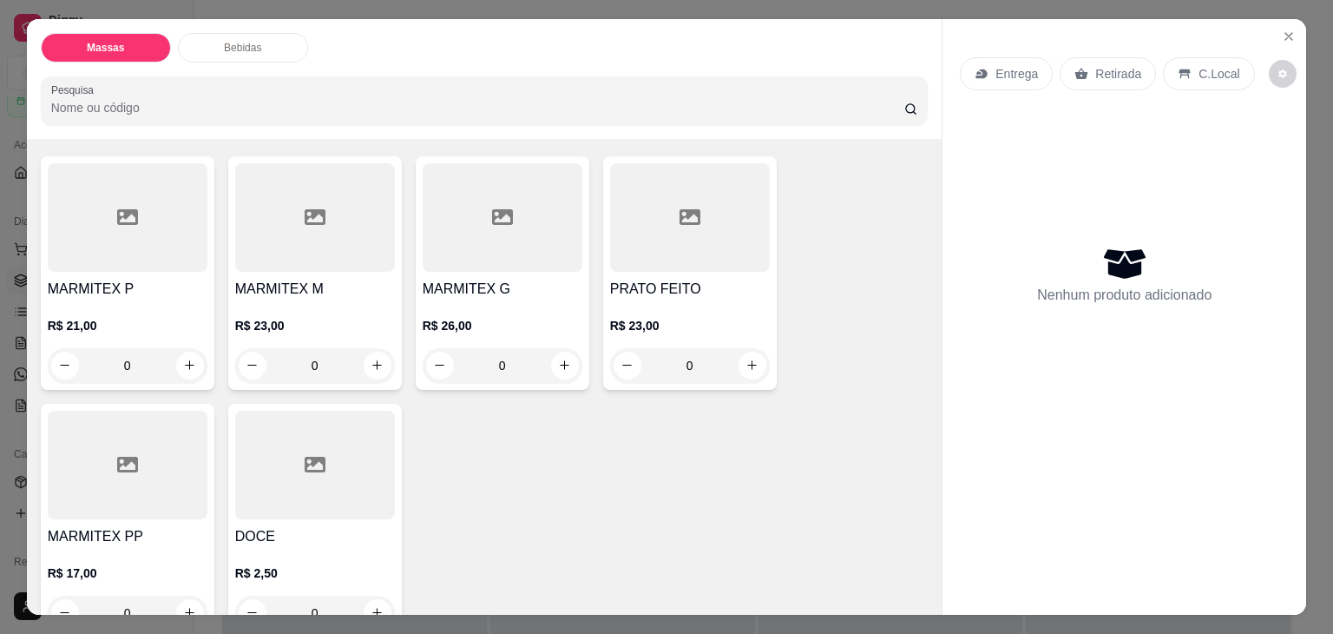
scroll to position [87, 0]
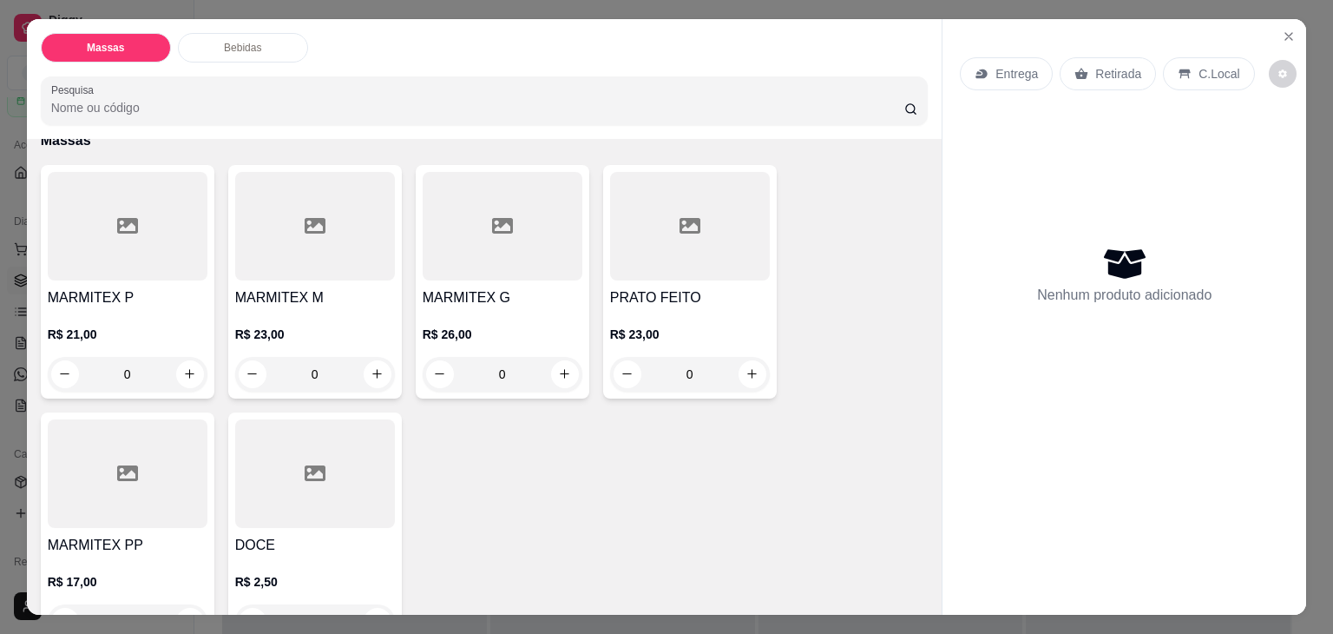
click at [273, 268] on div at bounding box center [315, 226] width 160 height 108
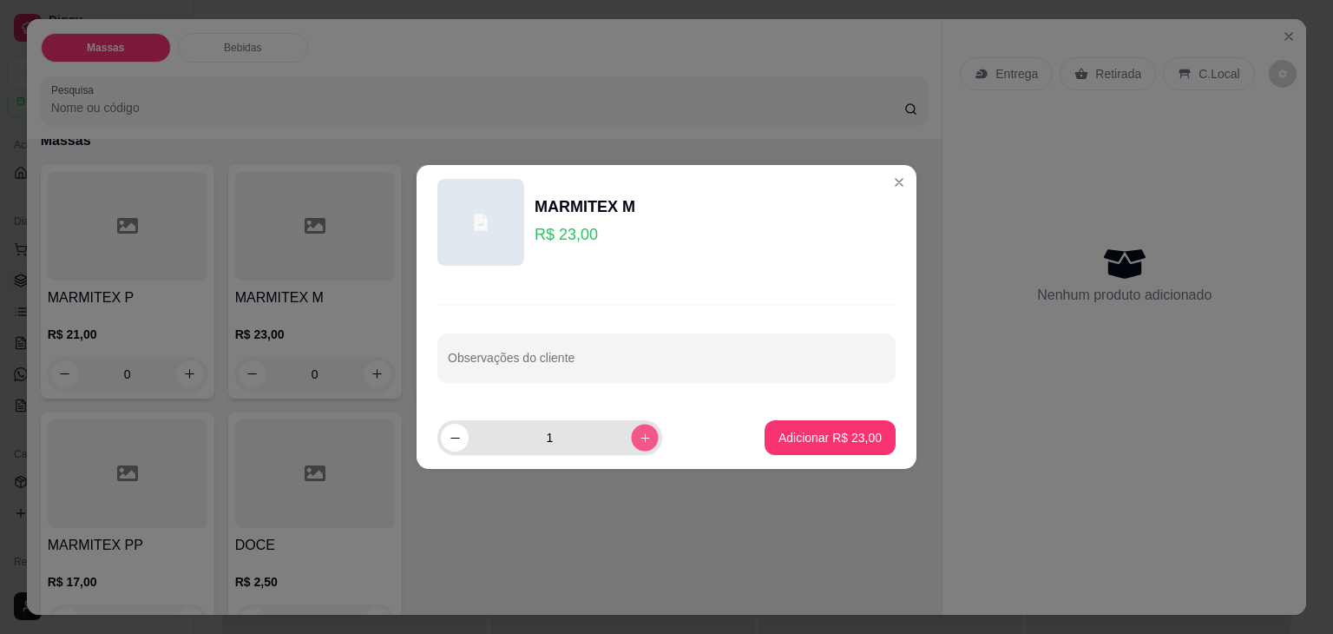
click at [639, 431] on icon "increase-product-quantity" at bounding box center [645, 437] width 13 height 13
type input "2"
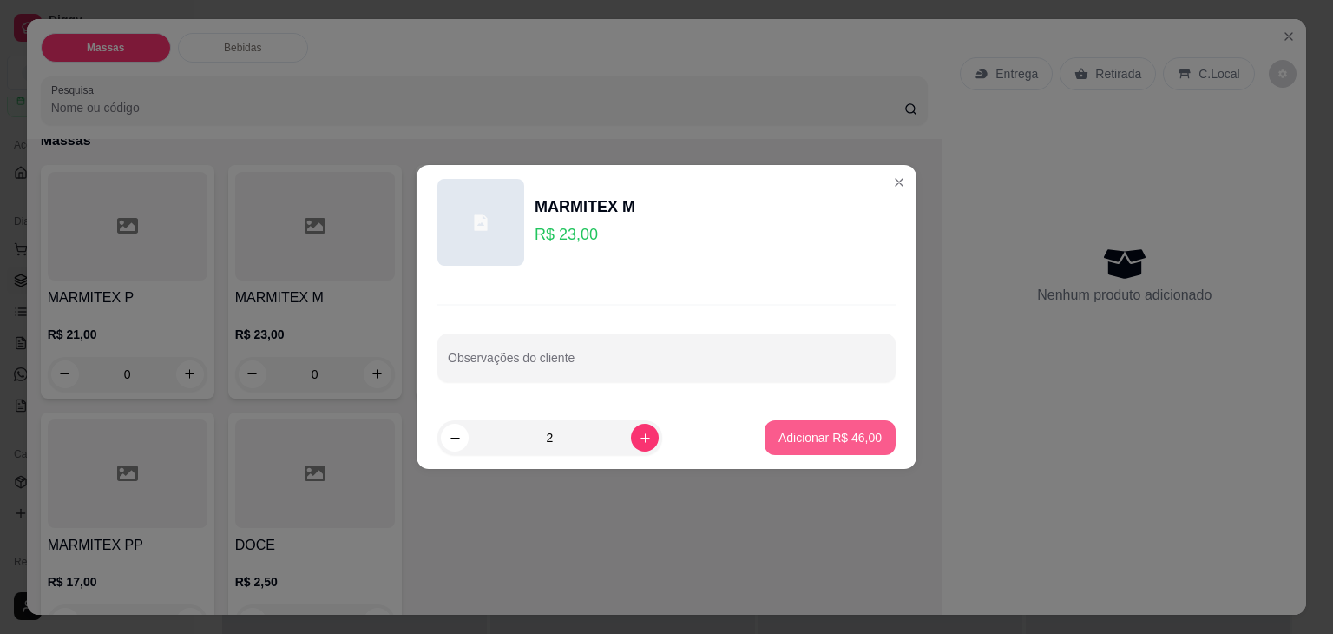
click at [785, 442] on p "Adicionar R$ 46,00" at bounding box center [829, 437] width 103 height 17
type input "2"
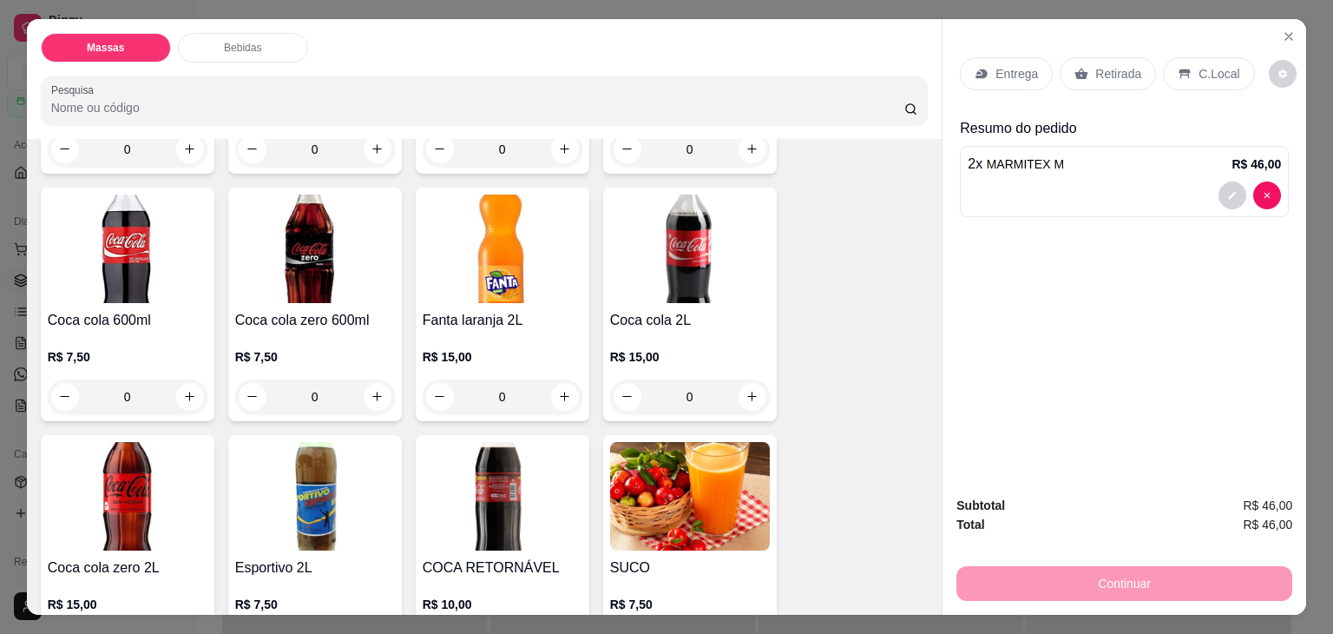
scroll to position [1128, 0]
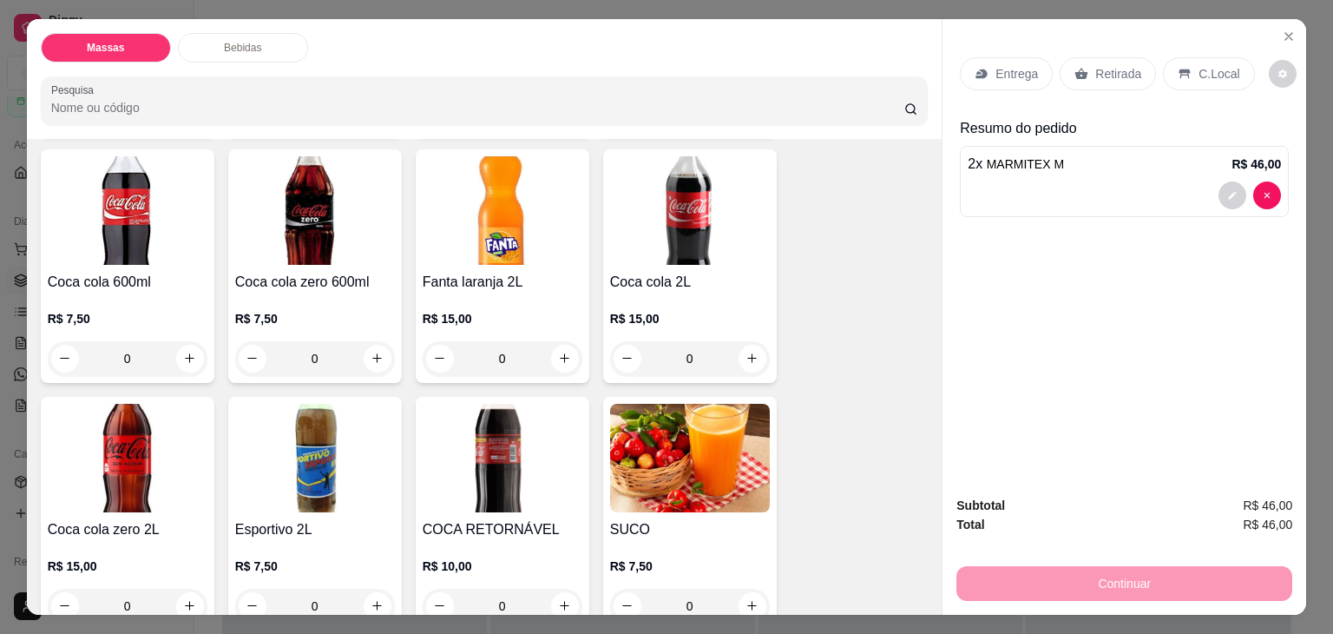
click at [1100, 73] on p "Retirada" at bounding box center [1118, 73] width 46 height 17
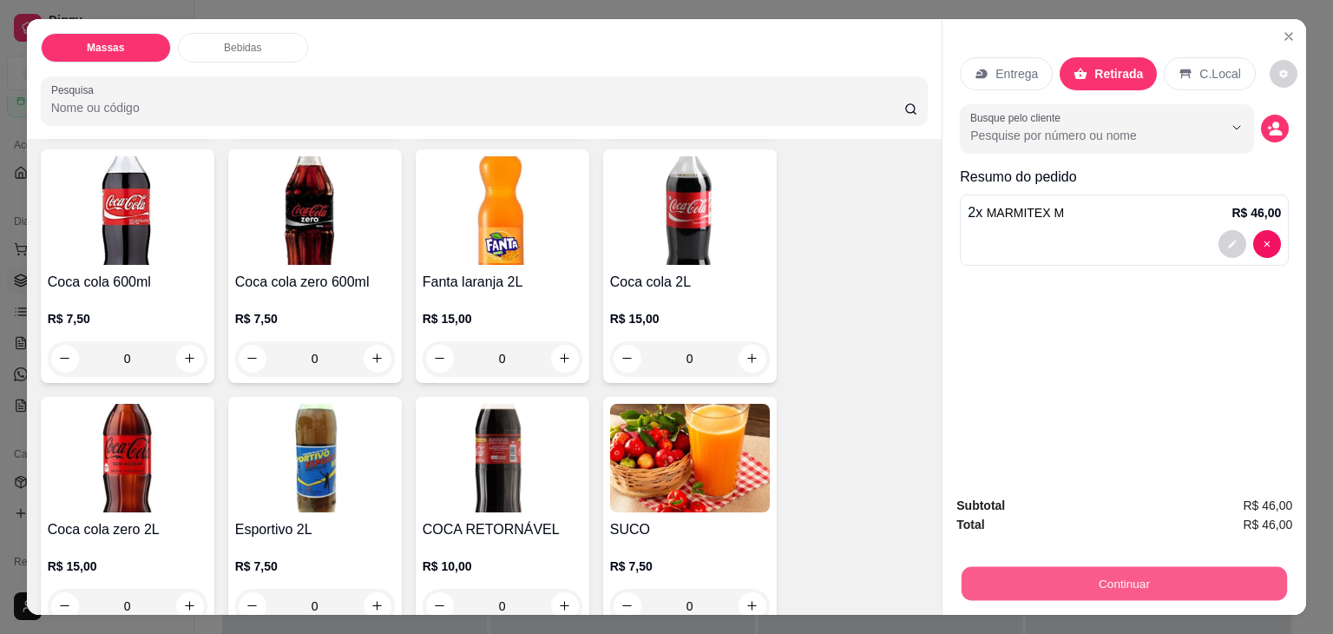
click at [1073, 570] on button "Continuar" at bounding box center [1124, 584] width 325 height 34
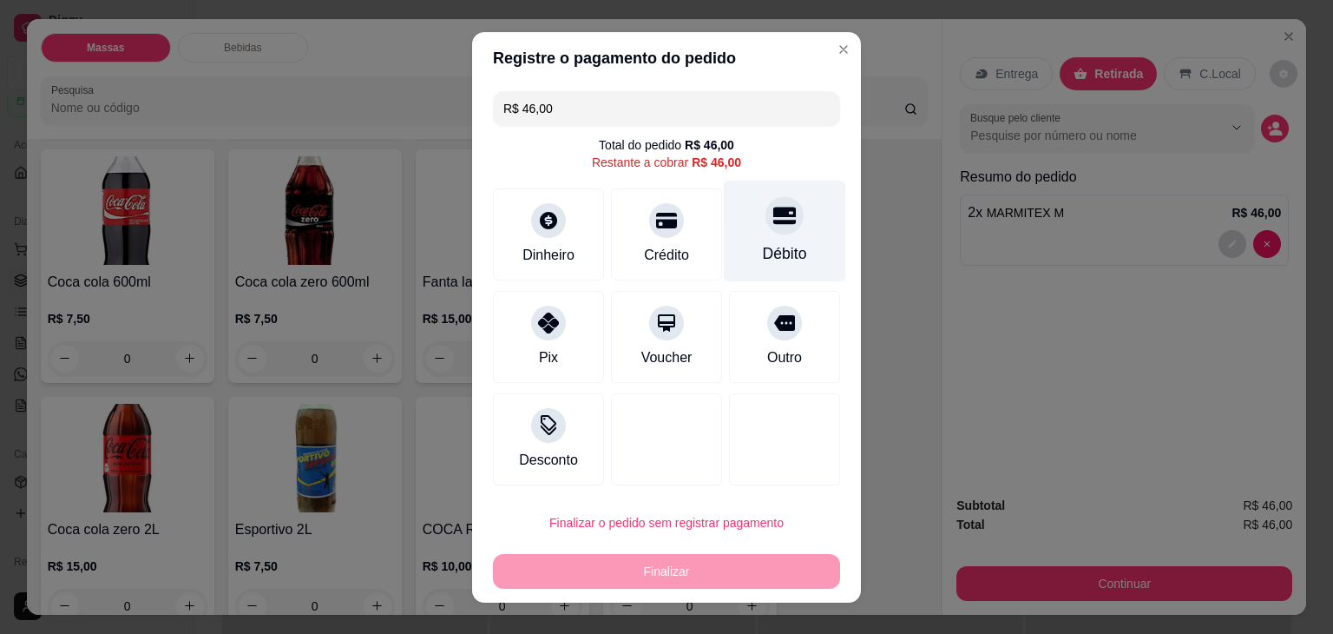
click at [773, 209] on icon at bounding box center [784, 215] width 23 height 17
type input "R$ 0,00"
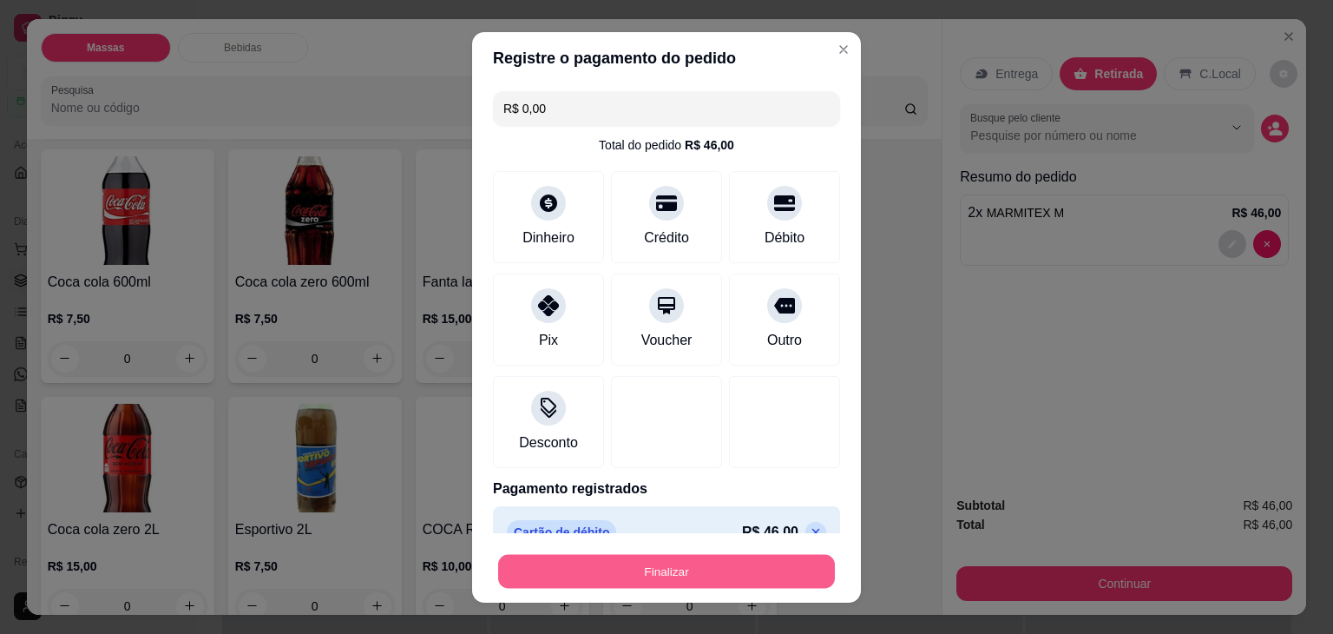
click at [701, 581] on button "Finalizar" at bounding box center [666, 571] width 337 height 34
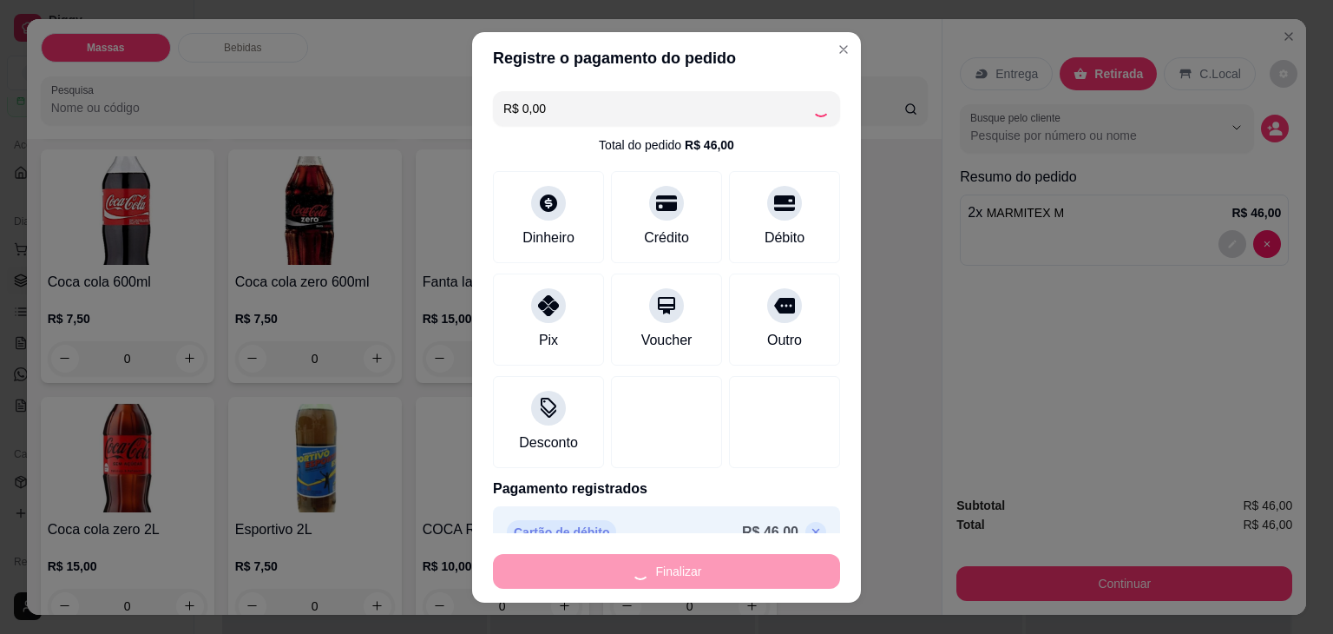
type input "0"
type input "-R$ 46,00"
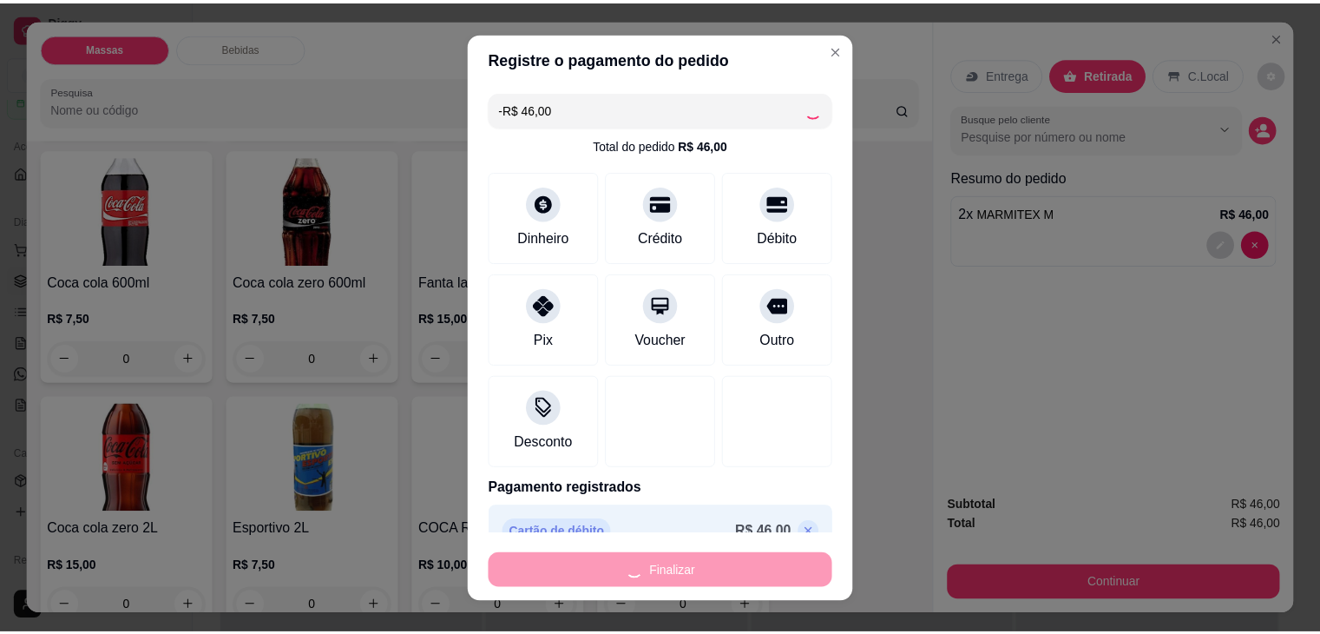
scroll to position [1126, 0]
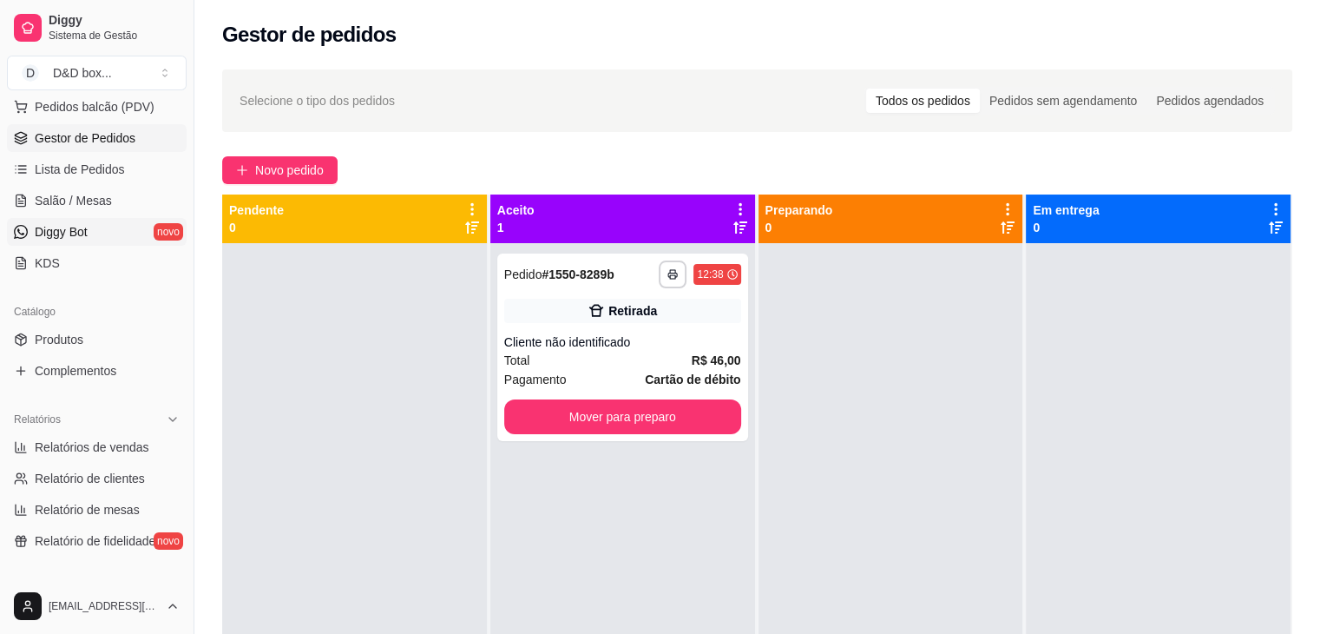
scroll to position [260, 0]
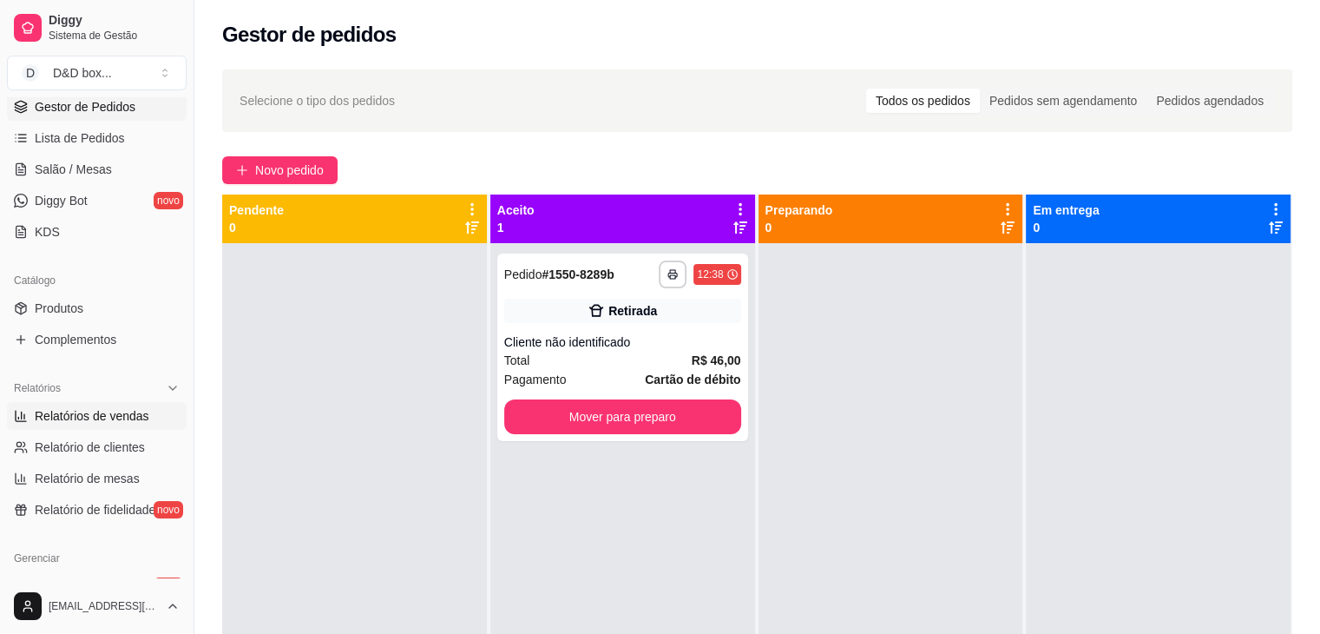
click at [53, 404] on link "Relatórios de vendas" at bounding box center [97, 416] width 180 height 28
select select "ALL"
select select "0"
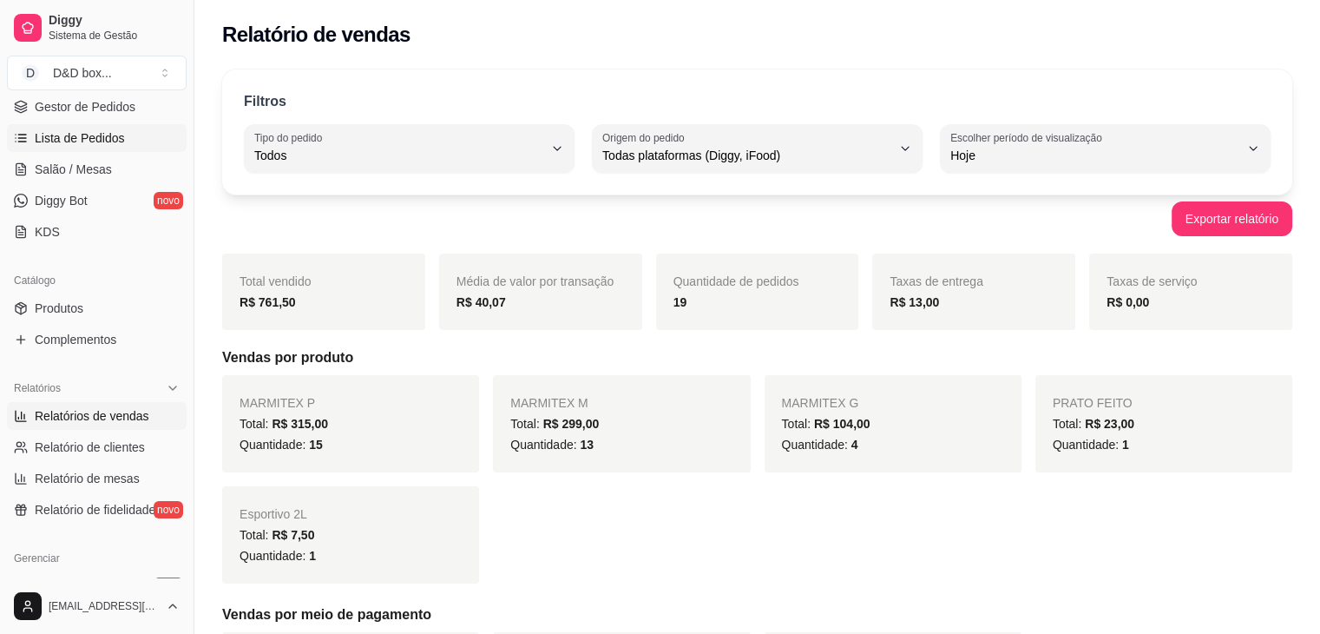
click at [88, 134] on span "Lista de Pedidos" at bounding box center [80, 137] width 90 height 17
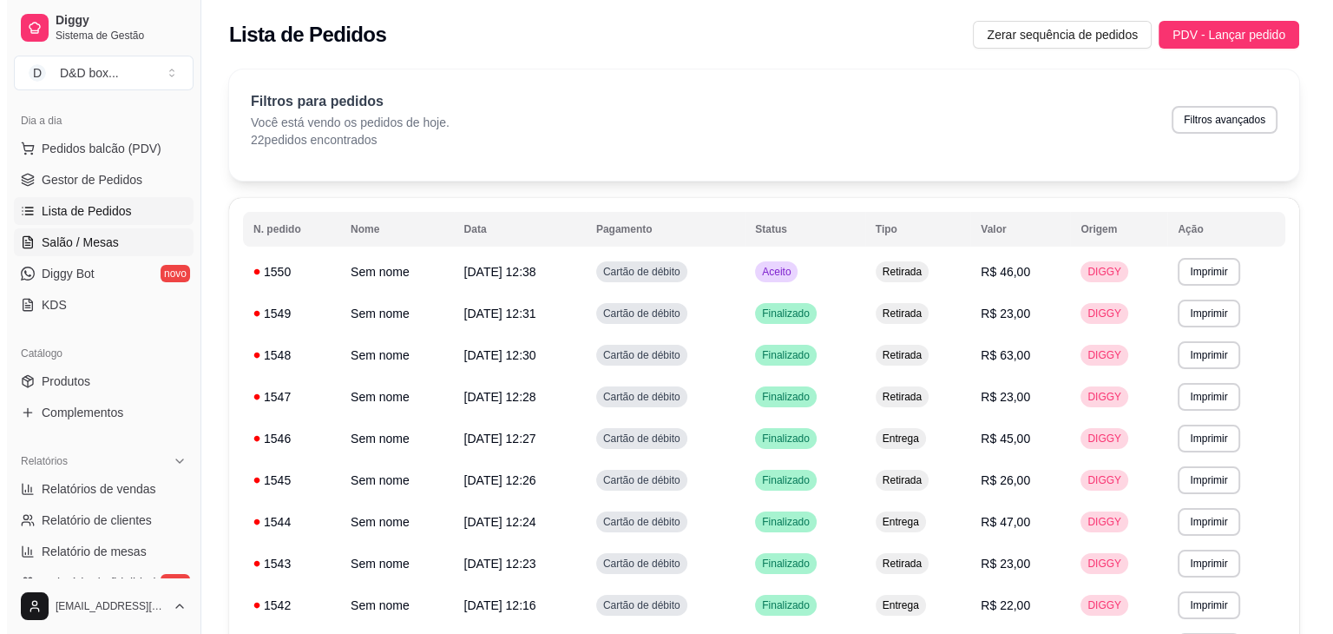
scroll to position [87, 0]
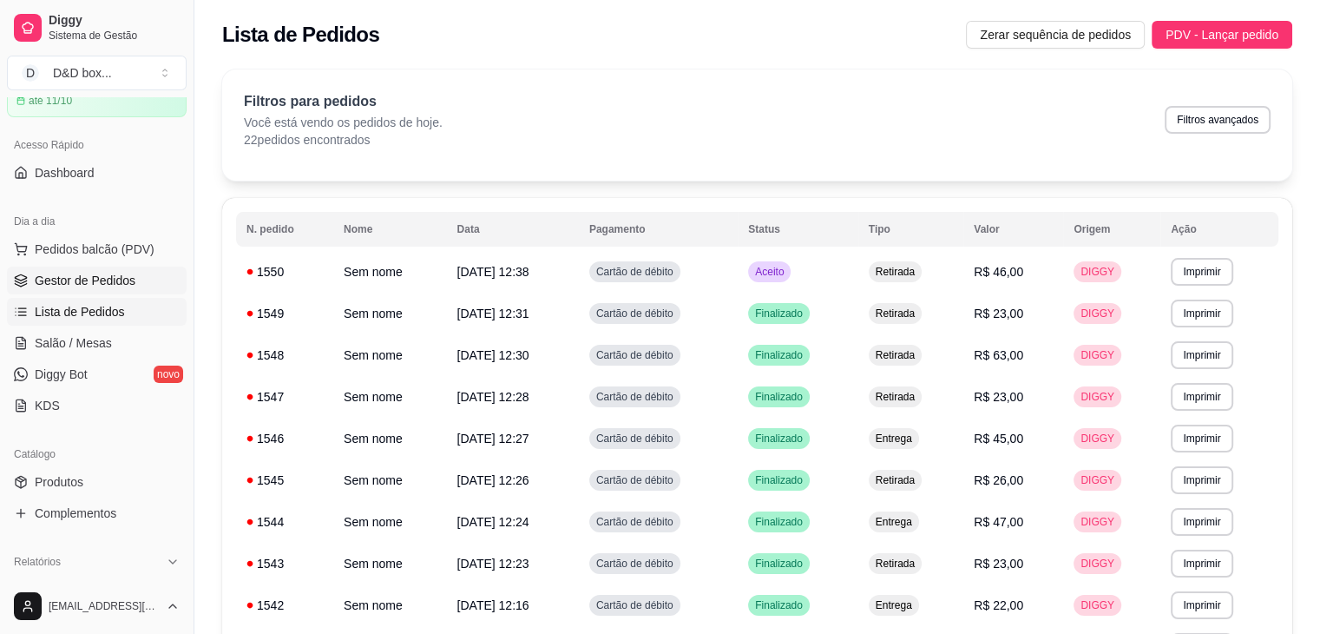
click at [108, 268] on link "Gestor de Pedidos" at bounding box center [97, 280] width 180 height 28
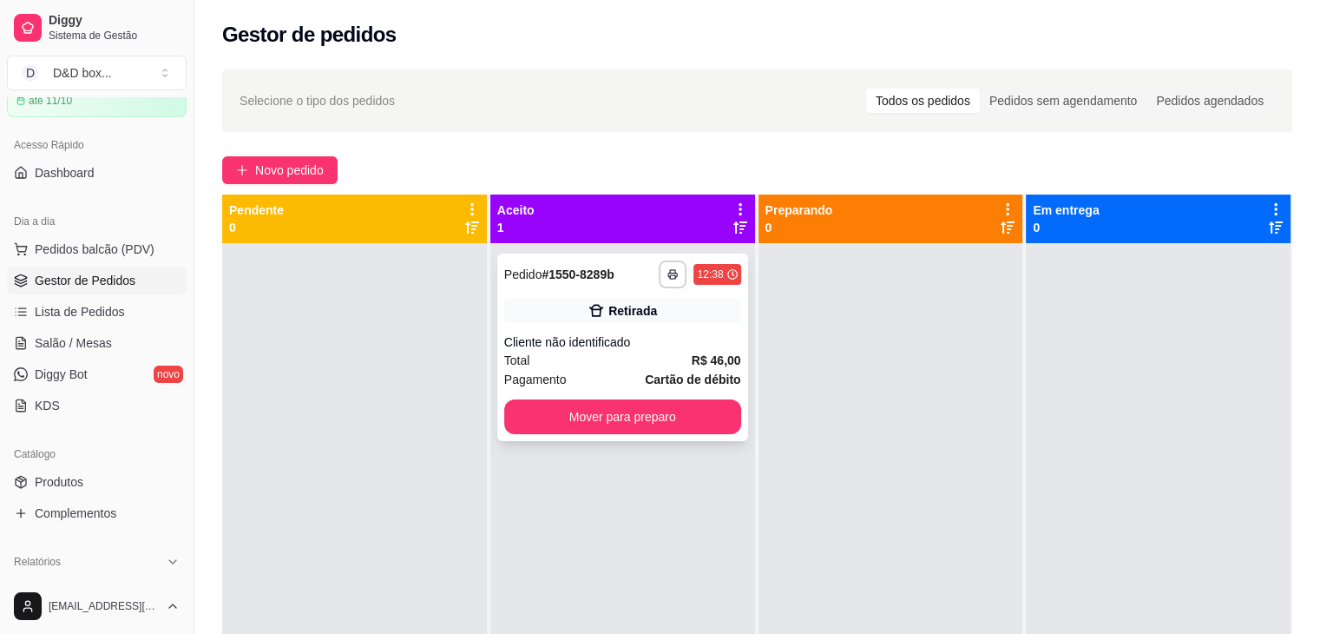
click at [644, 327] on div "**********" at bounding box center [622, 346] width 251 height 187
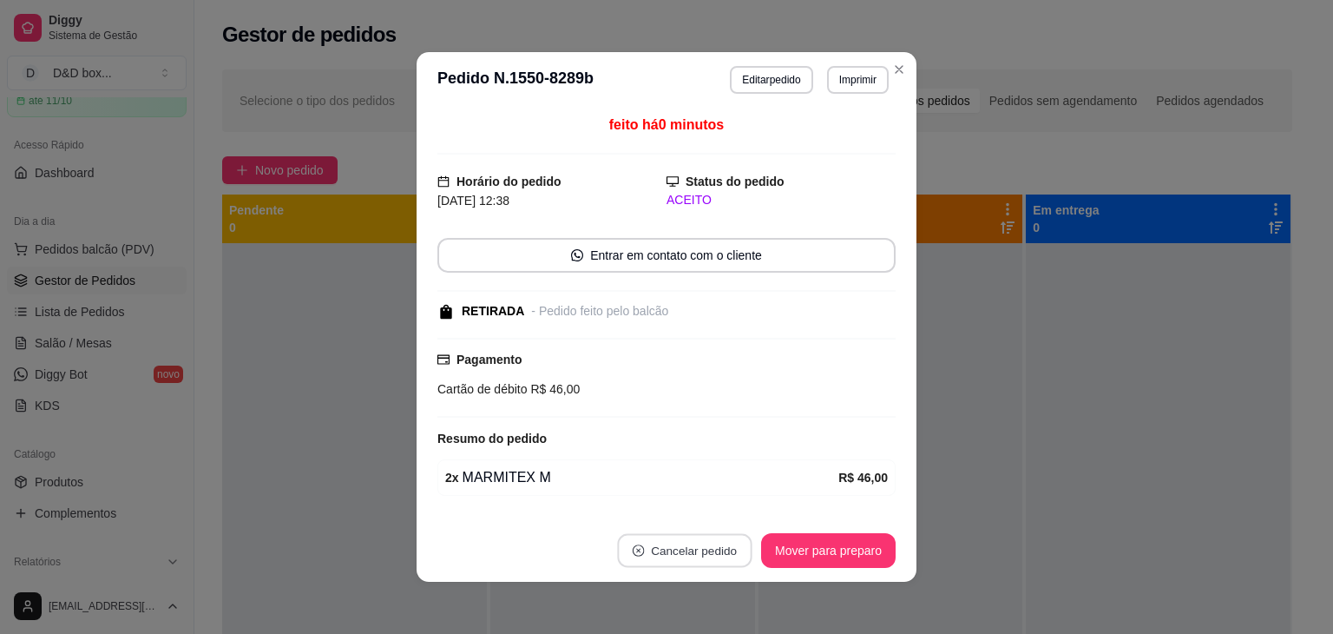
click at [672, 555] on button "Cancelar pedido" at bounding box center [684, 551] width 135 height 34
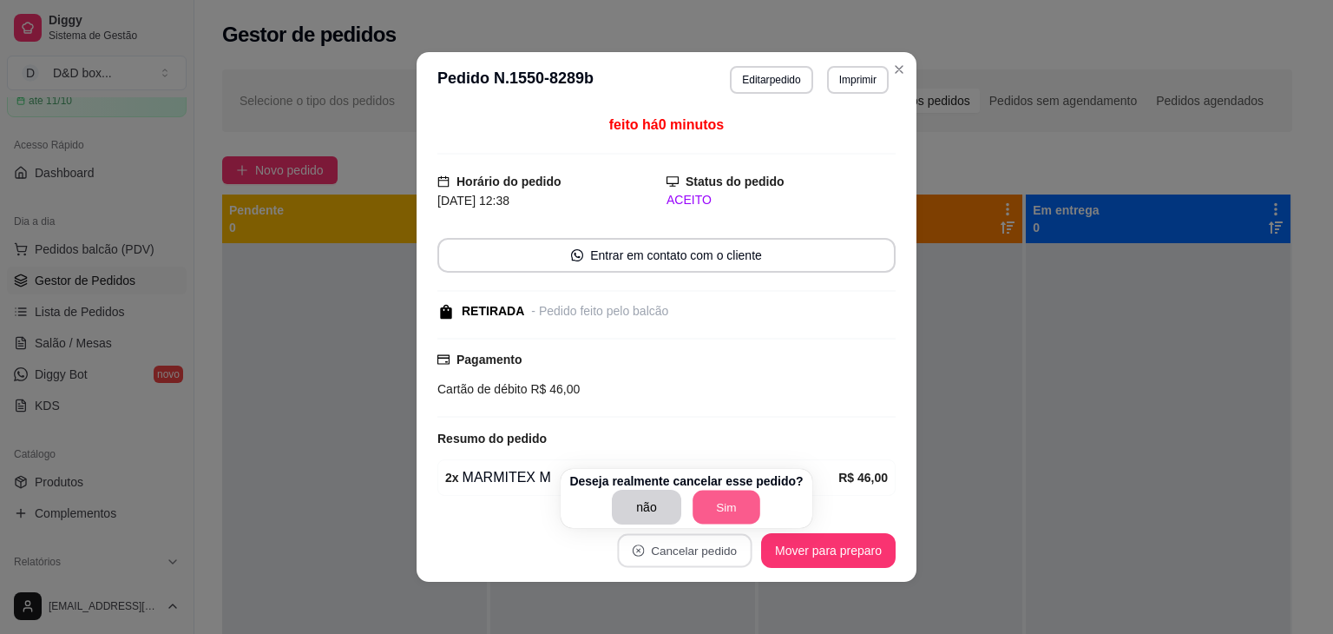
click at [718, 496] on button "Sim" at bounding box center [727, 507] width 68 height 34
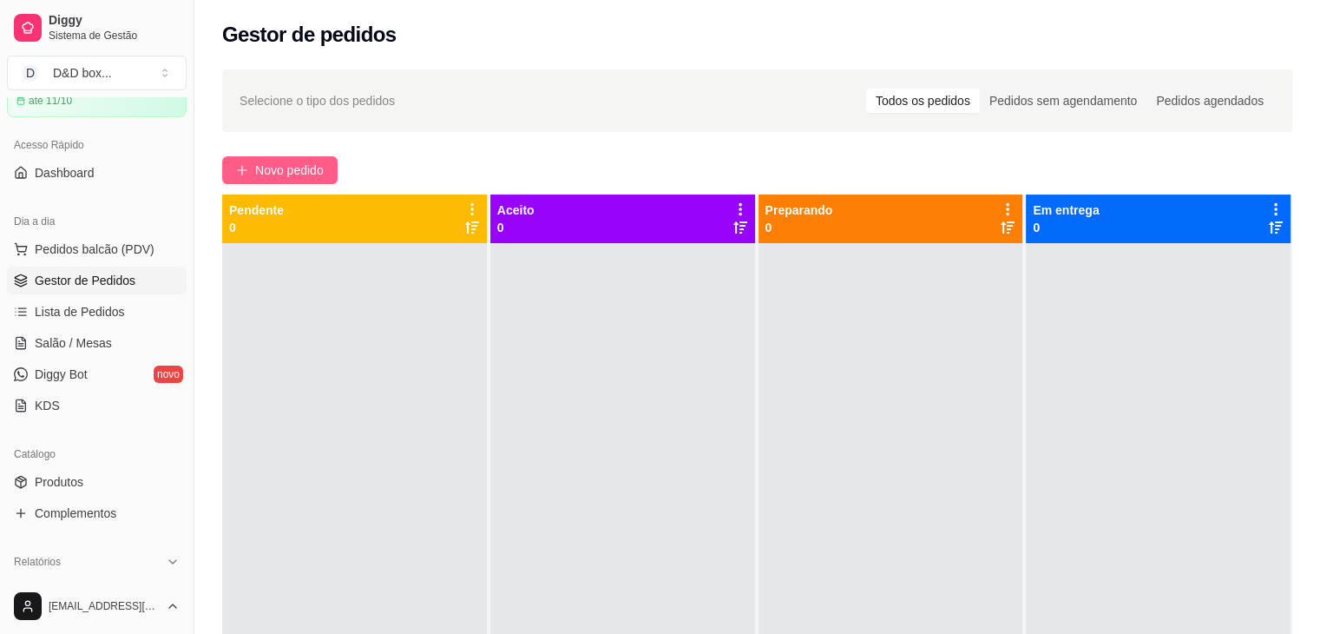
click at [261, 160] on button "Novo pedido" at bounding box center [279, 170] width 115 height 28
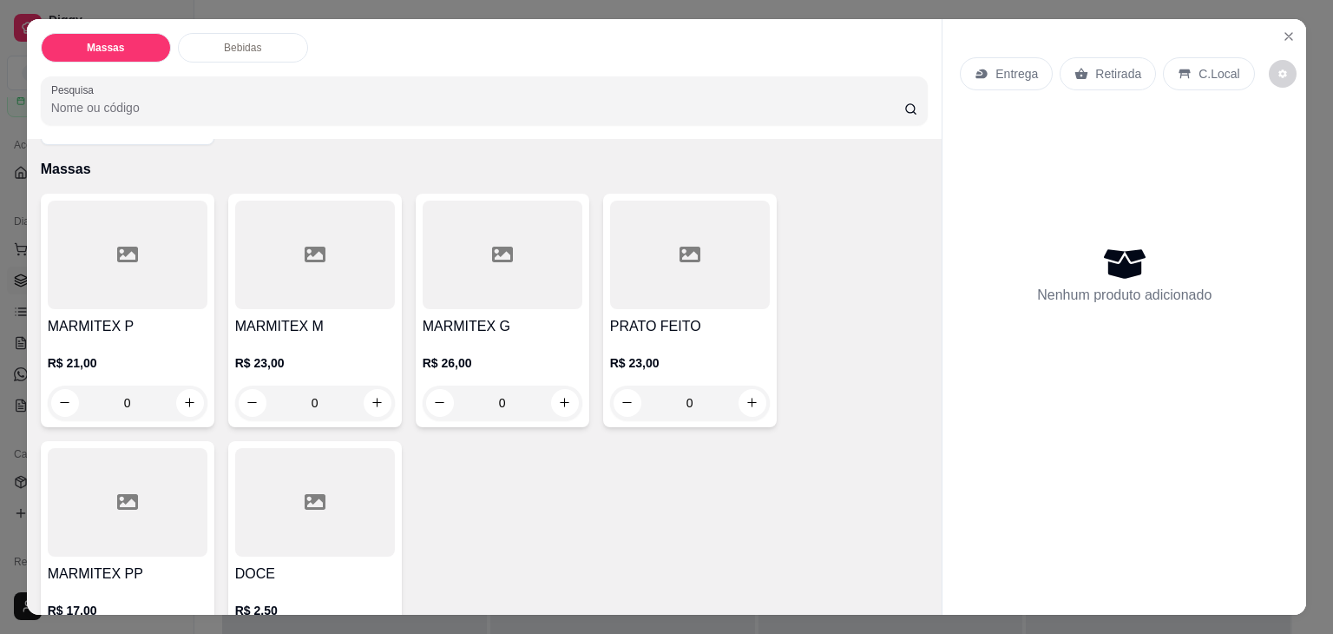
scroll to position [87, 0]
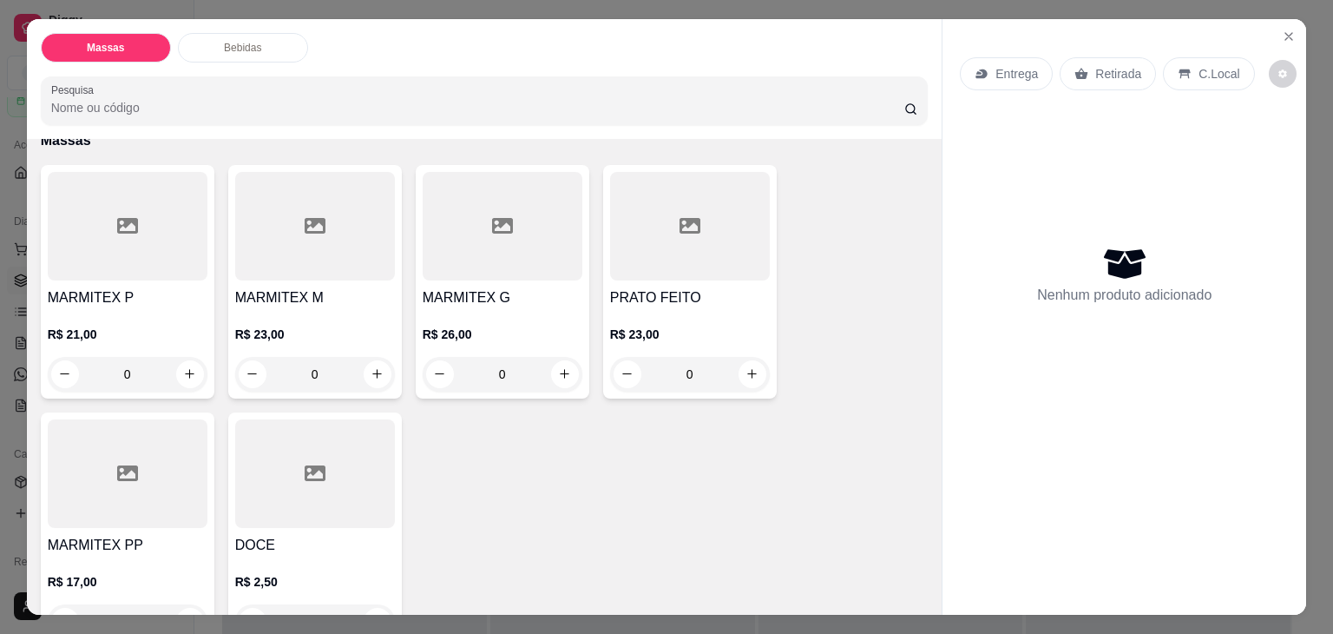
click at [94, 308] on div "R$ 21,00 0" at bounding box center [128, 349] width 160 height 83
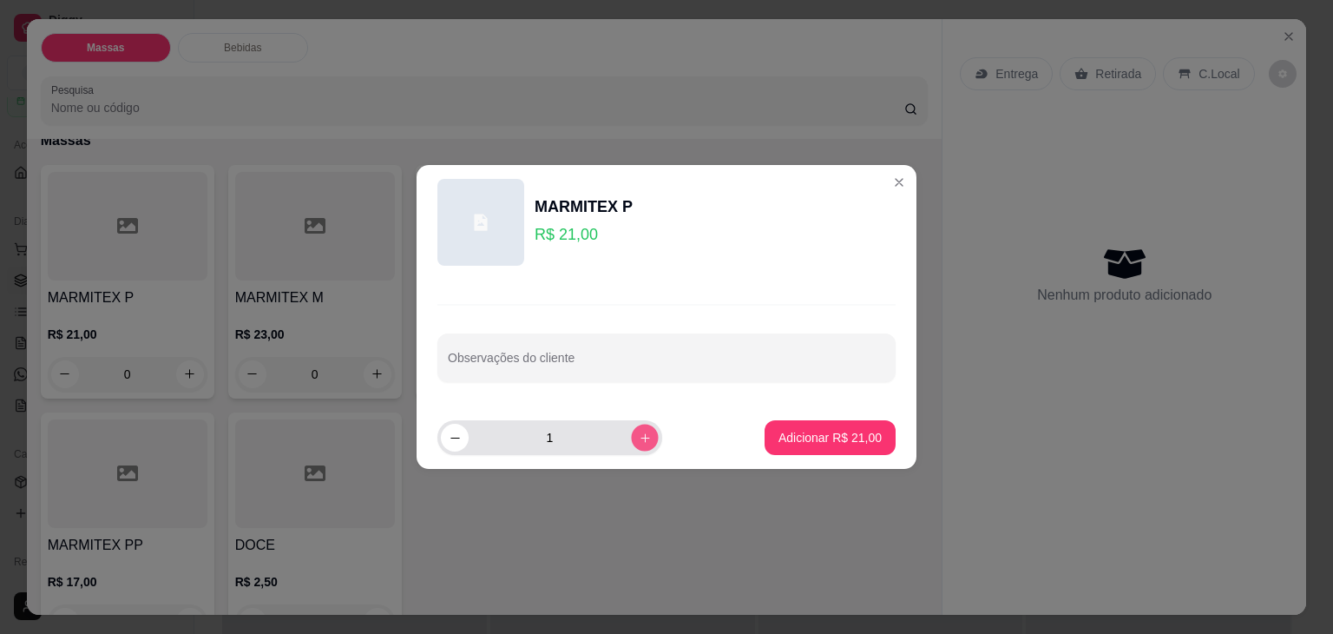
click at [638, 438] on button "increase-product-quantity" at bounding box center [644, 436] width 27 height 27
type input "2"
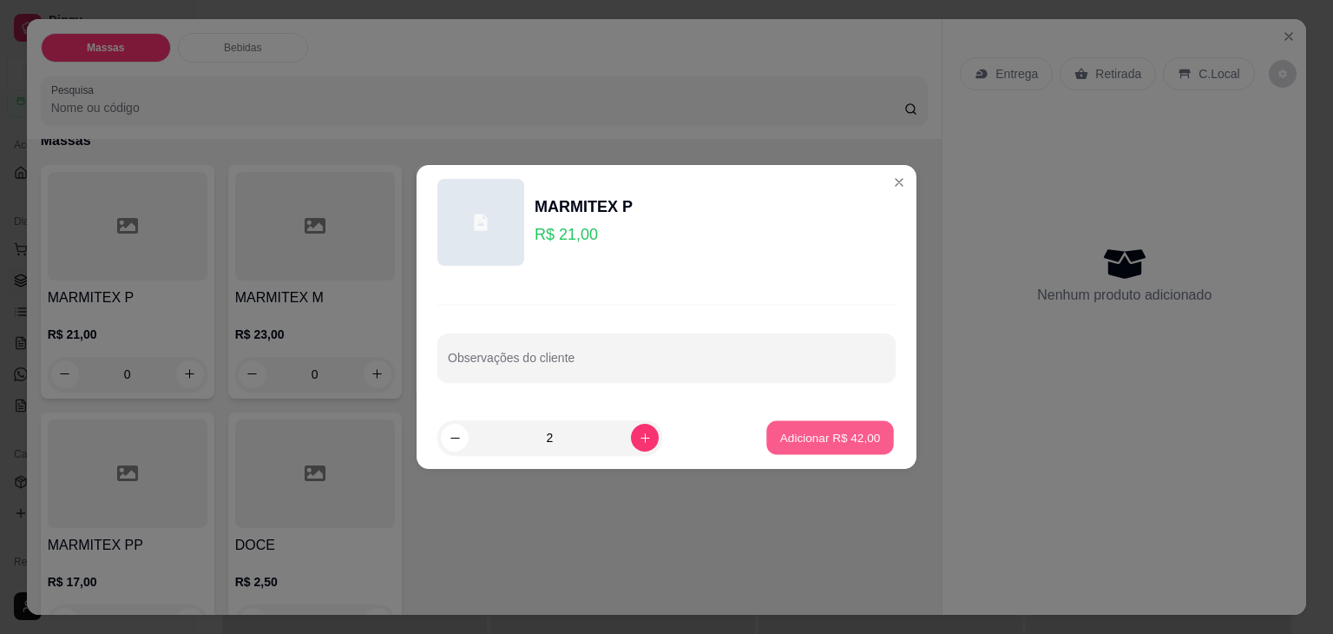
click at [785, 439] on p "Adicionar R$ 42,00" at bounding box center [830, 437] width 101 height 16
type input "2"
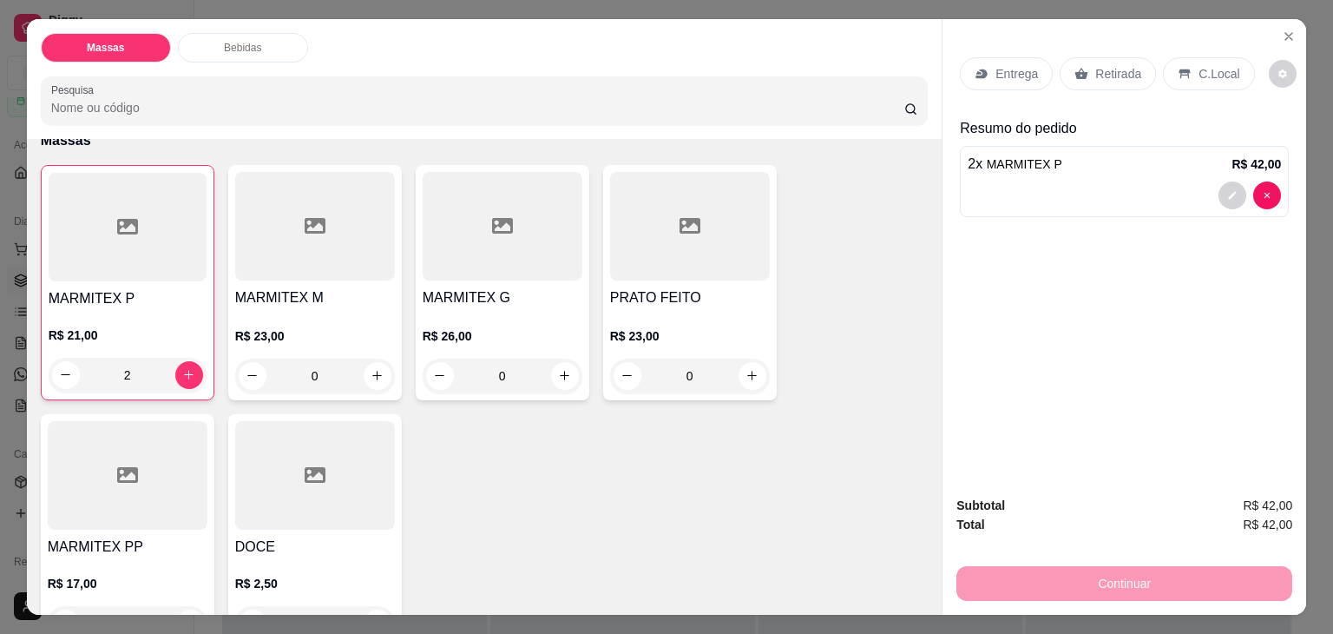
click at [1013, 65] on p "Entrega" at bounding box center [1016, 73] width 43 height 17
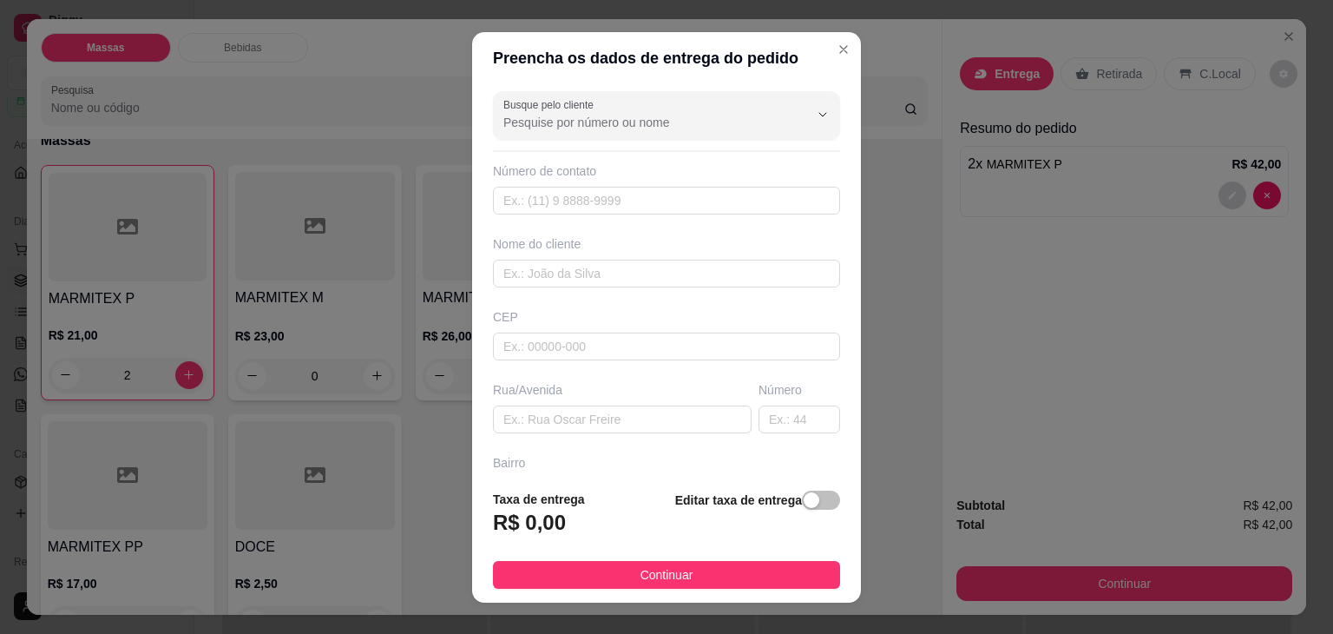
scroll to position [23, 0]
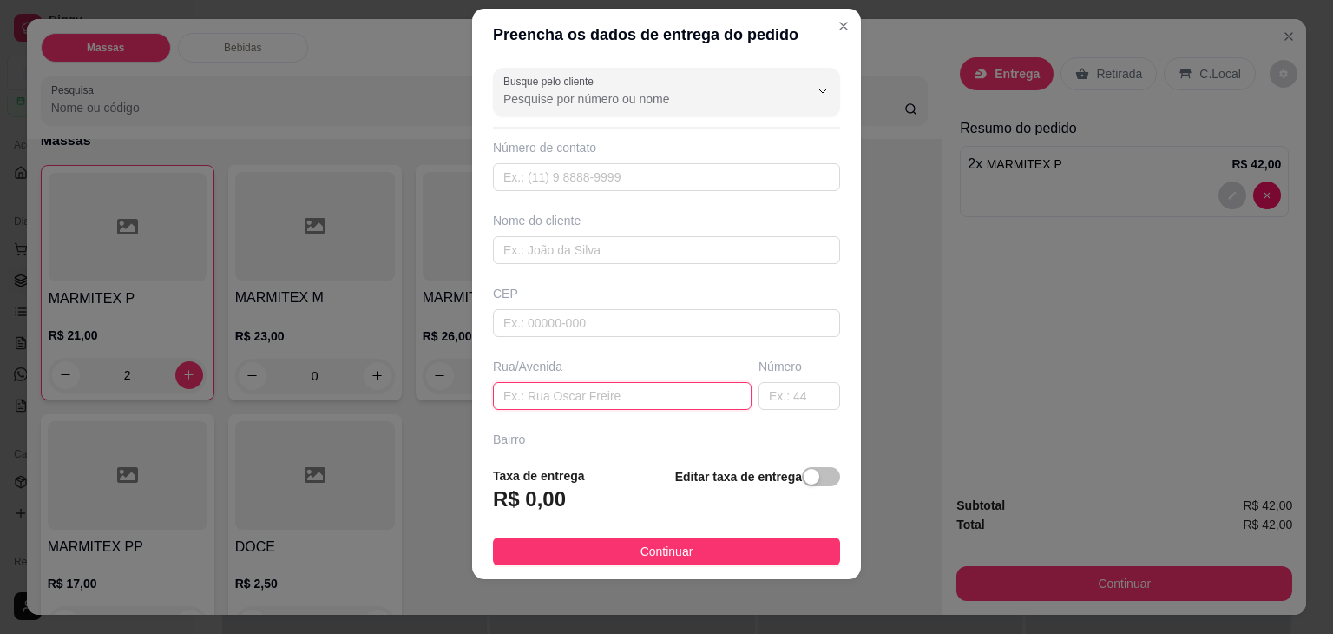
click at [639, 387] on input "text" at bounding box center [622, 396] width 259 height 28
type input "[PERSON_NAME] 249"
click at [804, 483] on div "button" at bounding box center [812, 477] width 16 height 16
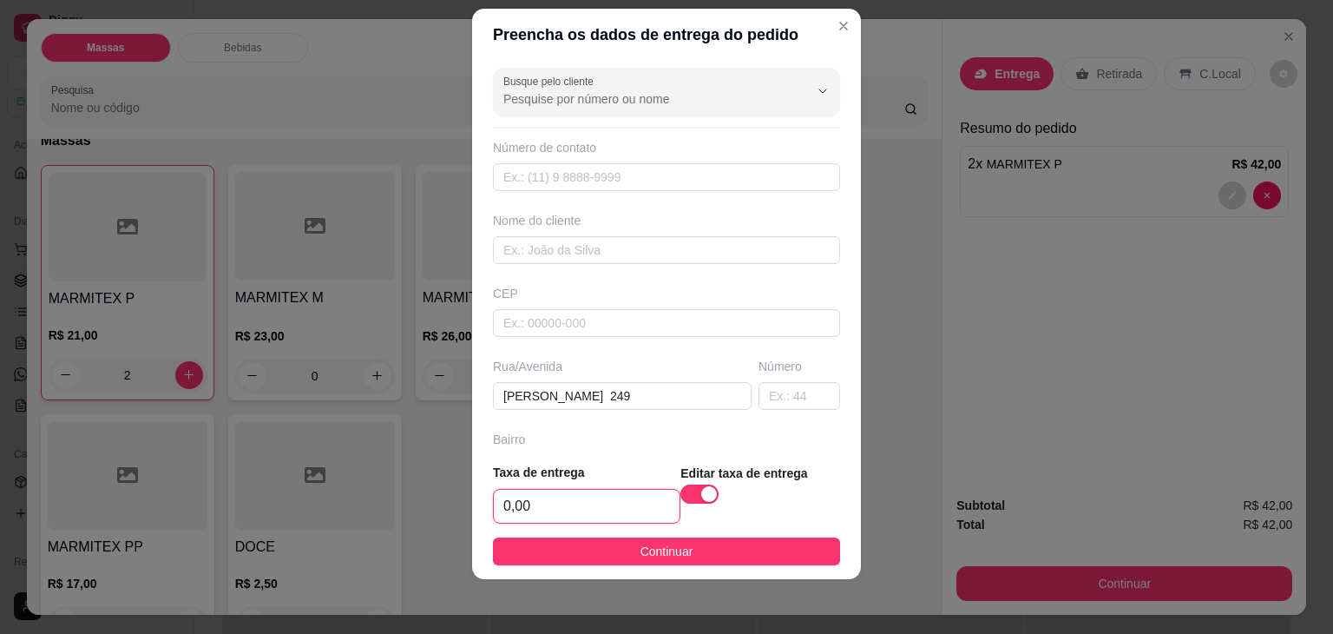
click at [632, 511] on input "0,00" at bounding box center [587, 505] width 186 height 33
type input "1,00"
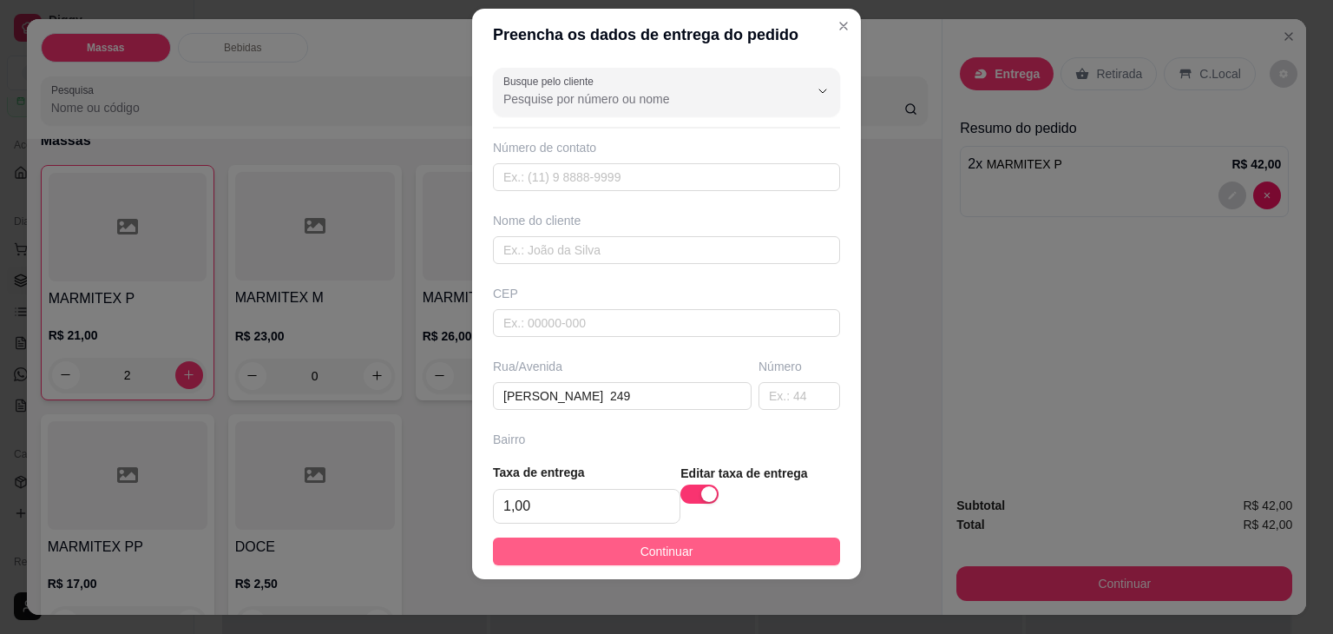
click at [614, 548] on button "Continuar" at bounding box center [666, 551] width 347 height 28
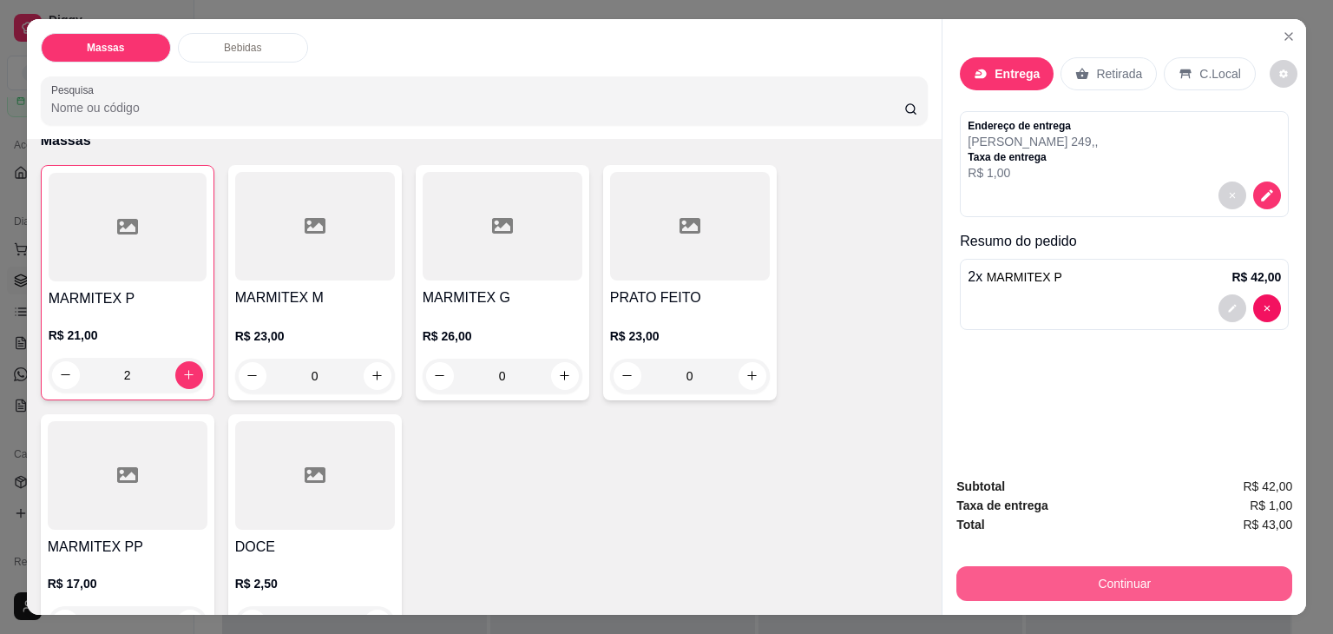
click at [994, 585] on button "Continuar" at bounding box center [1124, 583] width 336 height 35
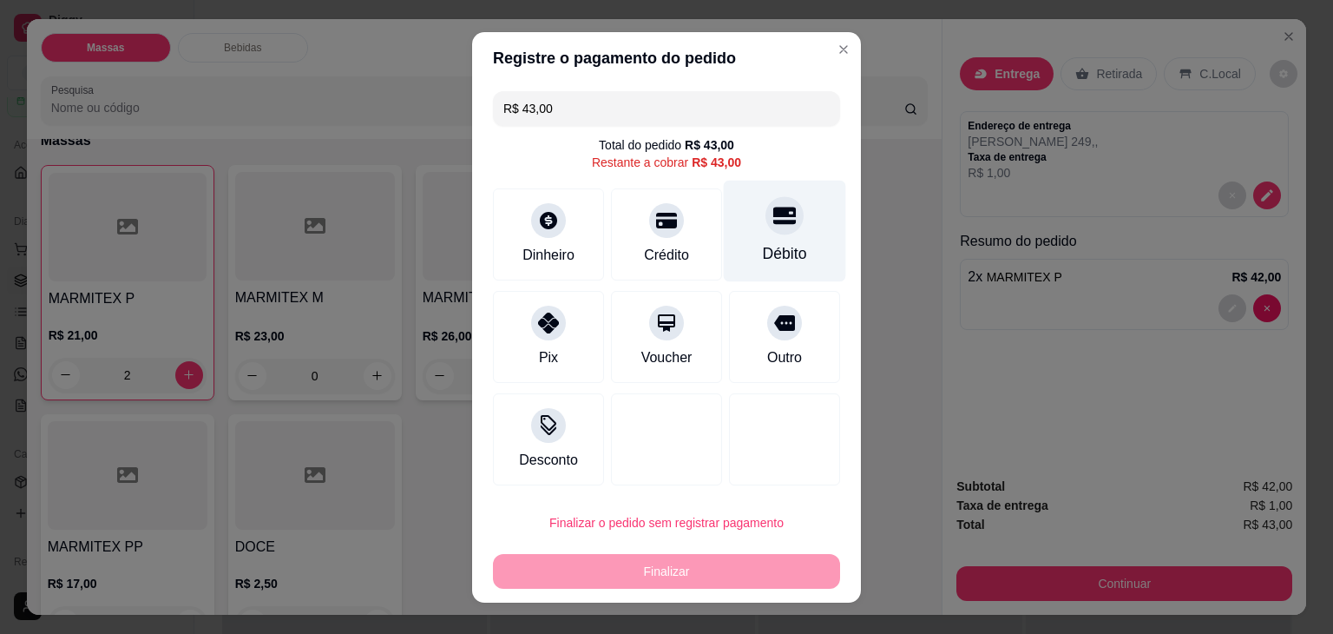
click at [760, 239] on div "Débito" at bounding box center [785, 231] width 122 height 102
type input "R$ 0,00"
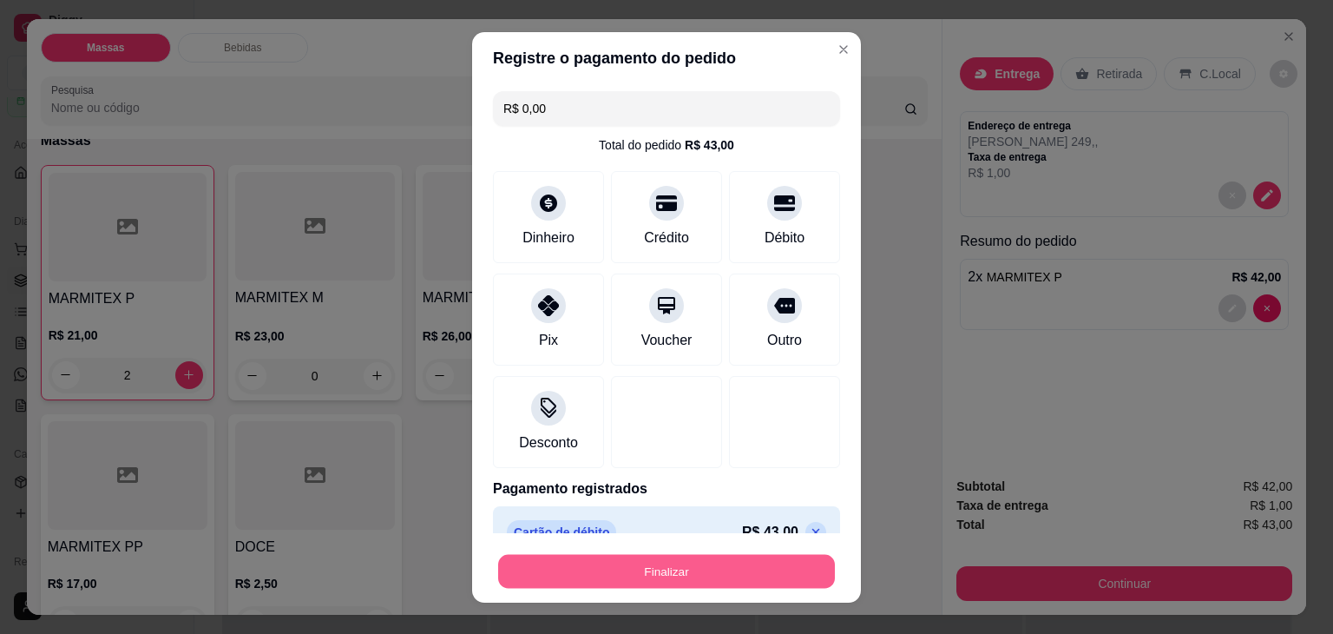
click at [765, 560] on button "Finalizar" at bounding box center [666, 571] width 337 height 34
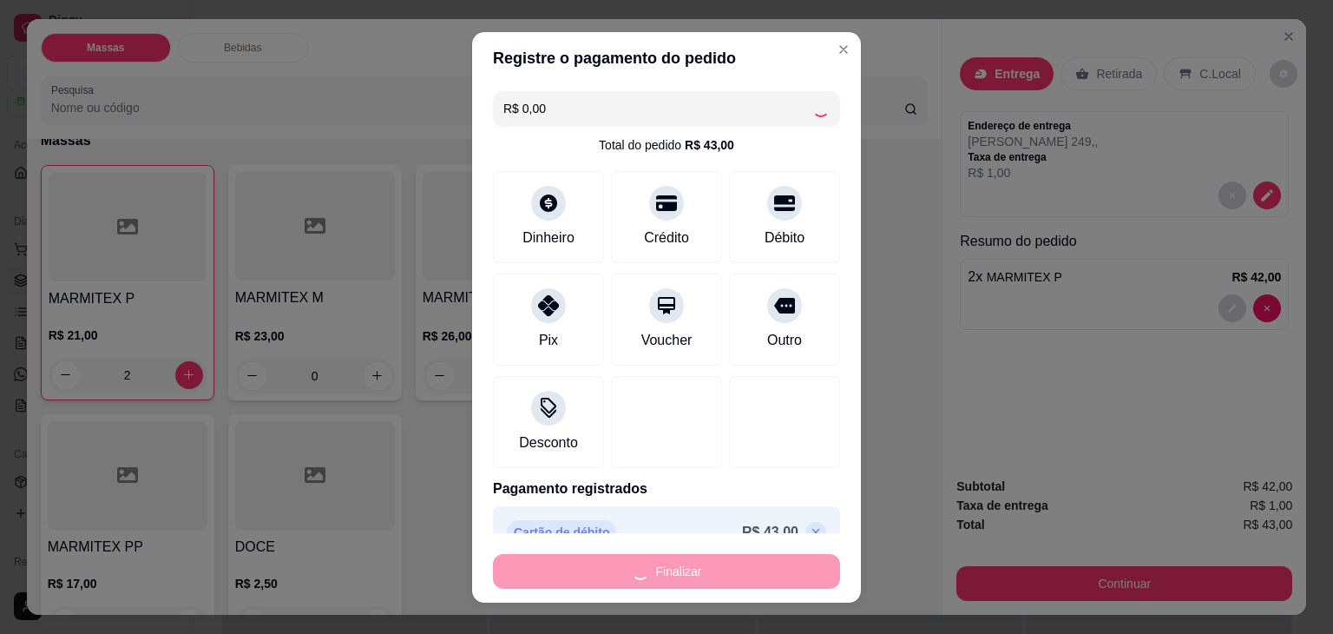
type input "0"
type input "-R$ 43,00"
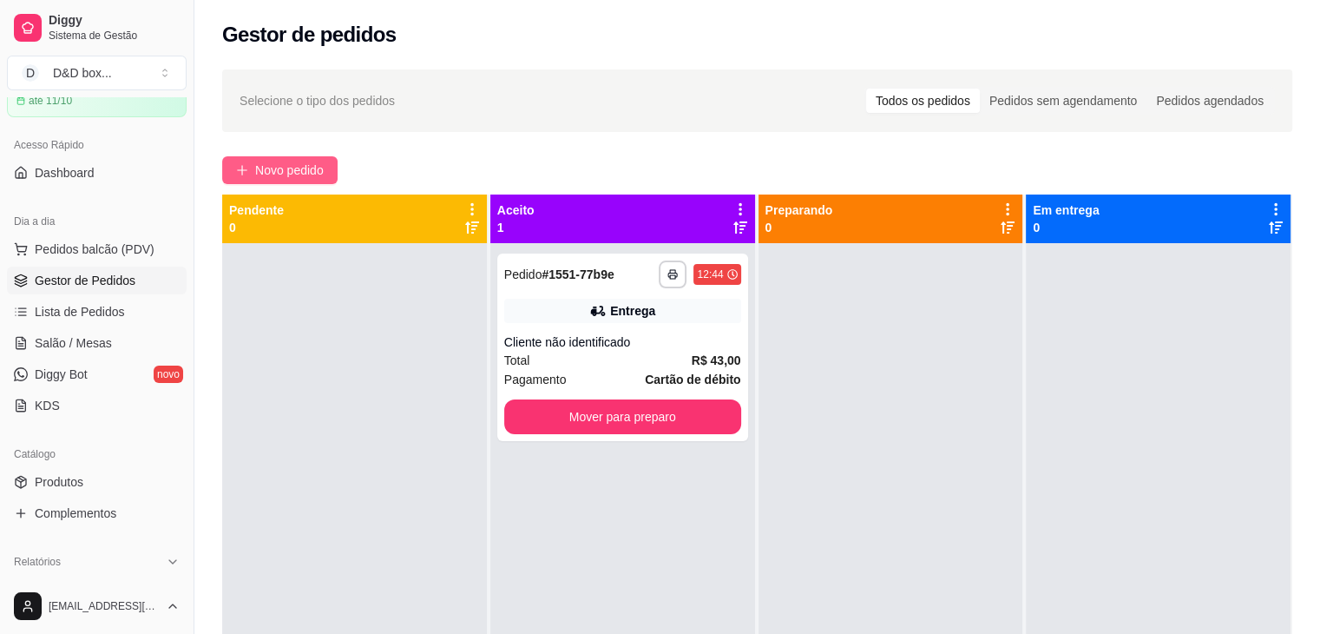
click at [281, 170] on span "Novo pedido" at bounding box center [289, 170] width 69 height 19
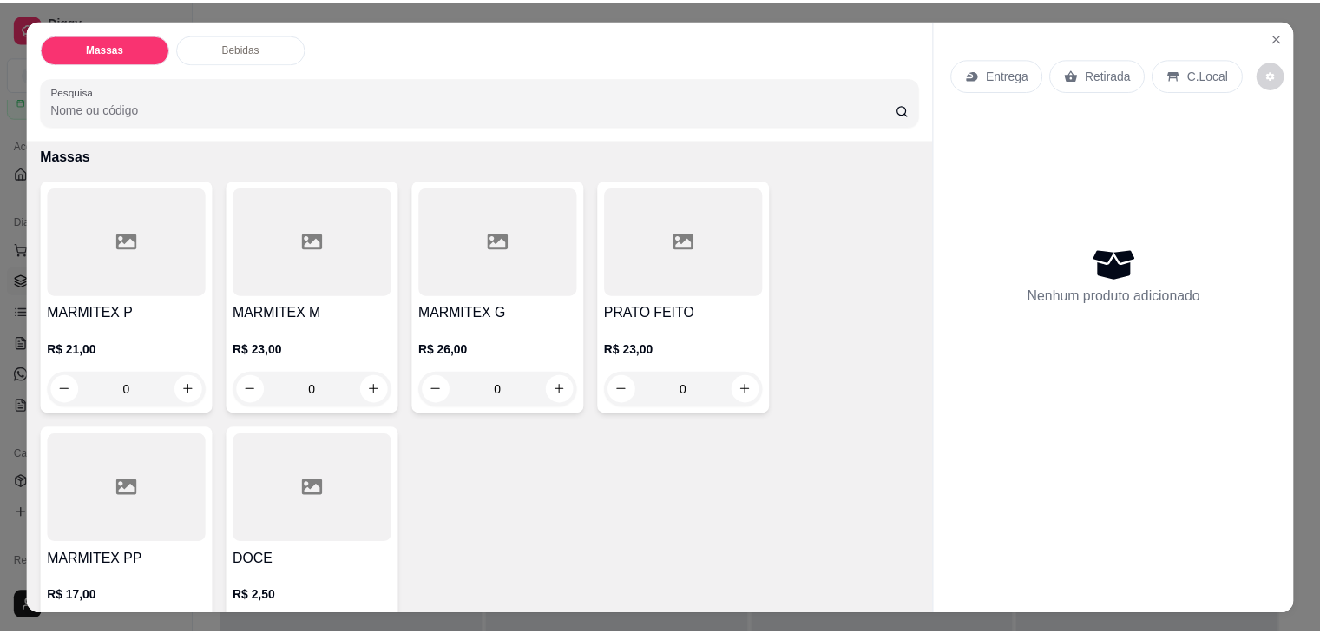
scroll to position [174, 0]
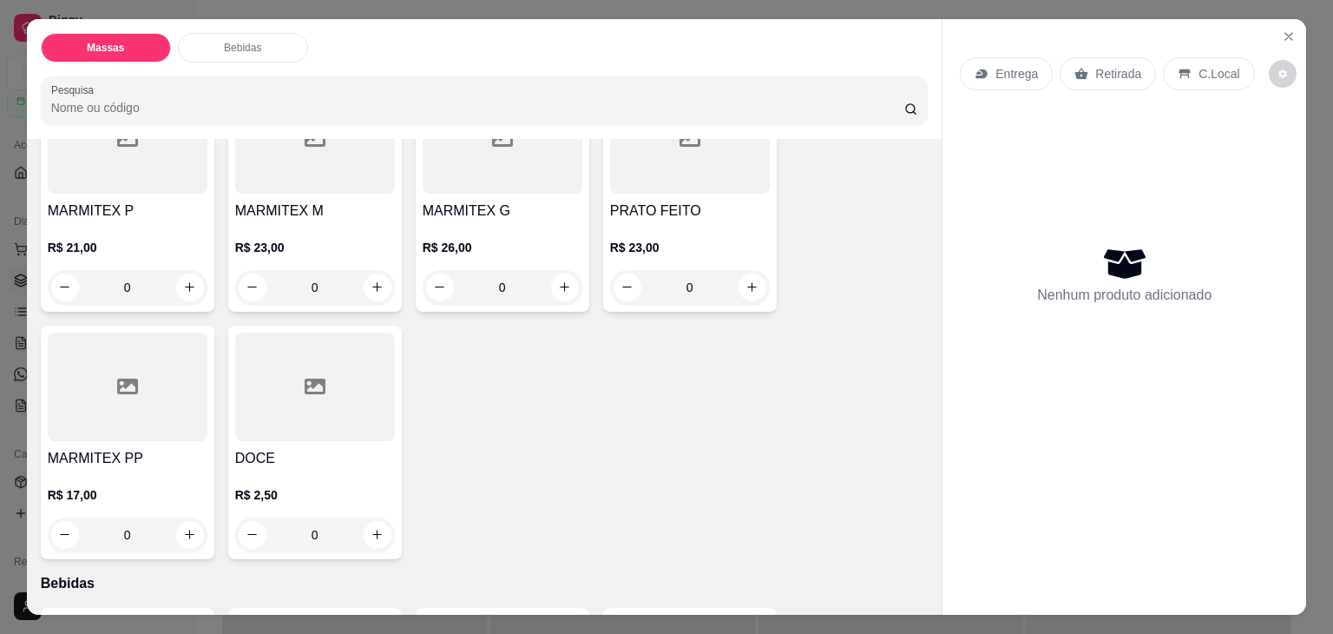
click at [500, 191] on div "MARMITEX G R$ 26,00 0" at bounding box center [503, 194] width 174 height 233
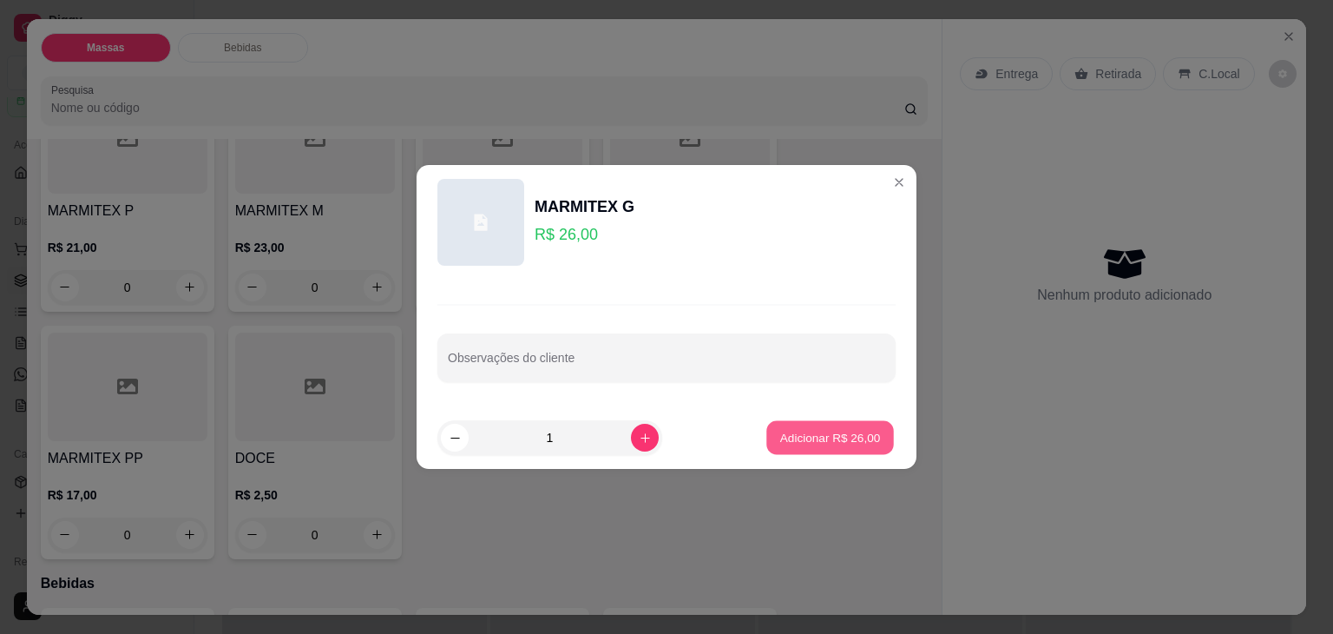
click at [795, 431] on p "Adicionar R$ 26,00" at bounding box center [830, 437] width 101 height 16
type input "1"
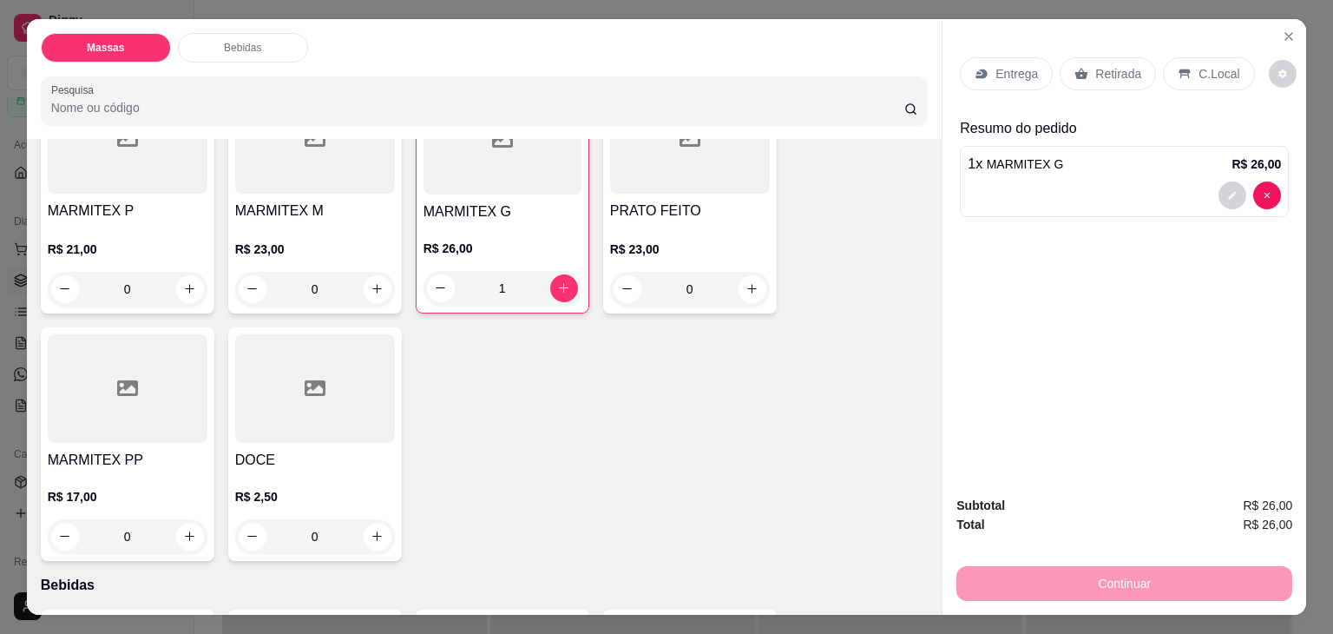
click at [1080, 67] on icon at bounding box center [1081, 74] width 14 height 14
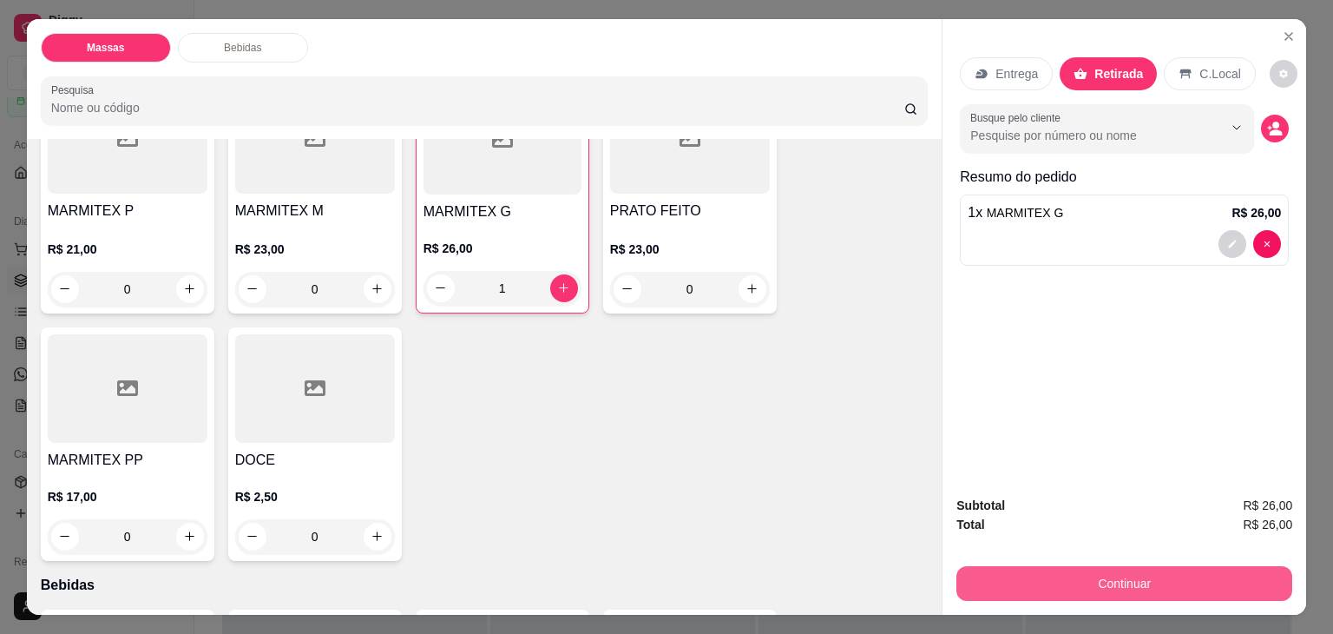
click at [1051, 578] on button "Continuar" at bounding box center [1124, 583] width 336 height 35
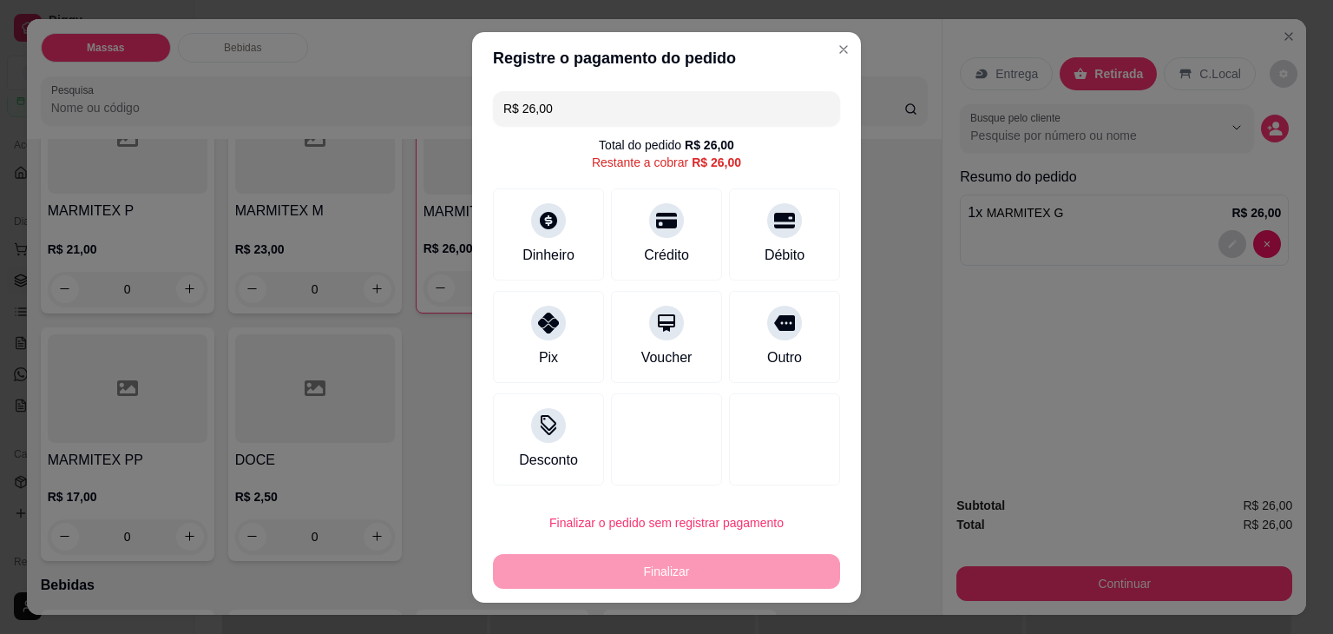
click at [790, 271] on div "Débito" at bounding box center [784, 234] width 111 height 92
type input "R$ 0,00"
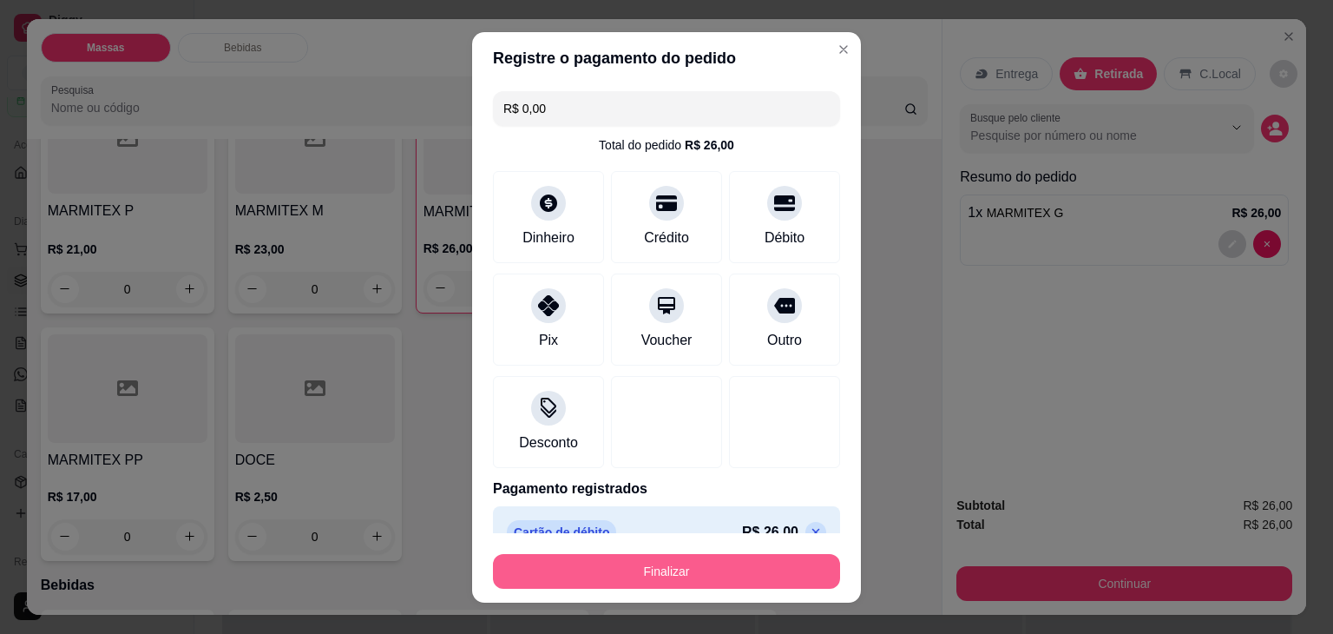
click at [756, 560] on button "Finalizar" at bounding box center [666, 571] width 347 height 35
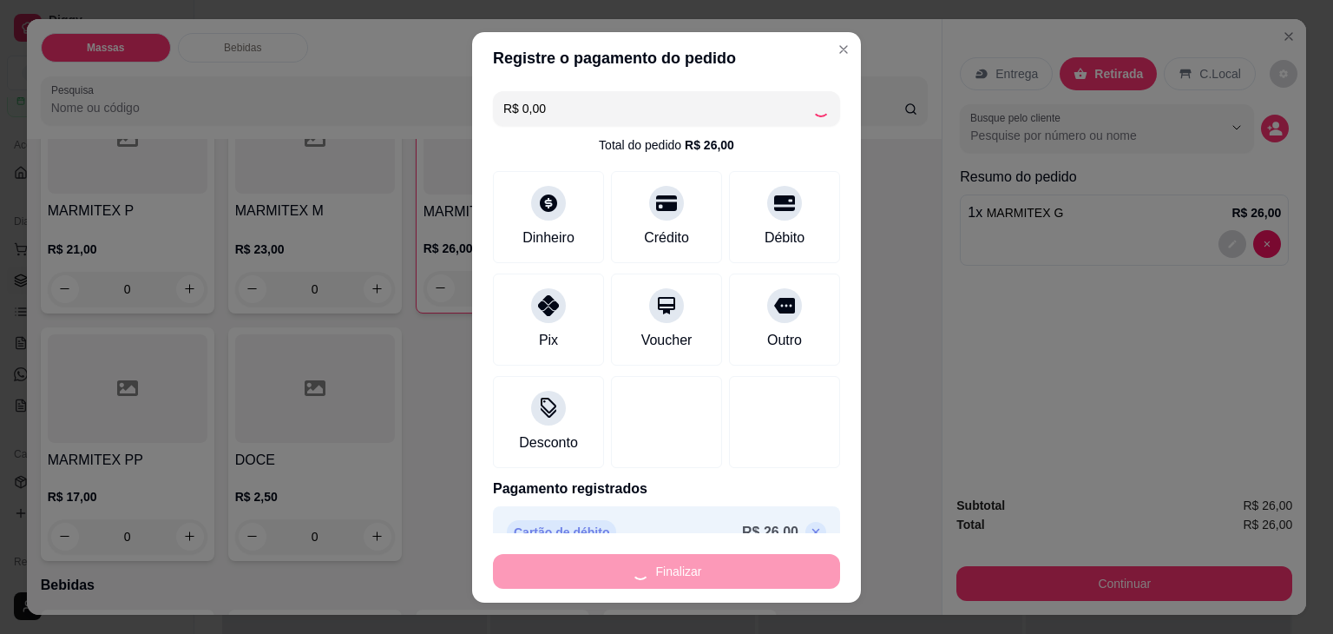
type input "0"
type input "-R$ 26,00"
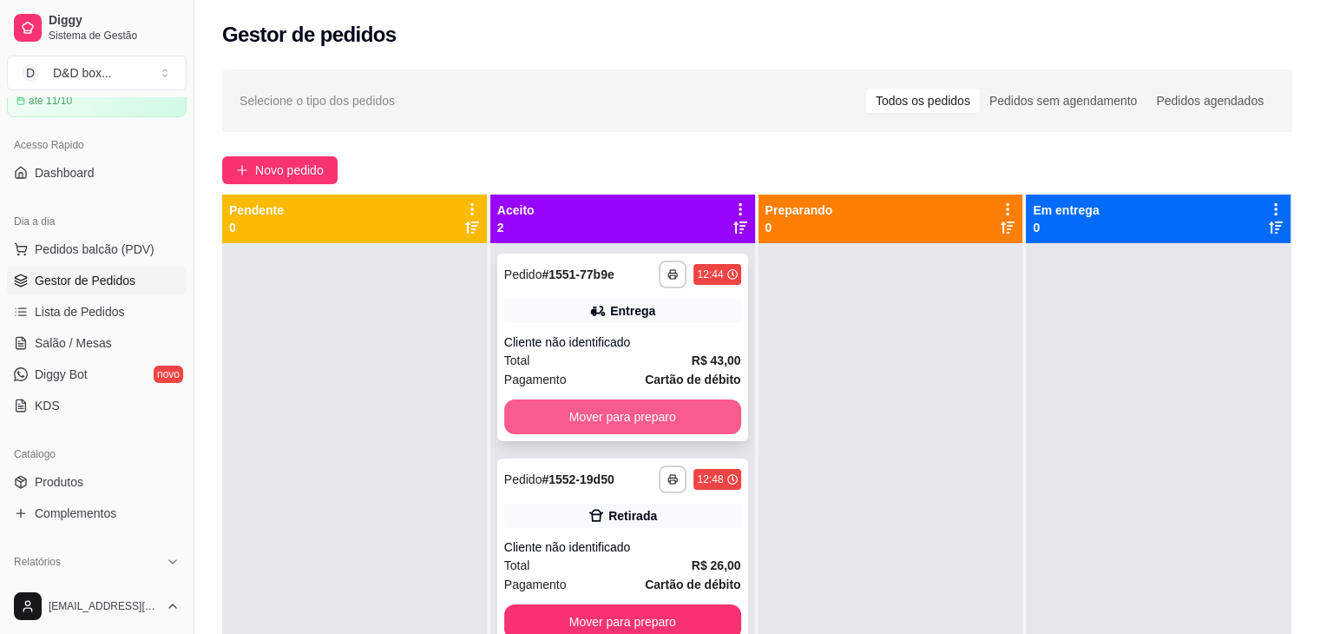
click at [664, 410] on button "Mover para preparo" at bounding box center [622, 416] width 237 height 35
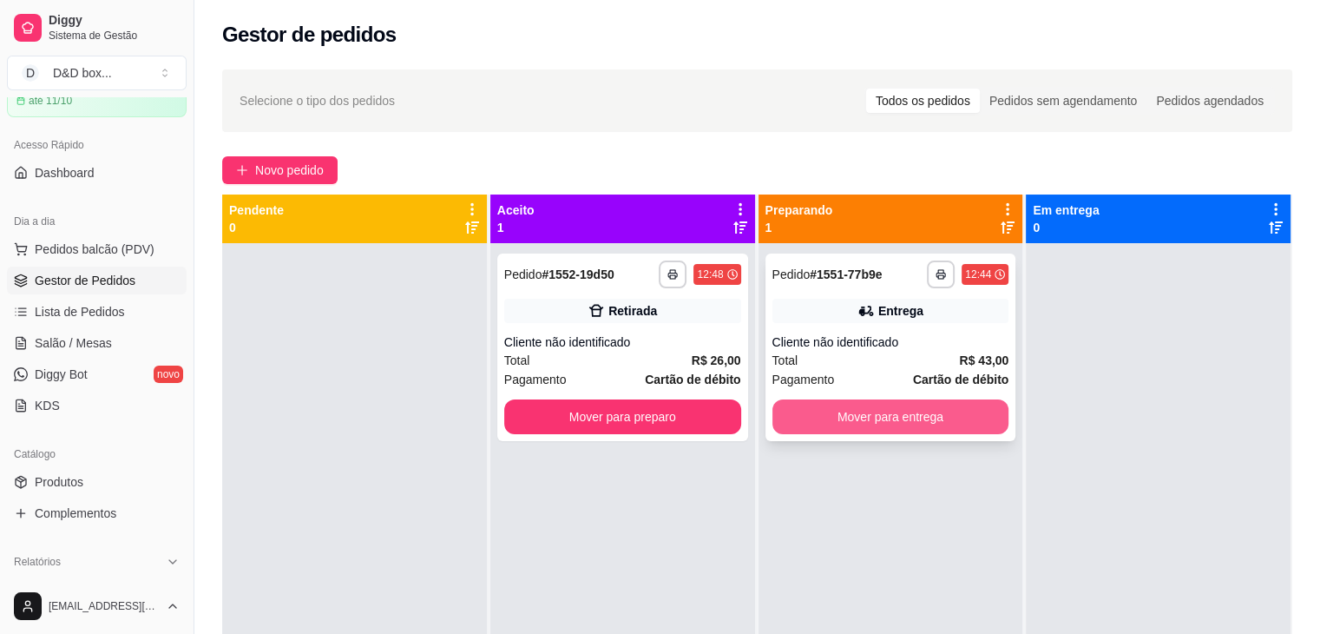
click at [797, 407] on button "Mover para entrega" at bounding box center [890, 416] width 237 height 35
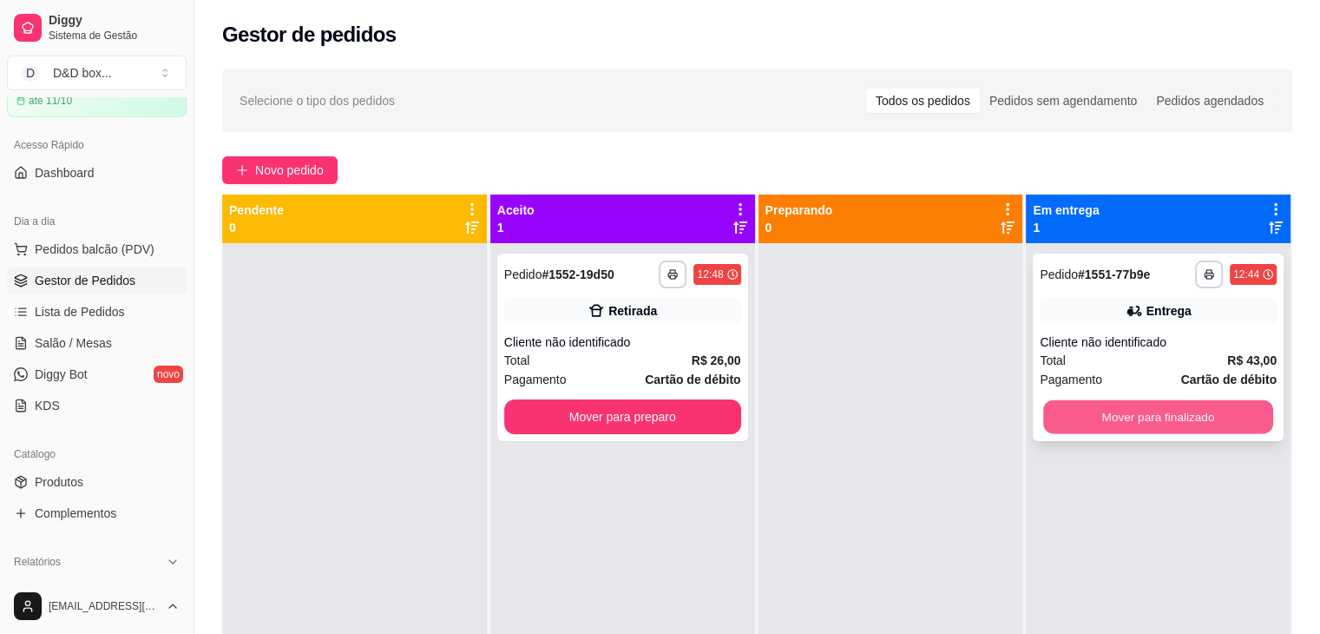
click at [1097, 408] on button "Mover para finalizado" at bounding box center [1158, 417] width 230 height 34
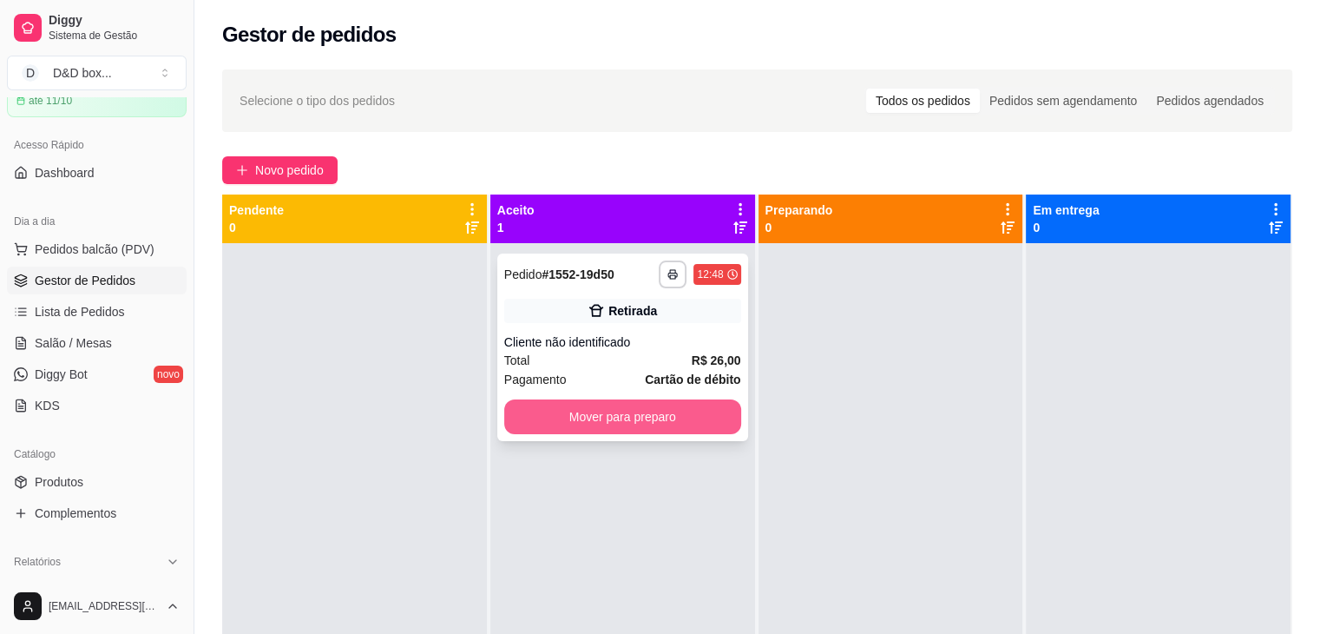
click at [708, 424] on button "Mover para preparo" at bounding box center [622, 416] width 237 height 35
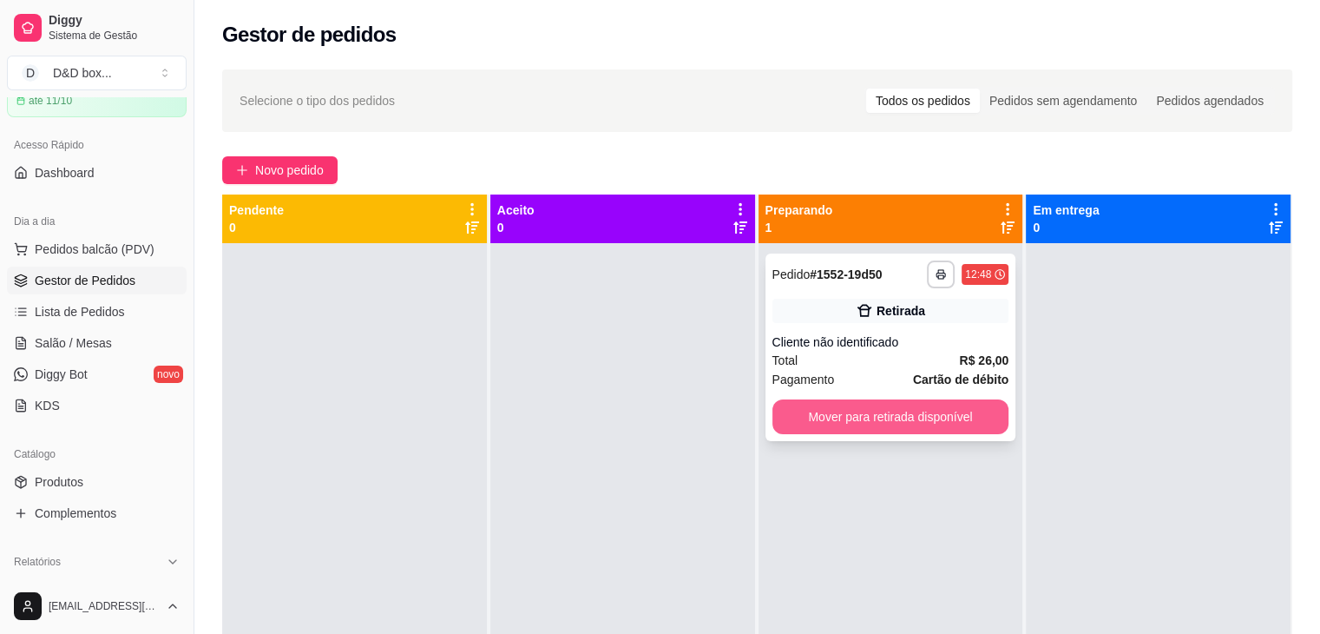
click at [816, 418] on button "Mover para retirada disponível" at bounding box center [890, 416] width 237 height 35
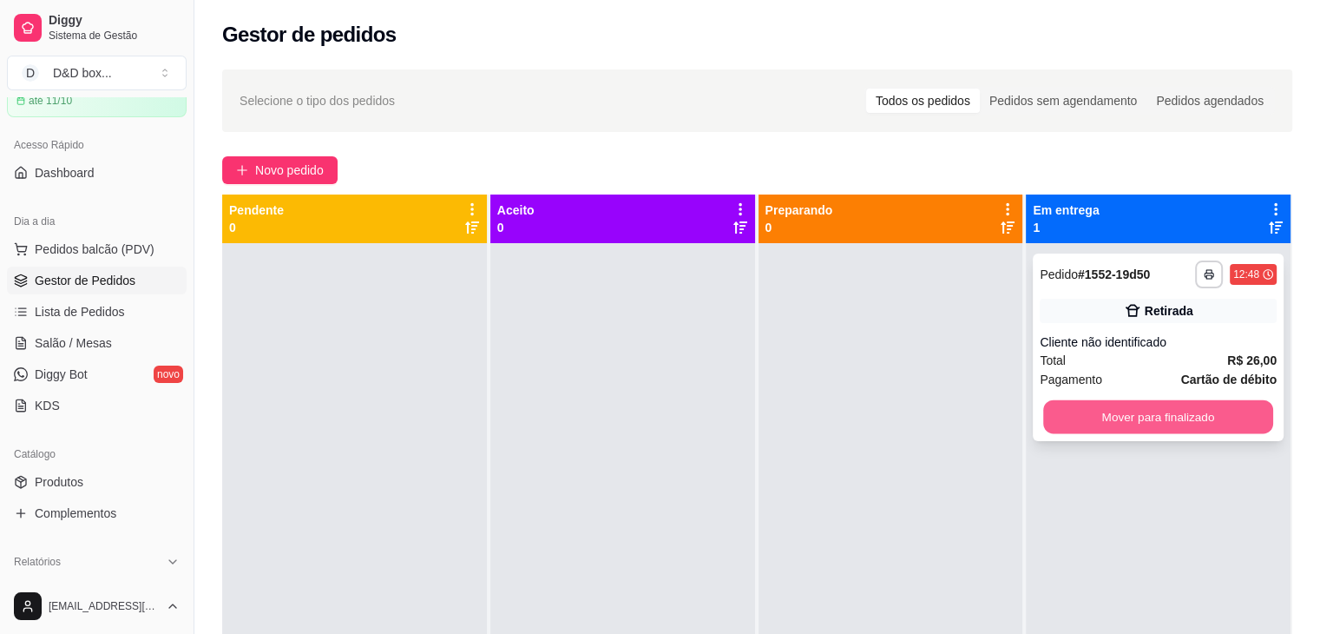
click at [1068, 411] on button "Mover para finalizado" at bounding box center [1158, 417] width 230 height 34
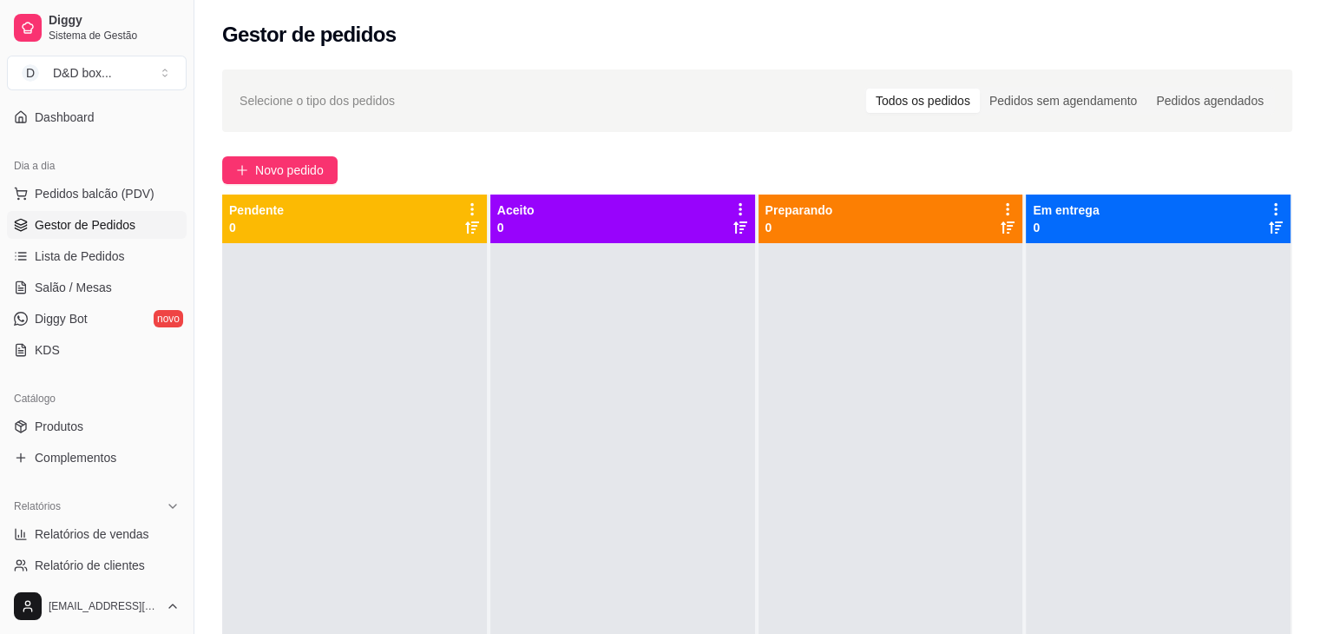
scroll to position [260, 0]
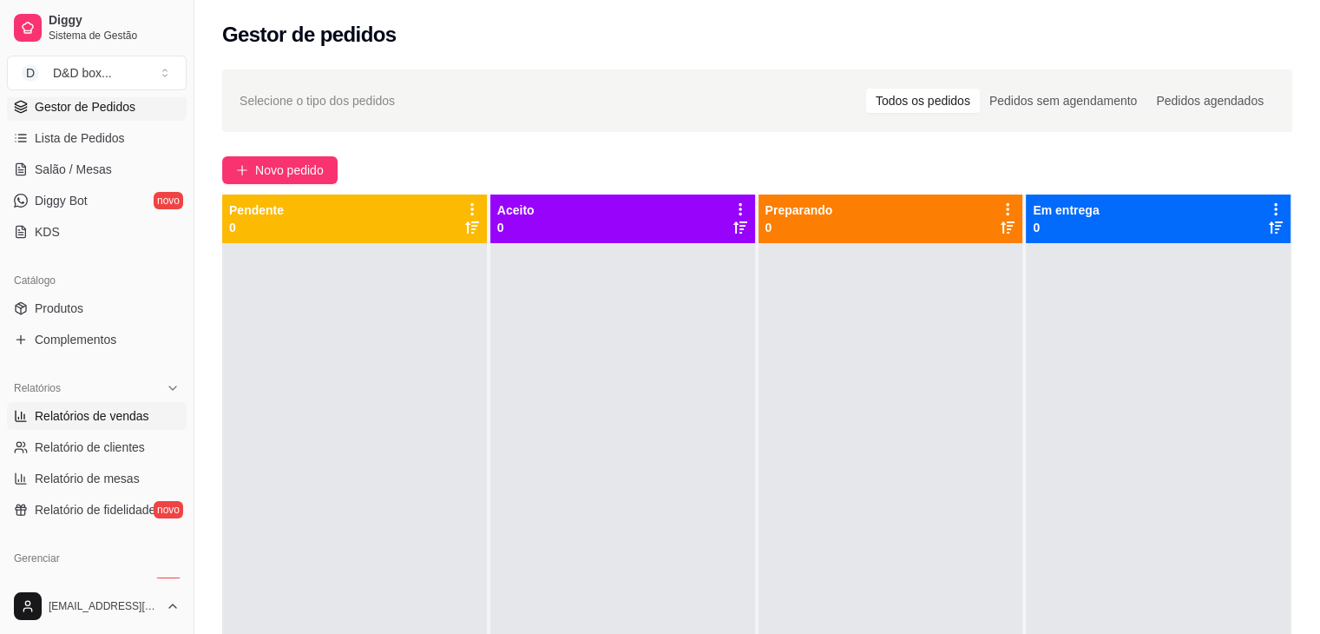
click at [118, 417] on span "Relatórios de vendas" at bounding box center [92, 415] width 115 height 17
select select "ALL"
select select "0"
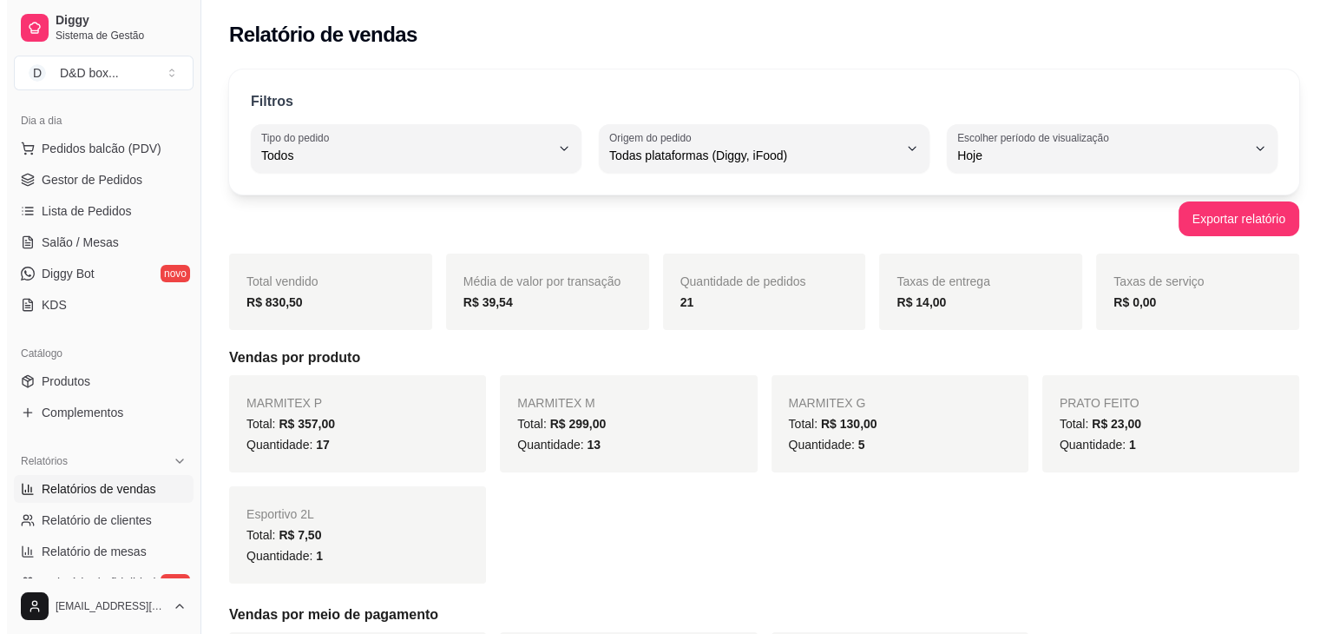
scroll to position [87, 0]
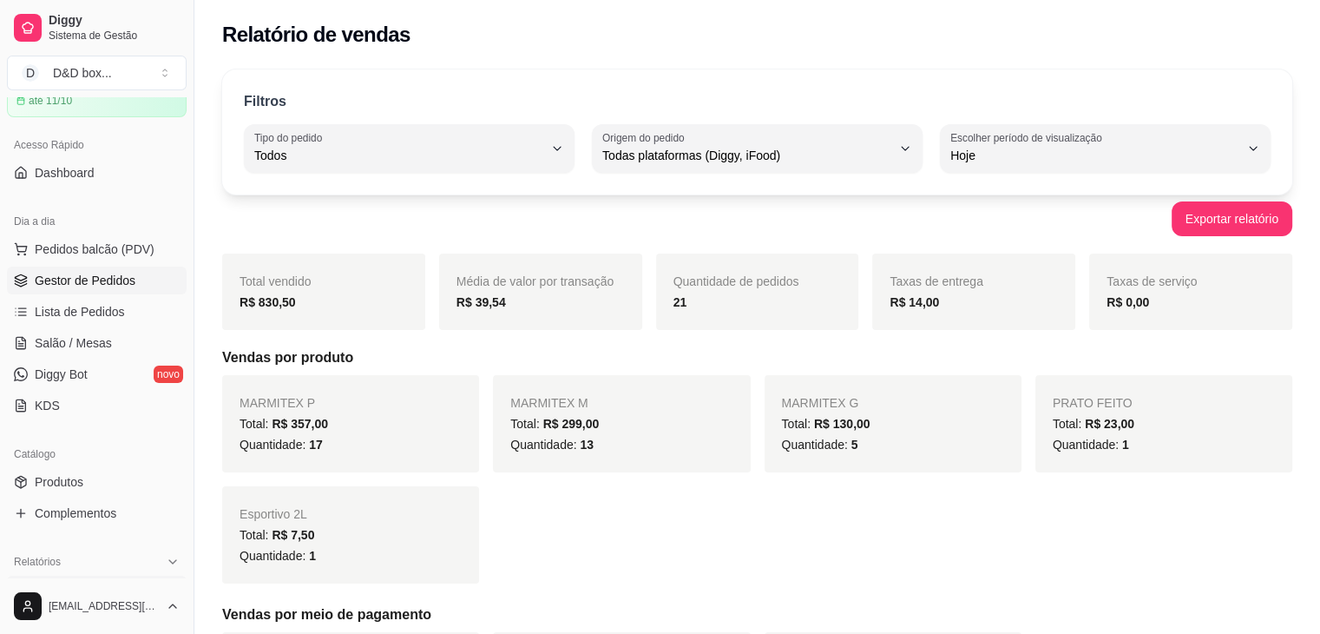
click at [82, 282] on span "Gestor de Pedidos" at bounding box center [85, 280] width 101 height 17
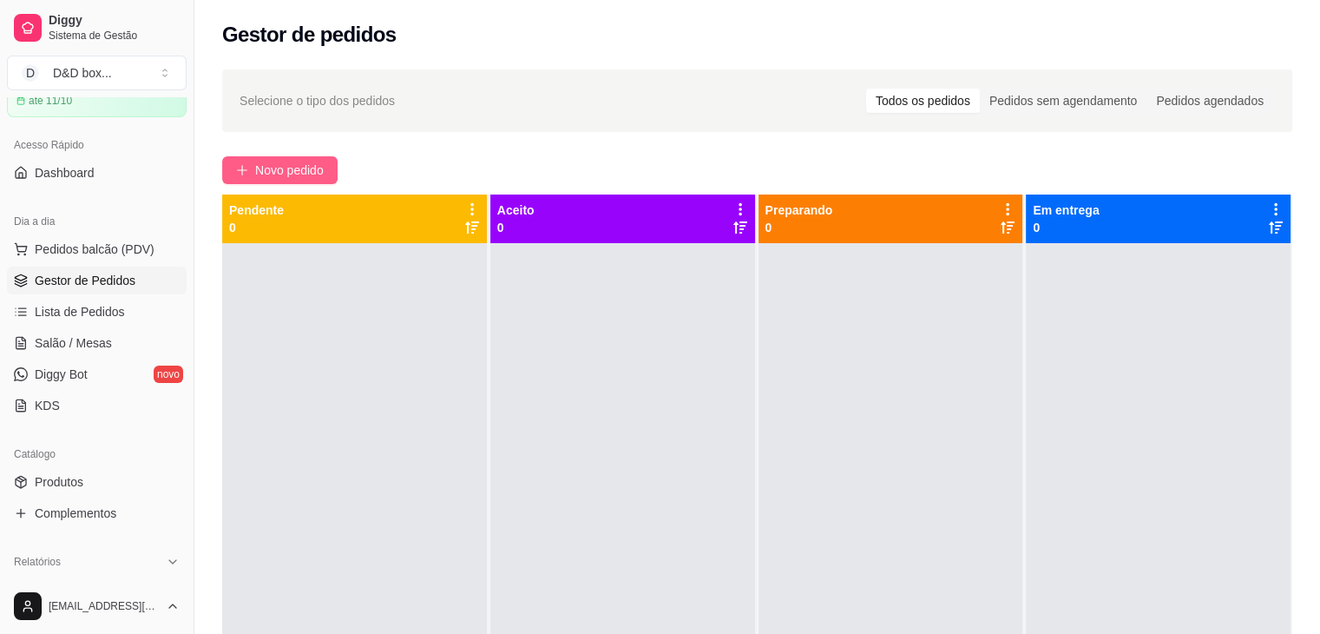
click at [299, 174] on span "Novo pedido" at bounding box center [289, 170] width 69 height 19
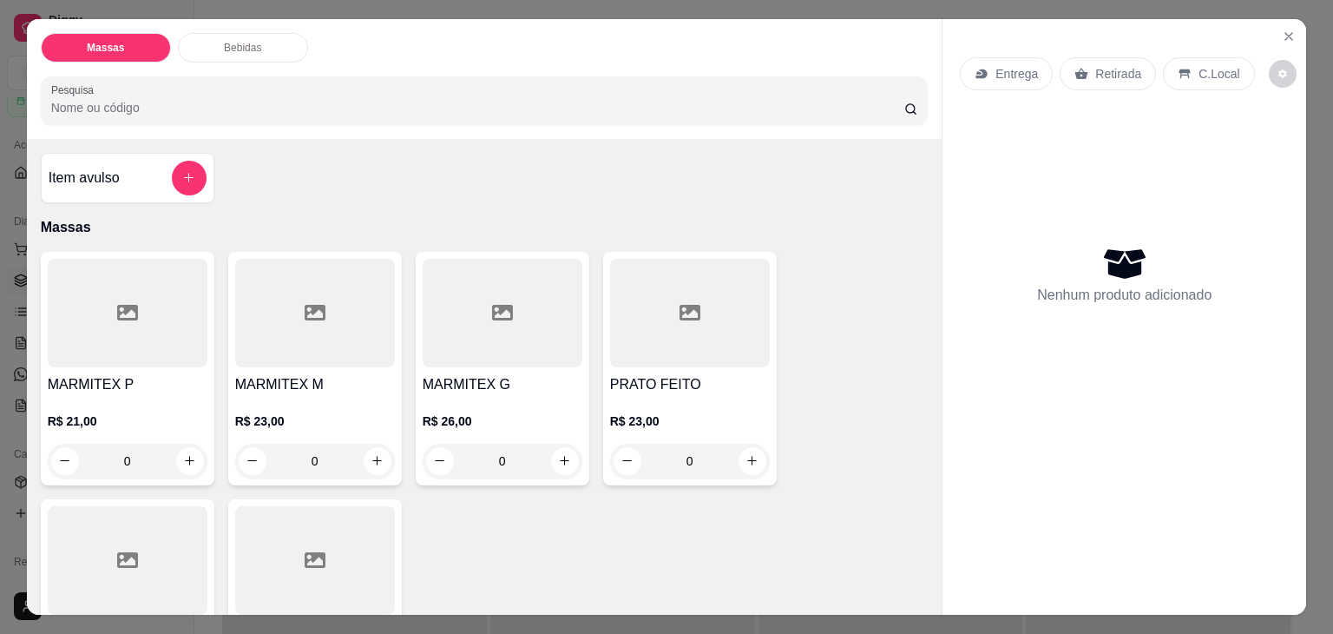
click at [661, 362] on div "PRATO FEITO R$ 23,00 0" at bounding box center [690, 368] width 174 height 233
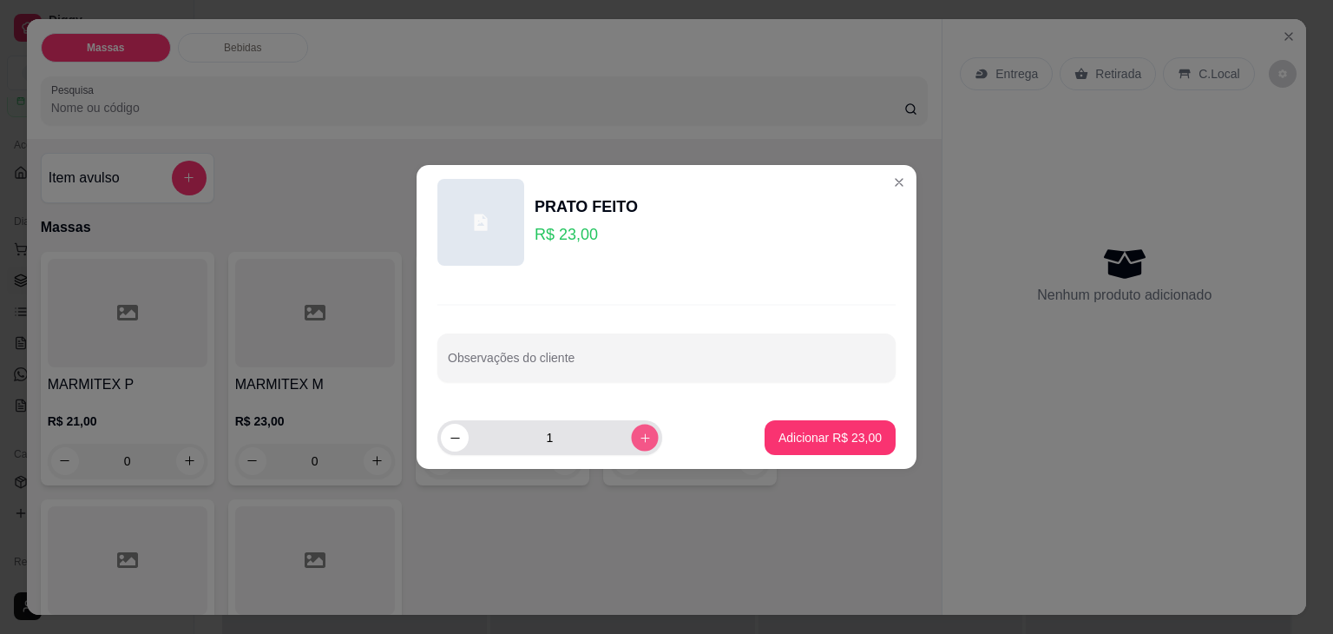
click at [639, 435] on icon "increase-product-quantity" at bounding box center [645, 437] width 13 height 13
type input "2"
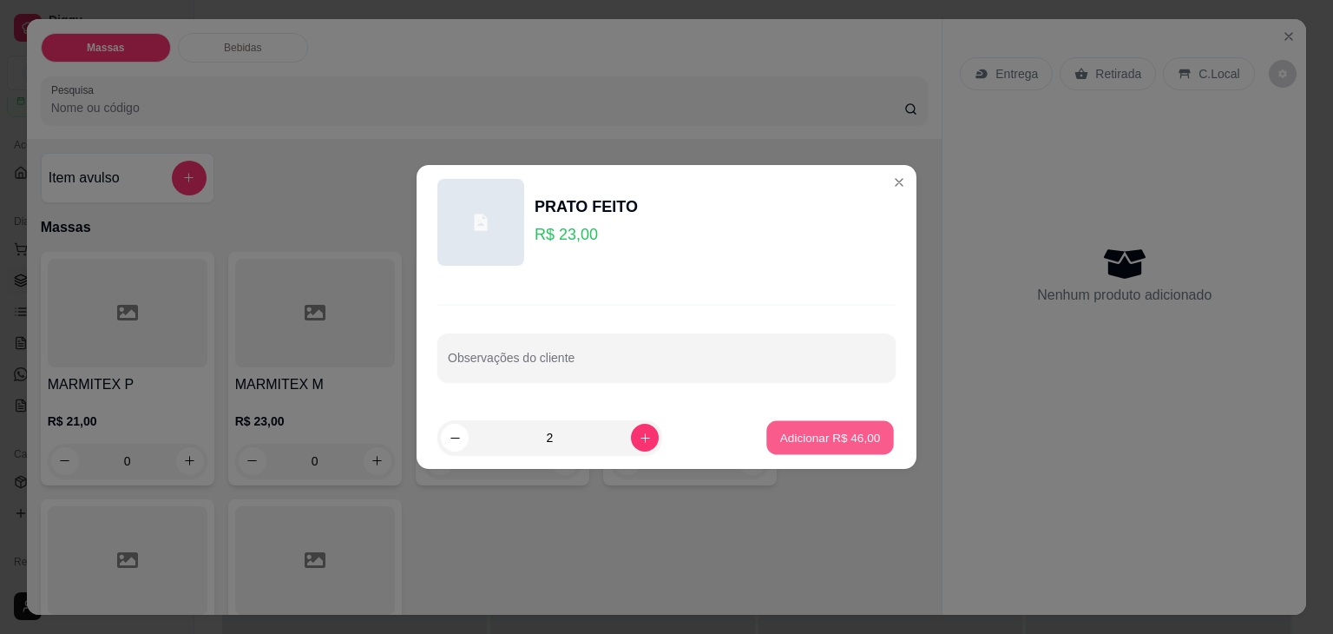
click at [788, 430] on p "Adicionar R$ 46,00" at bounding box center [830, 437] width 101 height 16
type input "2"
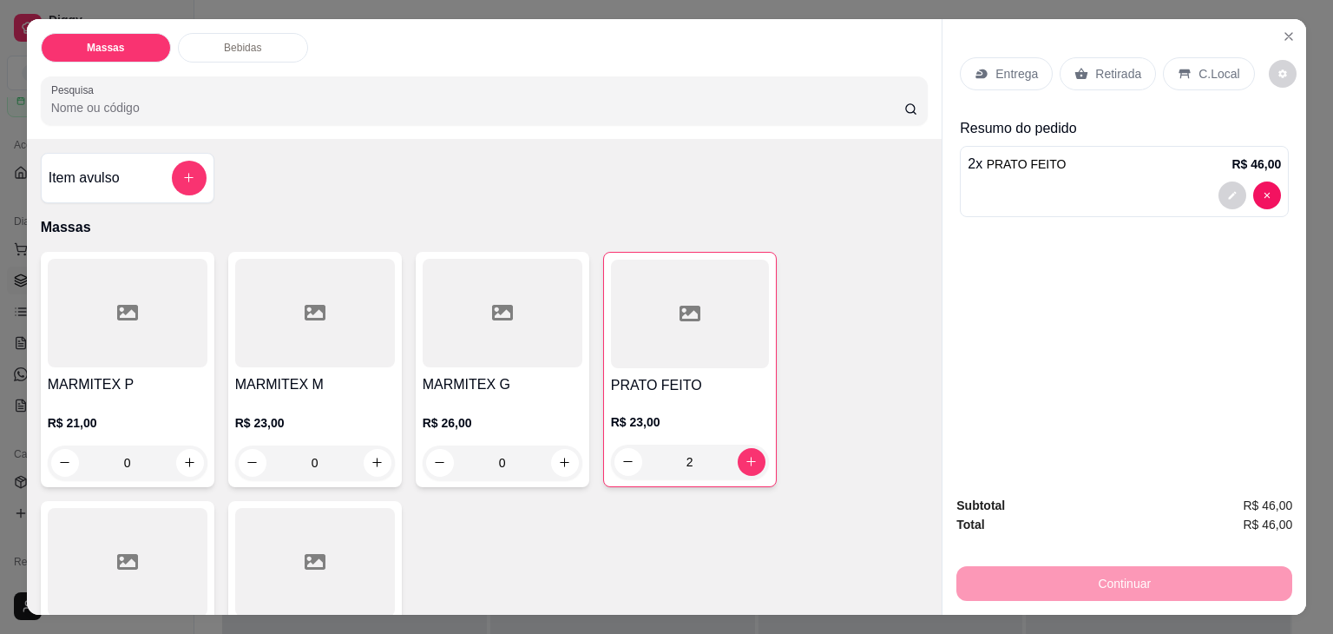
click at [1021, 570] on div "Continuar" at bounding box center [1124, 580] width 336 height 39
click at [1104, 65] on p "Retirada" at bounding box center [1118, 73] width 46 height 17
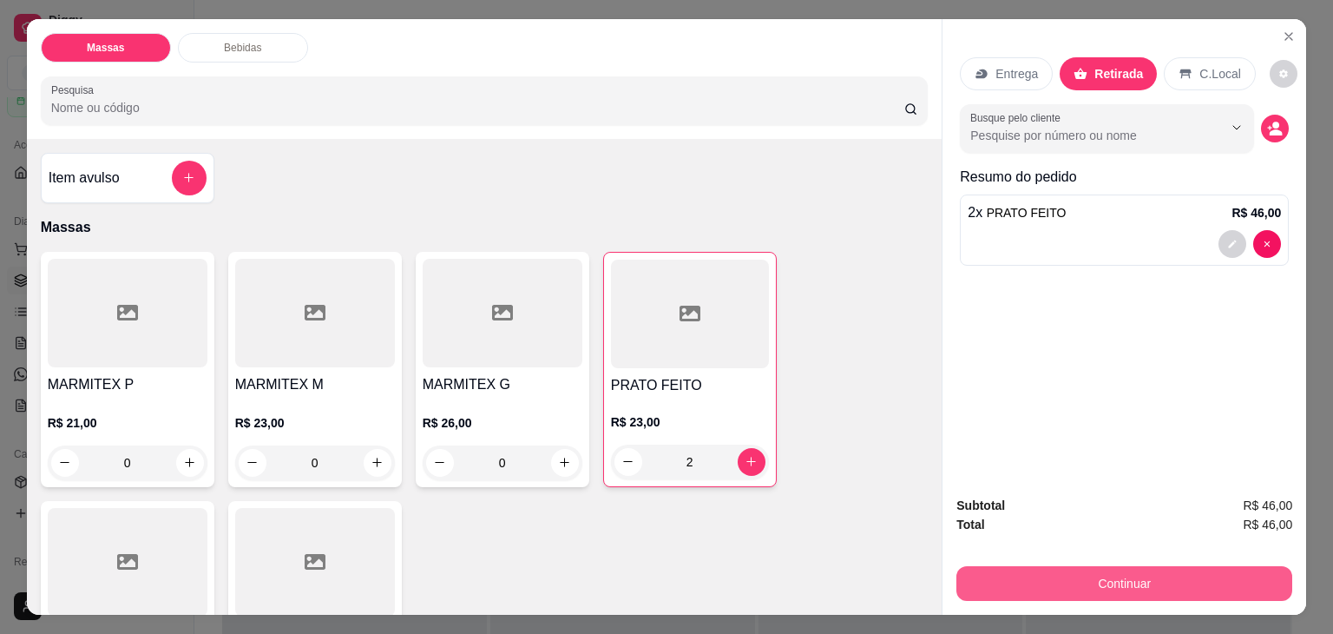
click at [1034, 572] on button "Continuar" at bounding box center [1124, 583] width 336 height 35
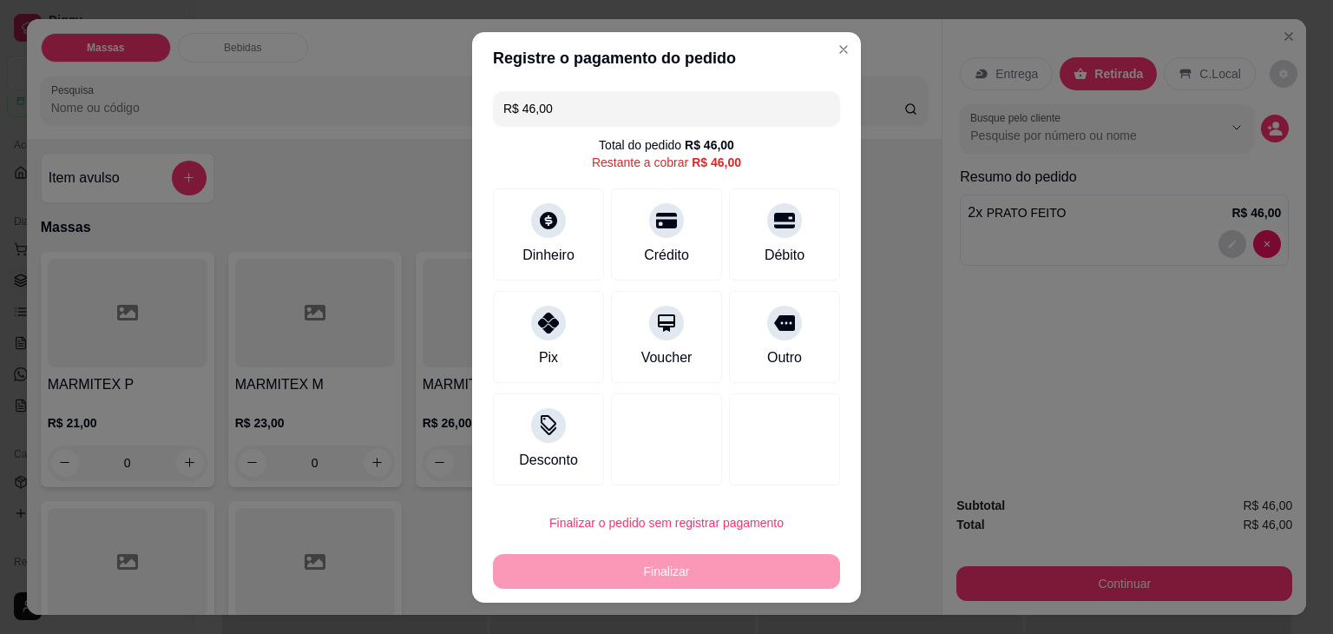
click at [765, 262] on div "Débito" at bounding box center [785, 255] width 40 height 21
type input "R$ 0,00"
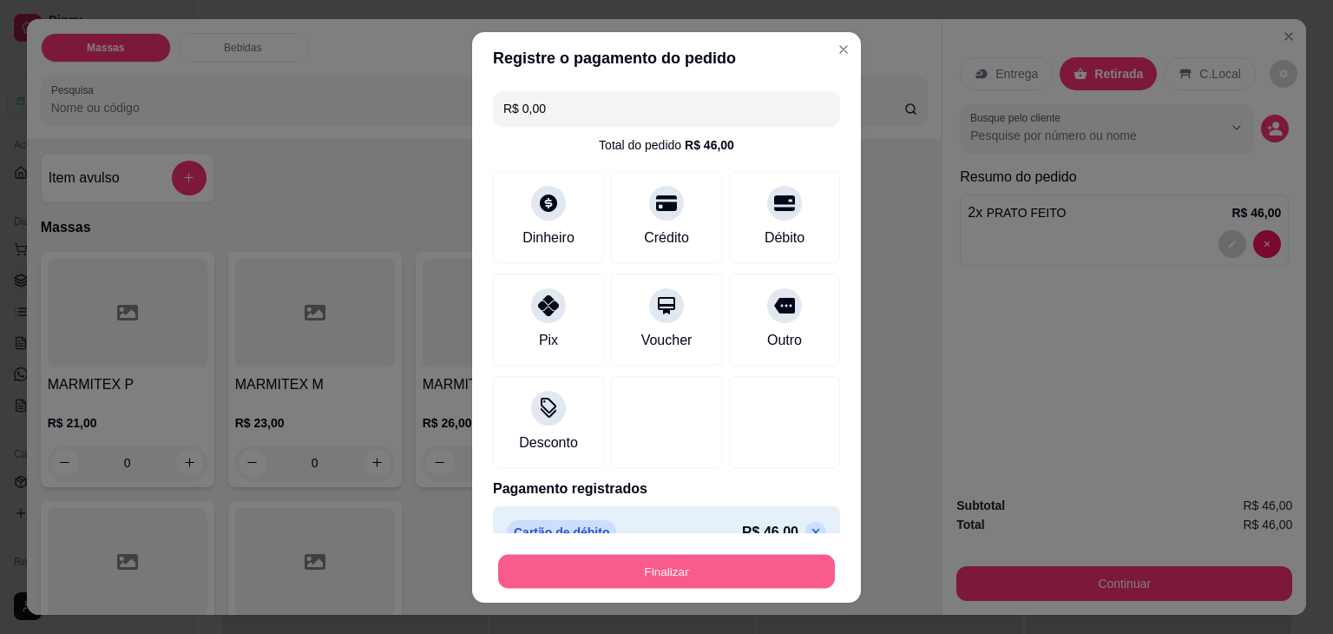
click at [764, 562] on button "Finalizar" at bounding box center [666, 571] width 337 height 34
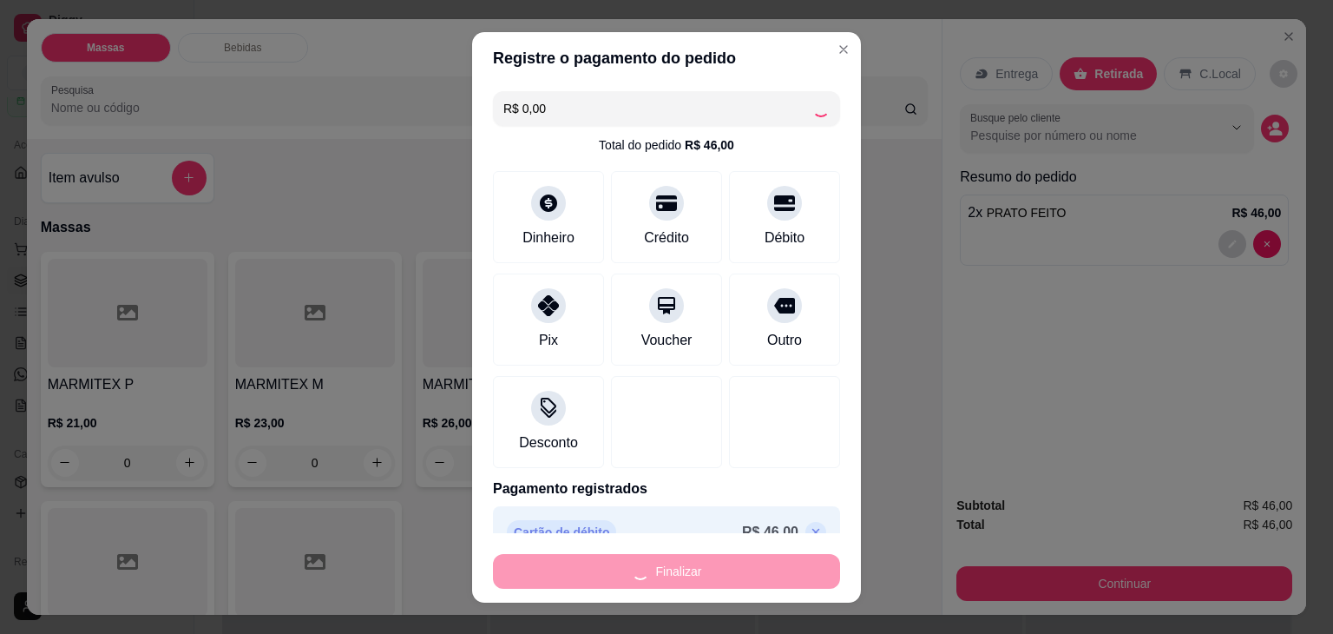
type input "0"
type input "-R$ 46,00"
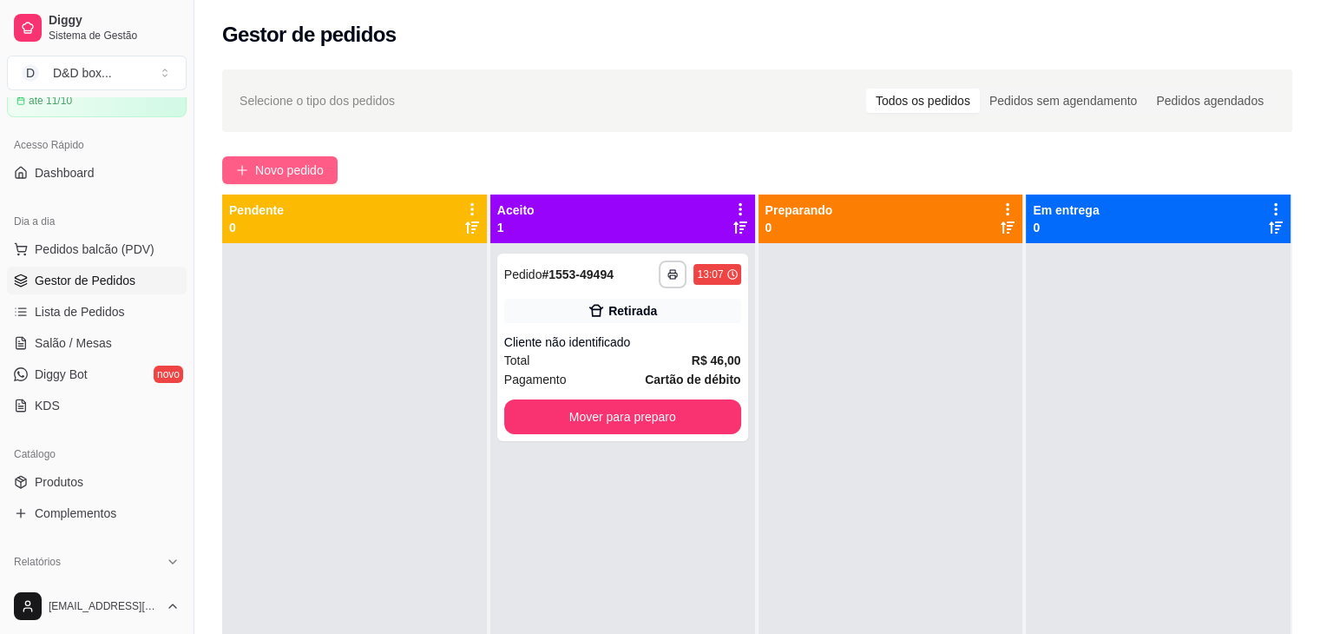
click at [285, 166] on span "Novo pedido" at bounding box center [289, 170] width 69 height 19
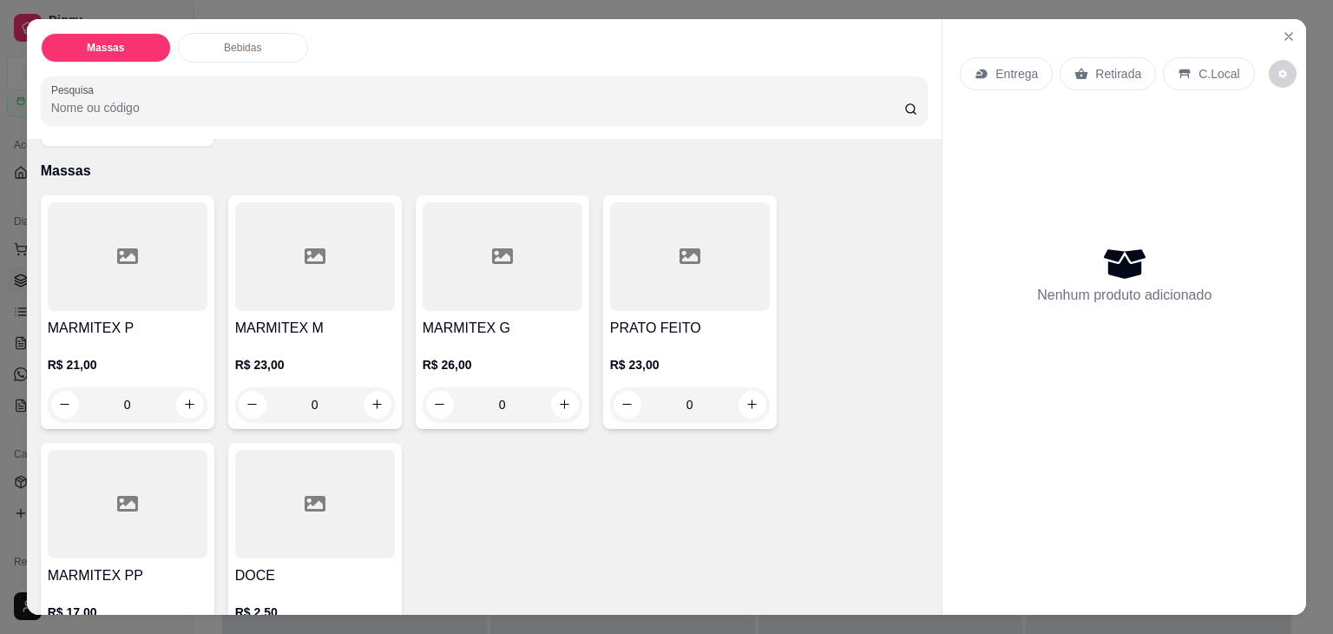
scroll to position [87, 0]
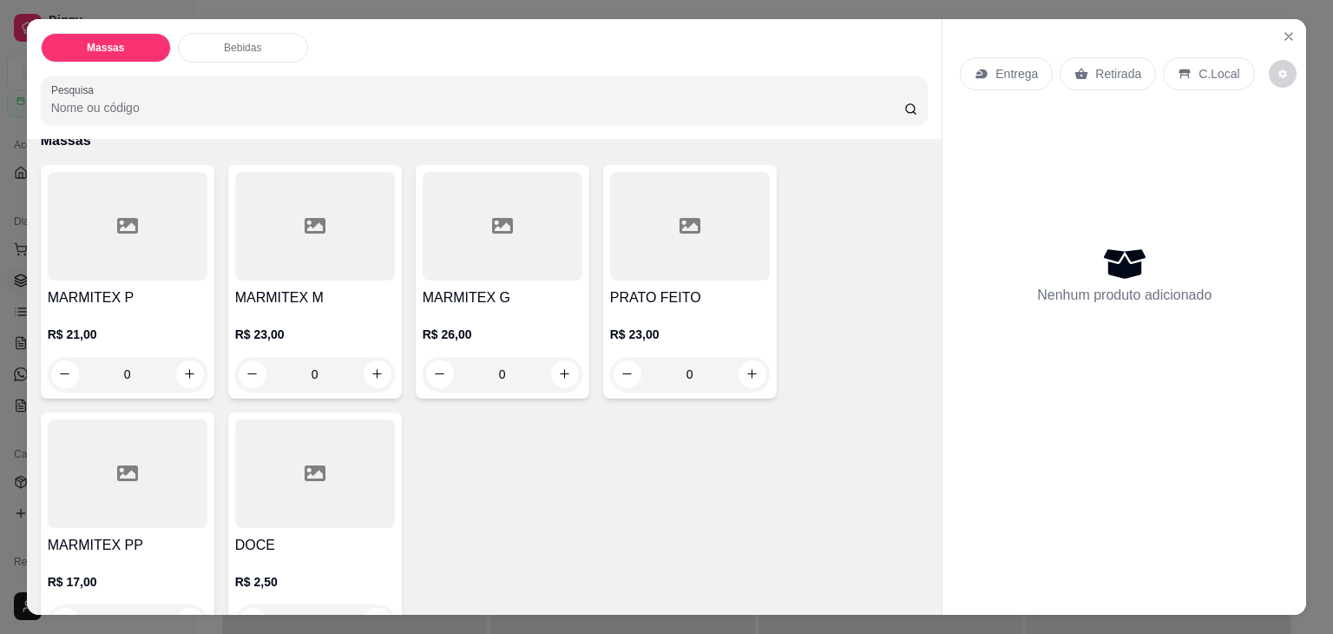
click at [86, 254] on div at bounding box center [128, 226] width 160 height 108
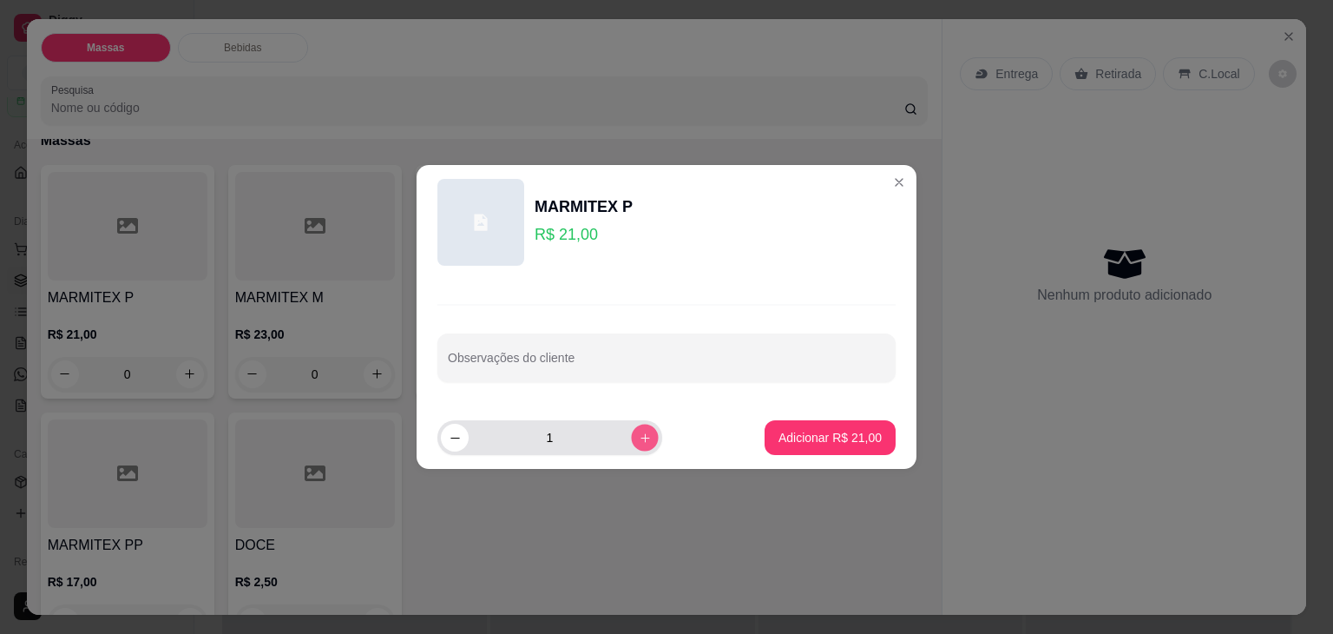
click at [639, 435] on icon "increase-product-quantity" at bounding box center [645, 437] width 13 height 13
type input "3"
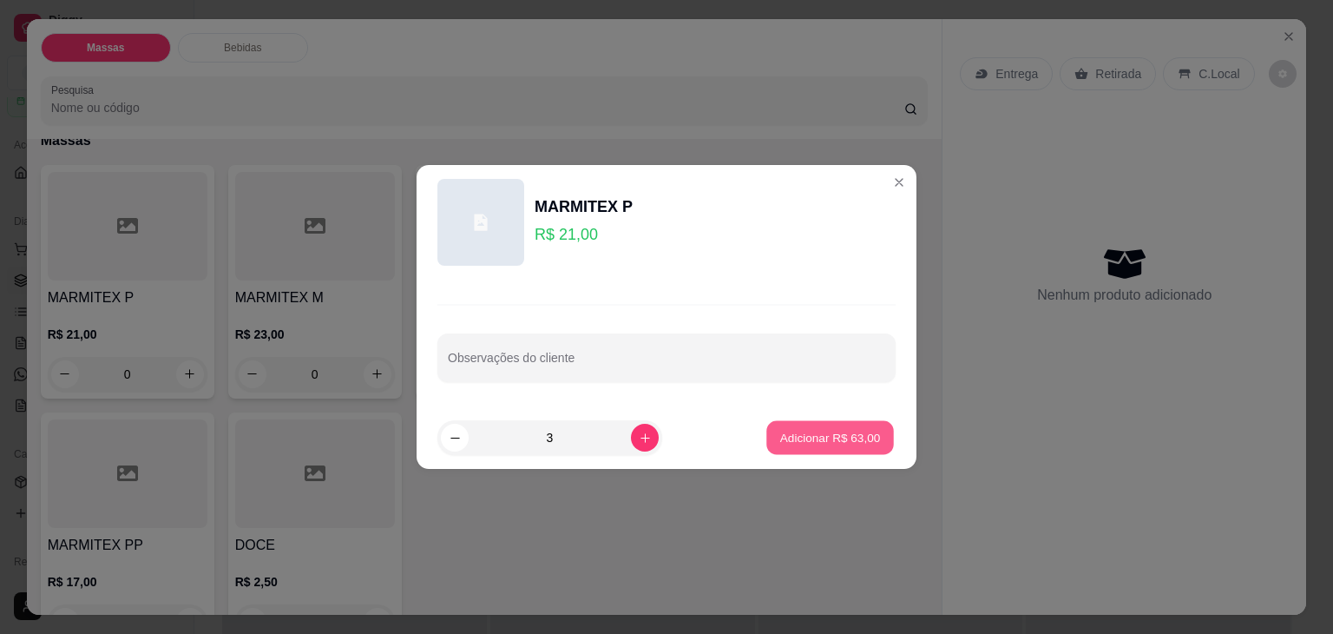
click at [793, 447] on button "Adicionar R$ 63,00" at bounding box center [830, 438] width 128 height 34
type input "3"
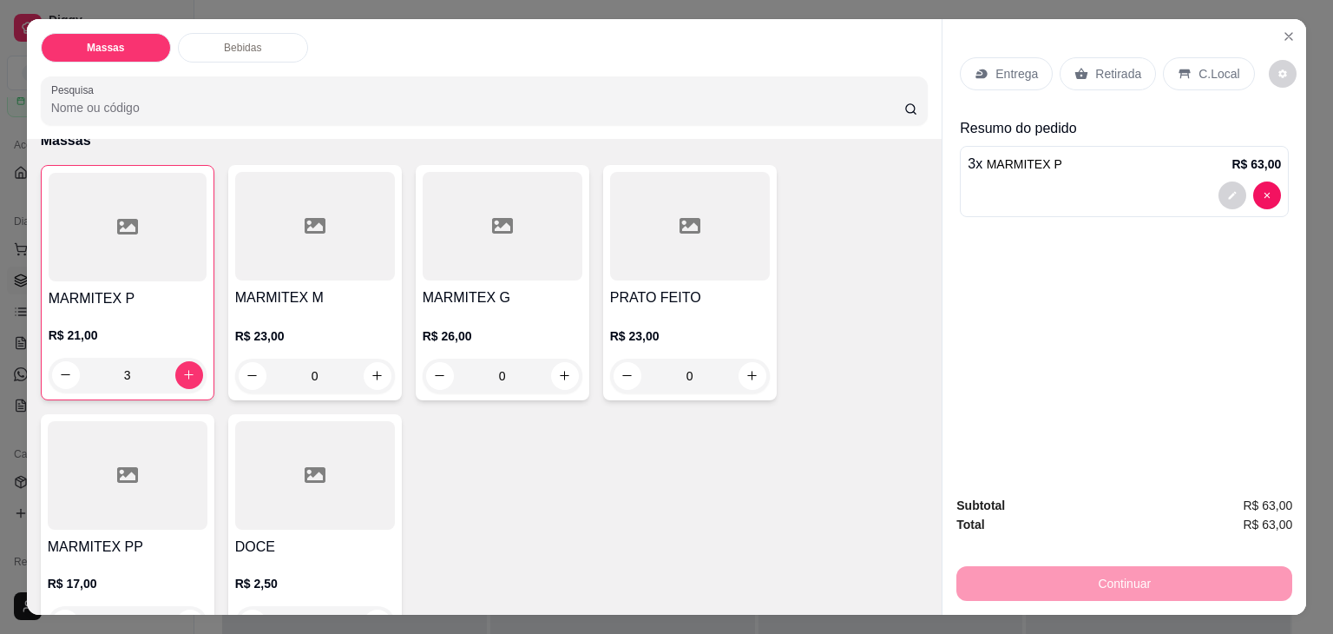
drag, startPoint x: 1078, startPoint y: 62, endPoint x: 1017, endPoint y: 306, distance: 251.3
click at [1079, 67] on icon at bounding box center [1081, 74] width 14 height 14
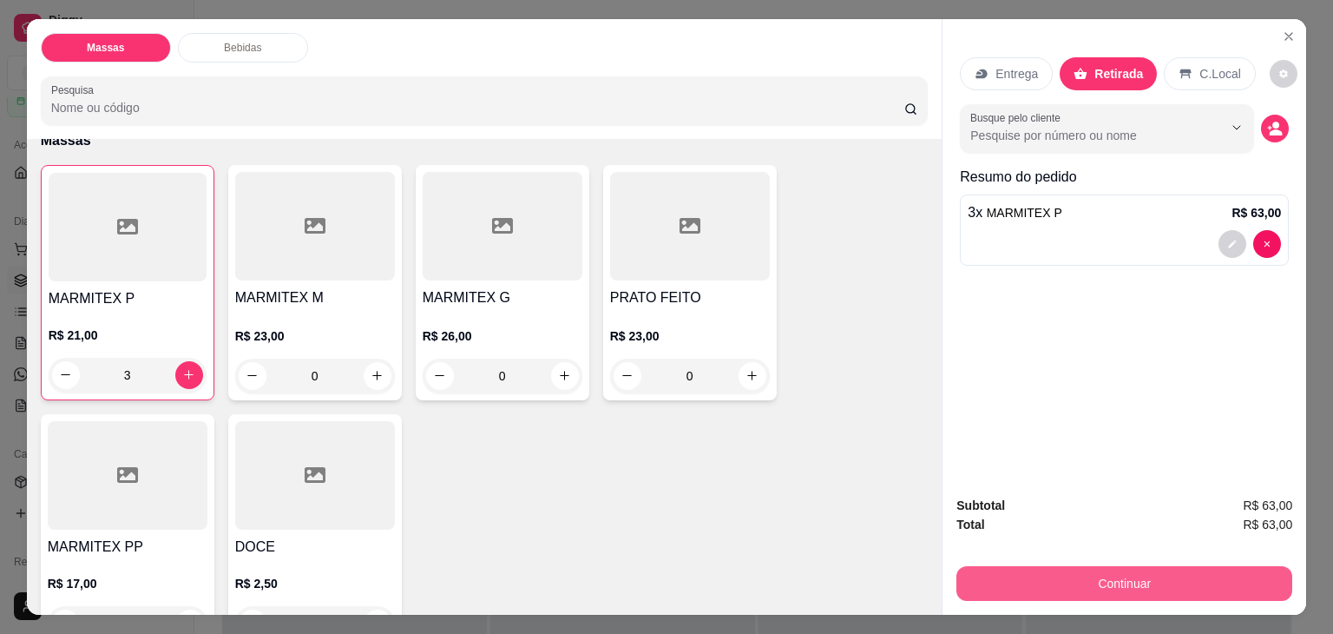
click at [984, 582] on button "Continuar" at bounding box center [1124, 583] width 336 height 35
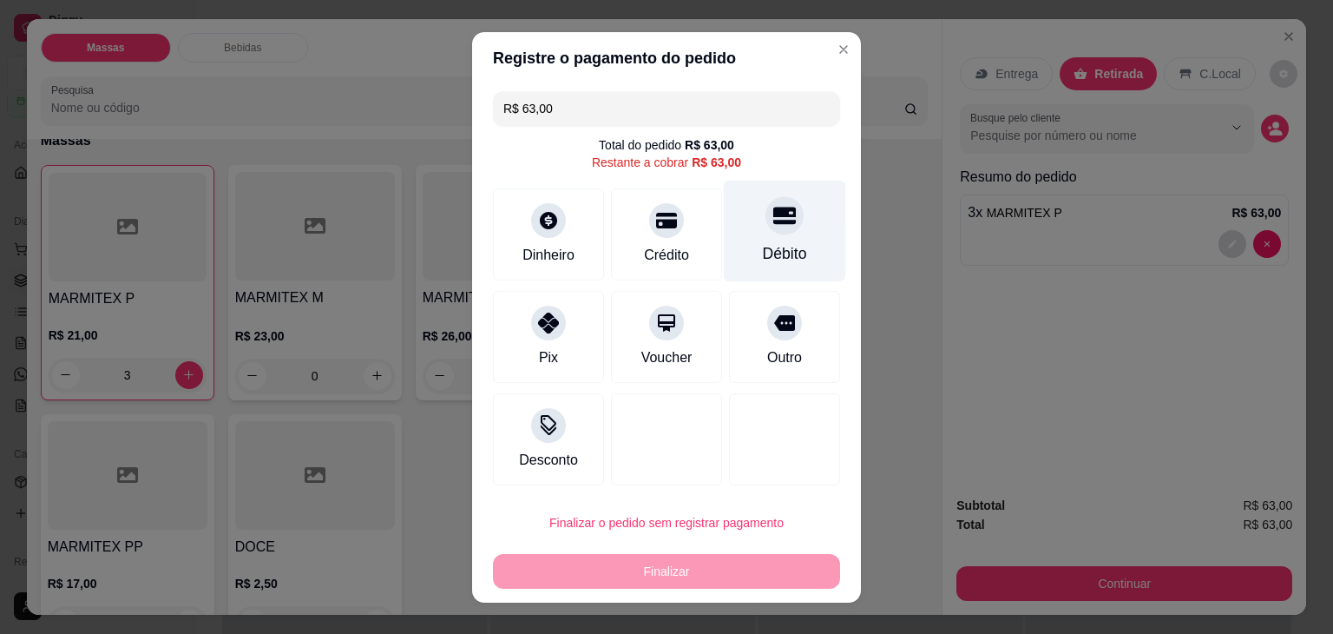
click at [750, 236] on div "Débito" at bounding box center [785, 231] width 122 height 102
type input "R$ 0,00"
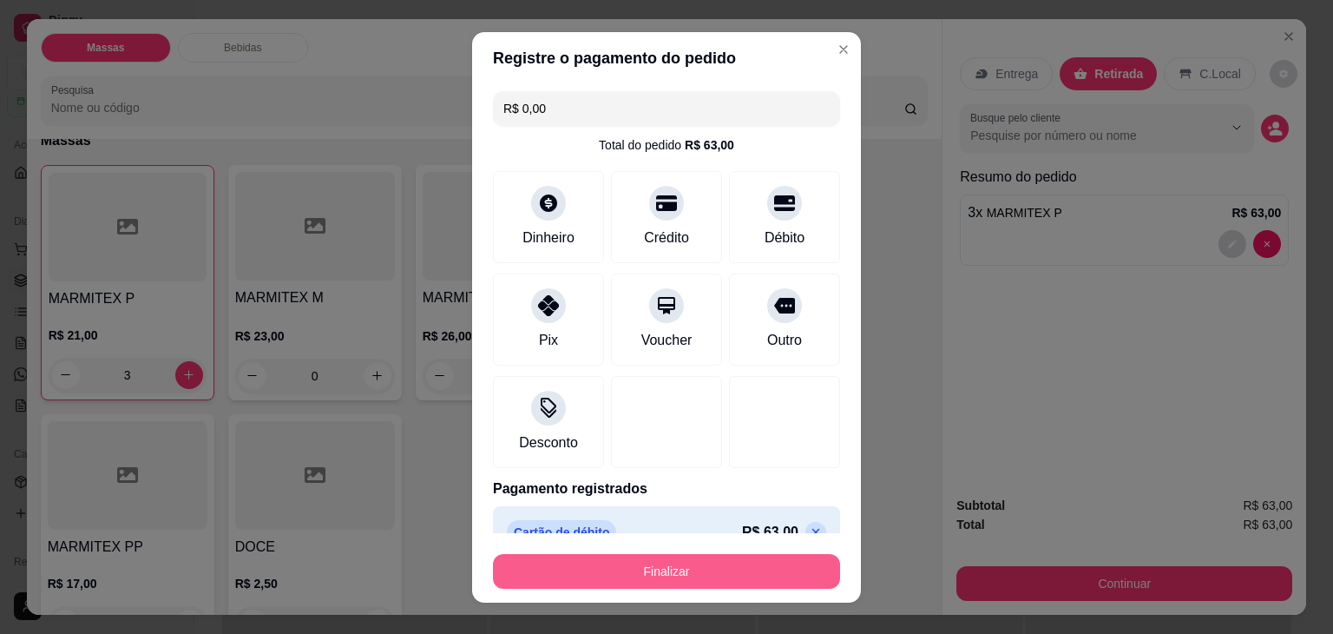
click at [739, 572] on button "Finalizar" at bounding box center [666, 571] width 347 height 35
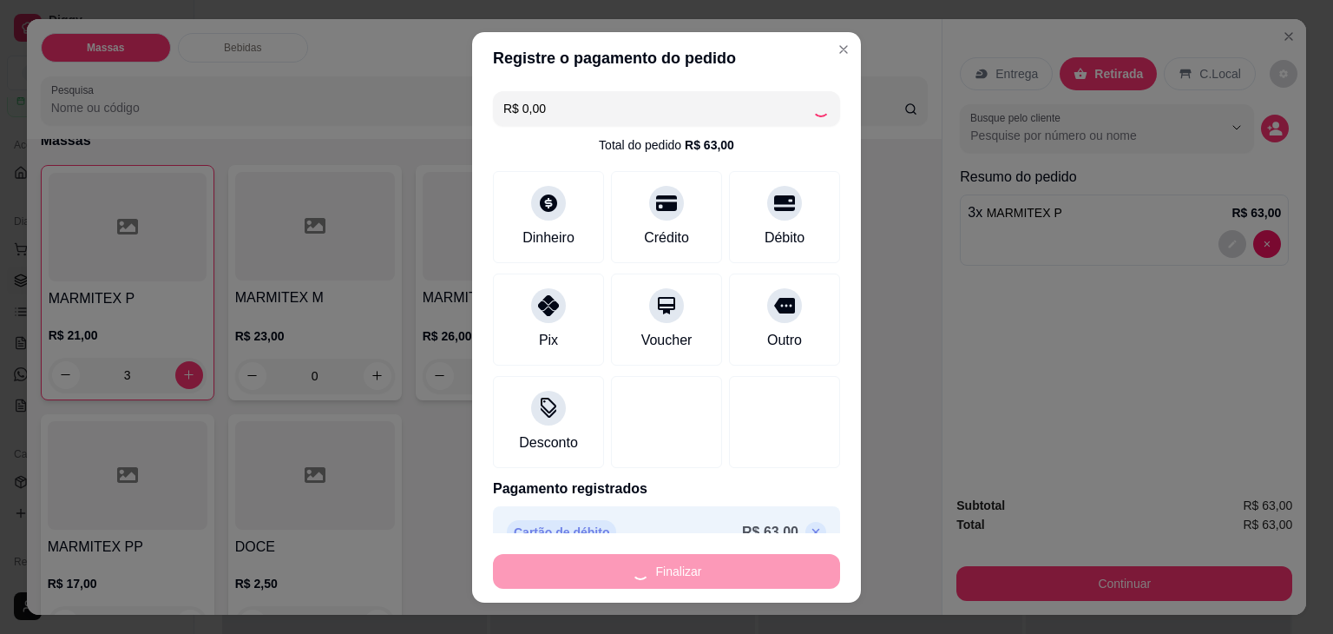
type input "0"
type input "-R$ 63,00"
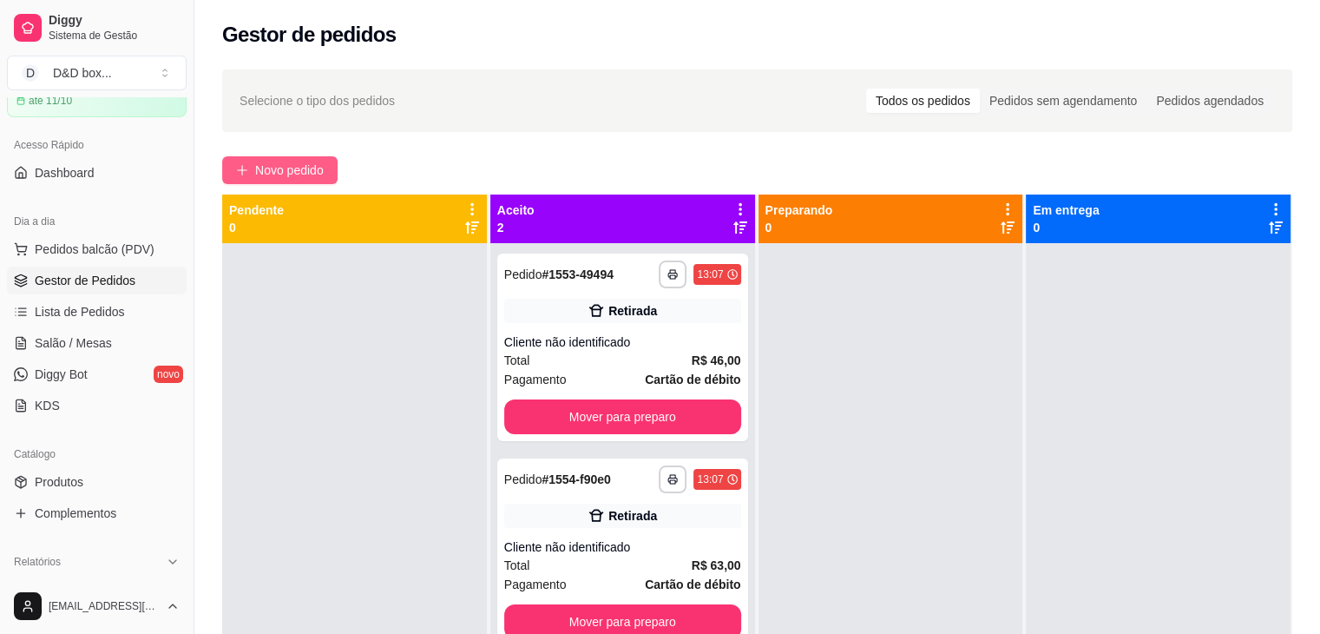
click at [308, 171] on span "Novo pedido" at bounding box center [289, 170] width 69 height 19
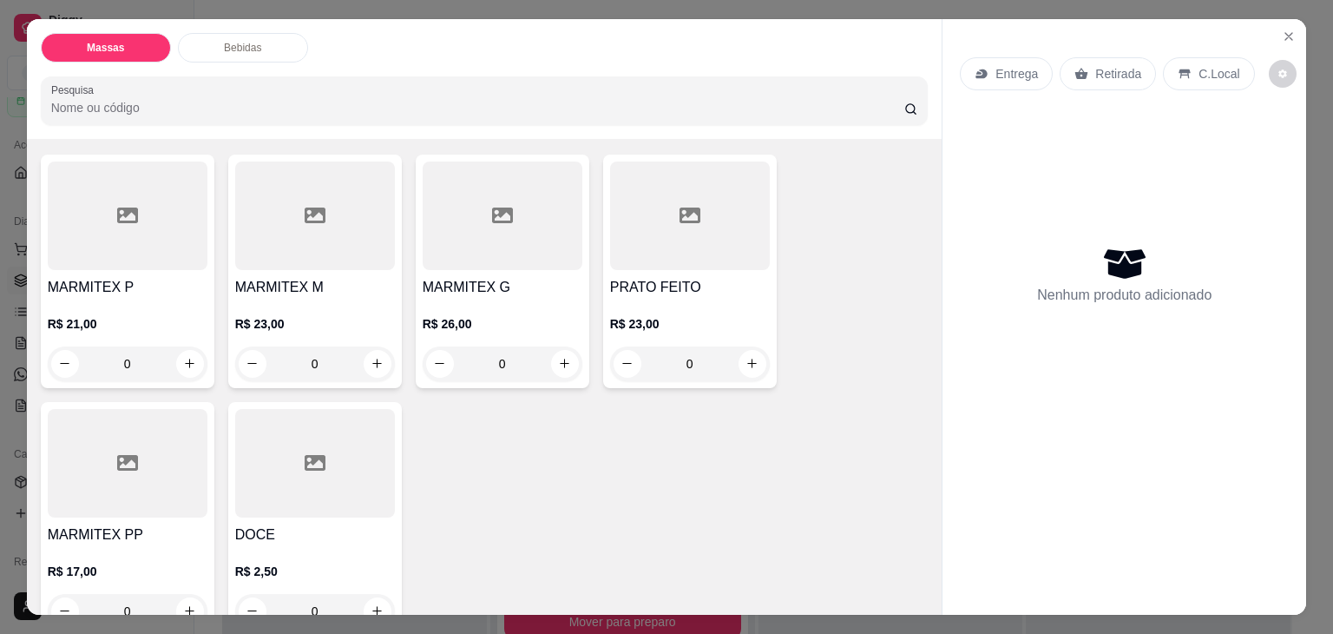
scroll to position [87, 0]
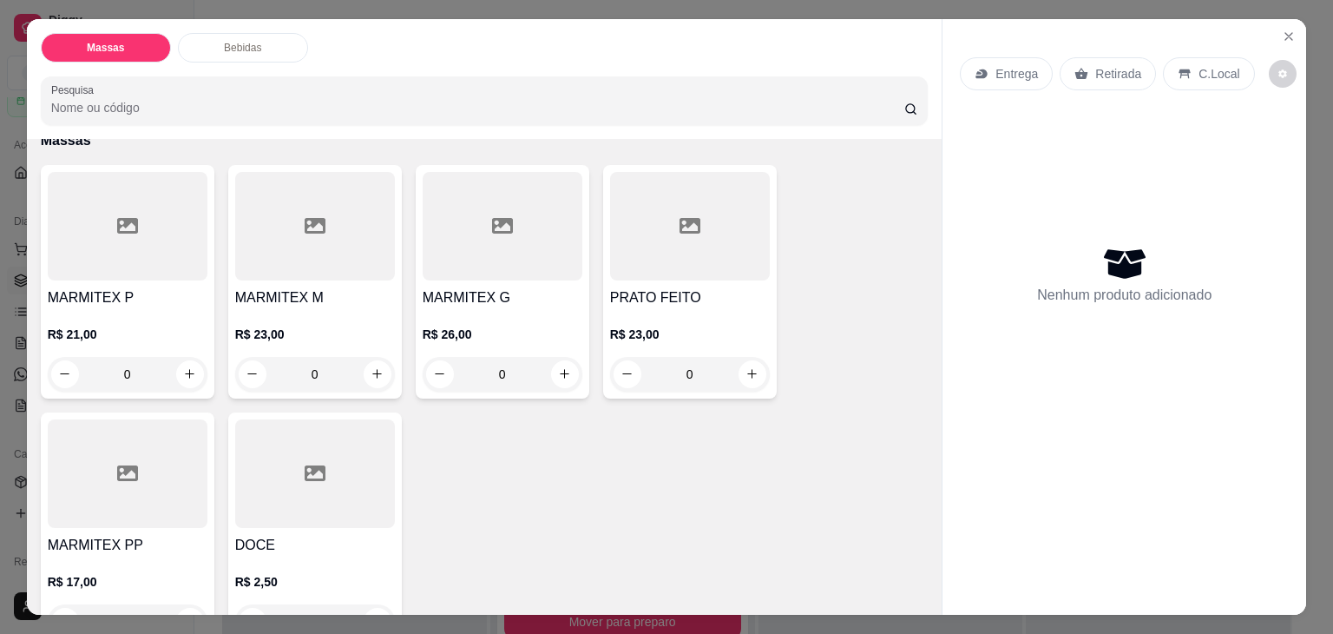
click at [461, 299] on h4 "MARMITEX G" at bounding box center [503, 297] width 160 height 21
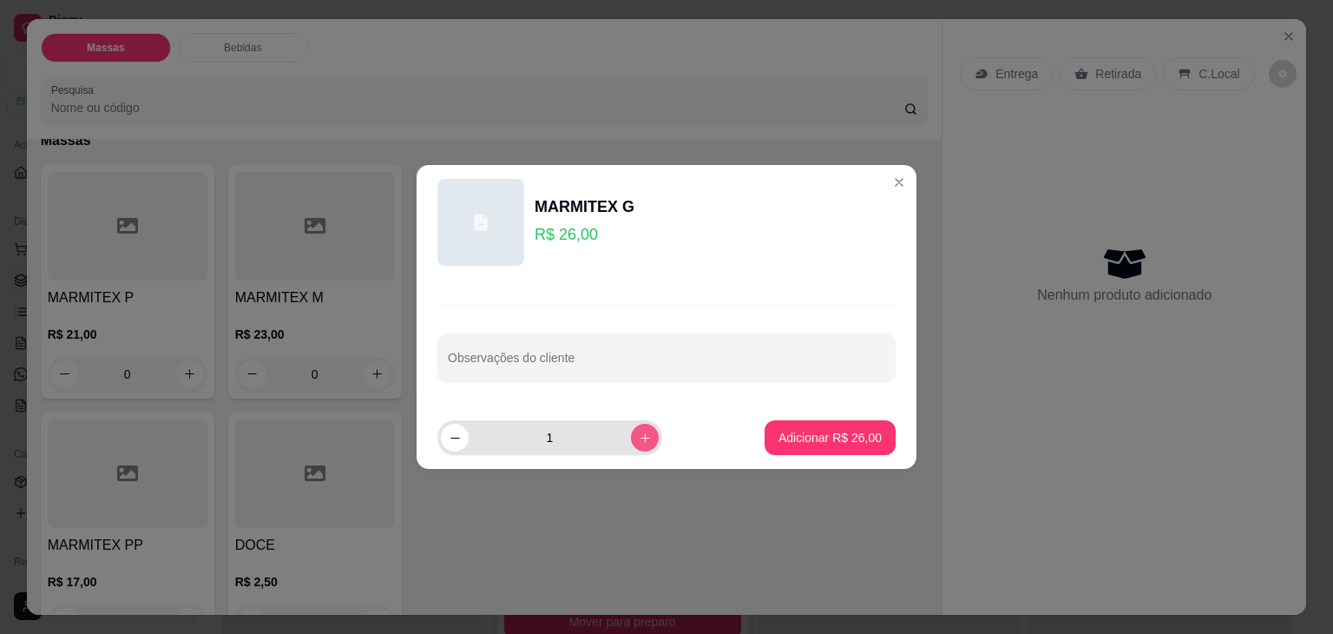
click at [640, 438] on icon "increase-product-quantity" at bounding box center [645, 438] width 10 height 10
type input "3"
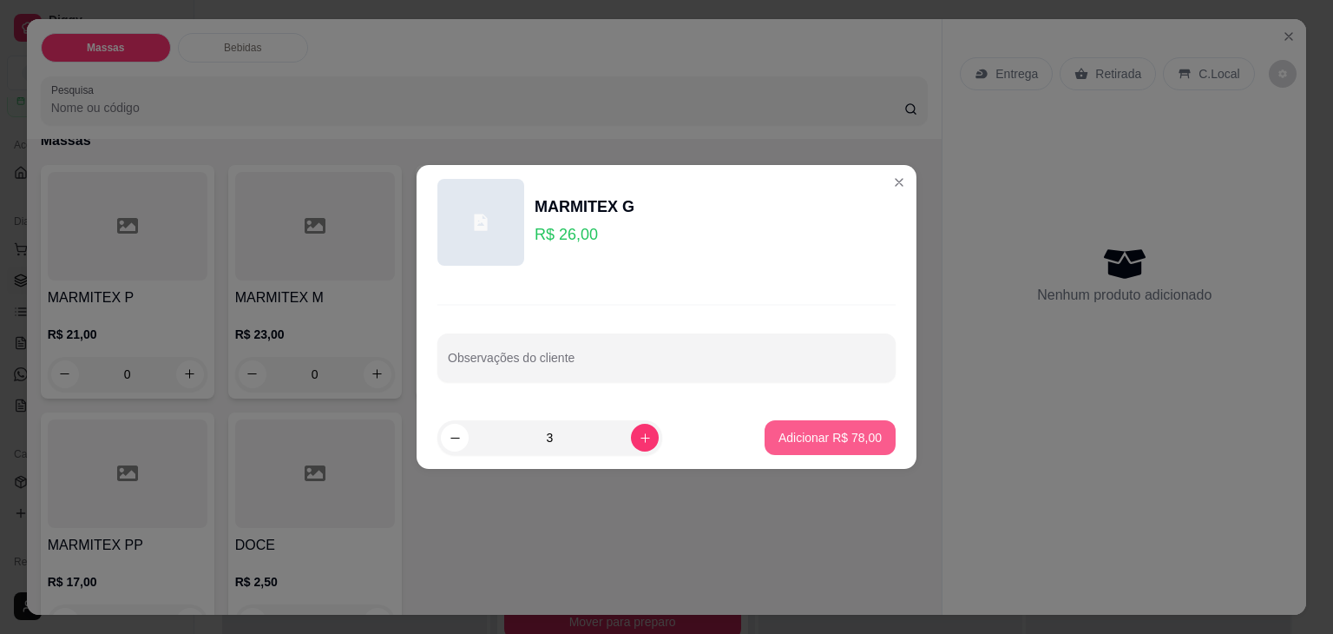
click at [773, 427] on button "Adicionar R$ 78,00" at bounding box center [830, 437] width 131 height 35
type input "3"
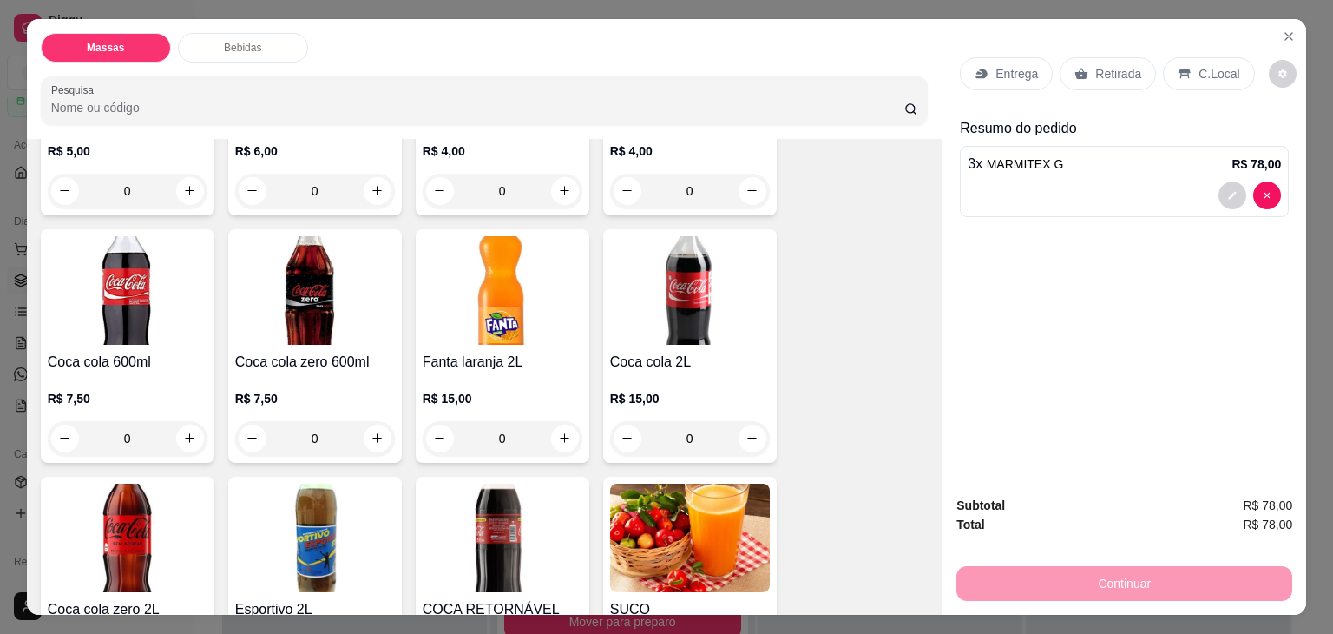
scroll to position [1128, 0]
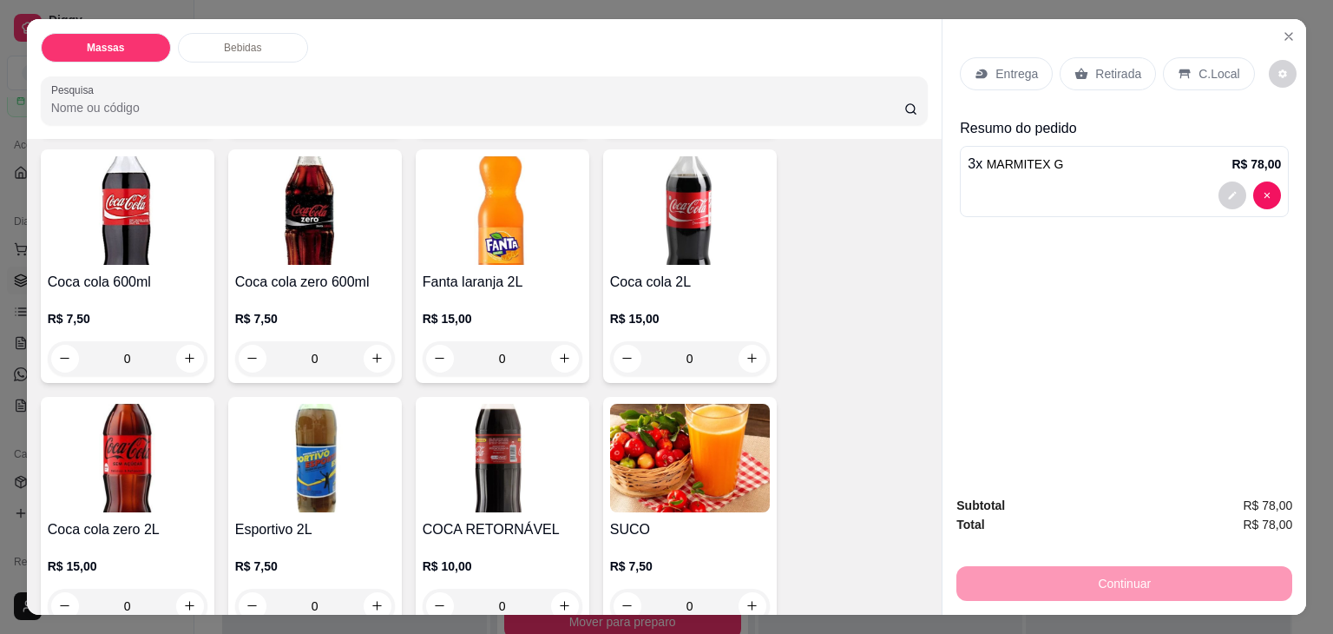
click at [299, 459] on img at bounding box center [315, 458] width 160 height 108
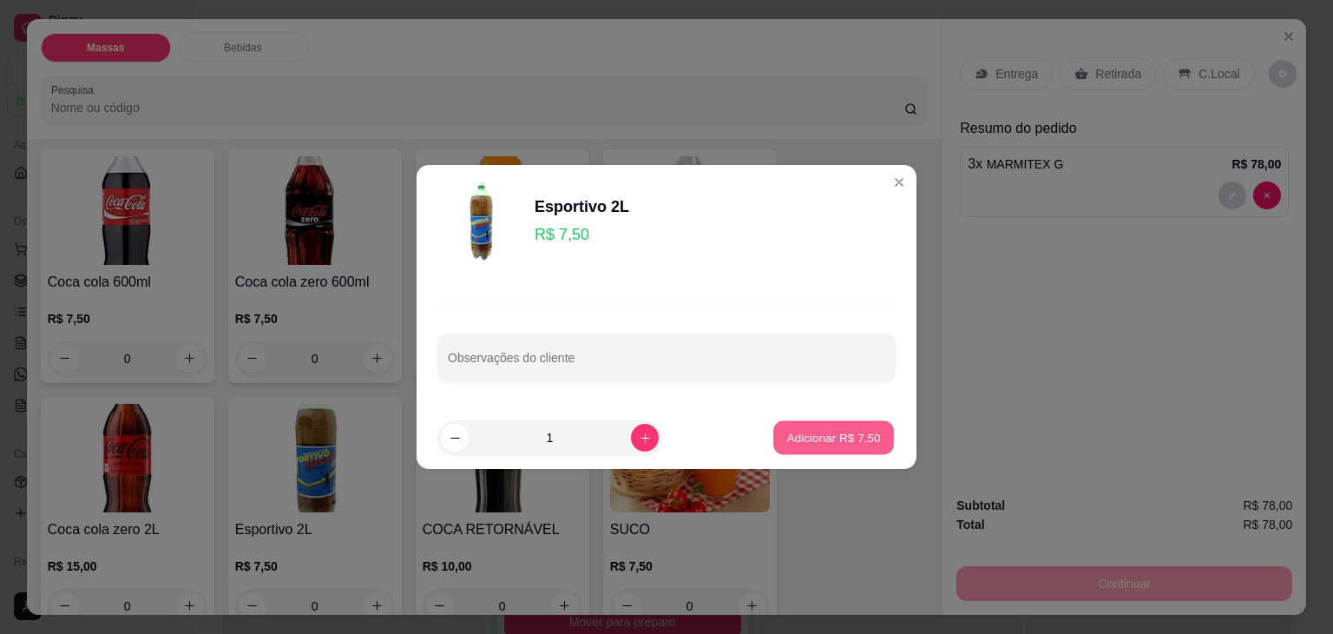
click at [832, 446] on button "Adicionar R$ 7,50" at bounding box center [833, 438] width 121 height 34
type input "1"
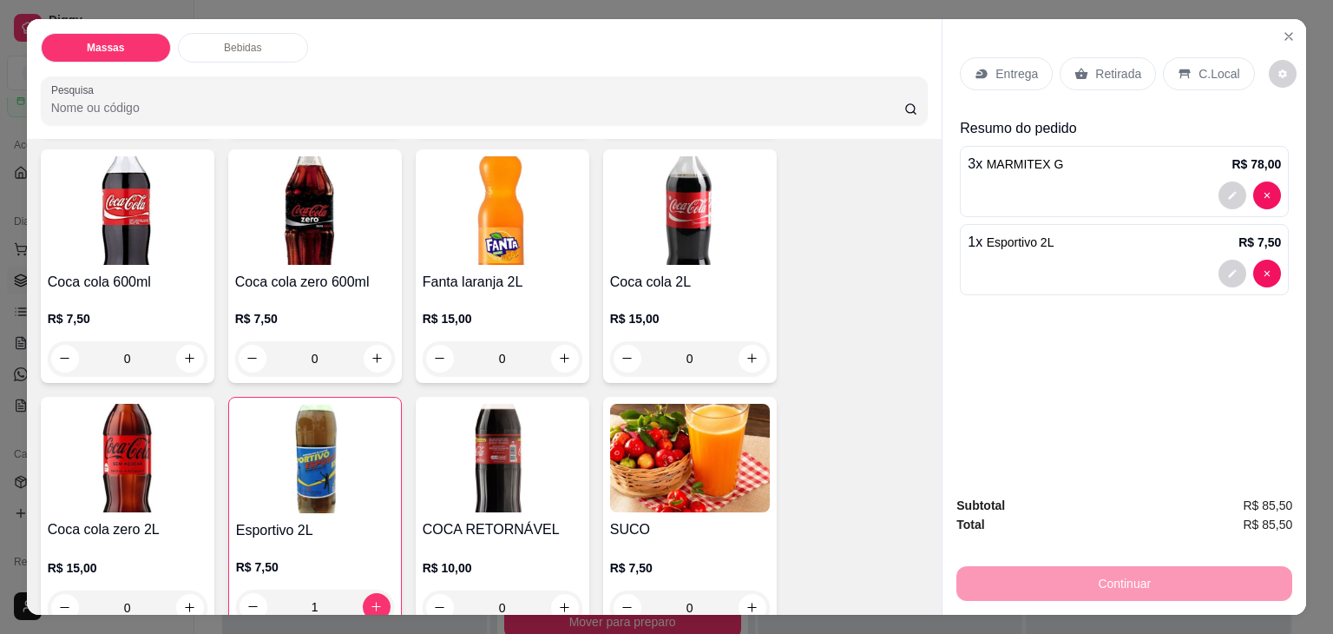
click at [1007, 65] on p "Entrega" at bounding box center [1016, 73] width 43 height 17
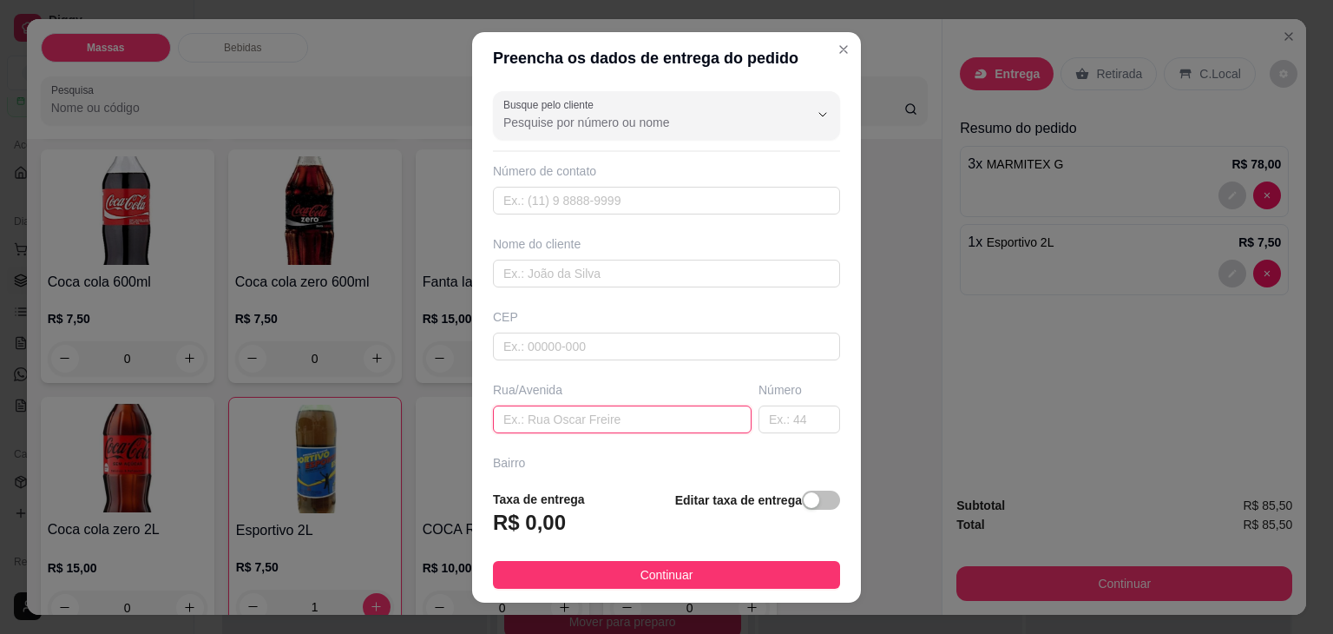
click at [555, 422] on input "text" at bounding box center [622, 419] width 259 height 28
type input "R"
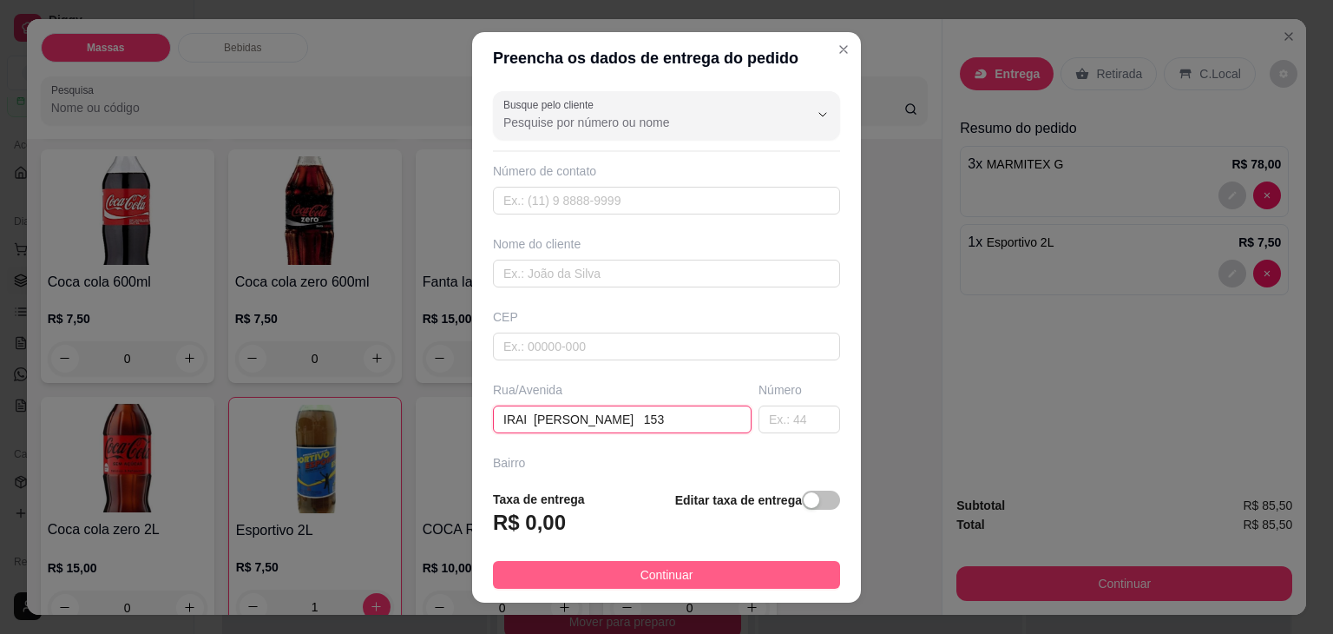
type input "IRAI [PERSON_NAME] 153"
click at [573, 569] on button "Continuar" at bounding box center [666, 575] width 347 height 28
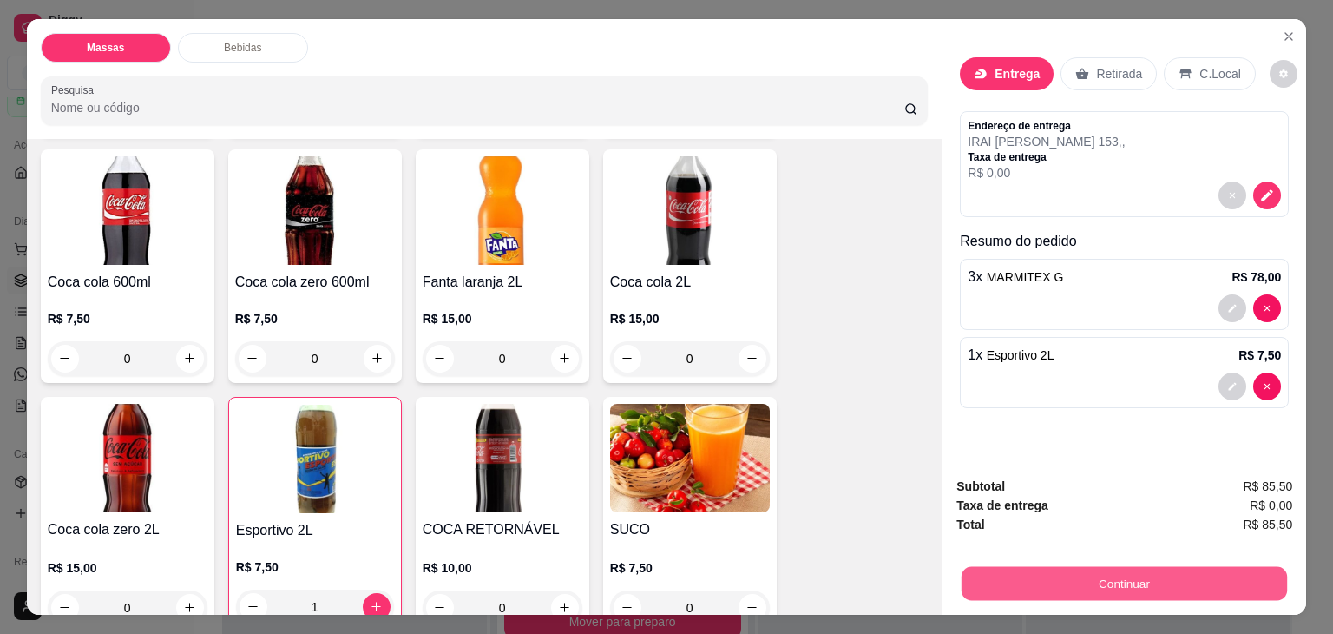
click at [992, 567] on button "Continuar" at bounding box center [1124, 584] width 325 height 34
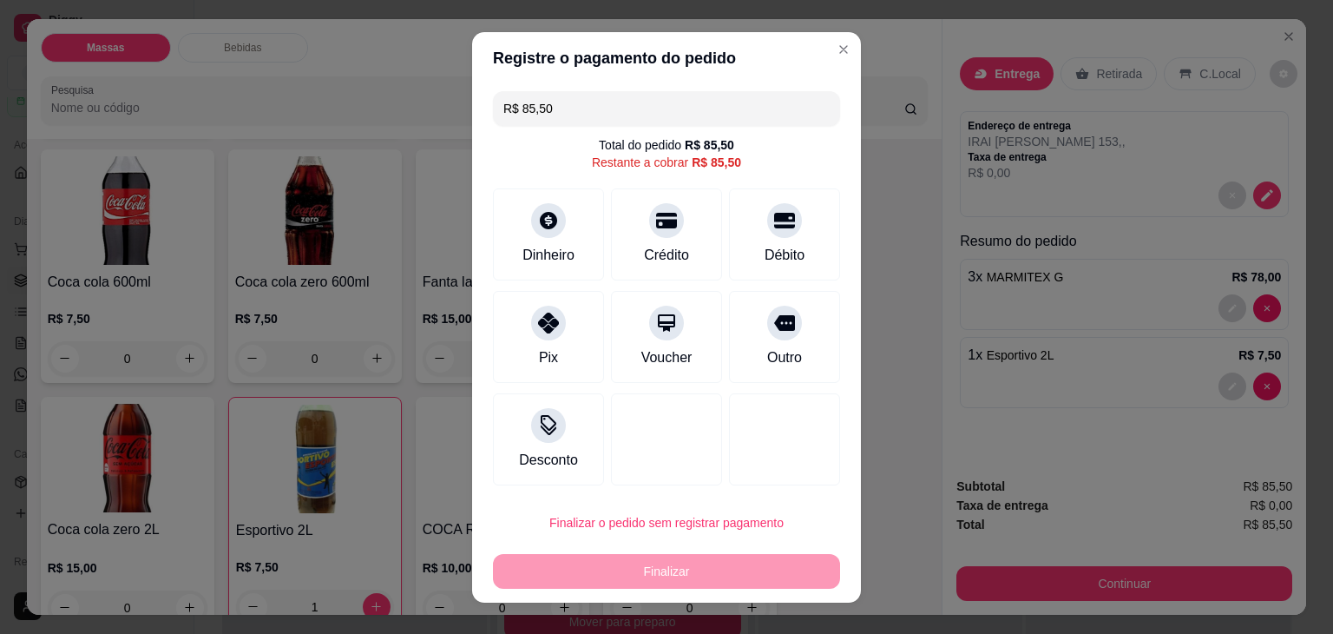
drag, startPoint x: 737, startPoint y: 220, endPoint x: 699, endPoint y: 397, distance: 181.1
click at [730, 248] on div "Débito" at bounding box center [784, 234] width 111 height 92
type input "R$ 0,00"
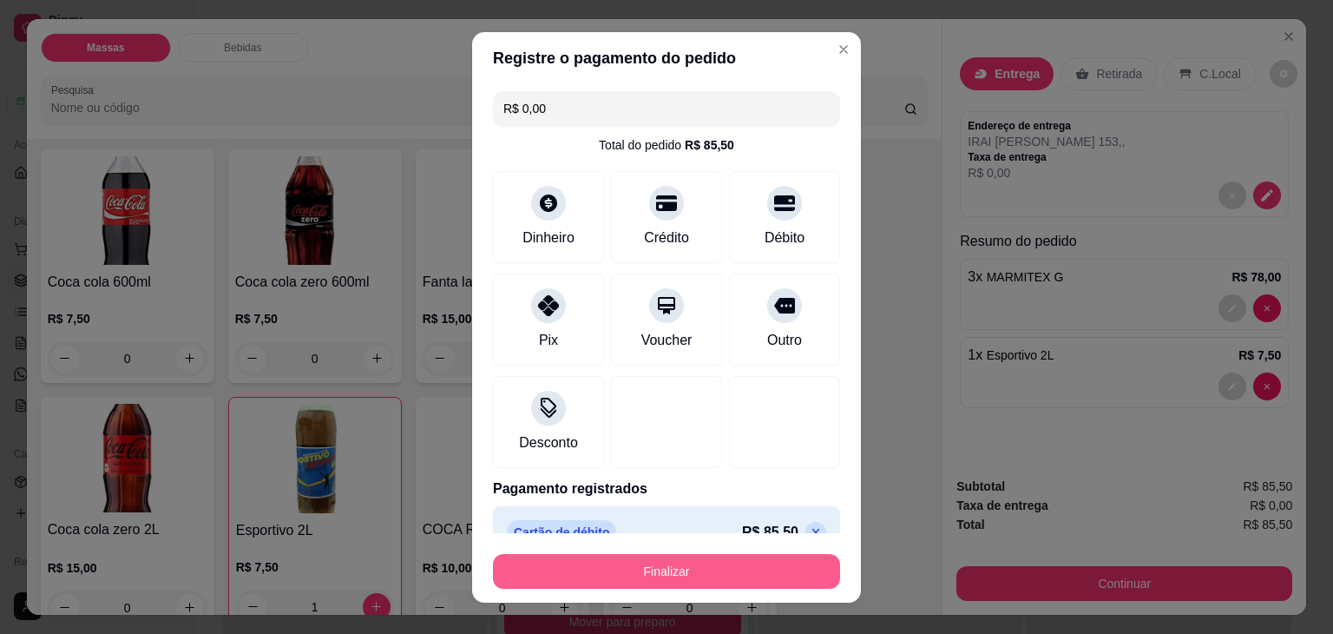
click at [680, 564] on button "Finalizar" at bounding box center [666, 571] width 347 height 35
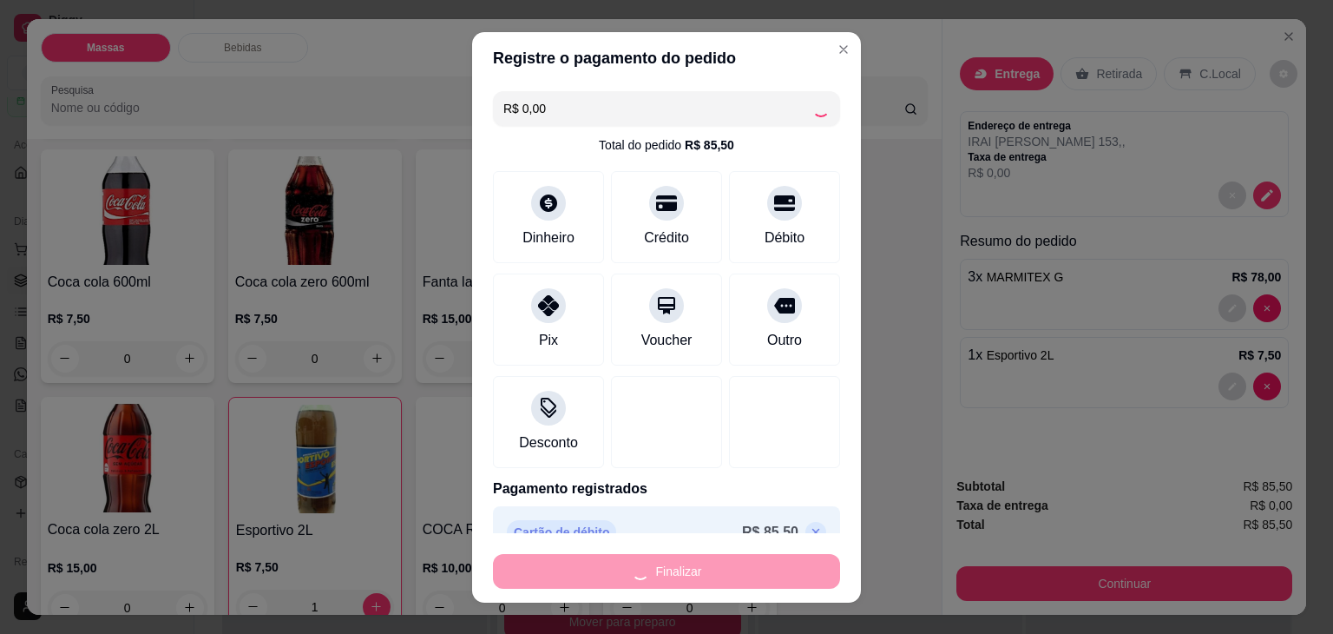
type input "0"
type input "-R$ 85,50"
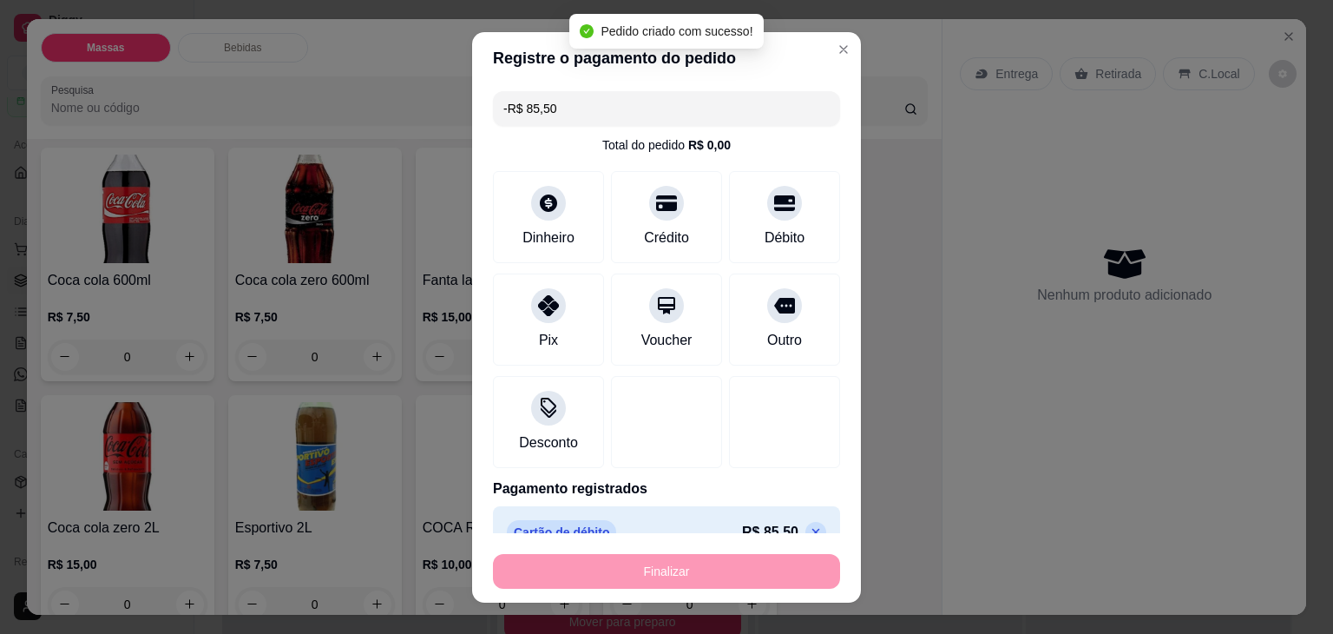
scroll to position [1126, 0]
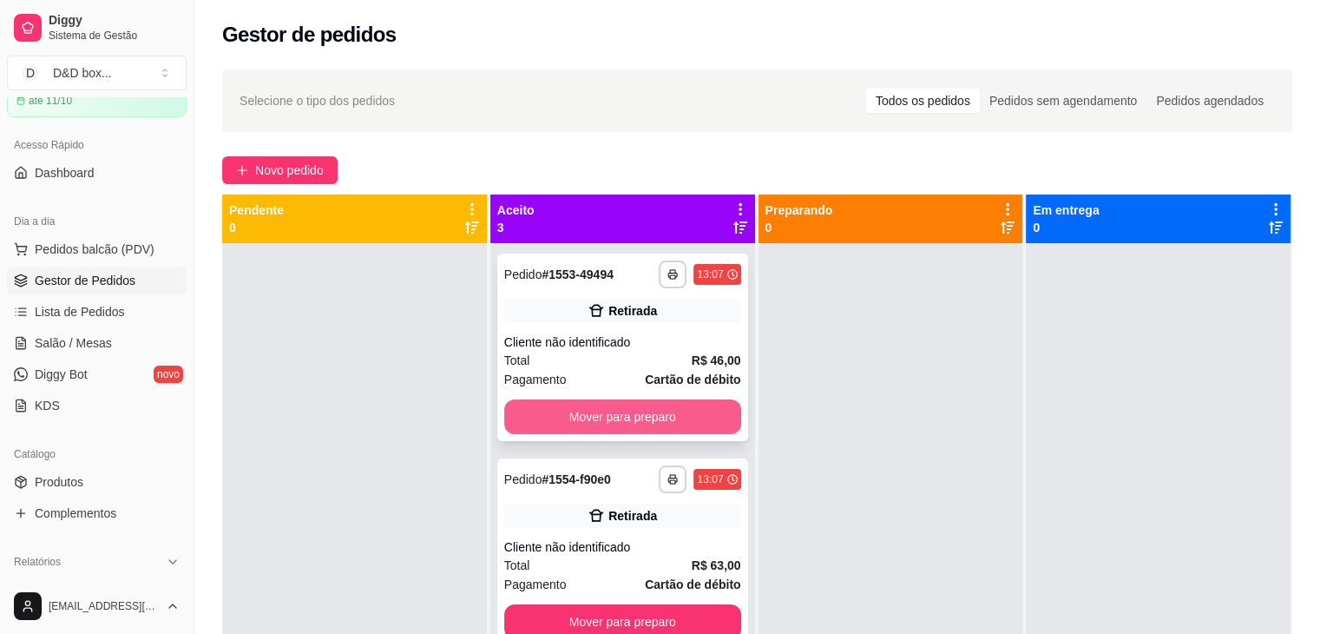
click at [561, 410] on button "Mover para preparo" at bounding box center [622, 416] width 237 height 35
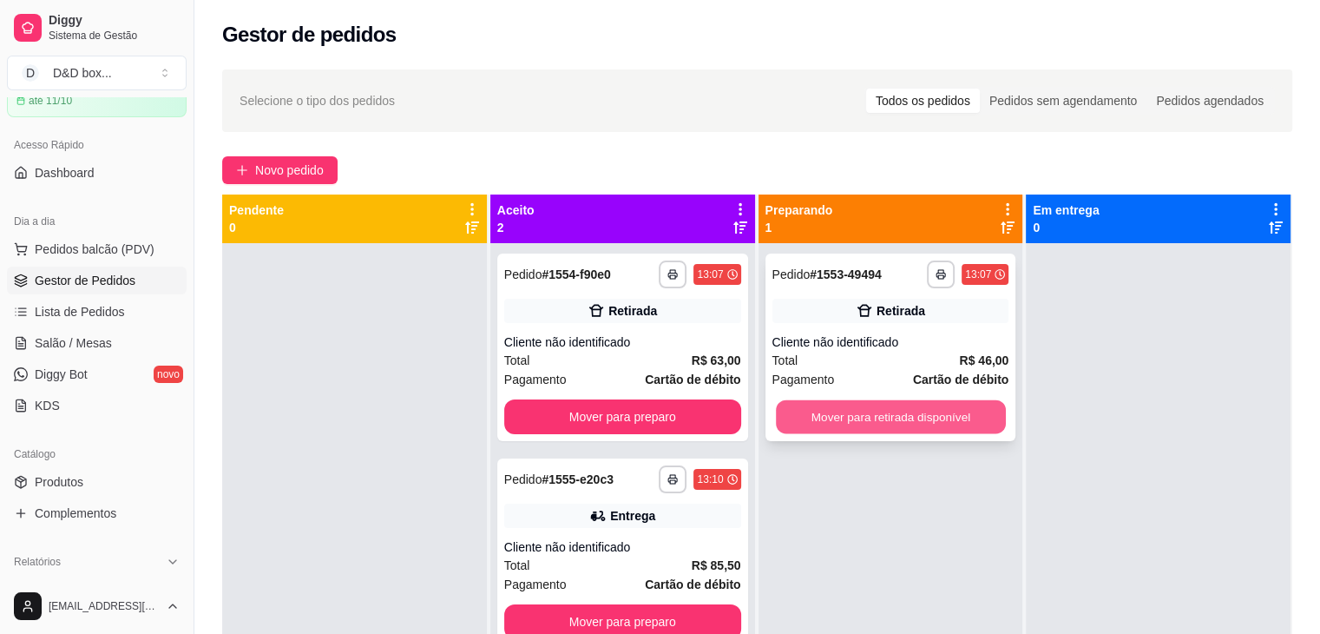
click at [787, 410] on button "Mover para retirada disponível" at bounding box center [891, 417] width 230 height 34
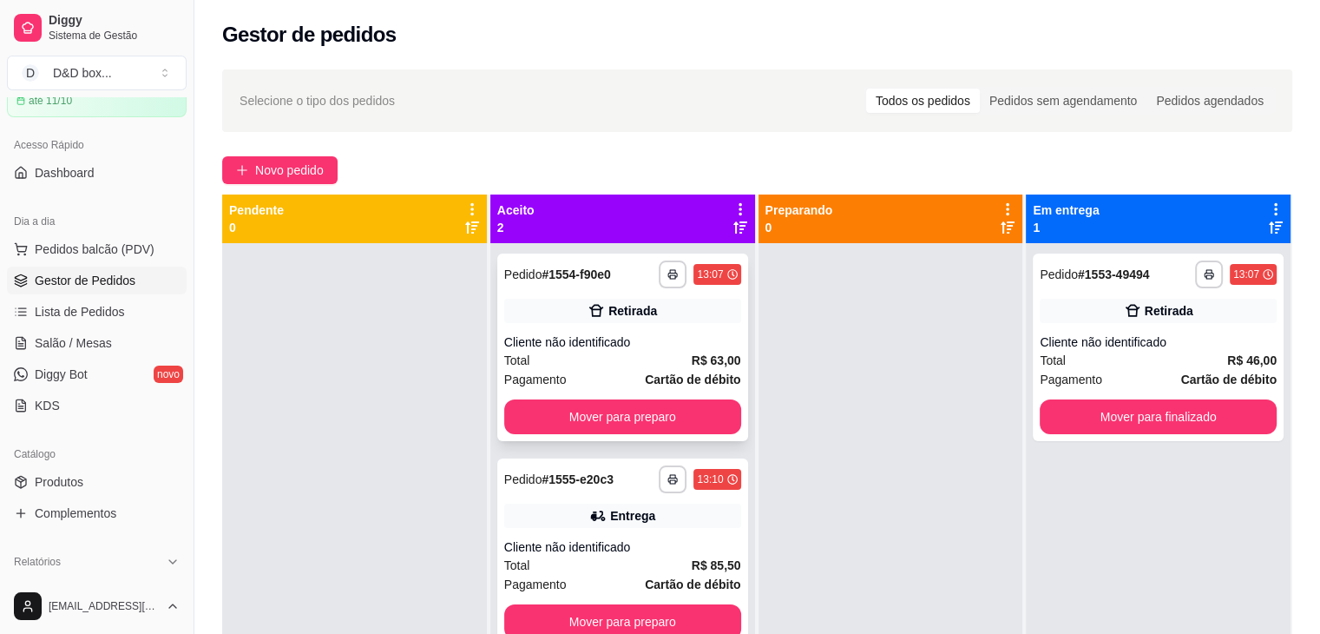
click at [666, 391] on div "**********" at bounding box center [622, 346] width 251 height 187
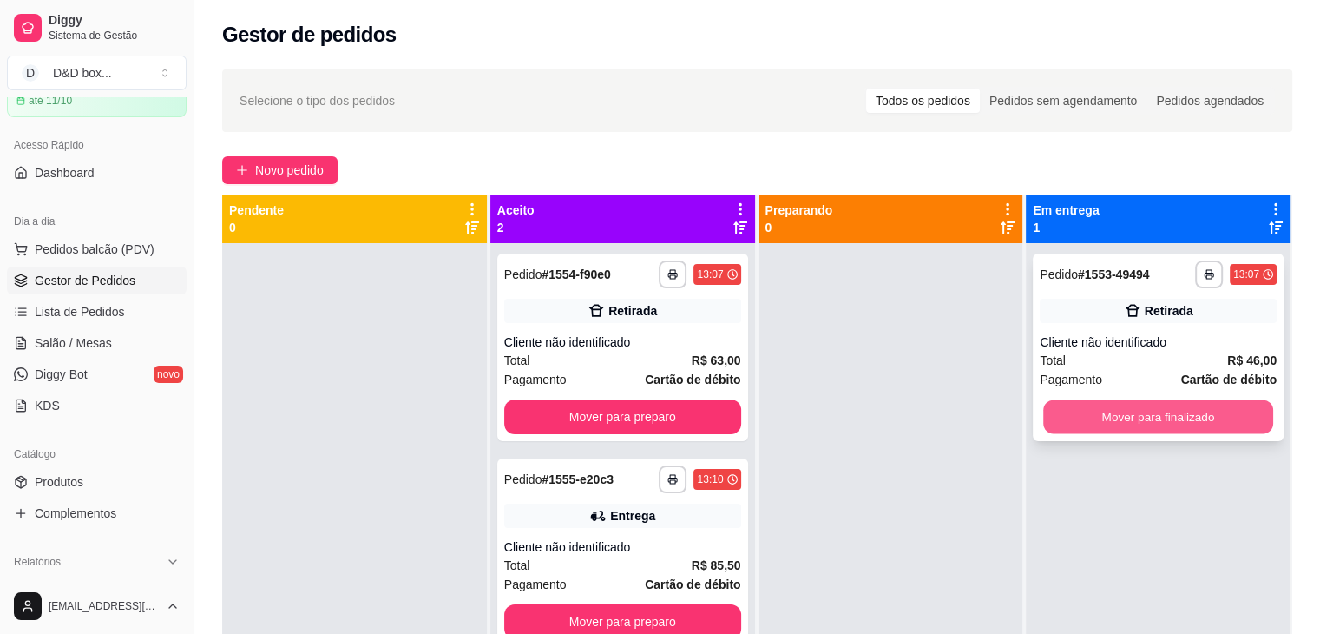
click at [1093, 418] on button "Mover para finalizado" at bounding box center [1158, 417] width 230 height 34
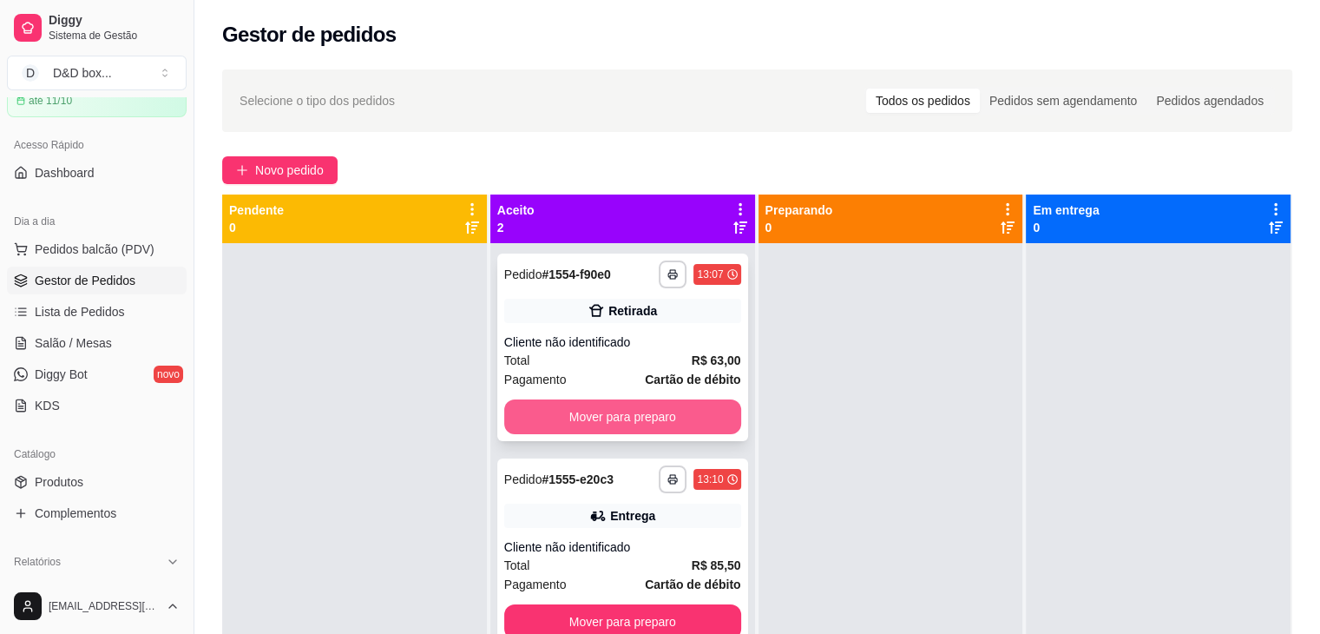
click at [712, 413] on button "Mover para preparo" at bounding box center [622, 416] width 237 height 35
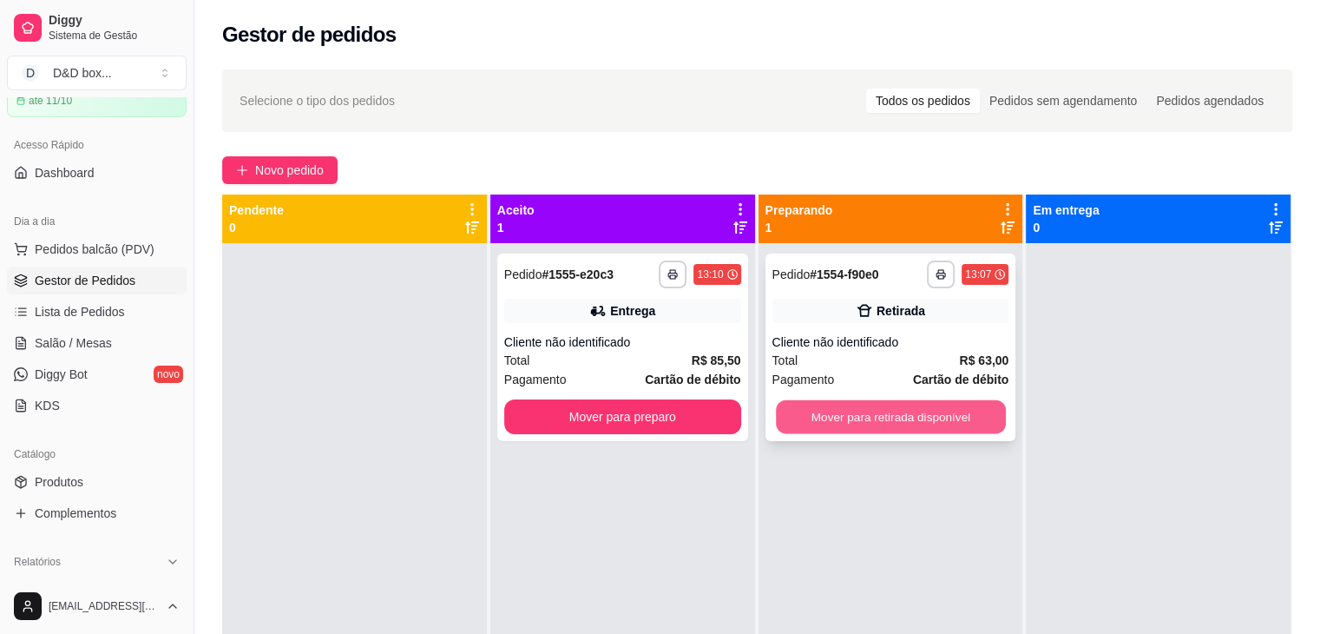
click at [864, 410] on button "Mover para retirada disponível" at bounding box center [891, 417] width 230 height 34
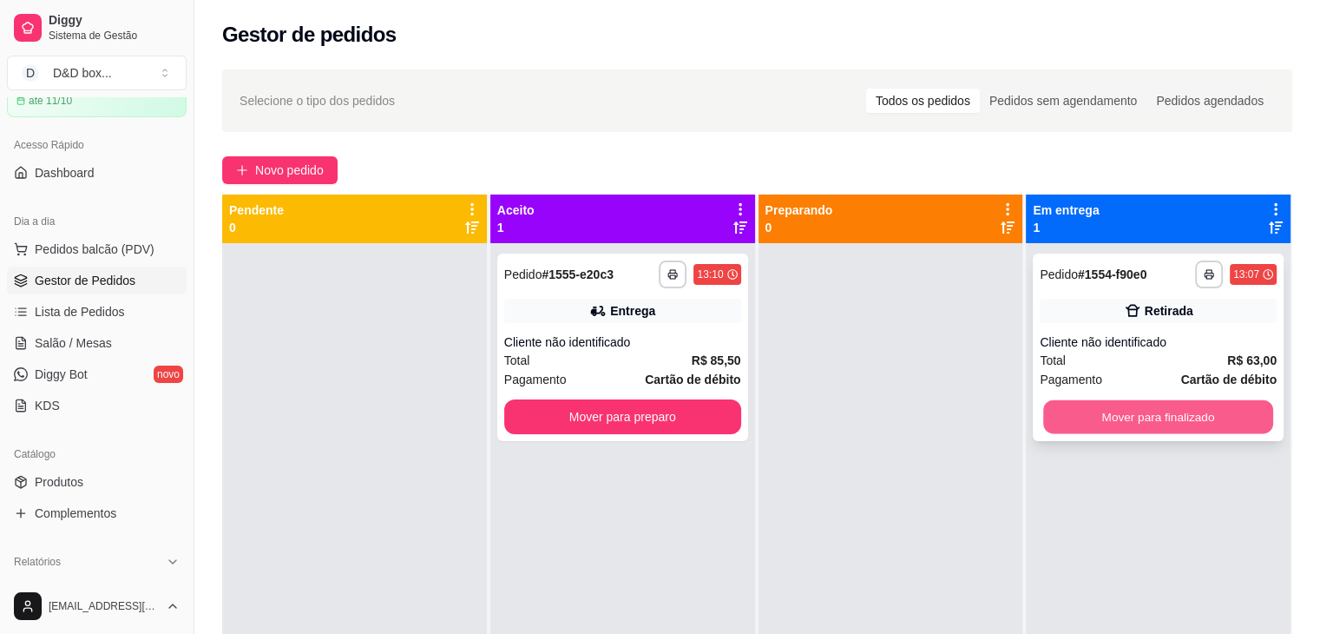
click at [1106, 424] on button "Mover para finalizado" at bounding box center [1158, 417] width 230 height 34
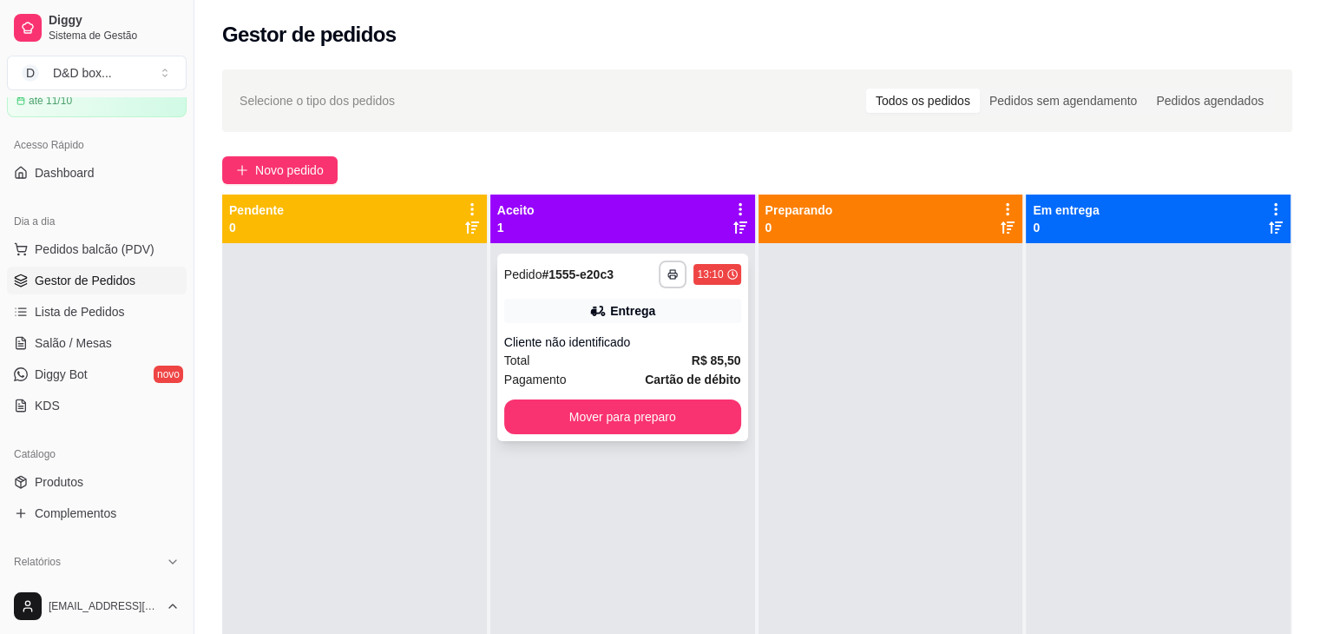
click at [658, 352] on div "Total R$ 85,50" at bounding box center [622, 360] width 237 height 19
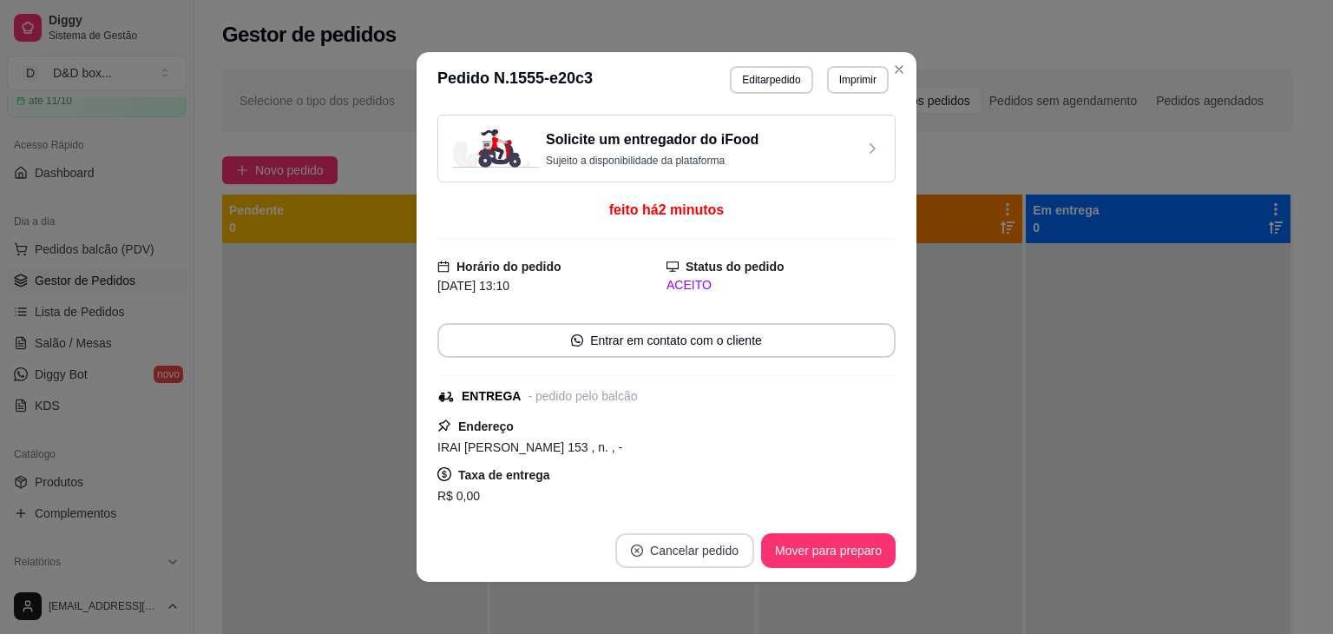
click at [726, 542] on button "Cancelar pedido" at bounding box center [684, 550] width 139 height 35
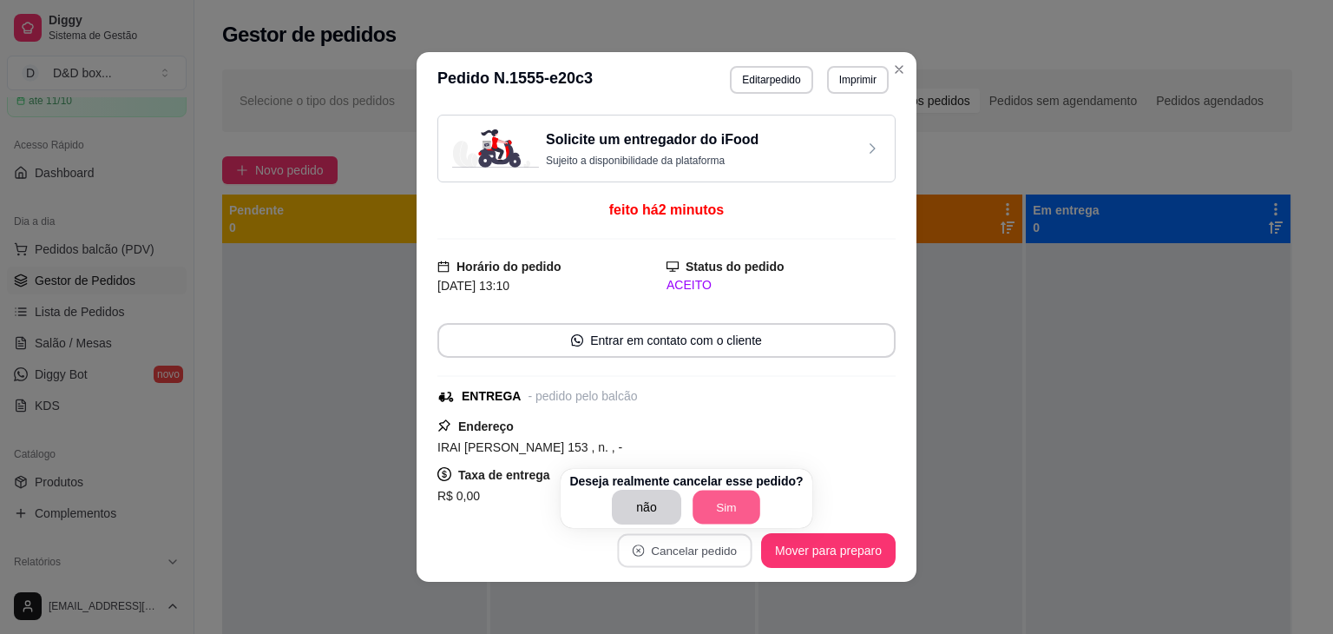
click at [729, 508] on button "Sim" at bounding box center [727, 507] width 68 height 34
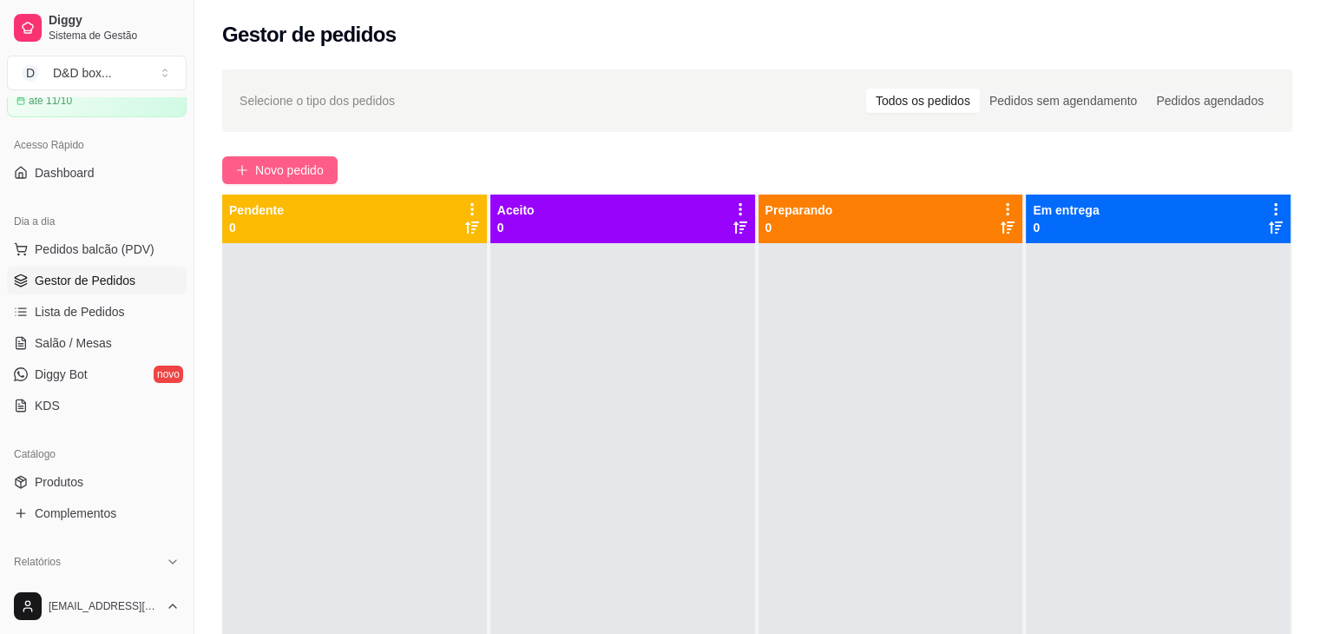
click at [285, 162] on span "Novo pedido" at bounding box center [289, 170] width 69 height 19
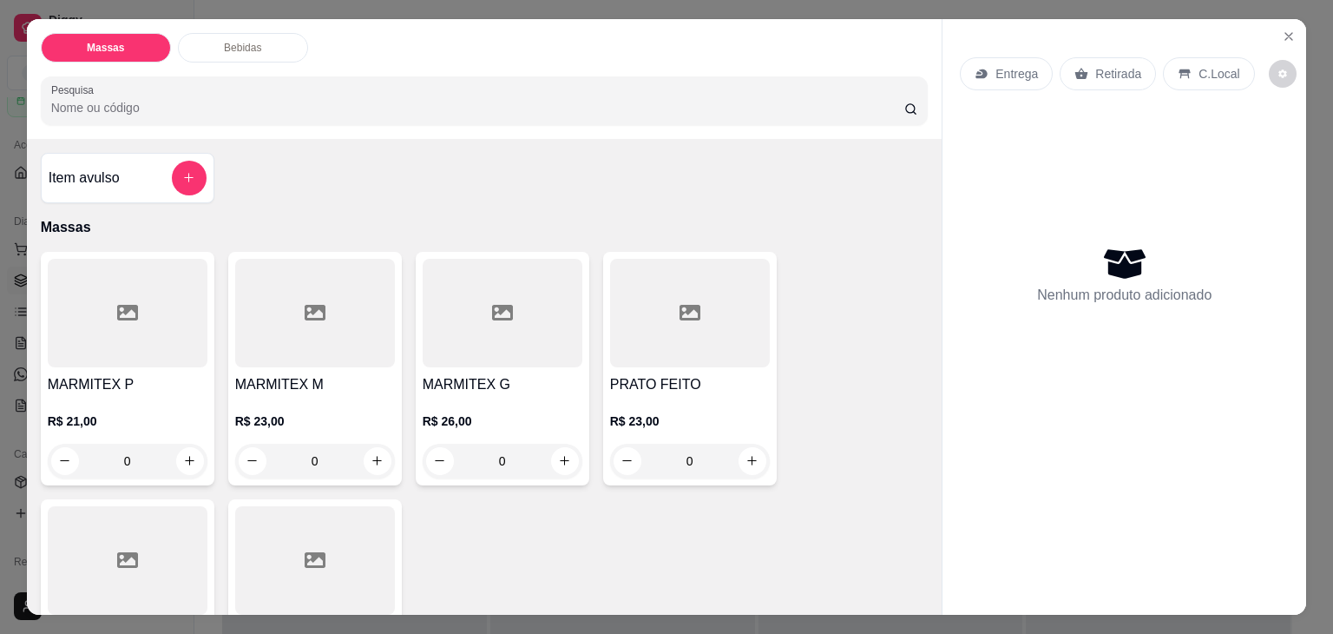
scroll to position [87, 0]
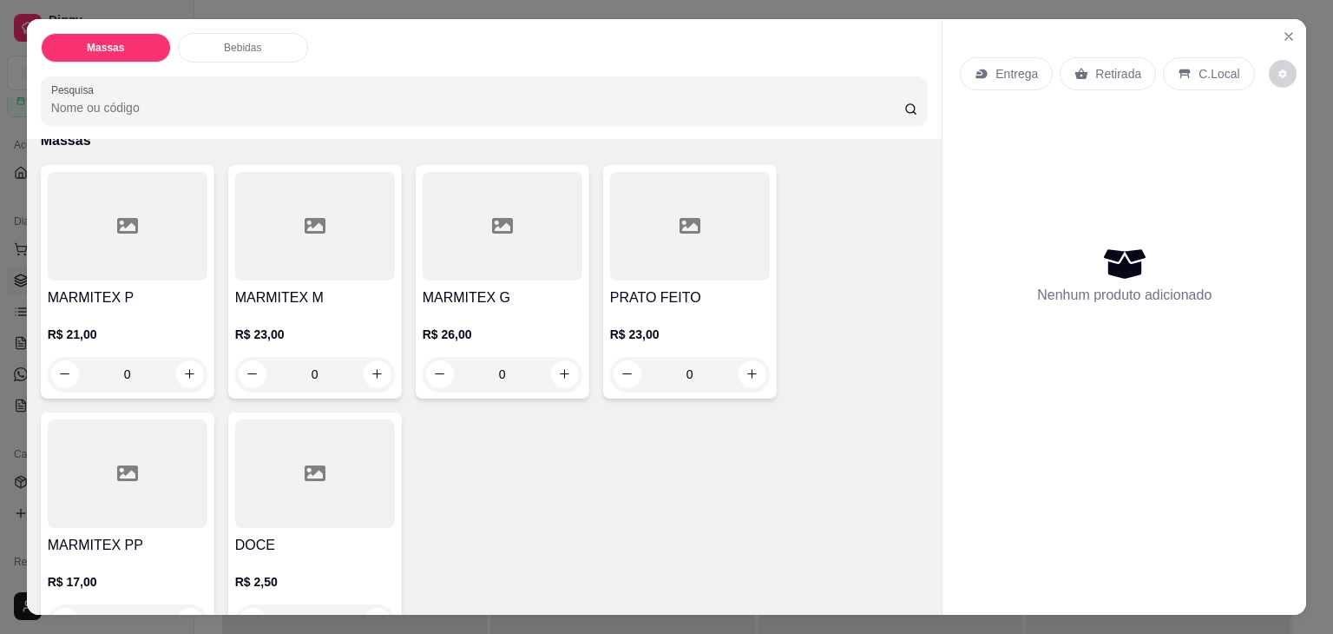
click at [290, 299] on h4 "MARMITEX M" at bounding box center [315, 297] width 160 height 21
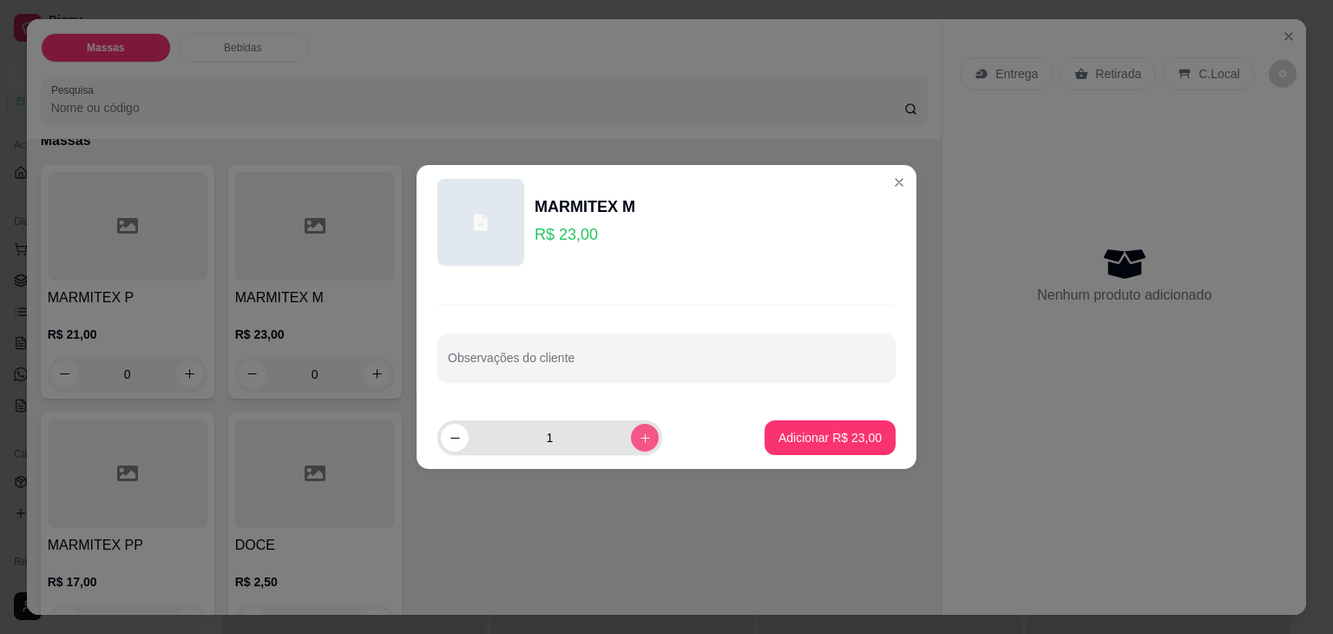
click at [639, 436] on icon "increase-product-quantity" at bounding box center [645, 437] width 13 height 13
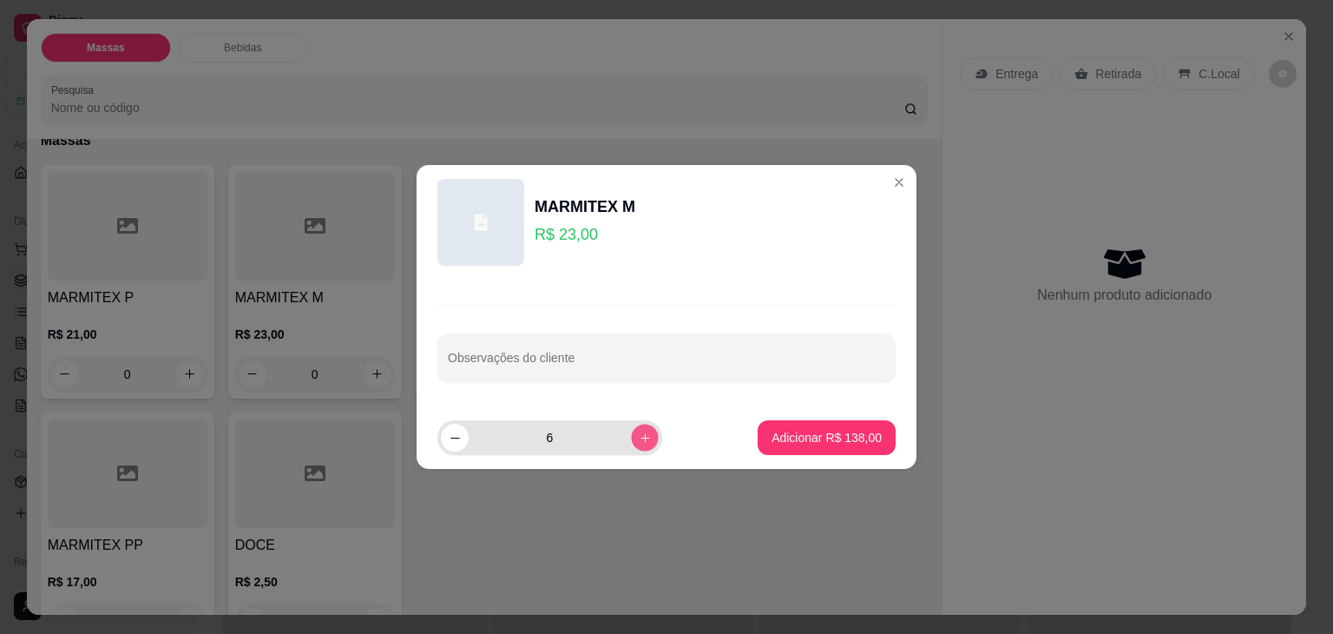
click at [639, 437] on icon "increase-product-quantity" at bounding box center [645, 437] width 13 height 13
type input "7"
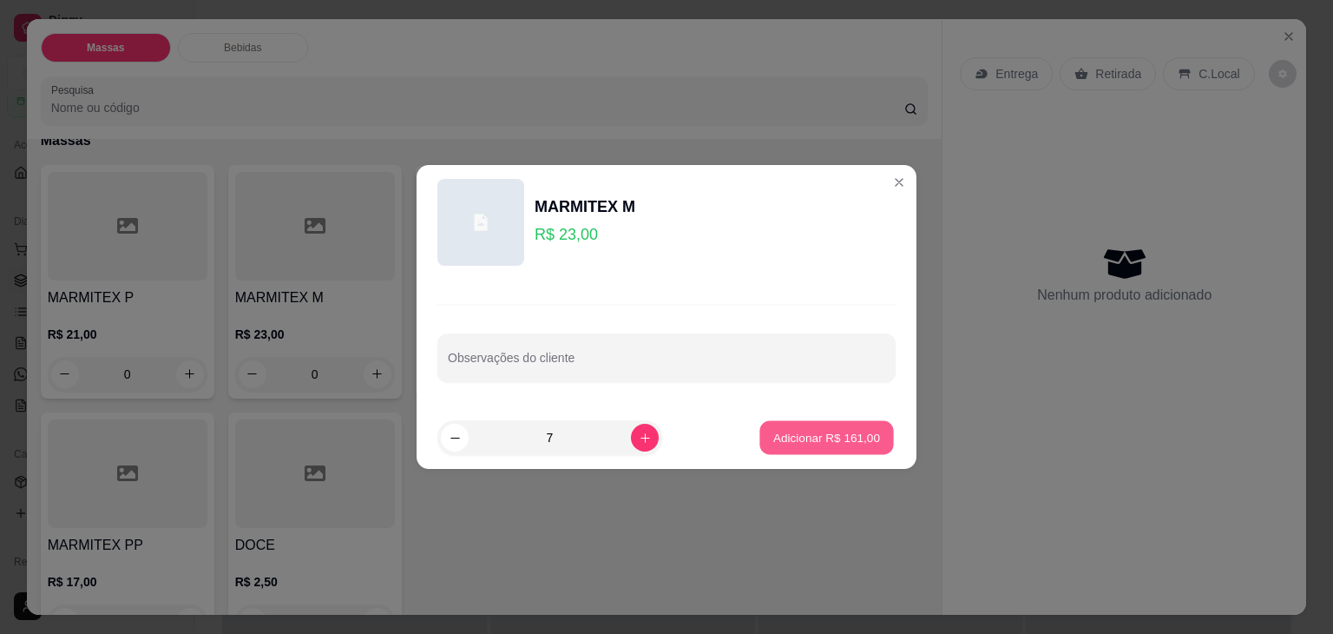
click at [765, 428] on button "Adicionar R$ 161,00" at bounding box center [827, 438] width 134 height 34
type input "7"
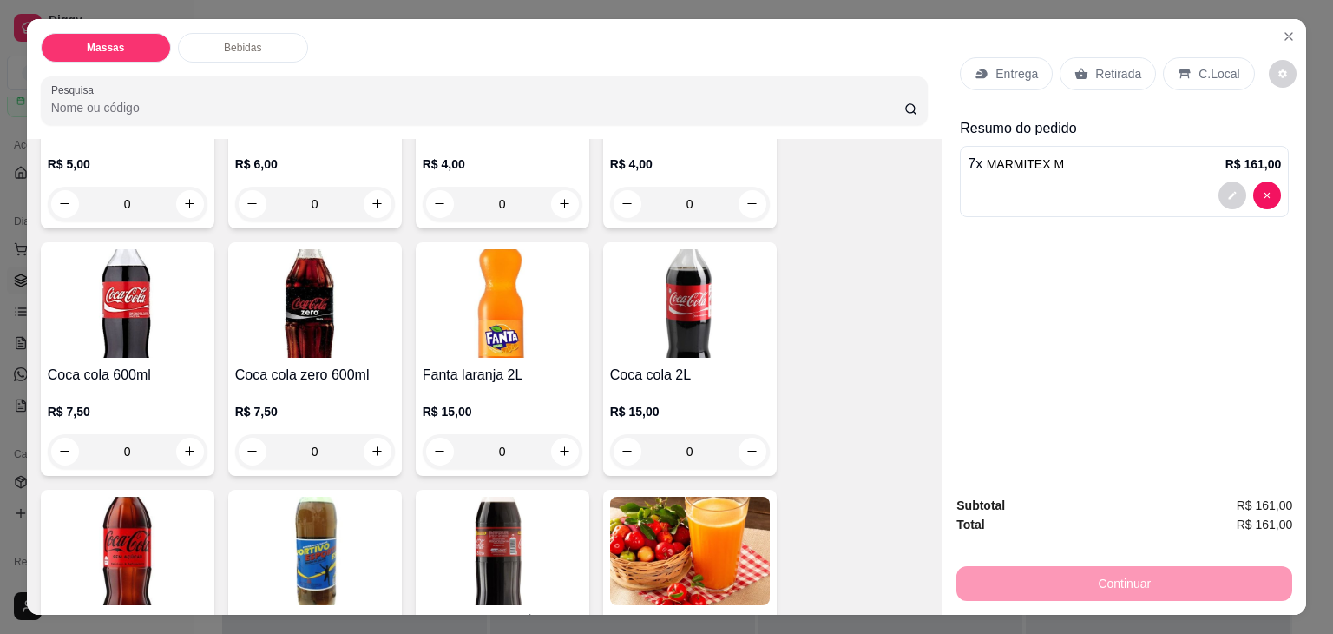
scroll to position [1128, 0]
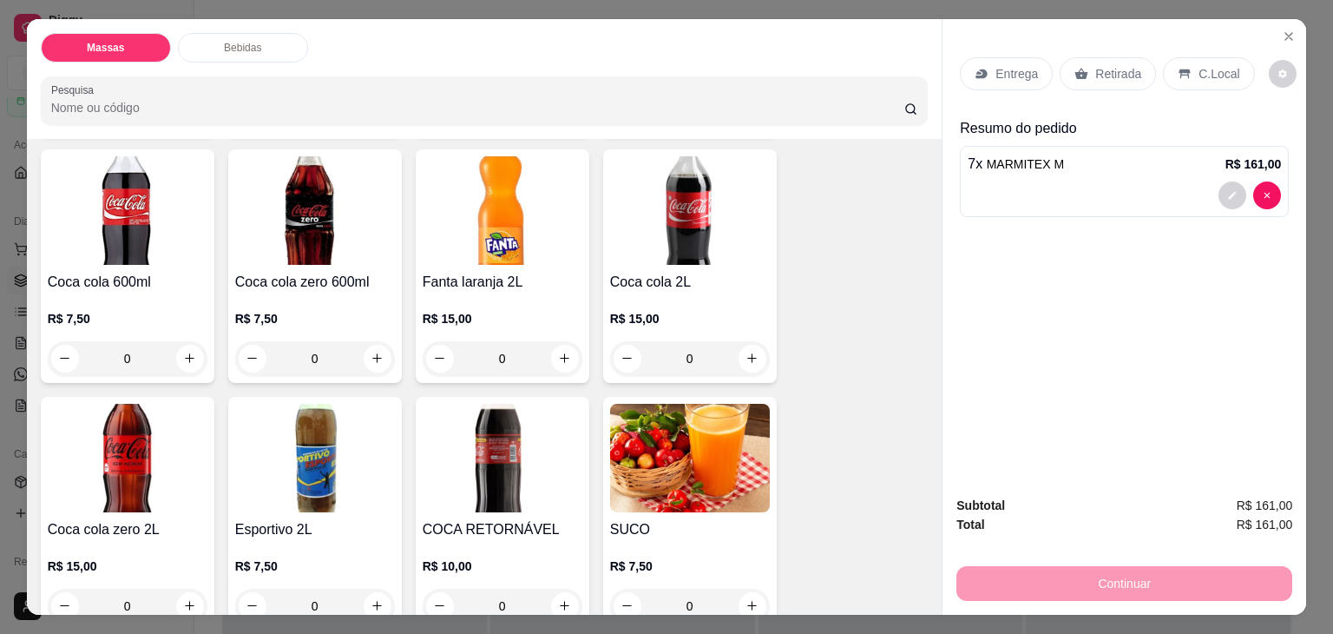
click at [356, 416] on img at bounding box center [315, 458] width 160 height 108
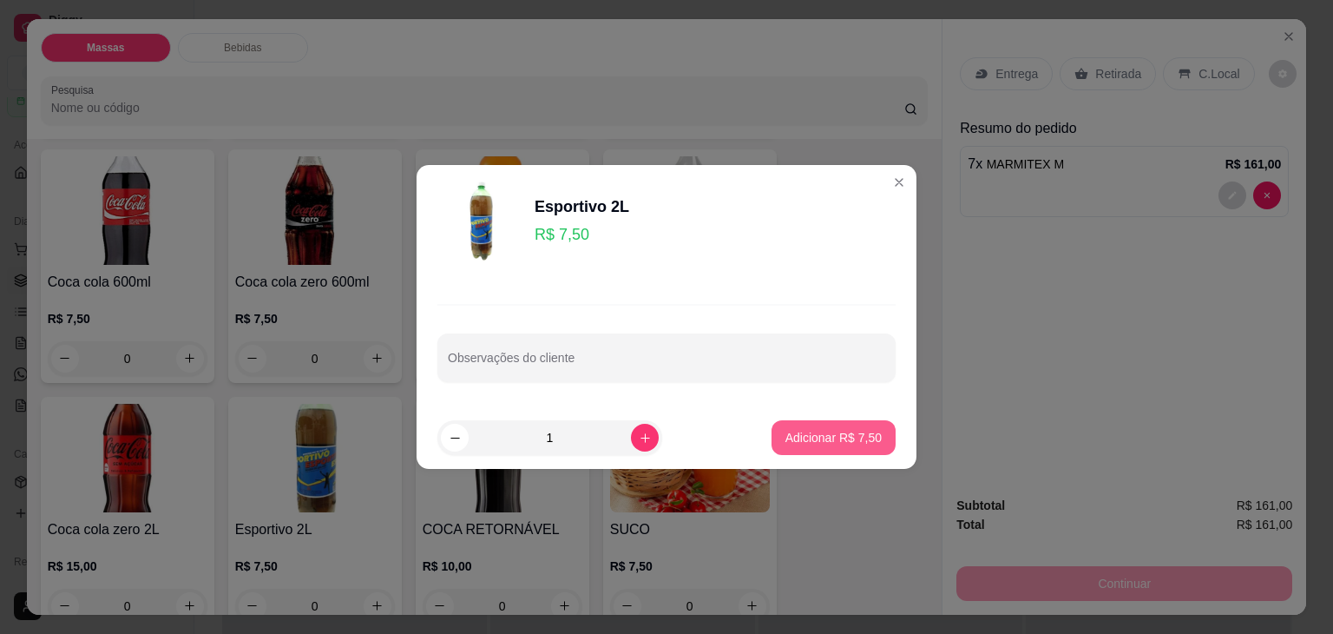
click at [775, 426] on button "Adicionar R$ 7,50" at bounding box center [833, 437] width 124 height 35
type input "1"
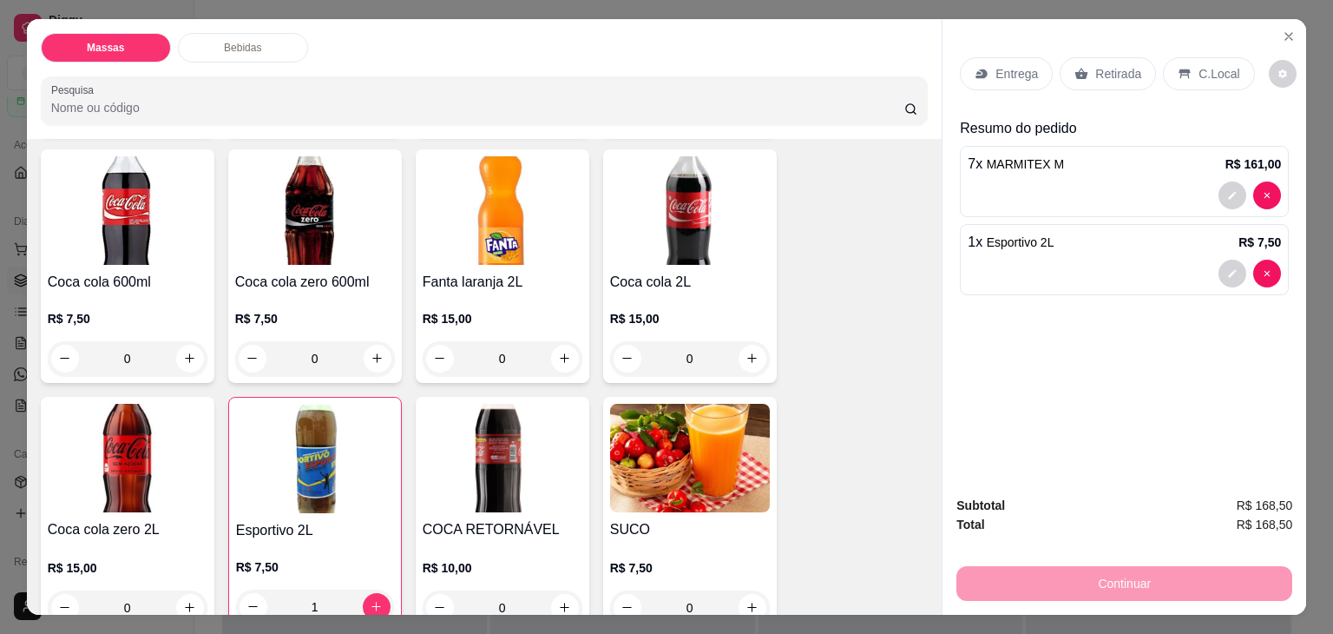
click at [1065, 57] on div "Retirada" at bounding box center [1108, 73] width 96 height 33
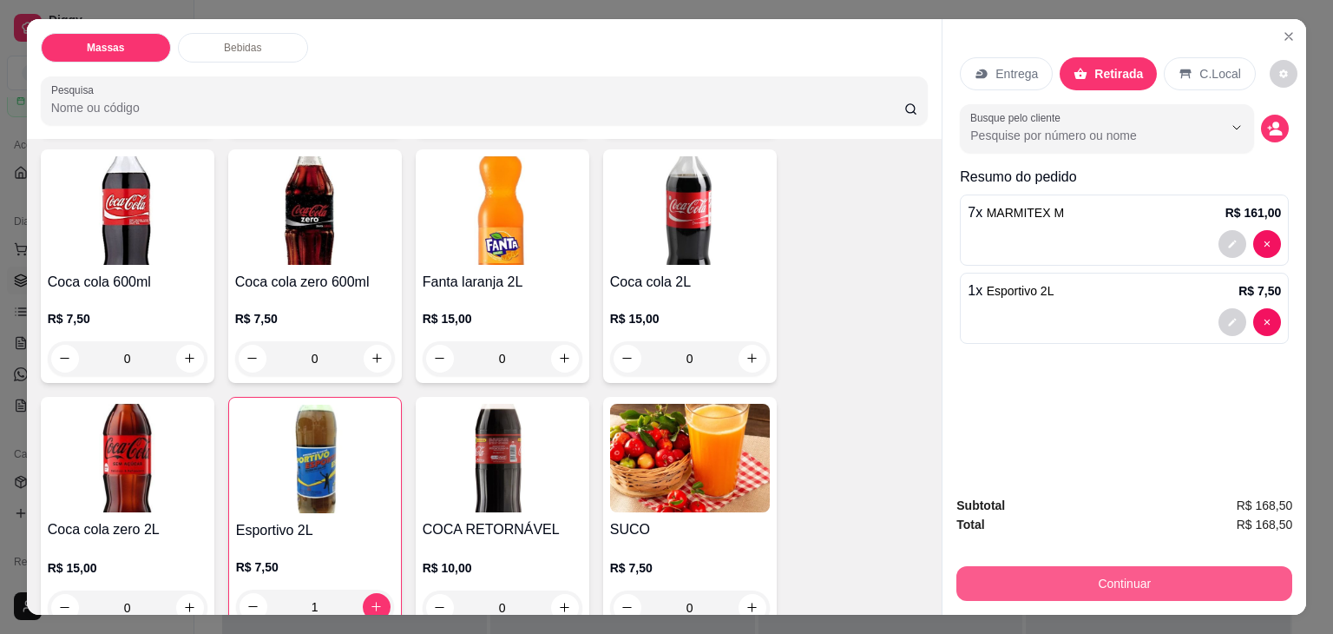
click at [1068, 567] on button "Continuar" at bounding box center [1124, 583] width 336 height 35
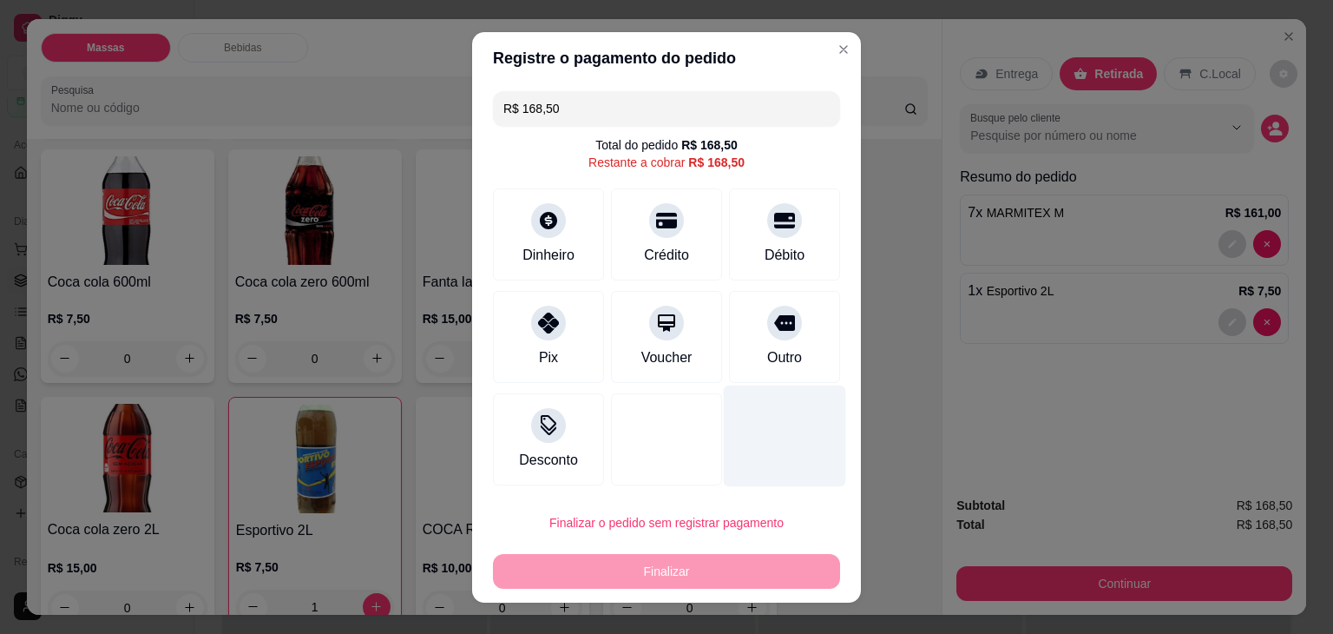
drag, startPoint x: 770, startPoint y: 240, endPoint x: 765, endPoint y: 376, distance: 135.5
click at [770, 249] on div "Débito" at bounding box center [784, 234] width 111 height 92
type input "R$ 0,00"
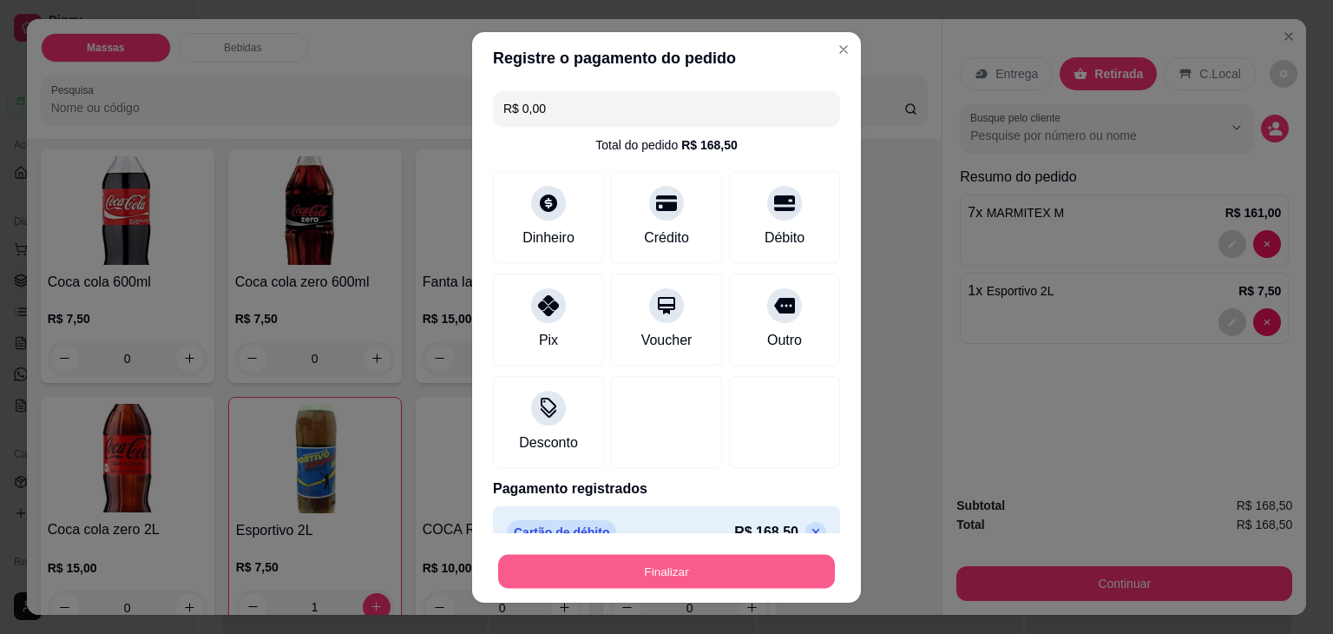
click at [767, 574] on button "Finalizar" at bounding box center [666, 571] width 337 height 34
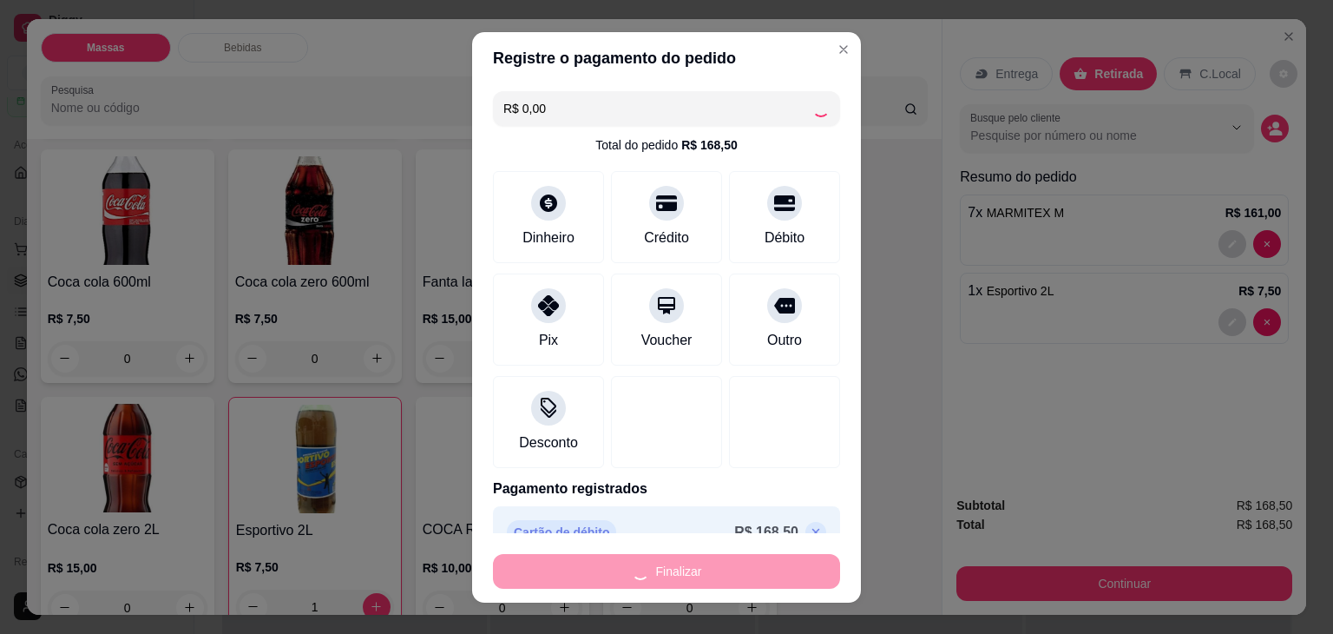
type input "0"
type input "-R$ 168,50"
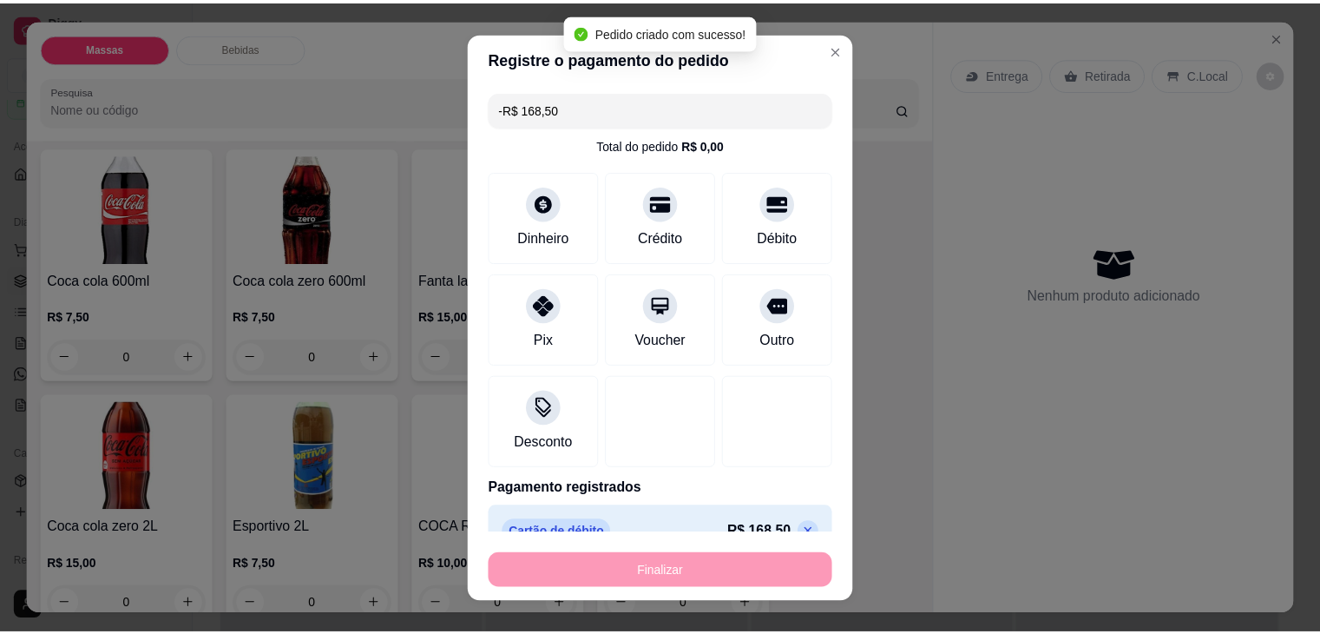
scroll to position [1126, 0]
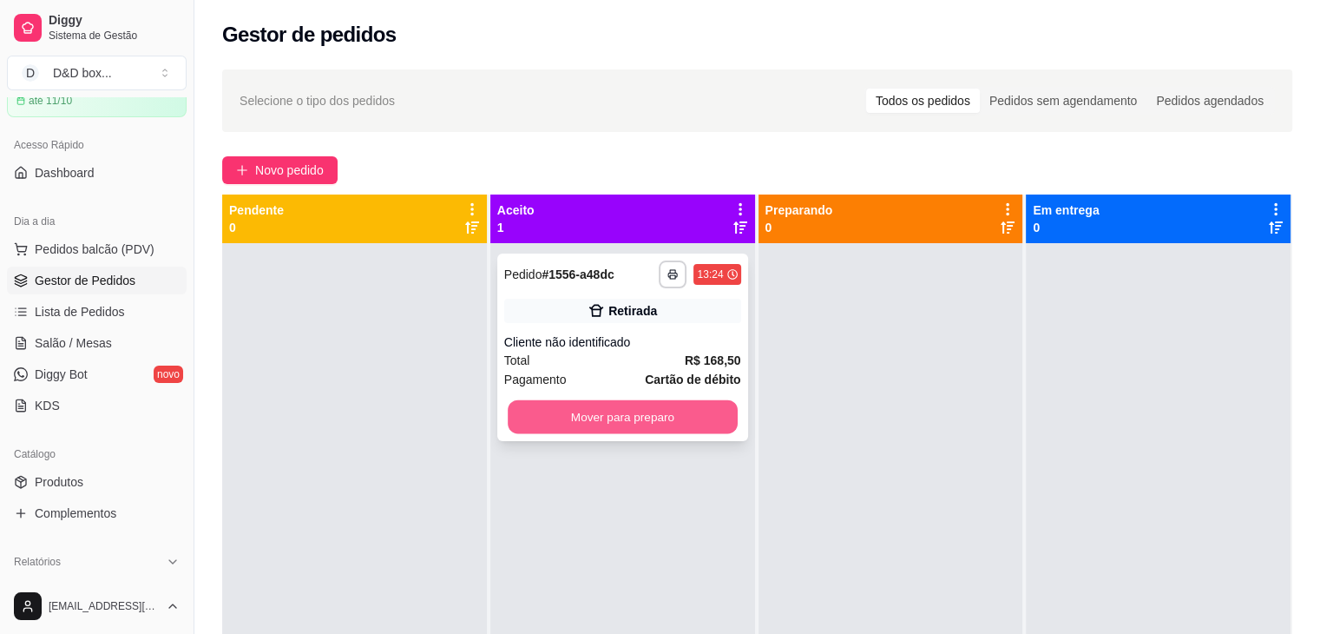
click at [646, 418] on button "Mover para preparo" at bounding box center [623, 417] width 230 height 34
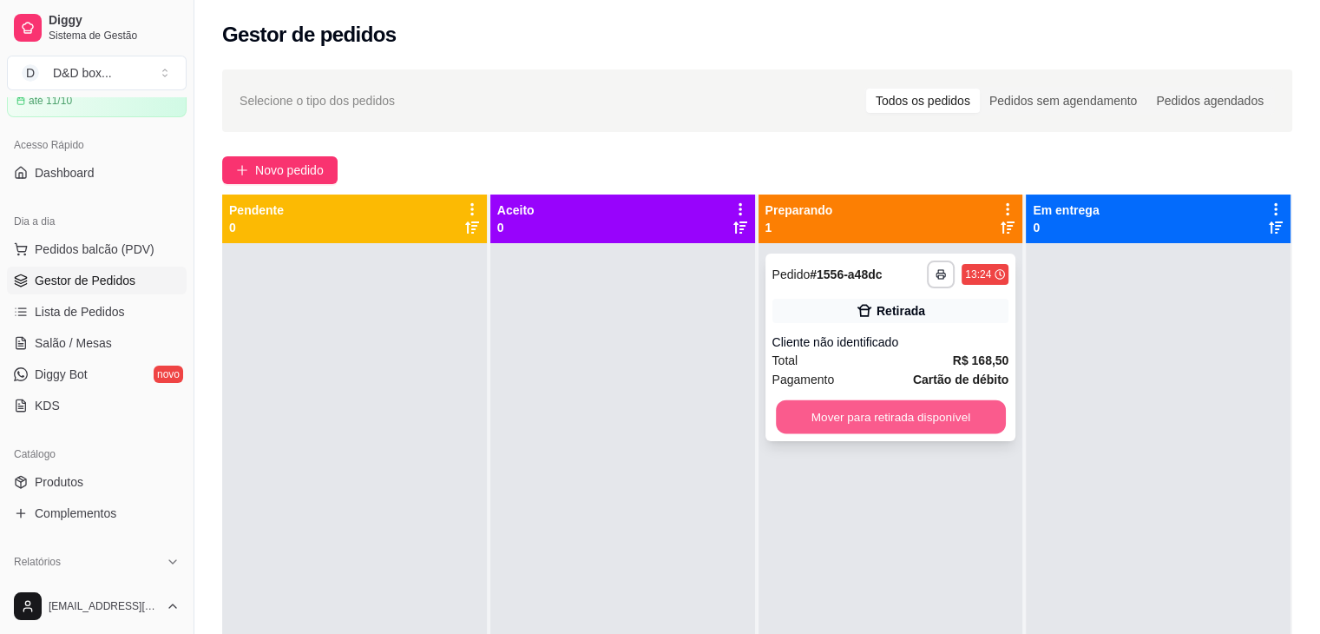
click at [904, 416] on button "Mover para retirada disponível" at bounding box center [891, 417] width 230 height 34
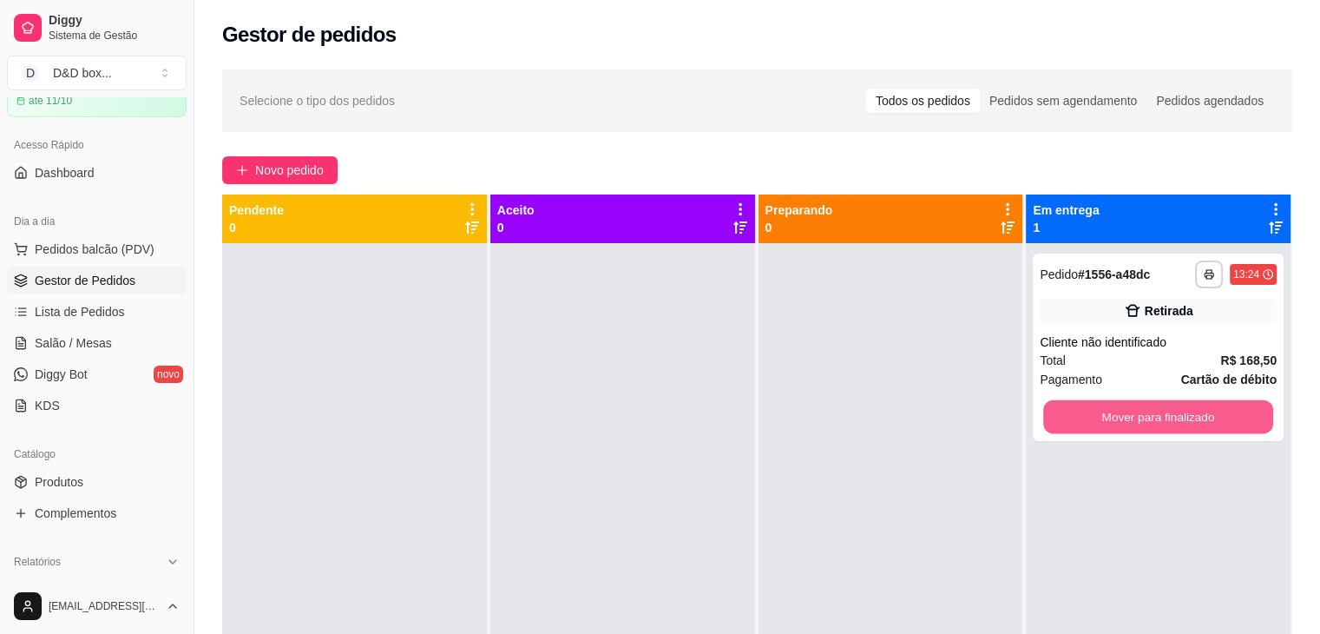
click at [1134, 422] on button "Mover para finalizado" at bounding box center [1158, 417] width 230 height 34
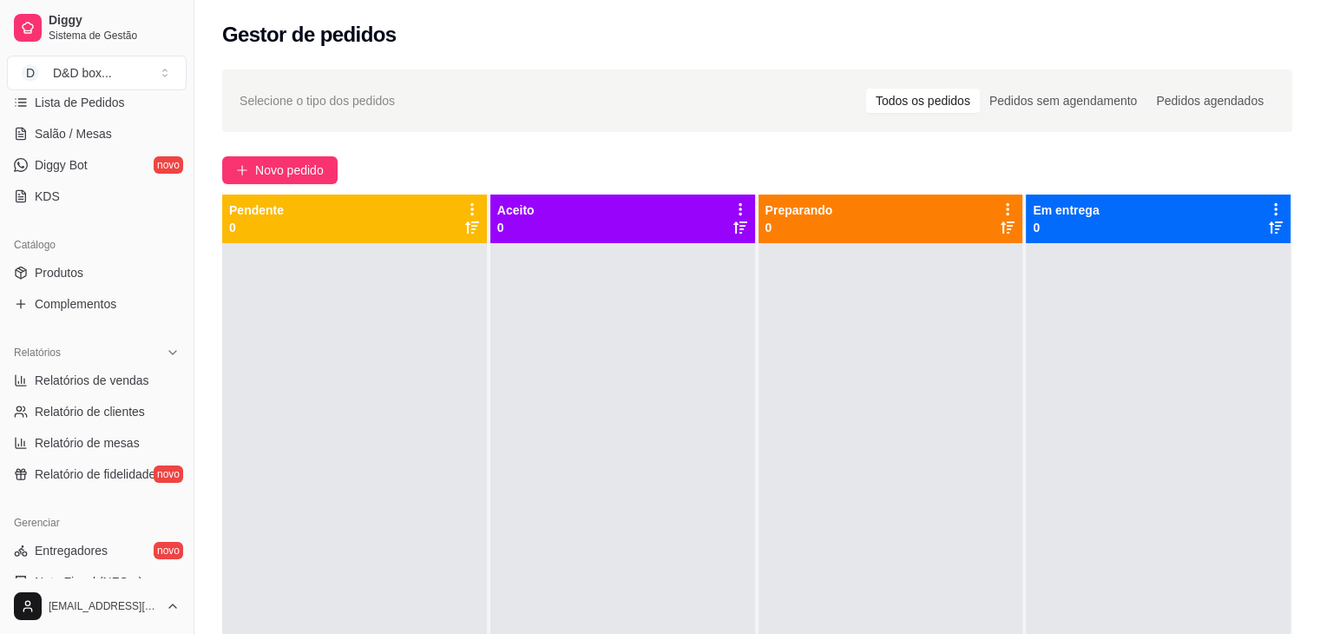
scroll to position [347, 0]
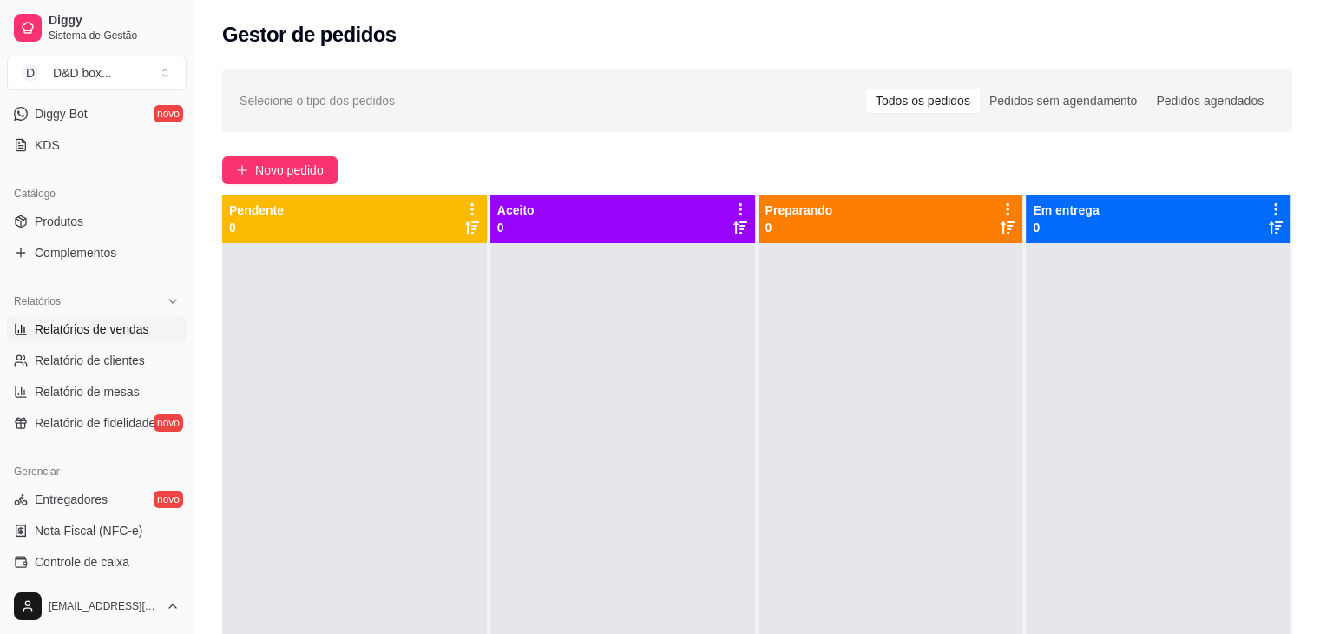
click at [120, 322] on span "Relatórios de vendas" at bounding box center [92, 328] width 115 height 17
select select "ALL"
select select "0"
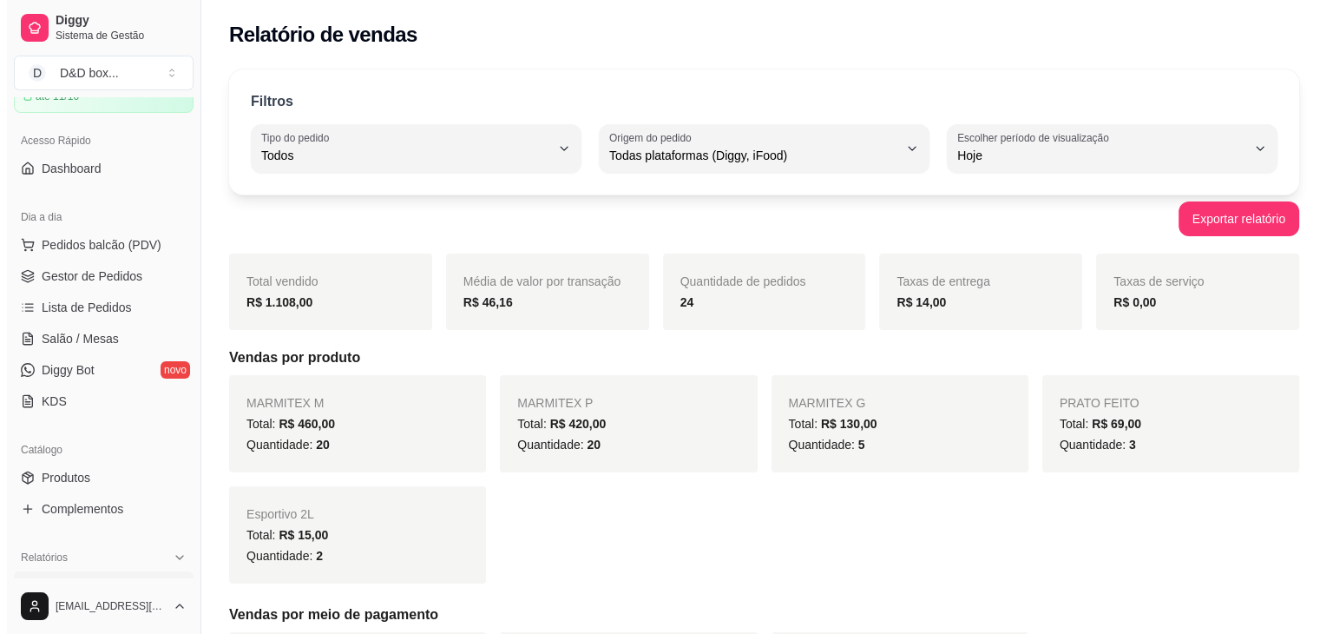
scroll to position [87, 0]
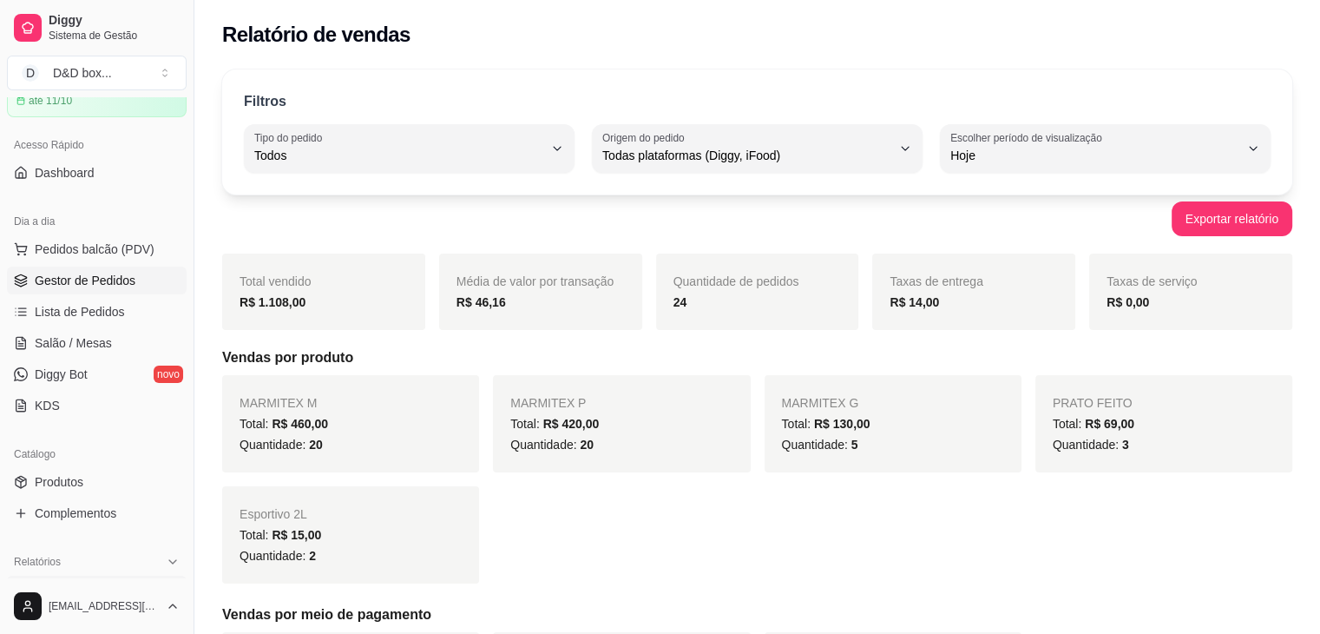
click at [98, 279] on span "Gestor de Pedidos" at bounding box center [85, 280] width 101 height 17
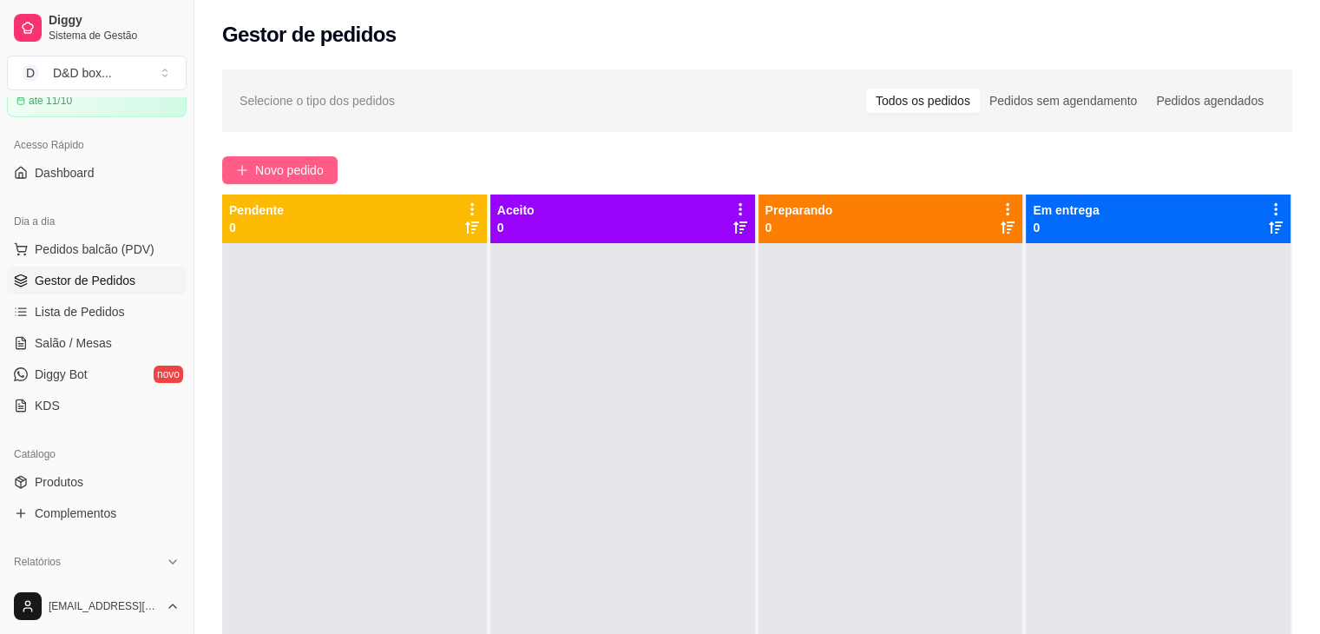
click at [282, 164] on span "Novo pedido" at bounding box center [289, 170] width 69 height 19
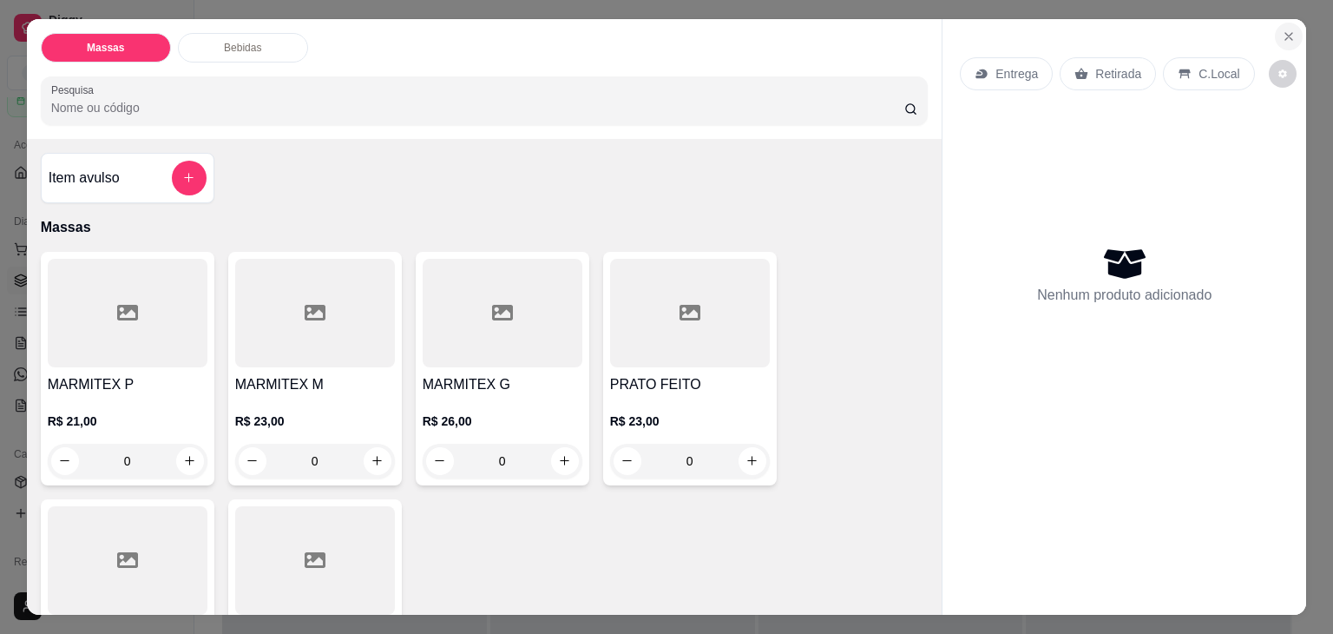
click at [1287, 30] on icon "Close" at bounding box center [1289, 37] width 14 height 14
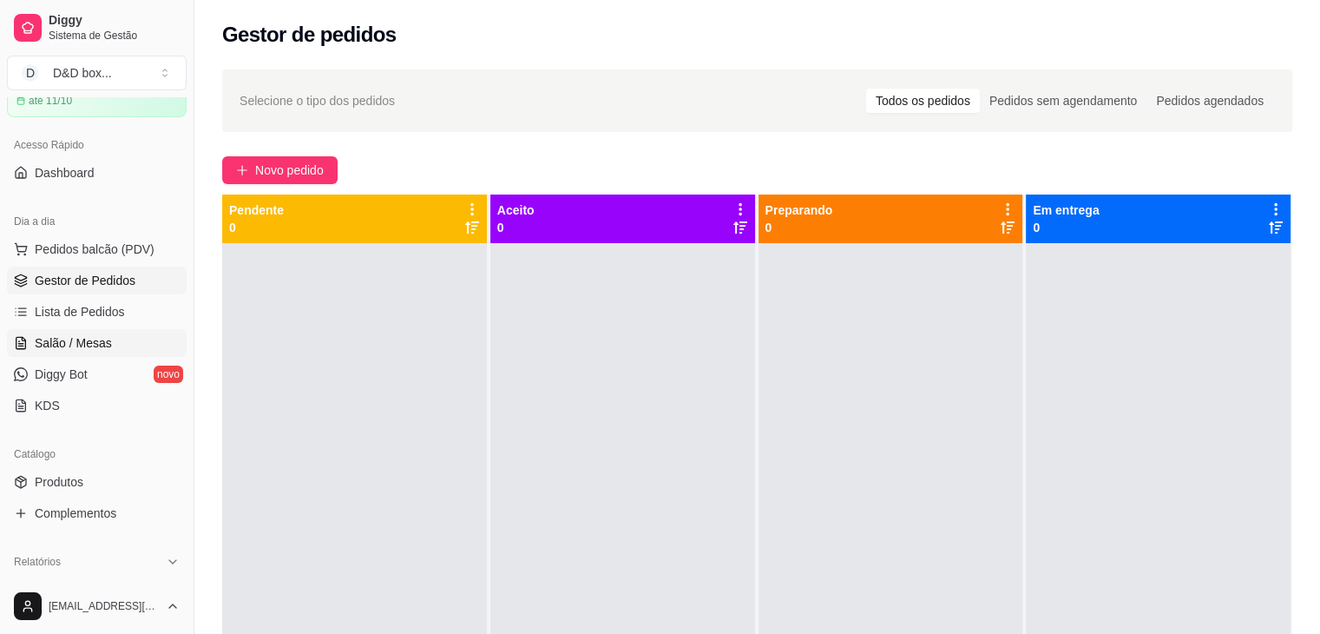
scroll to position [347, 0]
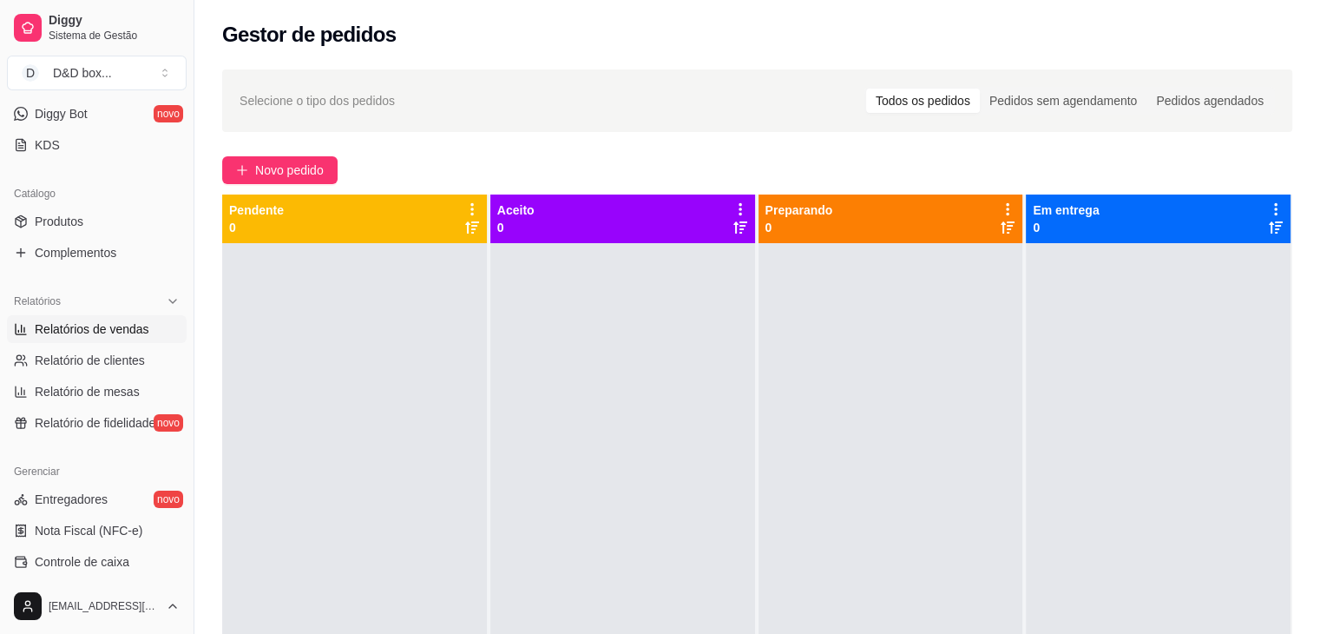
click at [71, 331] on span "Relatórios de vendas" at bounding box center [92, 328] width 115 height 17
select select "ALL"
select select "0"
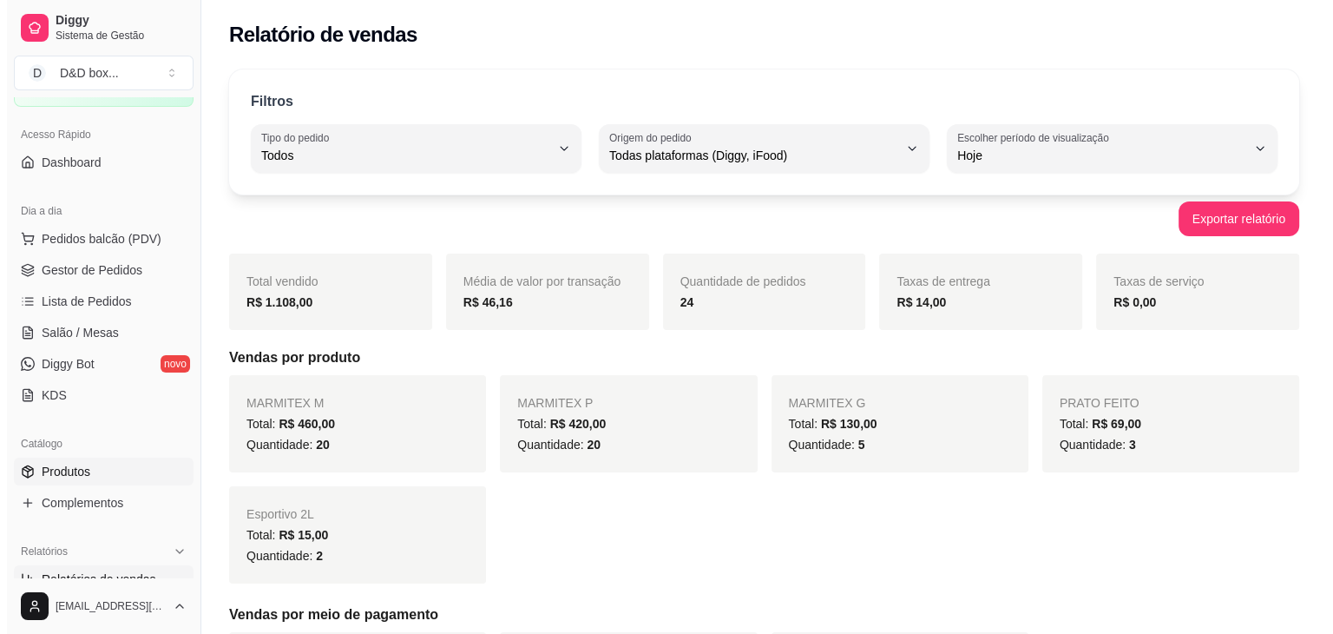
scroll to position [87, 0]
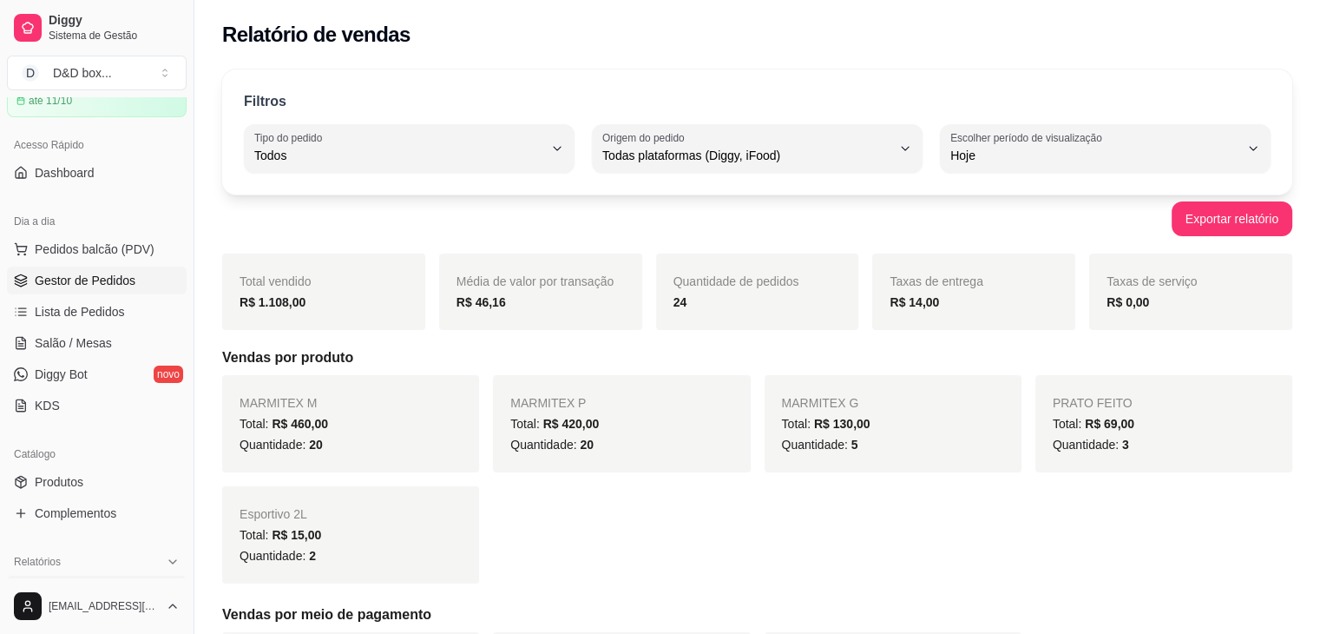
click at [108, 279] on span "Gestor de Pedidos" at bounding box center [85, 280] width 101 height 17
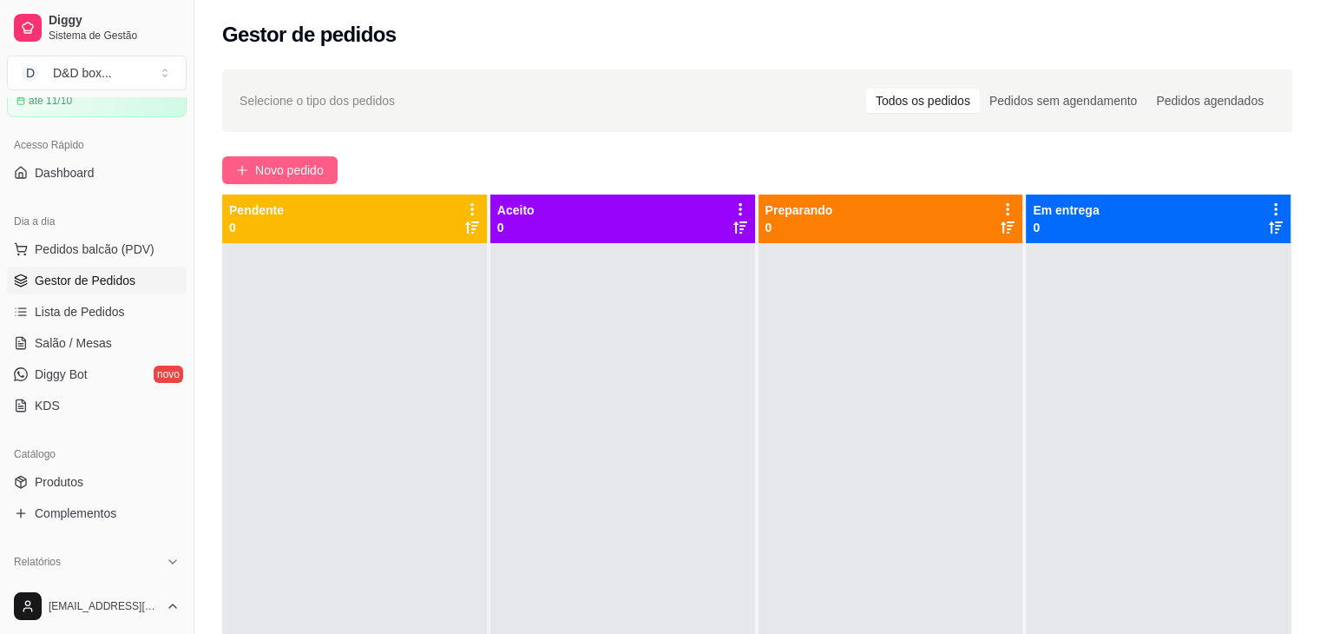
click at [287, 170] on span "Novo pedido" at bounding box center [289, 170] width 69 height 19
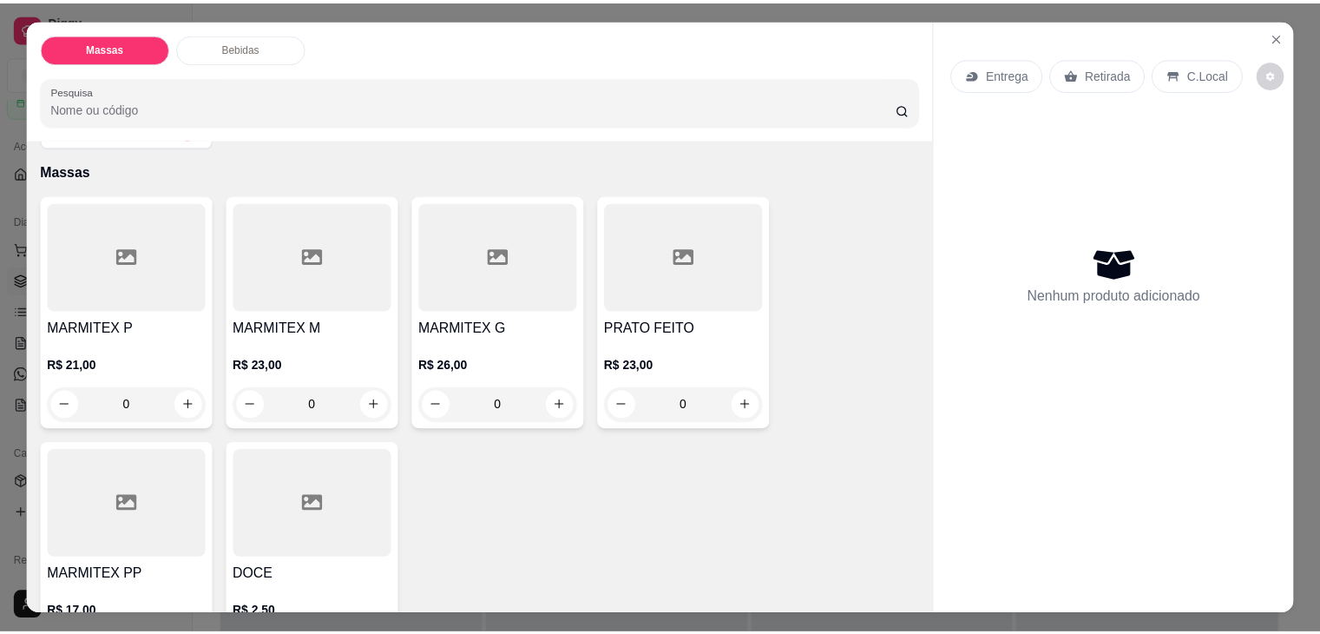
scroll to position [87, 0]
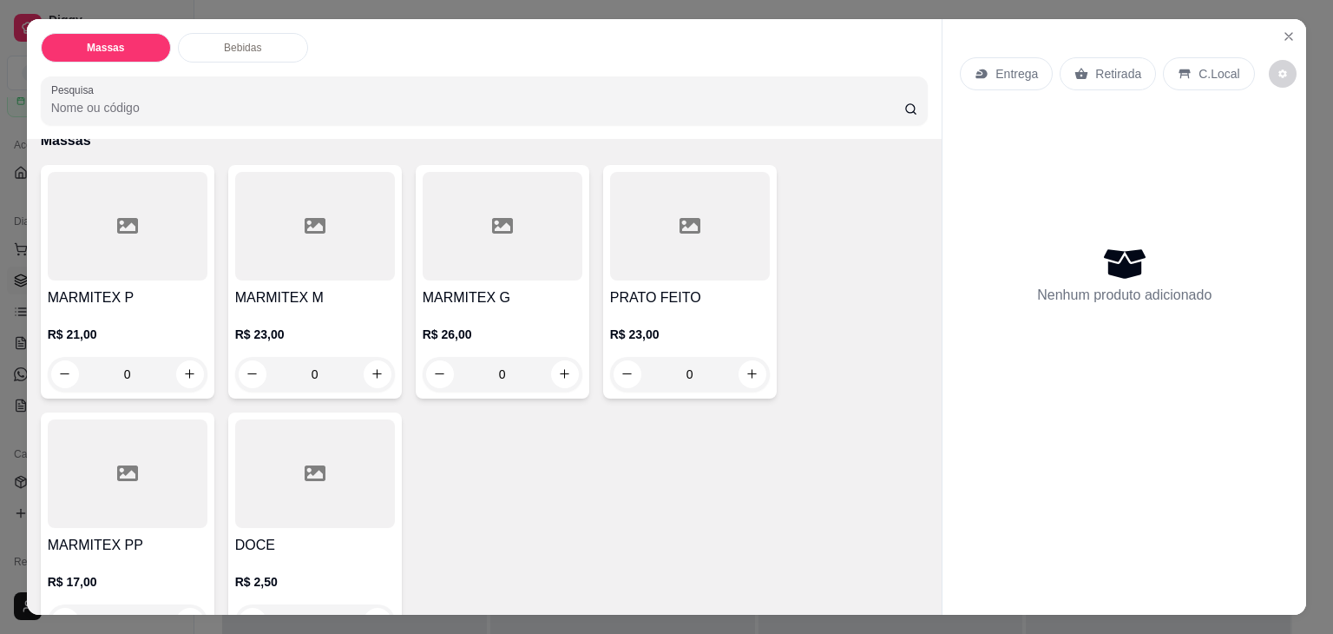
click at [264, 308] on div "R$ 23,00 0" at bounding box center [315, 349] width 160 height 83
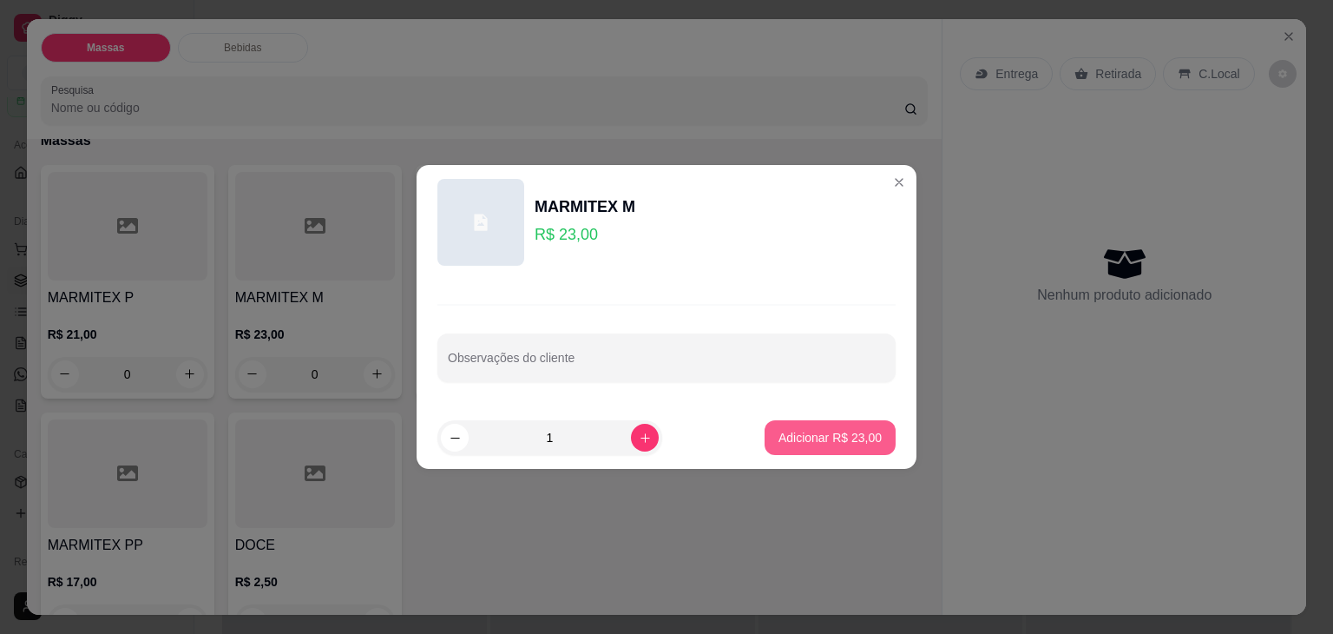
click at [783, 440] on p "Adicionar R$ 23,00" at bounding box center [829, 437] width 103 height 17
type input "1"
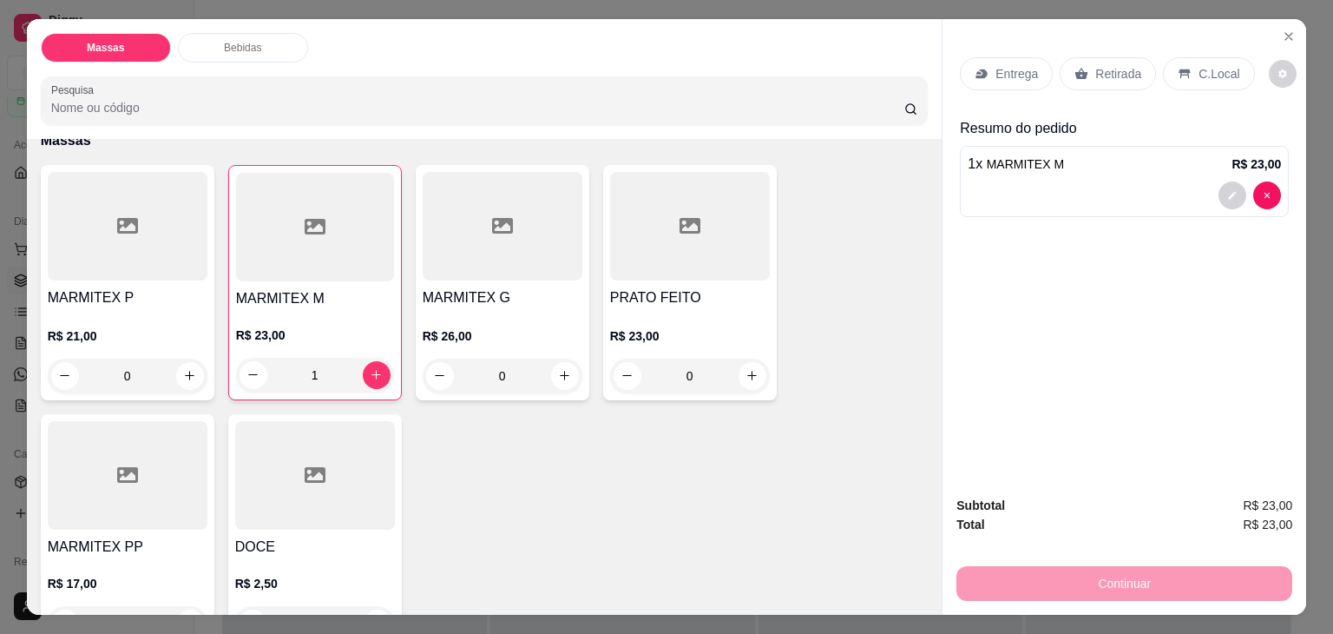
click at [995, 65] on p "Entrega" at bounding box center [1016, 73] width 43 height 17
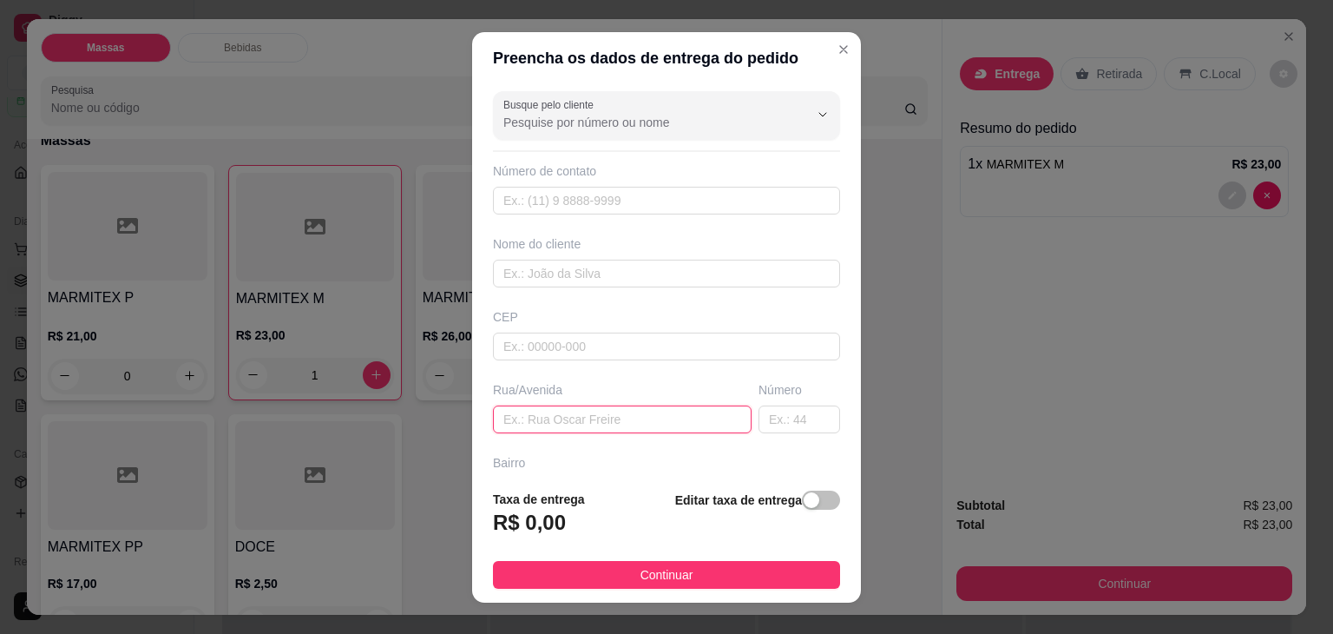
click at [603, 415] on input "text" at bounding box center [622, 419] width 259 height 28
type input "JOAO PULO LARANJEIRA"
drag, startPoint x: 801, startPoint y: 493, endPoint x: 693, endPoint y: 518, distance: 110.5
click at [802, 495] on button "button" at bounding box center [821, 499] width 38 height 19
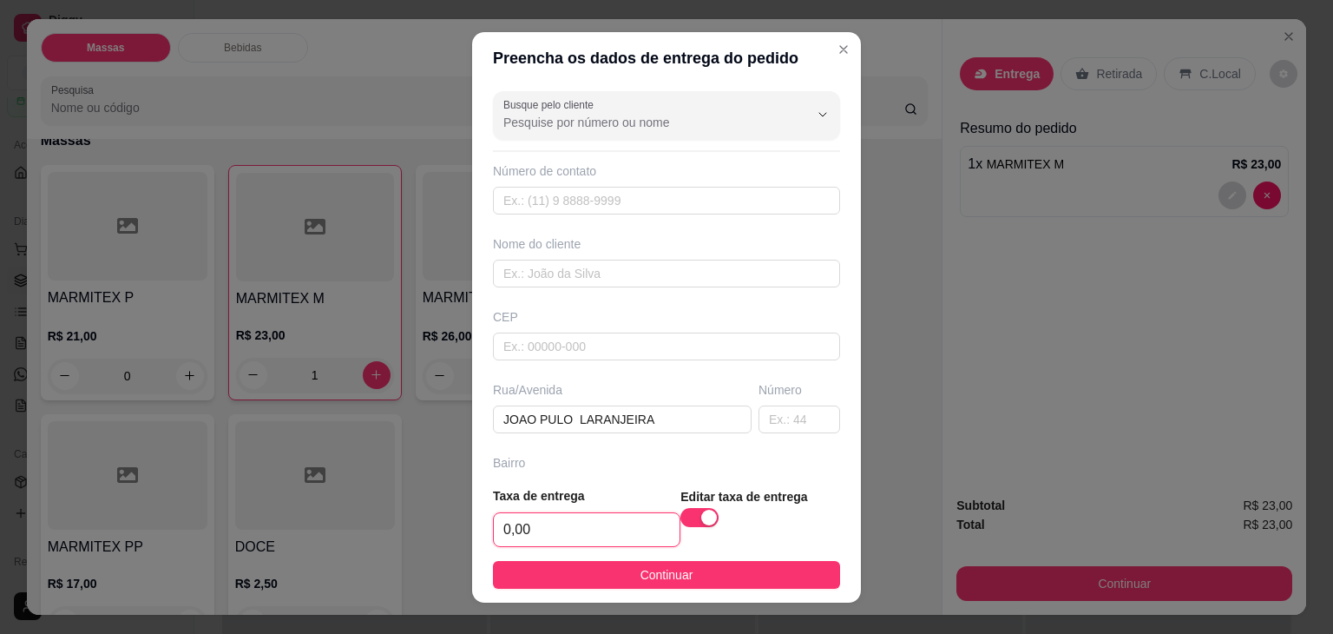
click at [647, 532] on input "0,00" at bounding box center [587, 529] width 186 height 33
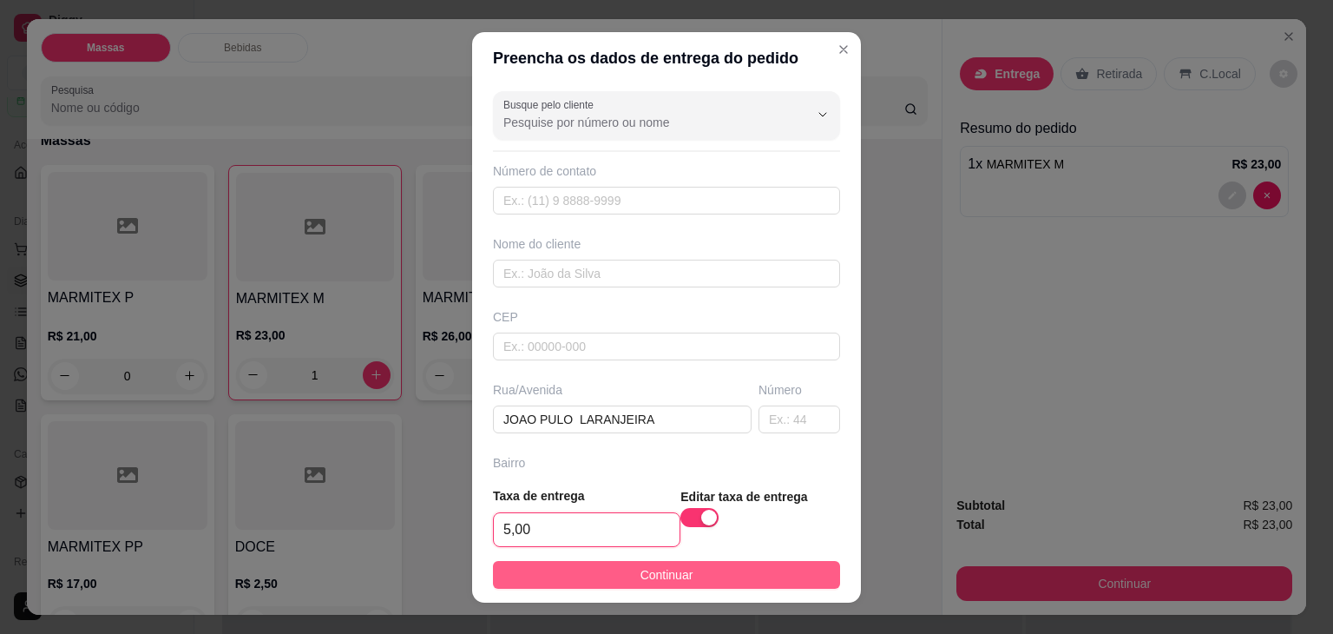
type input "5,00"
click at [665, 576] on span "Continuar" at bounding box center [666, 574] width 53 height 19
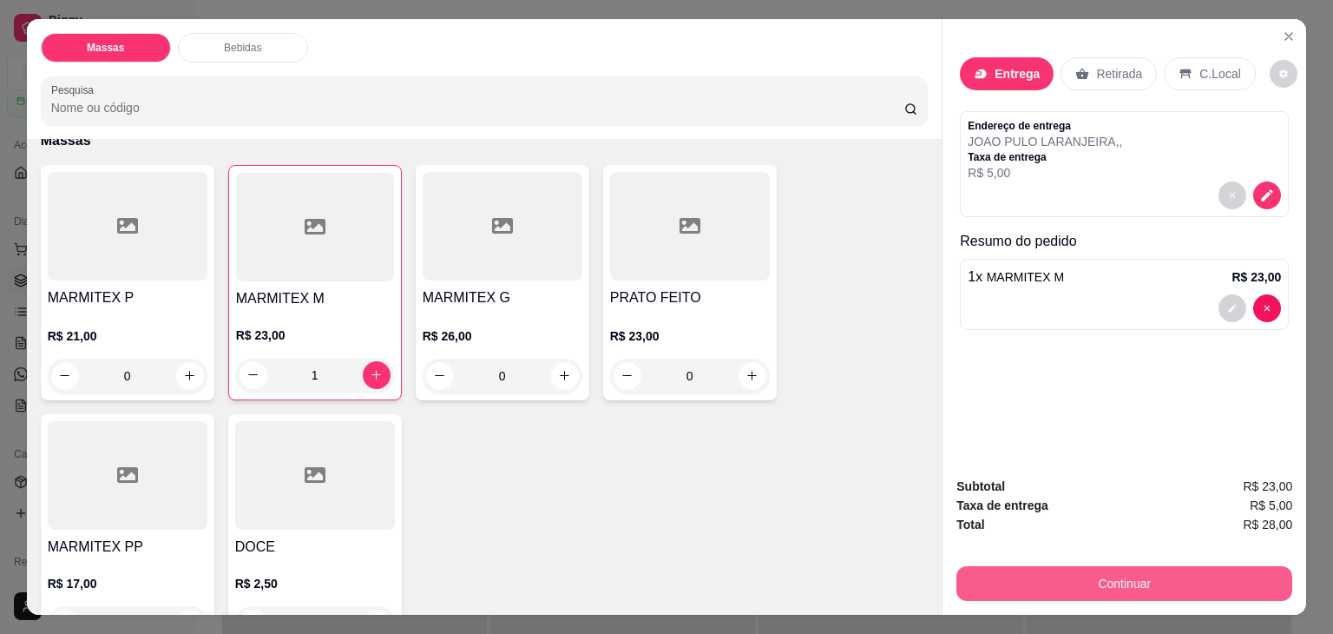
click at [1079, 570] on button "Continuar" at bounding box center [1124, 583] width 336 height 35
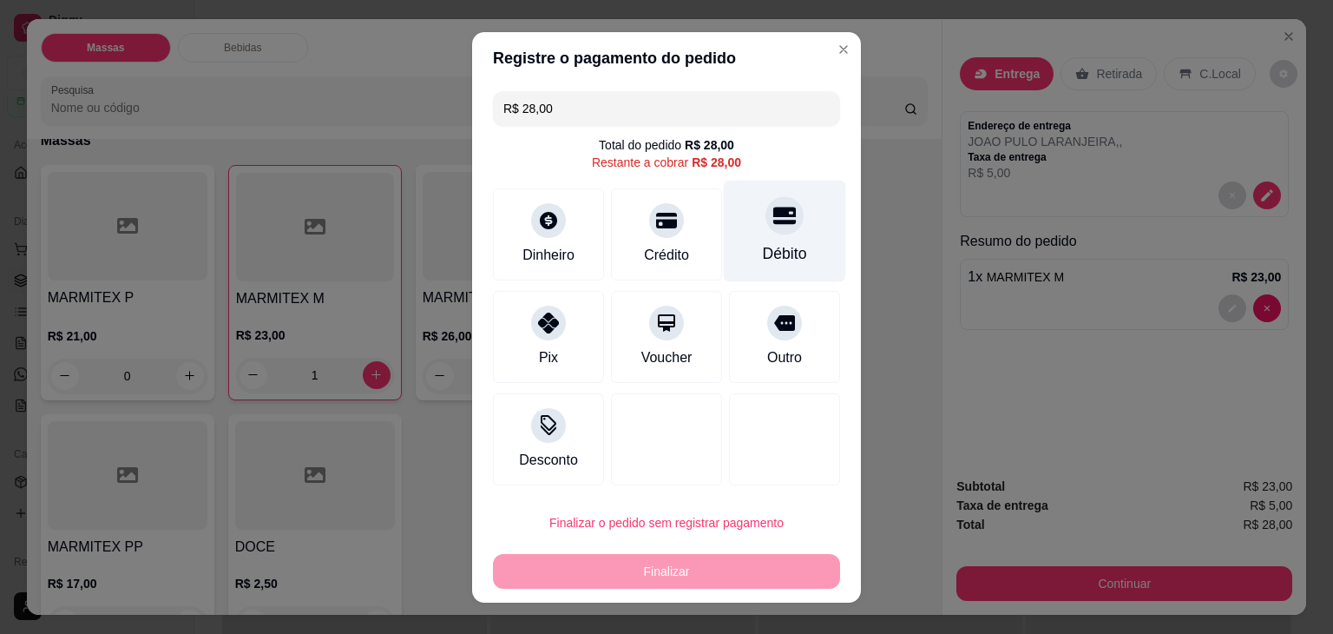
click at [765, 202] on div at bounding box center [784, 215] width 38 height 38
type input "R$ 0,00"
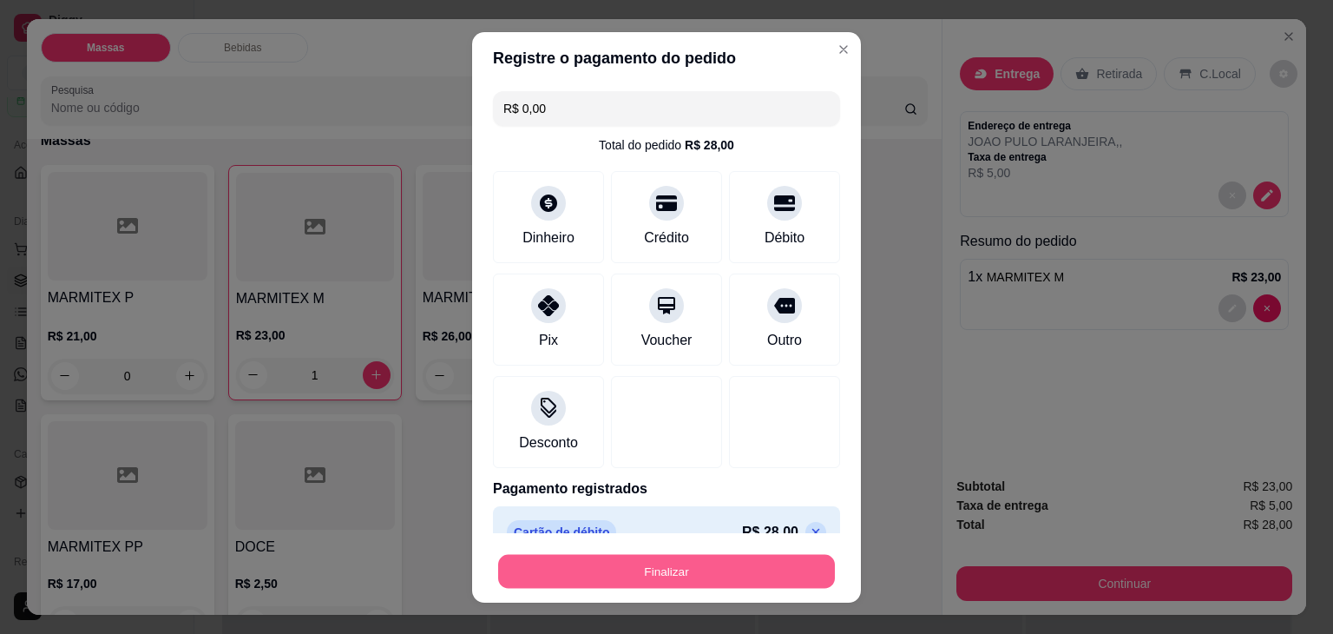
click at [672, 565] on button "Finalizar" at bounding box center [666, 571] width 337 height 34
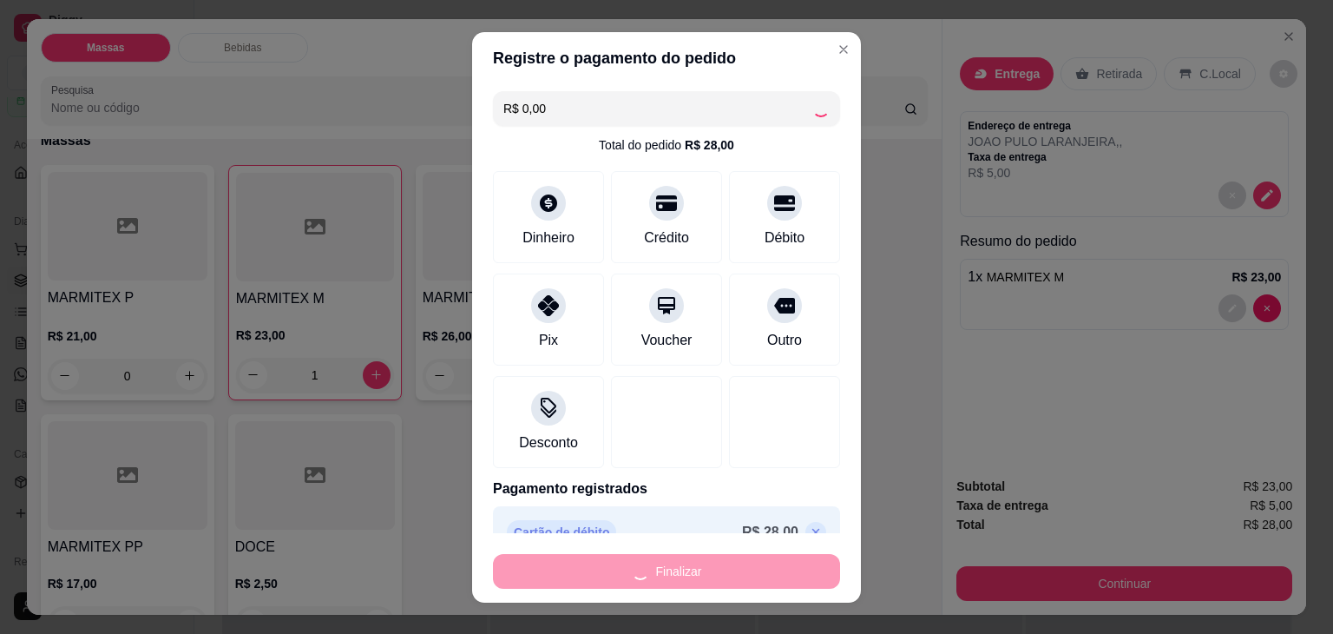
type input "0"
type input "-R$ 28,00"
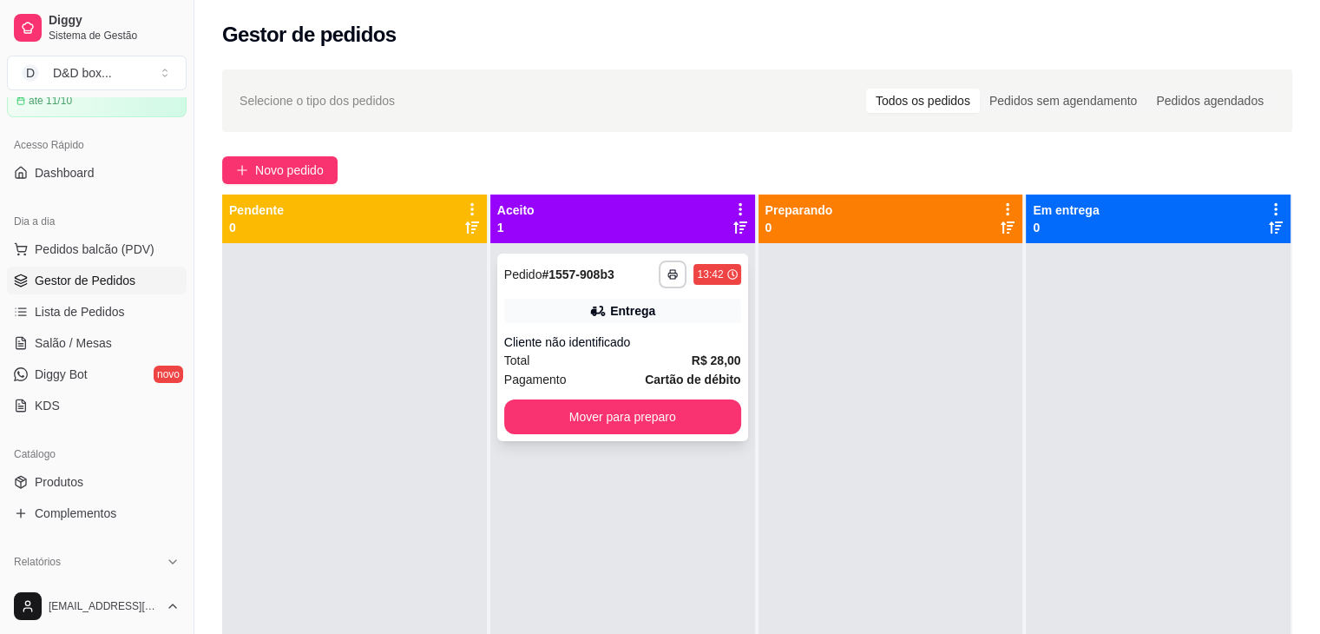
click at [596, 371] on div "Pagamento Cartão de débito" at bounding box center [622, 379] width 237 height 19
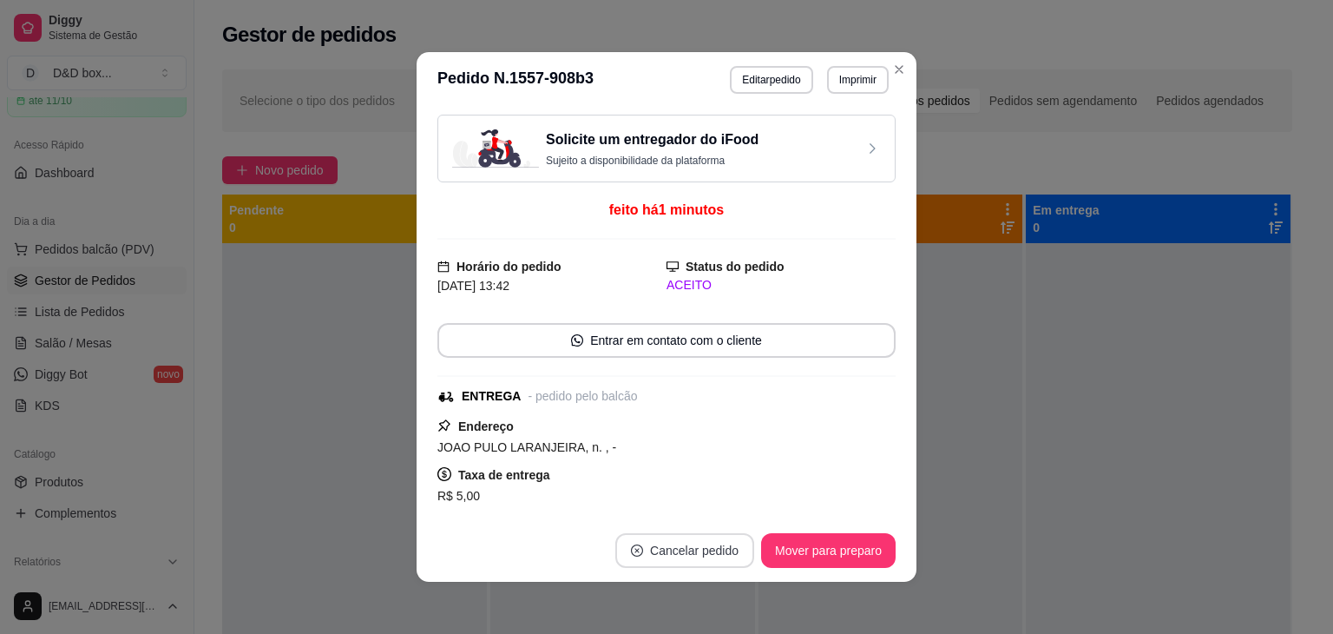
click at [694, 548] on button "Cancelar pedido" at bounding box center [684, 550] width 139 height 35
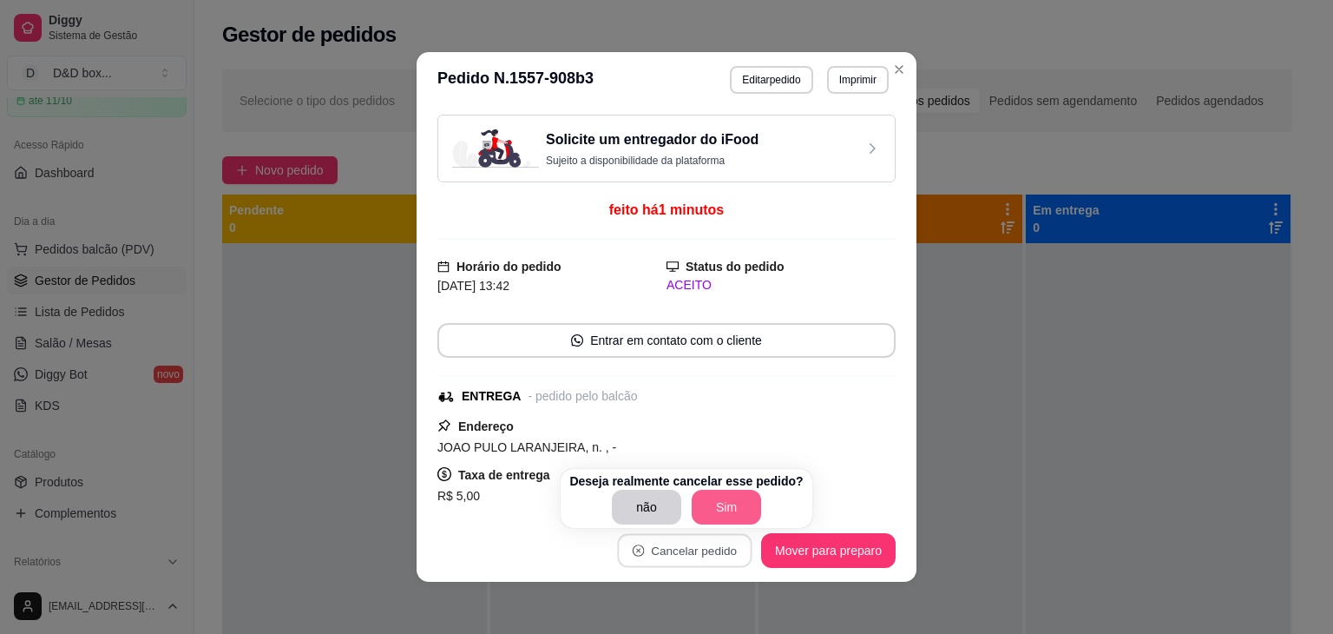
click at [736, 508] on button "Sim" at bounding box center [726, 506] width 69 height 35
